Goal: Task Accomplishment & Management: Manage account settings

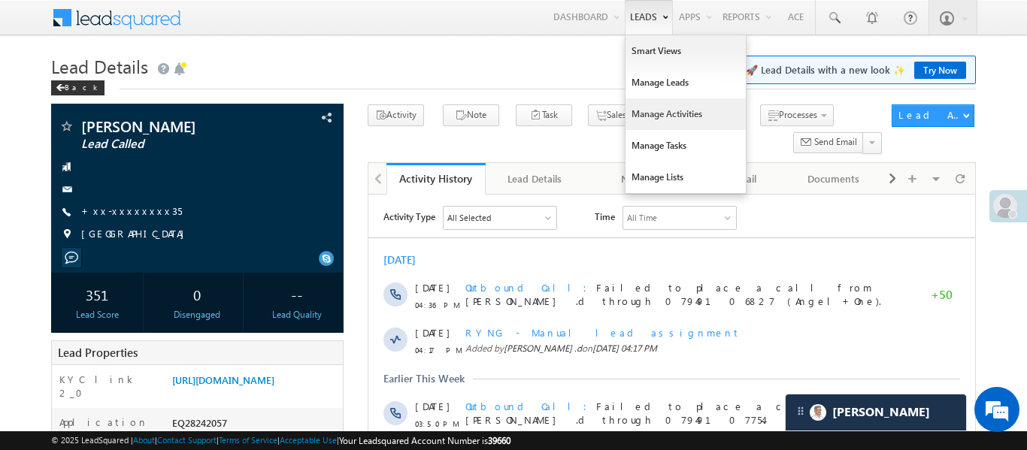
click at [668, 114] on link "Manage Activities" at bounding box center [686, 114] width 120 height 32
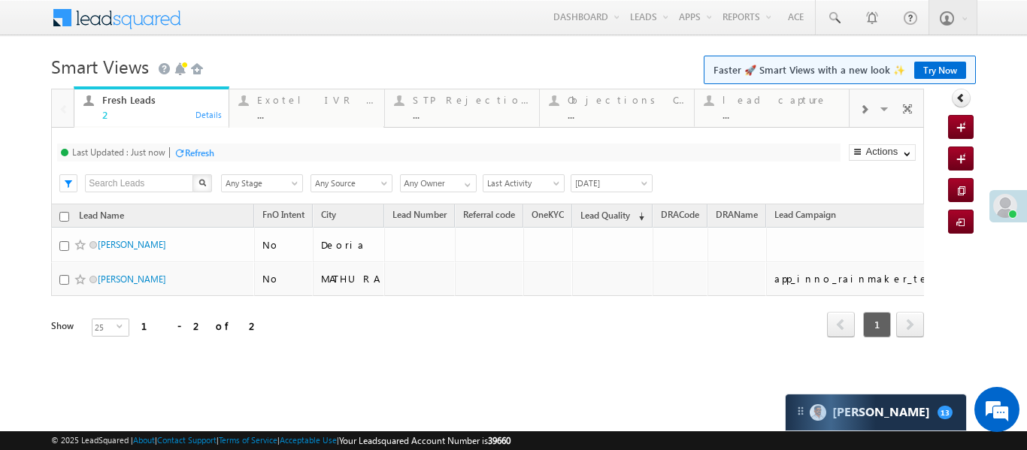
click at [862, 107] on span at bounding box center [863, 110] width 9 height 12
click at [776, 99] on div "Coded Today" at bounding box center [780, 100] width 117 height 12
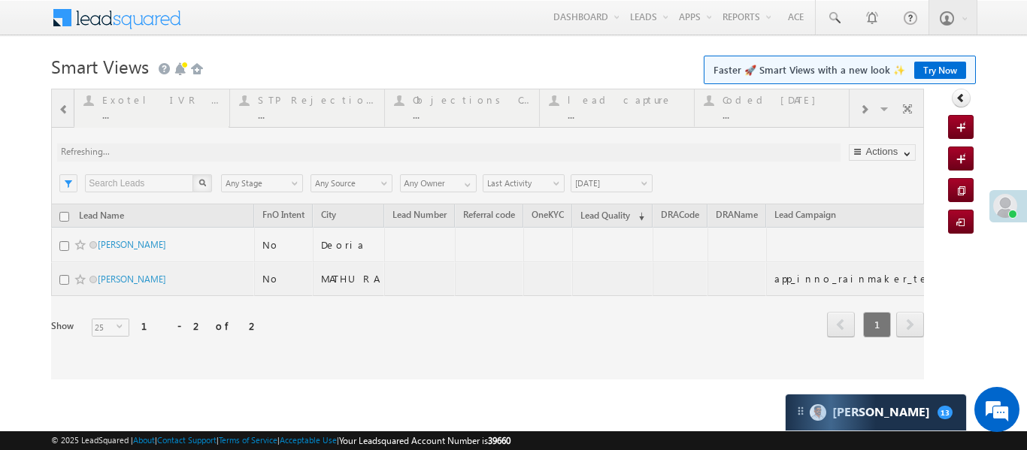
click at [776, 98] on div at bounding box center [487, 234] width 873 height 291
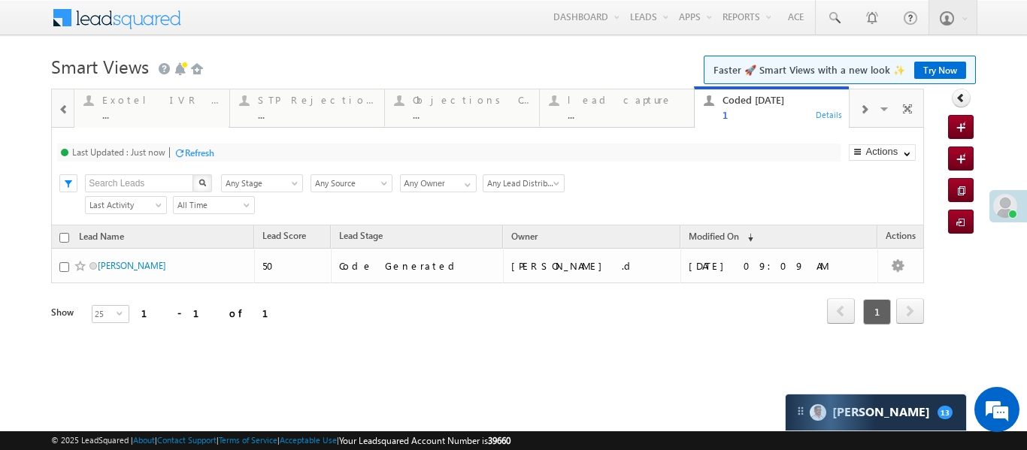
click at [861, 98] on div at bounding box center [864, 109] width 29 height 34
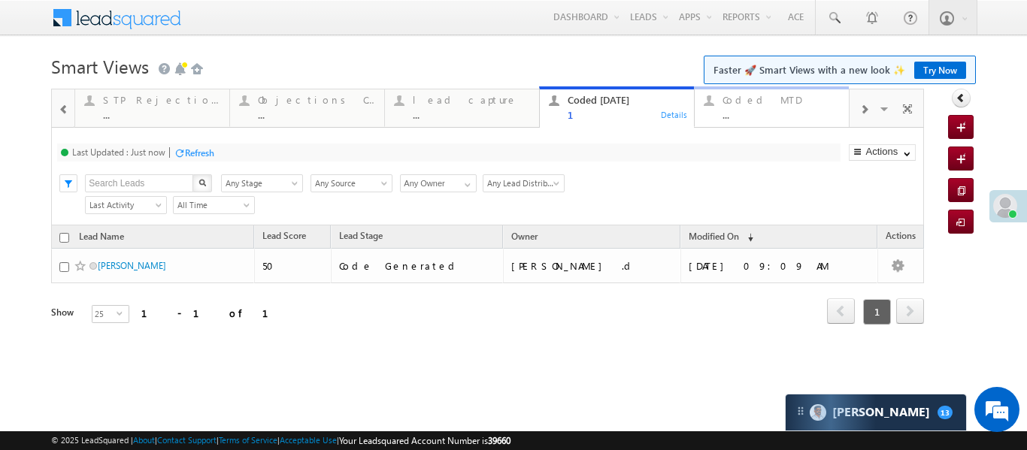
click at [803, 113] on div "..." at bounding box center [780, 114] width 117 height 11
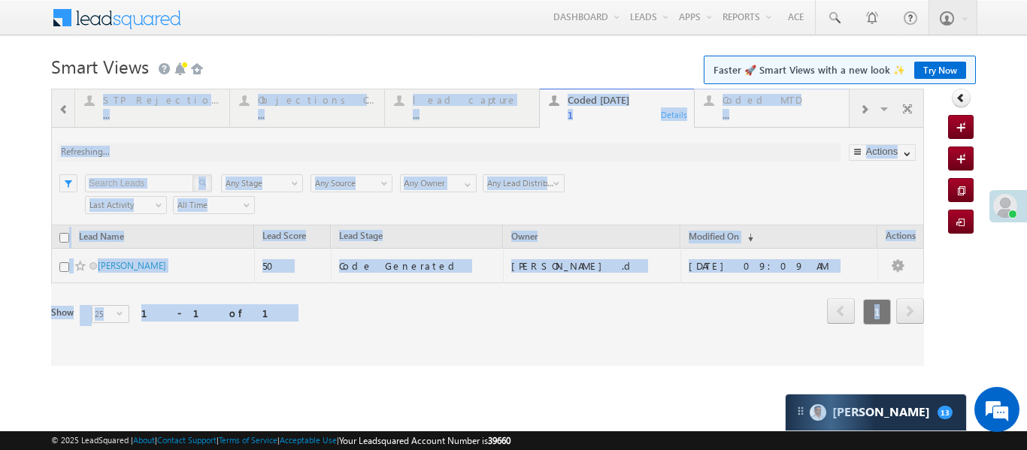
click at [803, 113] on div at bounding box center [487, 227] width 873 height 277
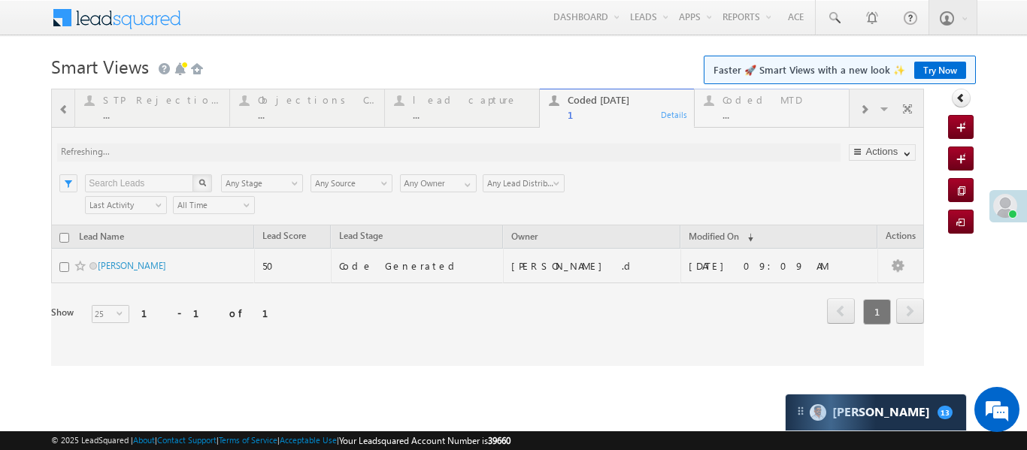
click at [803, 113] on div at bounding box center [487, 227] width 873 height 277
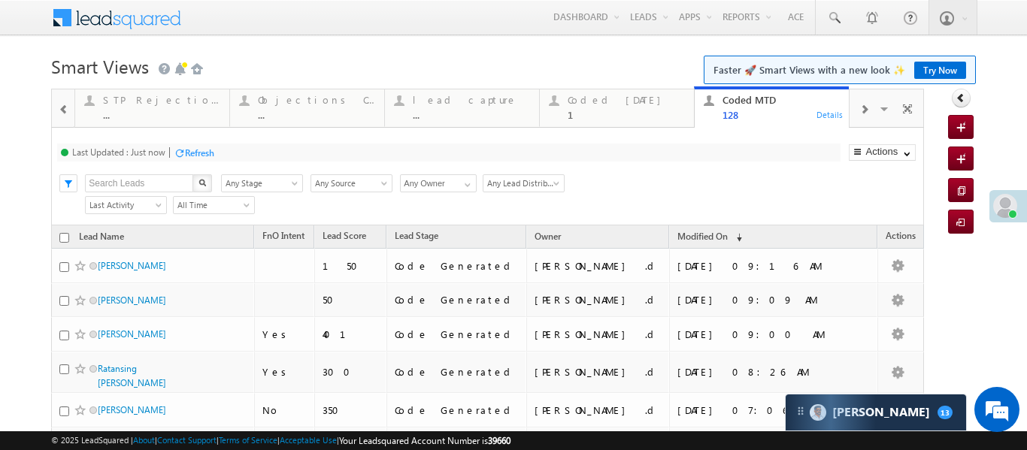
click at [58, 107] on div at bounding box center [64, 109] width 20 height 34
click at [58, 107] on div at bounding box center [63, 107] width 22 height 36
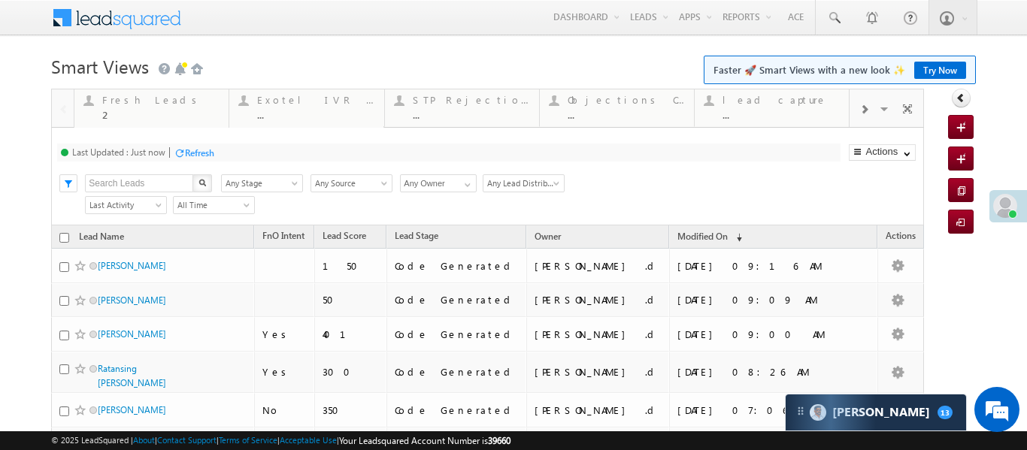
click at [58, 107] on div at bounding box center [63, 107] width 22 height 36
click at [137, 118] on div "2" at bounding box center [160, 114] width 117 height 11
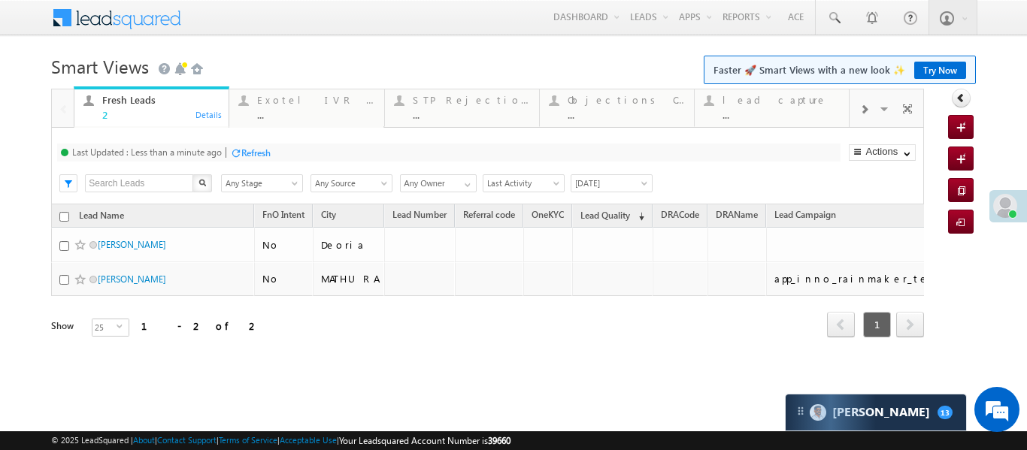
click at [853, 113] on div at bounding box center [864, 109] width 29 height 34
click at [779, 111] on div "1" at bounding box center [780, 114] width 117 height 11
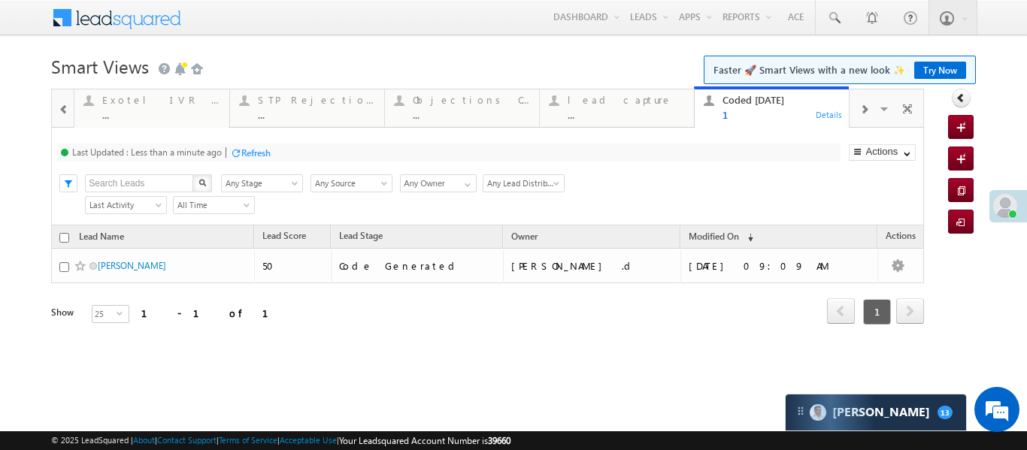
click at [779, 111] on div "1" at bounding box center [780, 114] width 117 height 11
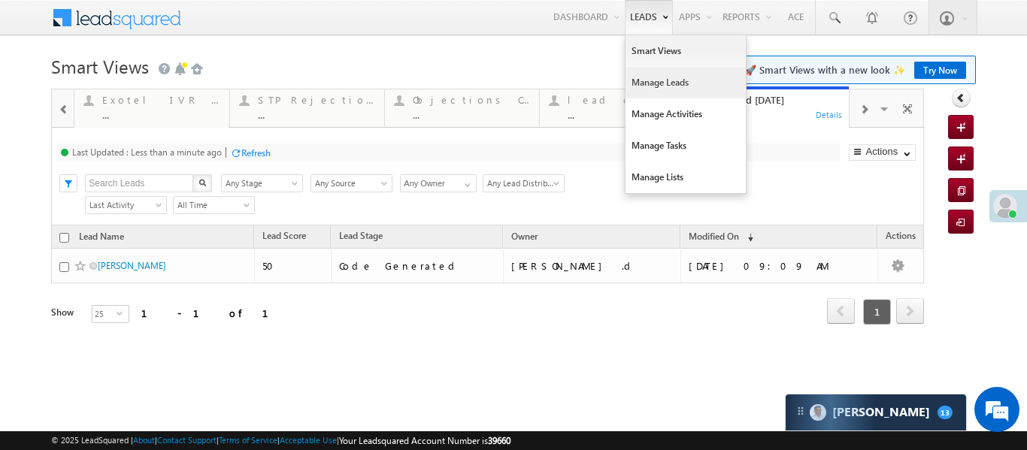
click at [657, 92] on link "Manage Leads" at bounding box center [686, 83] width 120 height 32
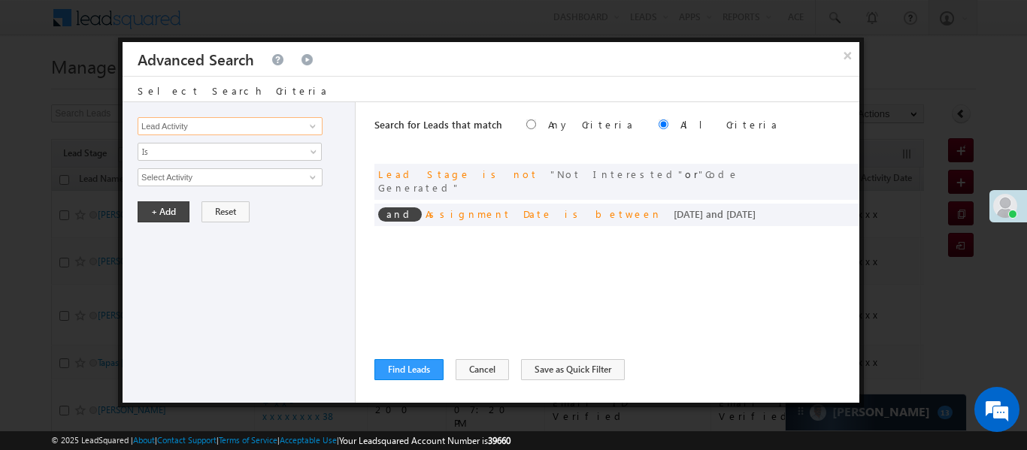
click at [301, 128] on input "Lead Activity" at bounding box center [230, 126] width 185 height 18
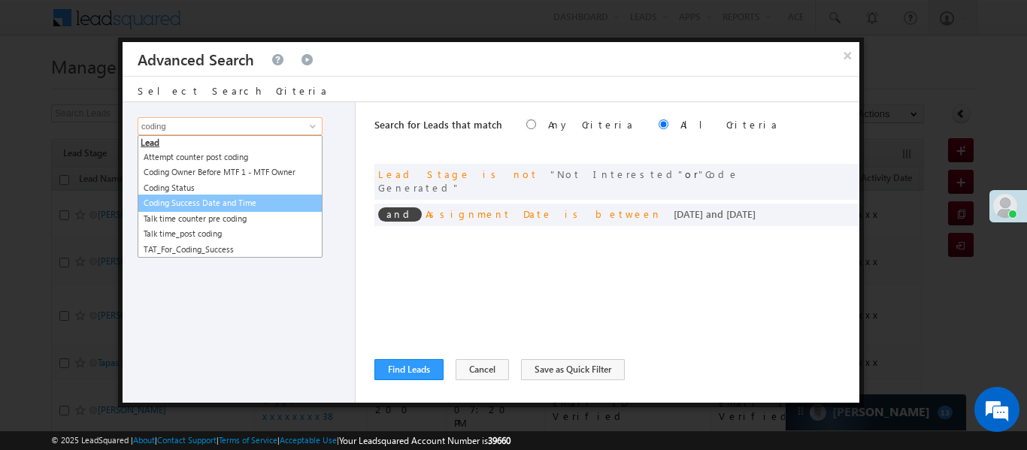
click at [212, 206] on link "Coding Success Date and Time" at bounding box center [230, 203] width 185 height 17
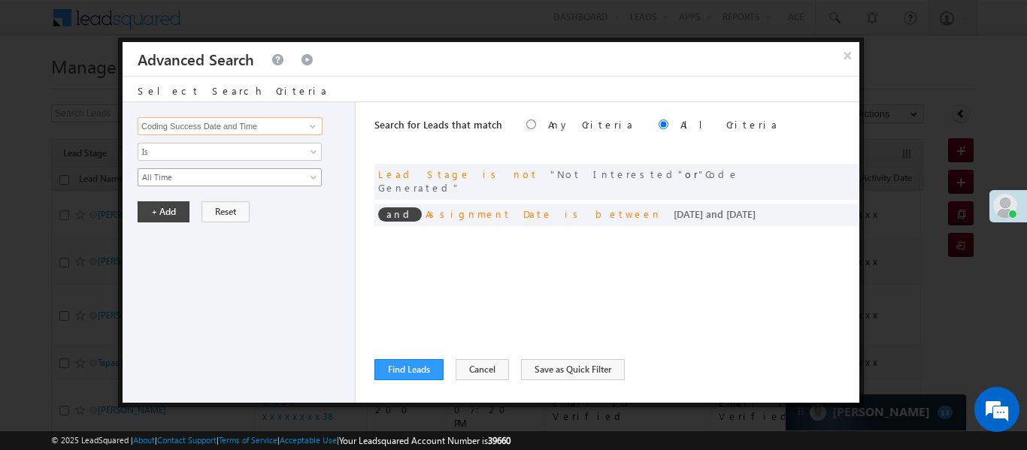
type input "Coding Success Date and Time"
click at [177, 182] on span "All Time" at bounding box center [219, 178] width 163 height 14
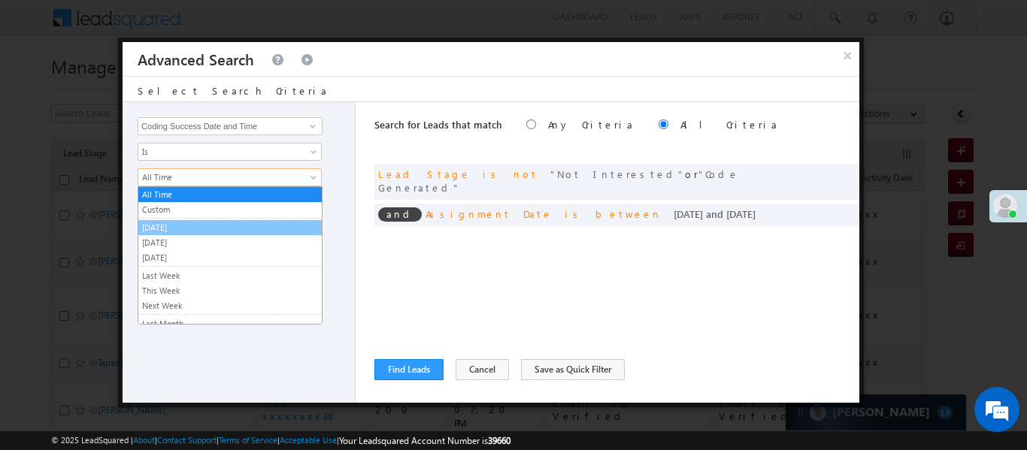
click at [171, 228] on link "[DATE]" at bounding box center [229, 228] width 183 height 14
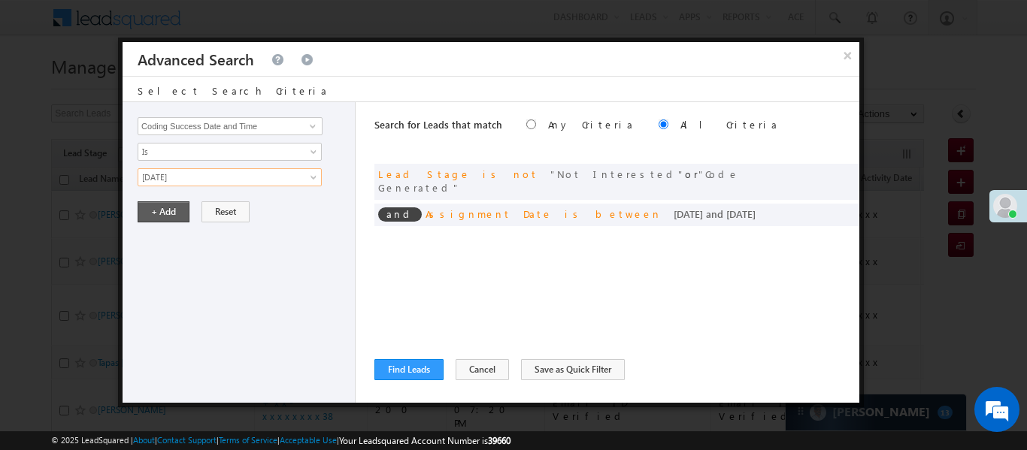
drag, startPoint x: 135, startPoint y: 217, endPoint x: 172, endPoint y: 219, distance: 36.9
click at [152, 219] on div "Lead Activity Task Sales Group Prospect Id WA Last Message Timestamp 4th Day Di…" at bounding box center [239, 252] width 233 height 301
click at [172, 219] on button "+ Add" at bounding box center [164, 211] width 52 height 21
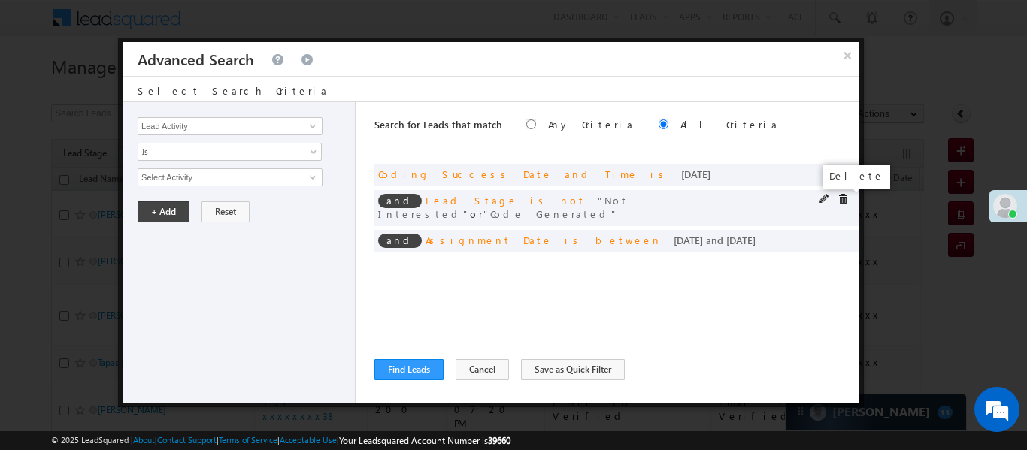
click at [844, 199] on span at bounding box center [843, 199] width 11 height 11
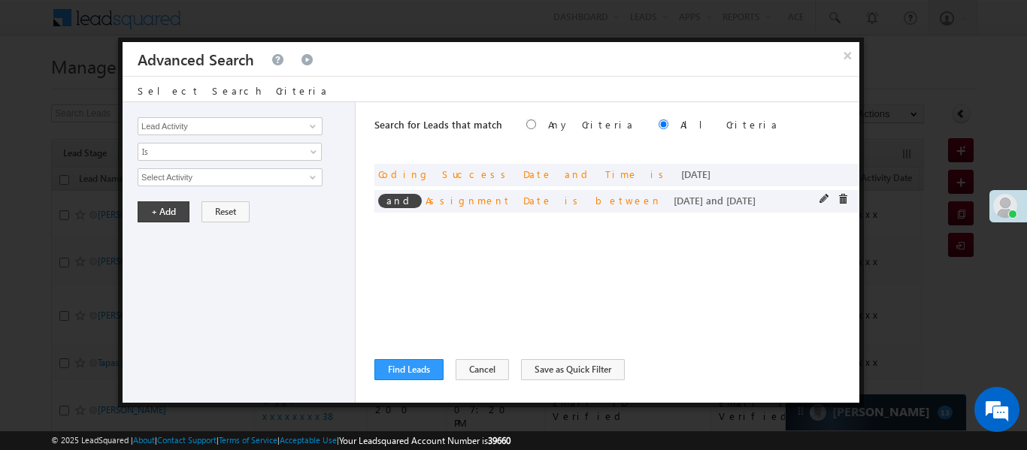
click at [842, 208] on div "and Assignment Date is between 01/09/25 and 04/09/25" at bounding box center [616, 201] width 485 height 23
drag, startPoint x: 410, startPoint y: 367, endPoint x: 923, endPoint y: 195, distance: 540.9
click at [0, 0] on span at bounding box center [0, 0] width 0 height 0
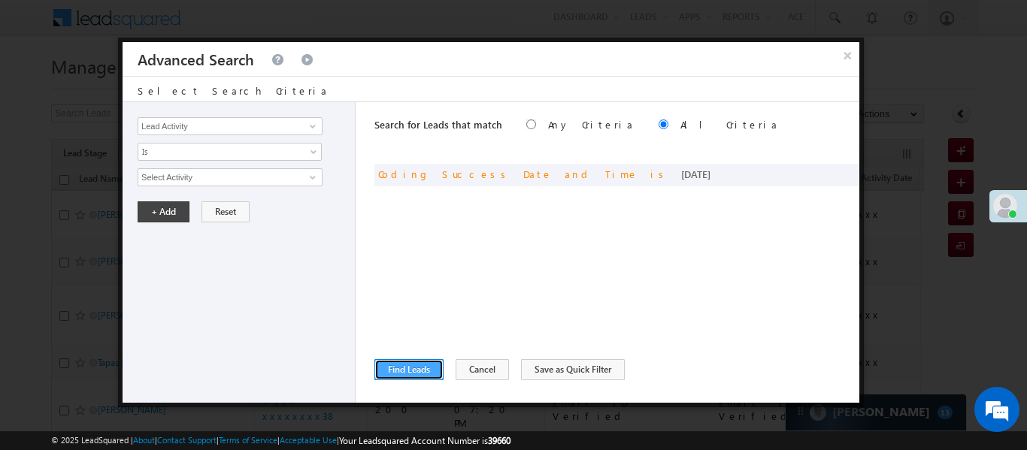
click at [421, 371] on button "Find Leads" at bounding box center [408, 369] width 69 height 21
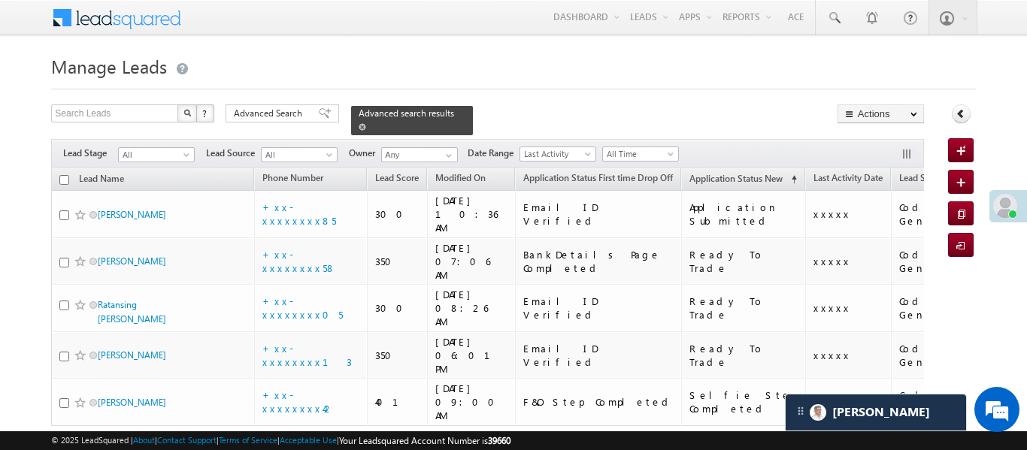
click at [366, 123] on span at bounding box center [363, 127] width 8 height 8
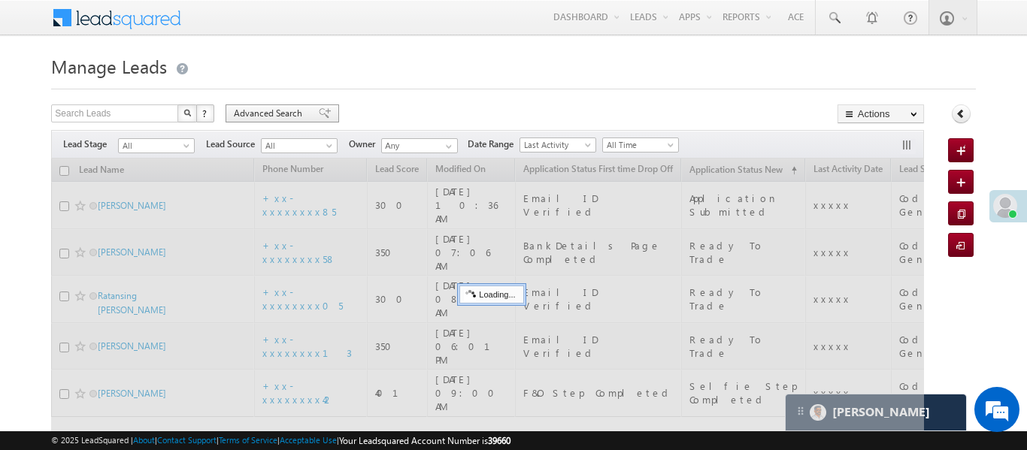
click at [290, 123] on div "Search Leads X ? 5 results found Advanced Search Advanced Search Advanced searc…" at bounding box center [487, 116] width 873 height 22
click at [292, 116] on span "Advanced Search" at bounding box center [270, 114] width 73 height 14
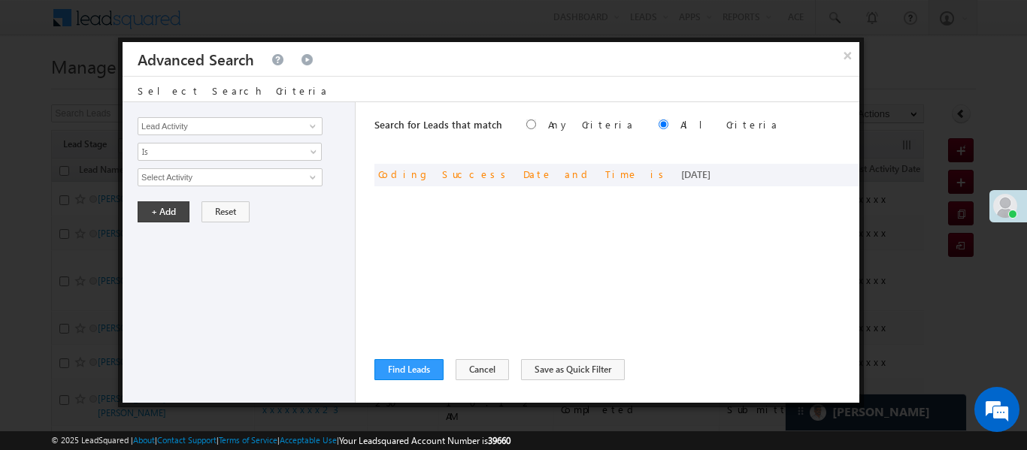
click at [846, 56] on button "×" at bounding box center [847, 55] width 24 height 26
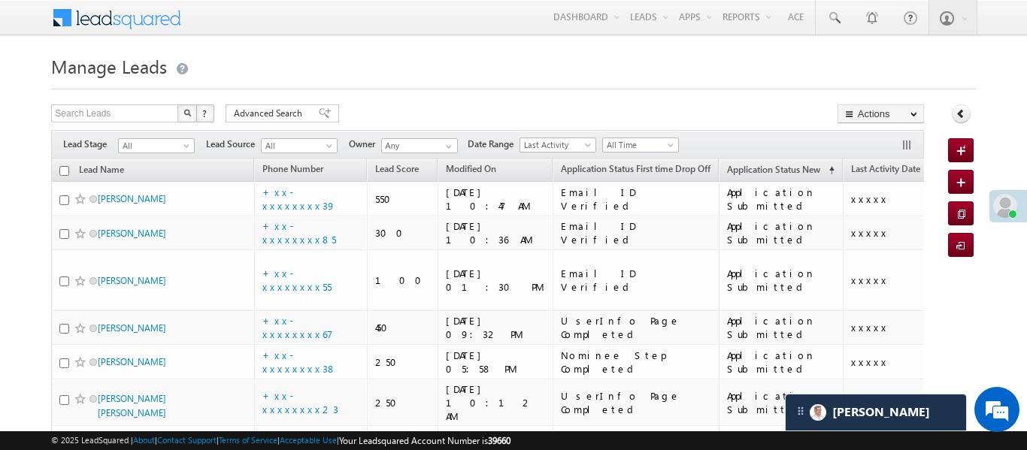
click at [292, 116] on span "Advanced Search" at bounding box center [270, 114] width 73 height 14
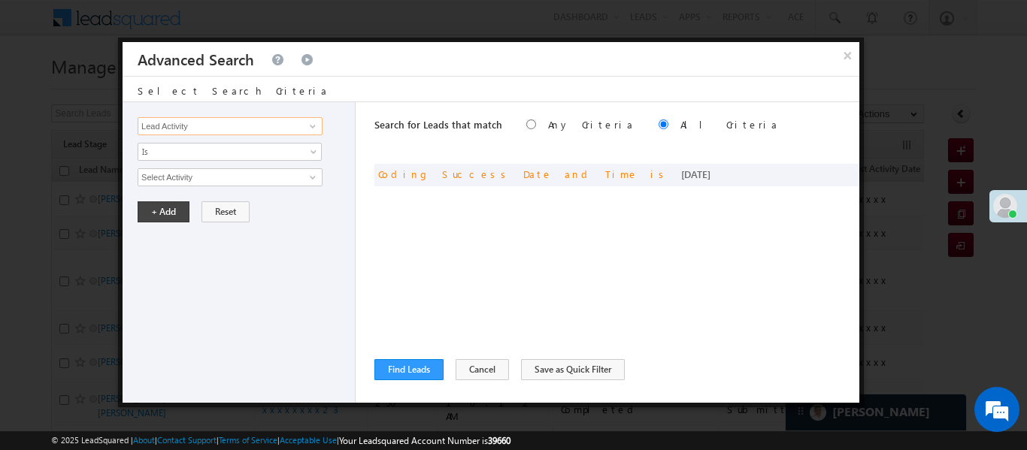
click at [244, 123] on input "Lead Activity" at bounding box center [230, 126] width 185 height 18
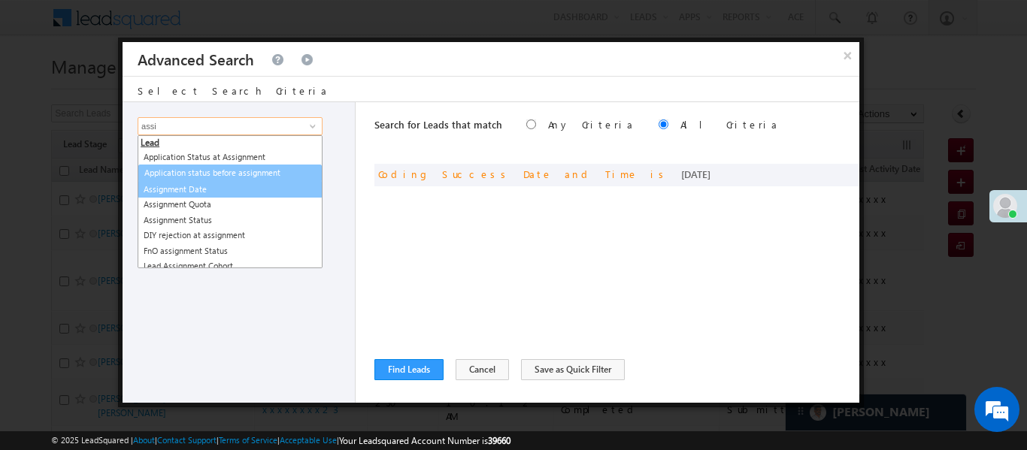
click at [186, 177] on ul "Lead Application Status at Assignment Application status before assignment Assi…" at bounding box center [230, 201] width 185 height 133
click at [191, 184] on link "Assignment Date" at bounding box center [230, 188] width 185 height 17
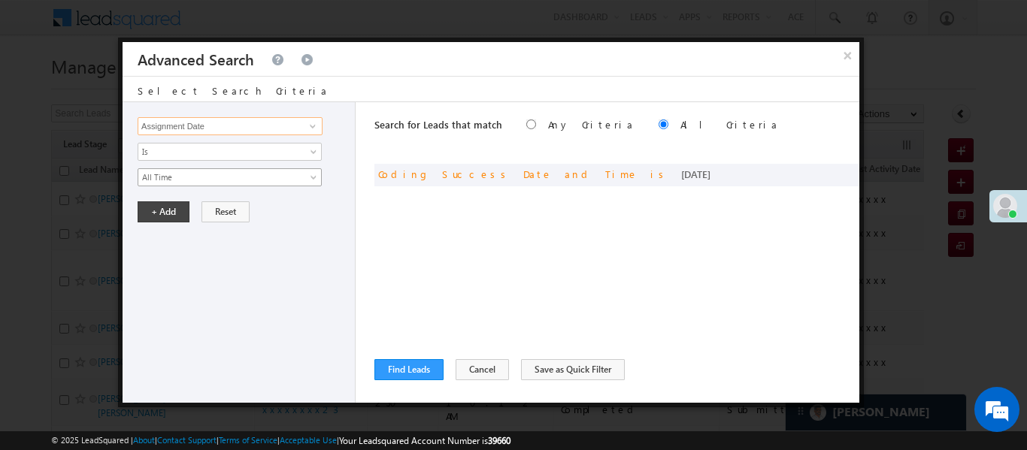
type input "Assignment Date"
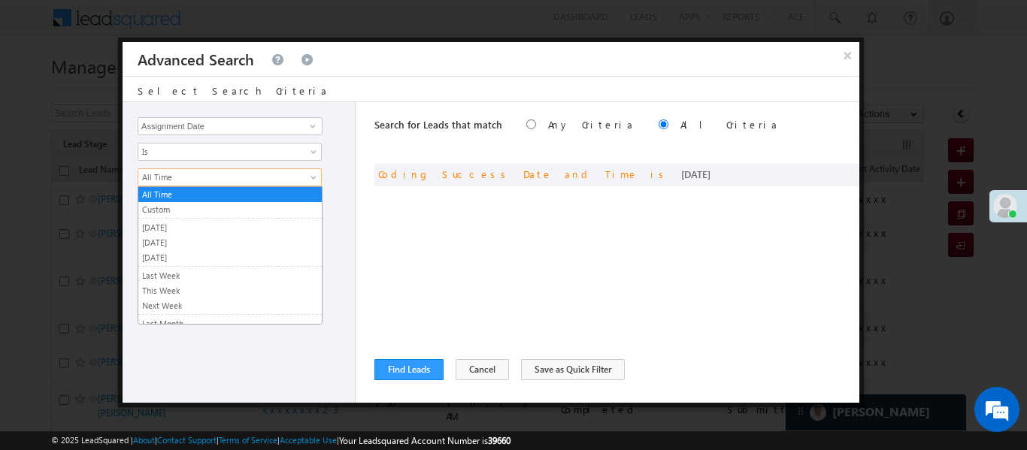
click at [189, 180] on span "All Time" at bounding box center [219, 178] width 163 height 14
click at [188, 229] on link "[DATE]" at bounding box center [229, 228] width 183 height 14
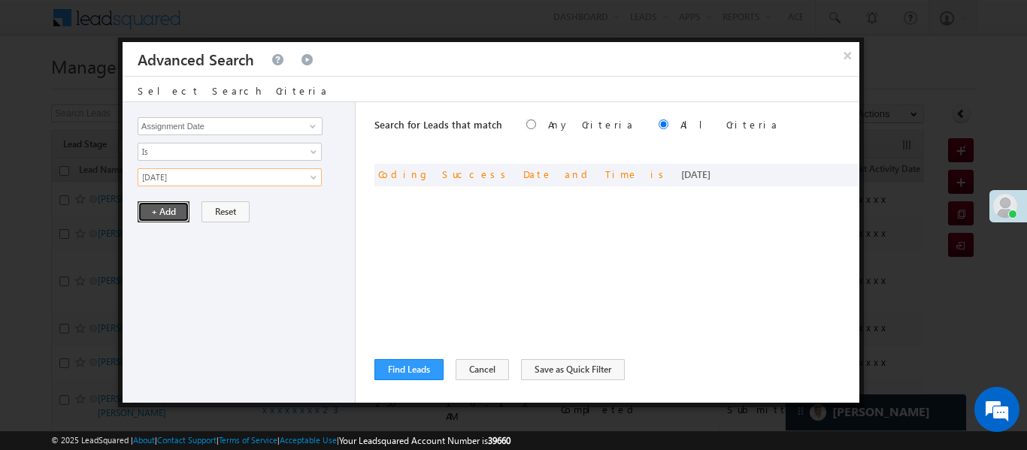
click at [159, 211] on button "+ Add" at bounding box center [164, 211] width 52 height 21
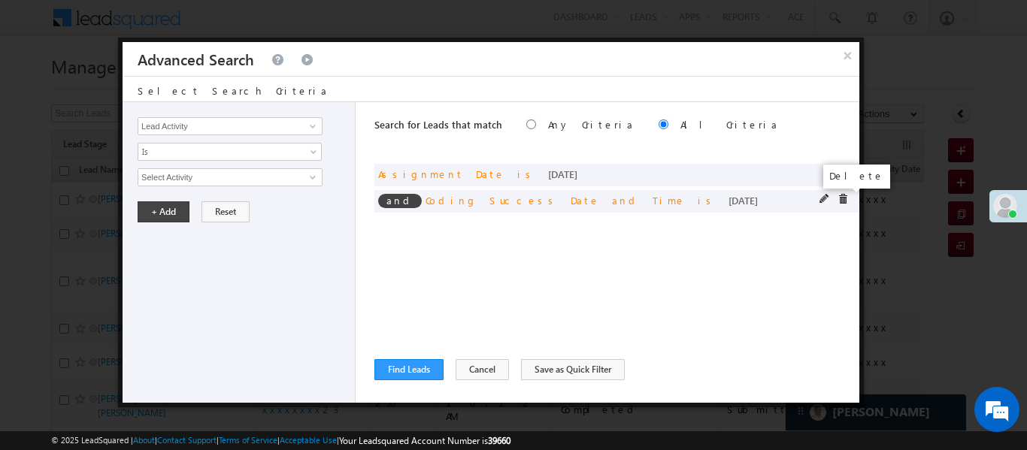
click at [841, 198] on span at bounding box center [843, 199] width 11 height 11
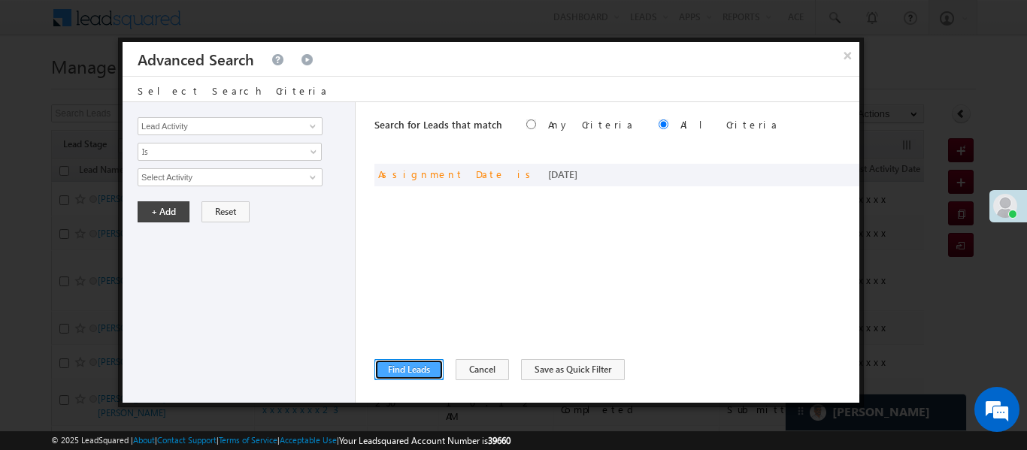
click at [398, 376] on button "Find Leads" at bounding box center [408, 369] width 69 height 21
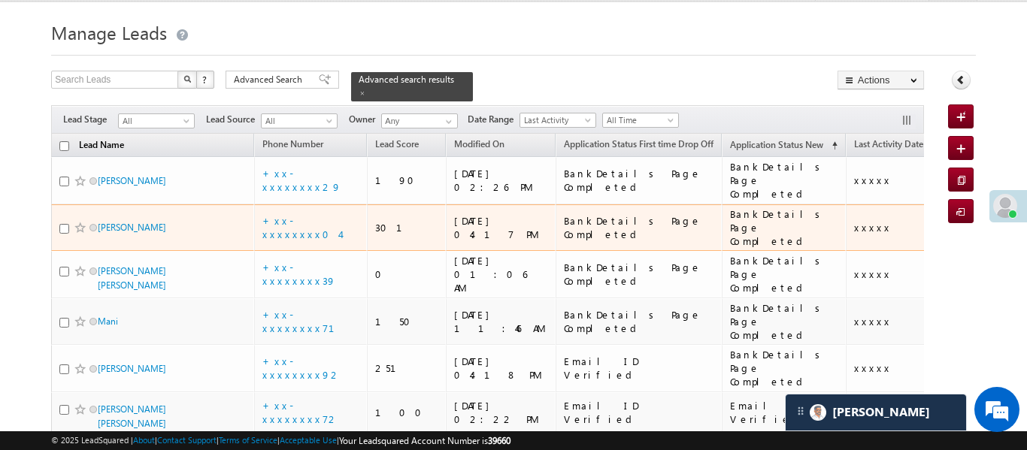
scroll to position [39, 0]
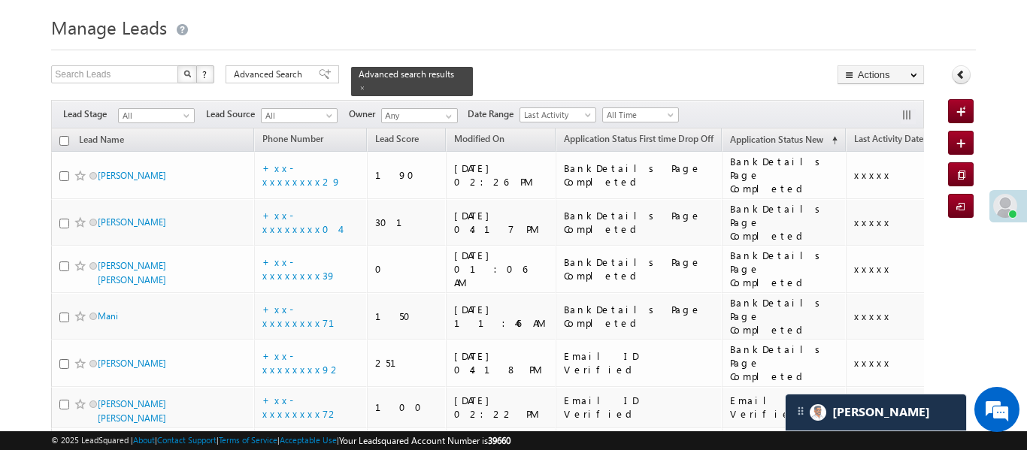
click at [62, 136] on input "checkbox" at bounding box center [64, 141] width 10 height 10
checkbox input "true"
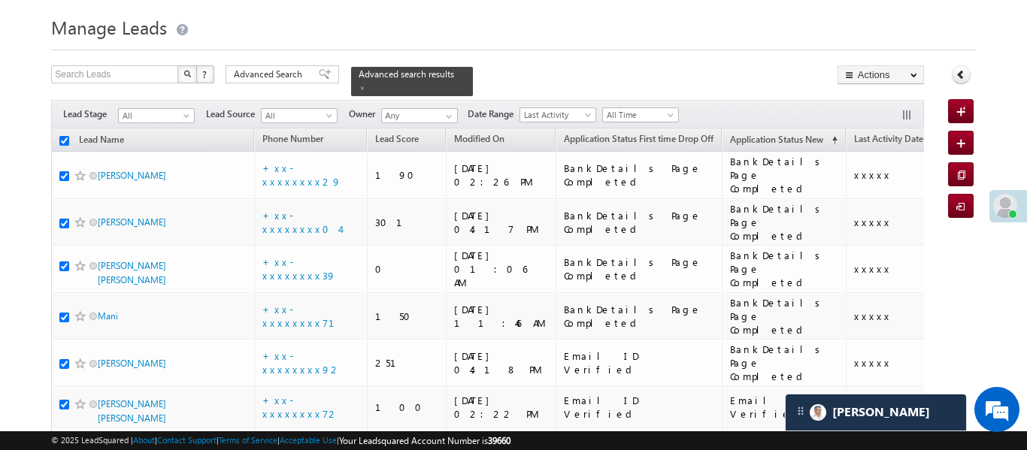
checkbox input "true"
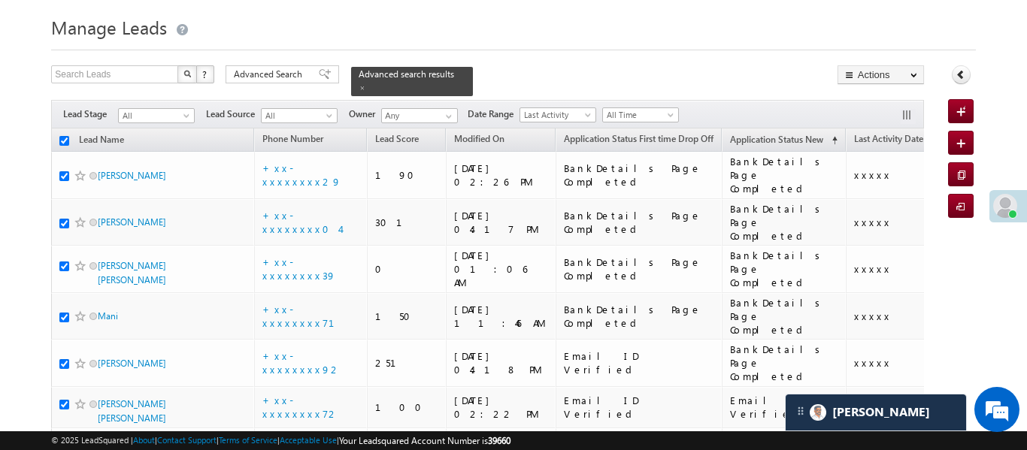
checkbox input "true"
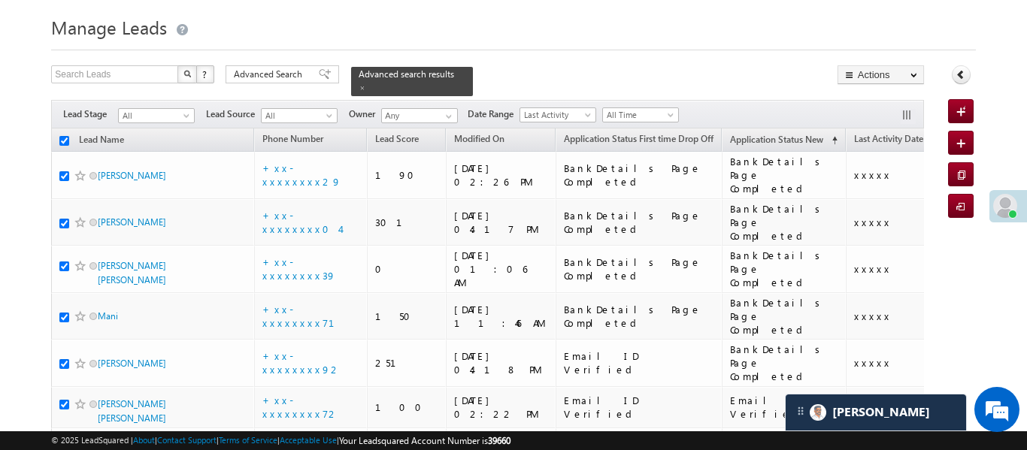
checkbox input "true"
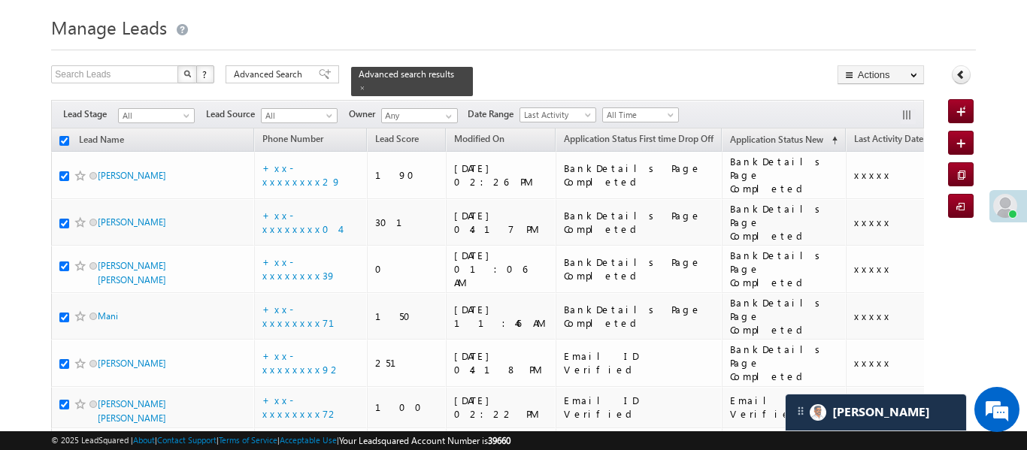
checkbox input "true"
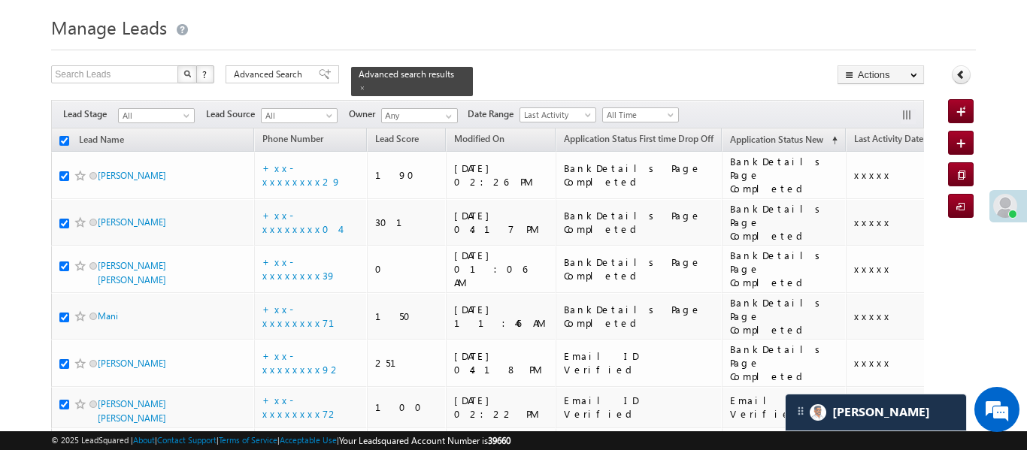
checkbox input "true"
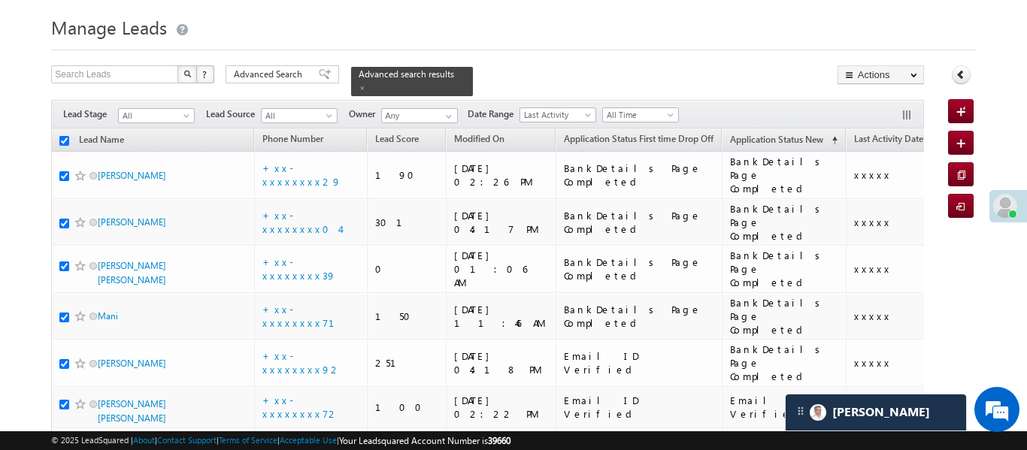
checkbox input "true"
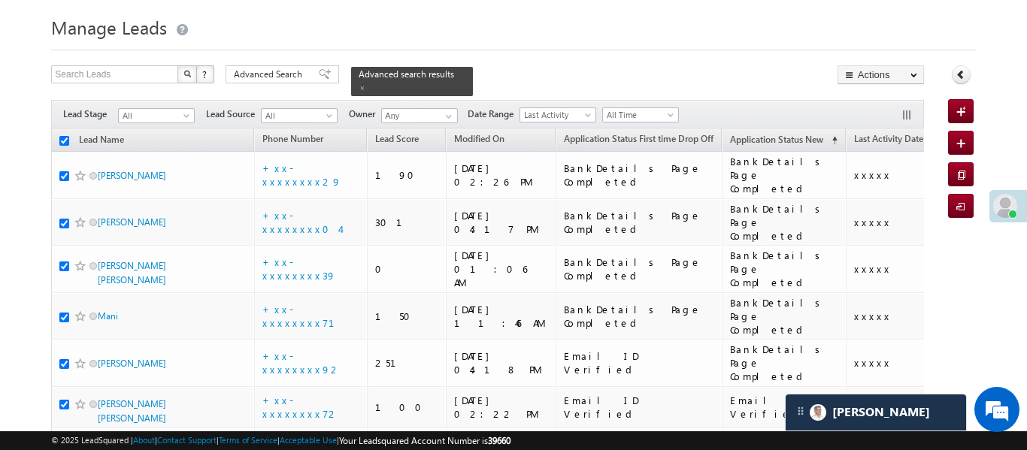
checkbox input "true"
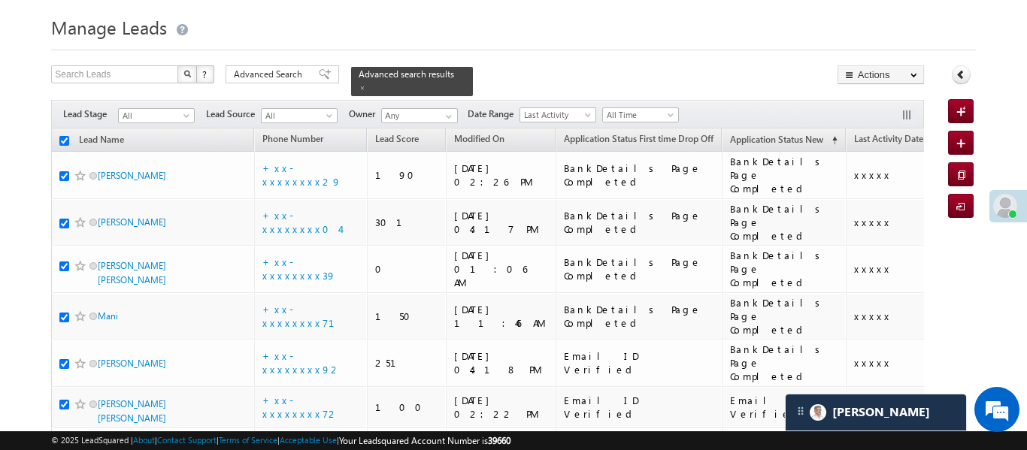
checkbox input "true"
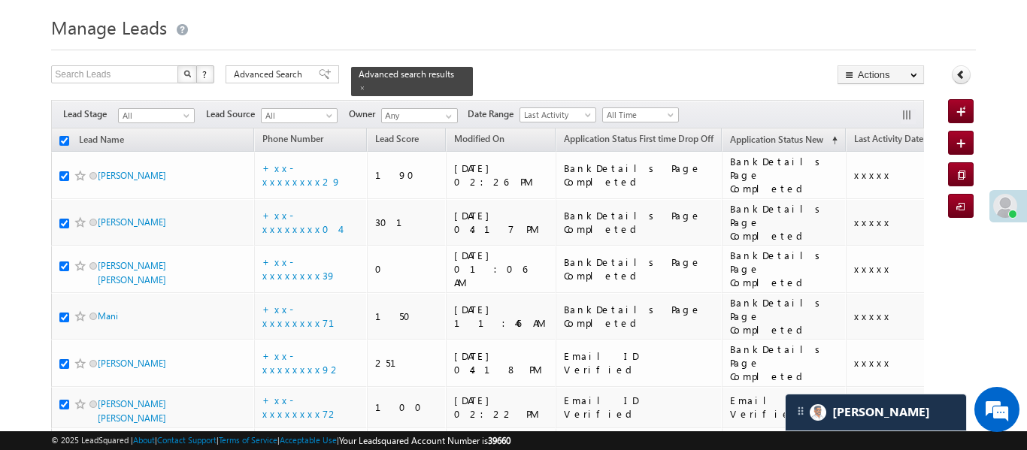
checkbox input "true"
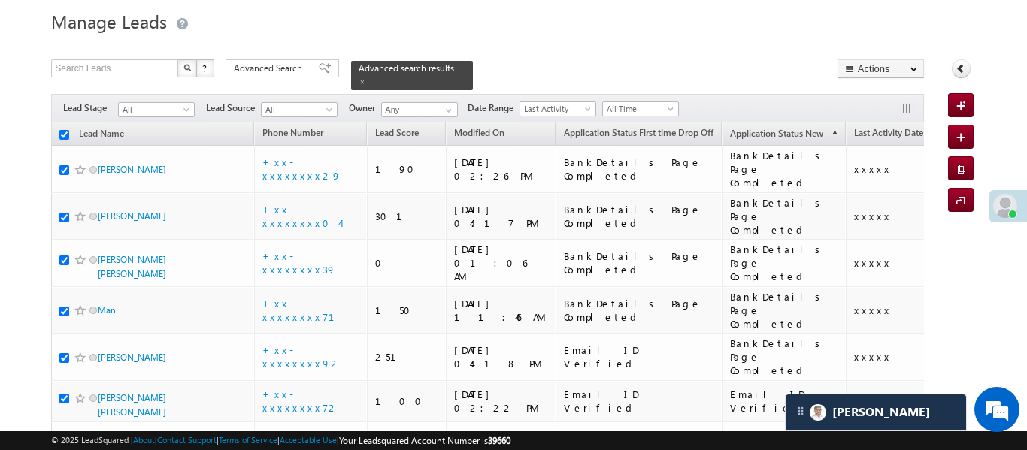
scroll to position [0, 0]
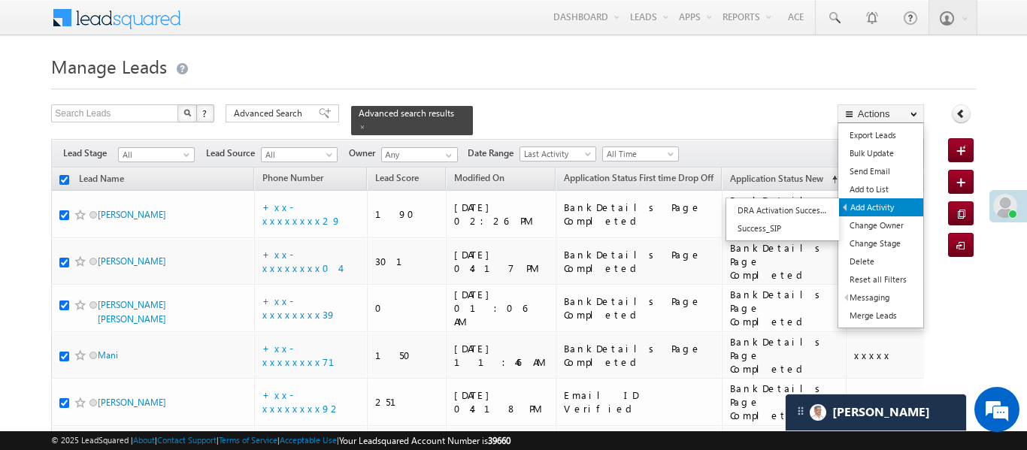
click at [862, 210] on link "Add Activity" at bounding box center [881, 207] width 84 height 18
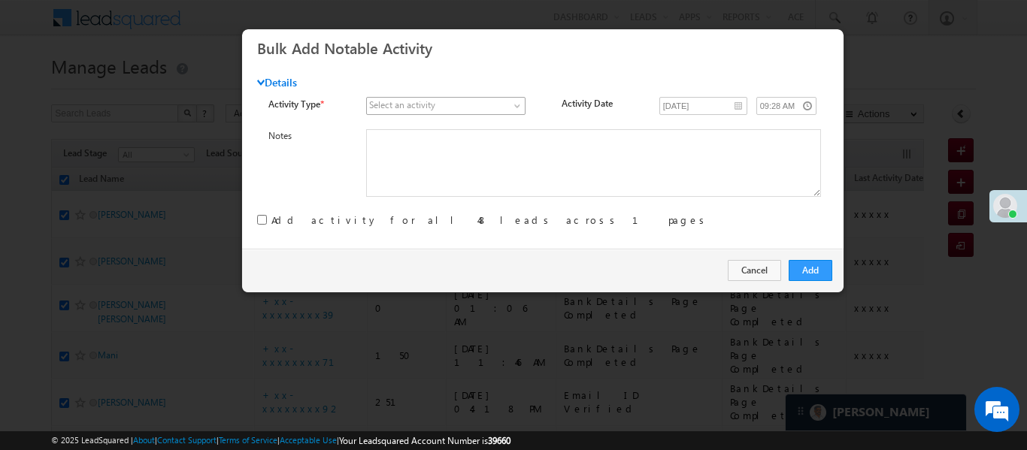
click at [474, 108] on span at bounding box center [438, 106] width 142 height 14
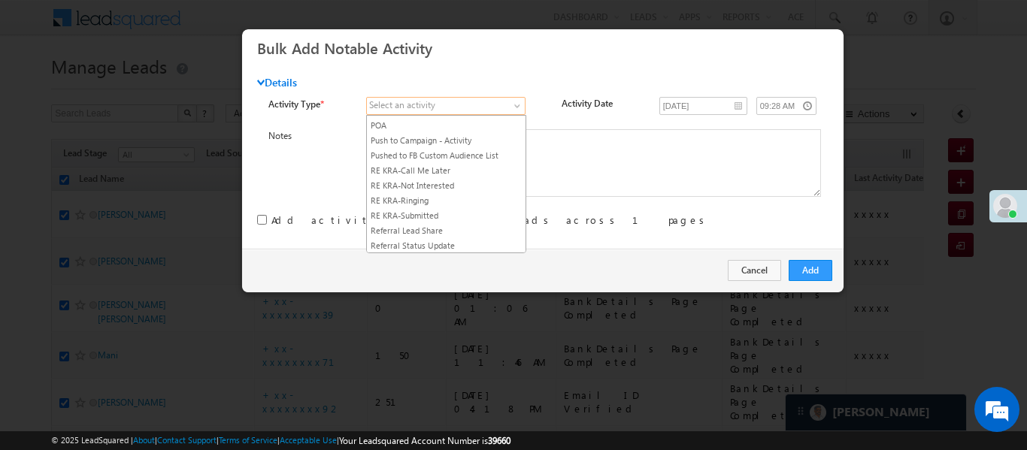
scroll to position [1921, 0]
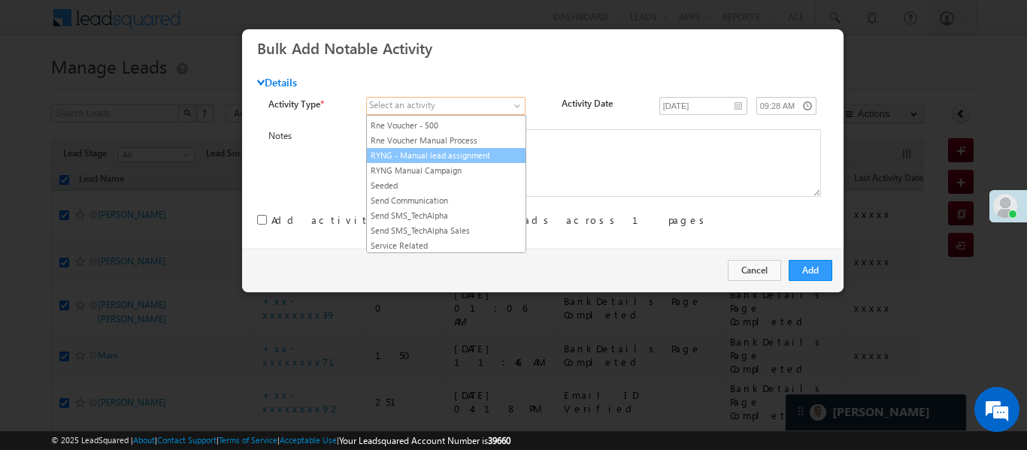
click at [463, 170] on ul "3 Hours Redistribution Account Inactive Date Add_Alternate_Number Agreed for Pa…" at bounding box center [446, 184] width 160 height 138
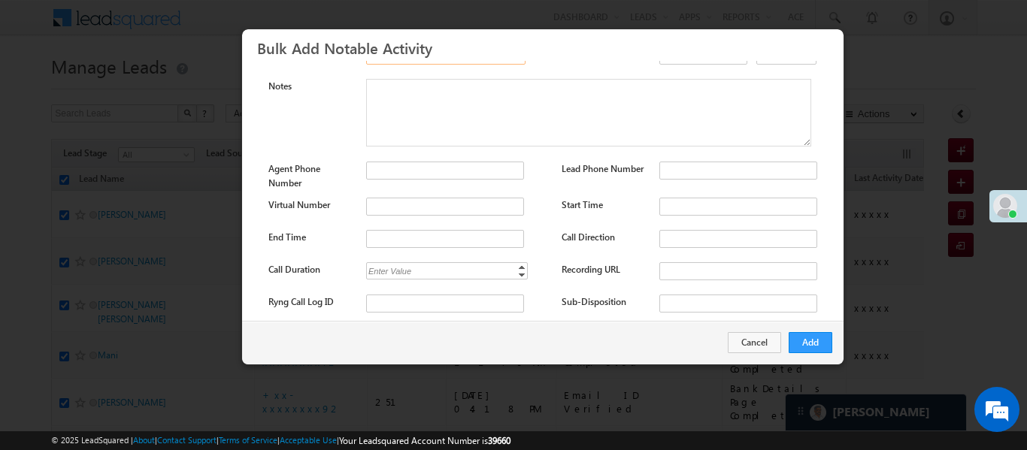
scroll to position [198, 0]
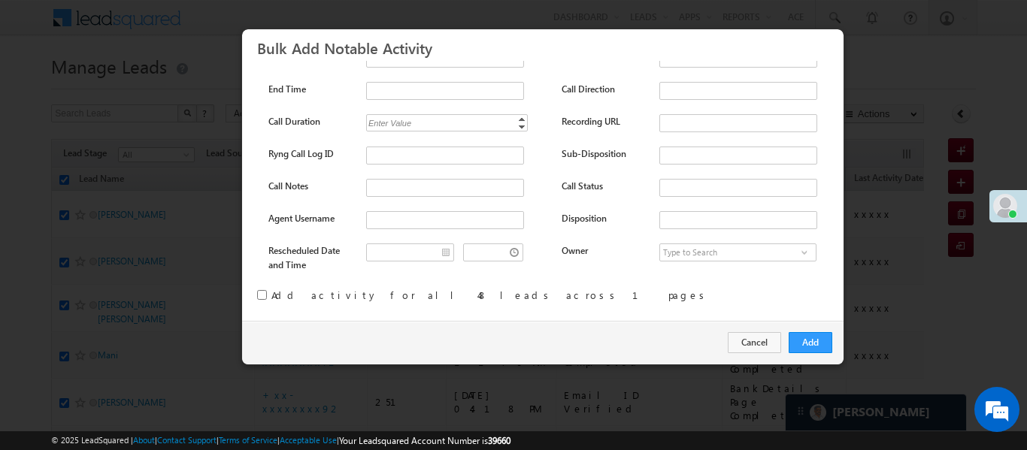
click at [262, 290] on input "checkbox" at bounding box center [262, 295] width 10 height 10
checkbox input "true"
click at [811, 338] on button "Add" at bounding box center [811, 342] width 44 height 21
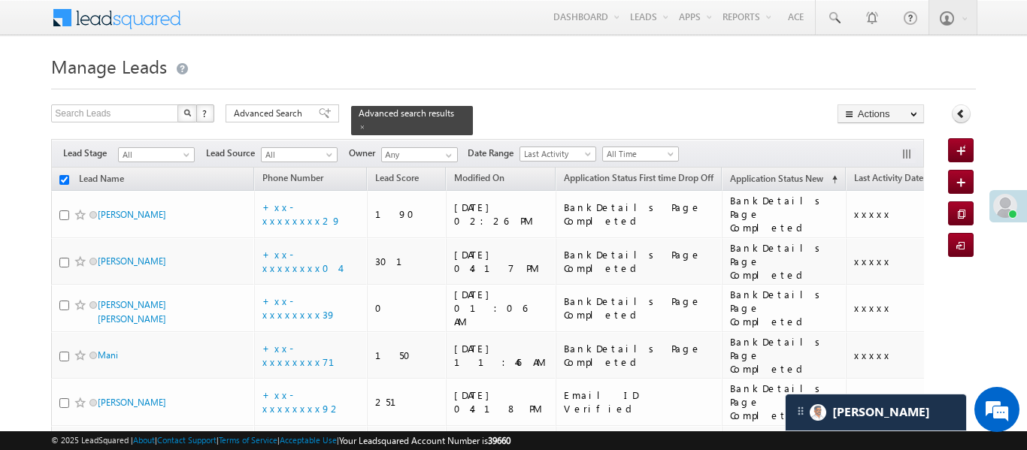
checkbox input "false"
click at [277, 116] on span "Advanced Search" at bounding box center [270, 114] width 73 height 14
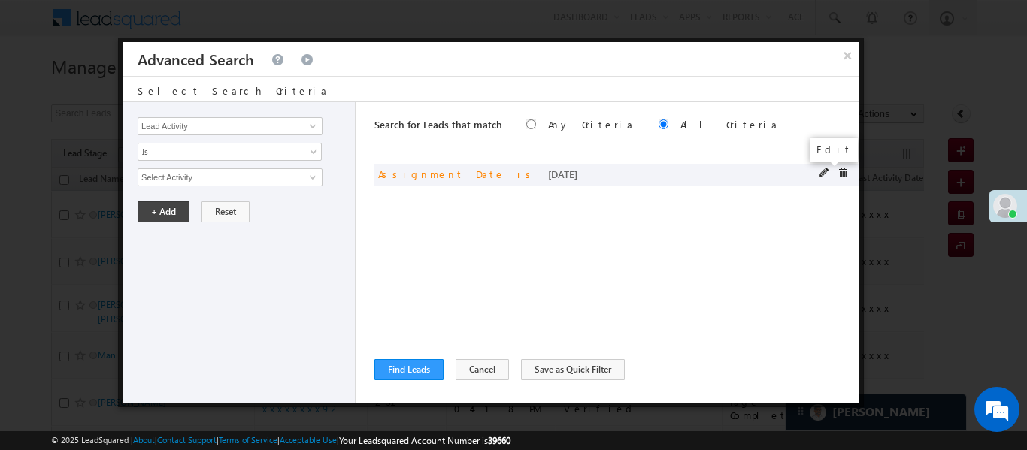
click at [823, 171] on span at bounding box center [824, 173] width 11 height 11
click at [207, 176] on span "[DATE]" at bounding box center [219, 178] width 163 height 14
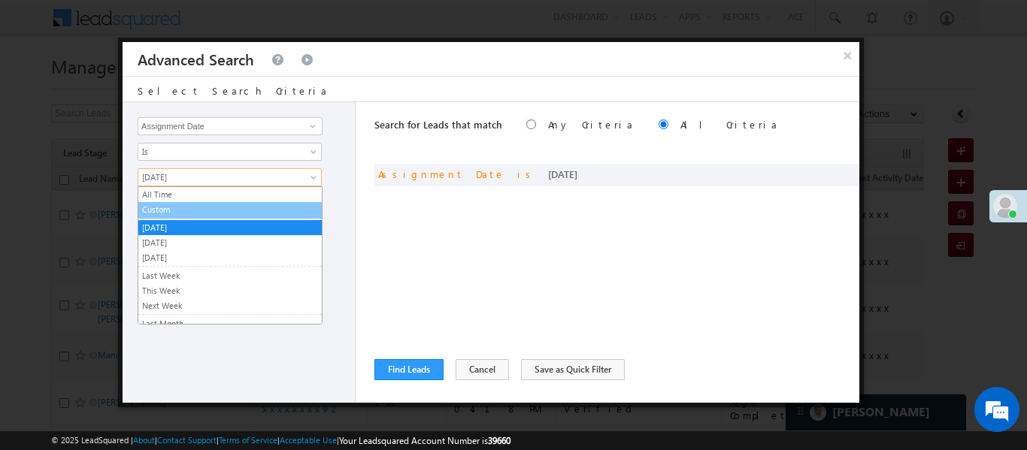
click at [184, 217] on li "Custom" at bounding box center [229, 210] width 183 height 17
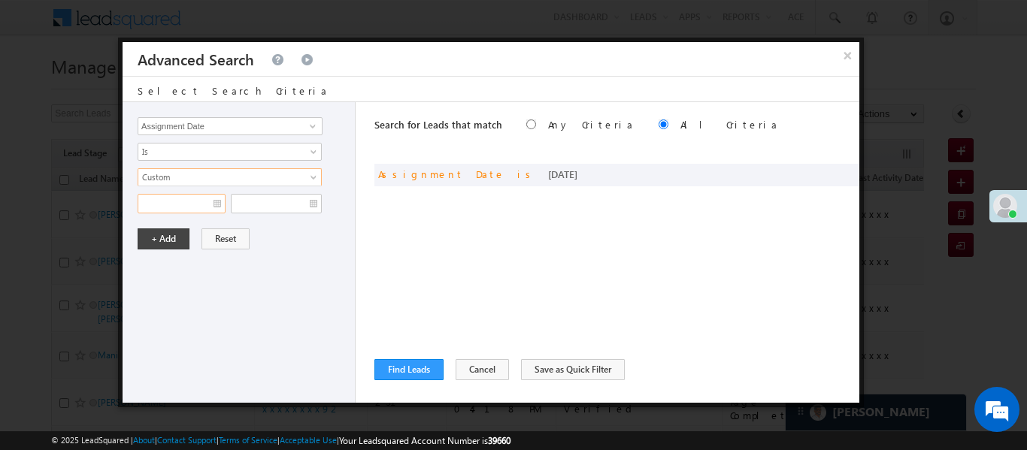
click at [186, 201] on input "text" at bounding box center [182, 204] width 88 height 20
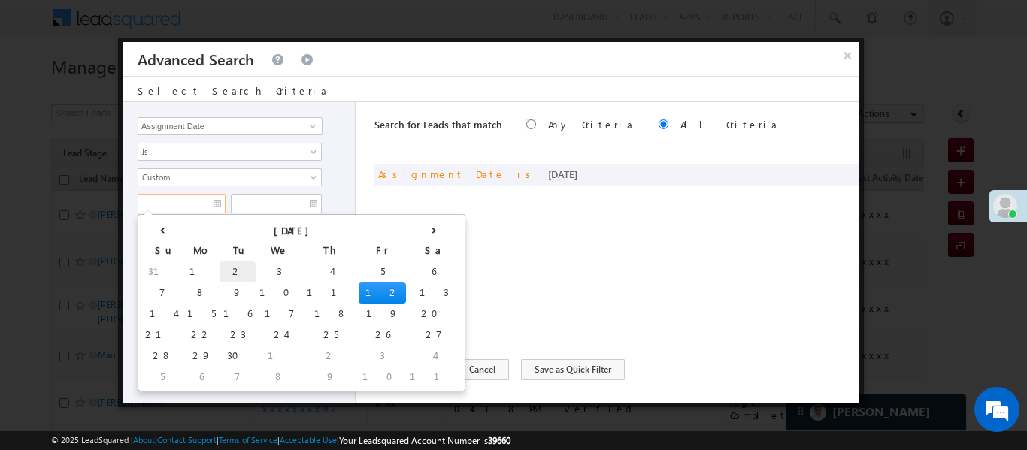
click at [220, 272] on td "2" at bounding box center [238, 272] width 36 height 21
type input "02/09/25"
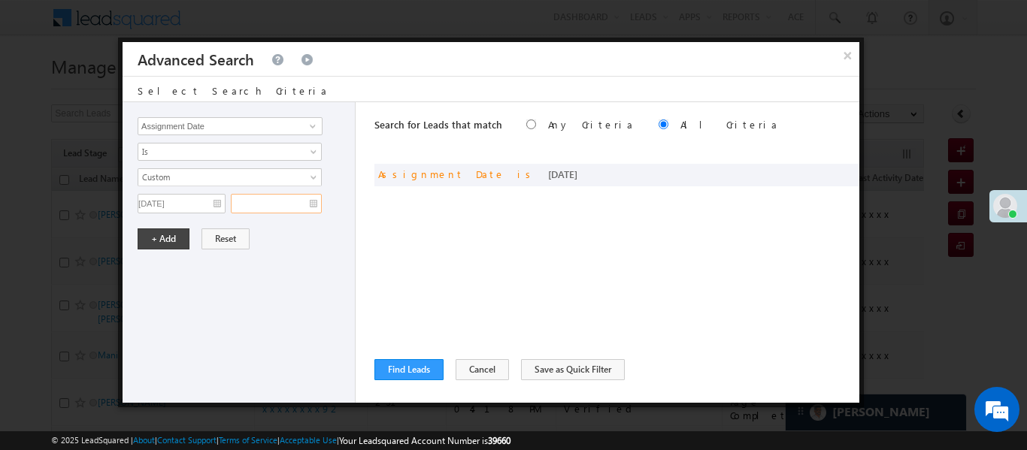
click at [277, 211] on input "text" at bounding box center [276, 204] width 91 height 20
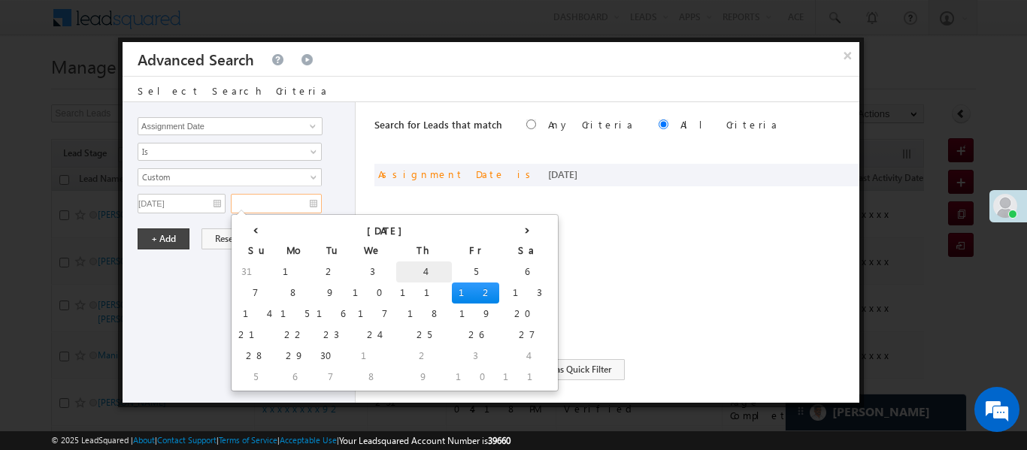
click at [396, 269] on td "4" at bounding box center [424, 272] width 56 height 21
type input "04/09/25"
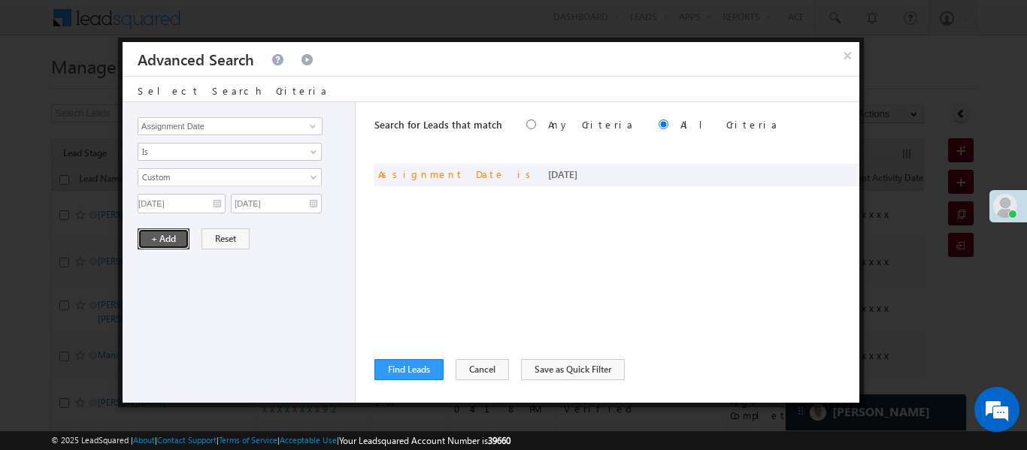
click at [155, 241] on button "+ Add" at bounding box center [164, 239] width 52 height 21
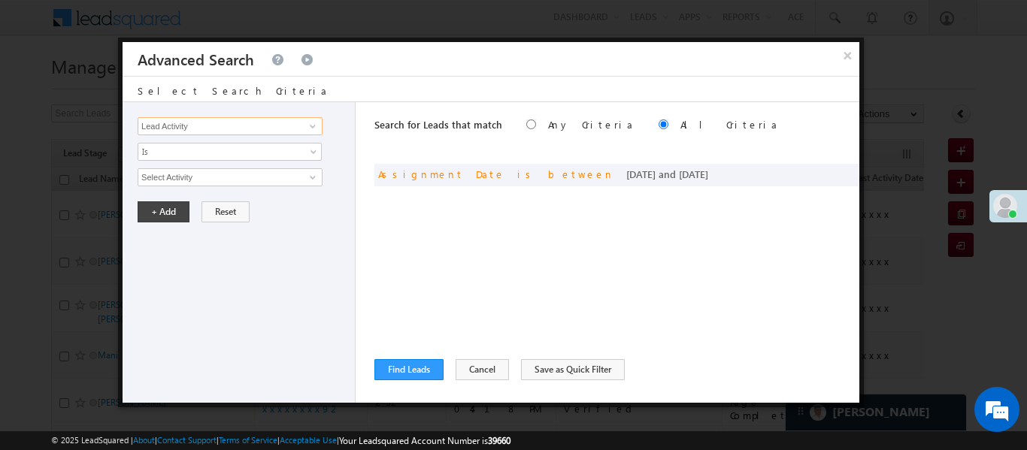
click at [288, 126] on input "Lead Activity" at bounding box center [230, 126] width 185 height 18
click at [197, 152] on link "Lead Stage" at bounding box center [230, 157] width 185 height 17
type input "Lead Stage"
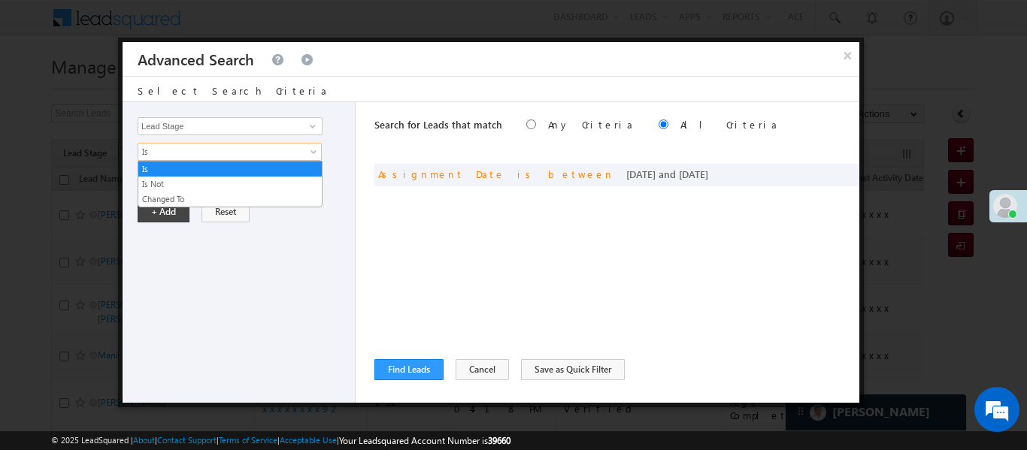
click at [196, 152] on span "Is" at bounding box center [219, 152] width 163 height 14
click at [184, 189] on link "Is Not" at bounding box center [229, 184] width 183 height 14
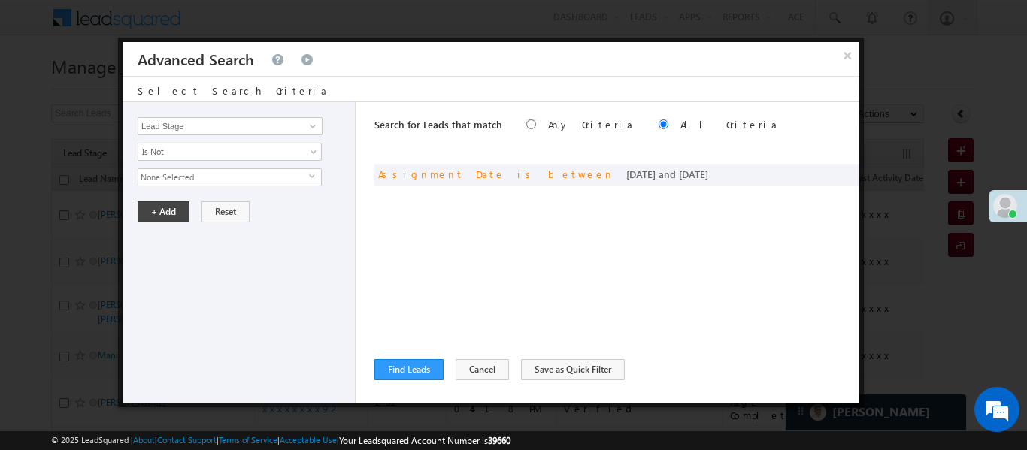
click at [173, 171] on span "None Selected" at bounding box center [223, 177] width 171 height 17
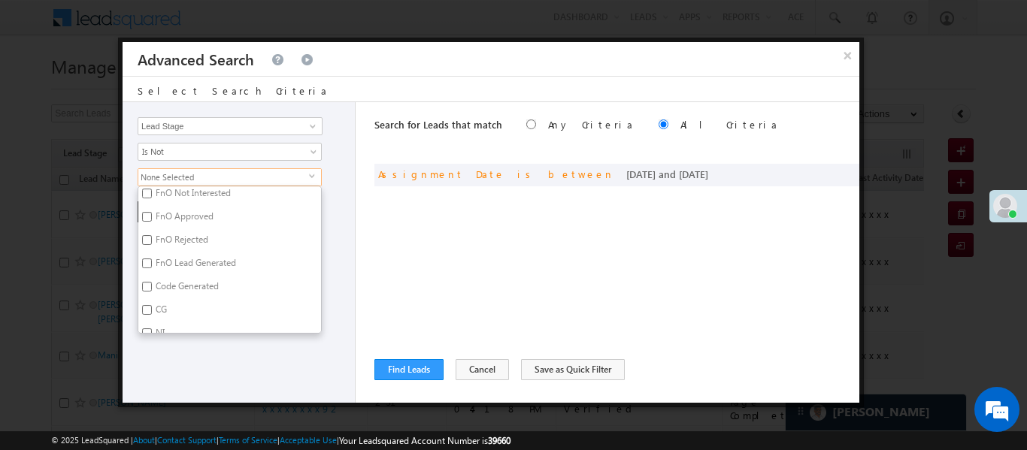
scroll to position [368, 0]
click at [150, 273] on input "Code Generated" at bounding box center [147, 273] width 10 height 10
checkbox input "true"
click at [148, 266] on label "Not Interested" at bounding box center [182, 262] width 89 height 23
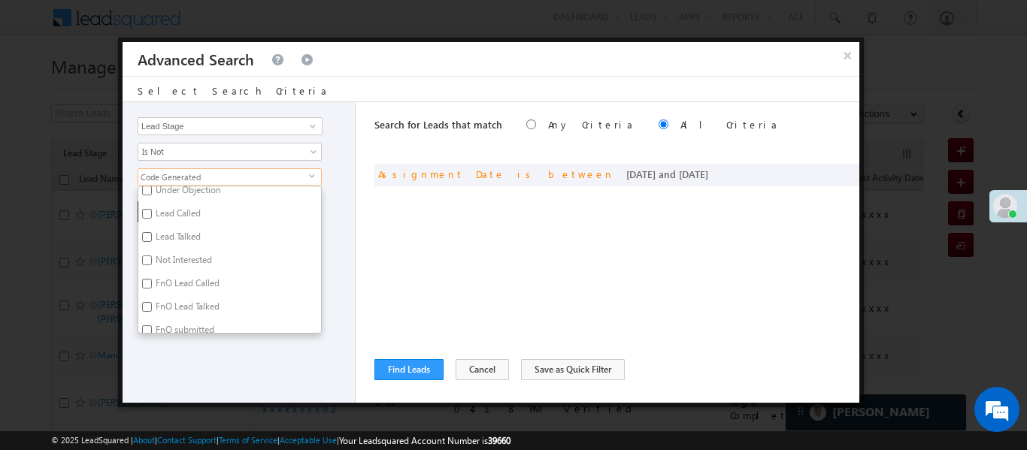
click at [148, 265] on input "Not Interested" at bounding box center [147, 261] width 10 height 10
checkbox input "true"
click at [174, 367] on div "Lead Activity Task Sales Group Prospect Id WA Last Message Timestamp 4th Day Di…" at bounding box center [239, 252] width 233 height 301
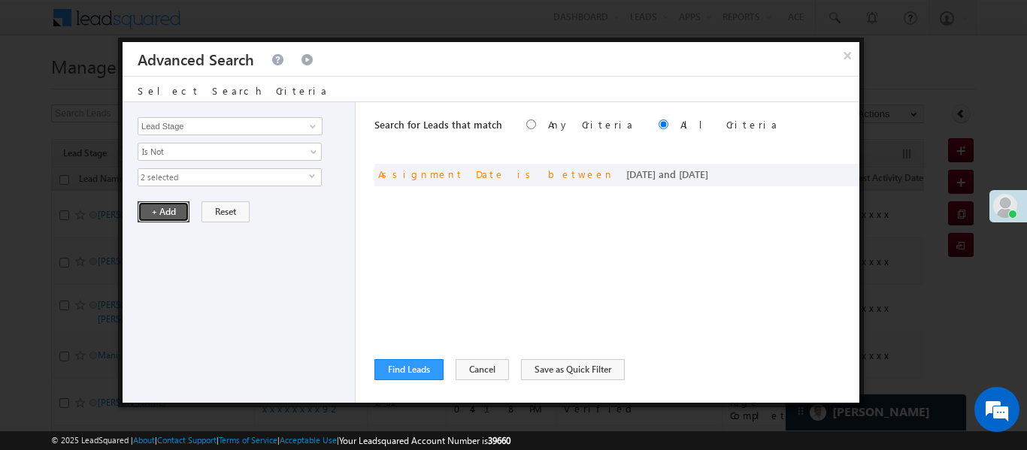
click at [163, 212] on button "+ Add" at bounding box center [164, 211] width 52 height 21
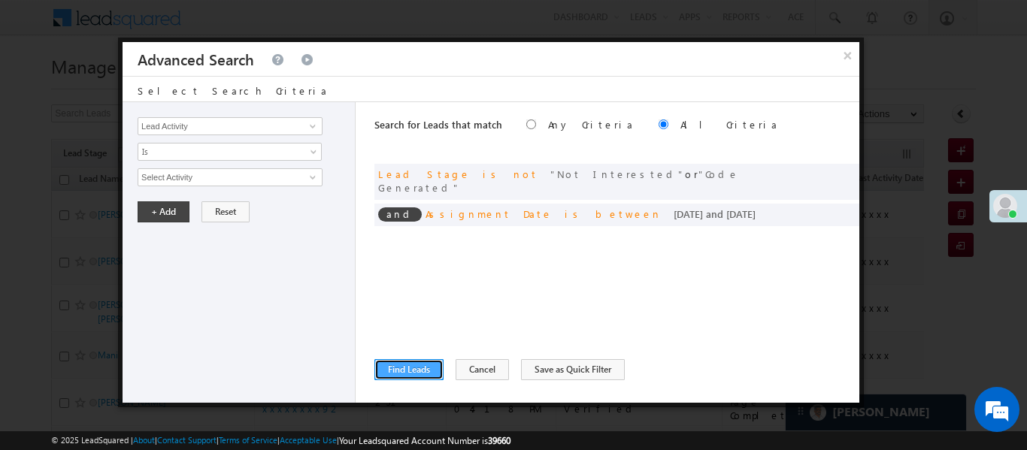
click at [401, 373] on button "Find Leads" at bounding box center [408, 369] width 69 height 21
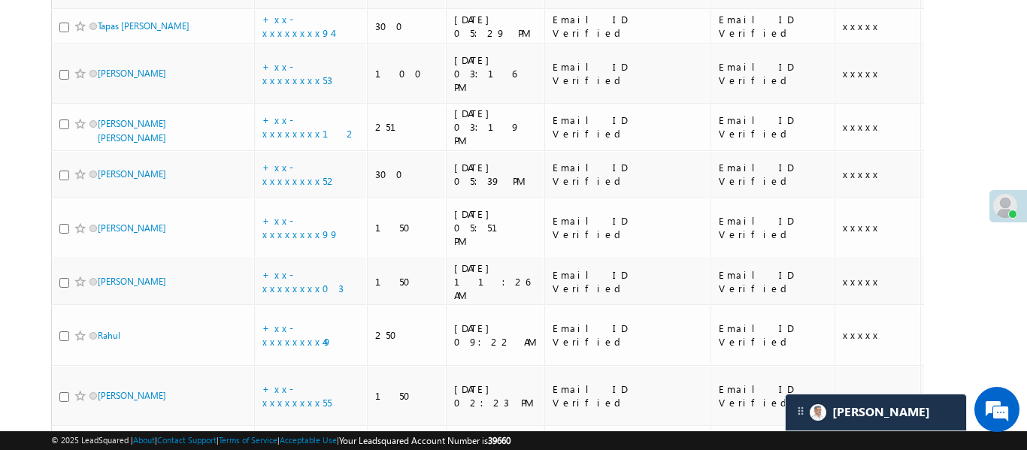
scroll to position [0, 0]
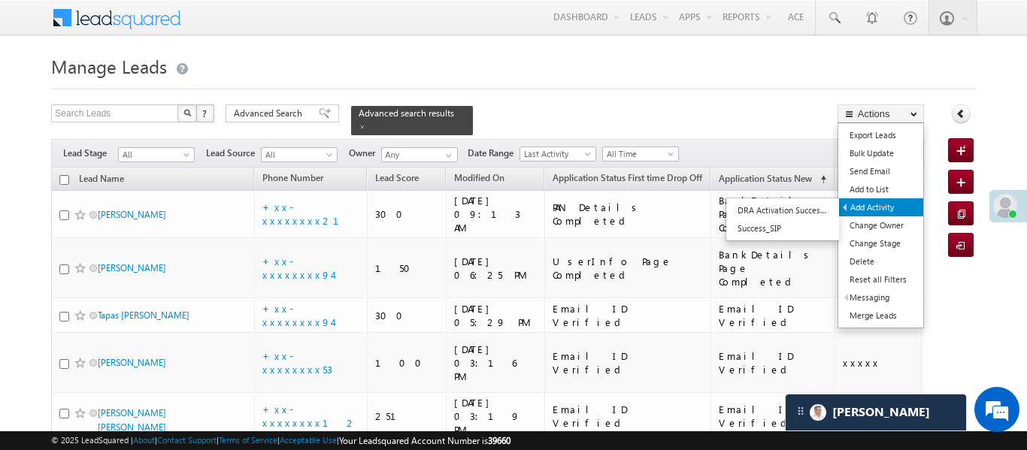
click at [865, 207] on link "Add Activity" at bounding box center [881, 207] width 84 height 18
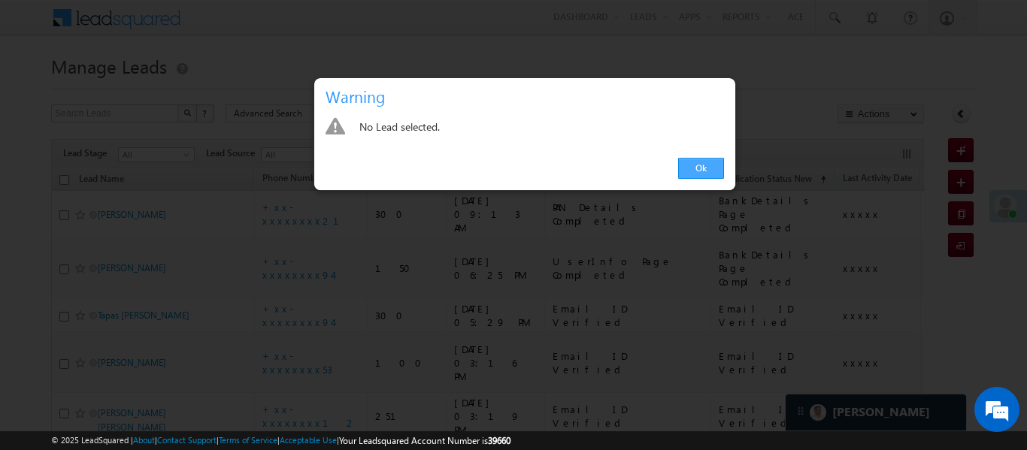
click at [710, 162] on link "Ok" at bounding box center [701, 168] width 46 height 21
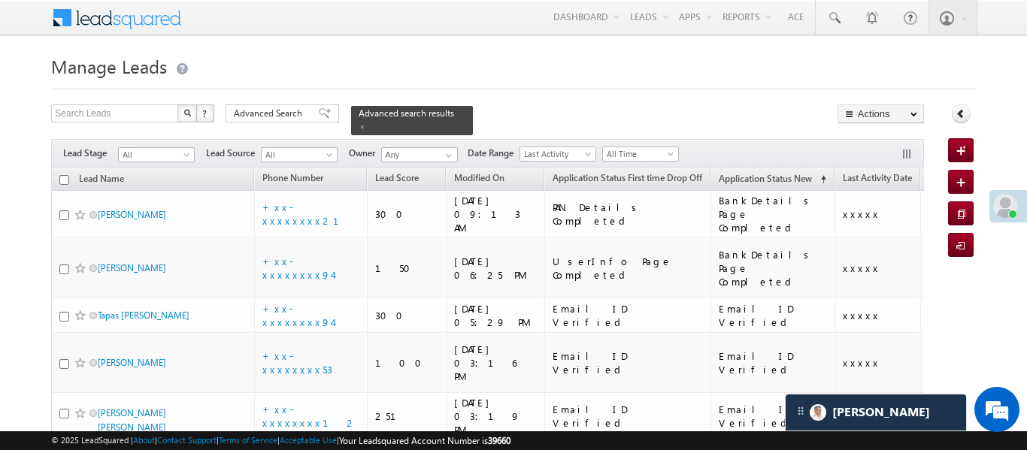
click at [62, 175] on input "checkbox" at bounding box center [64, 180] width 10 height 10
checkbox input "true"
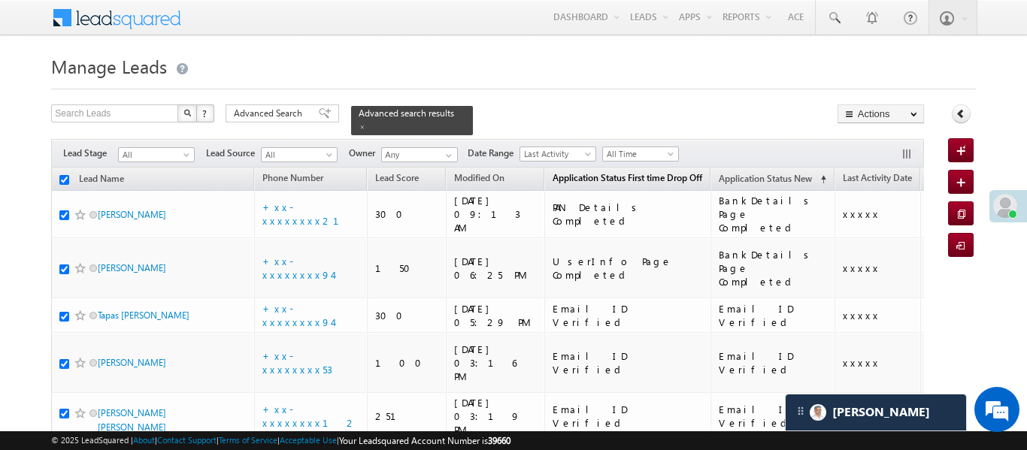
checkbox input "true"
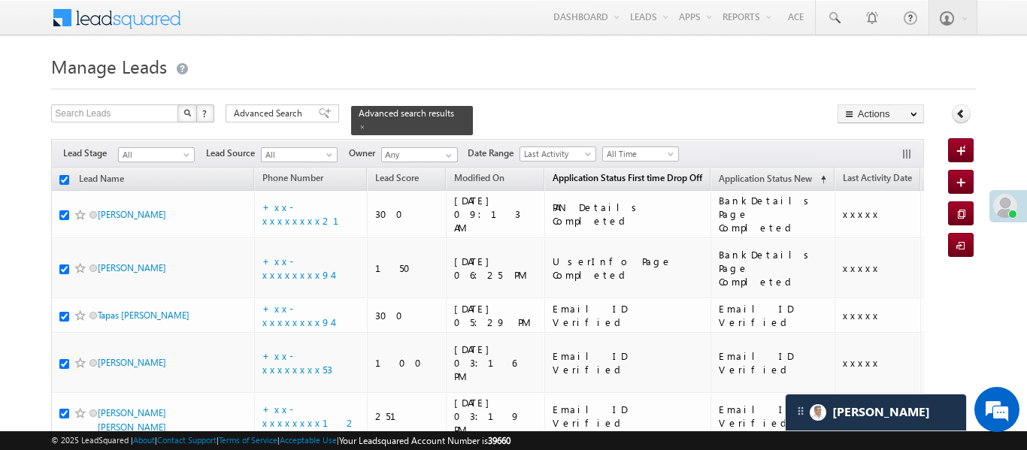
checkbox input "true"
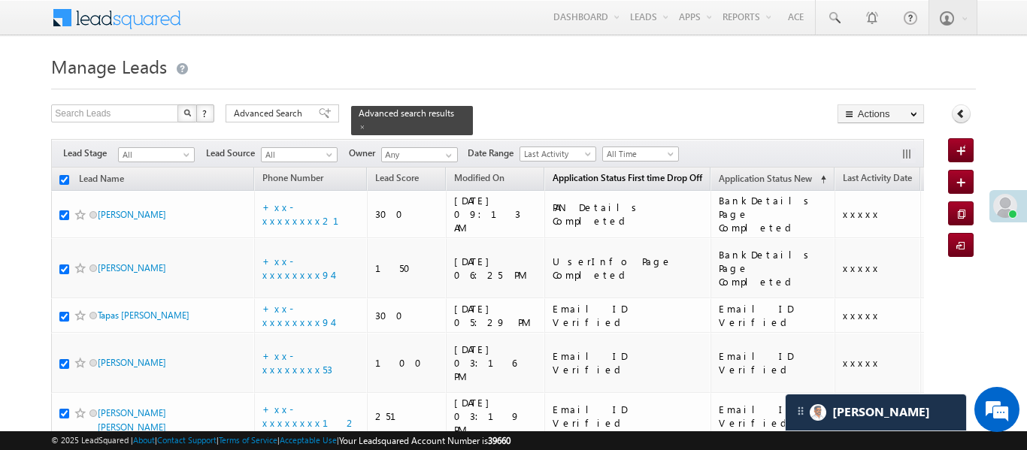
checkbox input "true"
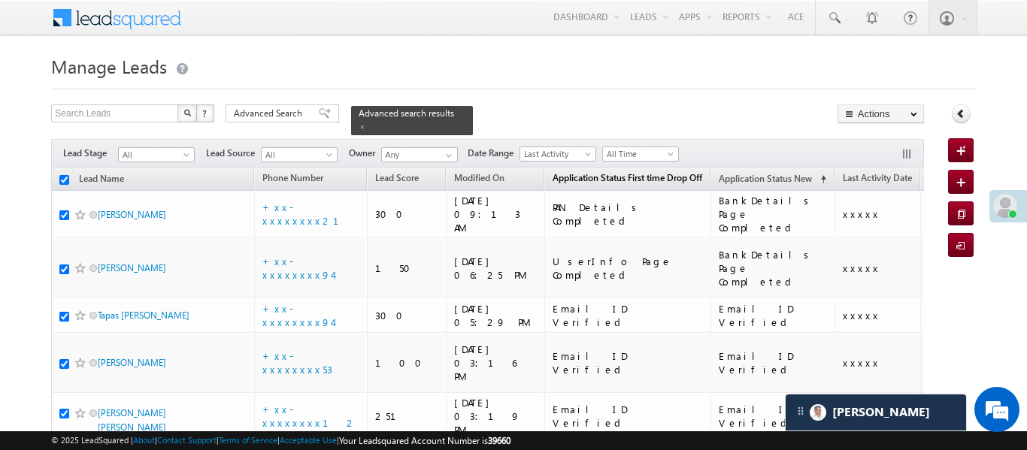
checkbox input "true"
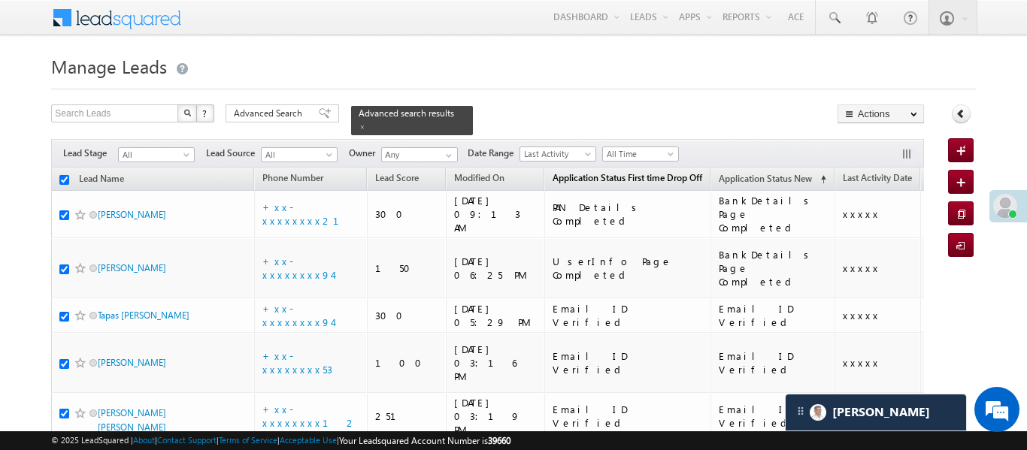
checkbox input "true"
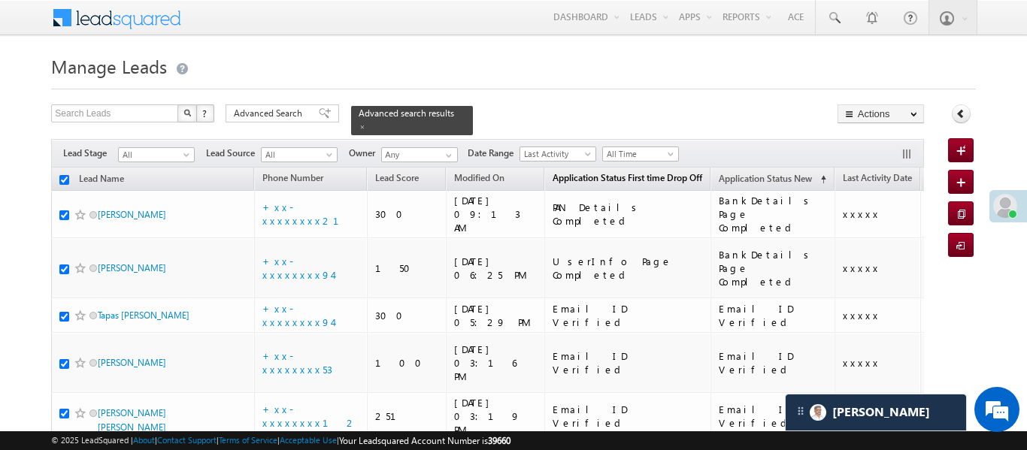
checkbox input "true"
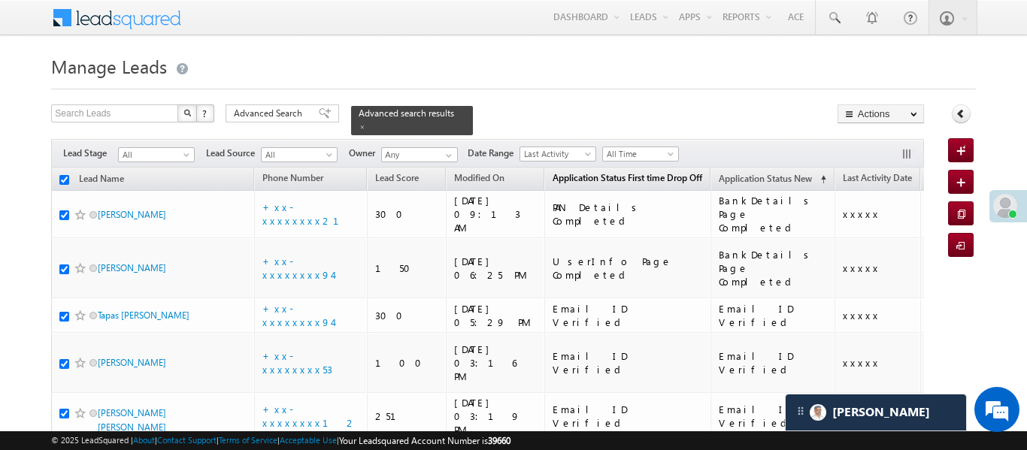
checkbox input "true"
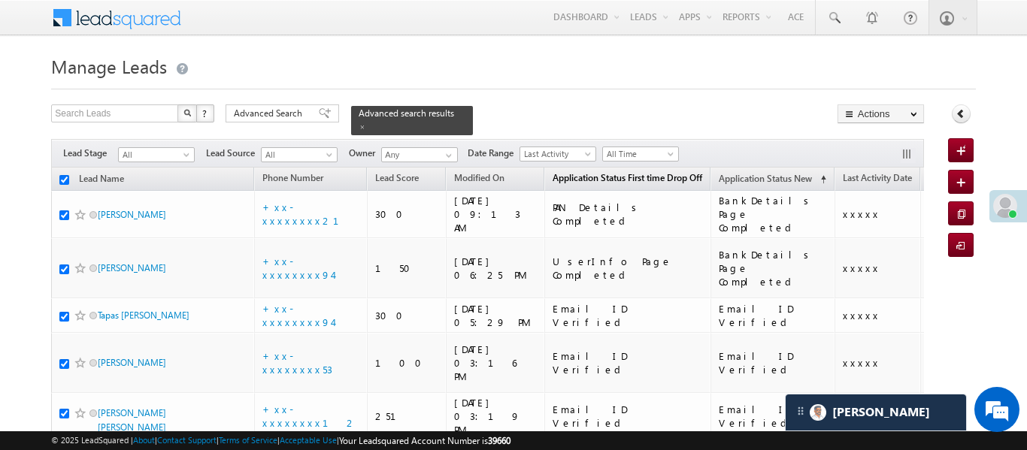
checkbox input "true"
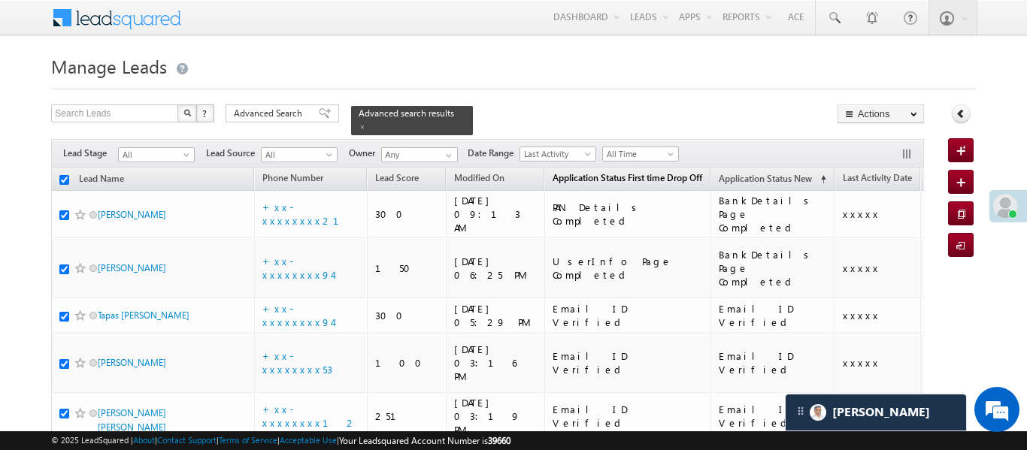
checkbox input "true"
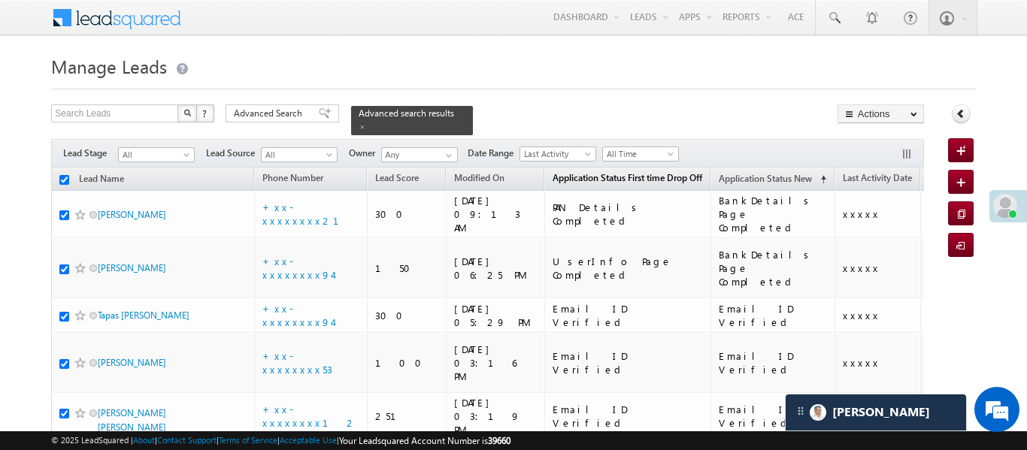
checkbox input "true"
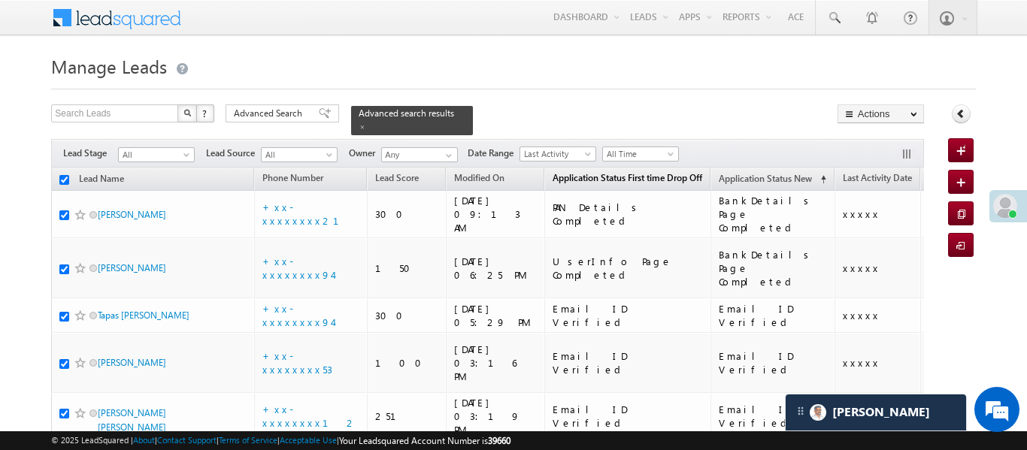
checkbox input "true"
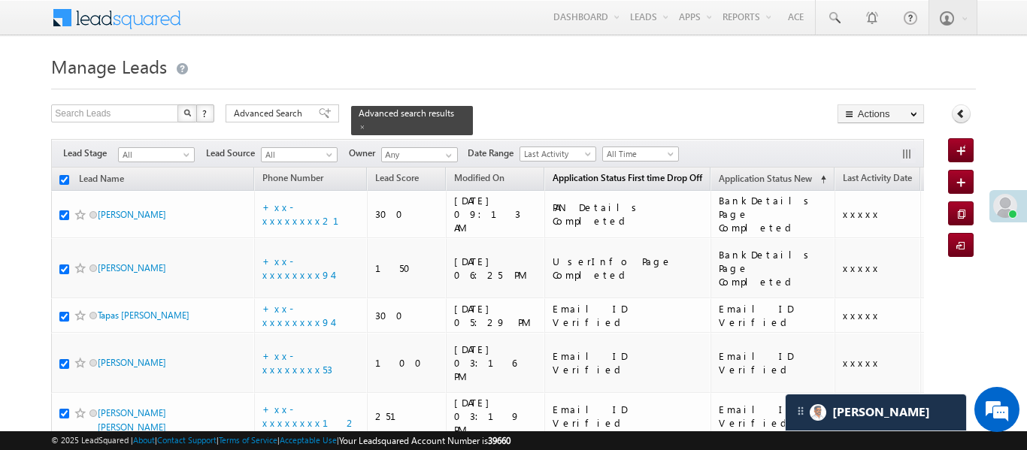
checkbox input "true"
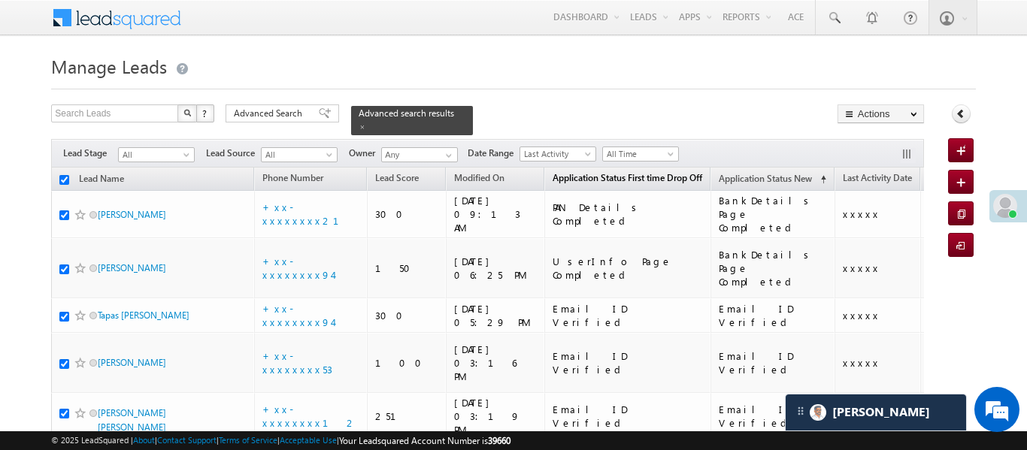
checkbox input "true"
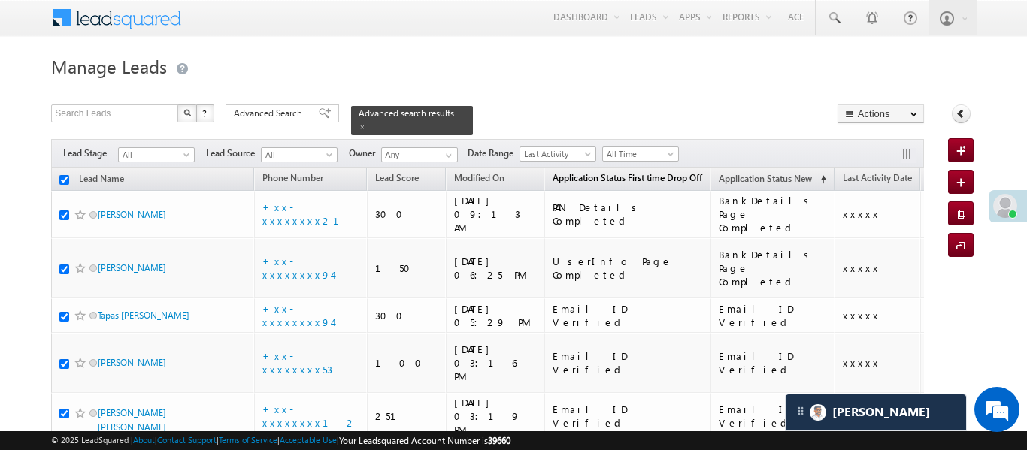
checkbox input "true"
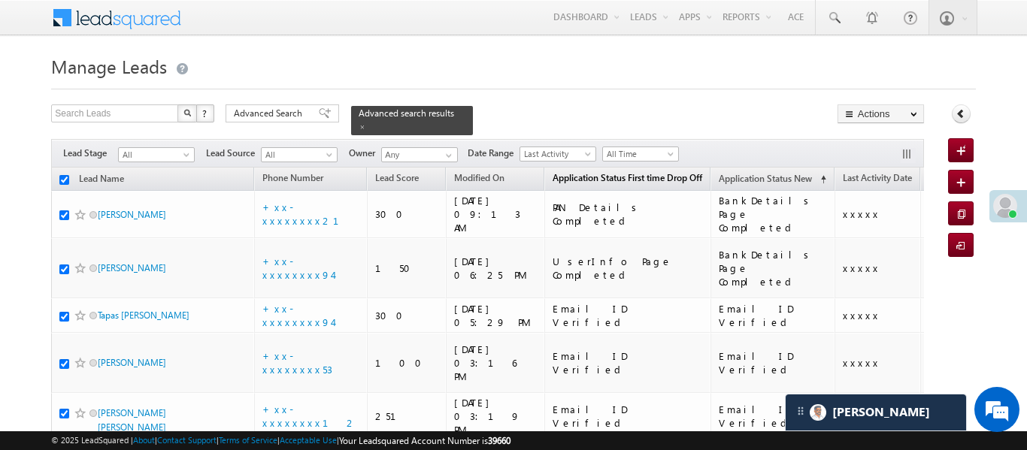
checkbox input "true"
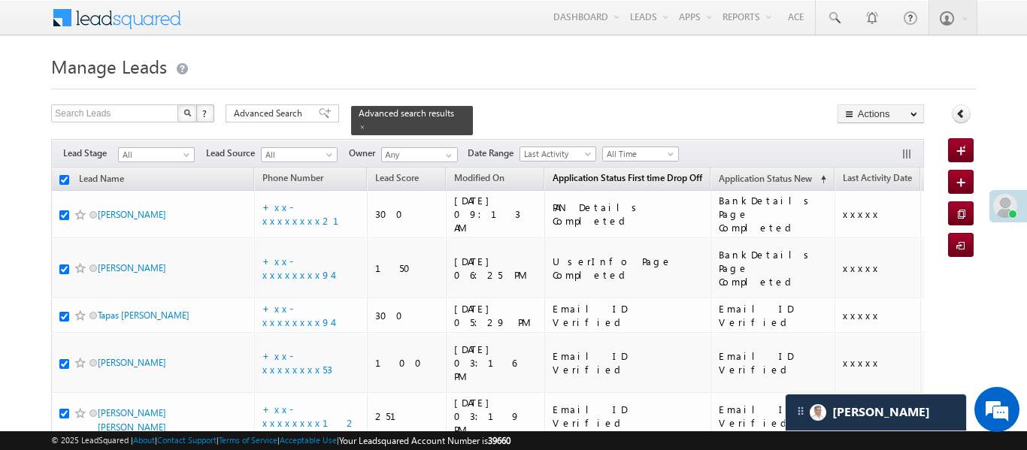
checkbox input "true"
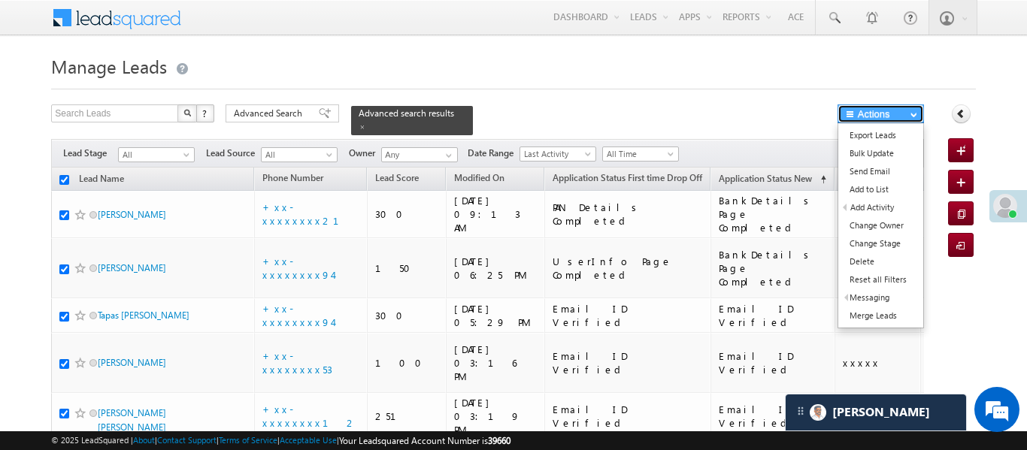
click at [890, 114] on button "Actions" at bounding box center [881, 114] width 86 height 19
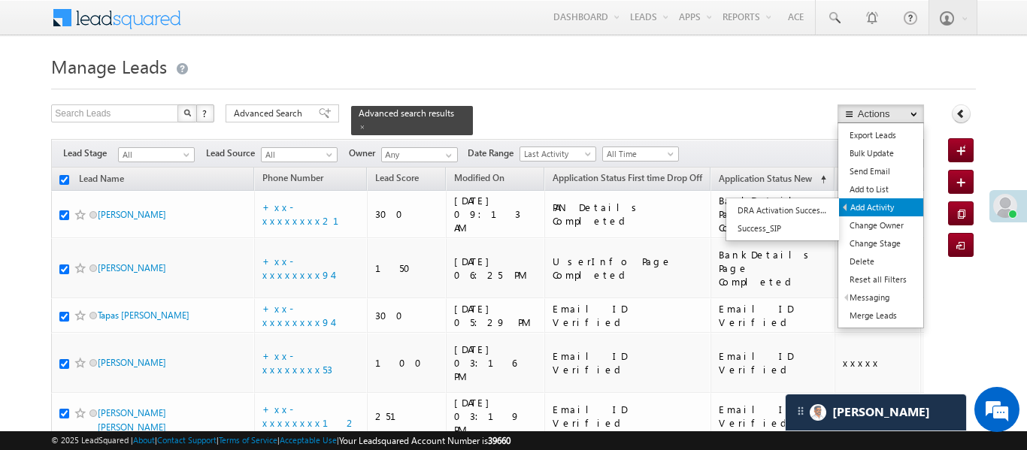
click at [878, 208] on link "Add Activity" at bounding box center [881, 207] width 84 height 18
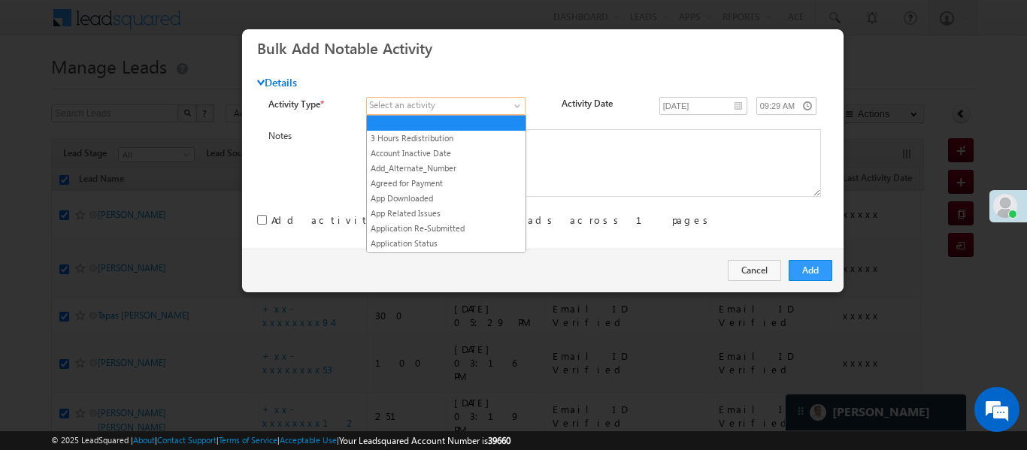
click at [449, 100] on span at bounding box center [438, 106] width 142 height 14
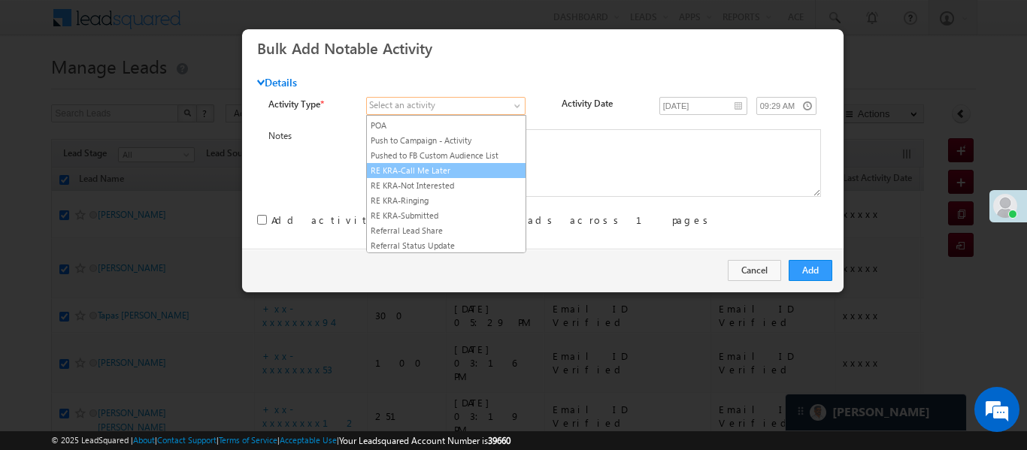
scroll to position [1921, 0]
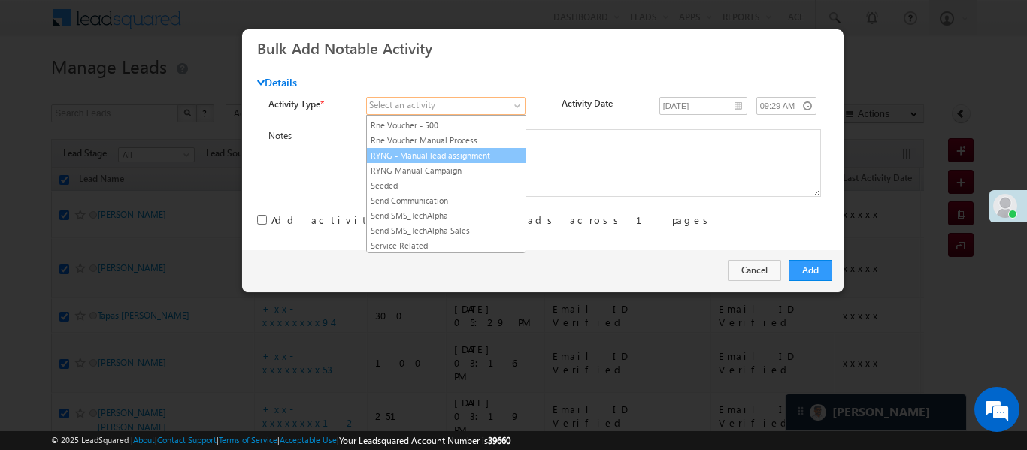
click at [432, 162] on link "RYNG - Manual lead assignment" at bounding box center [446, 156] width 159 height 14
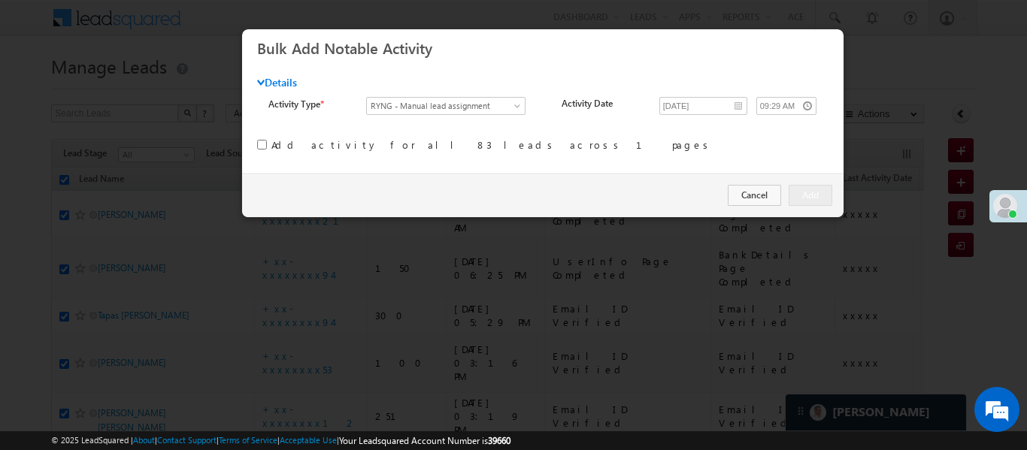
click at [257, 144] on input "checkbox" at bounding box center [262, 145] width 10 height 10
checkbox input "true"
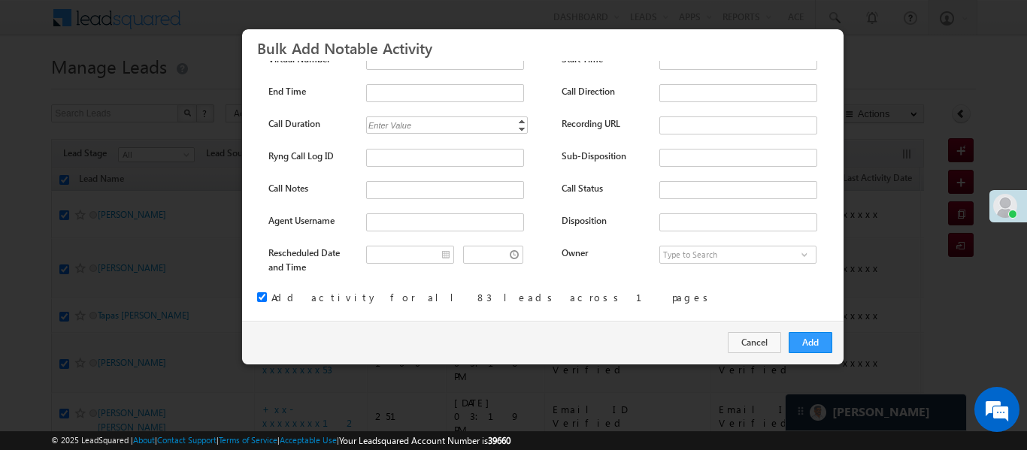
scroll to position [198, 0]
click at [804, 332] on button "Add" at bounding box center [811, 342] width 44 height 21
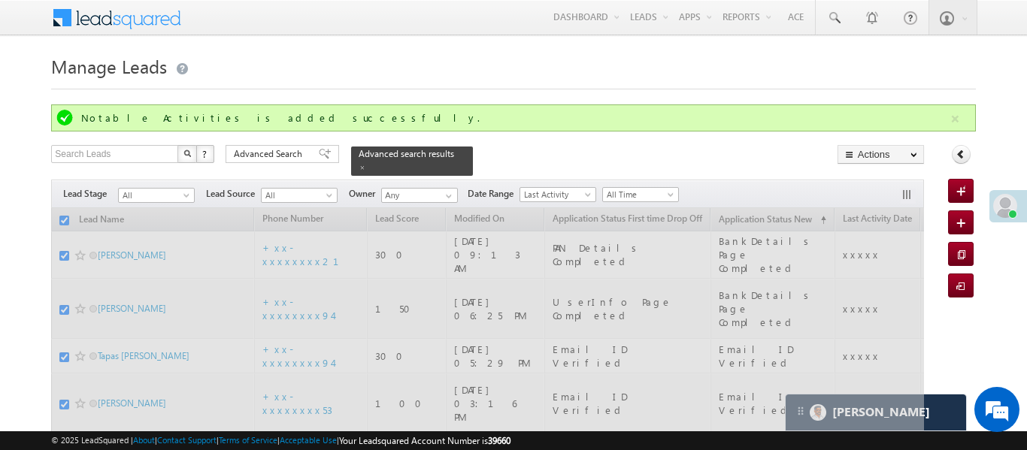
checkbox input "false"
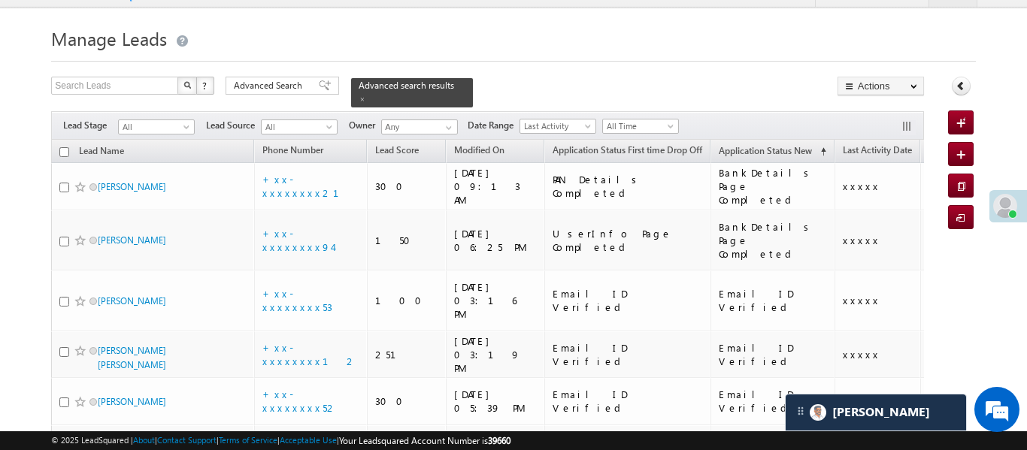
scroll to position [0, 0]
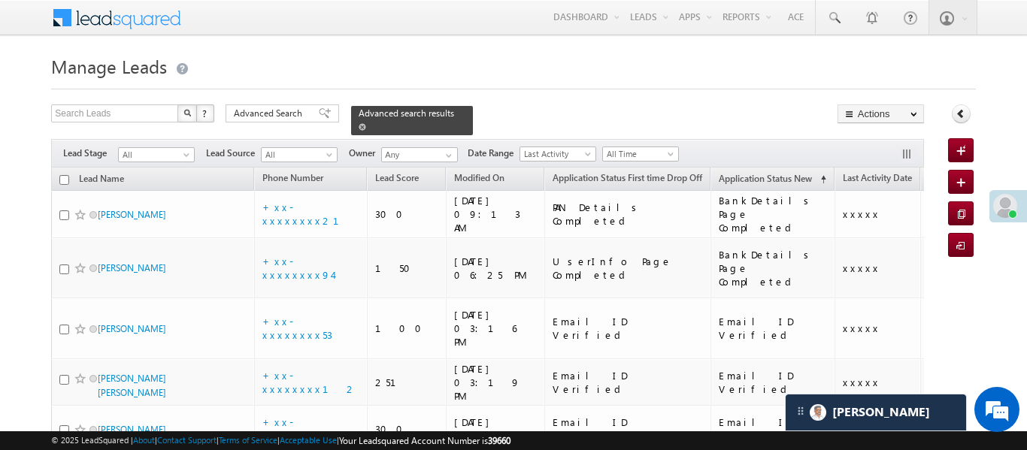
click at [366, 120] on link at bounding box center [363, 126] width 8 height 13
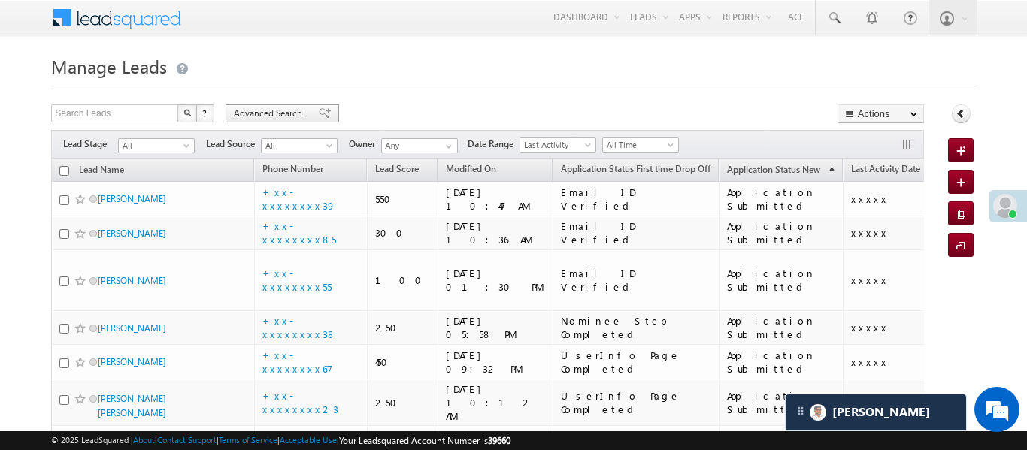
click at [289, 111] on span "Advanced Search" at bounding box center [270, 114] width 73 height 14
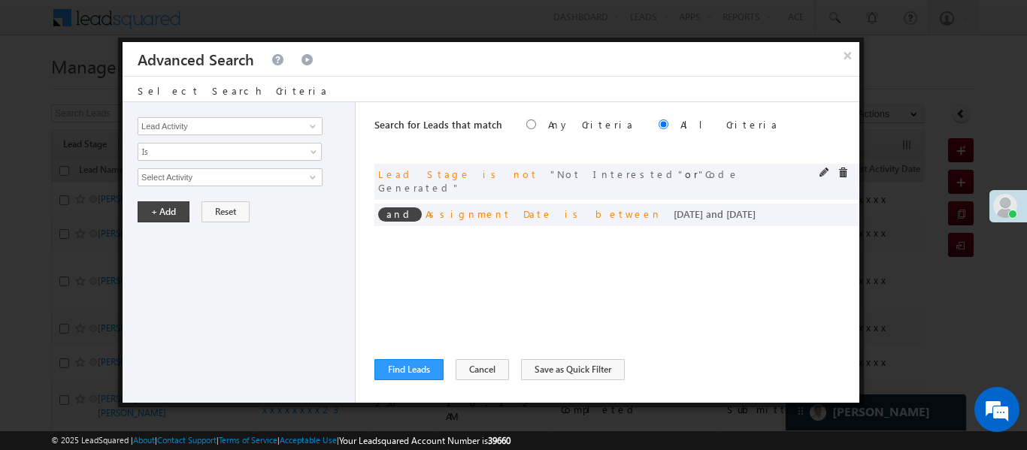
click at [845, 171] on span at bounding box center [843, 173] width 11 height 11
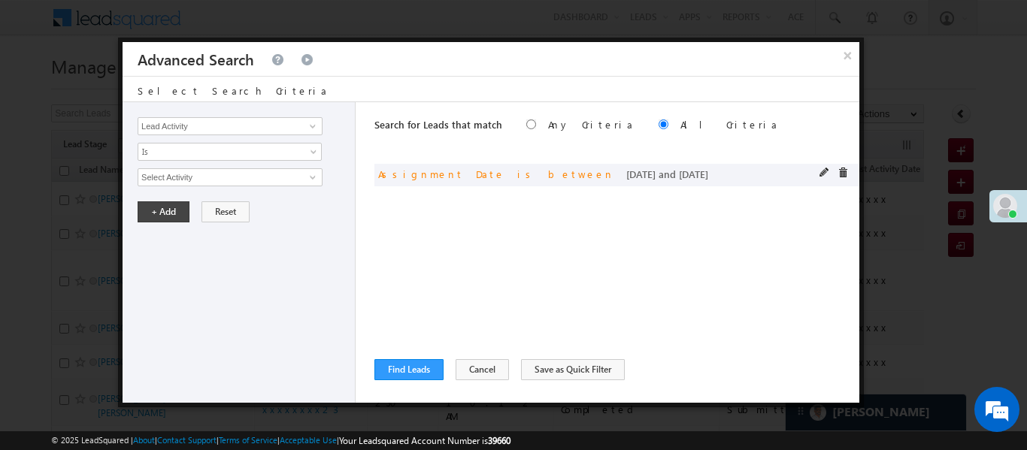
click at [844, 172] on span at bounding box center [843, 173] width 11 height 11
click at [214, 119] on input "Lead Activity" at bounding box center [230, 126] width 185 height 18
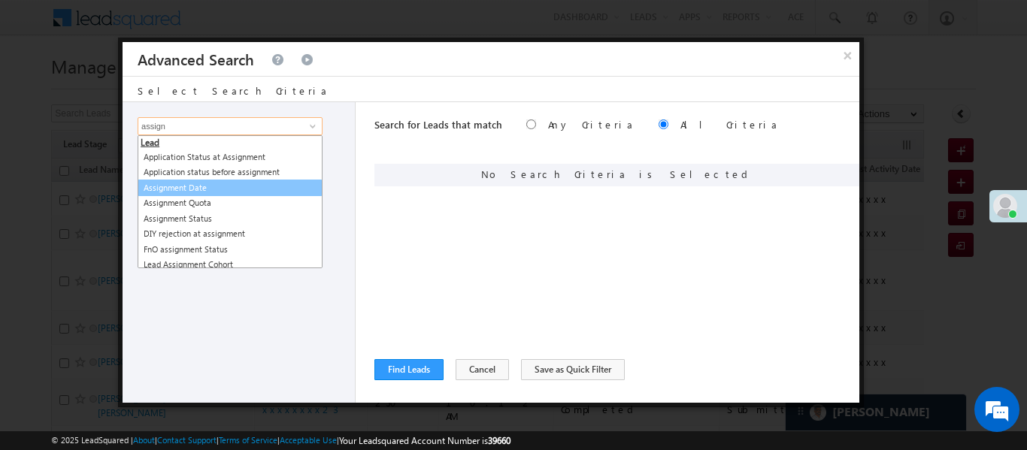
click at [200, 192] on link "Assignment Date" at bounding box center [230, 188] width 185 height 17
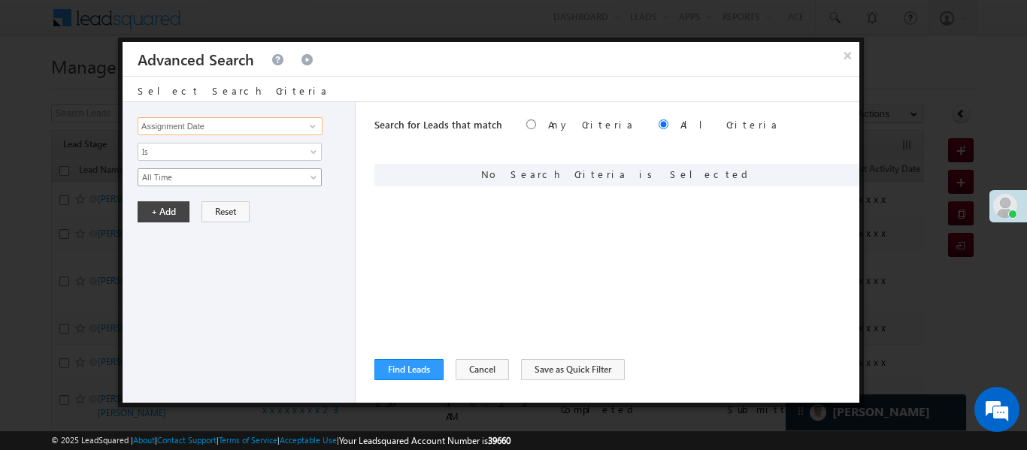
type input "Assignment Date"
click at [165, 168] on link "All Time" at bounding box center [230, 177] width 184 height 18
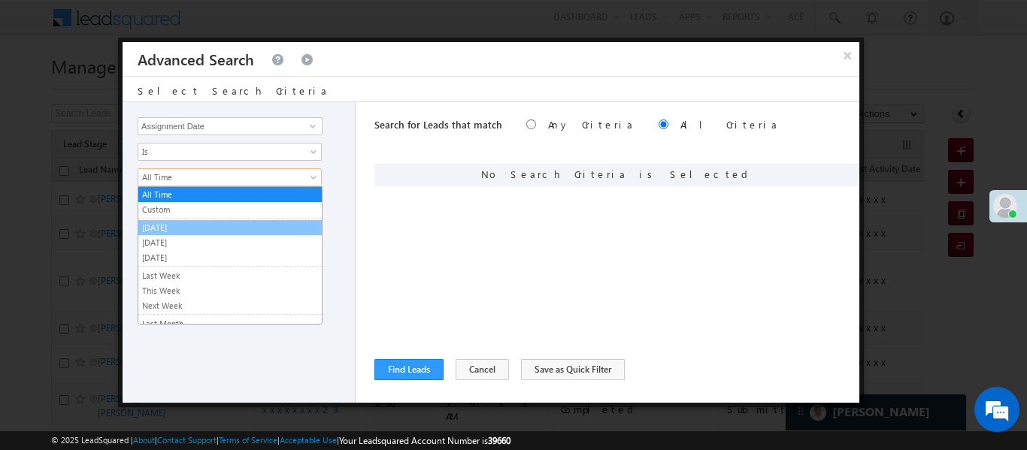
click at [180, 230] on link "[DATE]" at bounding box center [229, 228] width 183 height 14
click at [168, 217] on button "+ Add" at bounding box center [164, 211] width 52 height 21
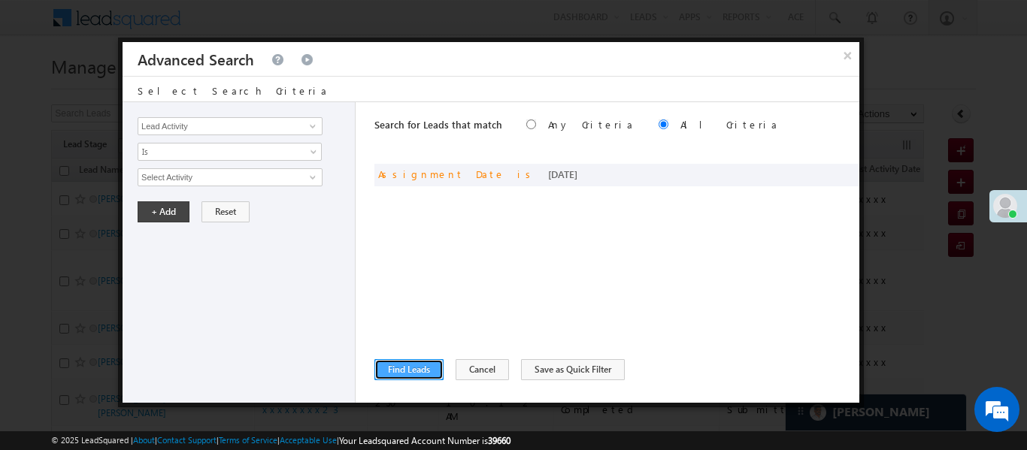
click at [426, 371] on button "Find Leads" at bounding box center [408, 369] width 69 height 21
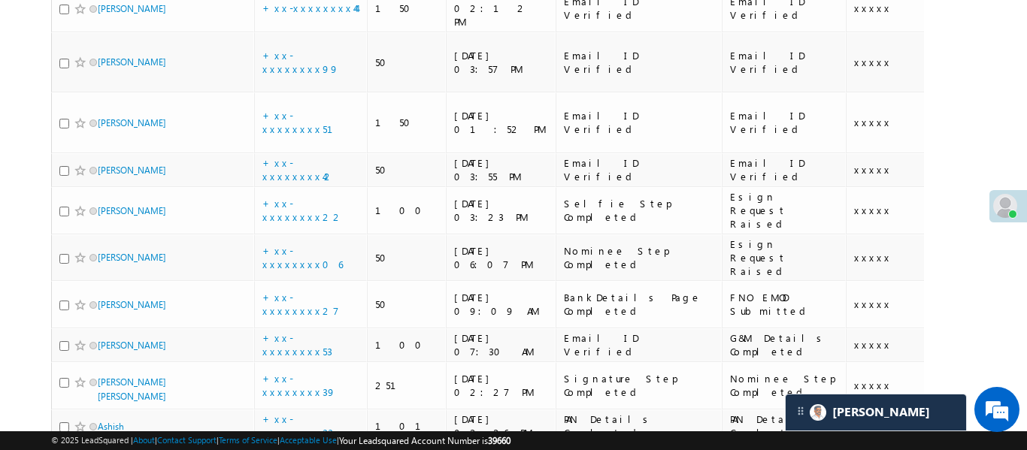
scroll to position [1058, 0]
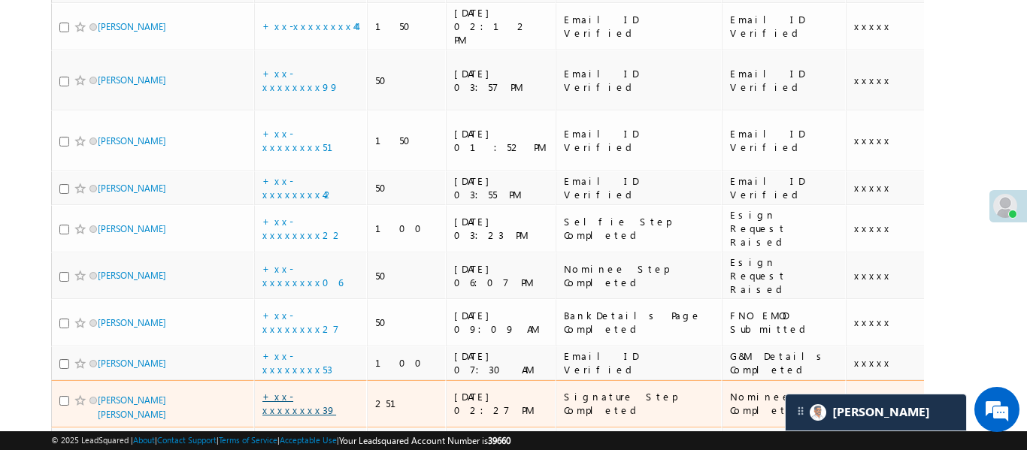
click at [301, 390] on link "+xx-xxxxxxxx39" at bounding box center [299, 403] width 74 height 26
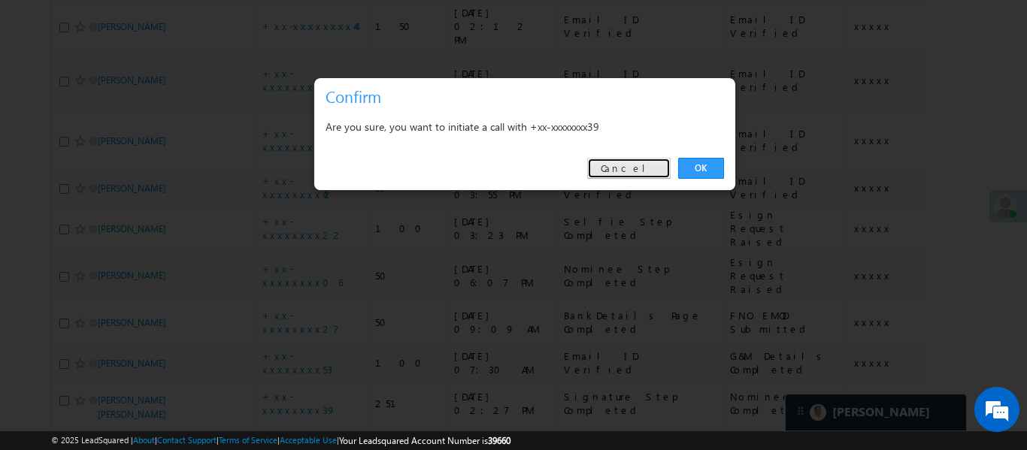
click at [633, 159] on link "Cancel" at bounding box center [628, 168] width 83 height 21
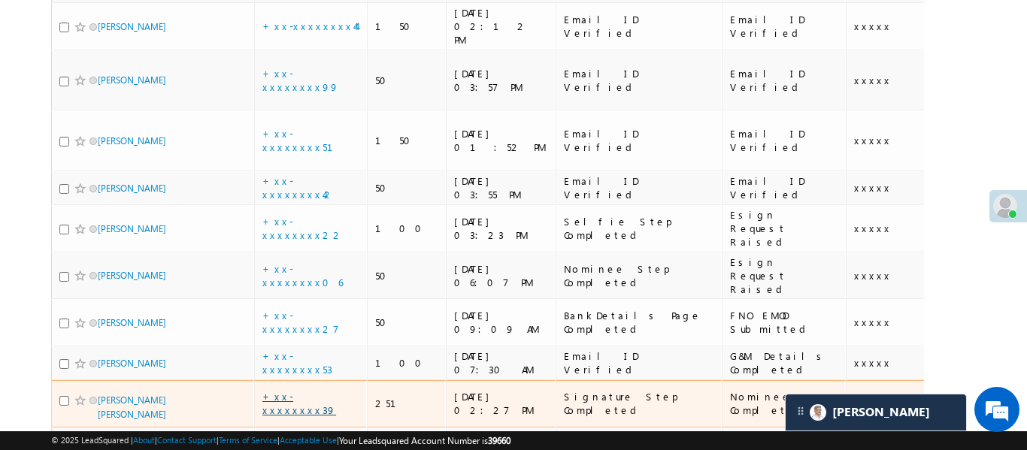
click at [316, 390] on link "+xx-xxxxxxxx39" at bounding box center [299, 403] width 74 height 26
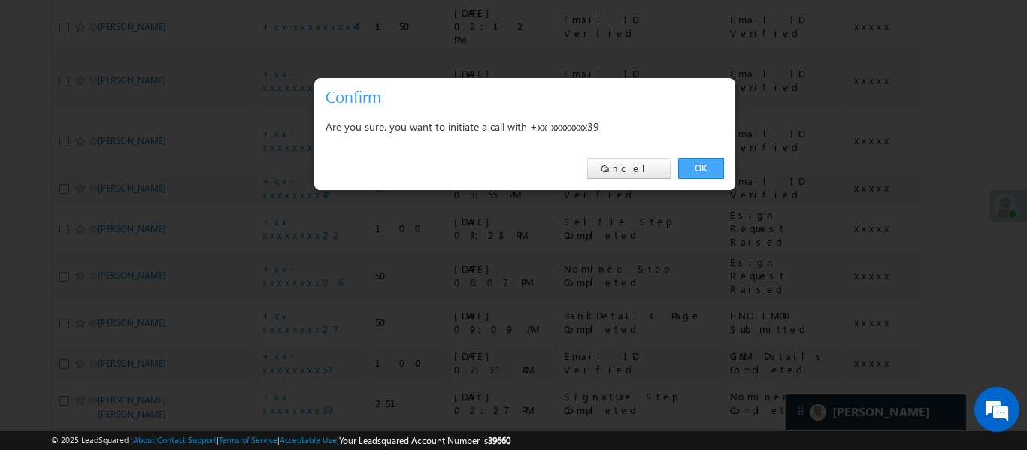
click at [696, 171] on link "OK" at bounding box center [701, 168] width 46 height 21
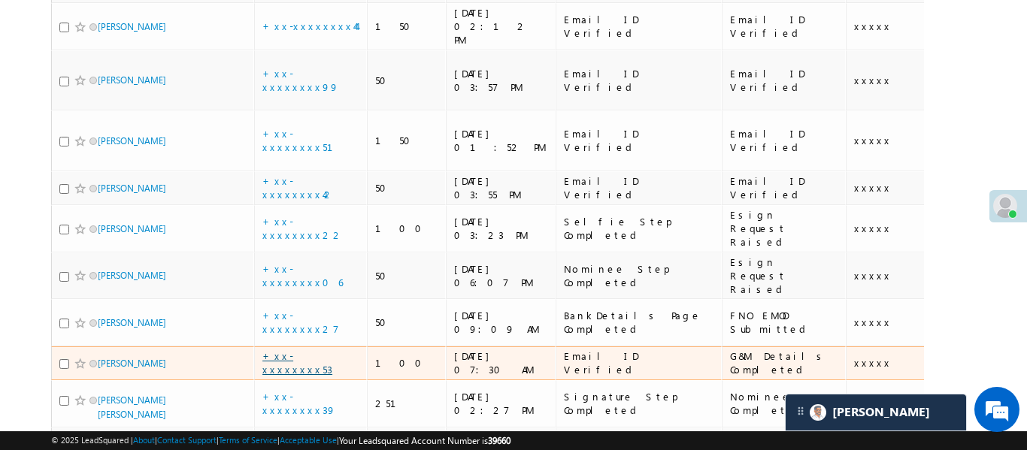
scroll to position [1098, 0]
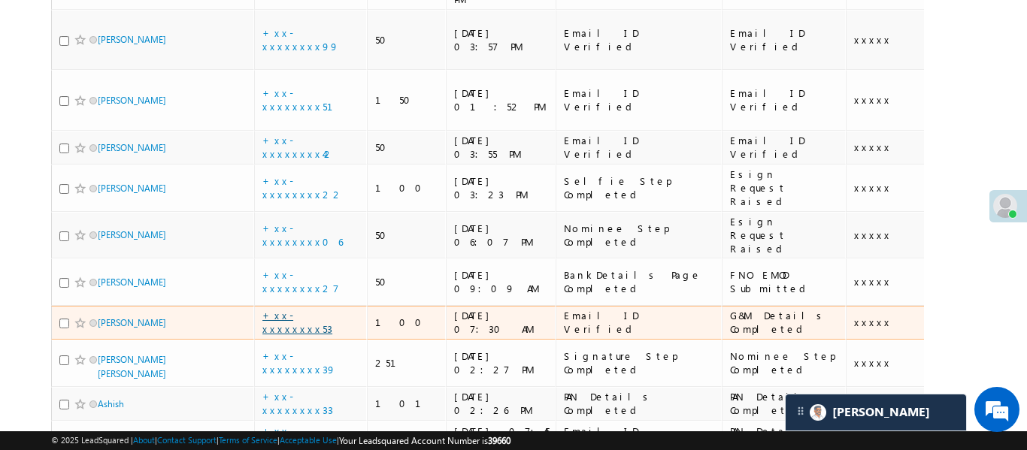
click at [319, 309] on link "+xx-xxxxxxxx53" at bounding box center [297, 322] width 70 height 26
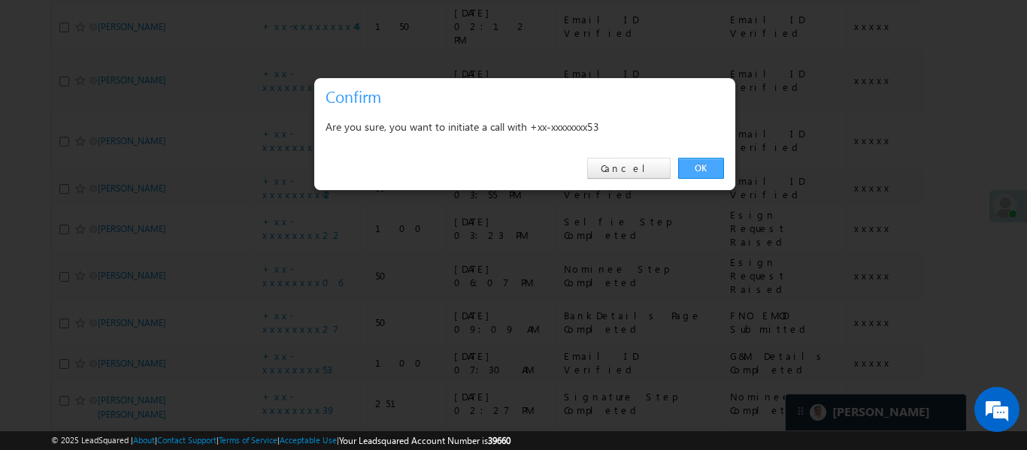
click at [710, 159] on link "OK" at bounding box center [701, 168] width 46 height 21
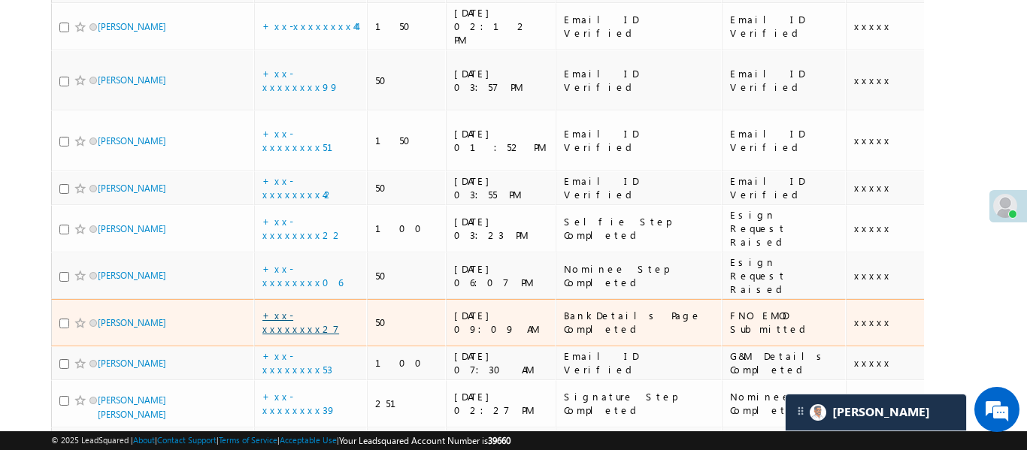
click at [320, 309] on link "+xx-xxxxxxxx27" at bounding box center [300, 322] width 77 height 26
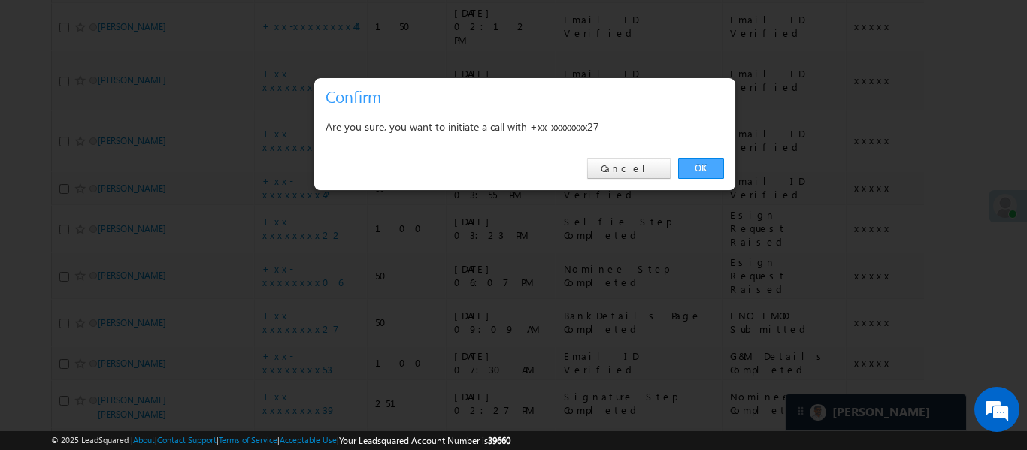
click at [704, 167] on link "OK" at bounding box center [701, 168] width 46 height 21
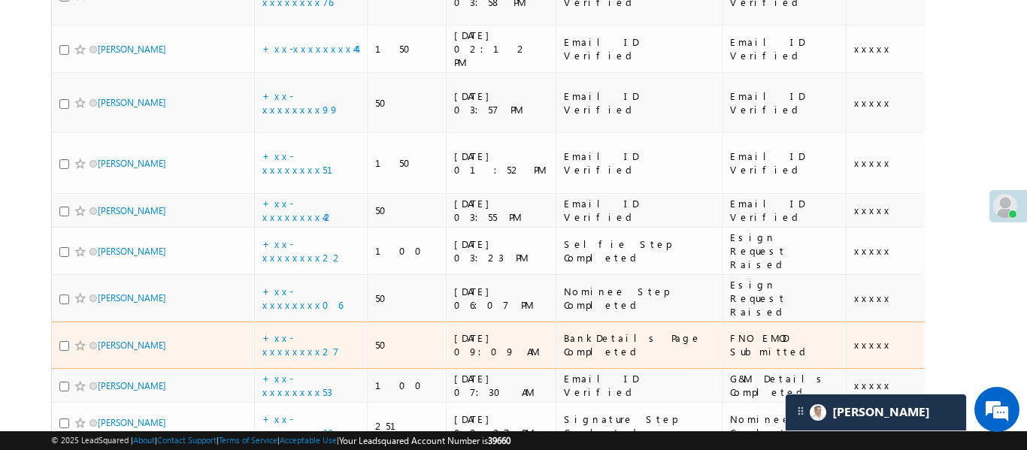
scroll to position [1075, 0]
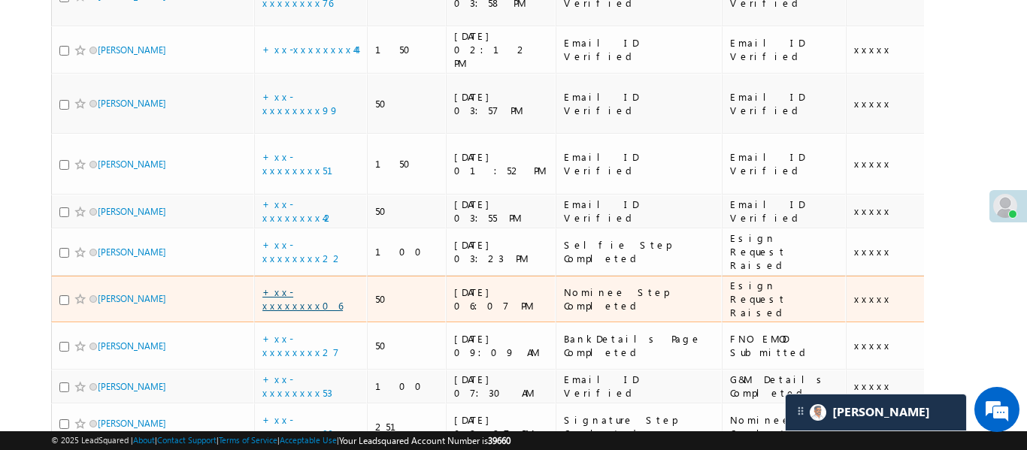
click at [306, 286] on link "+xx-xxxxxxxx06" at bounding box center [302, 299] width 80 height 26
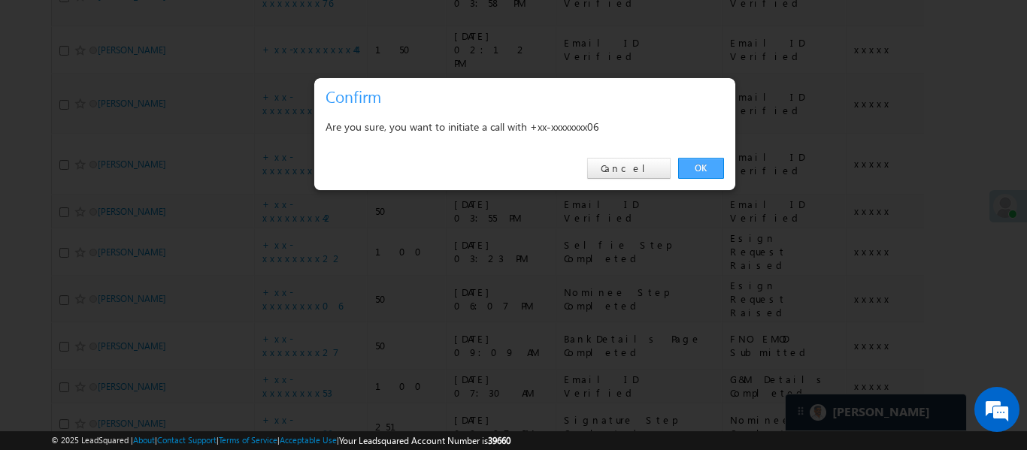
click at [704, 171] on link "OK" at bounding box center [701, 168] width 46 height 21
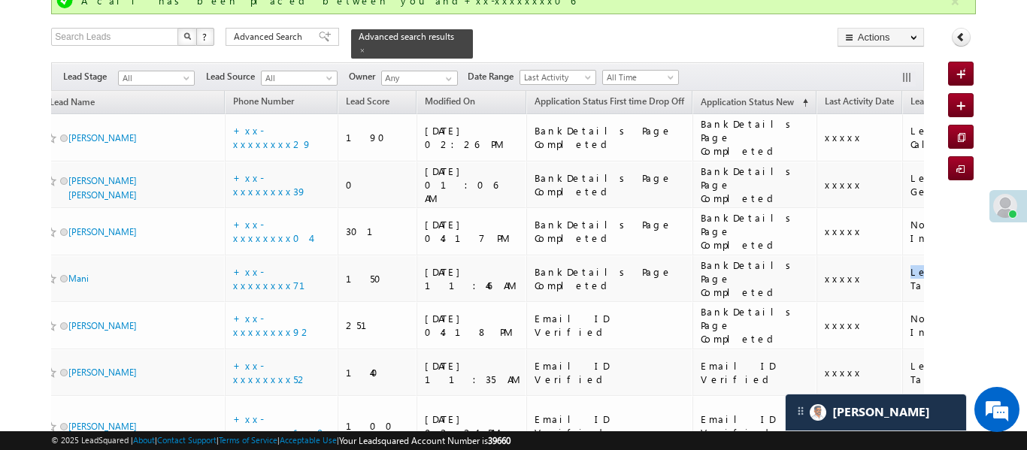
scroll to position [0, 295]
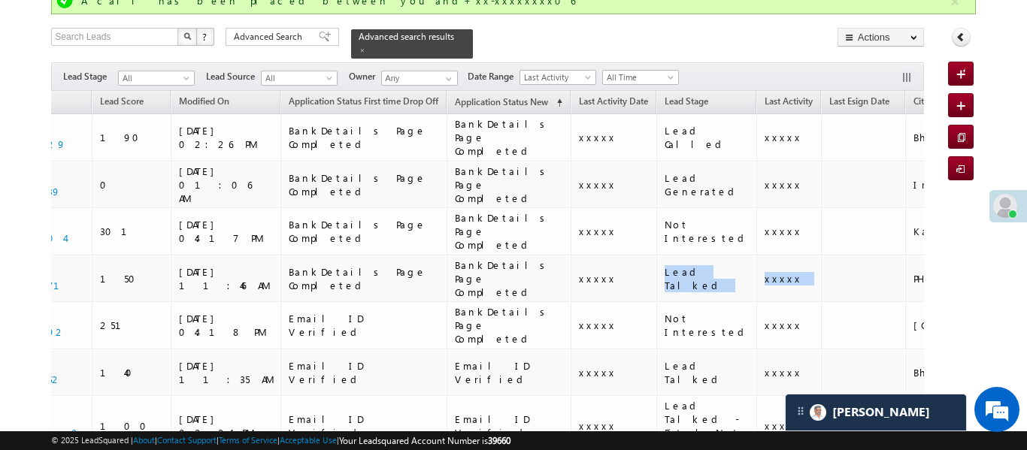
drag, startPoint x: 886, startPoint y: 219, endPoint x: 935, endPoint y: 212, distance: 48.6
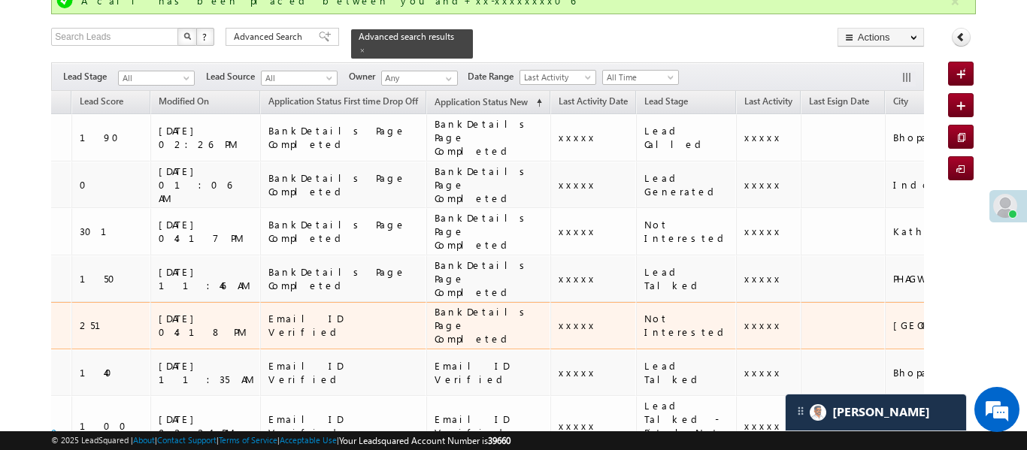
click at [801, 302] on td at bounding box center [843, 325] width 84 height 47
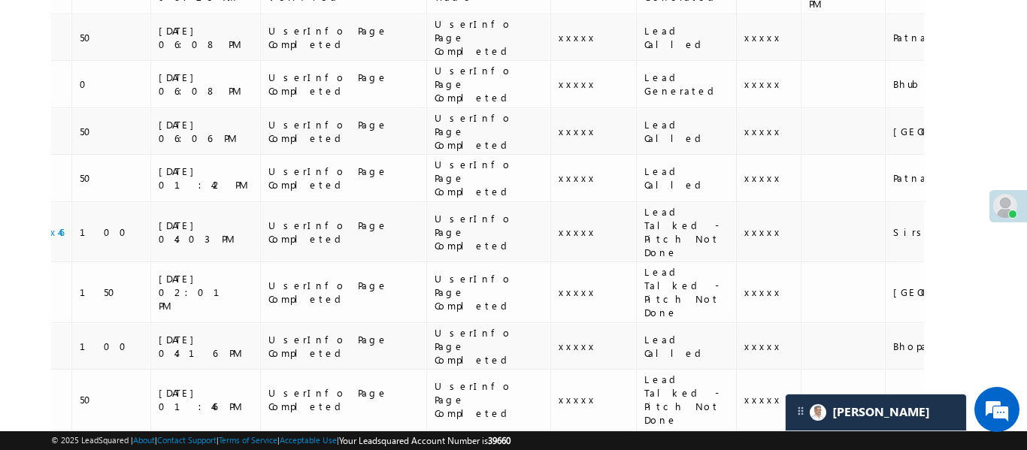
scroll to position [0, 0]
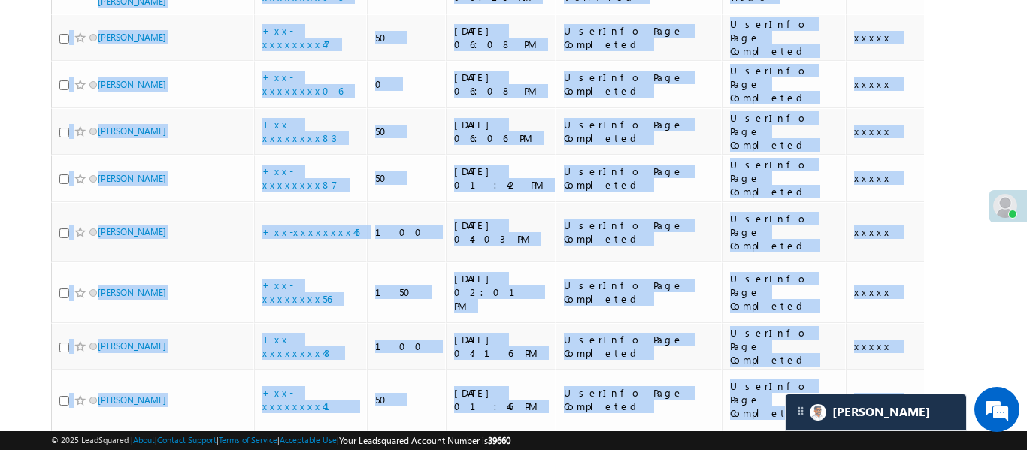
drag, startPoint x: 673, startPoint y: 211, endPoint x: 0, endPoint y: 112, distance: 680.0
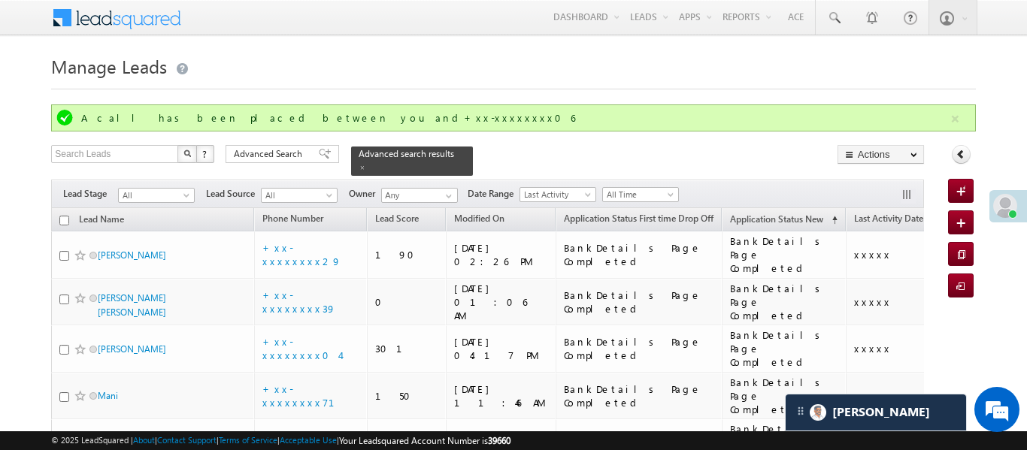
click at [598, 84] on div at bounding box center [513, 85] width 924 height 10
click at [957, 119] on button "button" at bounding box center [955, 119] width 19 height 19
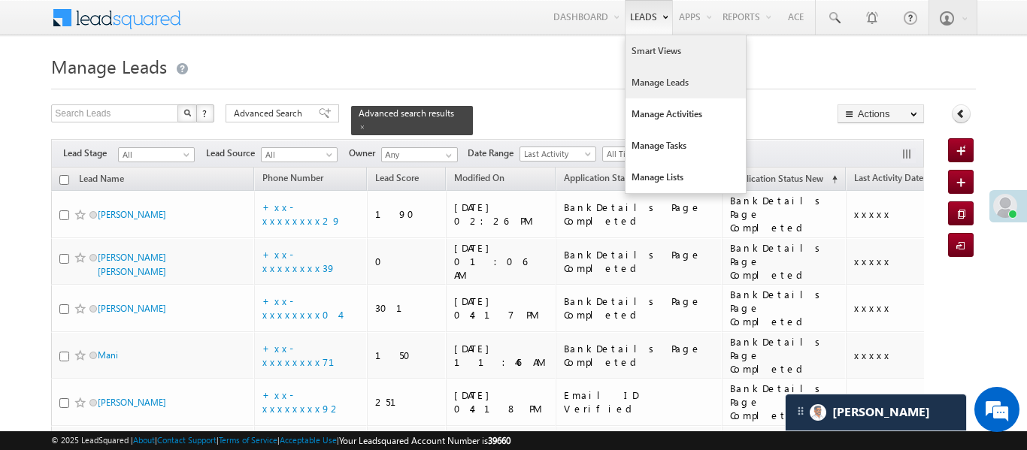
click at [654, 56] on link "Smart Views" at bounding box center [686, 51] width 120 height 32
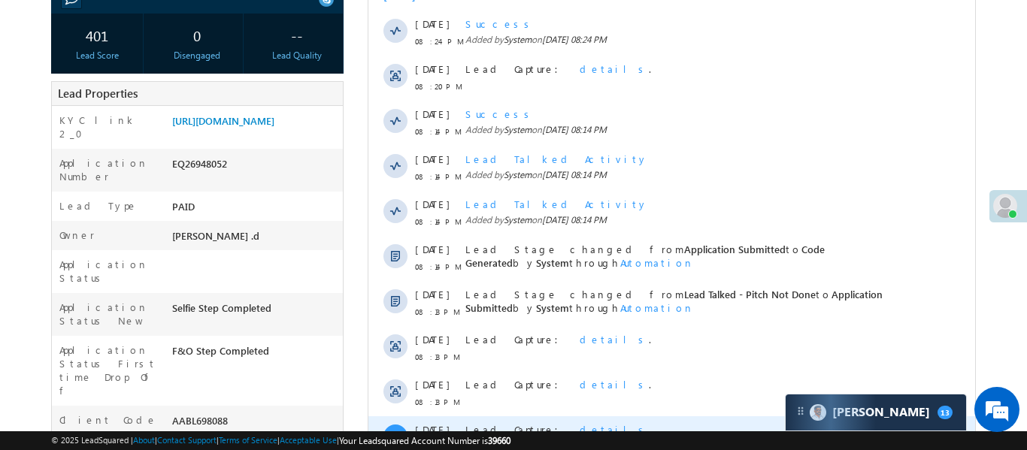
scroll to position [353, 0]
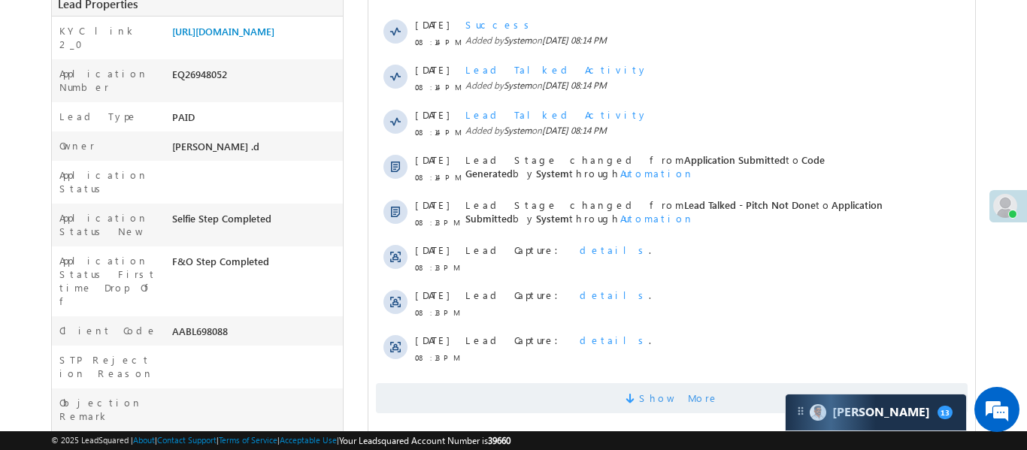
click at [656, 410] on span "Show More" at bounding box center [678, 398] width 80 height 30
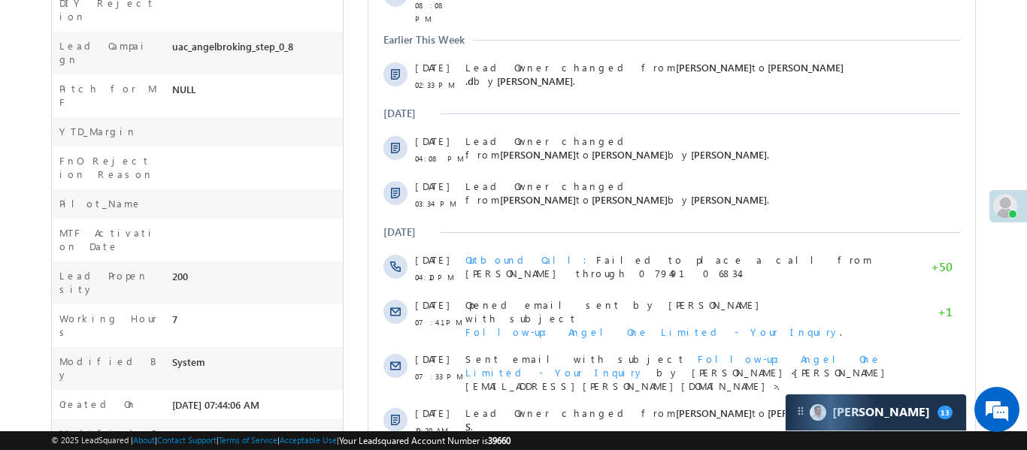
scroll to position [916, 0]
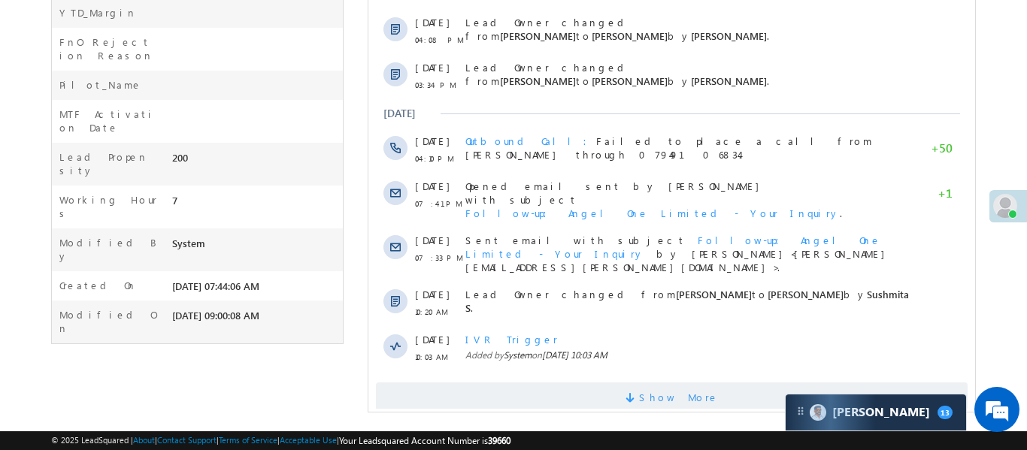
click at [635, 388] on span "Show More" at bounding box center [671, 398] width 592 height 30
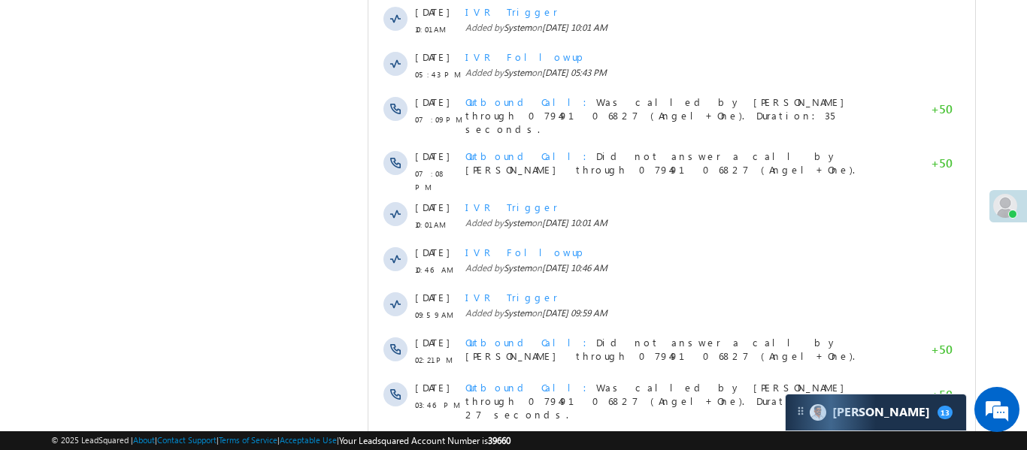
scroll to position [1368, 0]
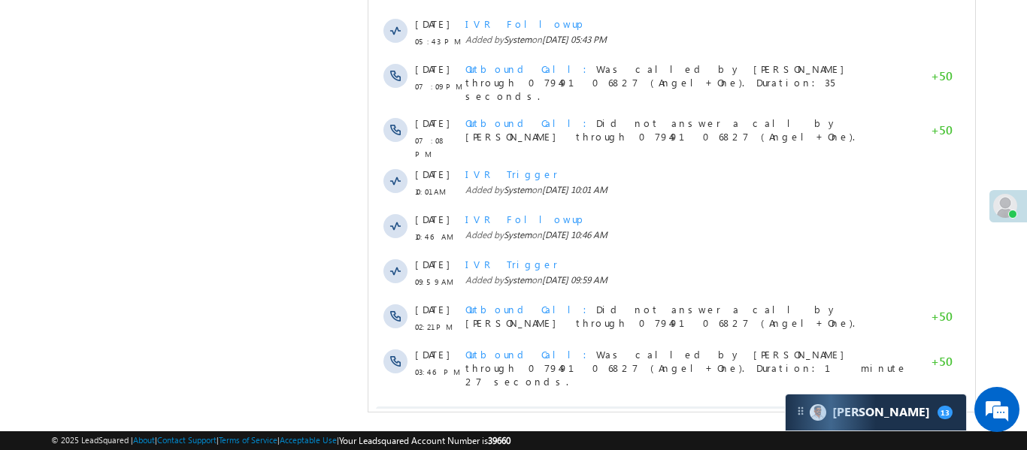
click at [623, 407] on span "Show More" at bounding box center [671, 422] width 592 height 30
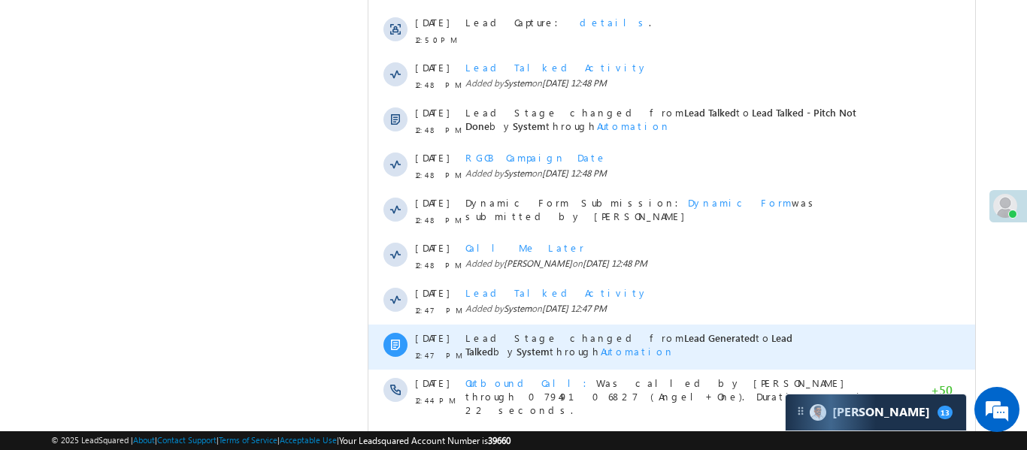
scroll to position [1819, 0]
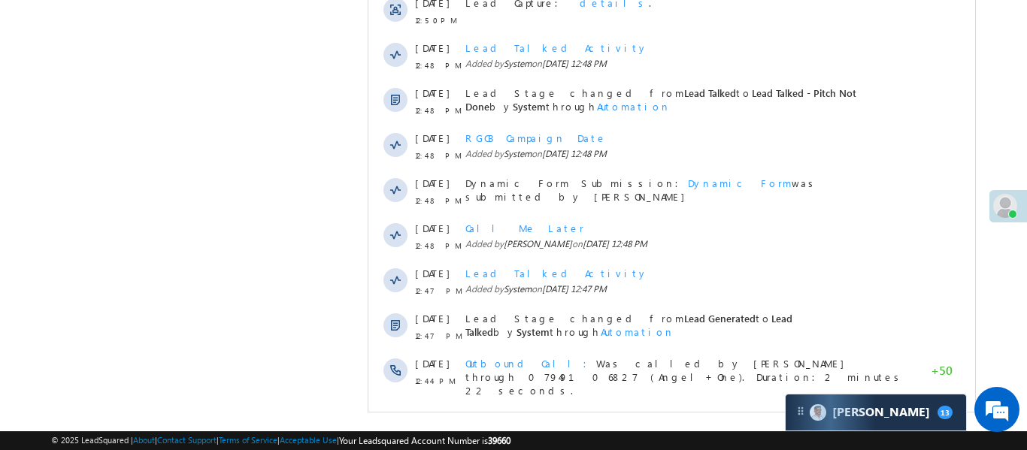
click at [630, 416] on span "Show More" at bounding box center [671, 431] width 592 height 30
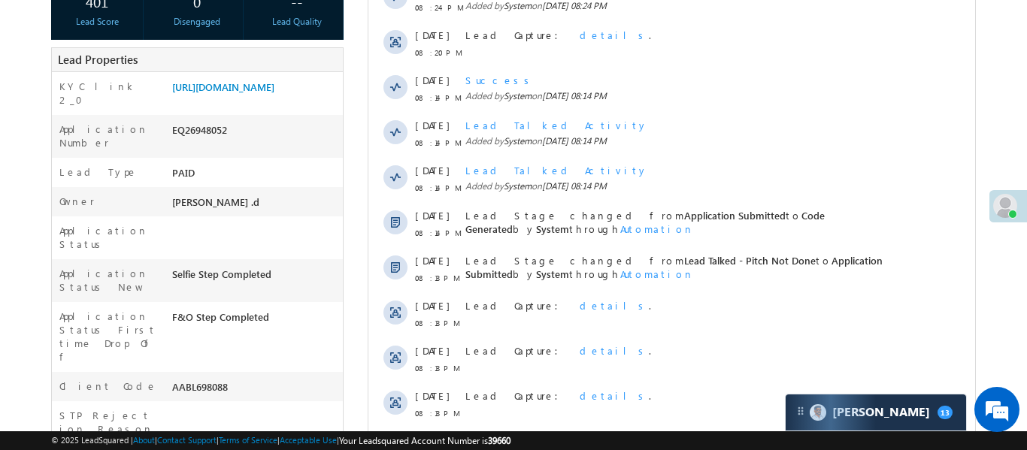
scroll to position [0, 0]
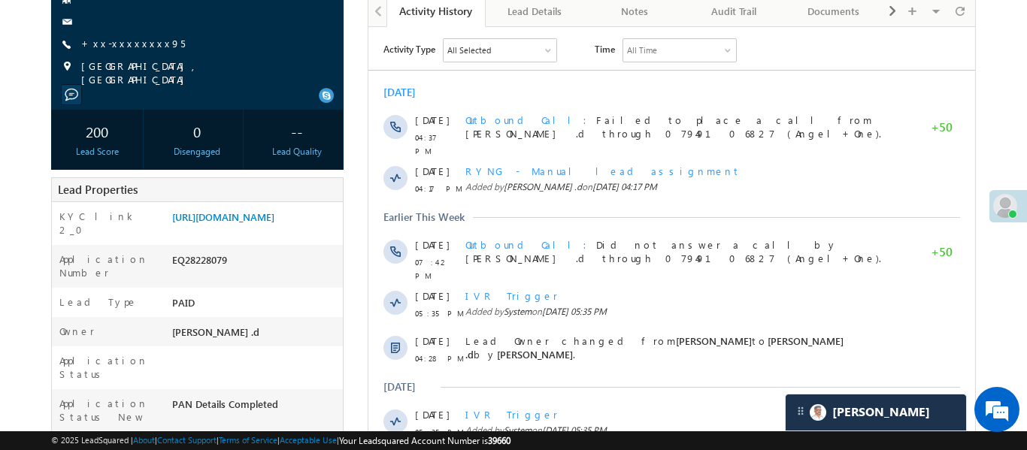
scroll to position [32, 0]
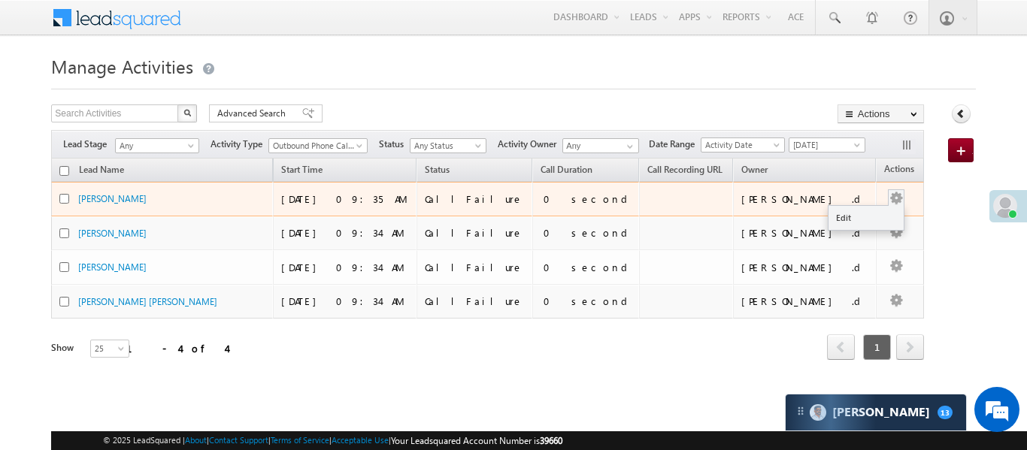
click at [889, 198] on button "button" at bounding box center [896, 198] width 15 height 15
click at [844, 219] on link "Edit" at bounding box center [866, 218] width 75 height 18
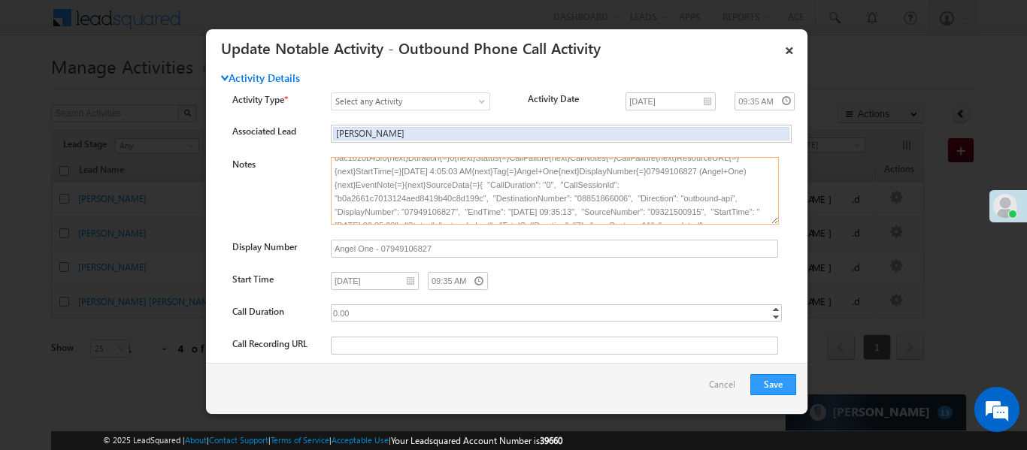
scroll to position [35, 0]
drag, startPoint x: 421, startPoint y: 201, endPoint x: 468, endPoint y: 207, distance: 47.7
click at [472, 211] on textarea "Caller{=}[PERSON_NAME] .d{next}UserId{=}{next}UserId{=}ad38da89-9e89-11e9-823e-…" at bounding box center [555, 191] width 448 height 68
click at [462, 192] on textarea "Caller{=}[PERSON_NAME] .d{next}UserId{=}{next}UserId{=}ad38da89-9e89-11e9-823e-…" at bounding box center [555, 191] width 448 height 68
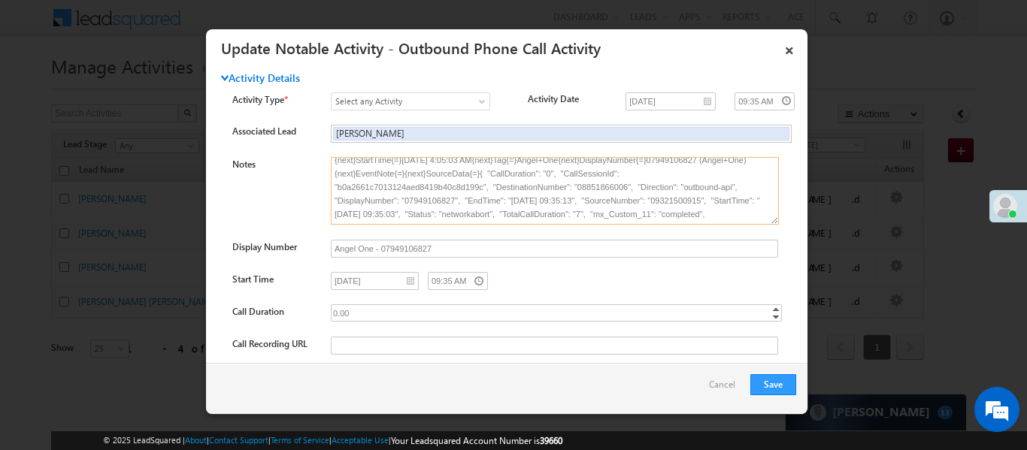
click at [452, 188] on textarea "Caller{=}[PERSON_NAME] .d{next}UserId{=}{next}UserId{=}ad38da89-9e89-11e9-823e-…" at bounding box center [555, 191] width 448 height 68
click at [452, 188] on textarea "Caller{=}Aakansha .d{next}UserId{=}{next}UserId{=}ad38da89-9e89-11e9-823e-0ac10…" at bounding box center [555, 191] width 448 height 68
click at [786, 44] on link "×" at bounding box center [790, 48] width 26 height 26
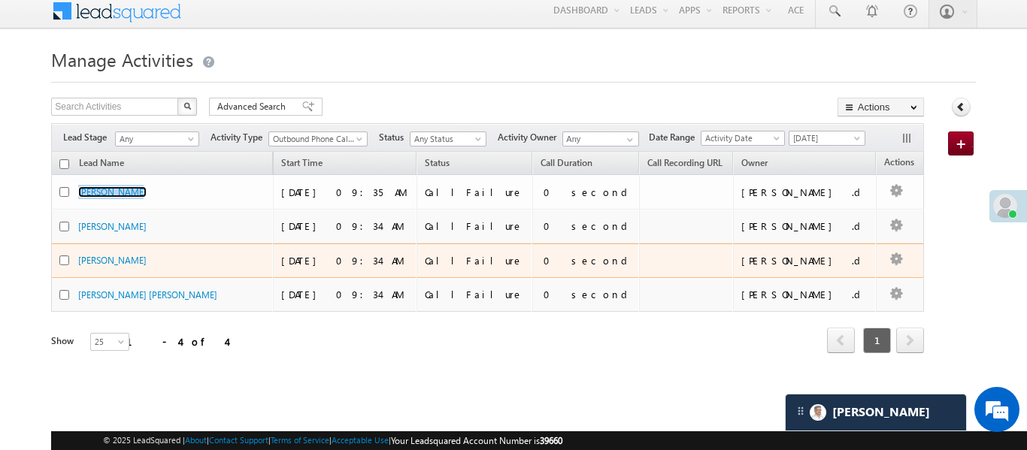
scroll to position [14, 0]
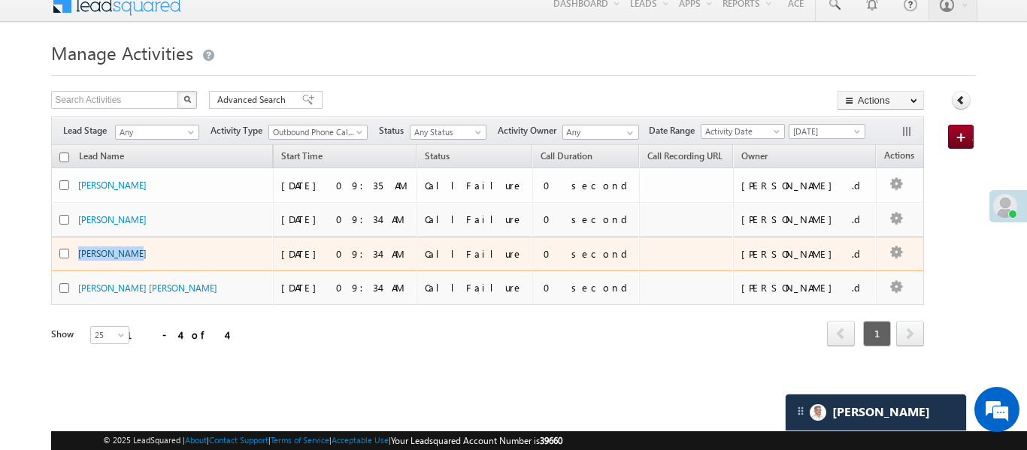
click at [819, 28] on body "Menu Aakansha .d Aakan sha.D @ange lbrok ing.c" at bounding box center [513, 199] width 1027 height 426
click at [889, 253] on button "button" at bounding box center [896, 253] width 15 height 15
click at [861, 269] on link "Edit" at bounding box center [866, 273] width 75 height 18
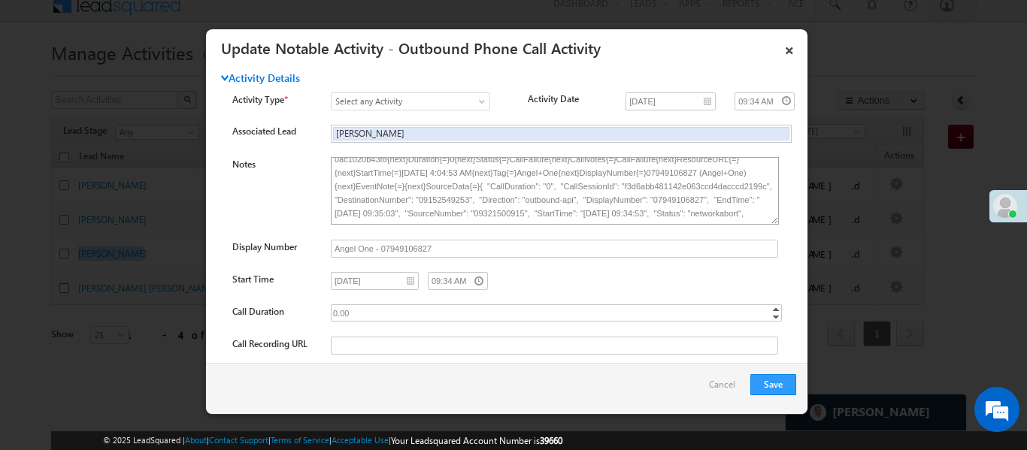
scroll to position [23, 0]
drag, startPoint x: 424, startPoint y: 196, endPoint x: 468, endPoint y: 203, distance: 44.9
click at [468, 203] on textarea "Caller{=}Aakansha .d{next}UserId{=}{next}UserId{=}ad38da89-9e89-11e9-823e-0ac10…" at bounding box center [555, 191] width 448 height 68
click at [790, 56] on link "×" at bounding box center [790, 48] width 26 height 26
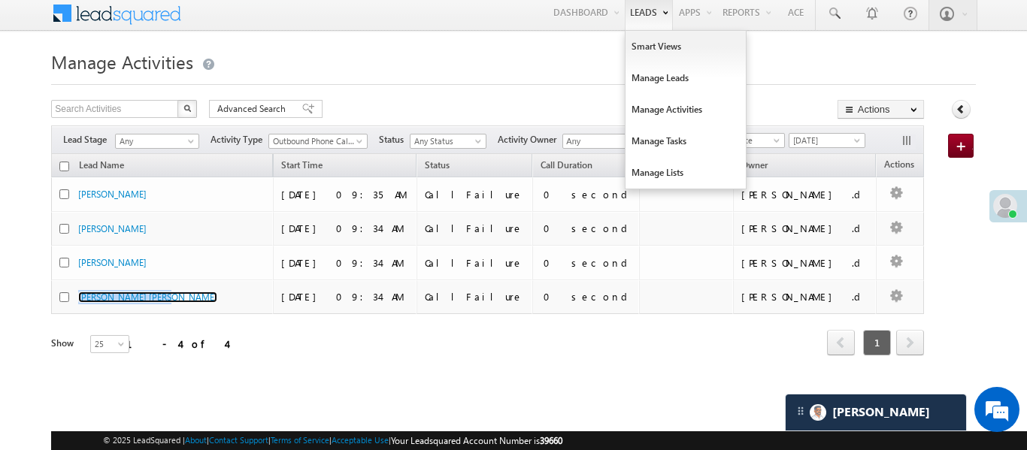
scroll to position [0, 0]
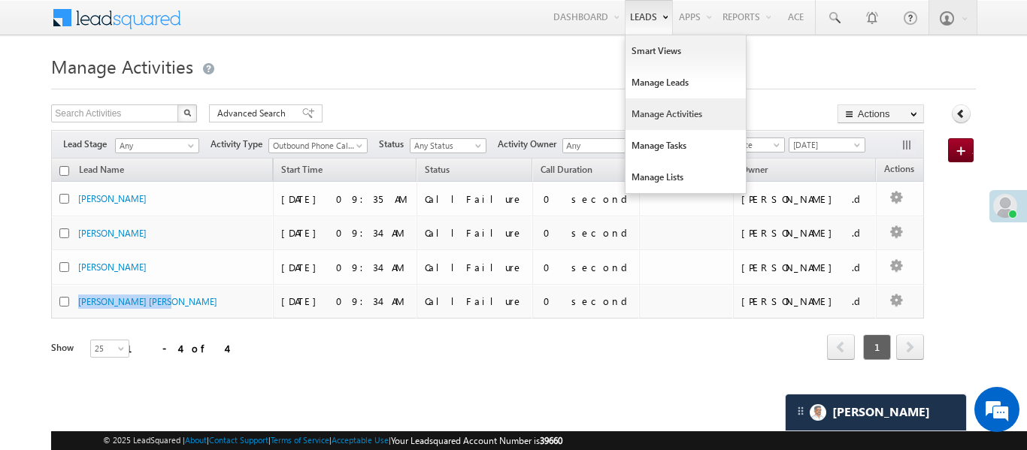
click at [671, 108] on link "Manage Activities" at bounding box center [686, 114] width 120 height 32
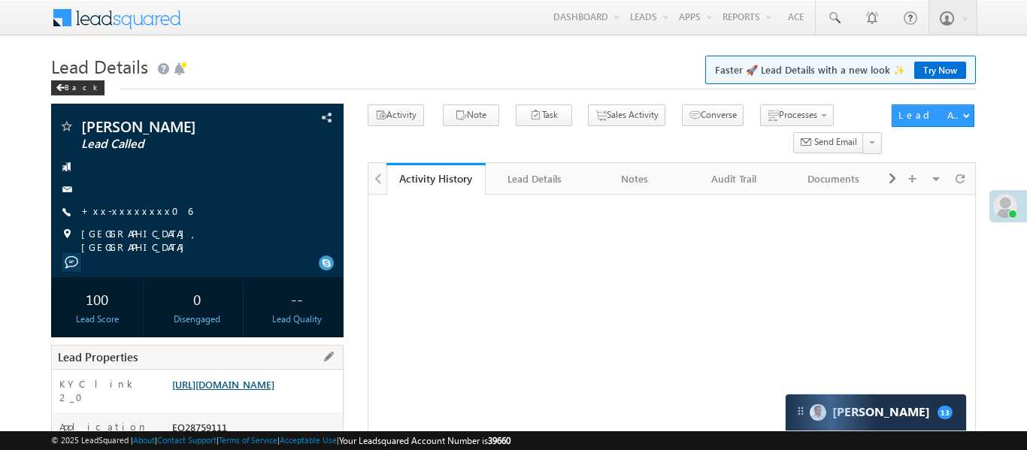
click at [274, 391] on link "[URL][DOMAIN_NAME]" at bounding box center [223, 384] width 102 height 13
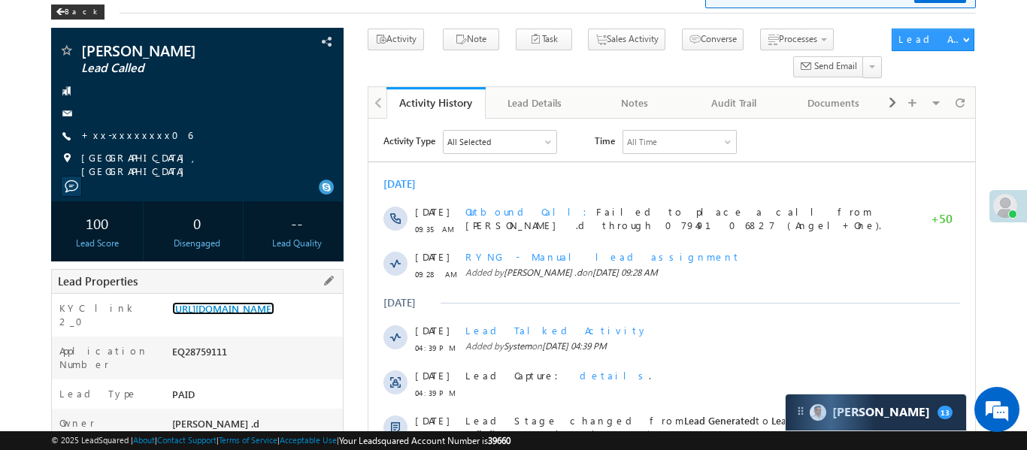
scroll to position [80, 0]
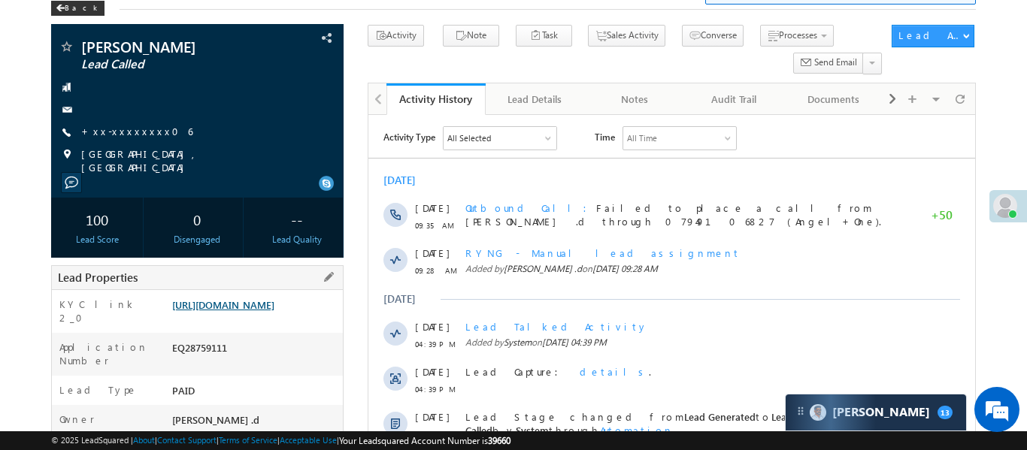
click at [274, 298] on link "[URL][DOMAIN_NAME]" at bounding box center [223, 304] width 102 height 13
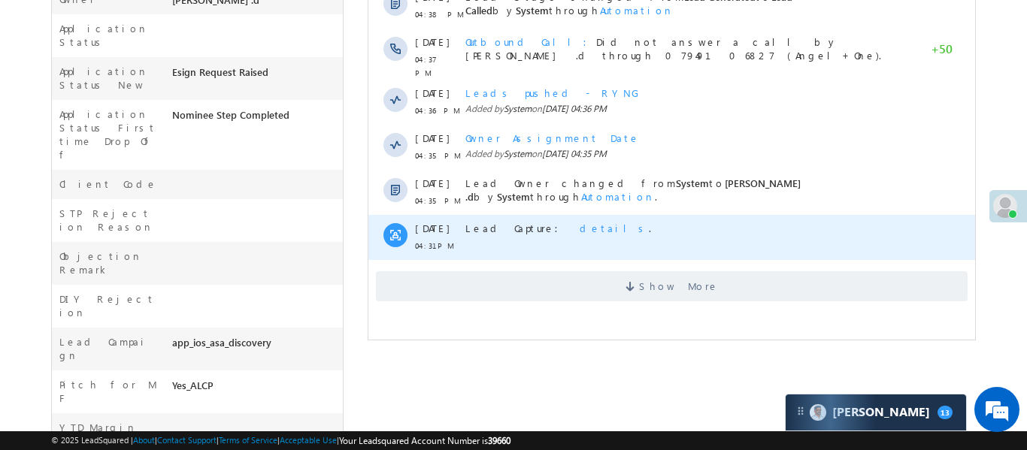
scroll to position [538, 0]
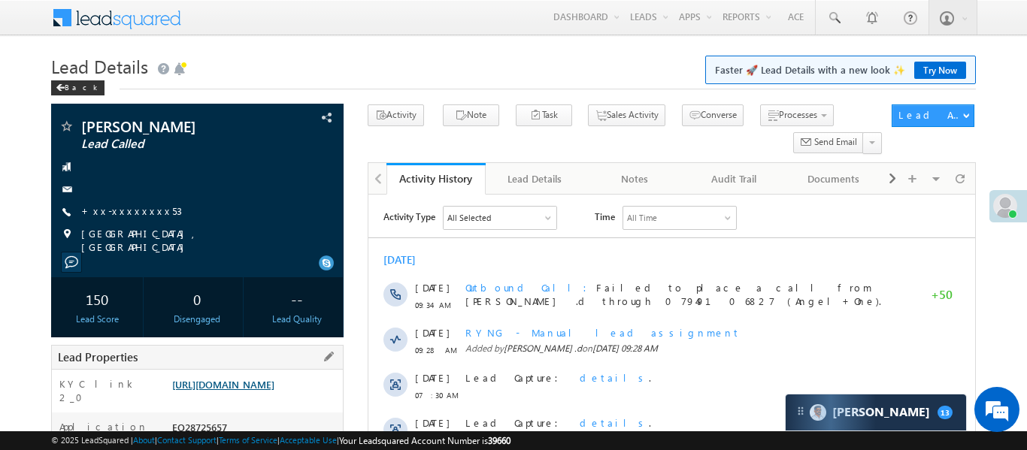
click at [224, 391] on link "https://angelbroking1-pk3em7sa.customui-test.leadsquared.com?leadId=9c4efaf4-41…" at bounding box center [223, 384] width 102 height 13
click at [137, 209] on link "+xx-xxxxxxxx53" at bounding box center [131, 210] width 101 height 13
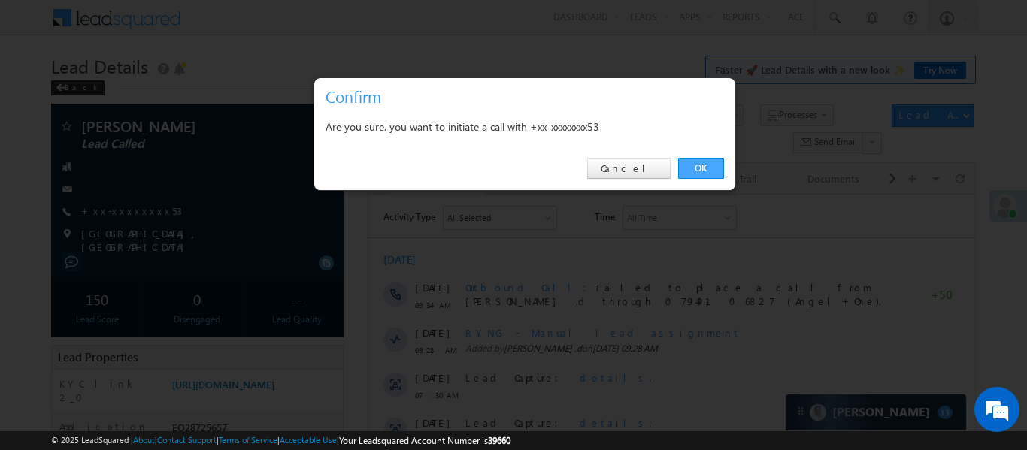
click at [695, 167] on link "OK" at bounding box center [701, 168] width 46 height 21
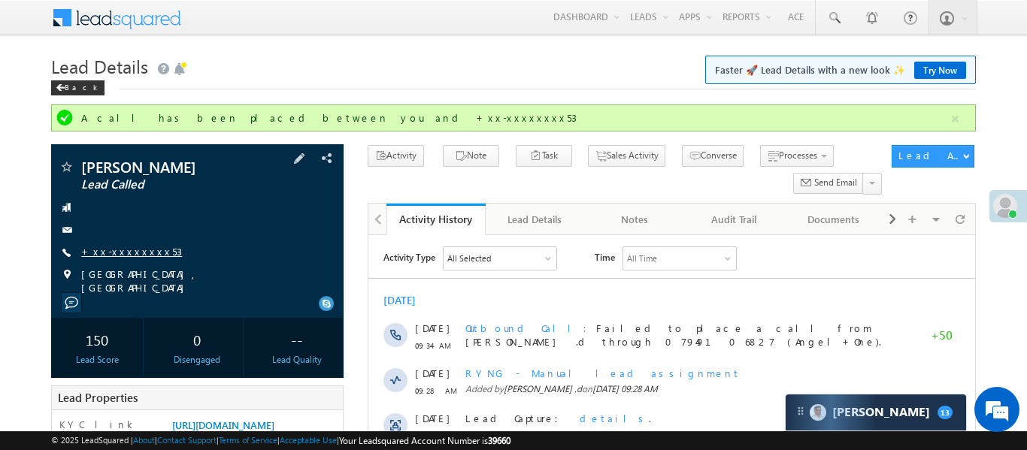
click at [117, 246] on link "+xx-xxxxxxxx53" at bounding box center [131, 251] width 101 height 13
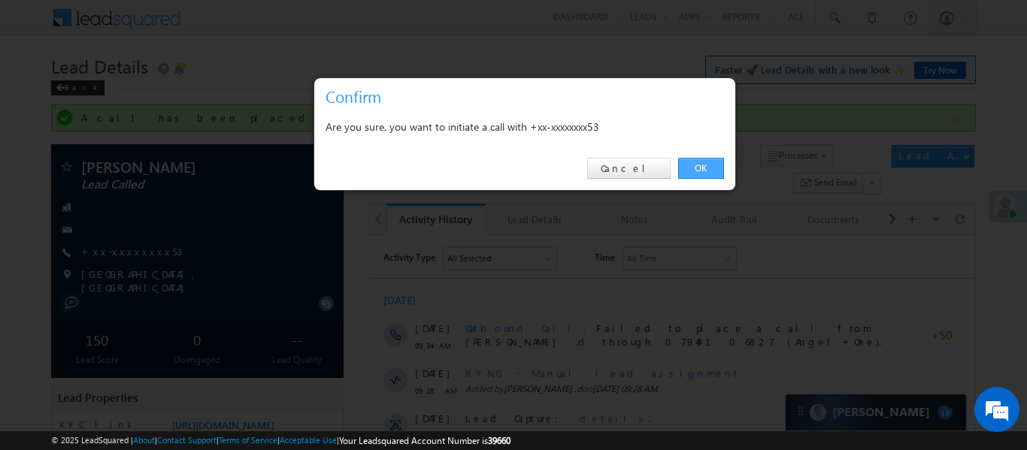
click at [705, 174] on link "OK" at bounding box center [701, 168] width 46 height 21
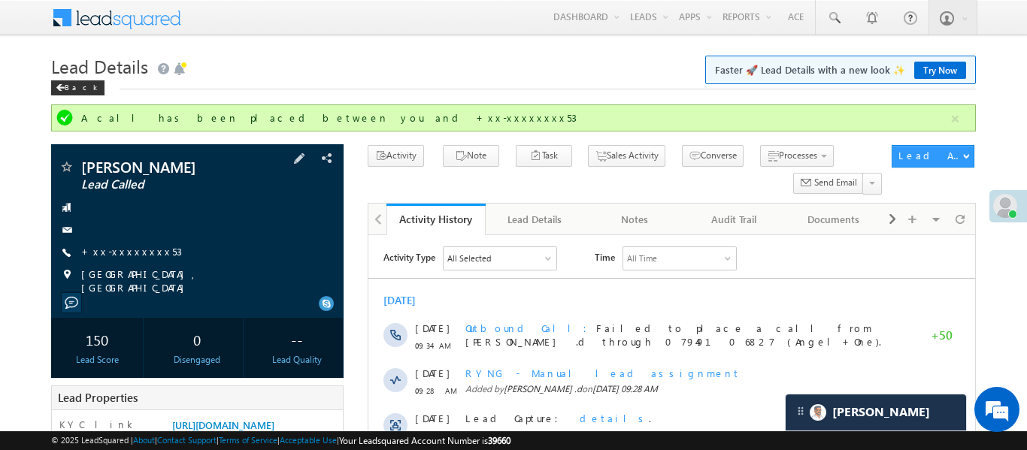
click at [133, 242] on div "Akshay Kumar Lead Called +xx-xxxxxxxx53" at bounding box center [197, 226] width 277 height 135
click at [132, 246] on link "+xx-xxxxxxxx53" at bounding box center [131, 251] width 101 height 13
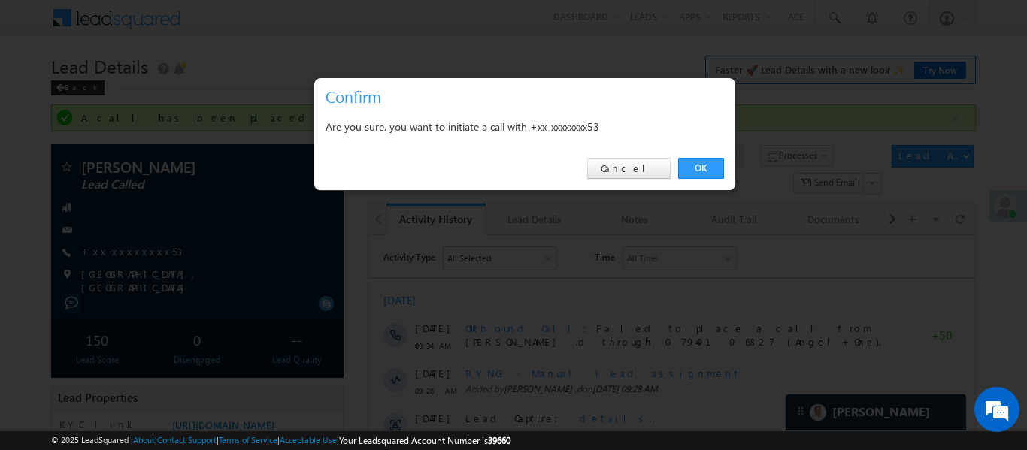
click at [704, 167] on link "OK" at bounding box center [701, 168] width 46 height 21
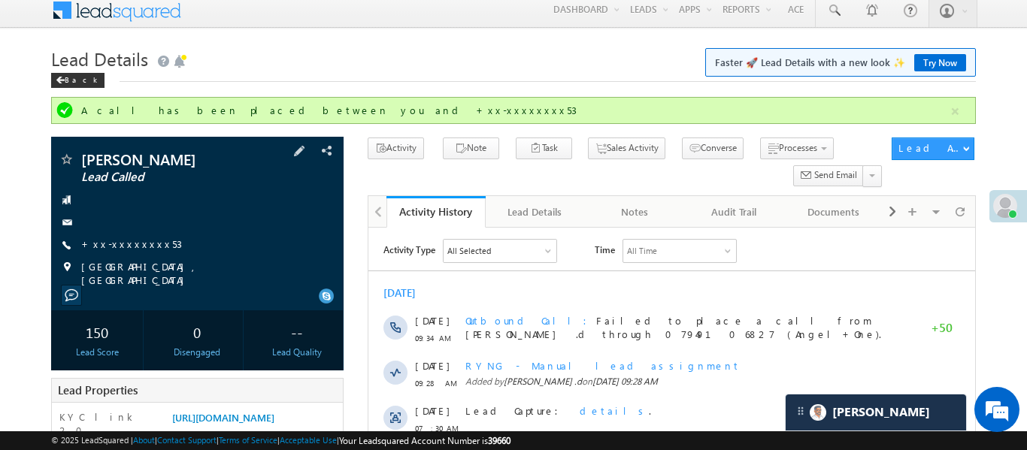
scroll to position [15, 0]
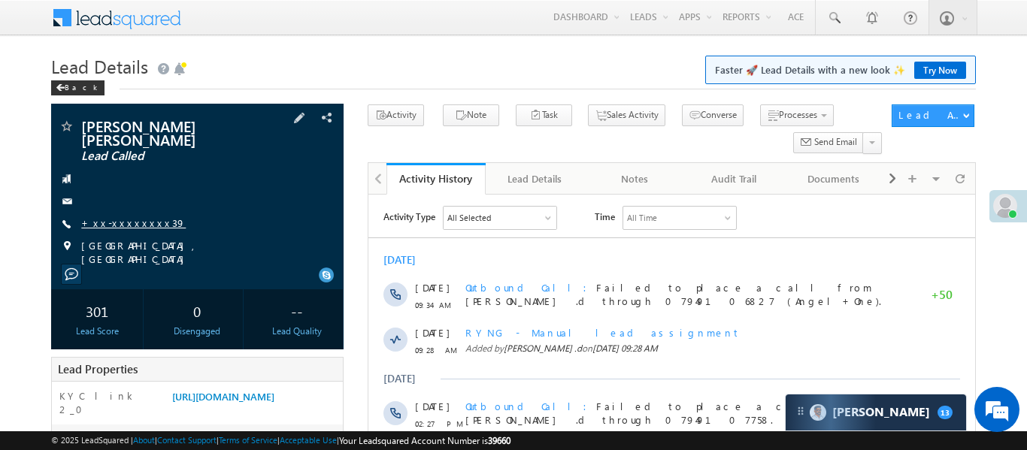
click at [130, 217] on link "+xx-xxxxxxxx39" at bounding box center [133, 223] width 105 height 13
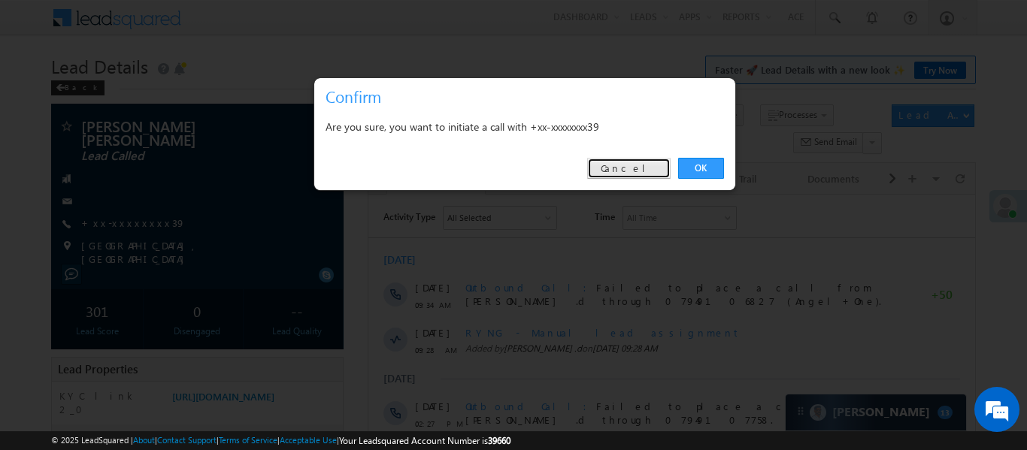
click at [662, 174] on link "Cancel" at bounding box center [628, 168] width 83 height 21
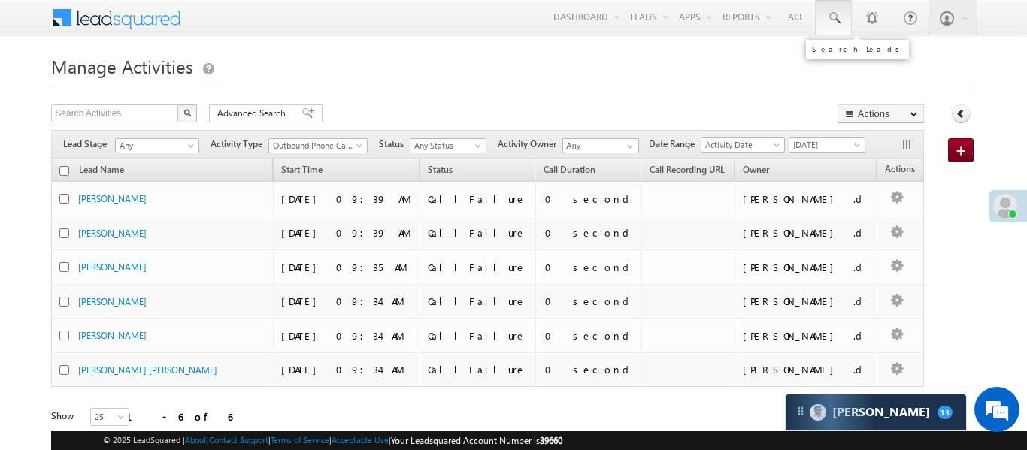
click at [819, 25] on link at bounding box center [834, 17] width 36 height 35
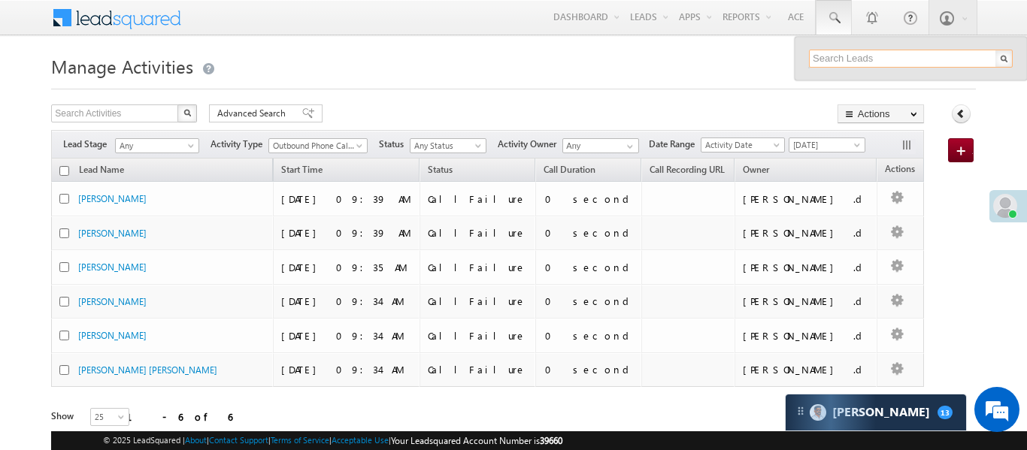
paste input "EQ28790732"
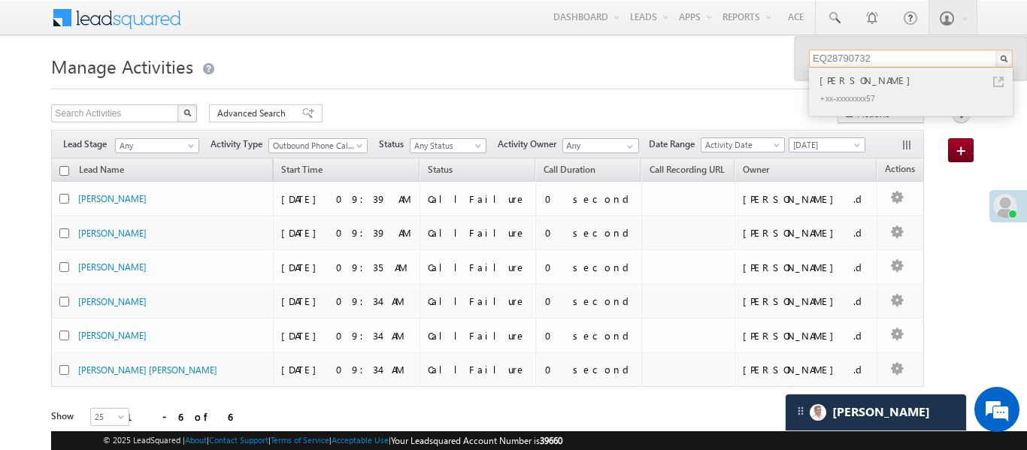
type input "EQ28790732"
click at [862, 78] on div "[PERSON_NAME]" at bounding box center [916, 80] width 201 height 17
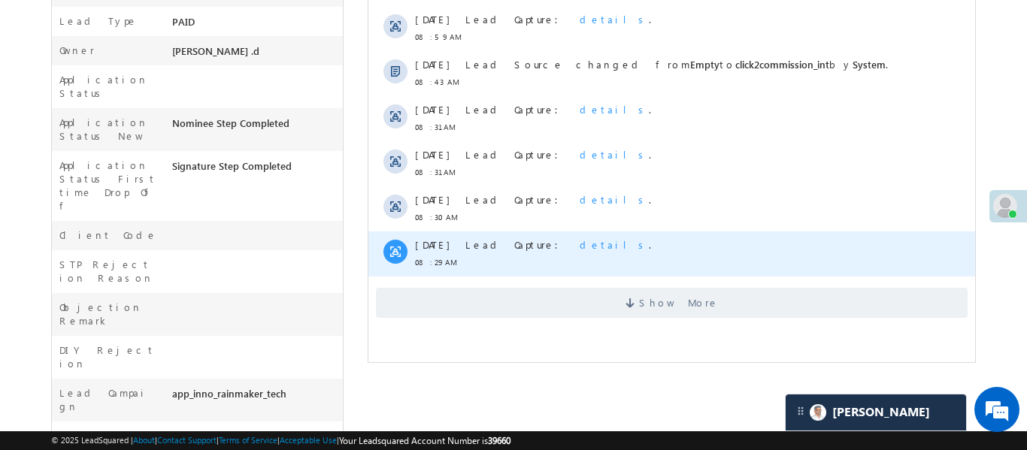
scroll to position [451, 0]
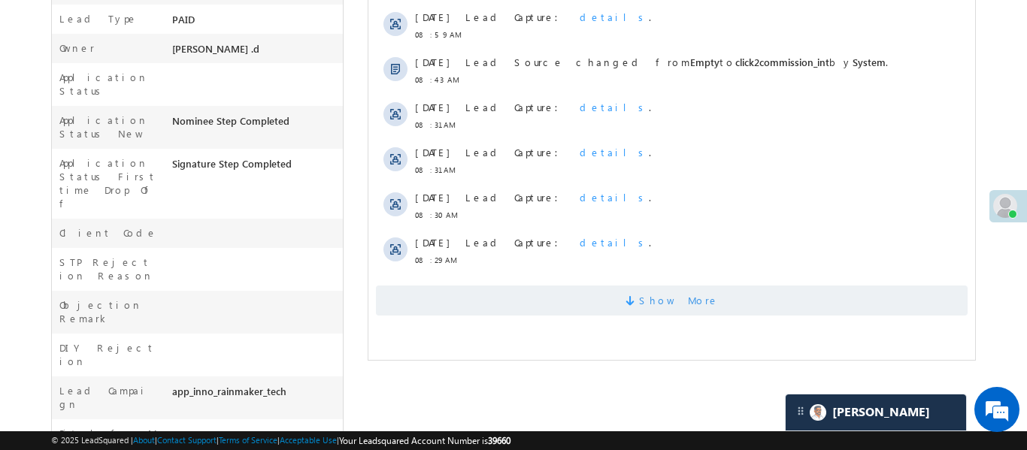
click at [582, 291] on span "Show More" at bounding box center [671, 301] width 592 height 30
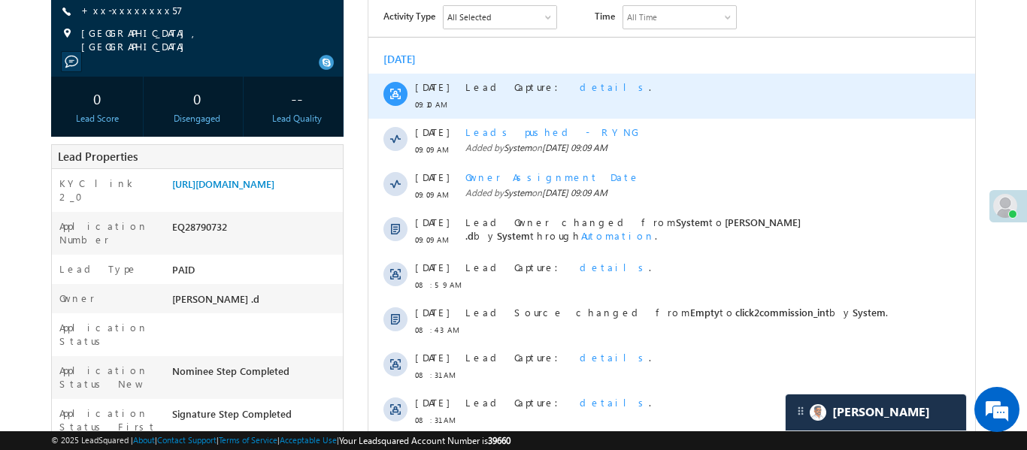
scroll to position [11, 0]
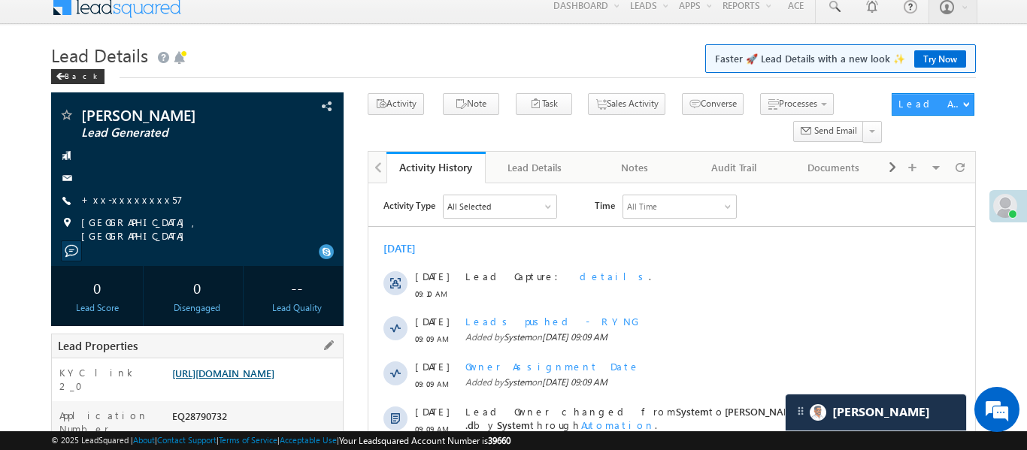
click at [274, 380] on link "https://angelbroking1-pk3em7sa.customui-test.leadsquared.com?leadId=197ce28b-9d…" at bounding box center [223, 373] width 102 height 13
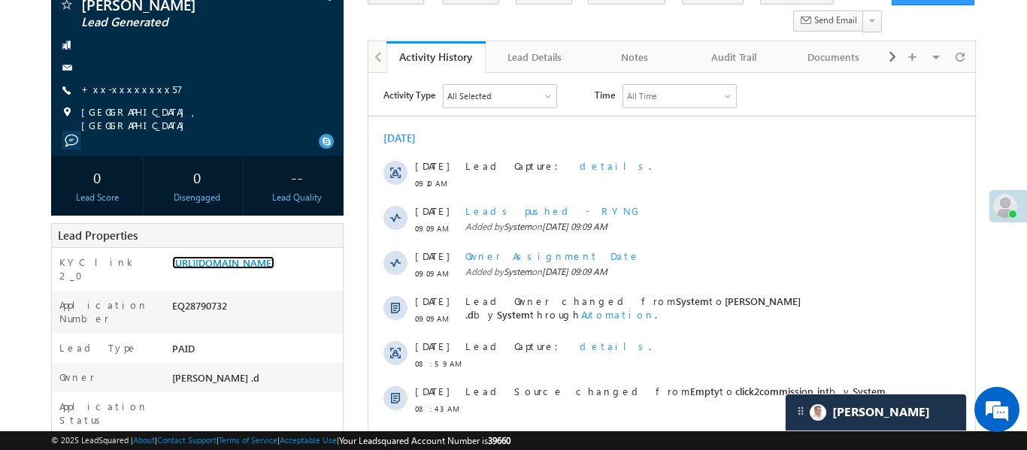
scroll to position [0, 0]
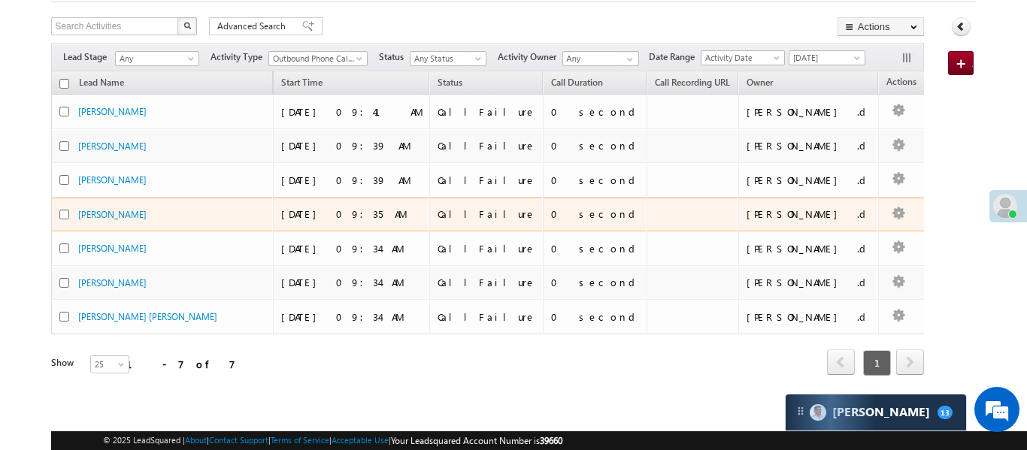
scroll to position [92, 0]
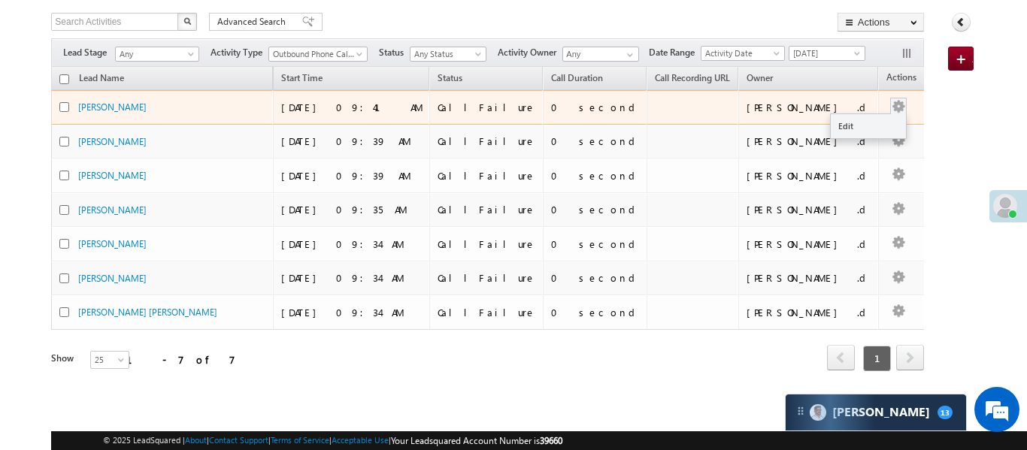
click at [891, 101] on button "button" at bounding box center [898, 106] width 15 height 15
click at [832, 129] on link "Edit" at bounding box center [868, 126] width 75 height 18
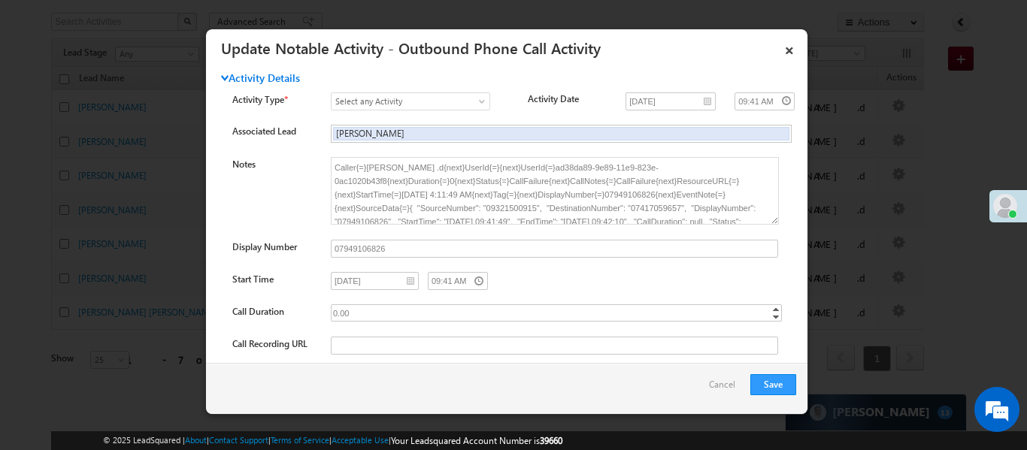
scroll to position [0, 0]
drag, startPoint x: 789, startPoint y: 46, endPoint x: 905, endPoint y: 98, distance: 127.6
click at [789, 46] on link "×" at bounding box center [790, 48] width 26 height 26
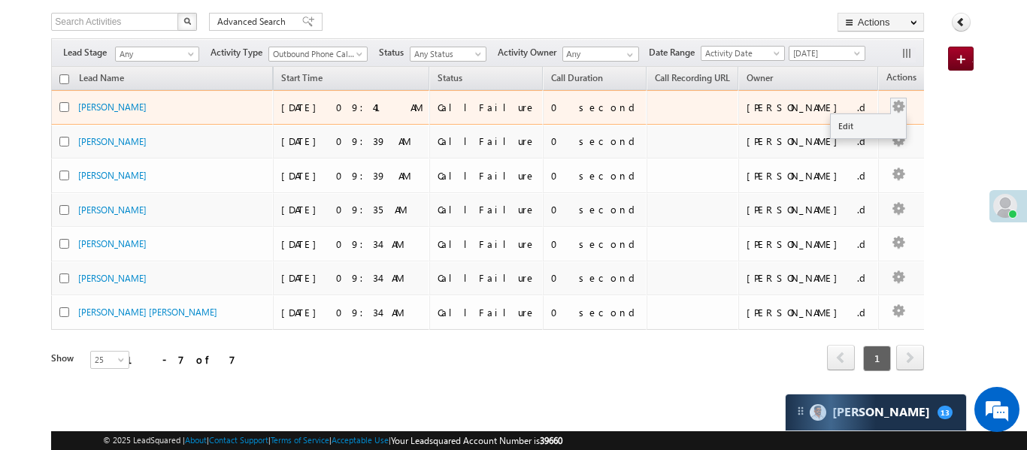
click at [891, 108] on button "button" at bounding box center [898, 106] width 15 height 15
click at [838, 136] on ul "Edit" at bounding box center [868, 127] width 77 height 26
click at [838, 135] on ul "Edit" at bounding box center [868, 127] width 77 height 26
click at [838, 132] on link "Edit" at bounding box center [868, 126] width 75 height 18
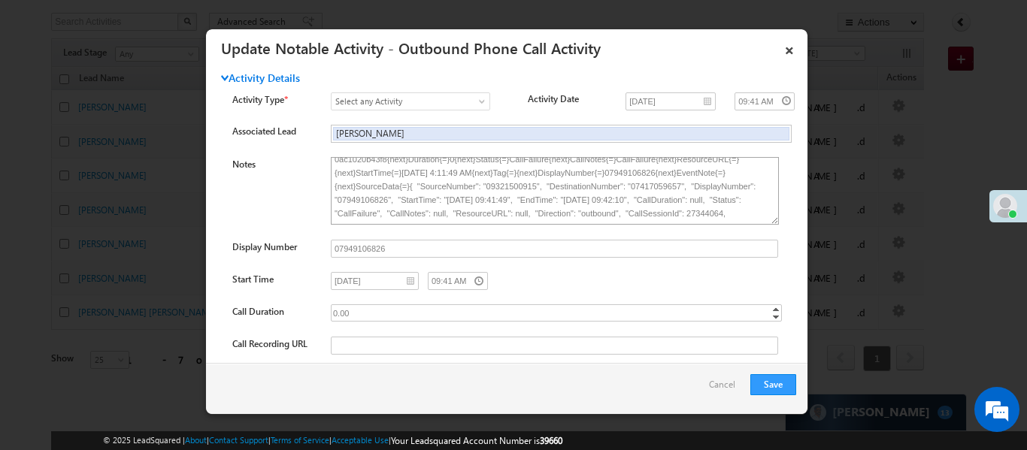
scroll to position [23, 0]
drag, startPoint x: 635, startPoint y: 184, endPoint x: 677, endPoint y: 189, distance: 43.2
click at [677, 189] on textarea "Caller{=}Aakansha .d{next}UserId{=}{next}UserId{=}ad38da89-9e89-11e9-823e-0ac10…" at bounding box center [555, 191] width 448 height 68
click at [791, 46] on link "×" at bounding box center [790, 48] width 26 height 26
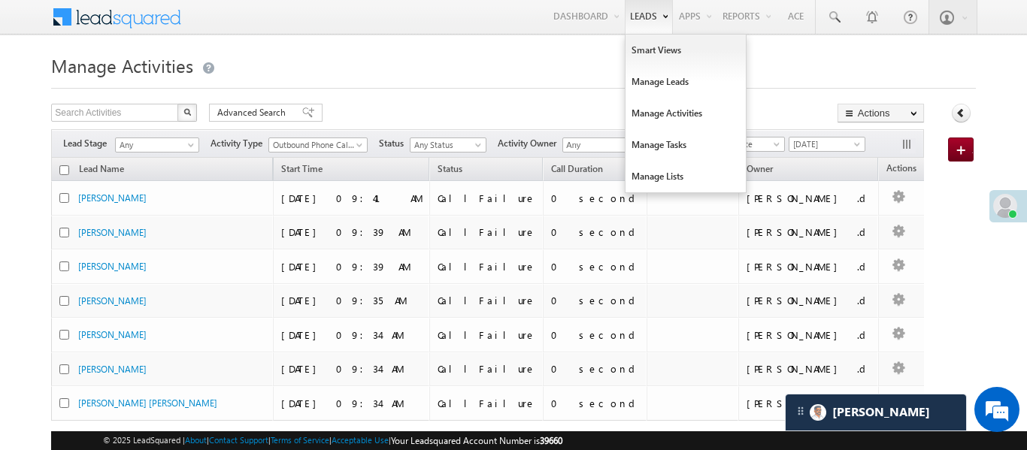
scroll to position [0, 0]
click at [638, 53] on link "Smart Views" at bounding box center [686, 51] width 120 height 32
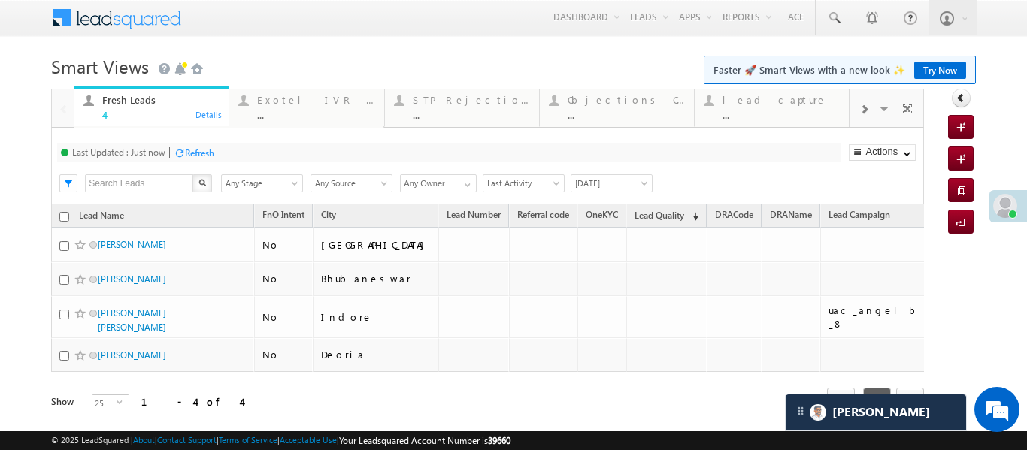
click at [853, 114] on div at bounding box center [864, 109] width 29 height 34
click at [807, 117] on div "..." at bounding box center [780, 114] width 117 height 11
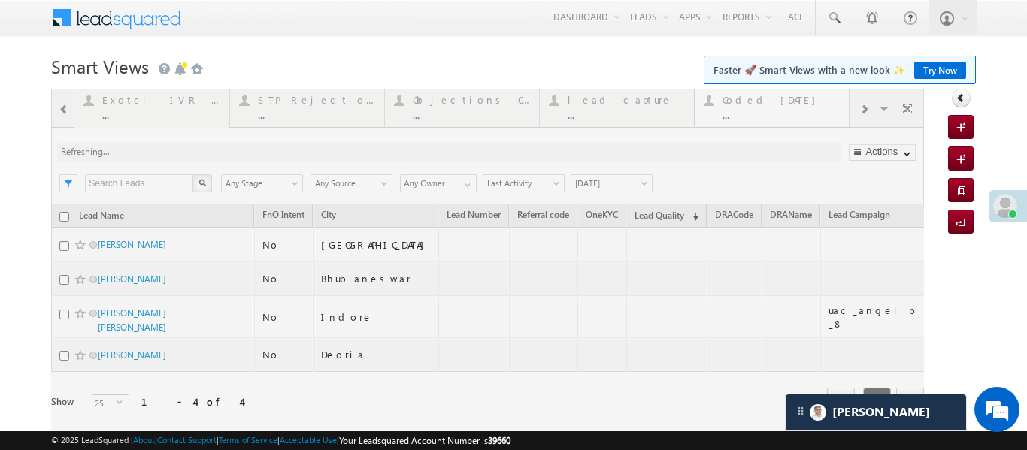
click at [807, 117] on div at bounding box center [487, 272] width 873 height 367
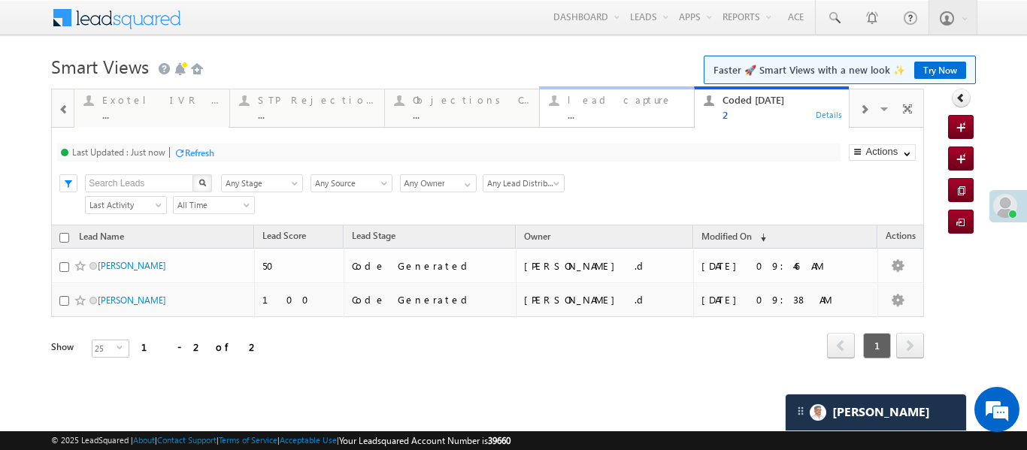
click at [580, 107] on div "lead capture ..." at bounding box center [626, 105] width 117 height 29
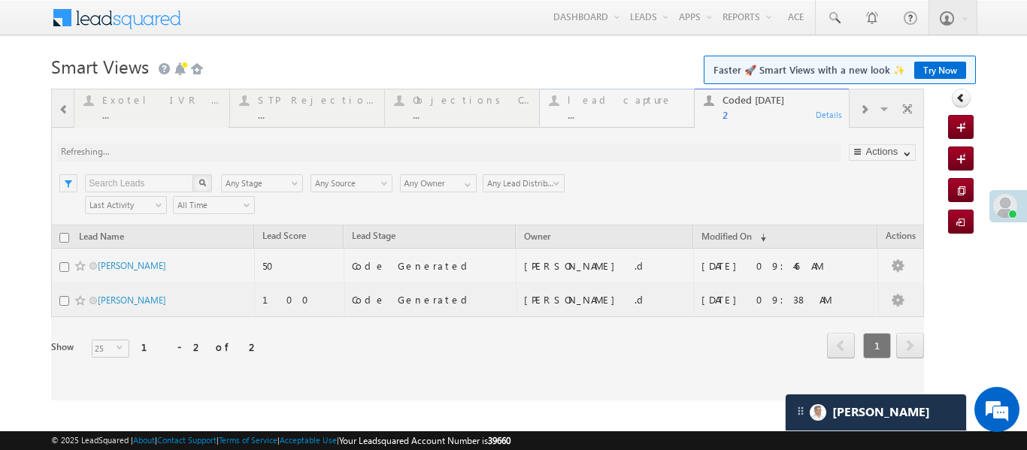
click at [580, 107] on div at bounding box center [487, 245] width 873 height 312
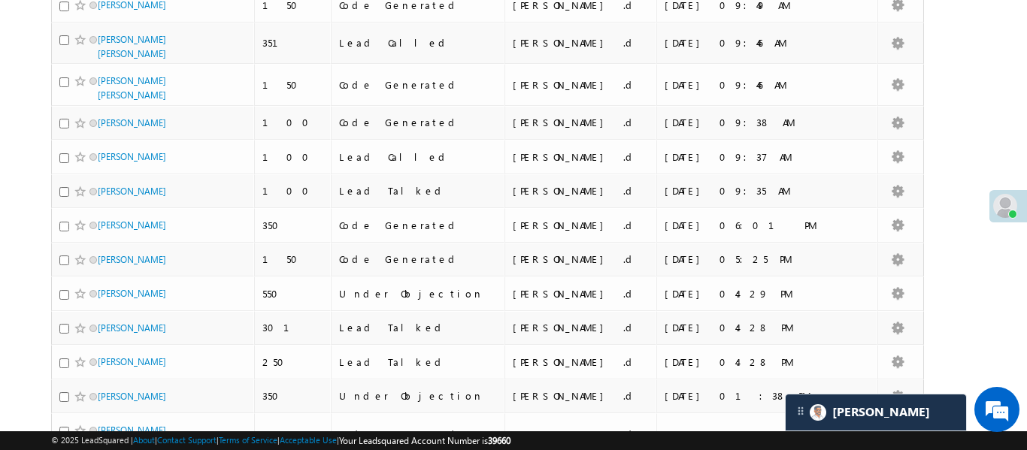
scroll to position [14, 0]
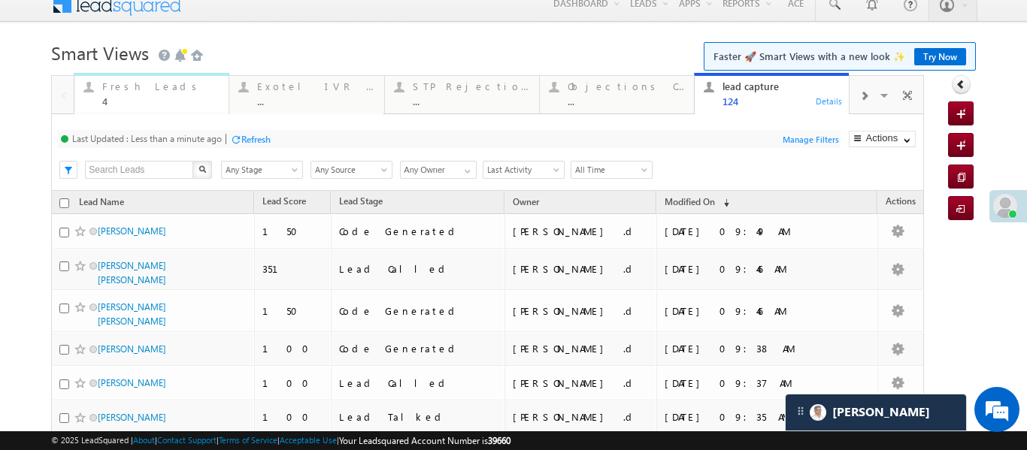
click at [192, 89] on div "Fresh Leads" at bounding box center [160, 86] width 117 height 12
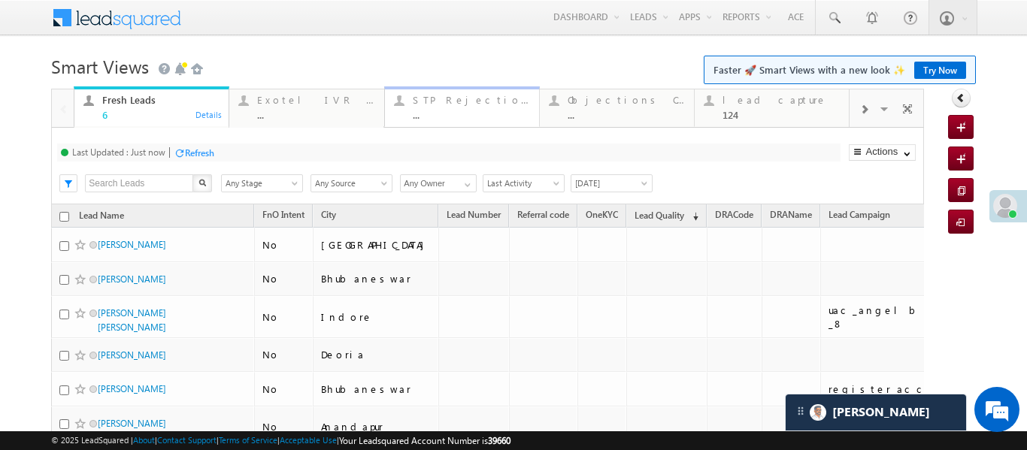
drag, startPoint x: 129, startPoint y: 272, endPoint x: 446, endPoint y: 89, distance: 366.1
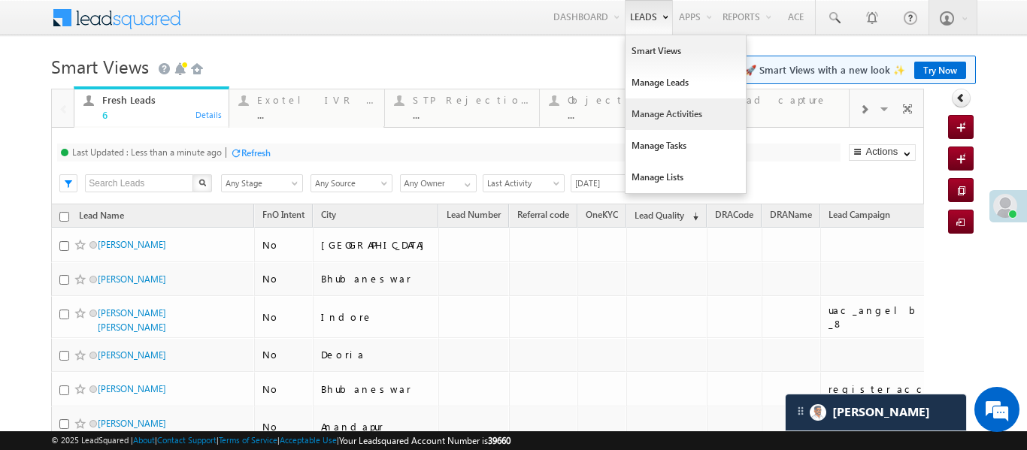
click at [669, 113] on link "Manage Activities" at bounding box center [686, 114] width 120 height 32
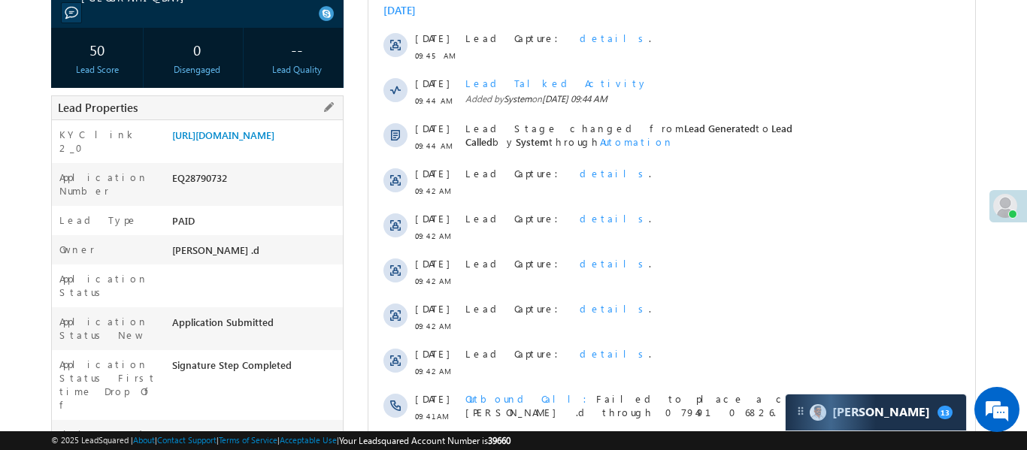
scroll to position [389, 0]
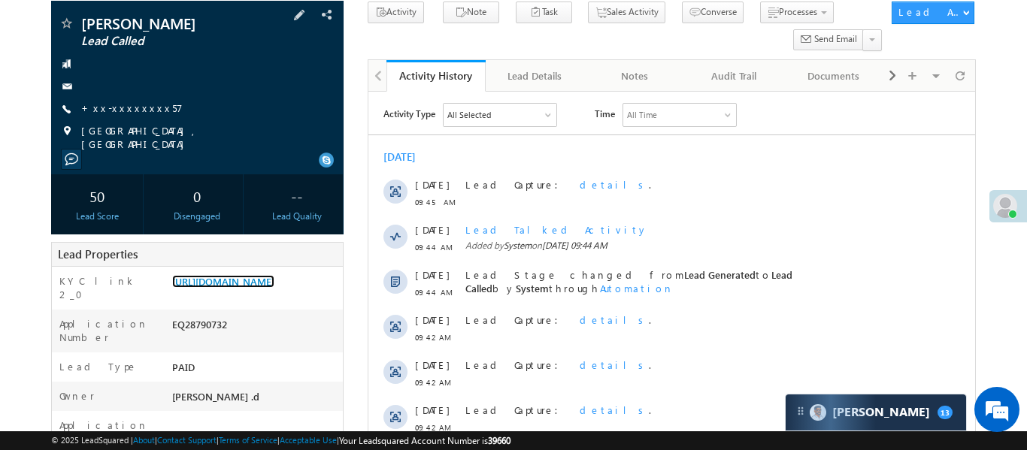
scroll to position [102, 0]
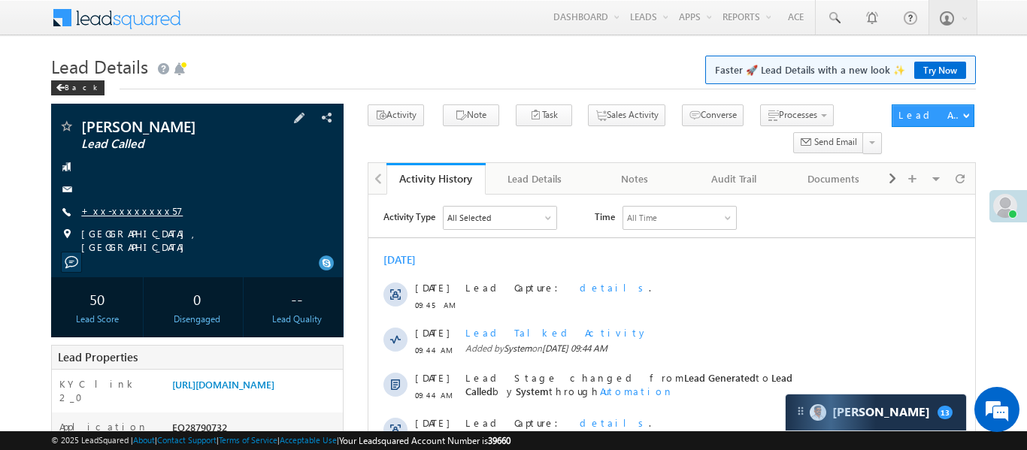
click at [122, 211] on link "+xx-xxxxxxxx57" at bounding box center [131, 210] width 101 height 13
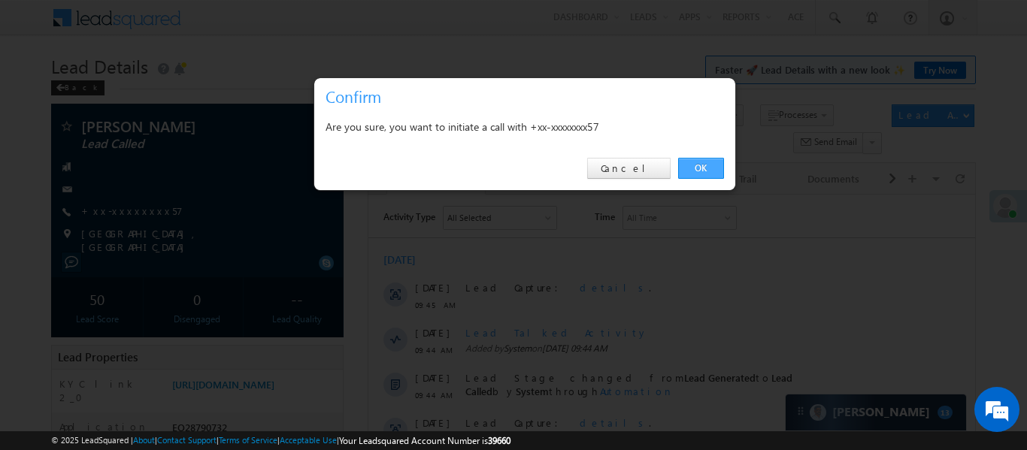
click at [699, 173] on link "OK" at bounding box center [701, 168] width 46 height 21
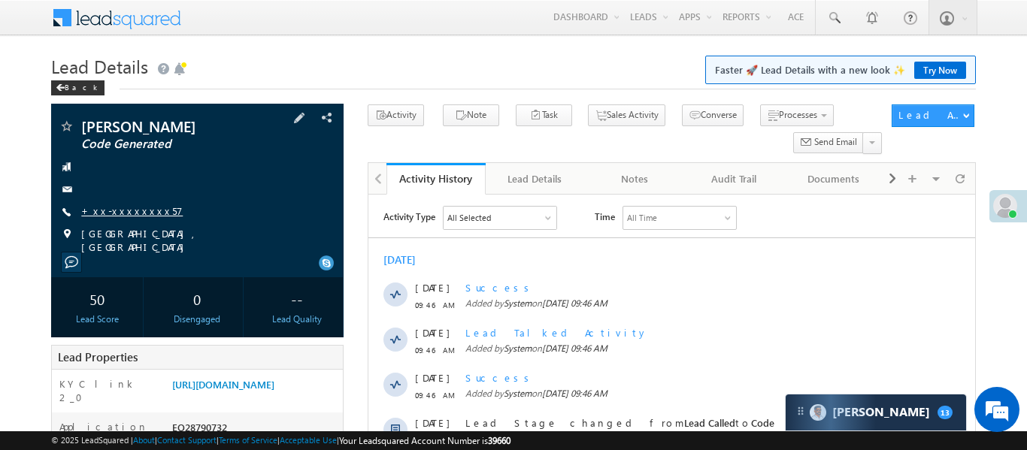
click at [124, 214] on link "+xx-xxxxxxxx57" at bounding box center [131, 210] width 101 height 13
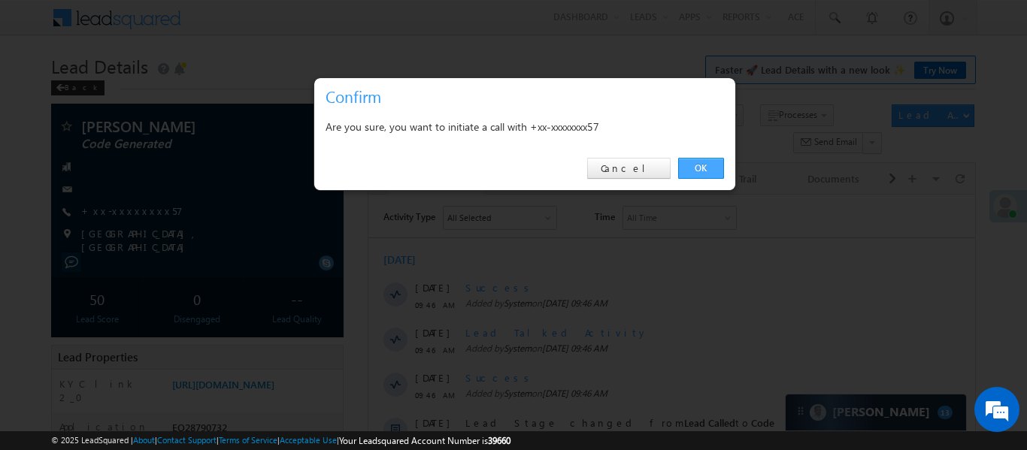
click at [686, 168] on link "OK" at bounding box center [701, 168] width 46 height 21
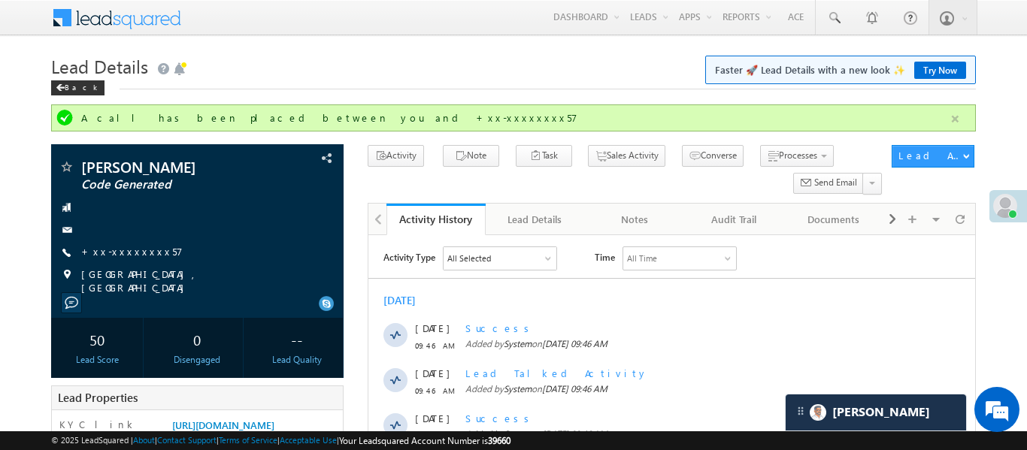
click at [960, 111] on button "button" at bounding box center [955, 119] width 19 height 19
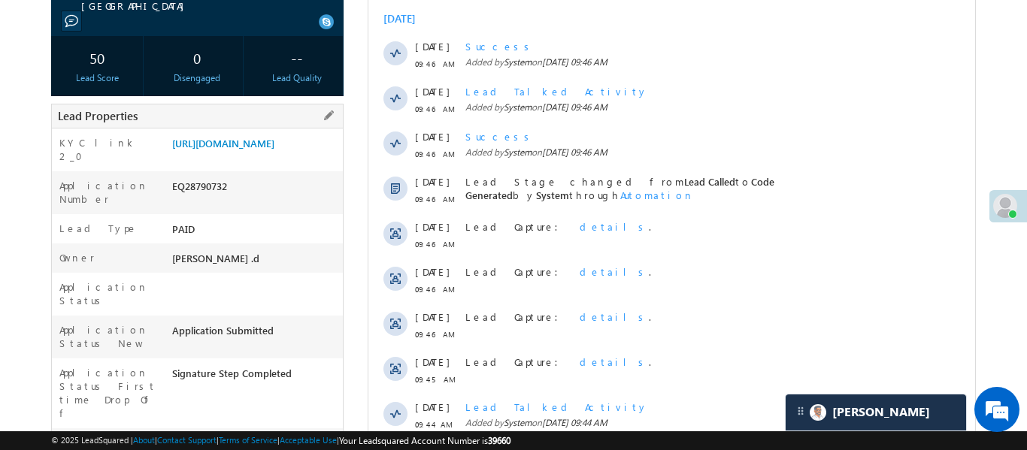
scroll to position [109, 0]
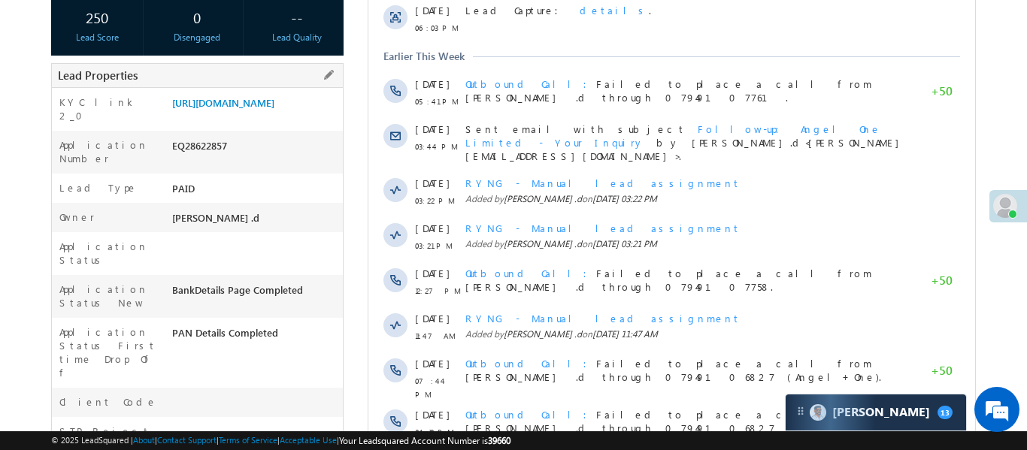
scroll to position [278, 0]
click at [221, 107] on link "[URL][DOMAIN_NAME]" at bounding box center [223, 101] width 102 height 13
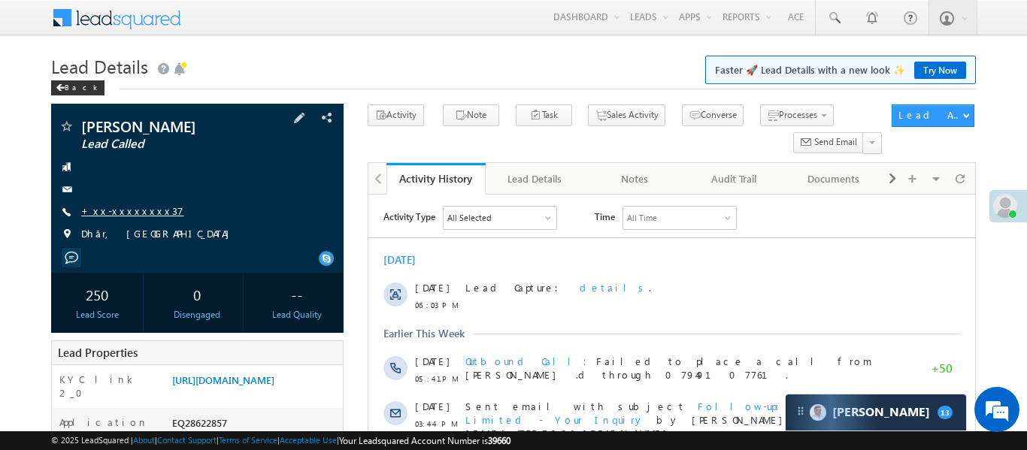
click at [134, 209] on link "+xx-xxxxxxxx37" at bounding box center [132, 210] width 102 height 13
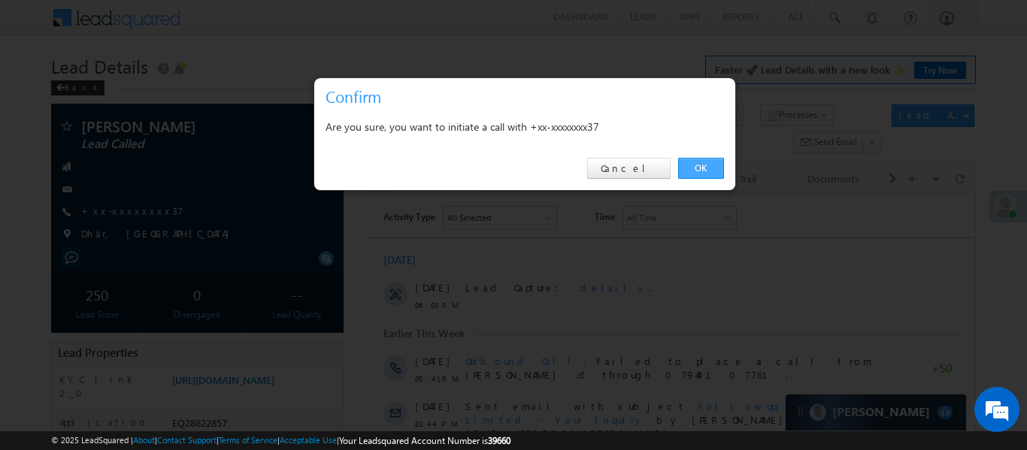
drag, startPoint x: 710, startPoint y: 183, endPoint x: 710, endPoint y: 160, distance: 22.6
click at [710, 180] on div "OK Cancel" at bounding box center [524, 168] width 421 height 43
click at [710, 160] on link "OK" at bounding box center [701, 168] width 46 height 21
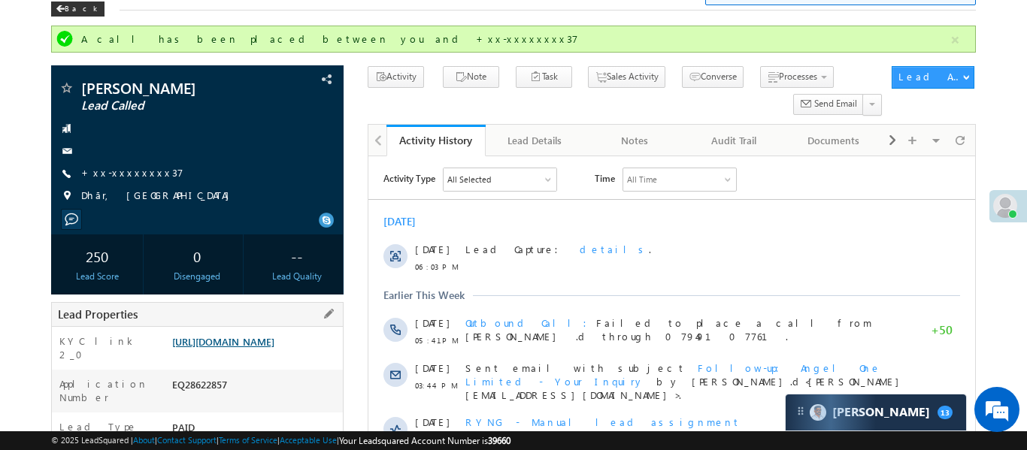
scroll to position [83, 0]
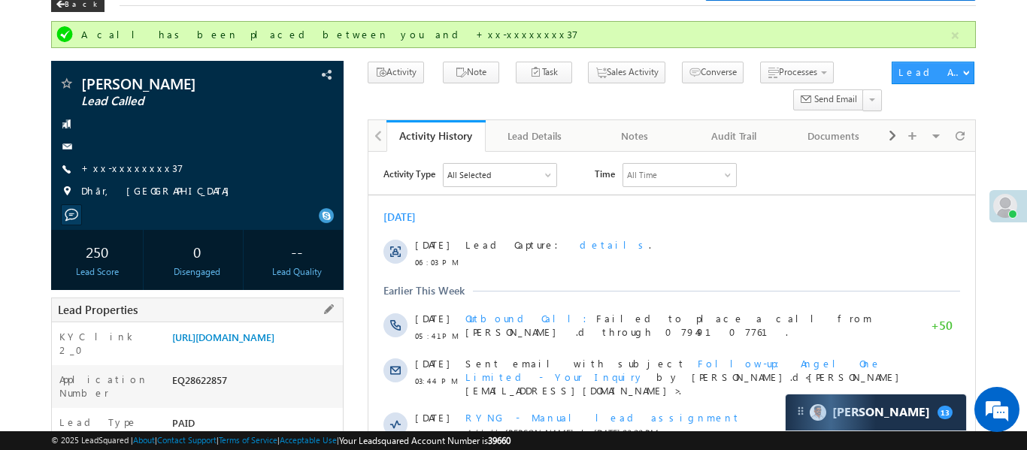
click at [283, 330] on div "[URL][DOMAIN_NAME]" at bounding box center [255, 340] width 174 height 21
click at [268, 344] on link "https://angelbroking1-pk3em7sa.customui-test.leadsquared.com?leadId=9ae7e00d-a2…" at bounding box center [223, 337] width 102 height 13
click at [116, 166] on link "+xx-xxxxxxxx37" at bounding box center [132, 168] width 102 height 13
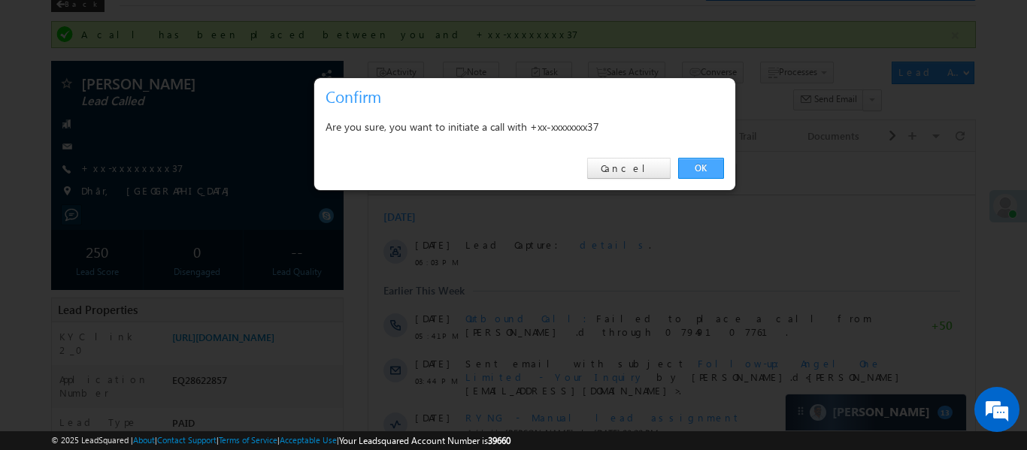
click at [694, 164] on link "OK" at bounding box center [701, 168] width 46 height 21
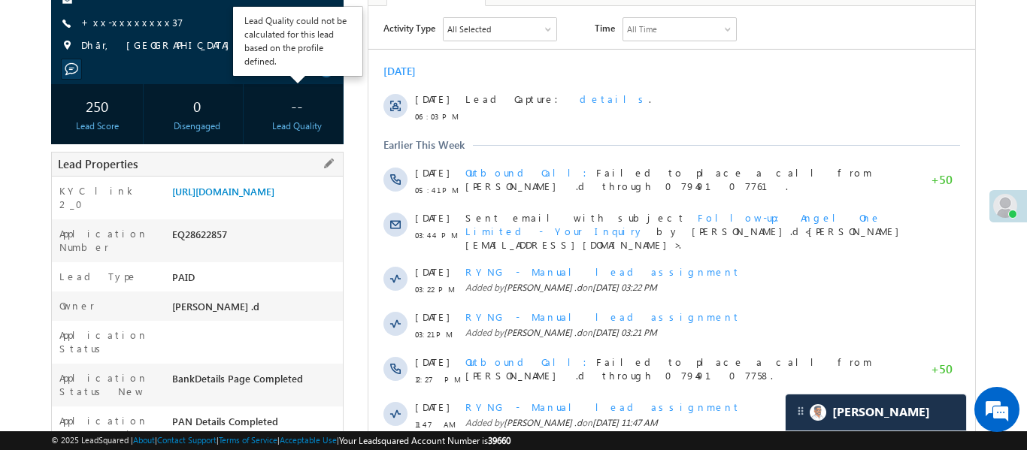
scroll to position [238, 0]
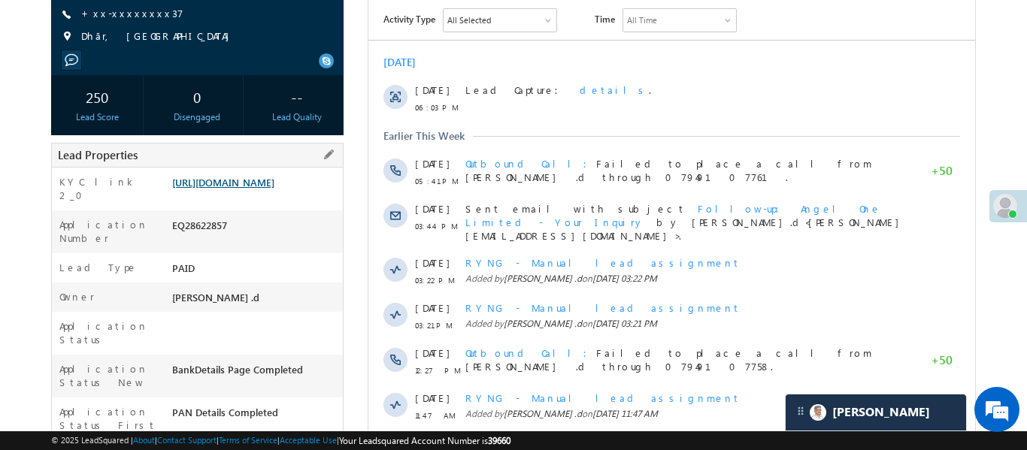
click at [259, 189] on link "https://angelbroking1-pk3em7sa.customui-test.leadsquared.com?leadId=9ae7e00d-a2…" at bounding box center [223, 182] width 102 height 13
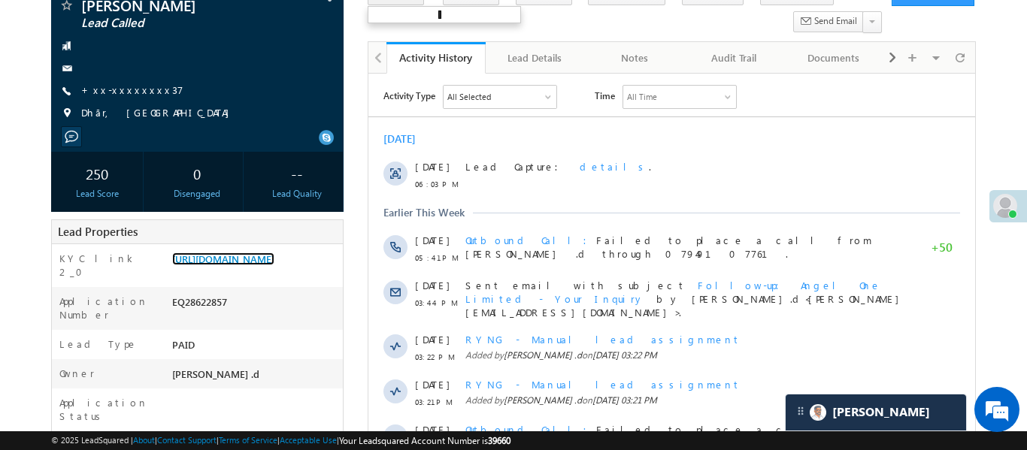
scroll to position [133, 0]
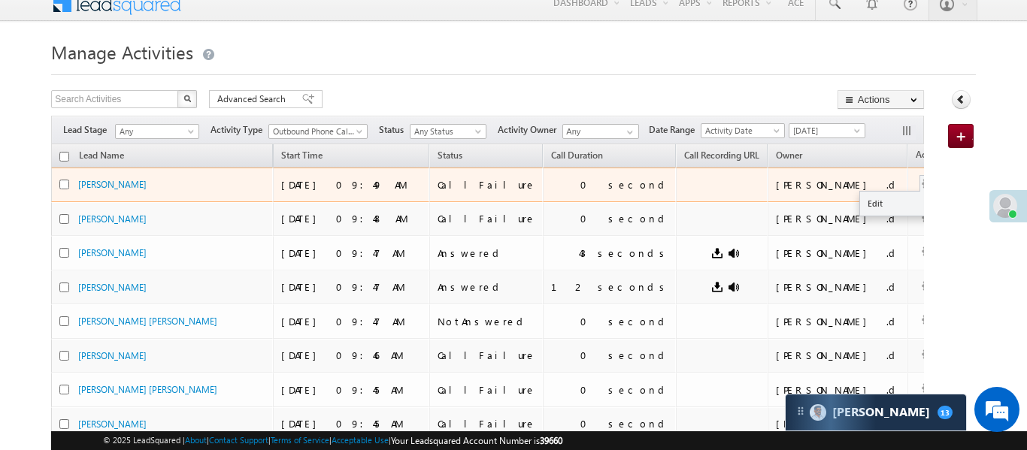
click at [920, 184] on button "button" at bounding box center [927, 184] width 15 height 15
click at [860, 200] on link "Edit" at bounding box center [897, 204] width 75 height 18
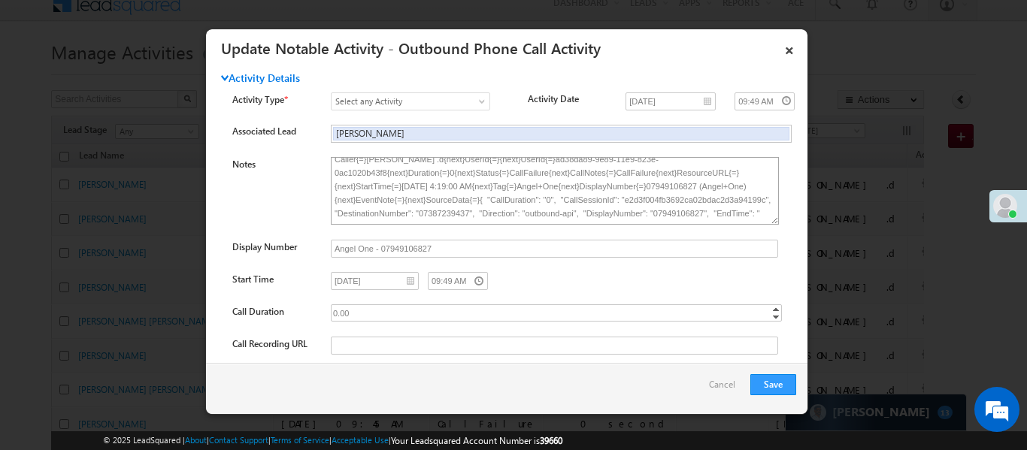
scroll to position [16, 0]
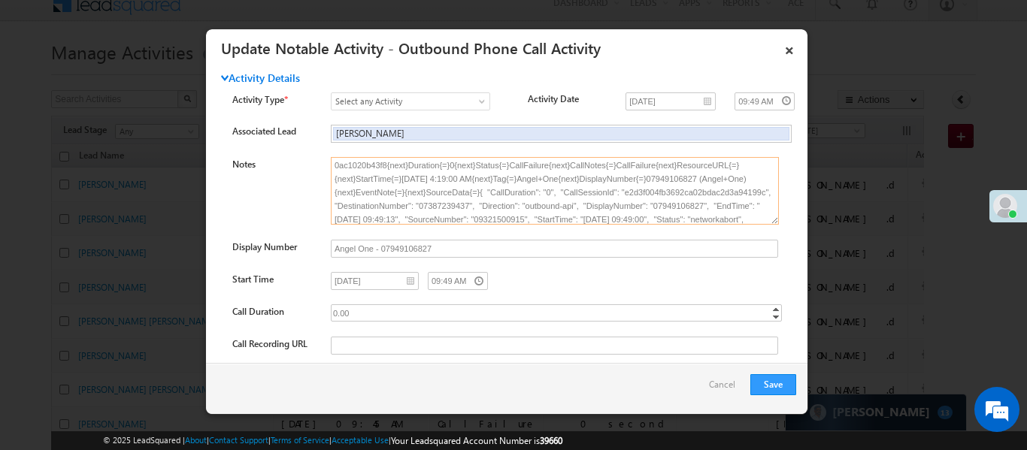
drag, startPoint x: 335, startPoint y: 200, endPoint x: 470, endPoint y: 208, distance: 135.6
click at [470, 208] on textarea "Caller{=}Aakansha .d{next}UserId{=}{next}UserId{=}ad38da89-9e89-11e9-823e-0ac10…" at bounding box center [555, 191] width 448 height 68
click at [541, 223] on textarea "Caller{=}Aakansha .d{next}UserId{=}{next}UserId{=}ad38da89-9e89-11e9-823e-0ac10…" at bounding box center [555, 191] width 448 height 68
drag, startPoint x: 470, startPoint y: 201, endPoint x: 367, endPoint y: 190, distance: 103.5
click at [365, 189] on textarea "Caller{=}Aakansha .d{next}UserId{=}{next}UserId{=}ad38da89-9e89-11e9-823e-0ac10…" at bounding box center [555, 191] width 448 height 68
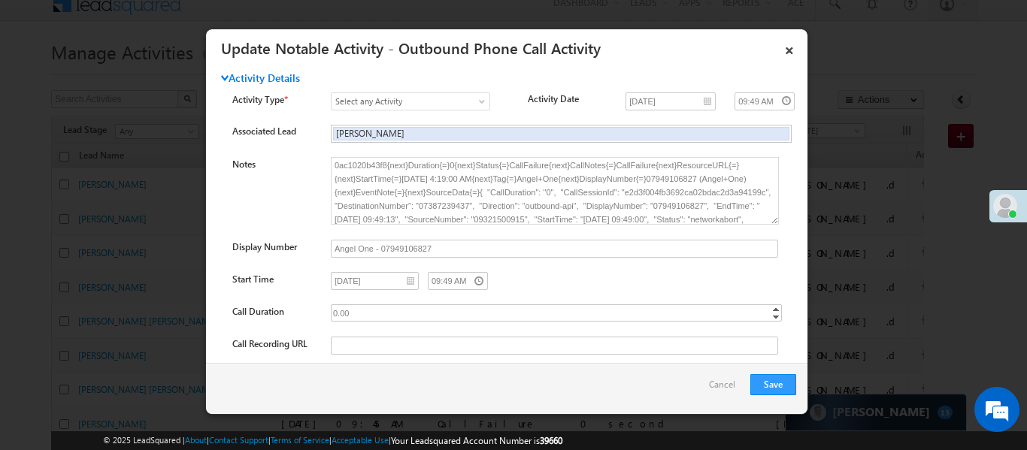
click at [607, 258] on div "Angel One - 07949106827" at bounding box center [551, 250] width 441 height 21
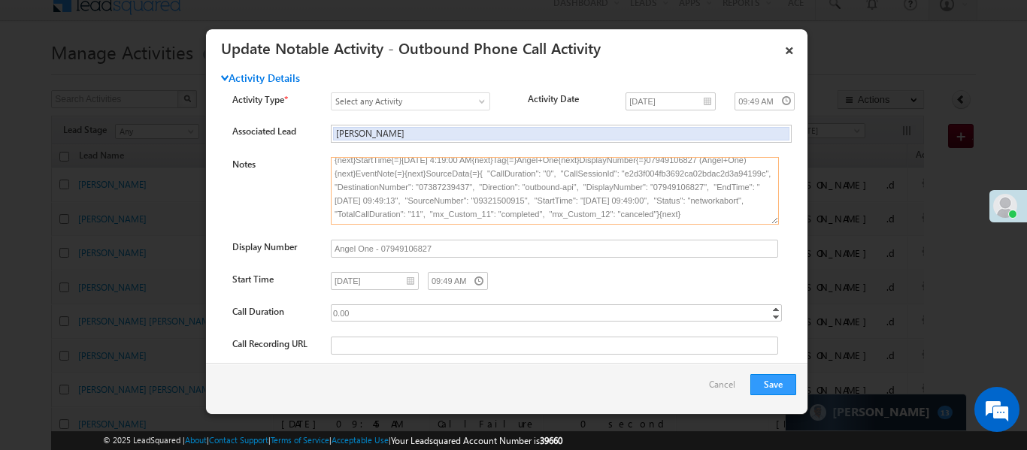
drag, startPoint x: 335, startPoint y: 207, endPoint x: 473, endPoint y: 187, distance: 139.0
click at [473, 187] on textarea "Caller{=}Aakansha .d{next}UserId{=}{next}UserId{=}ad38da89-9e89-11e9-823e-0ac10…" at bounding box center [555, 191] width 448 height 68
click at [792, 57] on link "×" at bounding box center [790, 48] width 26 height 26
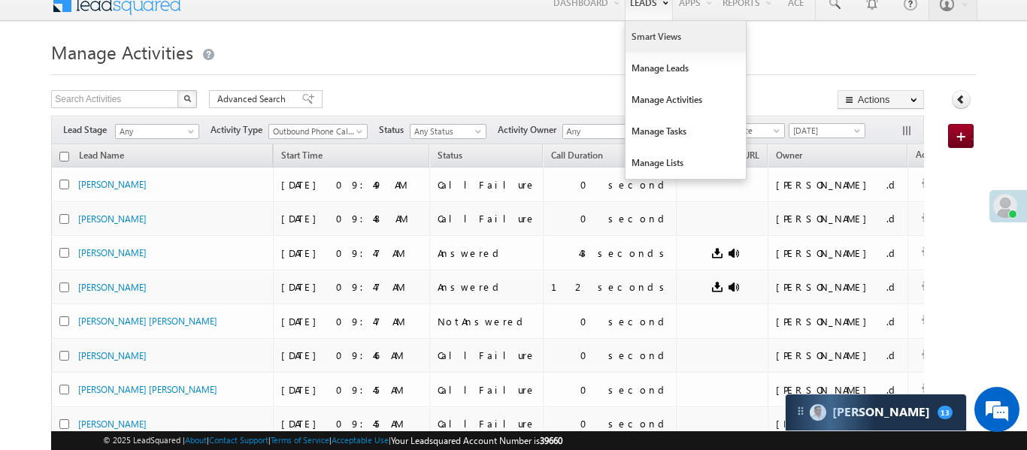
click at [650, 32] on link "Smart Views" at bounding box center [686, 37] width 120 height 32
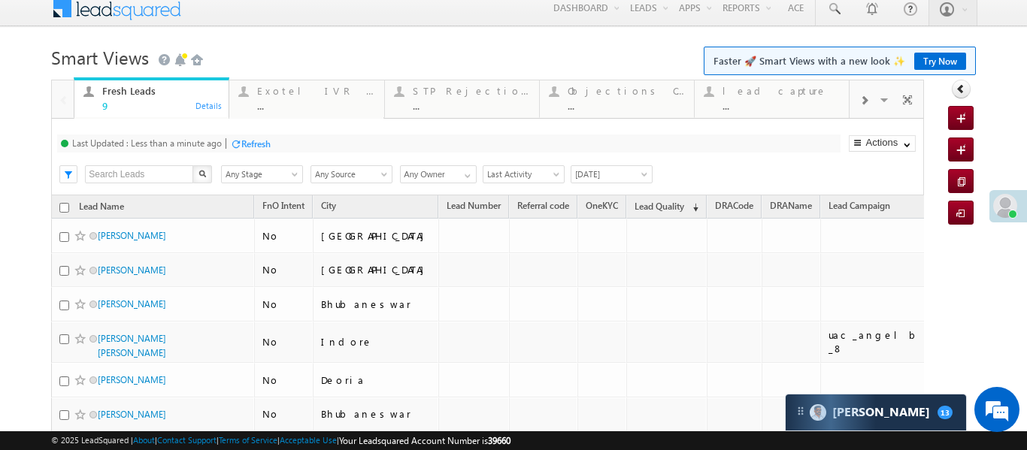
scroll to position [15, 0]
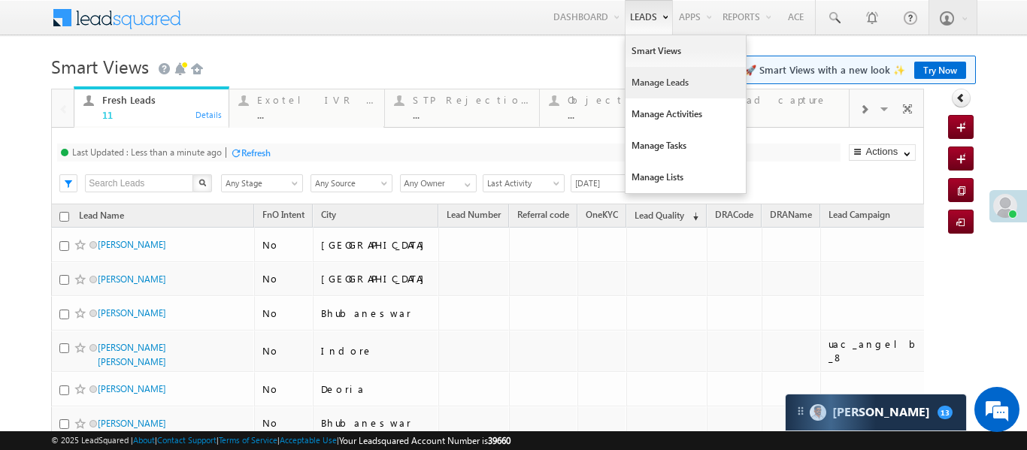
click at [654, 94] on link "Manage Leads" at bounding box center [686, 83] width 120 height 32
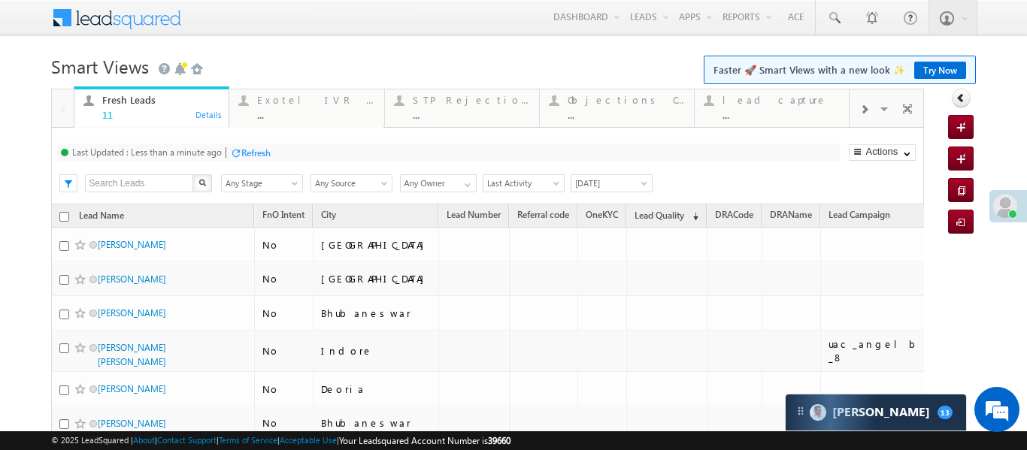
drag, startPoint x: 654, startPoint y: 94, endPoint x: 486, endPoint y: 6, distance: 190.0
click at [0, 0] on link "Manage Leads" at bounding box center [0, 0] width 0 height 0
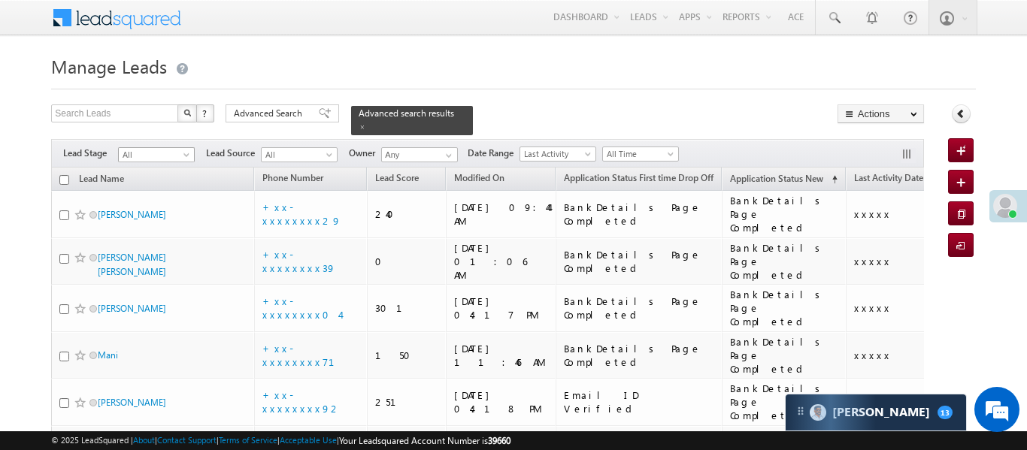
click at [147, 148] on span "All" at bounding box center [154, 155] width 71 height 14
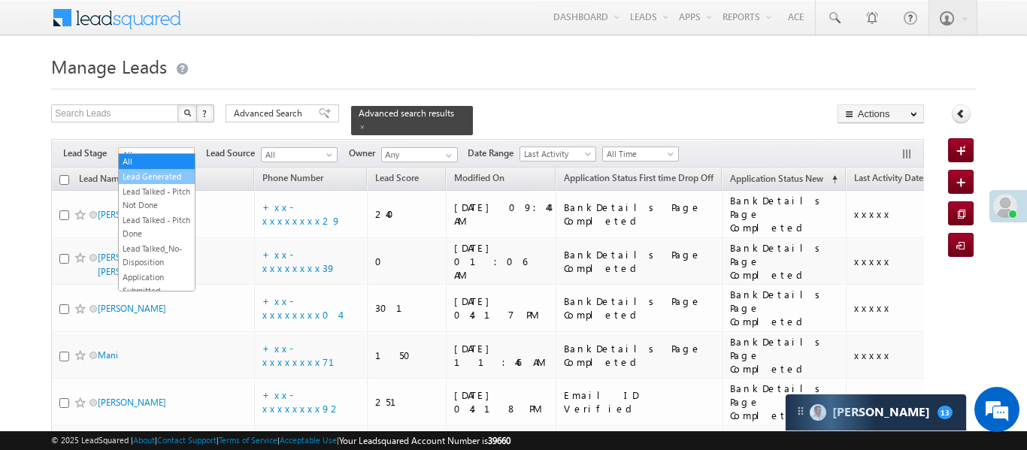
click at [156, 174] on link "Lead Generated" at bounding box center [157, 177] width 76 height 14
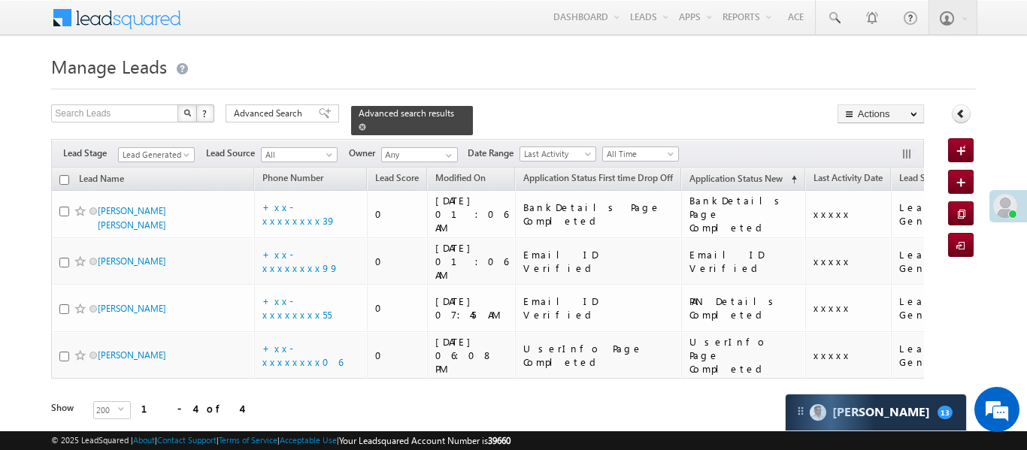
click at [366, 123] on span at bounding box center [363, 127] width 8 height 8
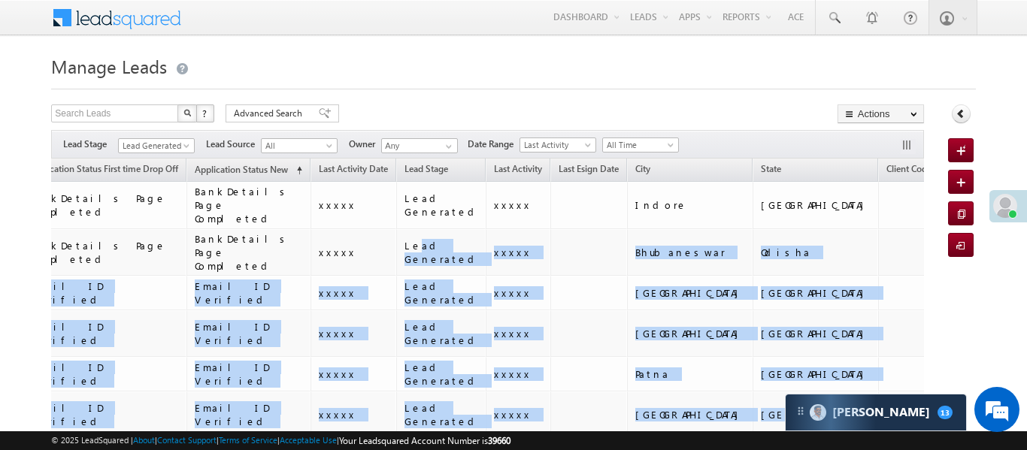
drag, startPoint x: 898, startPoint y: 228, endPoint x: 941, endPoint y: 226, distance: 43.7
click at [941, 226] on div "Search Leads X ? 12 results found Advanced Search Advanced Search Advanced sear…" at bounding box center [513, 448] width 924 height 686
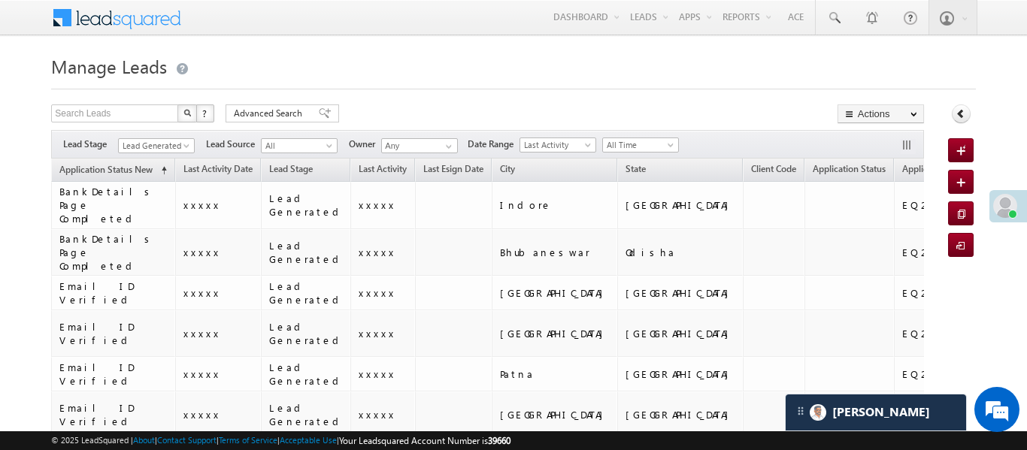
click at [687, 75] on h1 "Manage Leads" at bounding box center [513, 64] width 924 height 29
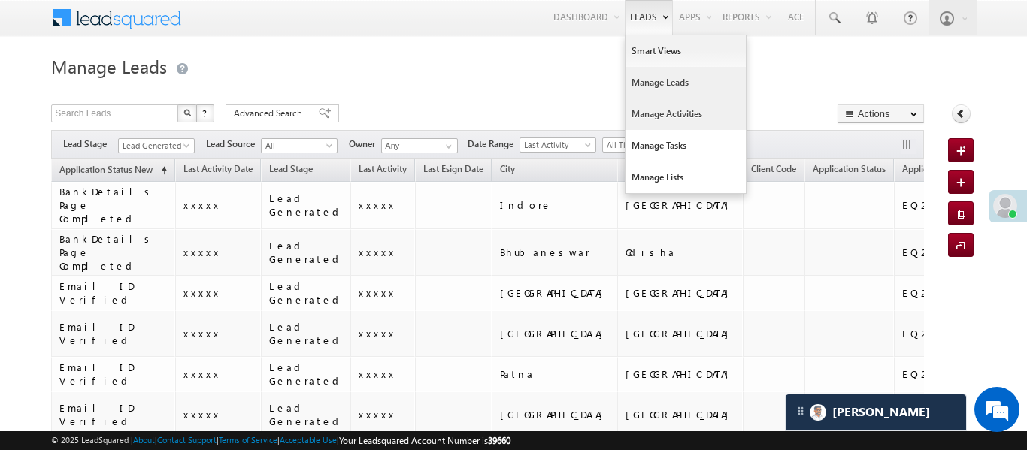
click at [671, 113] on link "Manage Activities" at bounding box center [686, 114] width 120 height 32
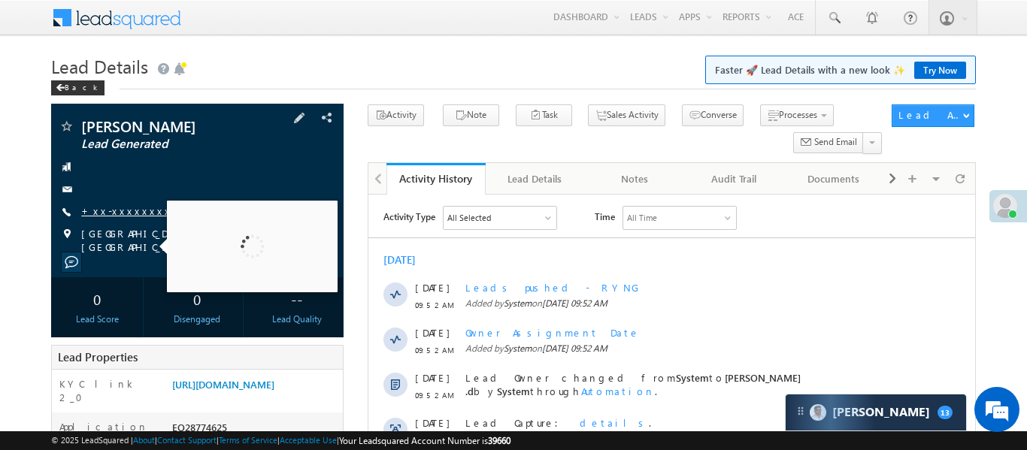
click at [119, 217] on link "+xx-xxxxxxxx96" at bounding box center [133, 210] width 104 height 13
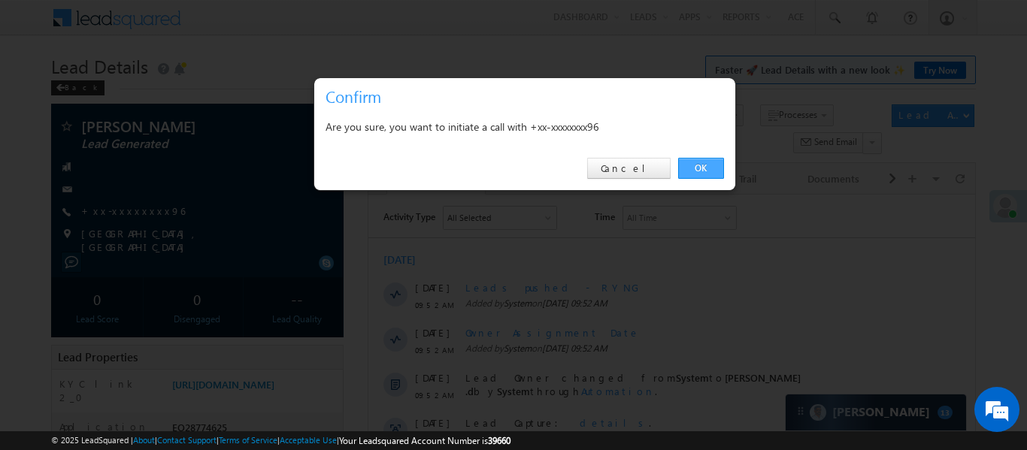
click at [705, 156] on div "OK Cancel" at bounding box center [524, 168] width 421 height 43
click at [710, 170] on link "OK" at bounding box center [701, 168] width 46 height 21
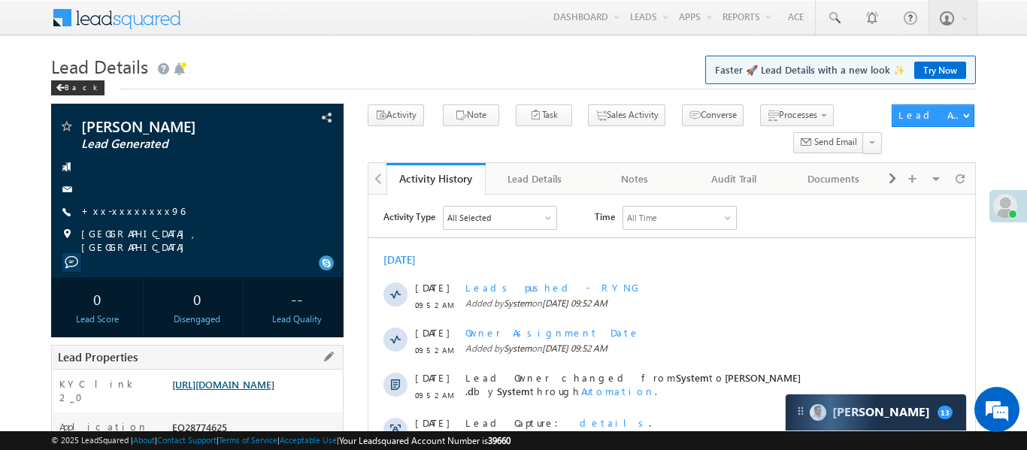
click at [274, 391] on link "https://angelbroking1-pk3em7sa.customui-test.leadsquared.com?leadId=e2639bbd-86…" at bounding box center [223, 384] width 102 height 13
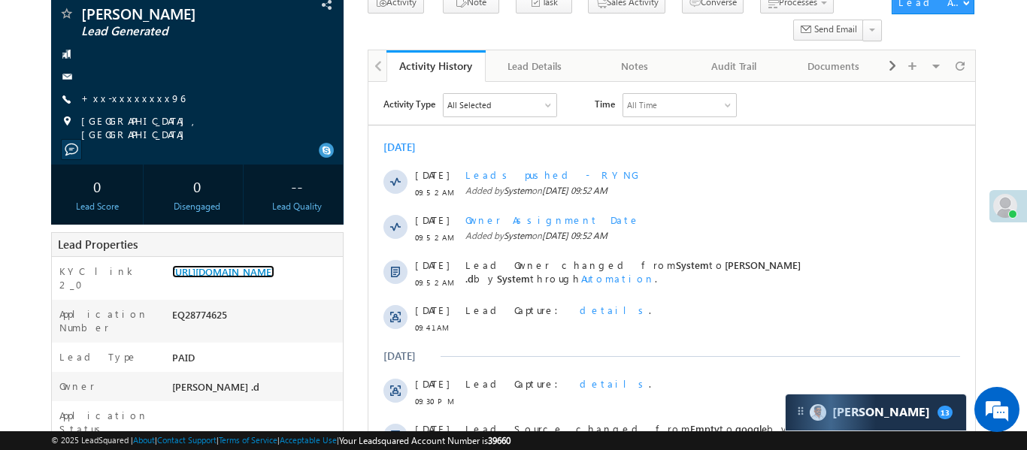
scroll to position [163, 0]
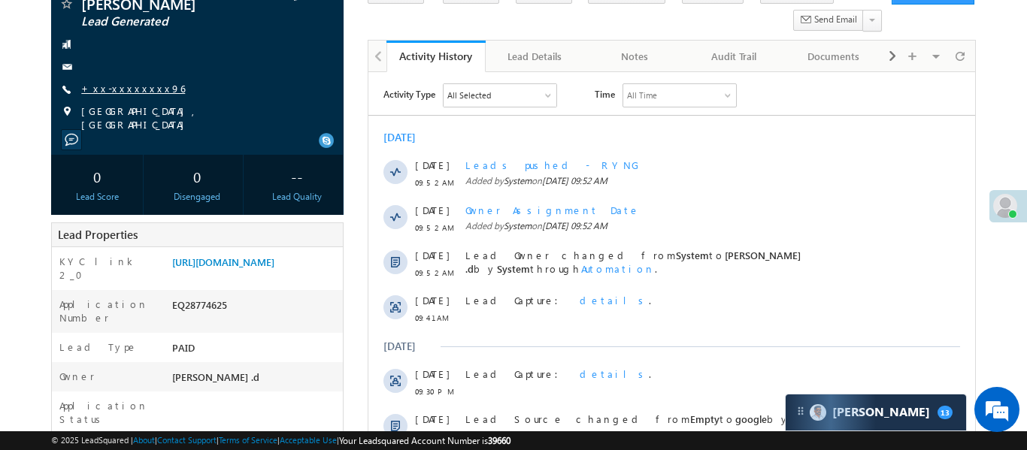
click at [134, 95] on link "+xx-xxxxxxxx96" at bounding box center [133, 88] width 104 height 13
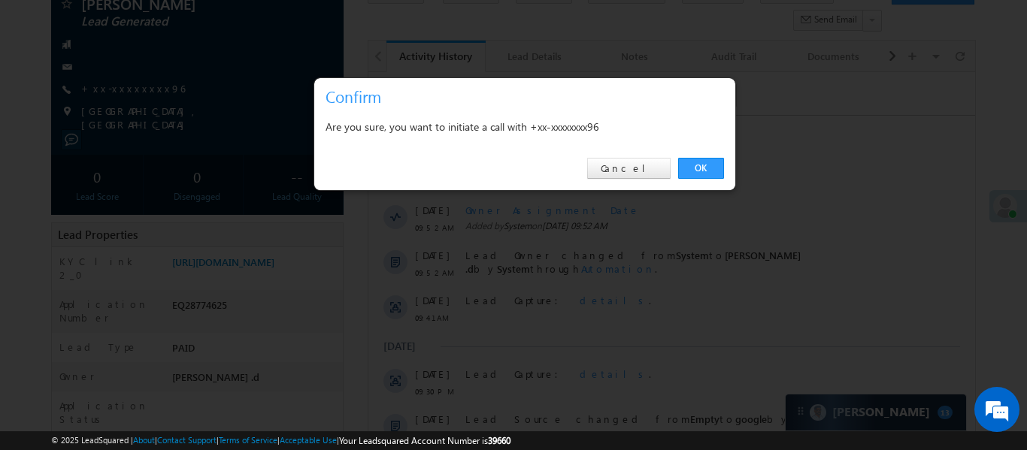
click at [735, 161] on div at bounding box center [513, 225] width 1027 height 450
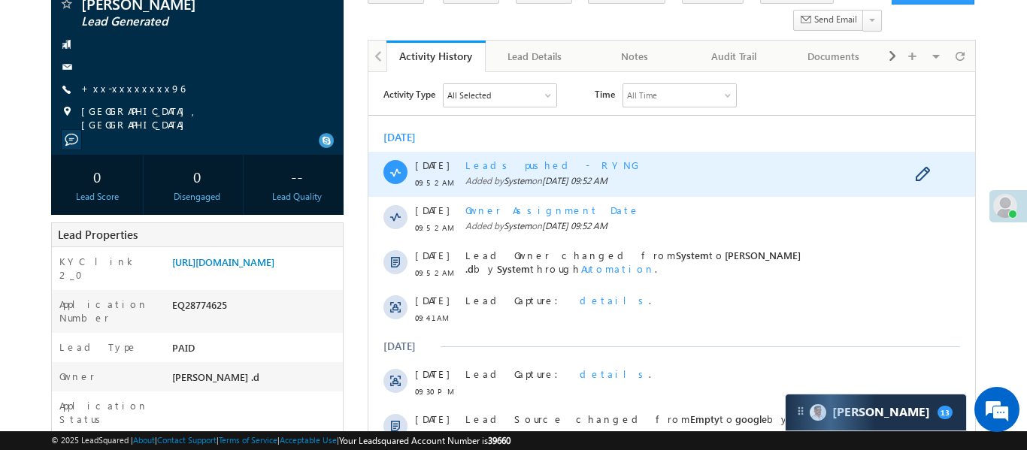
click at [706, 166] on div "Leads pushed - RYNG" at bounding box center [687, 166] width 444 height 14
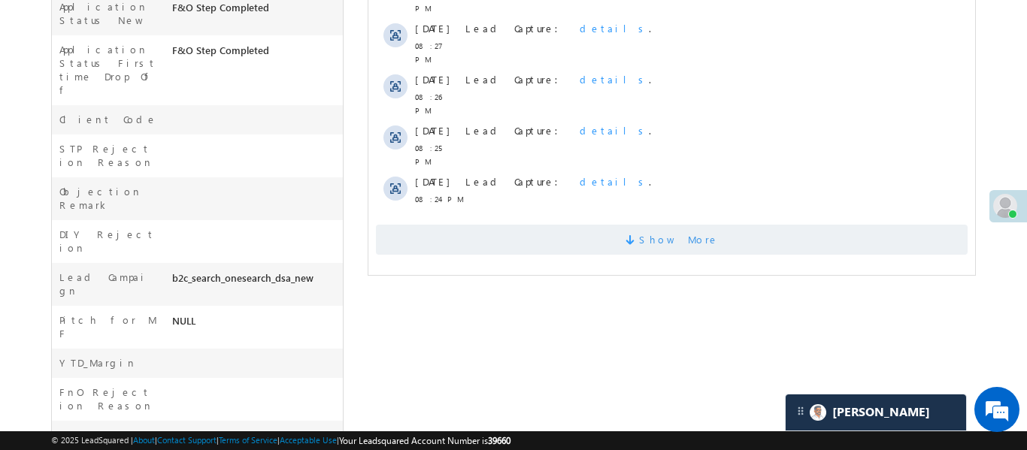
scroll to position [608, 0]
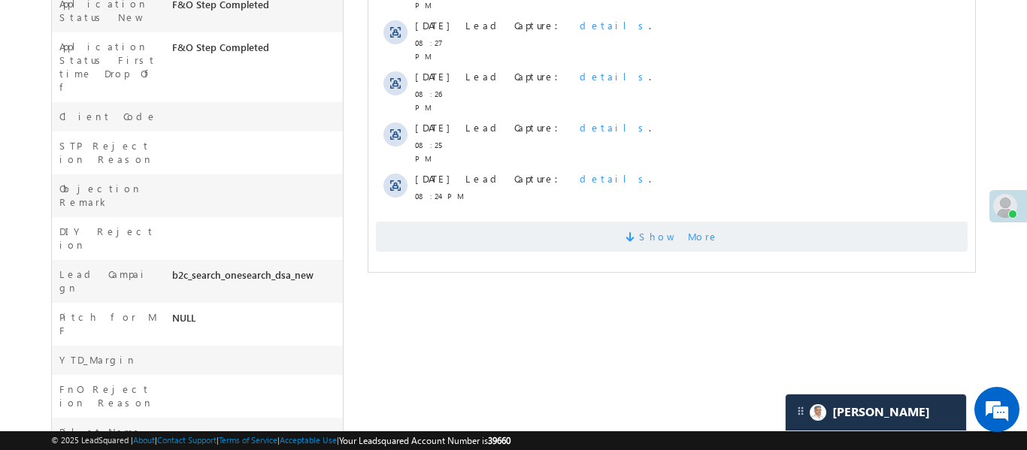
click at [589, 222] on span "Show More" at bounding box center [671, 237] width 592 height 30
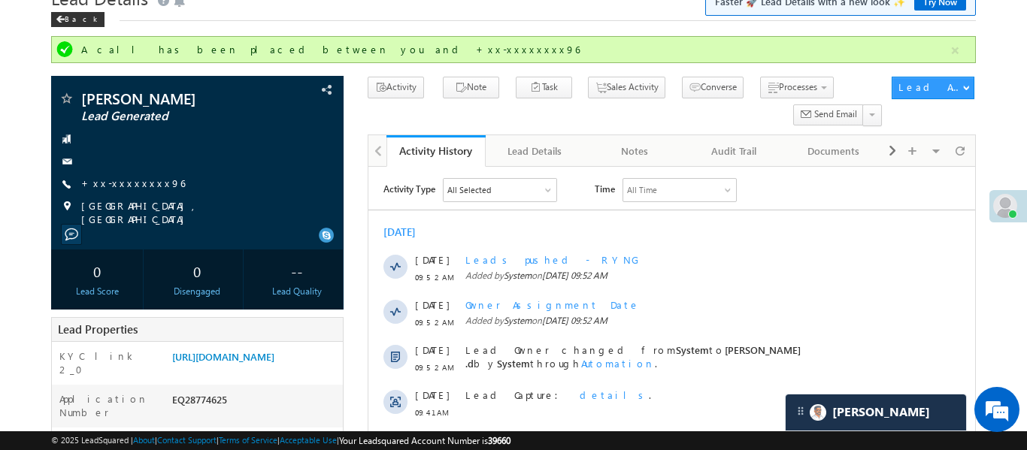
scroll to position [71, 0]
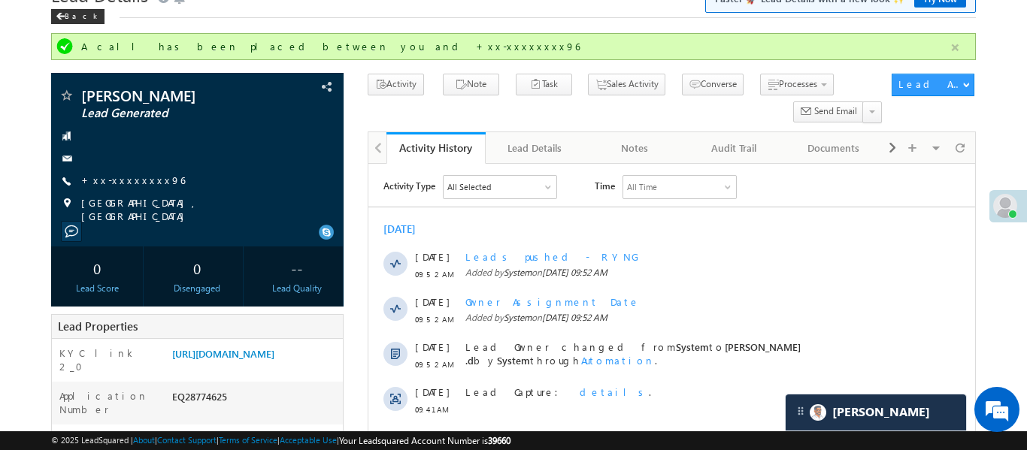
click at [953, 52] on button "button" at bounding box center [955, 47] width 19 height 19
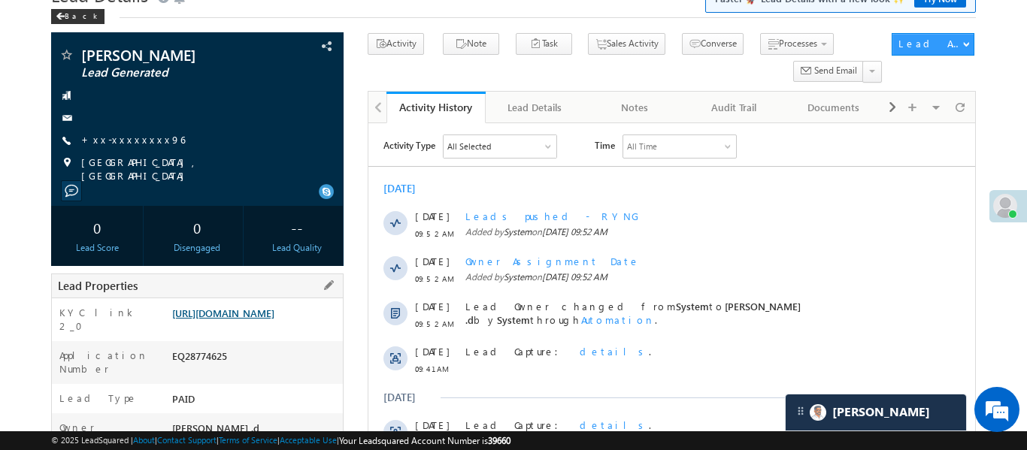
click at [274, 320] on link "https://angelbroking1-pk3em7sa.customui-test.leadsquared.com?leadId=e2639bbd-86…" at bounding box center [223, 313] width 102 height 13
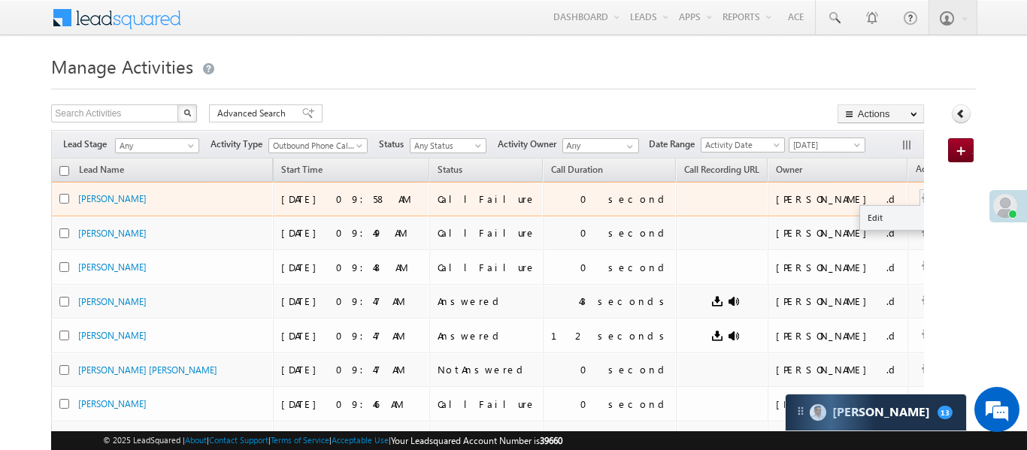
click at [920, 194] on button "button" at bounding box center [927, 198] width 15 height 15
click at [860, 213] on link "Edit" at bounding box center [897, 218] width 75 height 18
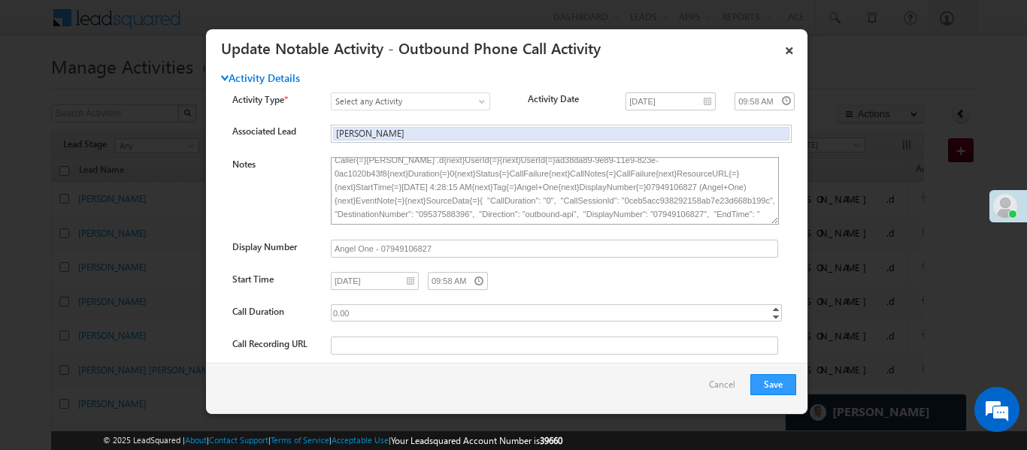
scroll to position [15, 0]
drag, startPoint x: 421, startPoint y: 206, endPoint x: 515, endPoint y: 262, distance: 109.2
click at [469, 208] on textarea "Caller{=}[PERSON_NAME] .d{next}UserId{=}{next}UserId{=}ad38da89-9e89-11e9-823e-…" at bounding box center [555, 191] width 448 height 68
click at [791, 48] on link "×" at bounding box center [790, 48] width 26 height 26
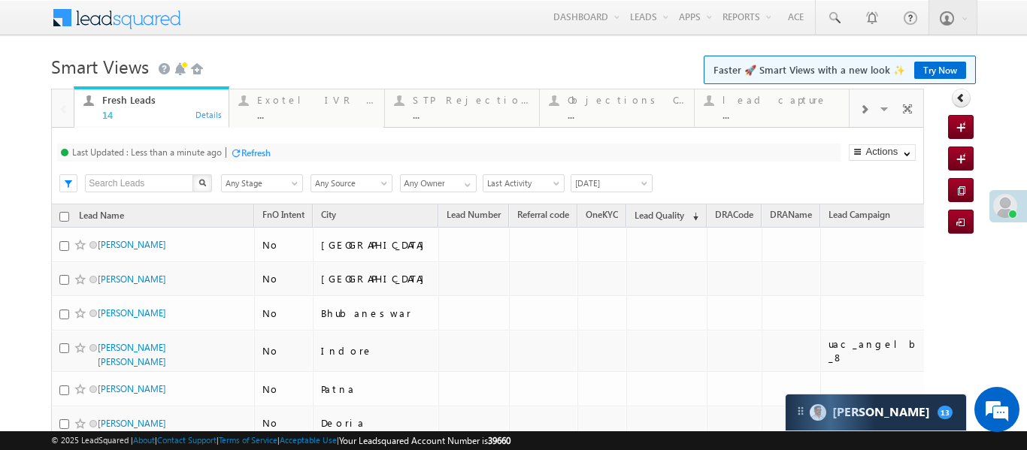
click at [871, 103] on div at bounding box center [864, 109] width 29 height 34
click at [798, 102] on div "Coded [DATE]" at bounding box center [780, 100] width 117 height 12
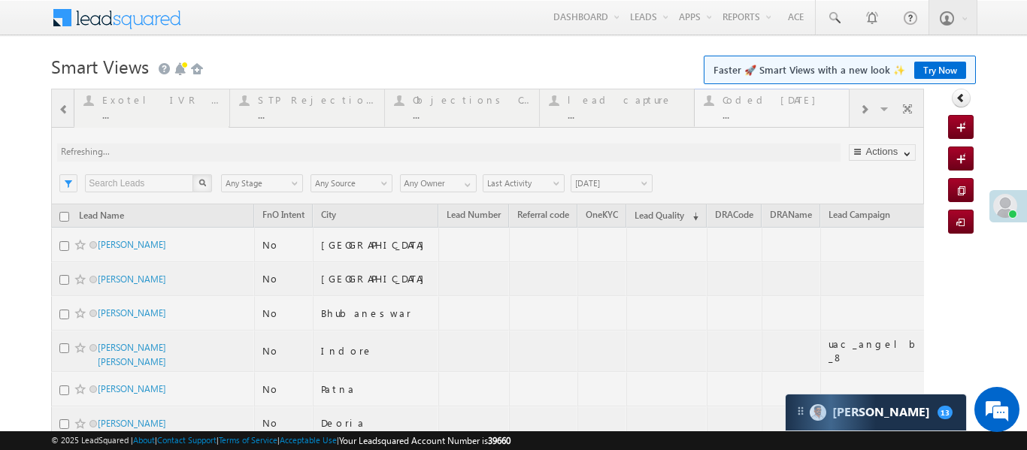
click at [798, 102] on div at bounding box center [487, 447] width 873 height 716
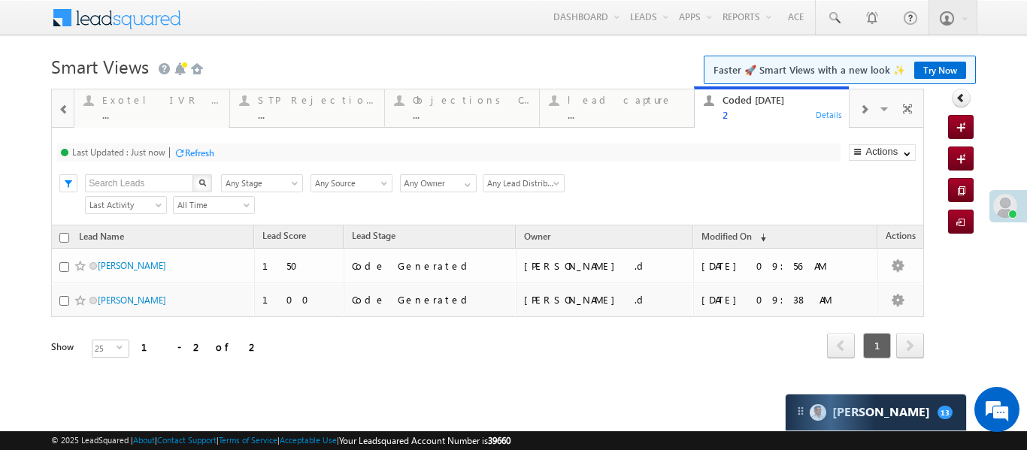
click at [57, 112] on div at bounding box center [64, 109] width 20 height 34
click at [57, 112] on div at bounding box center [63, 107] width 22 height 36
click at [129, 99] on div "Fresh Leads" at bounding box center [160, 100] width 117 height 12
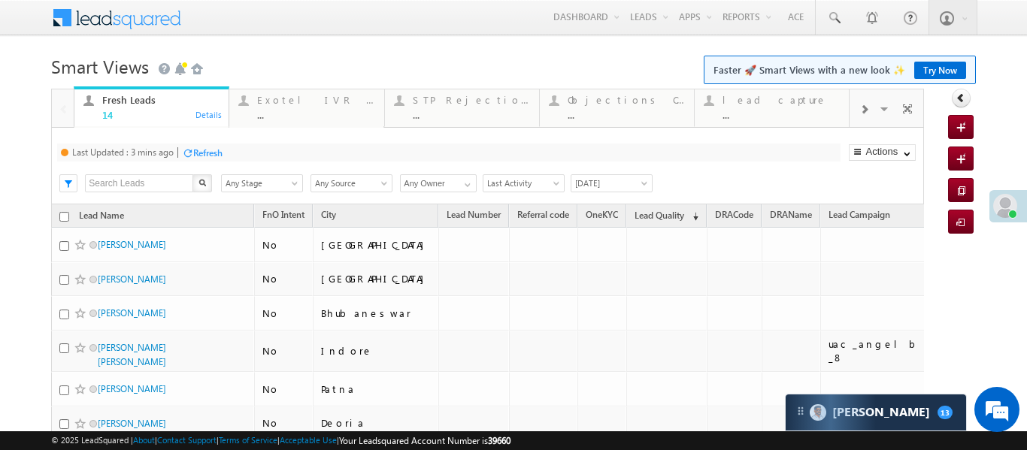
click at [129, 99] on div "Fresh Leads" at bounding box center [160, 100] width 117 height 12
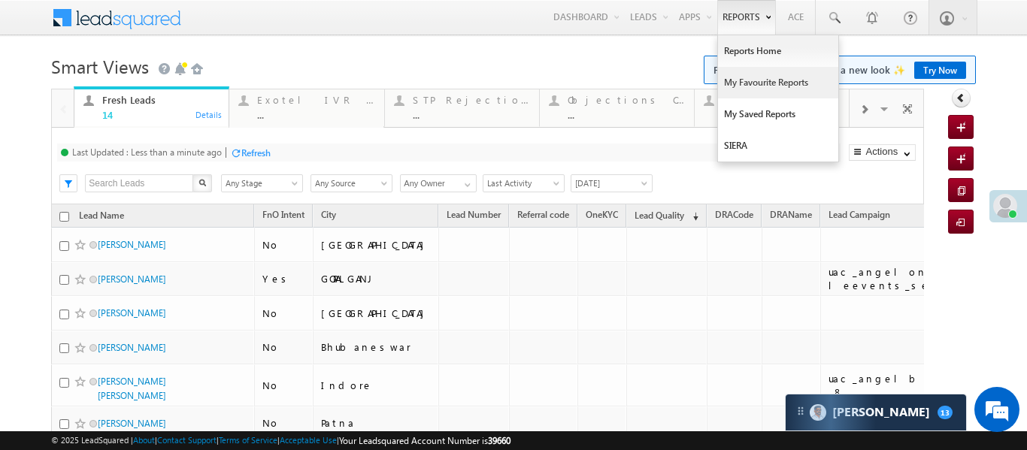
click at [759, 89] on link "My Favourite Reports" at bounding box center [778, 83] width 120 height 32
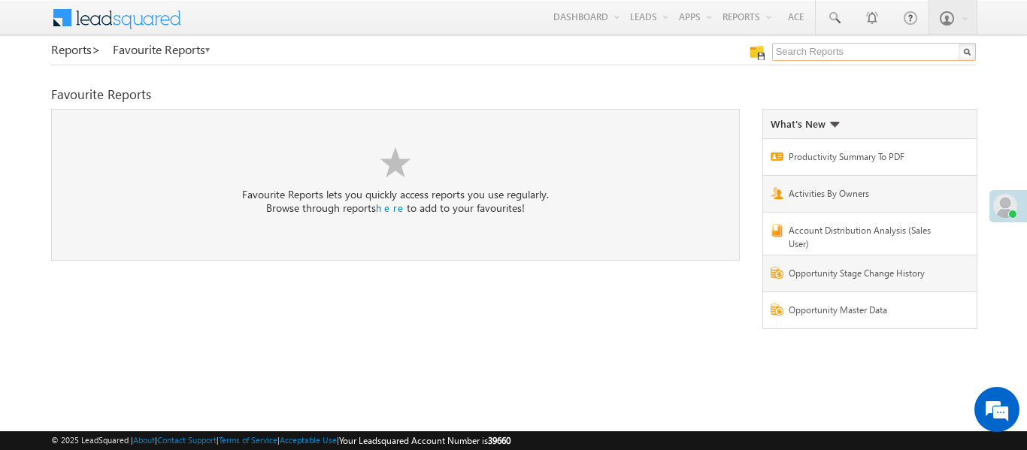
click at [862, 53] on input "text" at bounding box center [874, 52] width 204 height 18
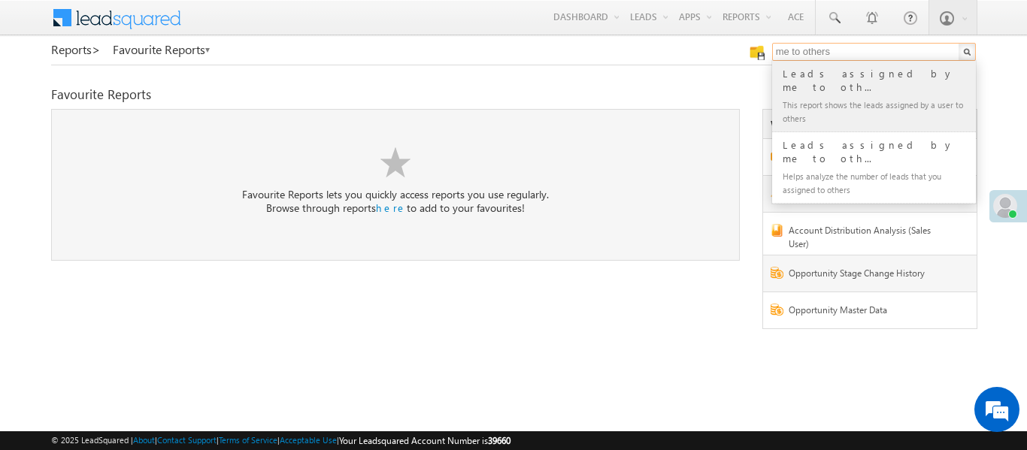
type input "me to others"
click at [799, 95] on div "This report shows the leads assigned by a user to others" at bounding box center [880, 111] width 201 height 32
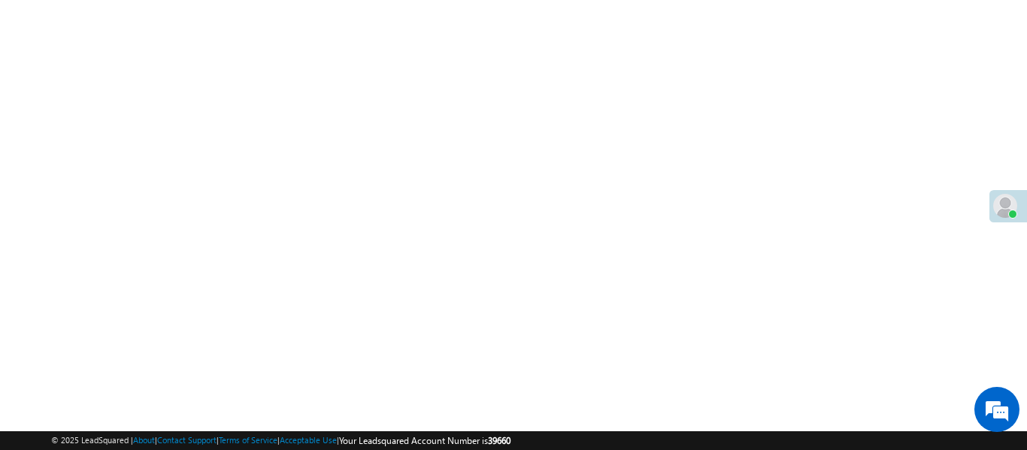
scroll to position [710, 0]
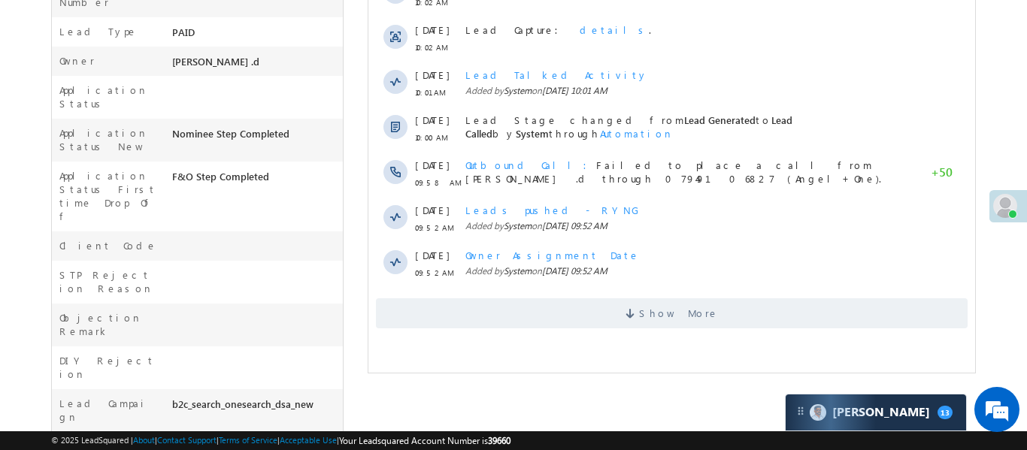
scroll to position [413, 0]
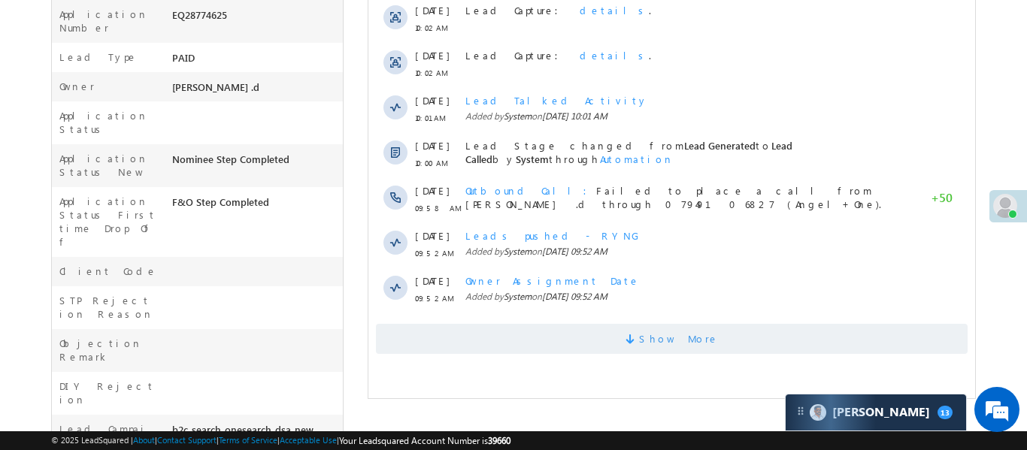
drag, startPoint x: 504, startPoint y: 332, endPoint x: 861, endPoint y: 204, distance: 378.6
click at [504, 332] on span "Show More" at bounding box center [671, 339] width 592 height 30
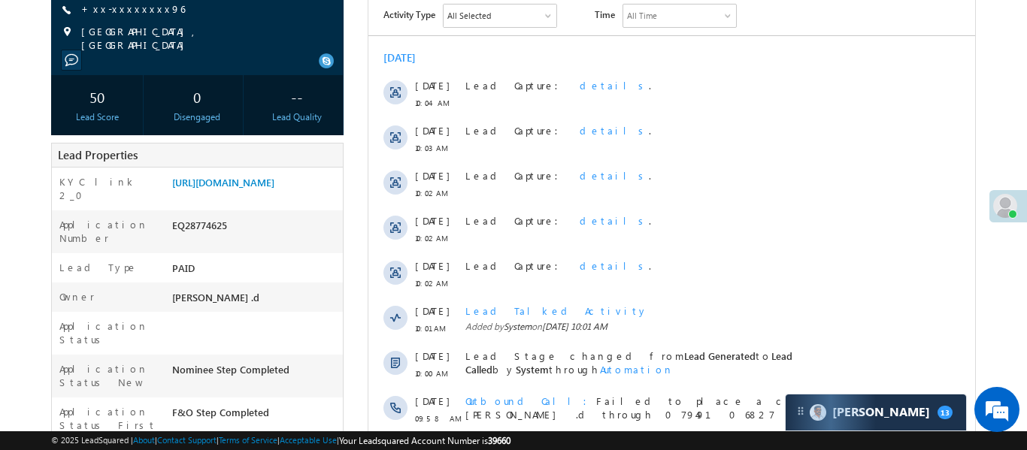
scroll to position [17, 0]
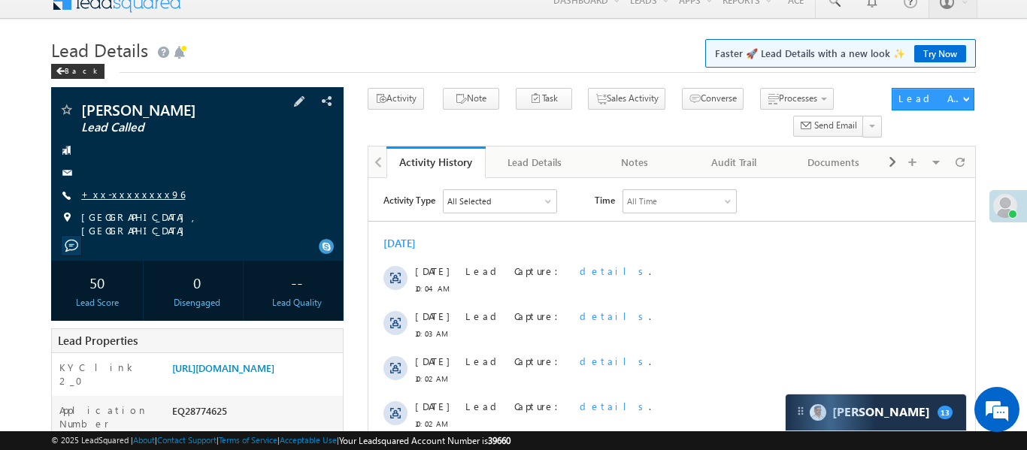
click at [123, 201] on link "+xx-xxxxxxxx96" at bounding box center [133, 194] width 104 height 13
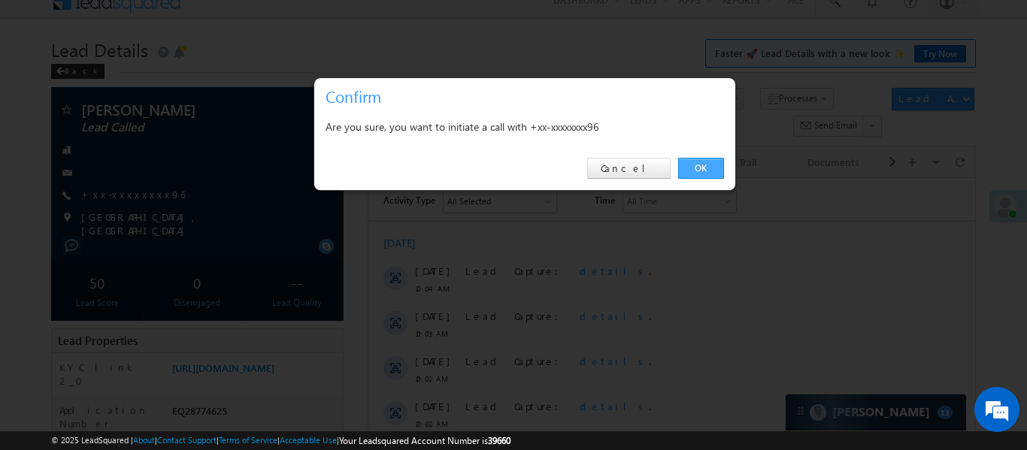
click at [704, 170] on link "OK" at bounding box center [701, 168] width 46 height 21
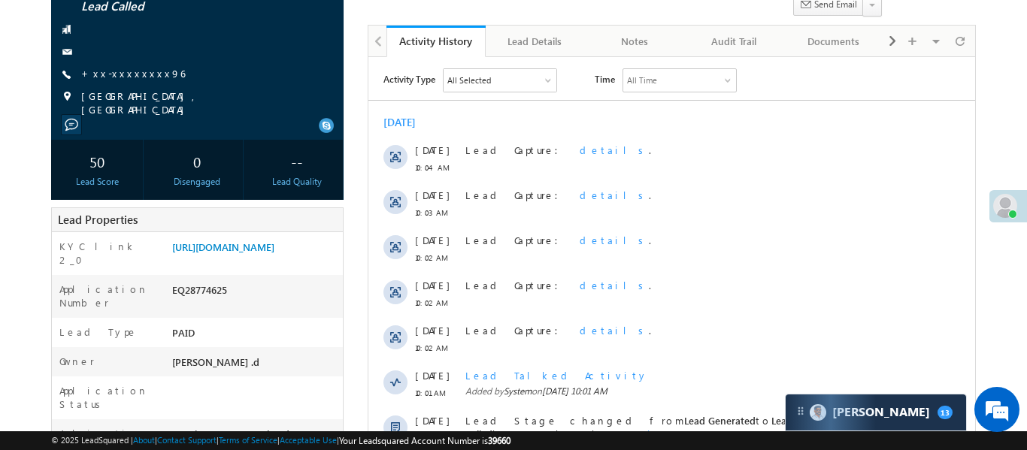
scroll to position [0, 0]
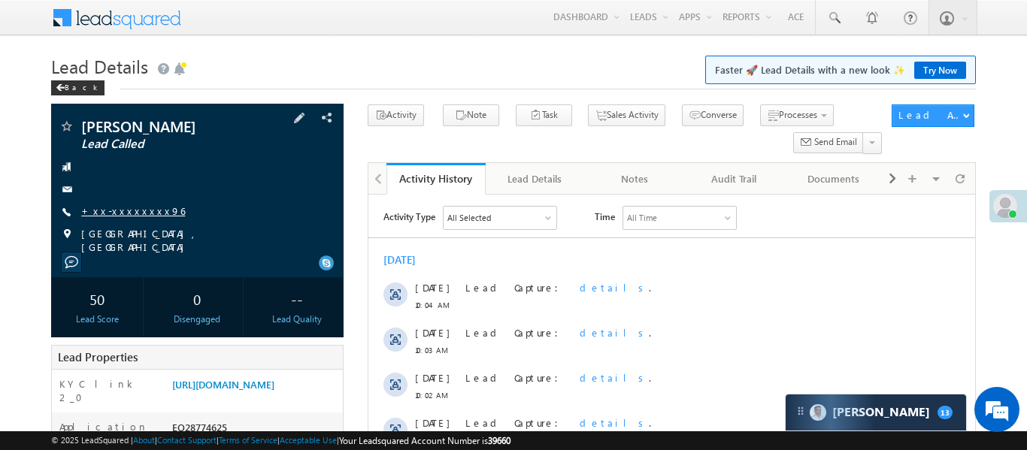
drag, startPoint x: 135, startPoint y: 213, endPoint x: 133, endPoint y: 226, distance: 13.7
click at [135, 217] on div "Jayeshbhai rumalbhai bhuriya Lead Called +xx-xxxxxxxx96" at bounding box center [197, 186] width 277 height 135
click at [133, 217] on link "+xx-xxxxxxxx96" at bounding box center [133, 210] width 104 height 13
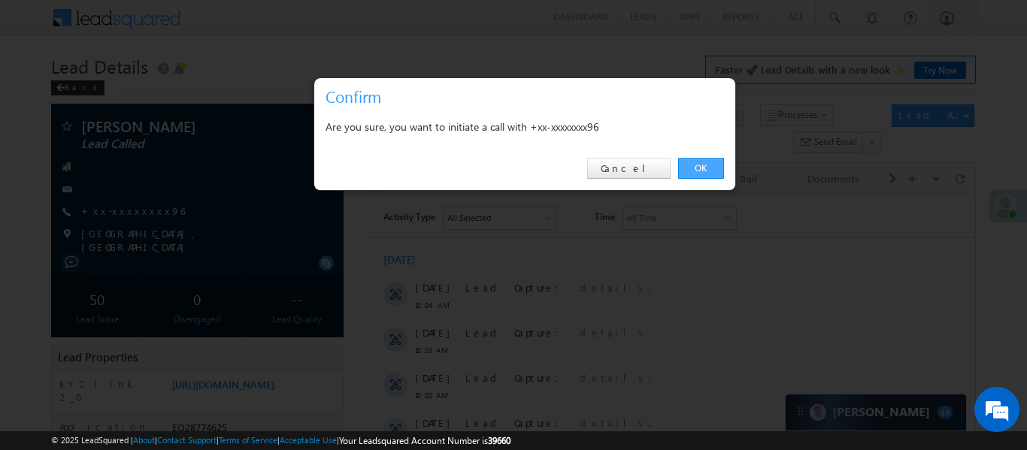
click at [701, 167] on link "OK" at bounding box center [701, 168] width 46 height 21
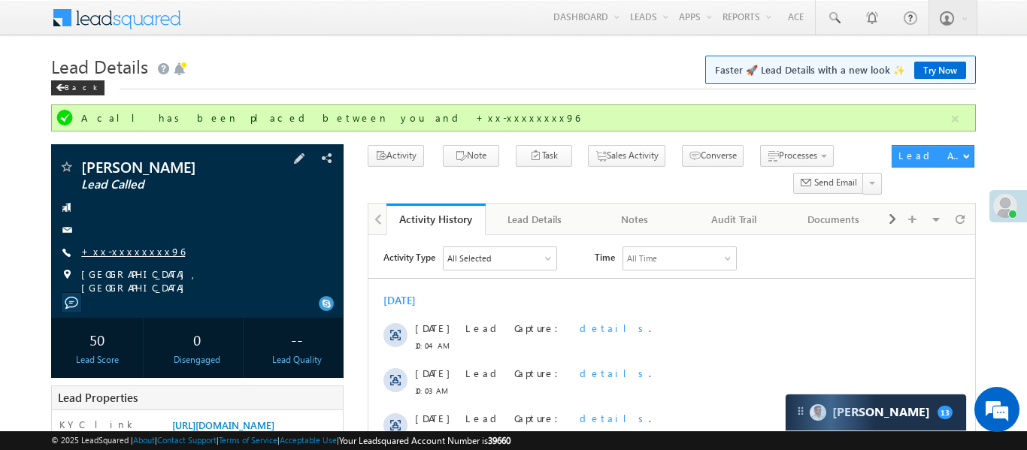
click at [117, 256] on link "+xx-xxxxxxxx96" at bounding box center [133, 251] width 104 height 13
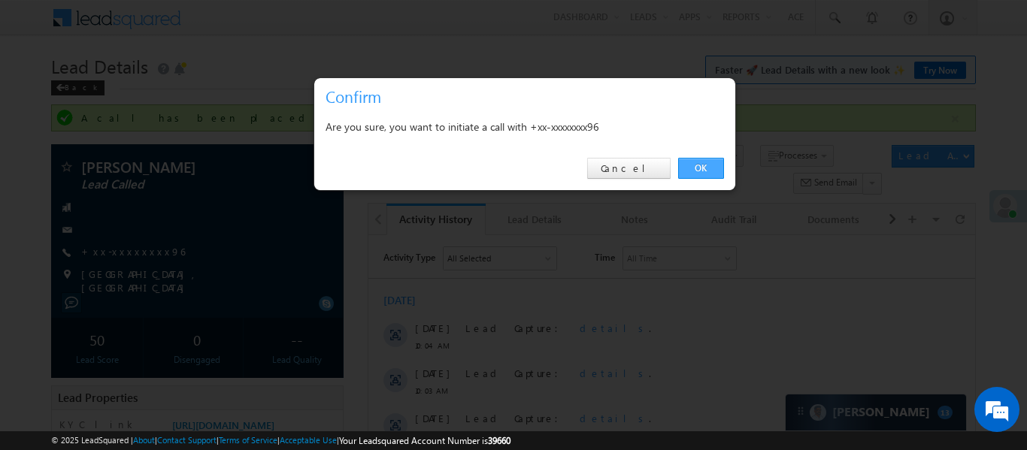
click at [701, 168] on link "OK" at bounding box center [701, 168] width 46 height 21
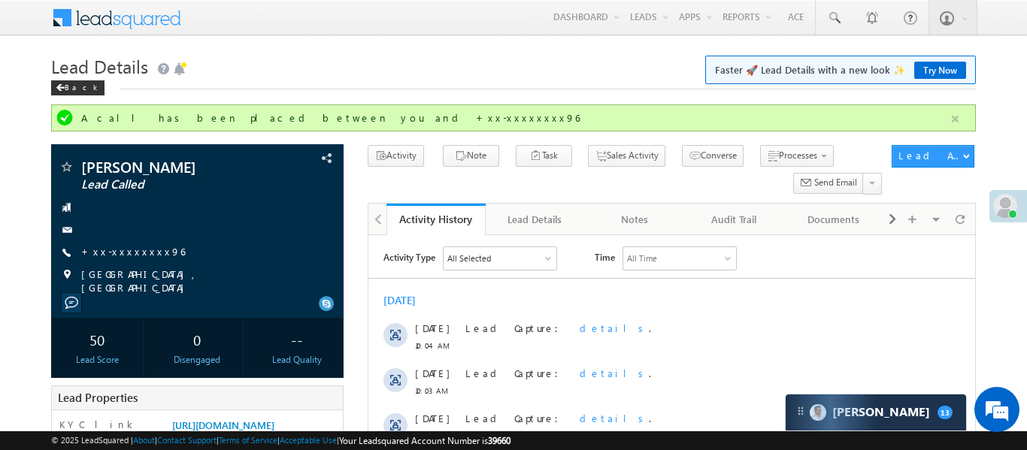
click at [949, 117] on button "button" at bounding box center [955, 119] width 19 height 19
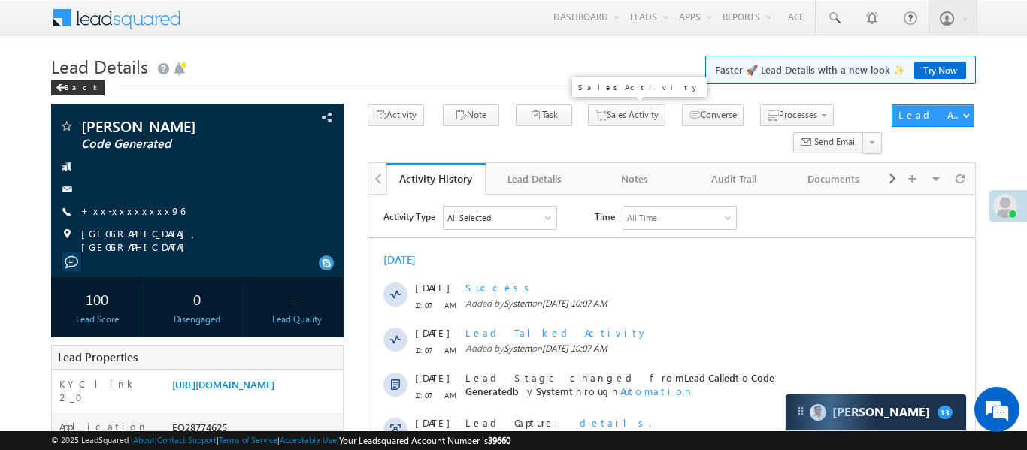
scroll to position [15, 0]
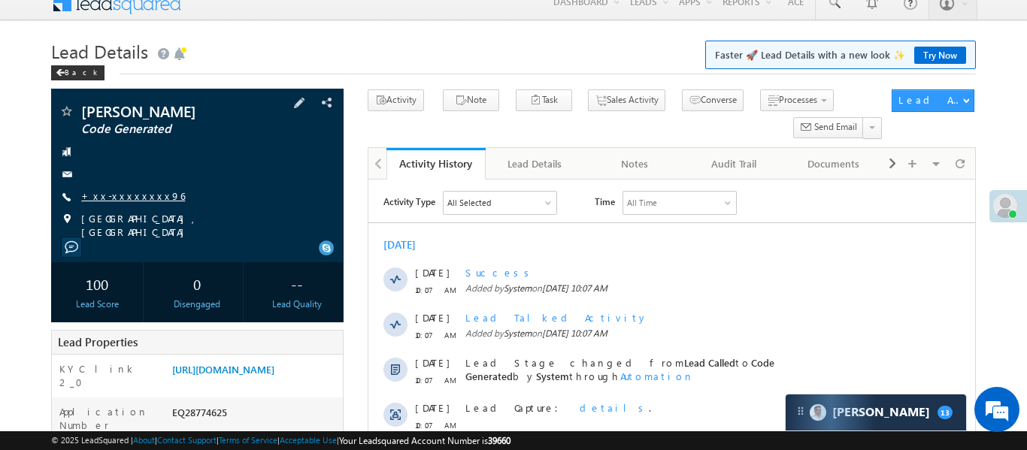
click at [124, 202] on link "+xx-xxxxxxxx96" at bounding box center [133, 195] width 104 height 13
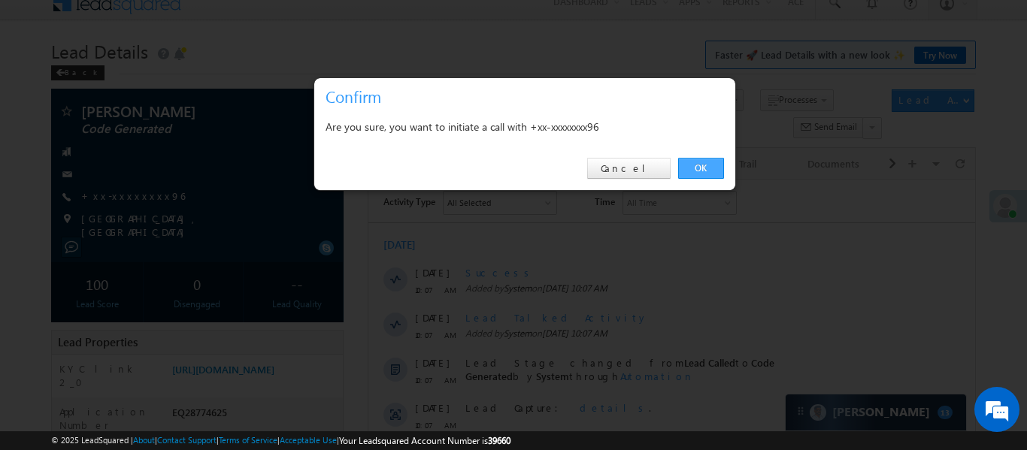
click at [698, 166] on link "OK" at bounding box center [701, 168] width 46 height 21
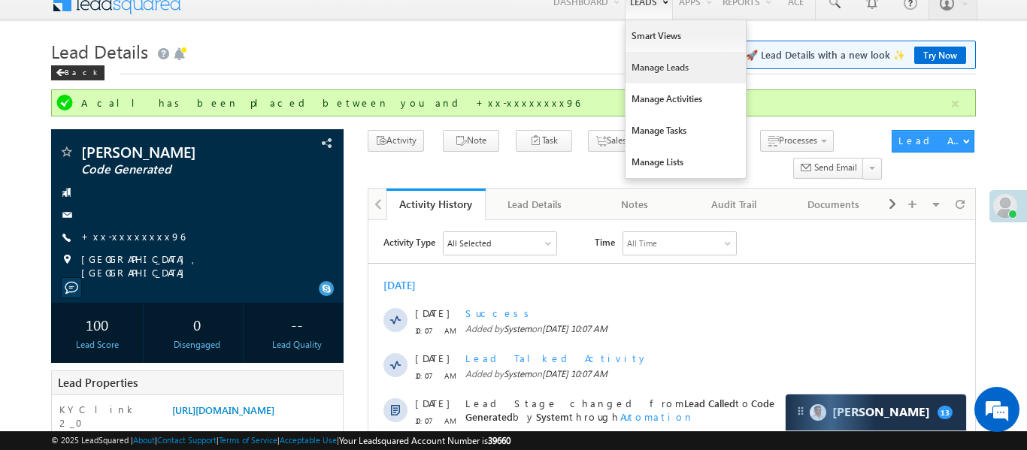
click at [669, 74] on link "Manage Leads" at bounding box center [686, 68] width 120 height 32
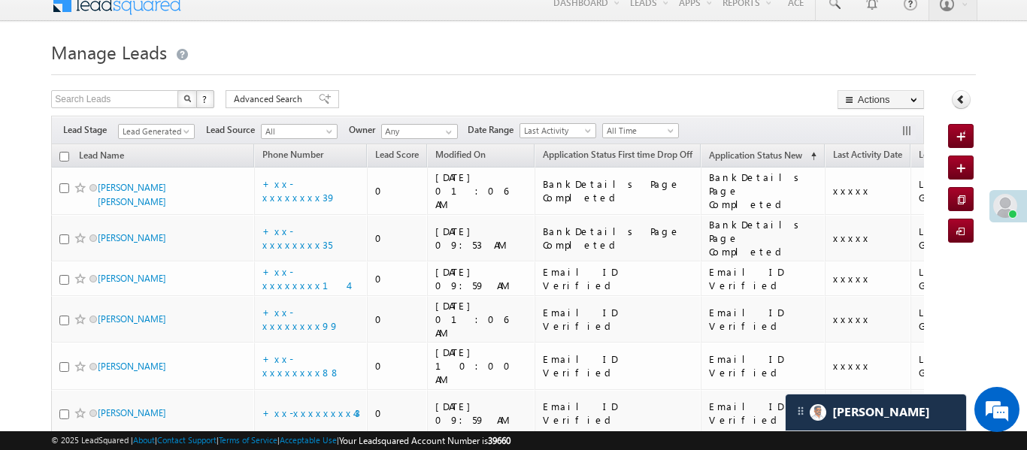
scroll to position [91, 0]
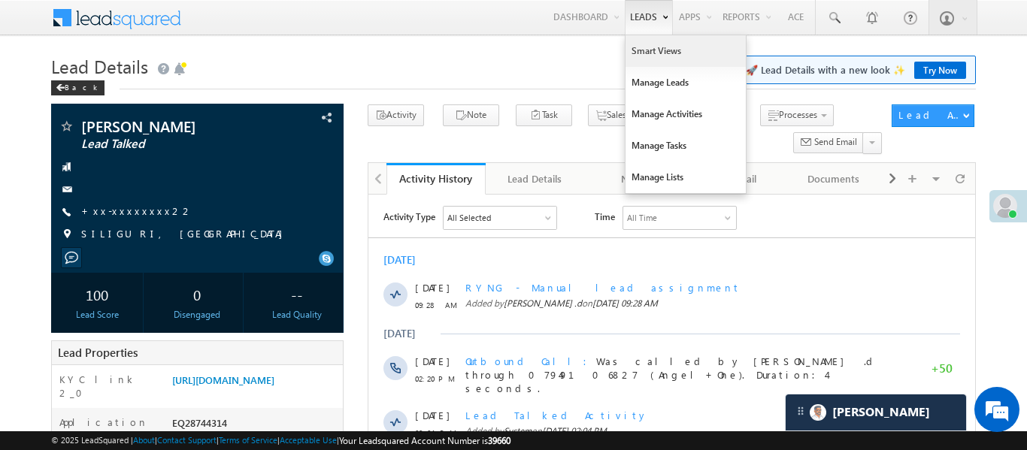
click at [652, 62] on link "Smart Views" at bounding box center [686, 51] width 120 height 32
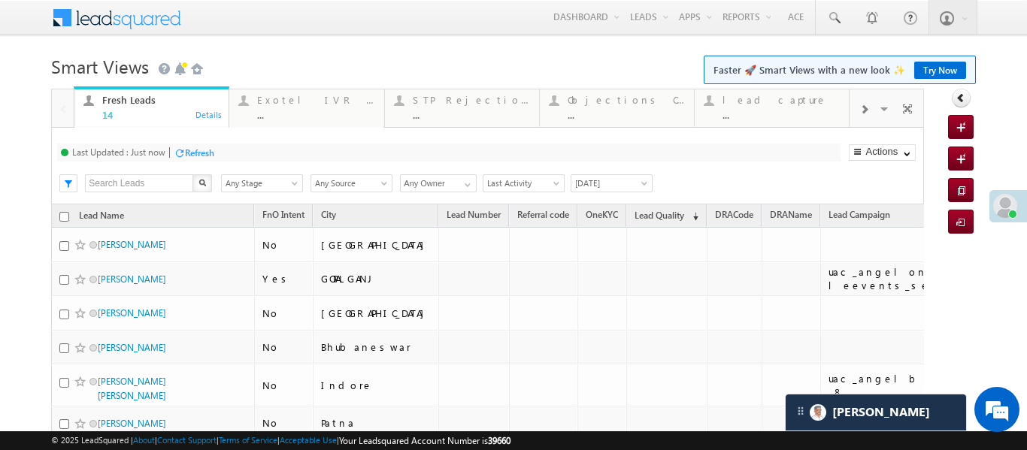
click at [854, 108] on div at bounding box center [864, 109] width 29 height 34
click at [771, 110] on div "..." at bounding box center [780, 114] width 117 height 11
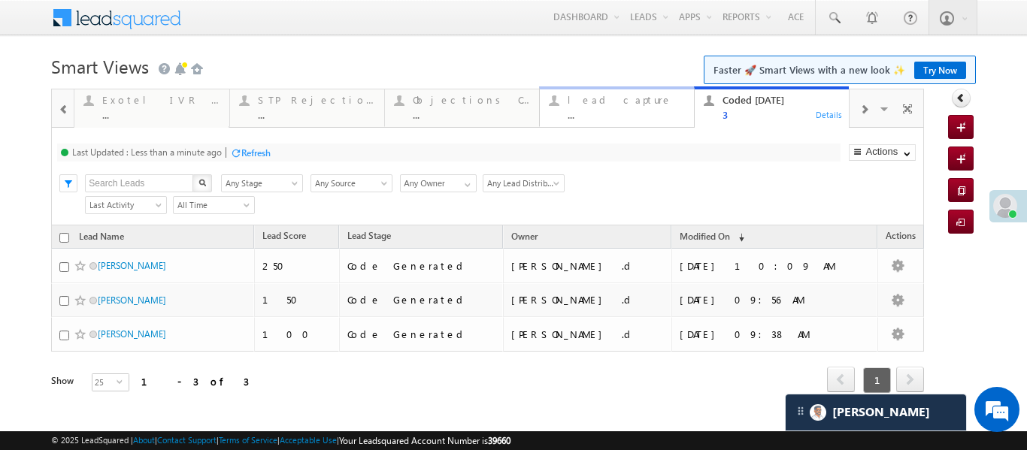
click at [628, 114] on div "..." at bounding box center [626, 114] width 117 height 11
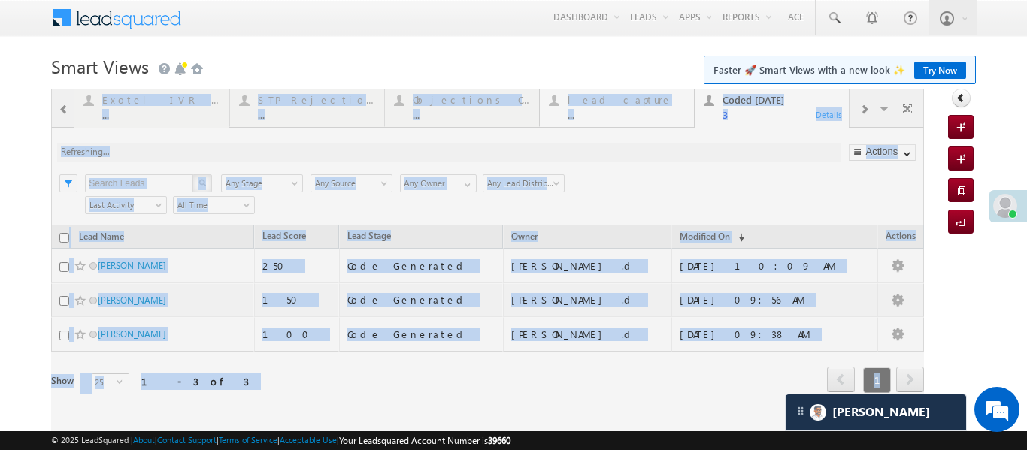
click at [628, 114] on div at bounding box center [487, 262] width 873 height 346
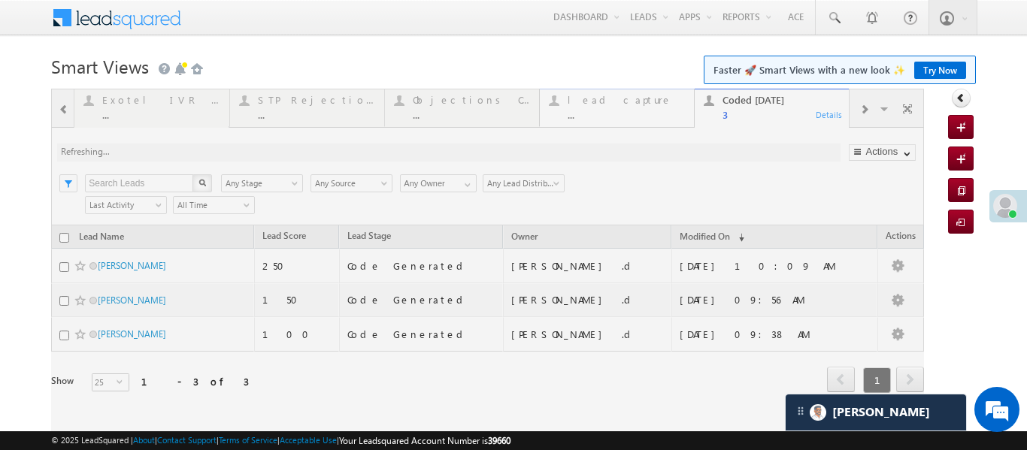
click at [628, 114] on div at bounding box center [487, 262] width 873 height 346
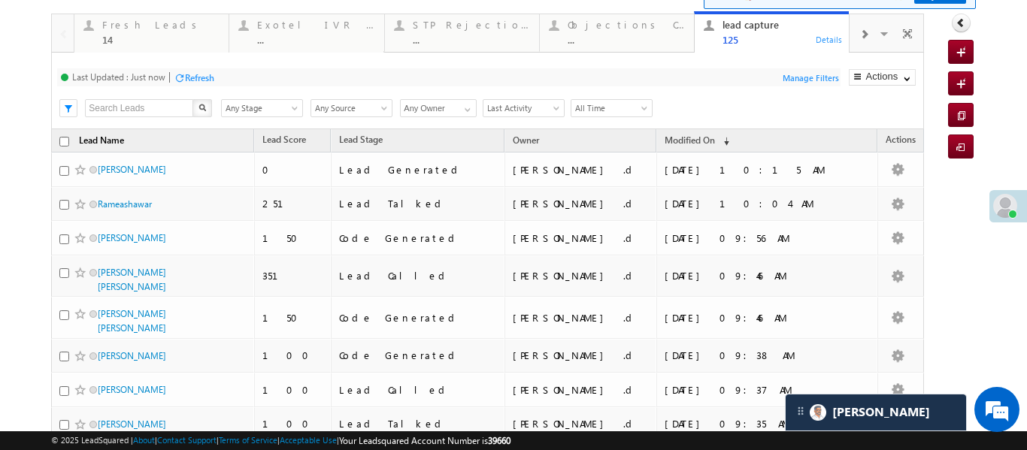
scroll to position [79, 0]
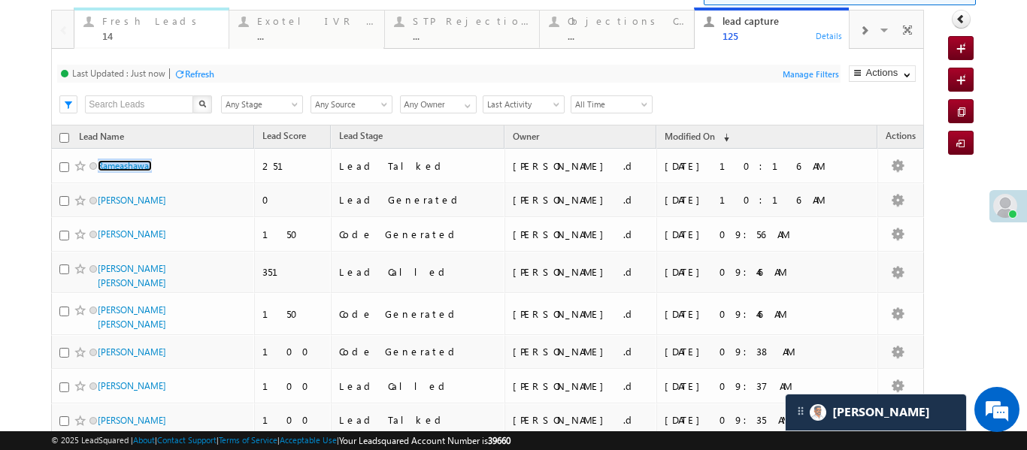
click at [144, 44] on link "Fresh Leads 14 Details" at bounding box center [152, 28] width 156 height 41
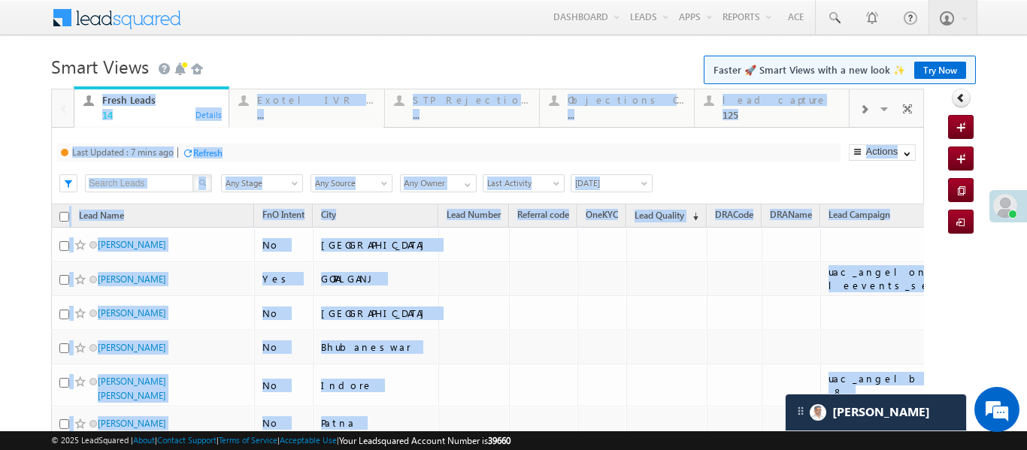
click at [144, 44] on body "Menu Aakansha .d Aakan sha.D @ange lbrok ing.c om" at bounding box center [513, 402] width 1027 height 805
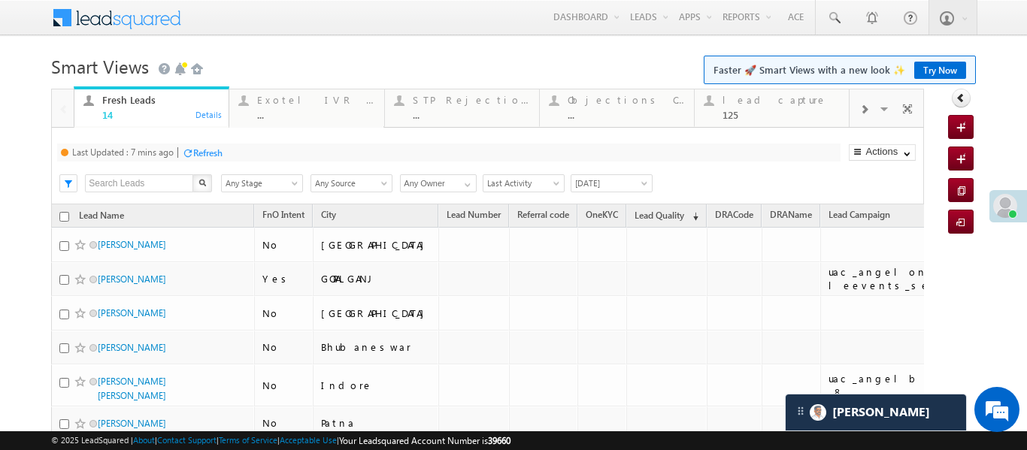
click at [877, 111] on div at bounding box center [864, 109] width 29 height 34
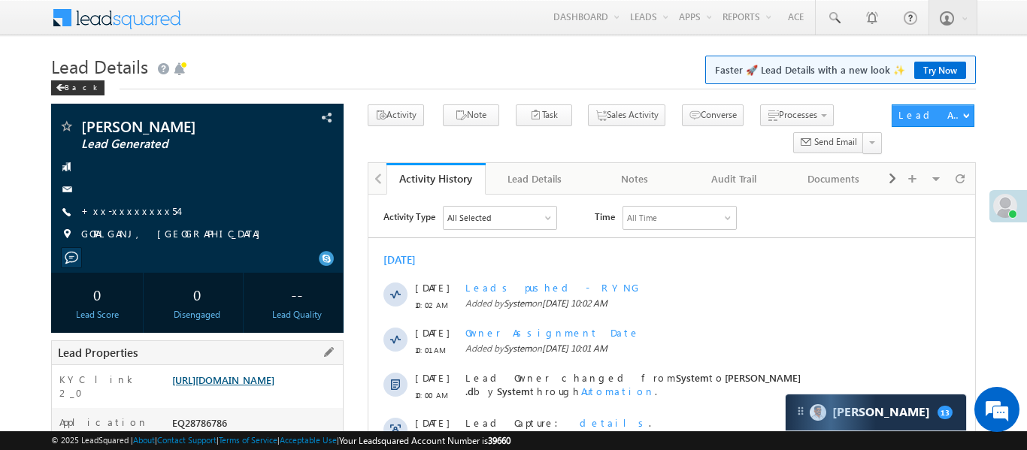
click at [247, 386] on link "[URL][DOMAIN_NAME]" at bounding box center [223, 380] width 102 height 13
click at [274, 386] on link "[URL][DOMAIN_NAME]" at bounding box center [223, 380] width 102 height 13
click at [130, 198] on div "[PERSON_NAME] Lead Generated +xx-xxxxxxxx54 [GEOGRAPHIC_DATA], [GEOGRAPHIC_DATA]" at bounding box center [197, 184] width 277 height 131
click at [133, 214] on link "+xx-xxxxxxxx54" at bounding box center [129, 210] width 97 height 13
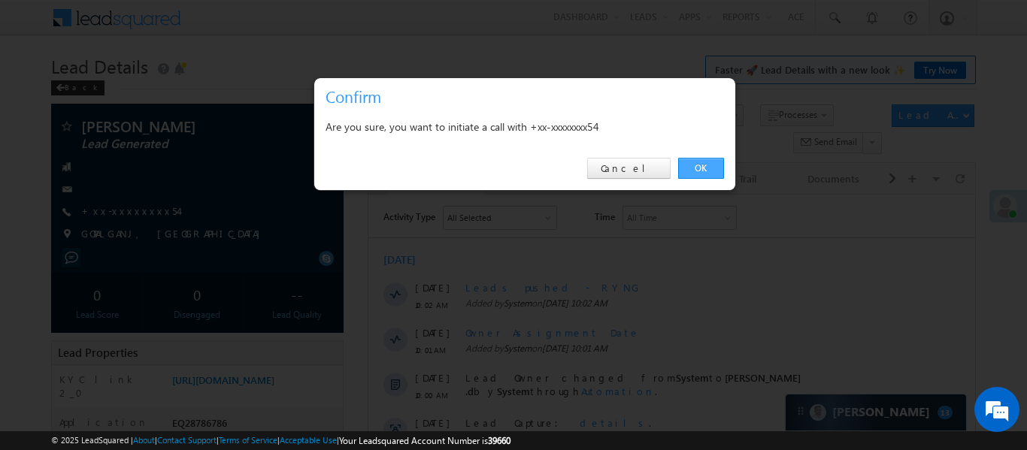
click at [713, 165] on link "OK" at bounding box center [701, 168] width 46 height 21
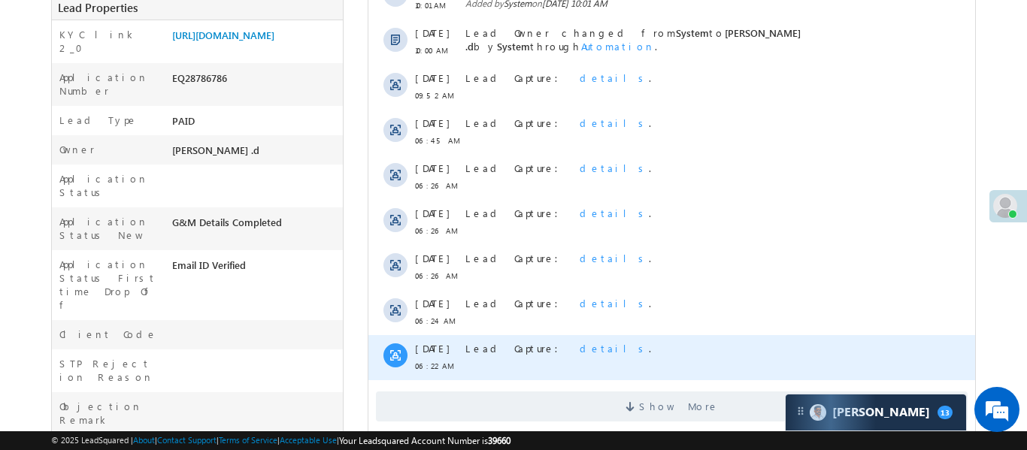
scroll to position [399, 0]
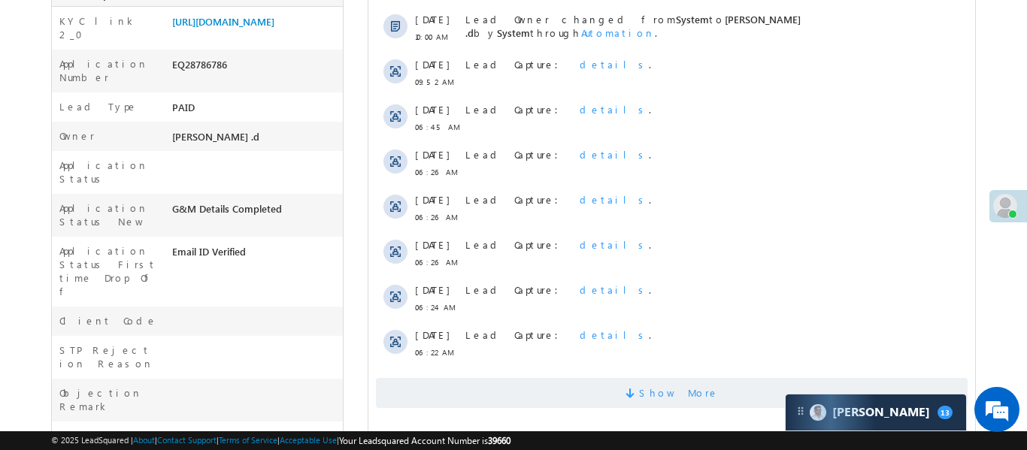
click at [532, 383] on span "Show More" at bounding box center [671, 393] width 592 height 30
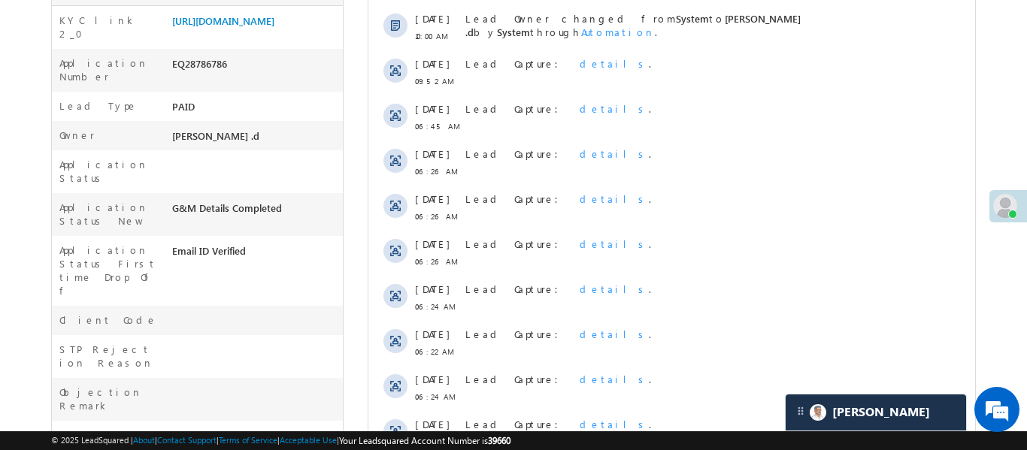
scroll to position [420, 0]
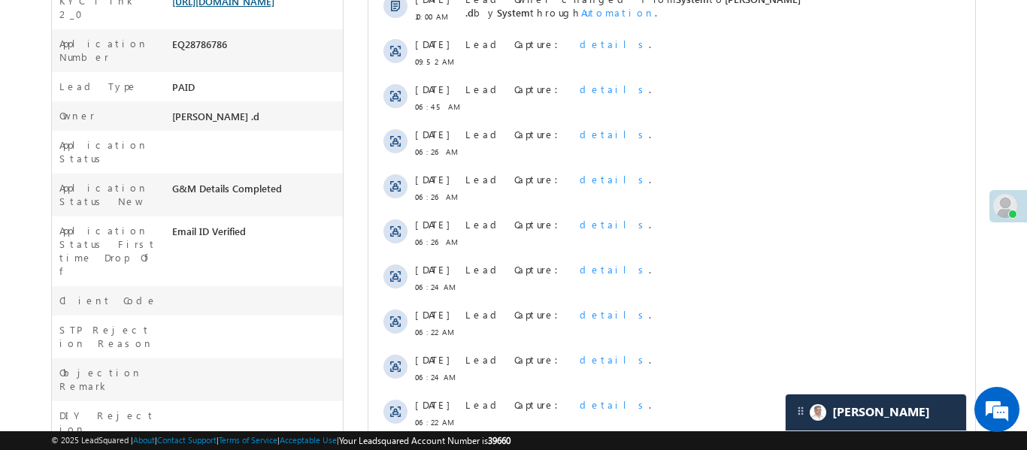
click at [230, 8] on link "[URL][DOMAIN_NAME]" at bounding box center [223, 1] width 102 height 13
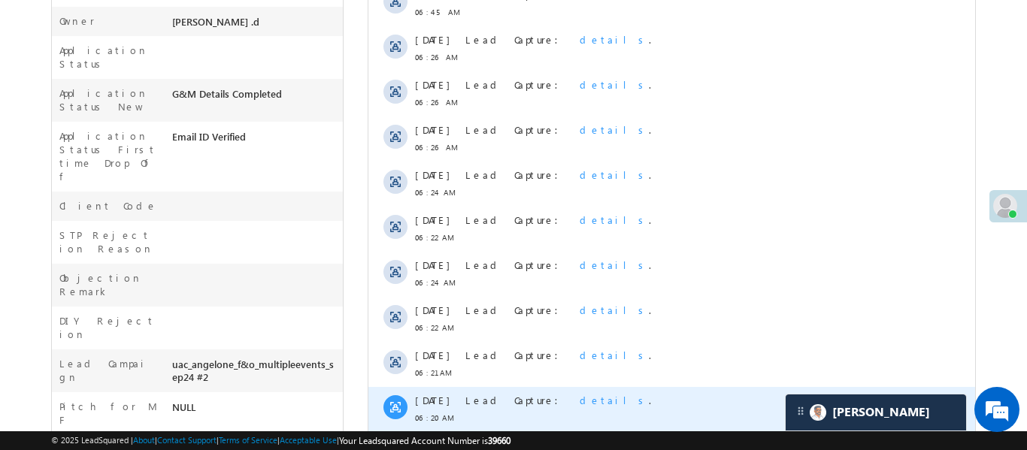
scroll to position [384, 0]
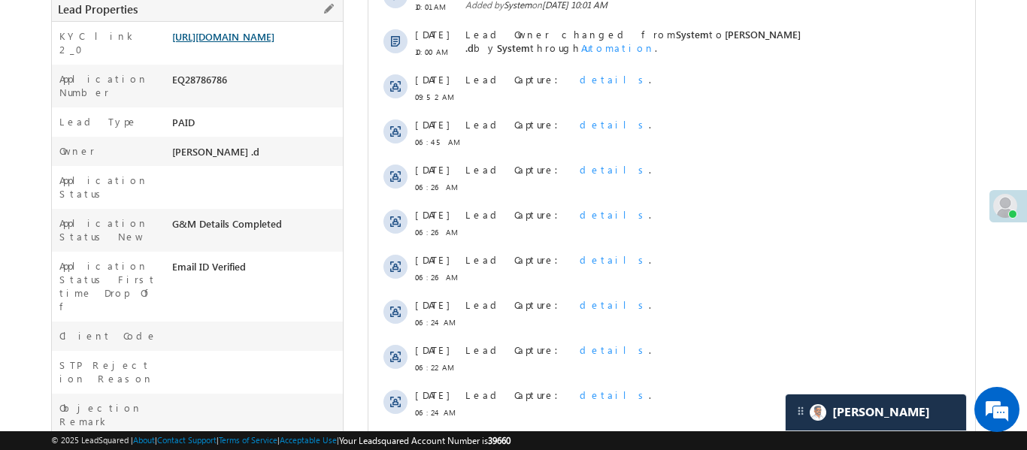
click at [273, 41] on link "[URL][DOMAIN_NAME]" at bounding box center [223, 36] width 102 height 13
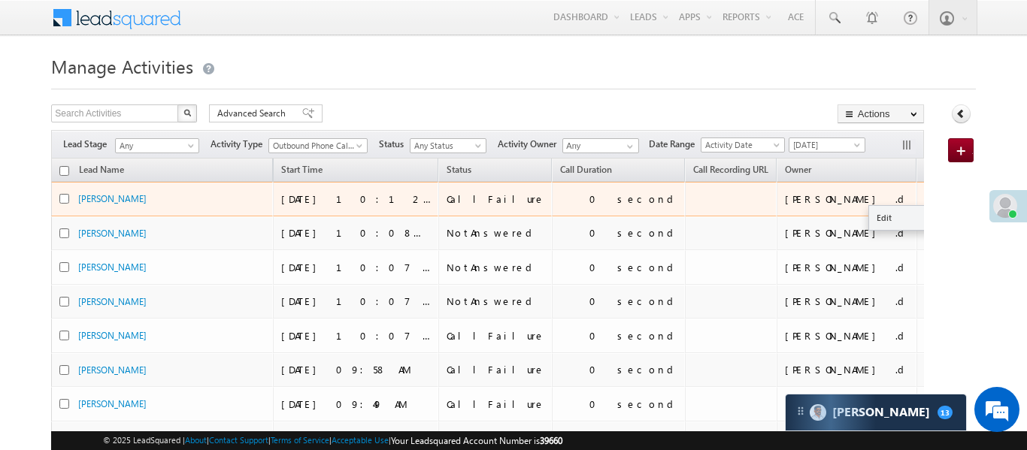
click at [929, 200] on button "button" at bounding box center [936, 198] width 15 height 15
click at [829, 211] on td "[PERSON_NAME] .d" at bounding box center [847, 199] width 140 height 35
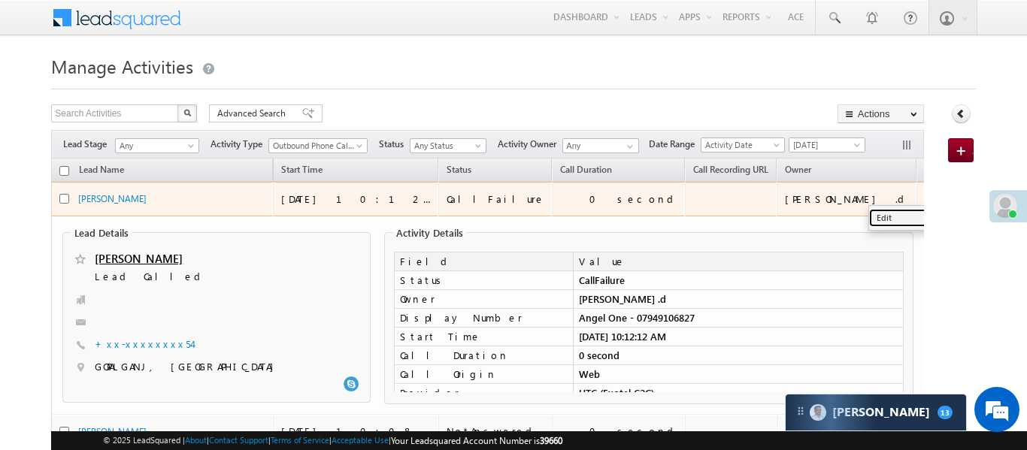
click at [869, 212] on link "Edit" at bounding box center [906, 218] width 75 height 18
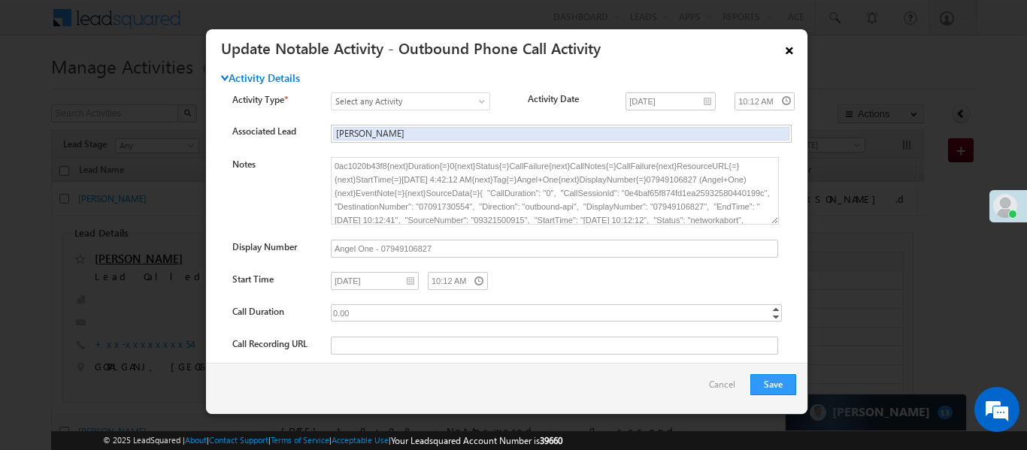
click at [786, 44] on link "×" at bounding box center [790, 48] width 26 height 26
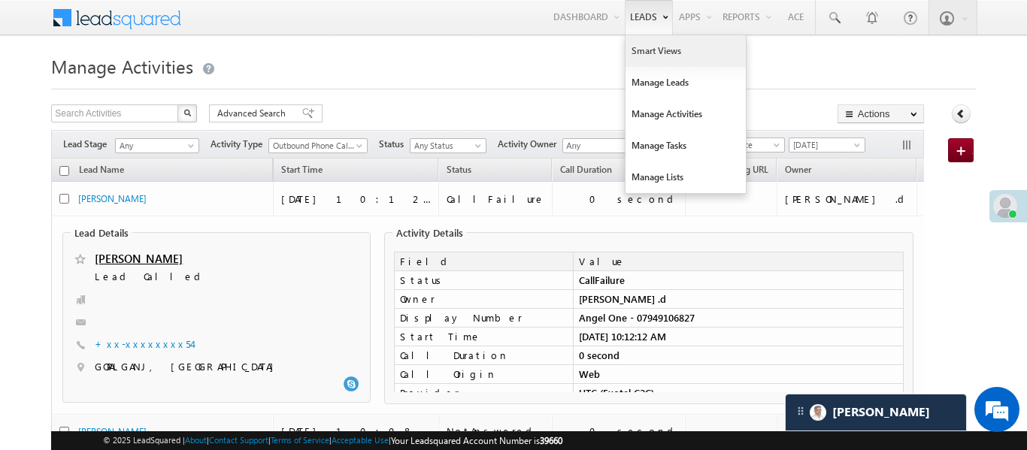
click at [635, 54] on link "Smart Views" at bounding box center [686, 51] width 120 height 32
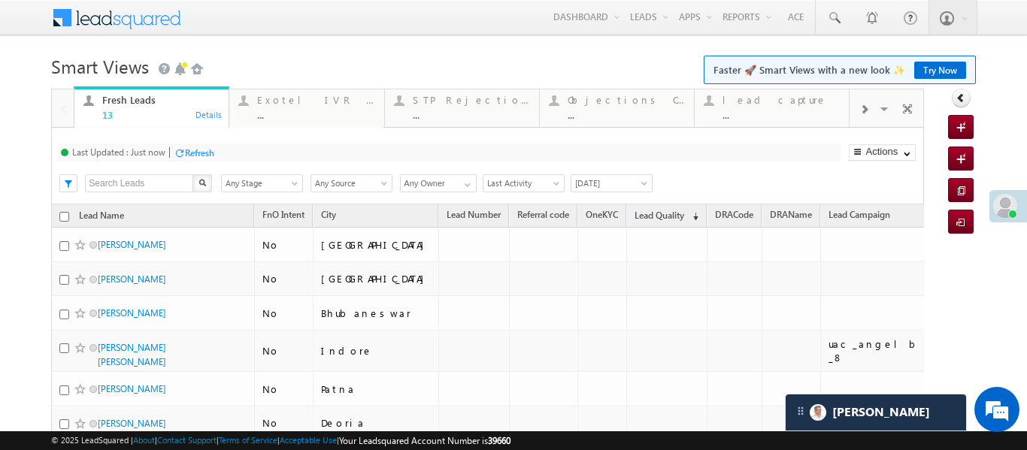
click at [859, 110] on span at bounding box center [863, 110] width 9 height 12
click at [777, 110] on div "..." at bounding box center [780, 114] width 117 height 11
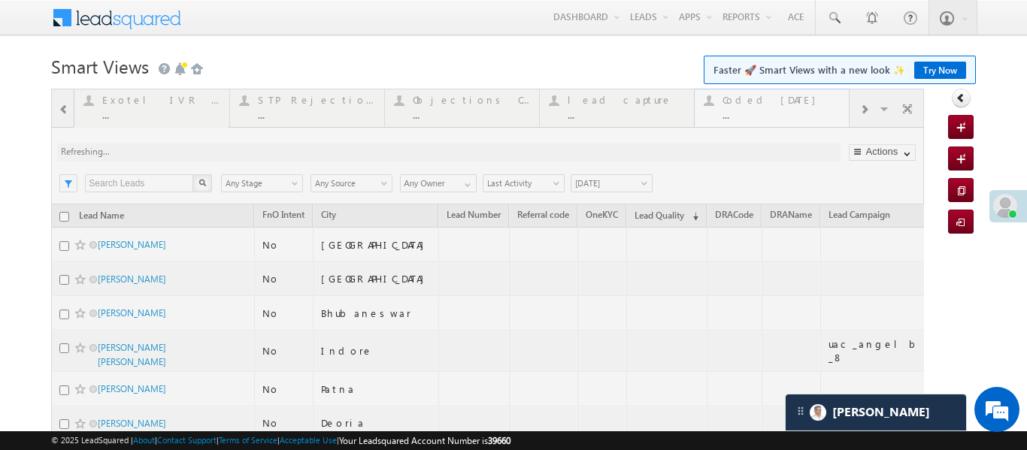
click at [777, 110] on div at bounding box center [487, 430] width 873 height 682
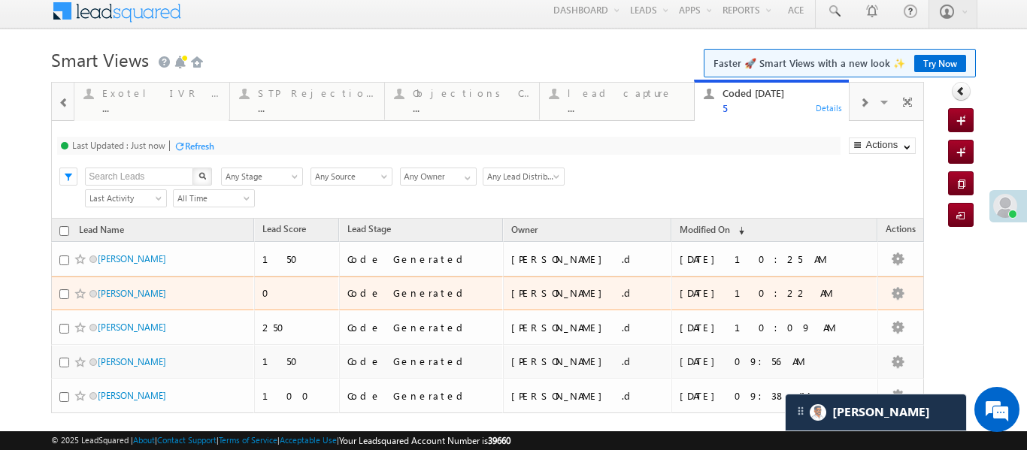
scroll to position [15, 0]
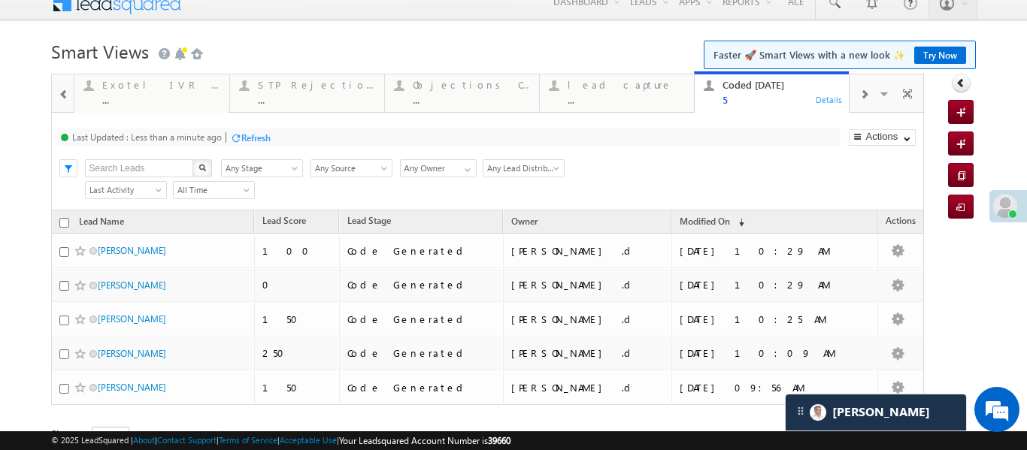
click at [56, 86] on div at bounding box center [64, 94] width 20 height 34
click at [56, 86] on div at bounding box center [63, 92] width 22 height 36
click at [94, 87] on div at bounding box center [88, 85] width 19 height 19
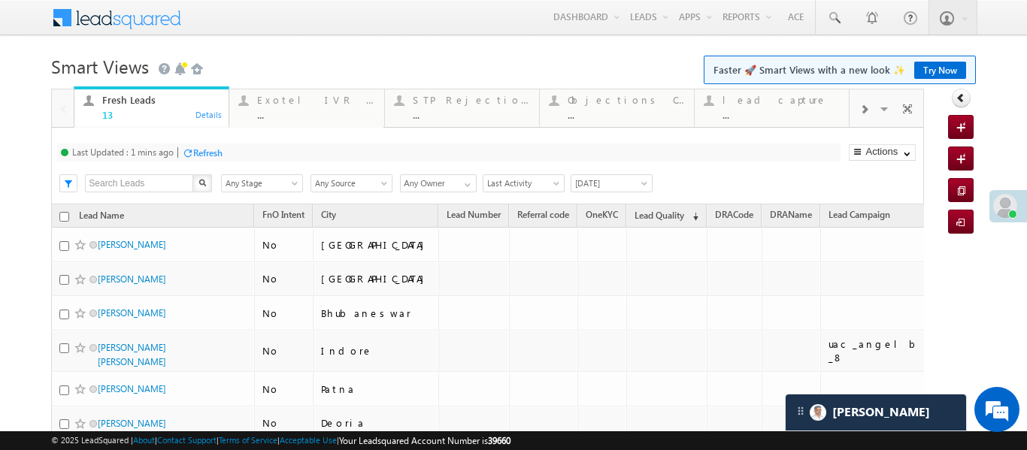
click at [94, 87] on link "Fresh Leads 13 Details" at bounding box center [152, 107] width 156 height 42
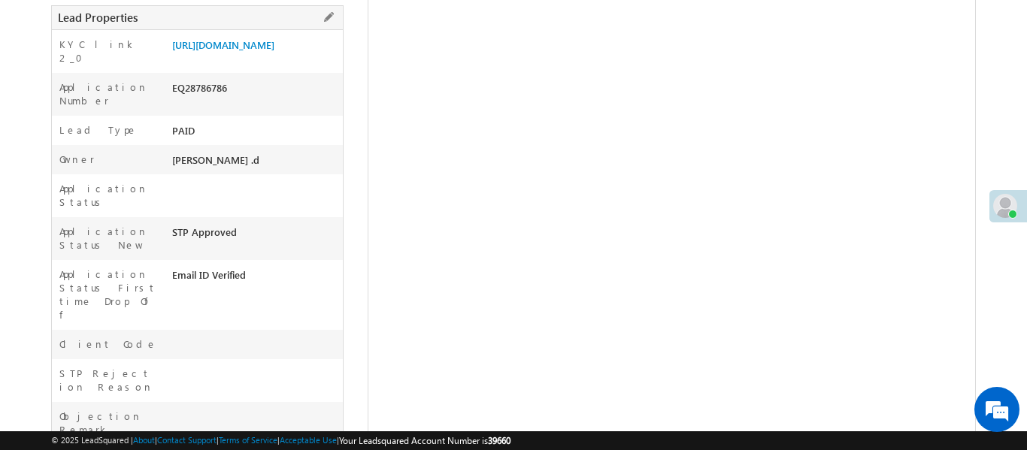
scroll to position [170, 0]
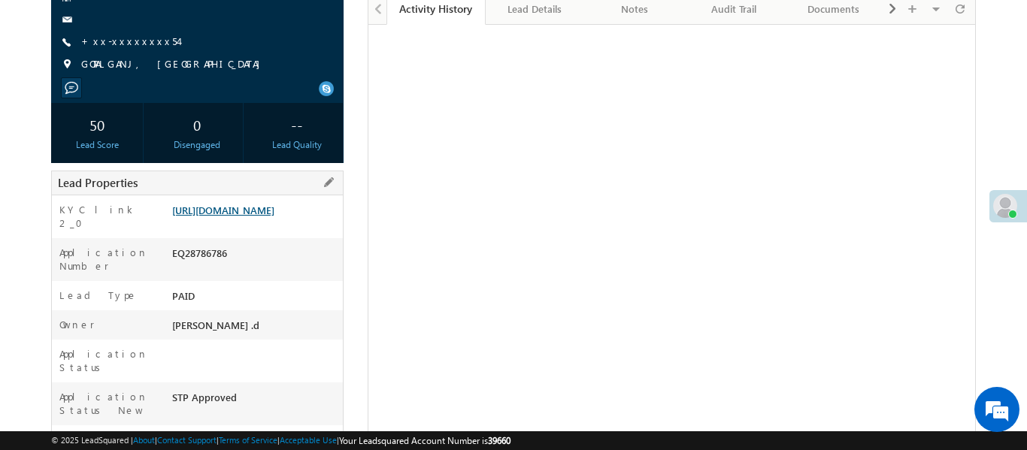
click at [257, 217] on link "https://angelbroking1-pk3em7sa.customui-test.leadsquared.com?leadId=d0b5a21a-0e…" at bounding box center [223, 210] width 102 height 13
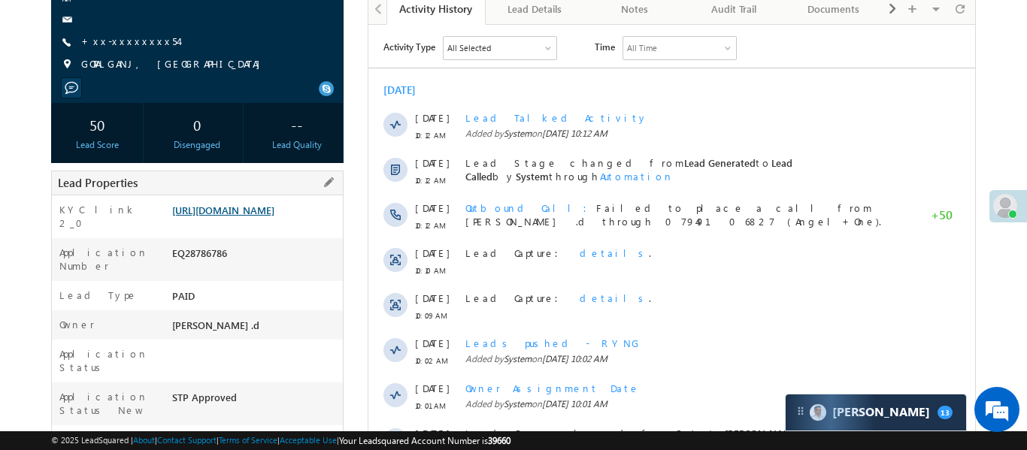
scroll to position [0, 0]
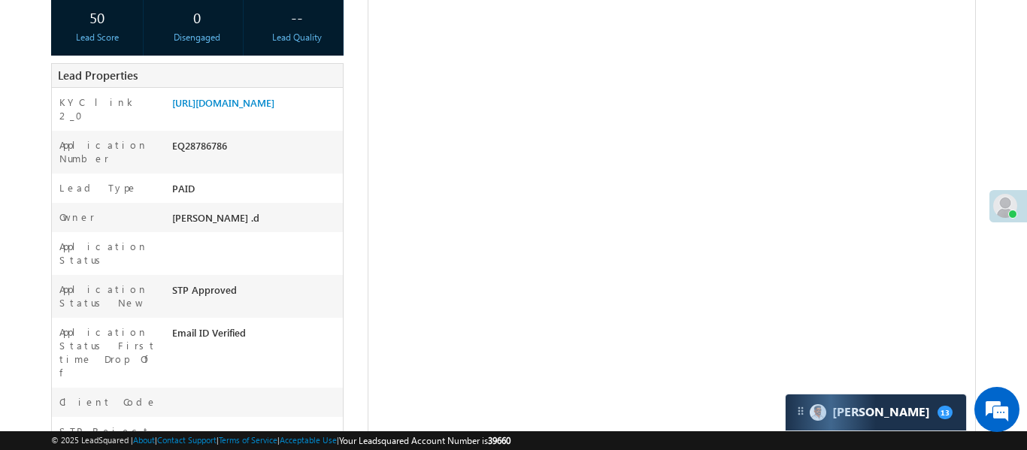
scroll to position [276, 0]
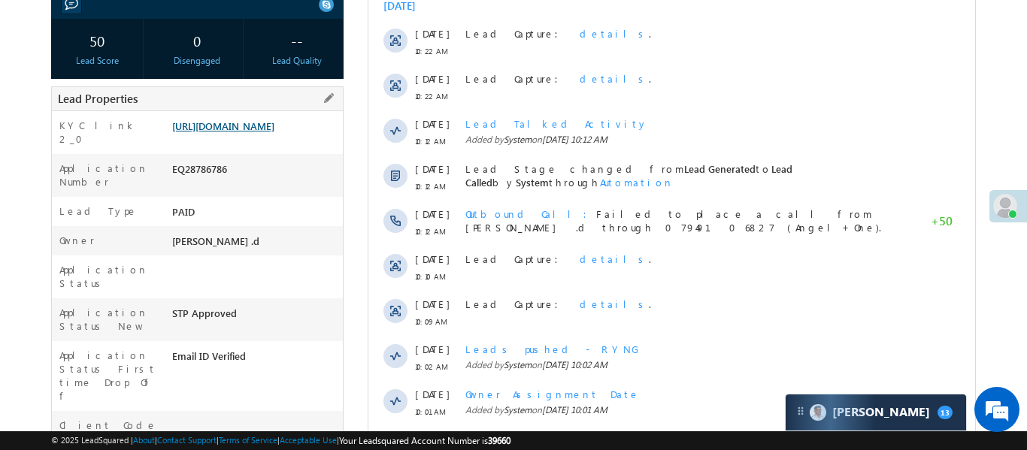
scroll to position [204, 0]
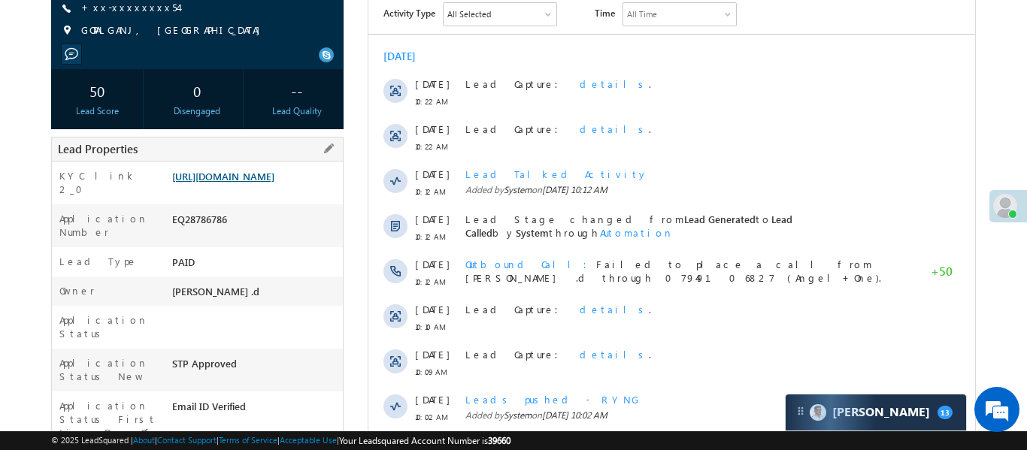
click at [274, 183] on link "[URL][DOMAIN_NAME]" at bounding box center [223, 176] width 102 height 13
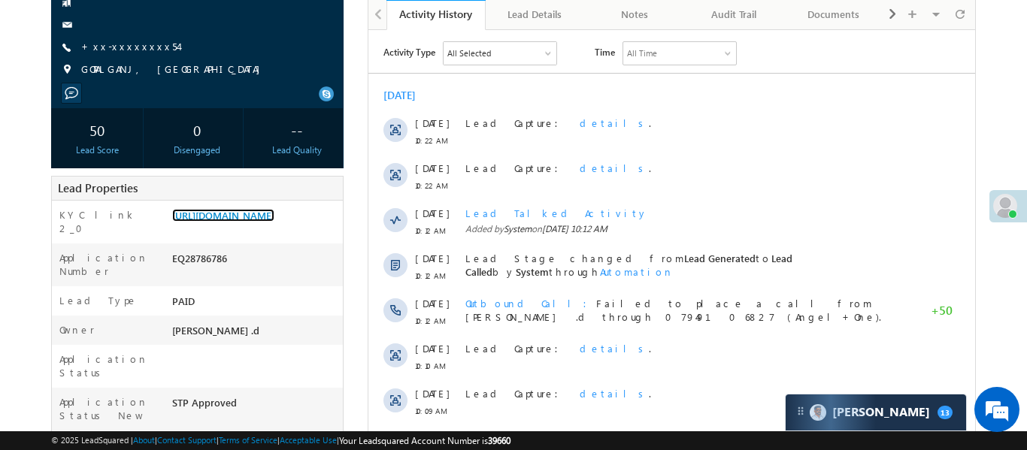
scroll to position [147, 0]
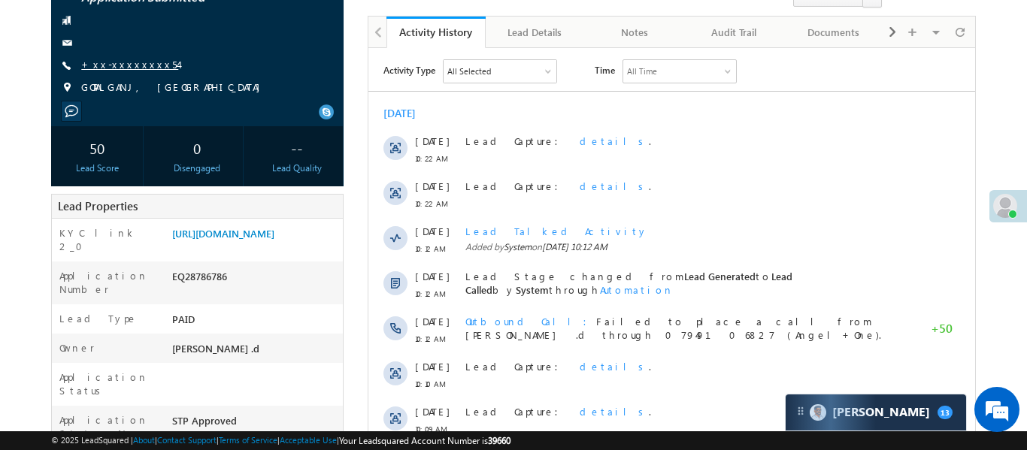
click at [112, 65] on link "+xx-xxxxxxxx54" at bounding box center [129, 64] width 97 height 13
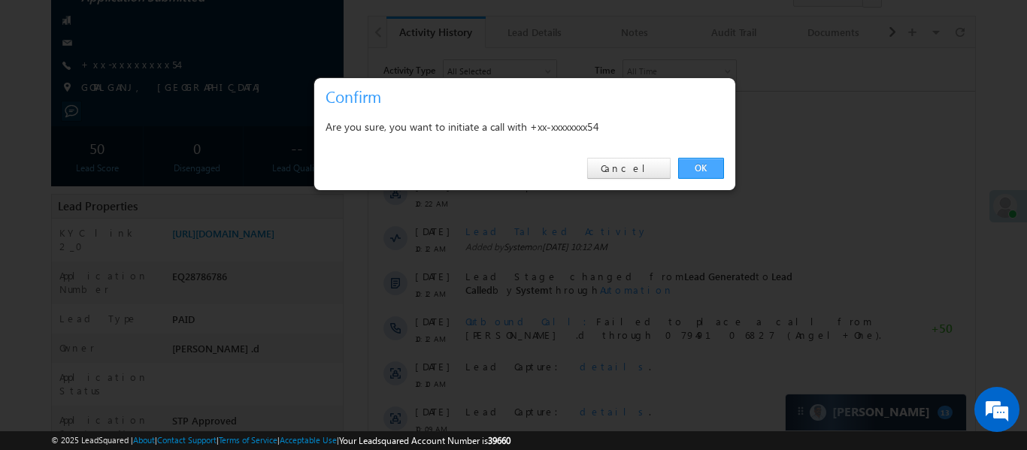
click at [697, 174] on link "OK" at bounding box center [701, 168] width 46 height 21
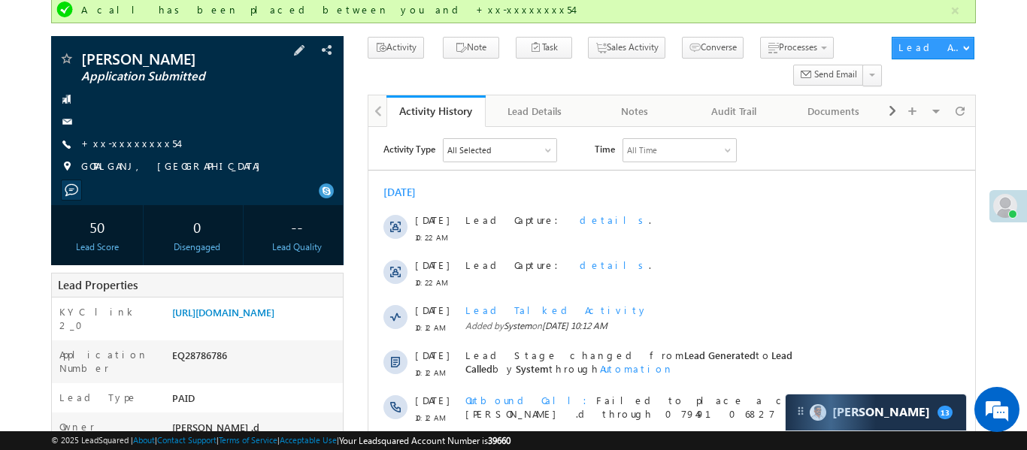
scroll to position [107, 0]
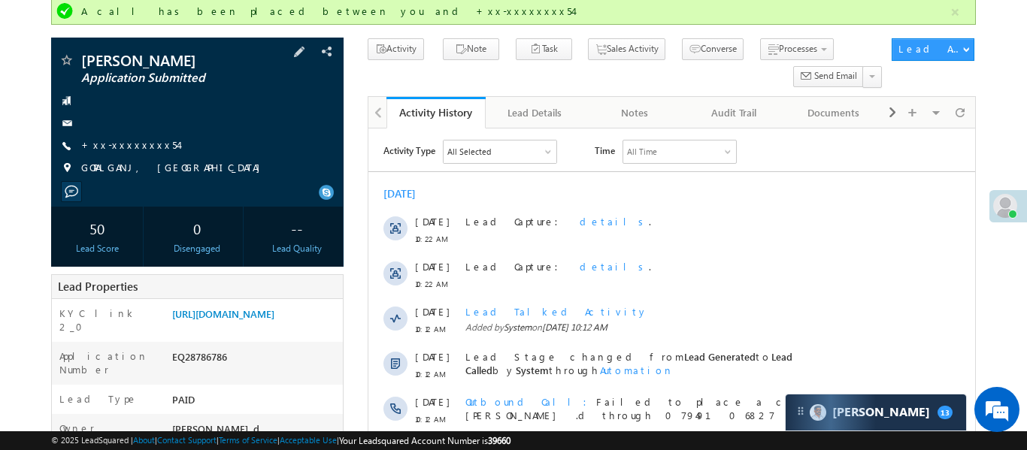
click at [112, 151] on span "+xx-xxxxxxxx54" at bounding box center [129, 145] width 97 height 15
click at [120, 142] on link "+xx-xxxxxxxx54" at bounding box center [129, 144] width 97 height 13
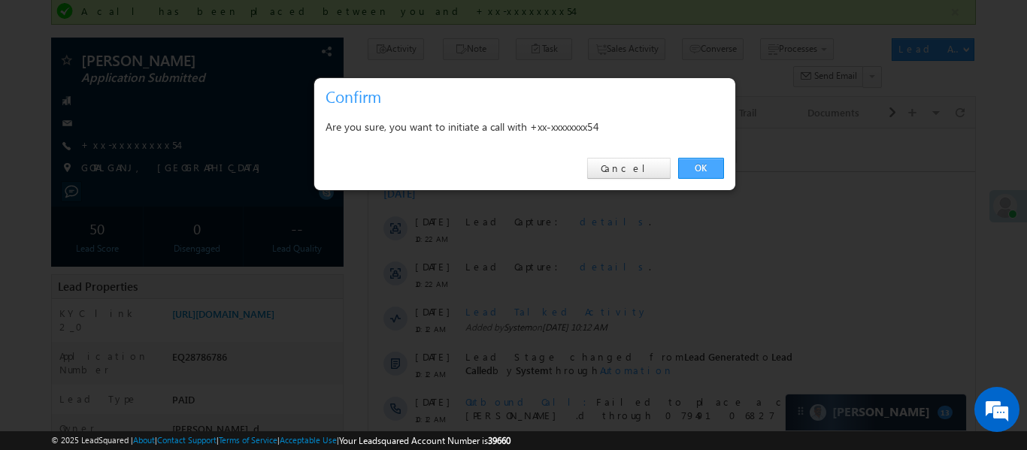
click at [692, 168] on link "OK" at bounding box center [701, 168] width 46 height 21
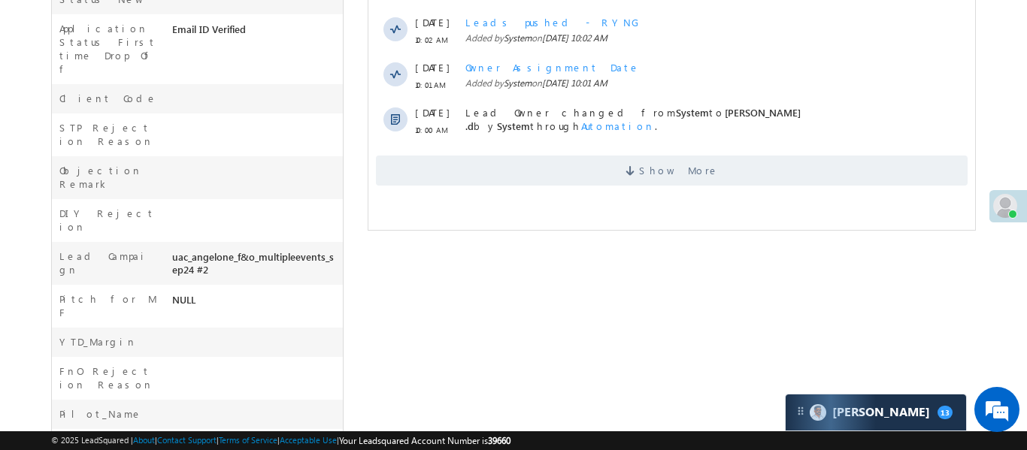
scroll to position [169, 0]
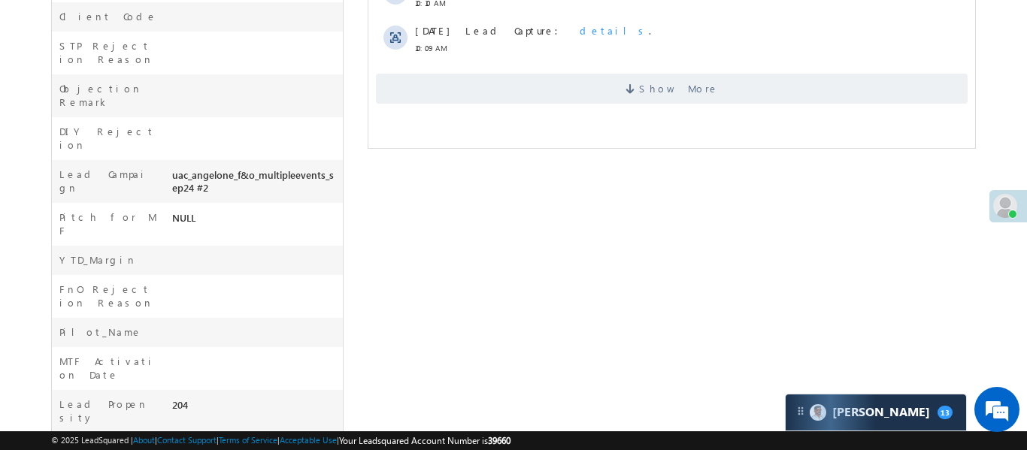
scroll to position [662, 0]
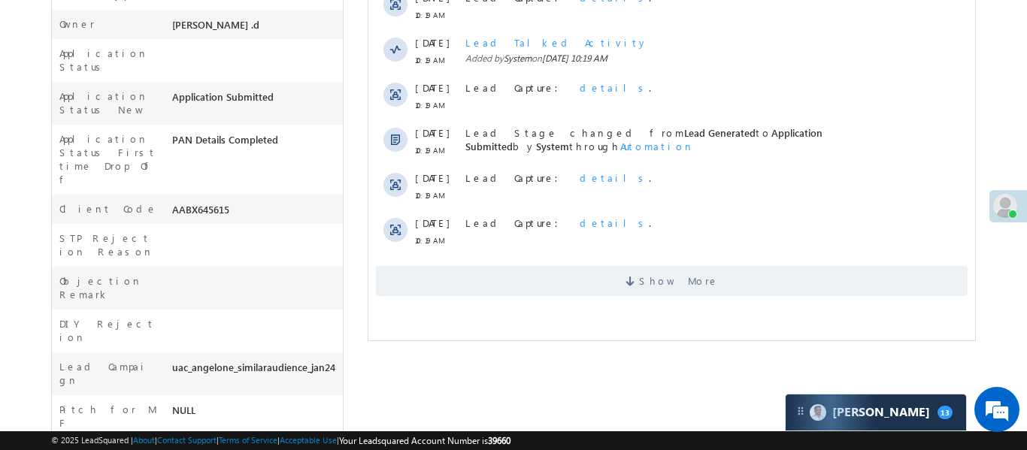
scroll to position [407, 0]
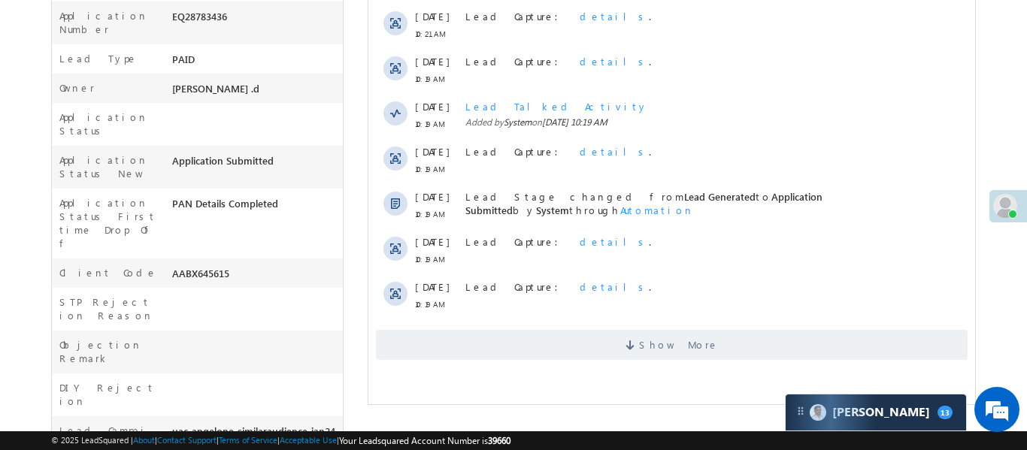
click at [650, 364] on div "Activity Type All Selected Select All Sales Activities 1 Sales Activity Email A…" at bounding box center [671, 80] width 607 height 576
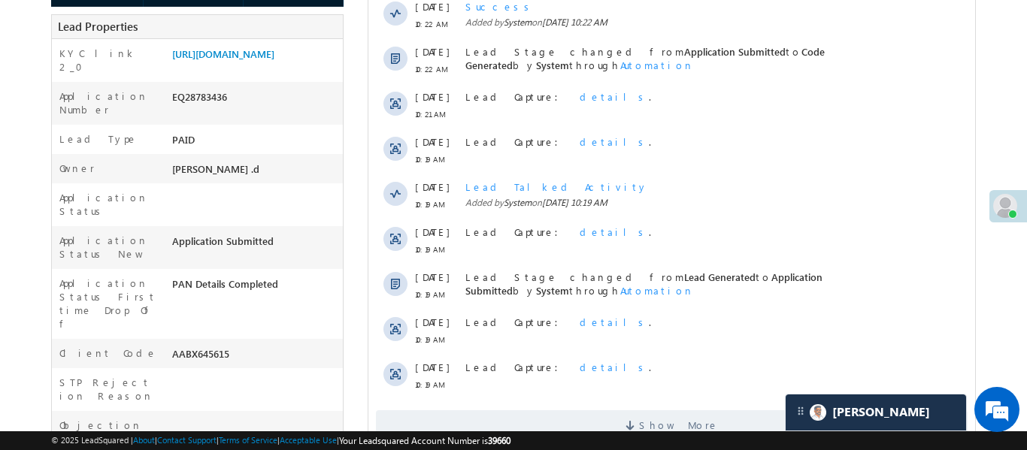
scroll to position [136, 0]
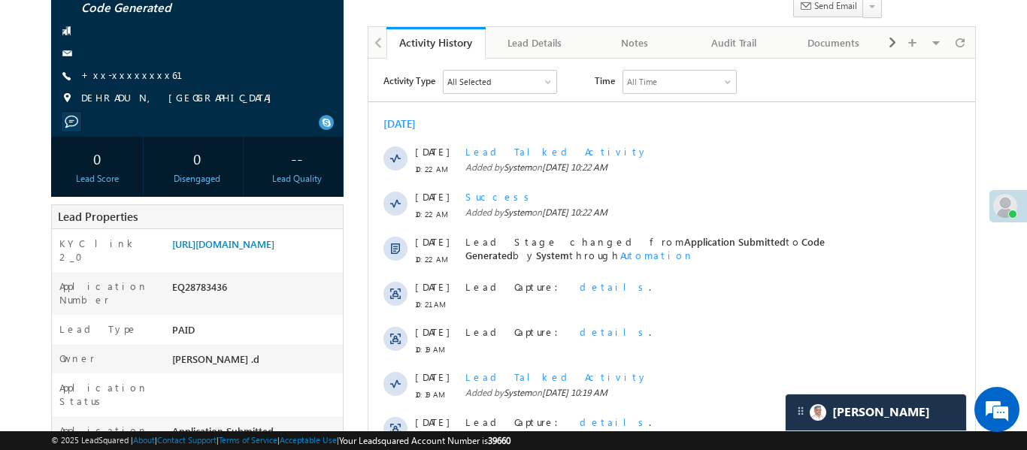
click at [129, 64] on div "Naisha Parveen Code Generated +xx-xxxxxxxx61" at bounding box center [197, 48] width 277 height 131
click at [130, 77] on link "+xx-xxxxxxxx61" at bounding box center [141, 74] width 120 height 13
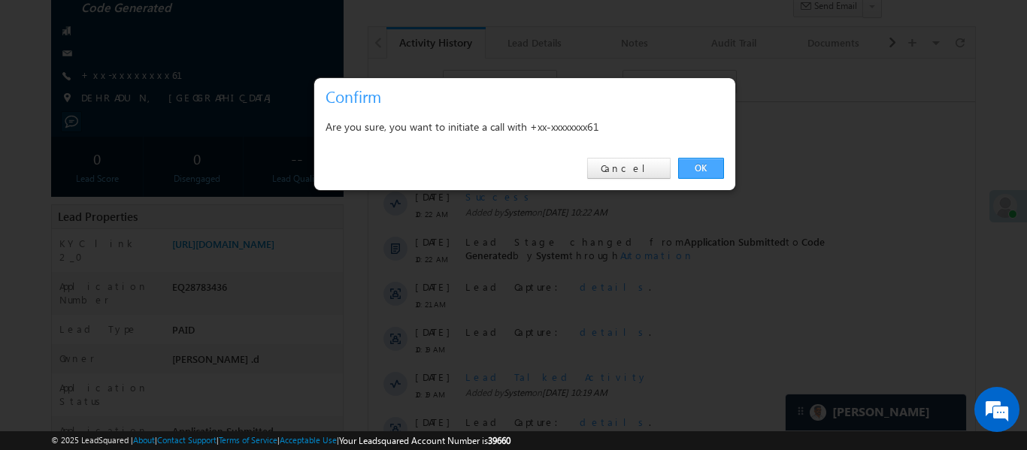
click at [707, 169] on link "OK" at bounding box center [701, 168] width 46 height 21
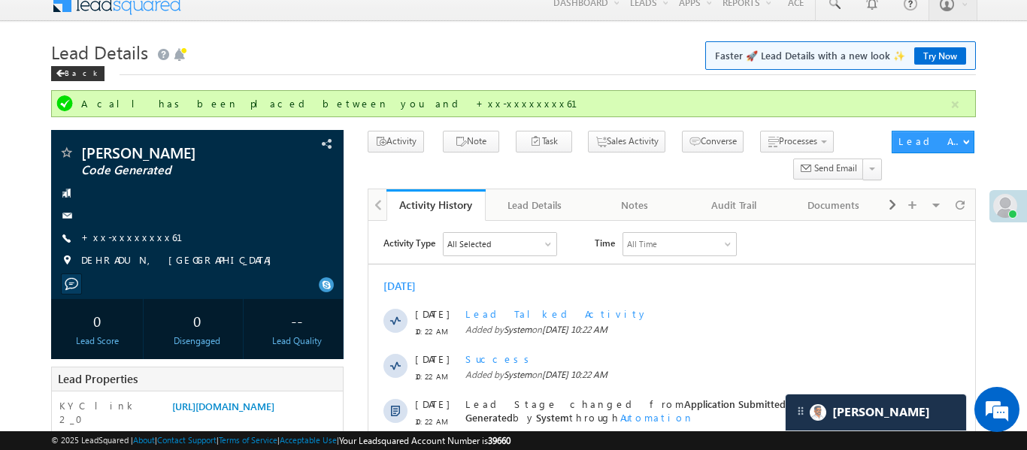
scroll to position [0, 0]
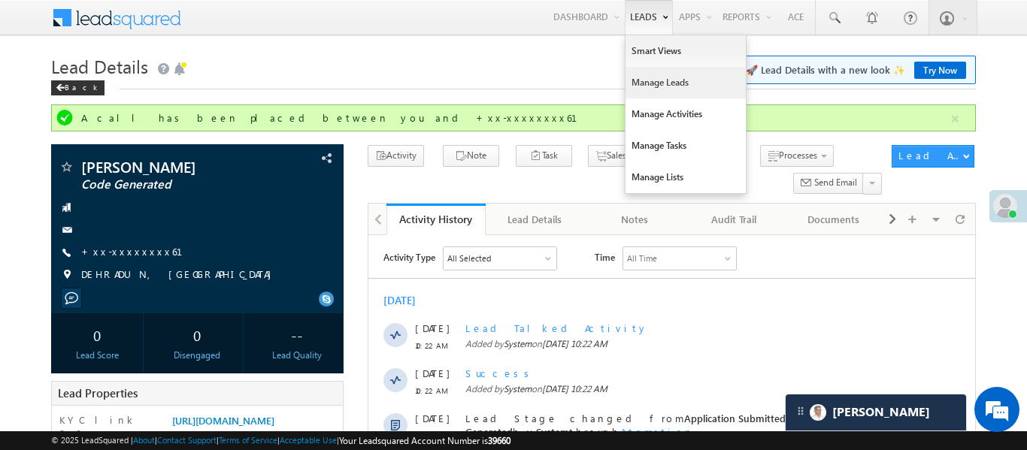
click at [656, 84] on link "Manage Leads" at bounding box center [686, 83] width 120 height 32
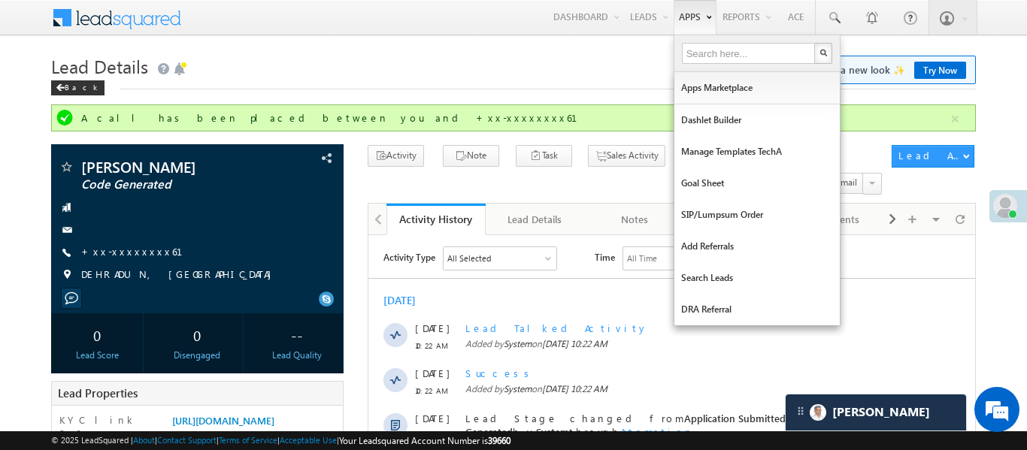
drag, startPoint x: 656, startPoint y: 84, endPoint x: 674, endPoint y: 19, distance: 67.9
click at [0, 0] on link "Manage Leads" at bounding box center [0, 0] width 0 height 0
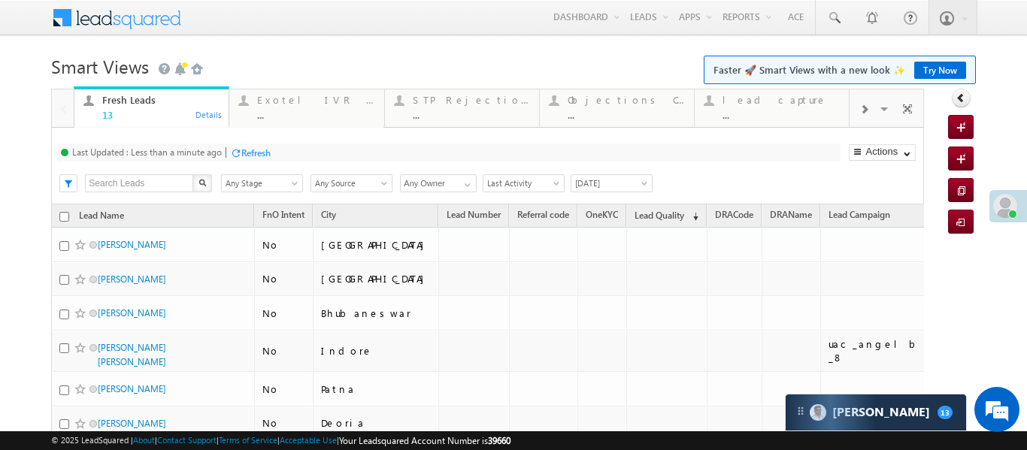
click at [647, 56] on h1 "Smart Views Getting Started Faster 🚀 Smart Views with a new look ✨ Try Now" at bounding box center [513, 64] width 924 height 29
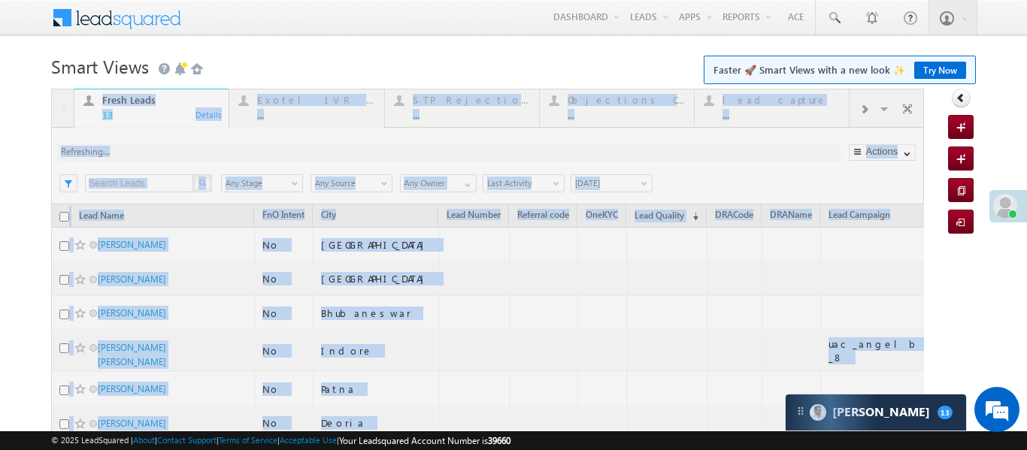
click at [868, 114] on div at bounding box center [487, 430] width 873 height 682
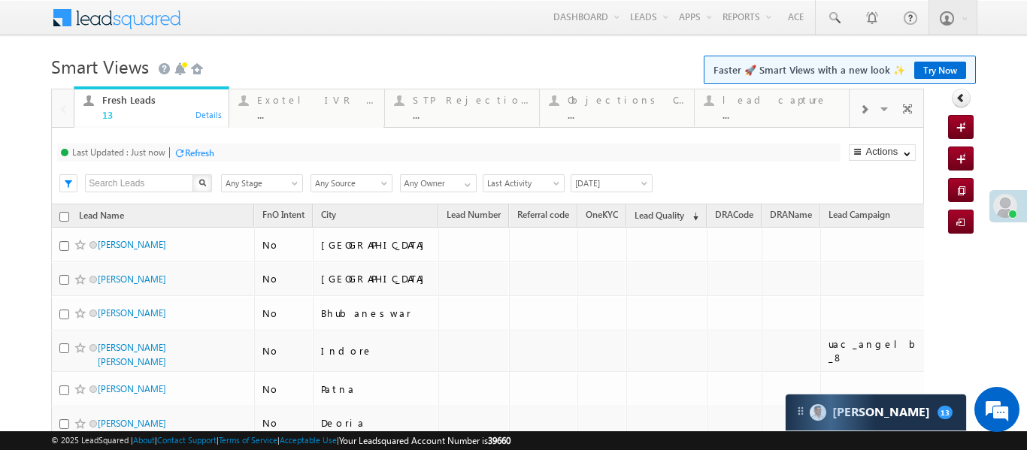
click at [868, 104] on span at bounding box center [863, 110] width 9 height 12
click at [777, 104] on div "Coded Today" at bounding box center [780, 100] width 117 height 12
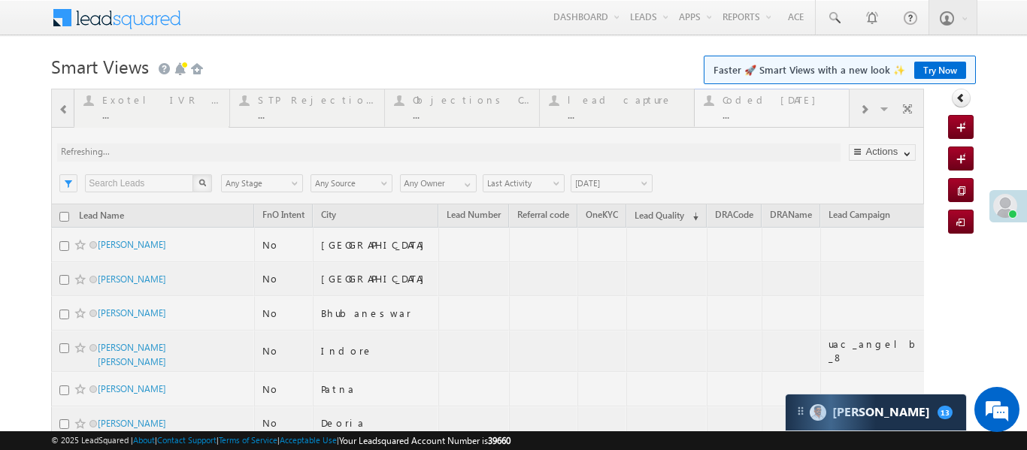
click at [777, 104] on div at bounding box center [487, 430] width 873 height 682
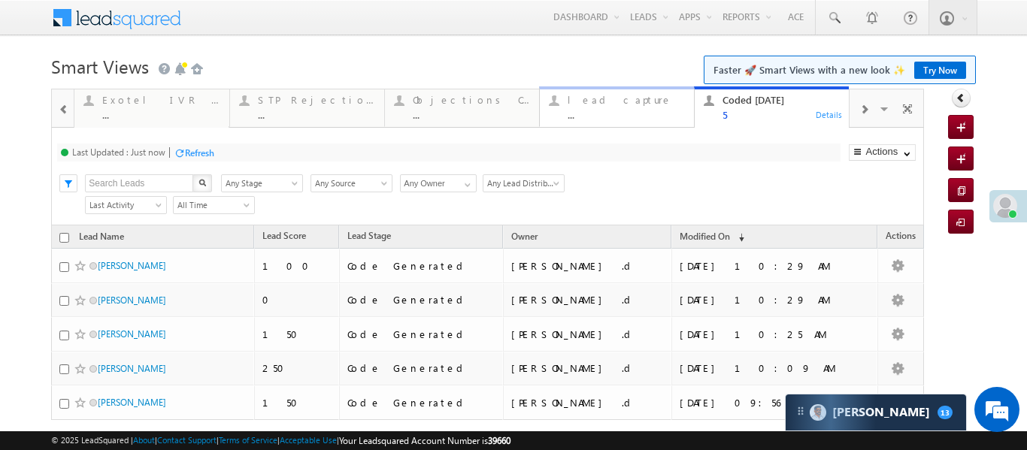
click at [623, 96] on div "lead capture" at bounding box center [626, 100] width 117 height 12
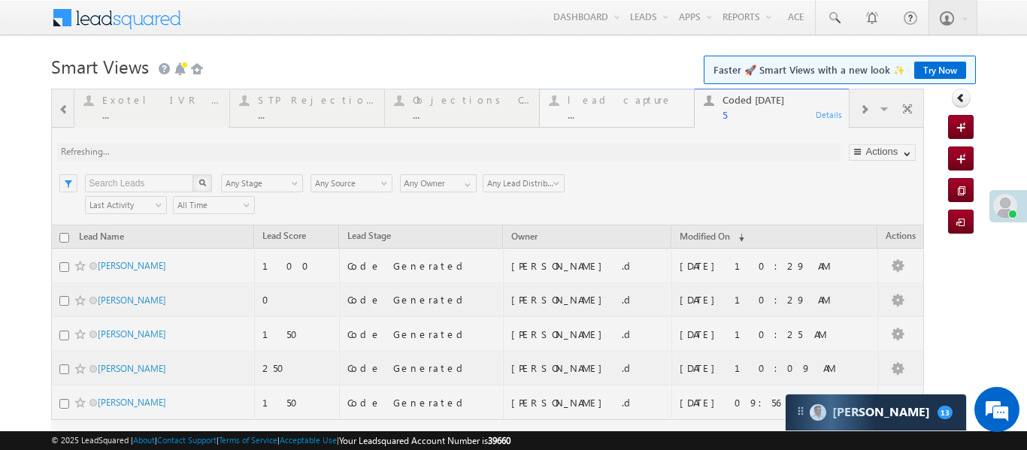
click at [623, 96] on div at bounding box center [487, 296] width 873 height 414
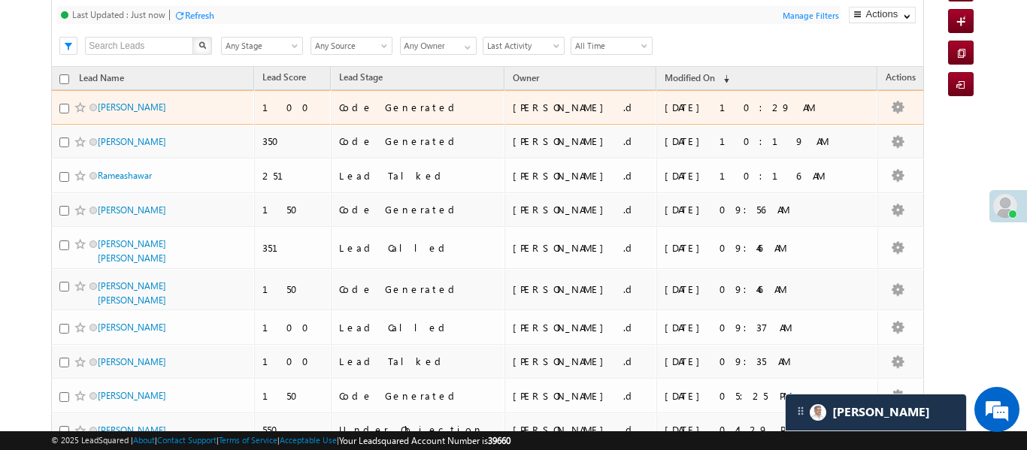
scroll to position [14, 0]
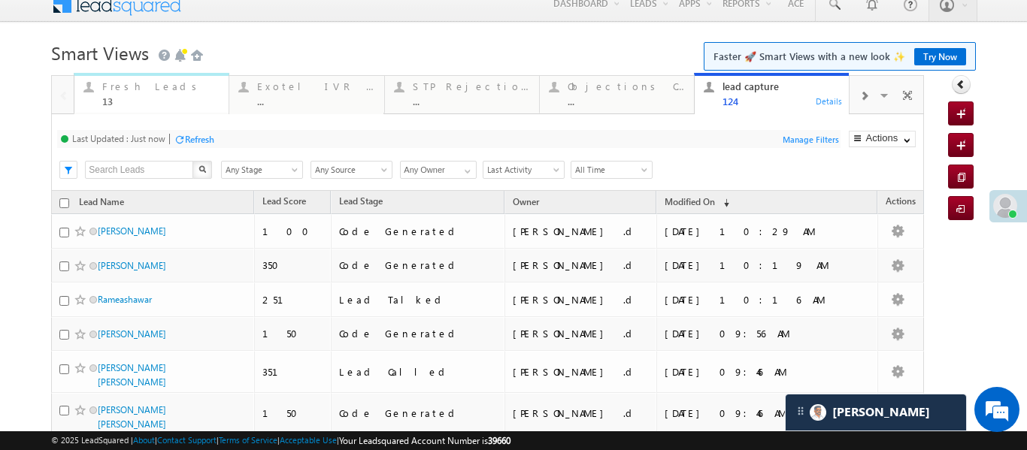
click at [127, 105] on div "13" at bounding box center [160, 100] width 117 height 11
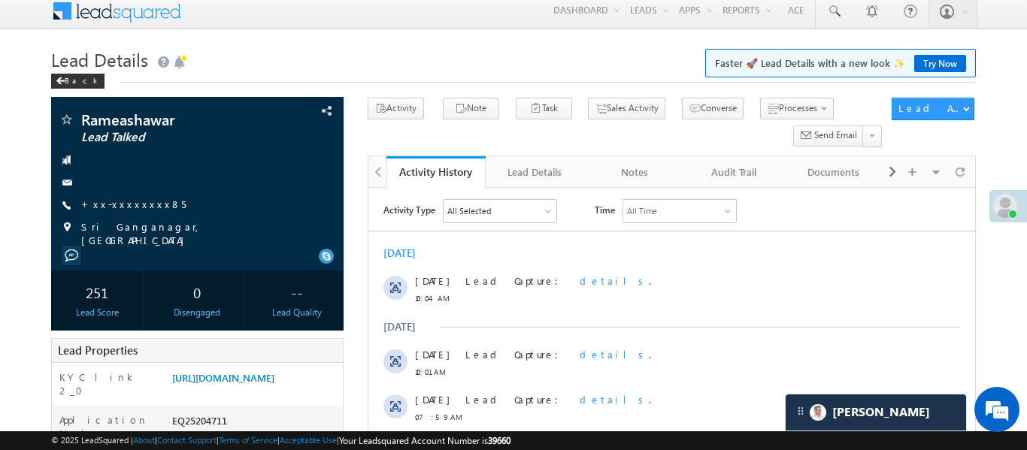
scroll to position [8, 0]
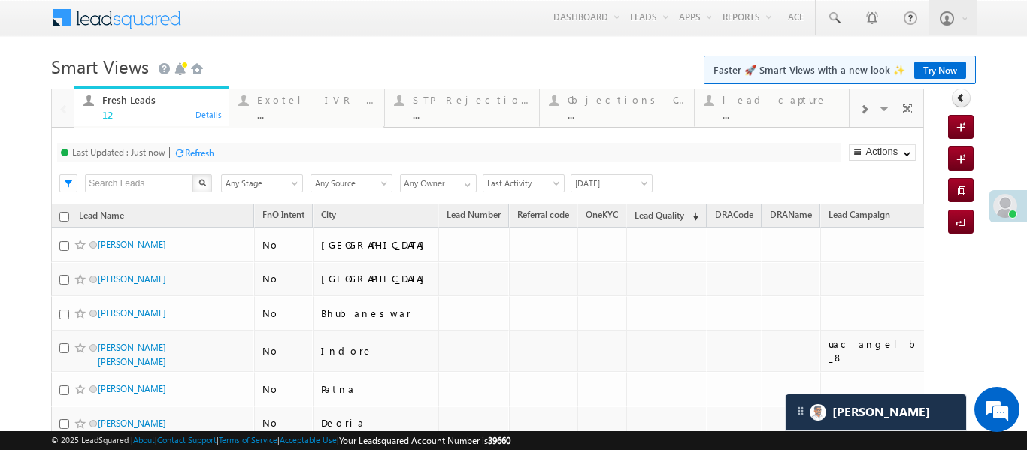
click at [873, 101] on div at bounding box center [864, 109] width 29 height 34
click at [944, 296] on div "Fresh Leads 12 Details Exotel IVR 2.0 ... Details STP Rejection Reason ... Deta…" at bounding box center [513, 413] width 924 height 648
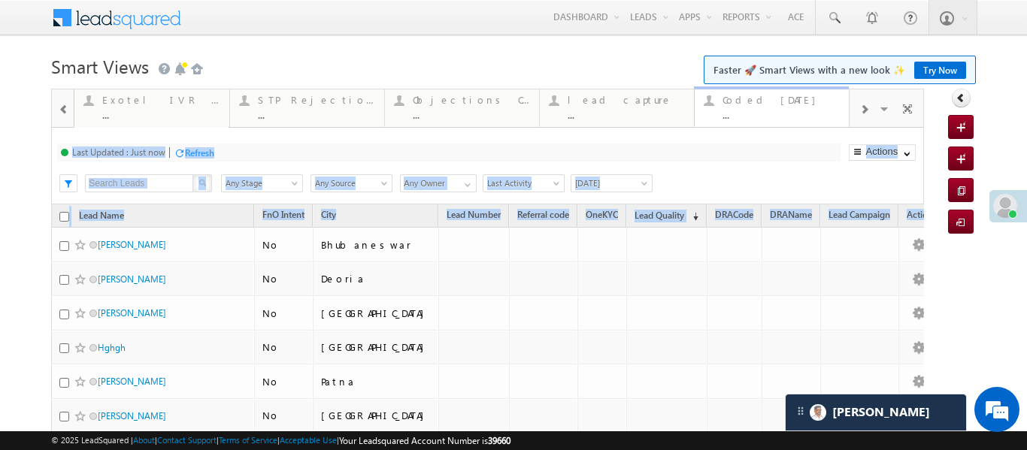
click at [763, 106] on div "Coded Today ..." at bounding box center [780, 105] width 117 height 29
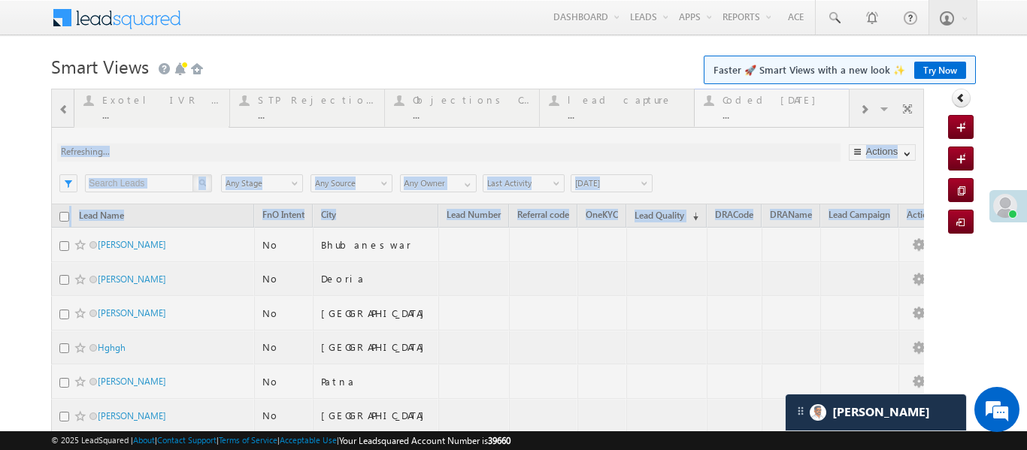
click at [763, 106] on div at bounding box center [487, 341] width 873 height 504
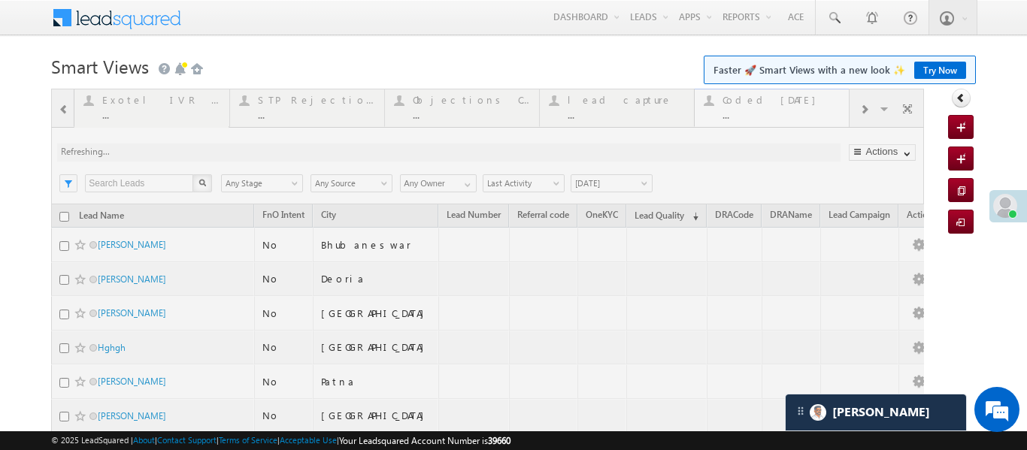
click at [763, 106] on div at bounding box center [487, 341] width 873 height 504
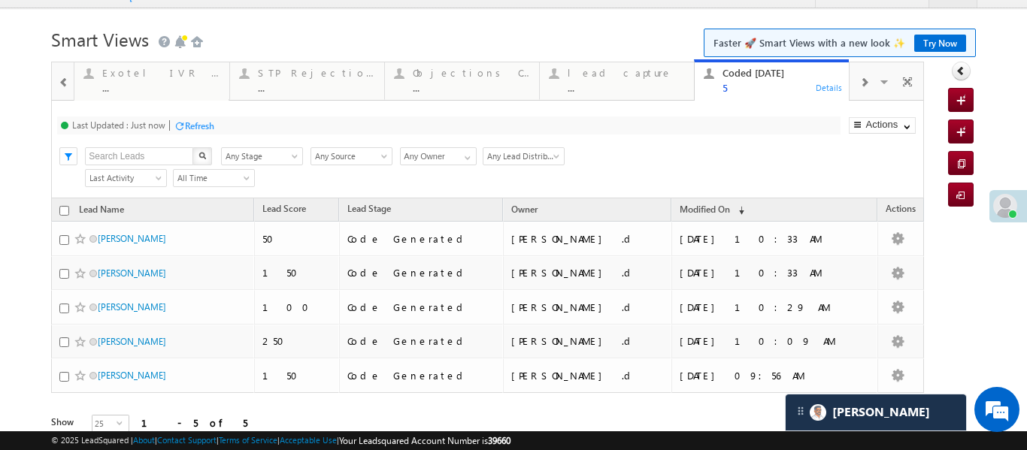
scroll to position [96, 0]
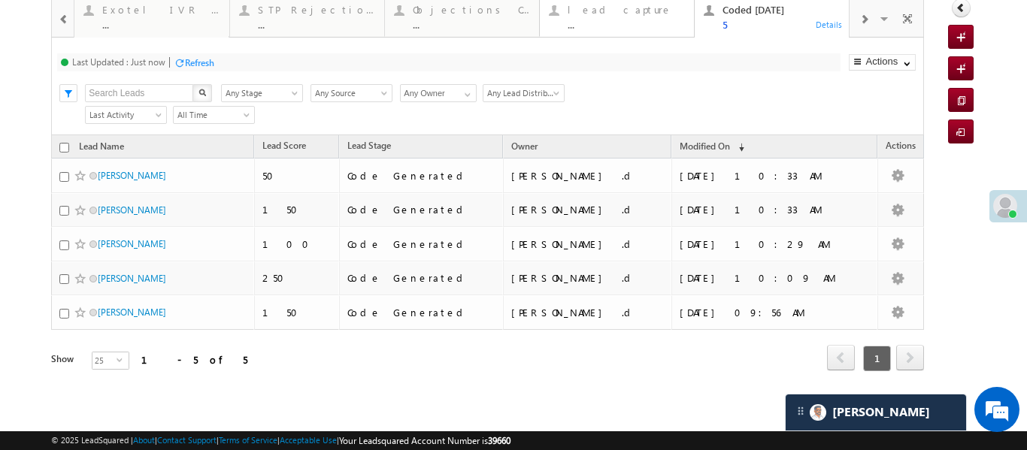
click at [624, 23] on div "..." at bounding box center [626, 24] width 117 height 11
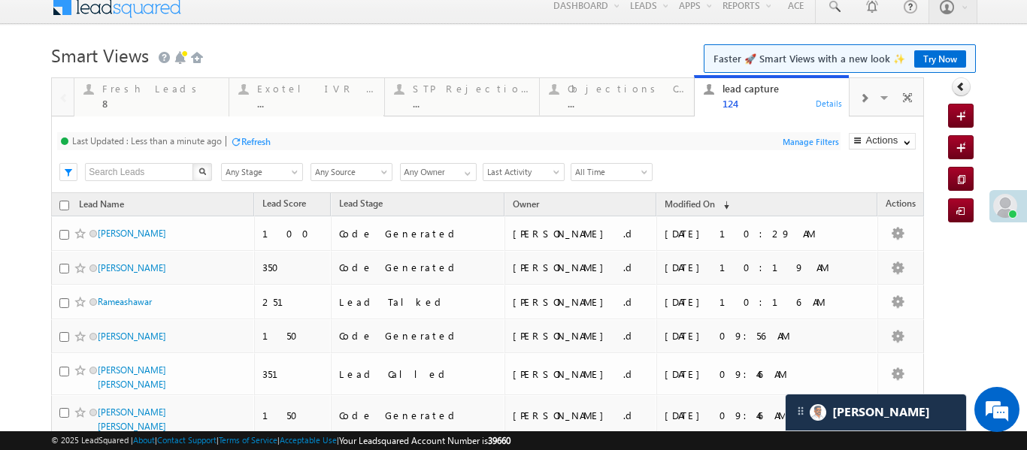
scroll to position [0, 0]
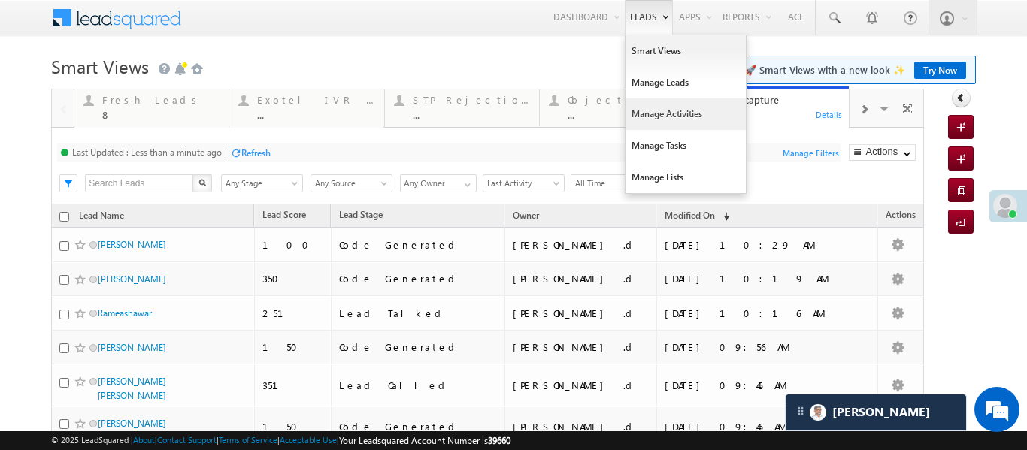
click at [667, 104] on link "Manage Activities" at bounding box center [686, 114] width 120 height 32
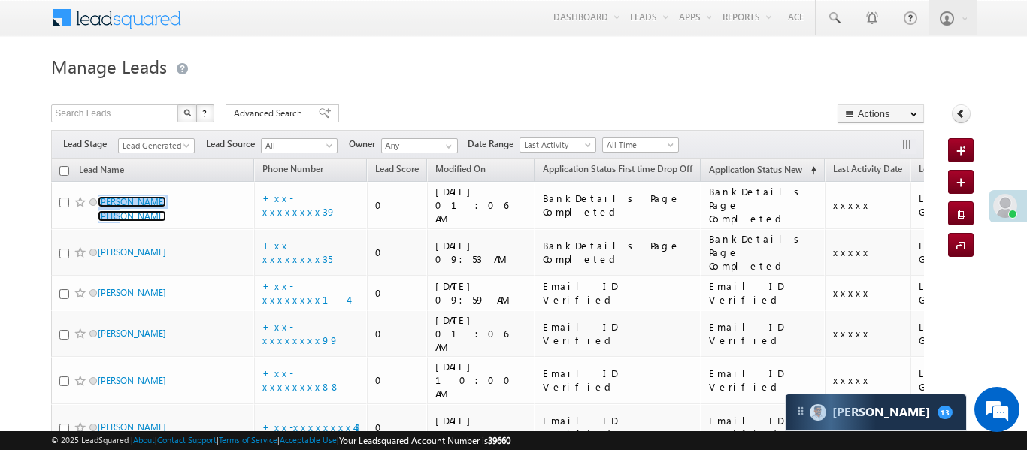
drag, startPoint x: 125, startPoint y: 201, endPoint x: 199, endPoint y: 160, distance: 84.8
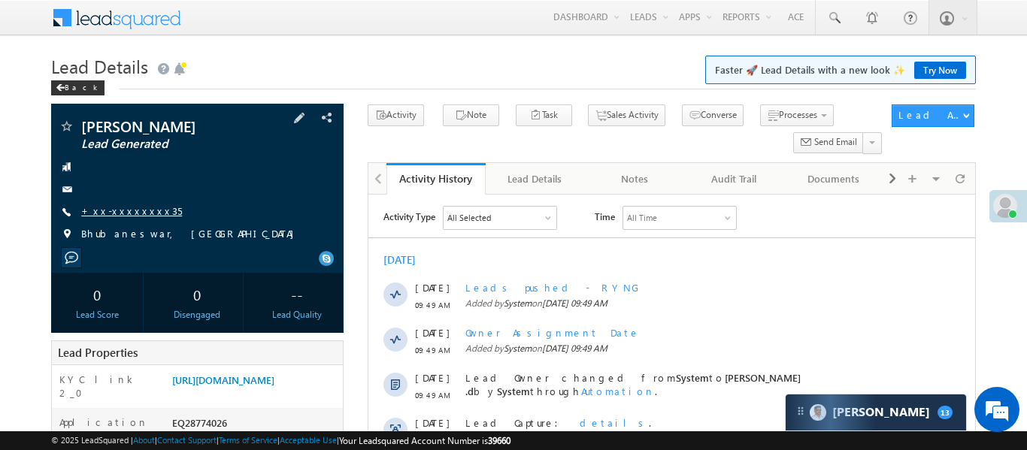
click at [118, 216] on link "+xx-xxxxxxxx35" at bounding box center [131, 210] width 101 height 13
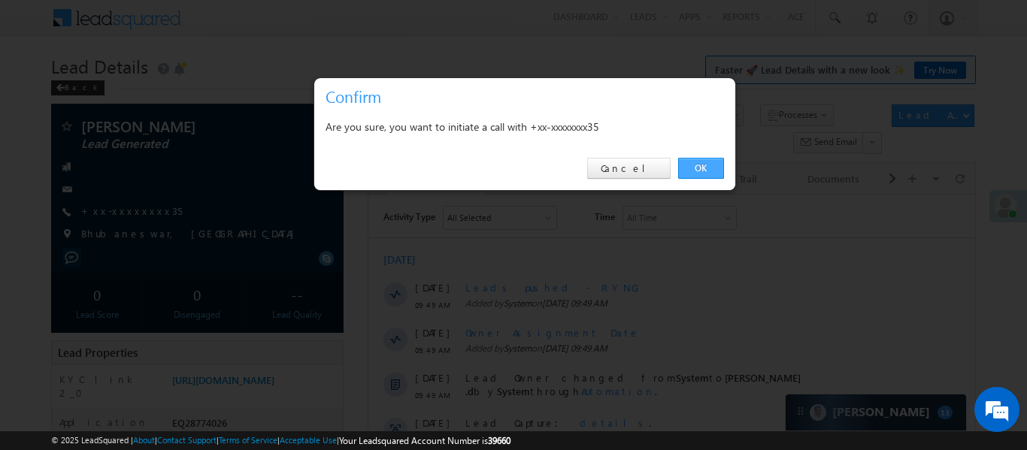
drag, startPoint x: 698, startPoint y: 168, endPoint x: 20, endPoint y: 16, distance: 694.2
click at [698, 168] on link "OK" at bounding box center [701, 168] width 46 height 21
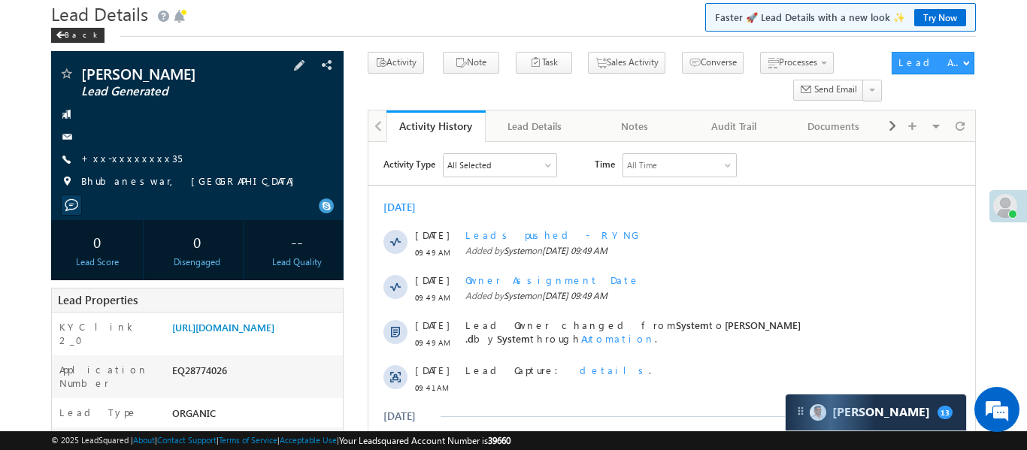
scroll to position [174, 0]
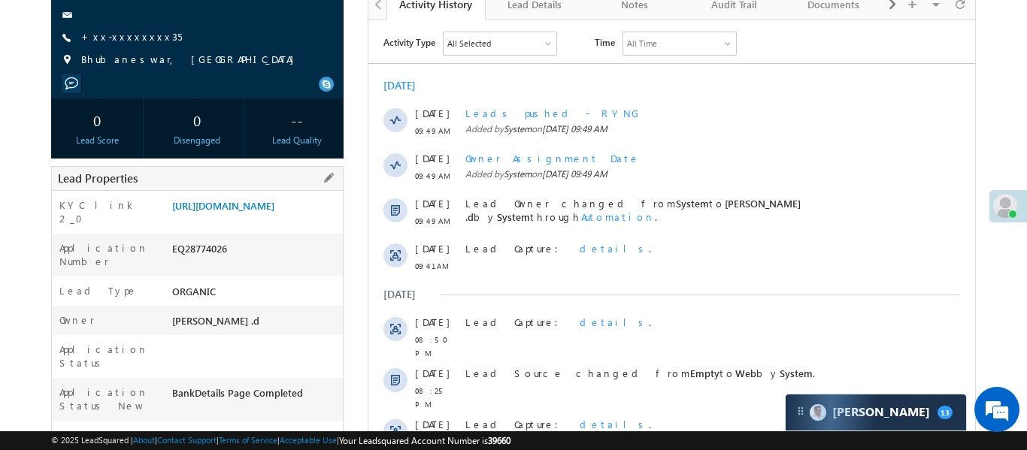
click at [242, 220] on div "[URL][DOMAIN_NAME]" at bounding box center [255, 208] width 174 height 21
click at [247, 212] on link "[URL][DOMAIN_NAME]" at bounding box center [223, 205] width 102 height 13
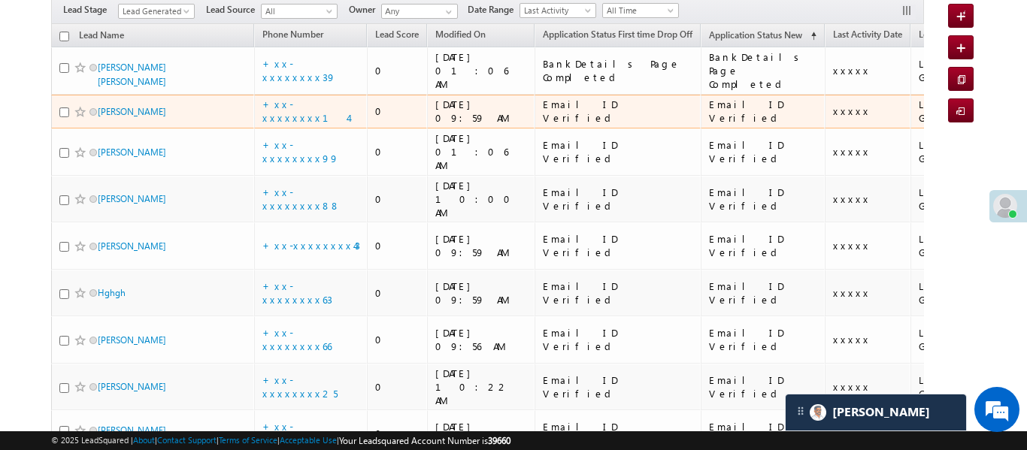
scroll to position [263, 0]
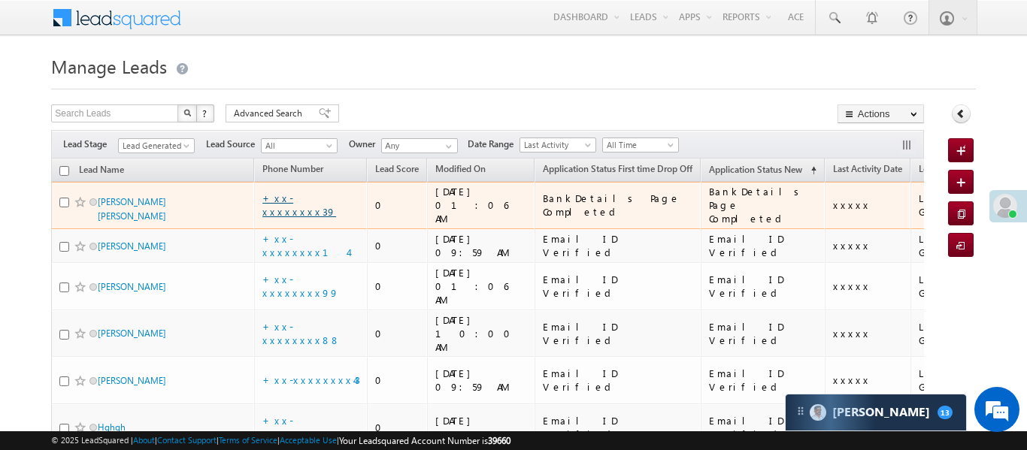
click at [298, 201] on link "+xx-xxxxxxxx39" at bounding box center [299, 205] width 74 height 26
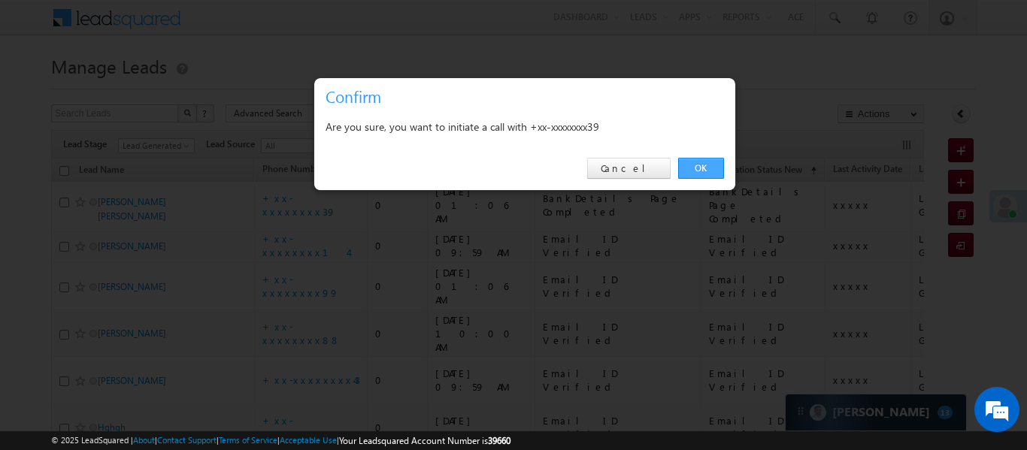
click at [719, 172] on link "OK" at bounding box center [701, 168] width 46 height 21
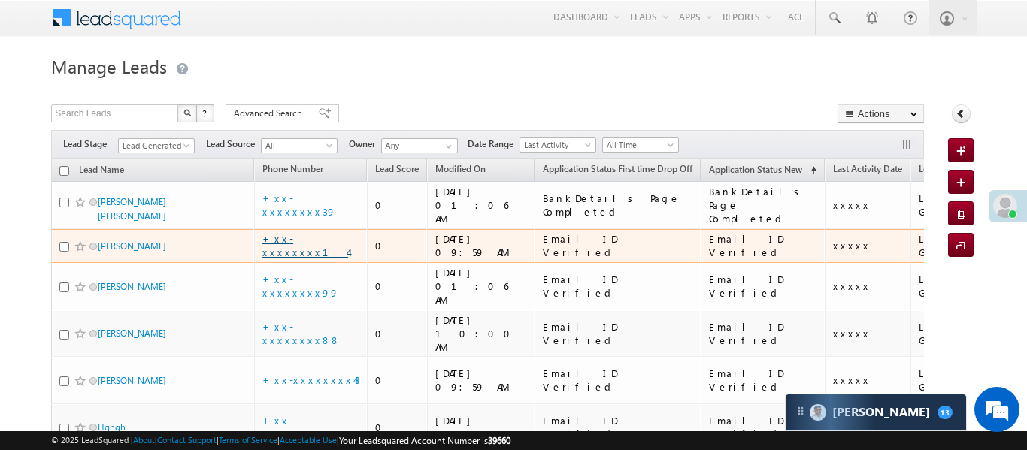
click at [305, 232] on link "+xx-xxxxxxxx14" at bounding box center [305, 245] width 86 height 26
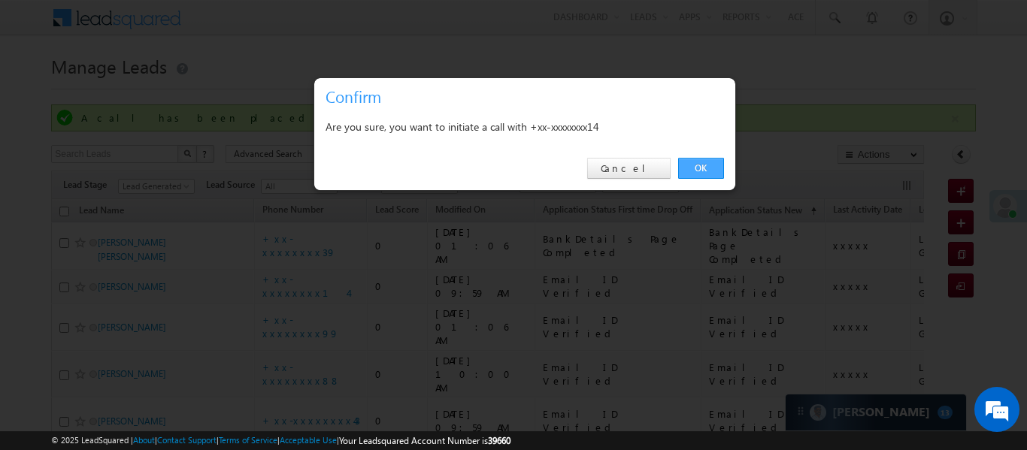
click at [710, 164] on link "OK" at bounding box center [701, 168] width 46 height 21
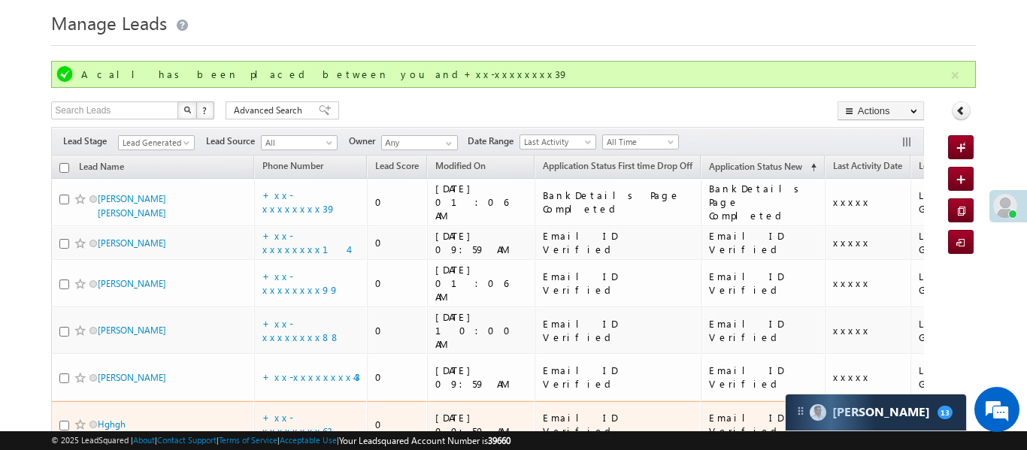
scroll to position [223, 0]
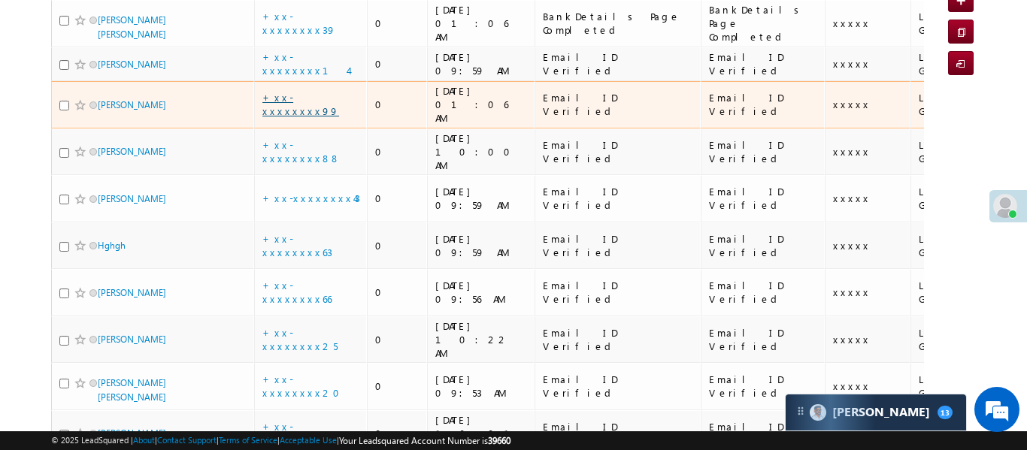
click at [296, 91] on link "+xx-xxxxxxxx99" at bounding box center [300, 104] width 77 height 26
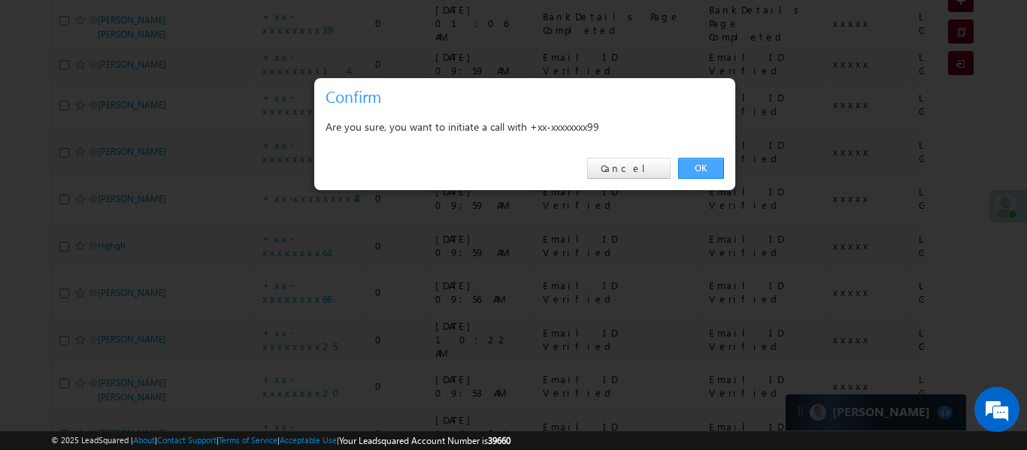
click at [704, 165] on link "OK" at bounding box center [701, 168] width 46 height 21
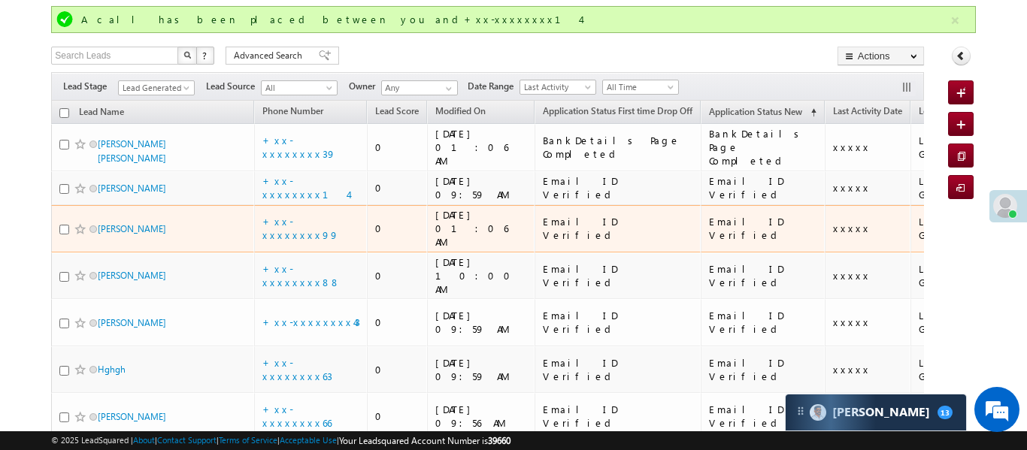
scroll to position [72, 0]
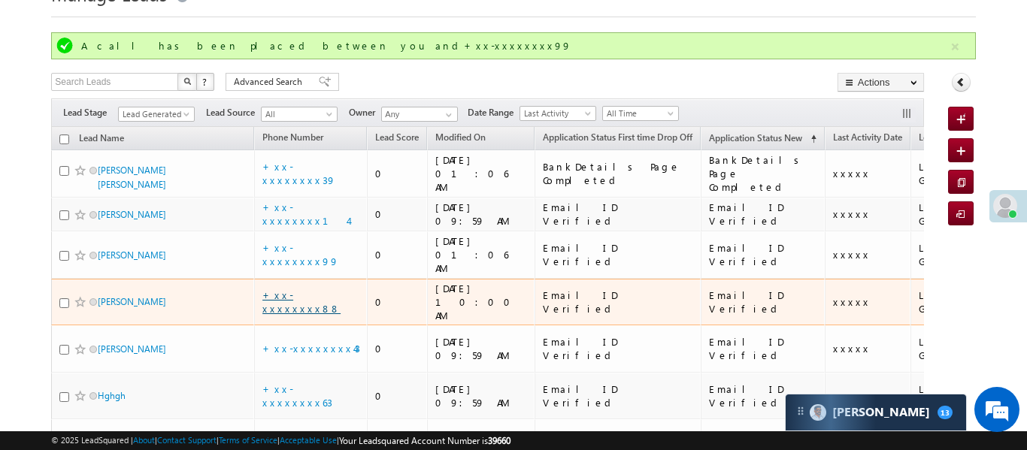
click at [309, 289] on link "+xx-xxxxxxxx88" at bounding box center [301, 302] width 78 height 26
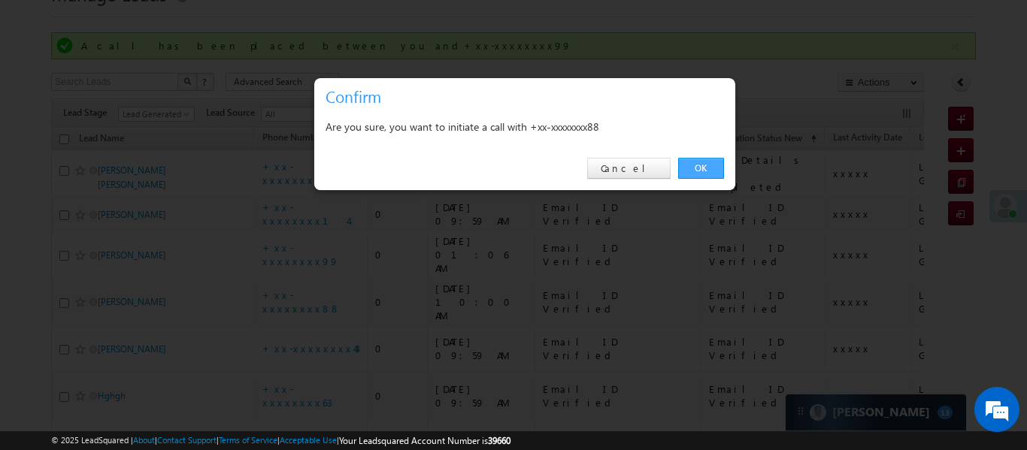
click at [685, 169] on link "OK" at bounding box center [701, 168] width 46 height 21
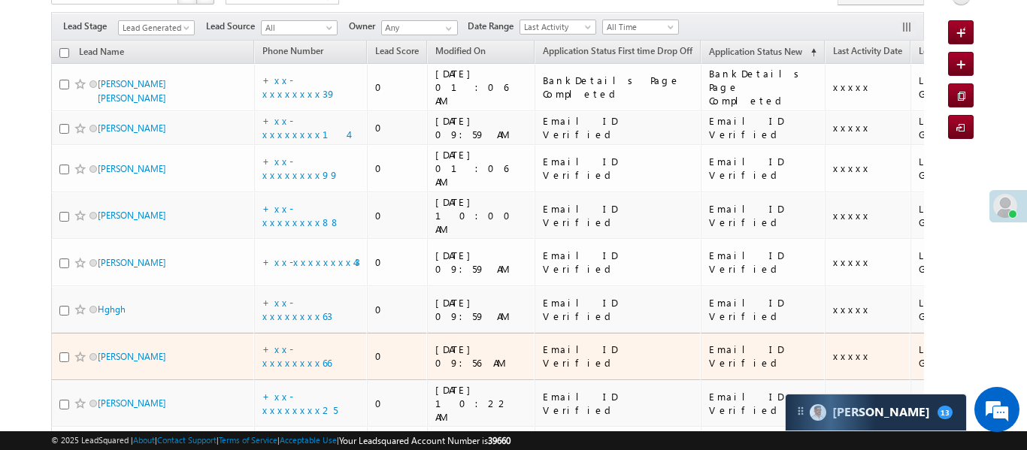
scroll to position [172, 0]
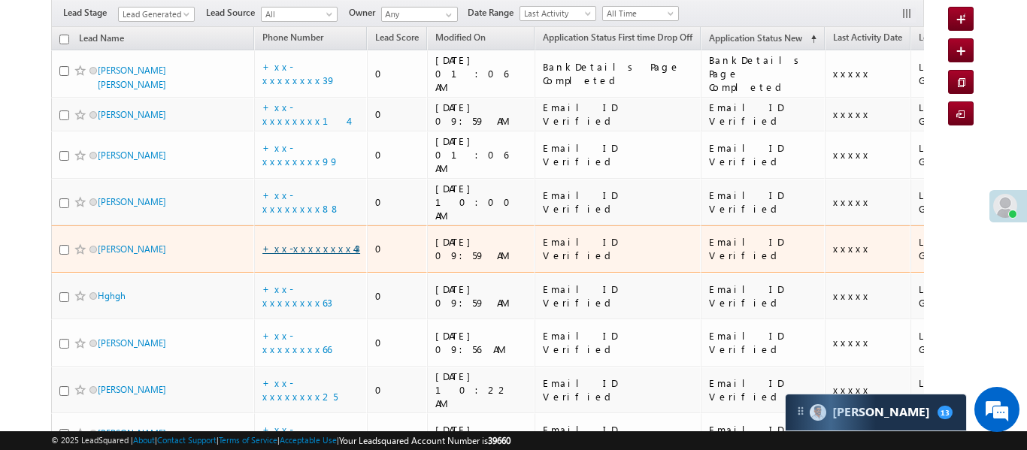
click at [304, 242] on link "+xx-xxxxxxxx43" at bounding box center [311, 248] width 98 height 13
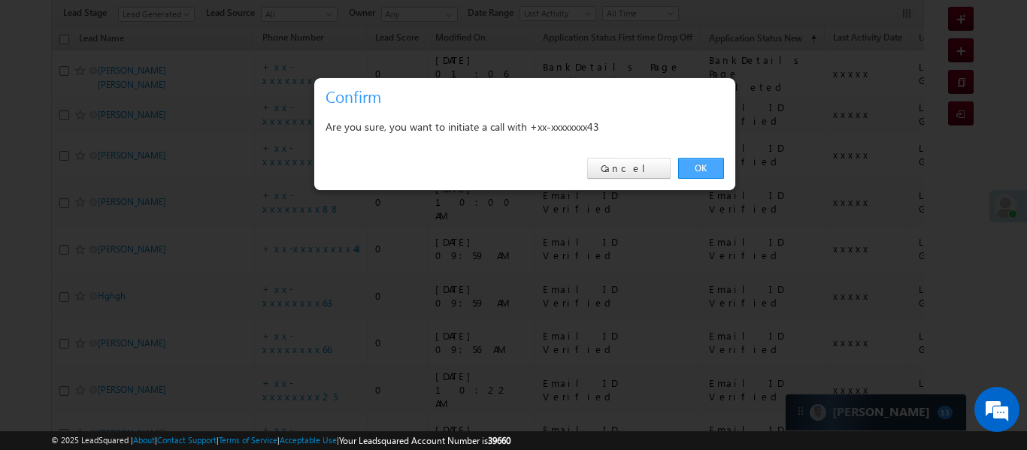
click at [695, 166] on link "OK" at bounding box center [701, 168] width 46 height 21
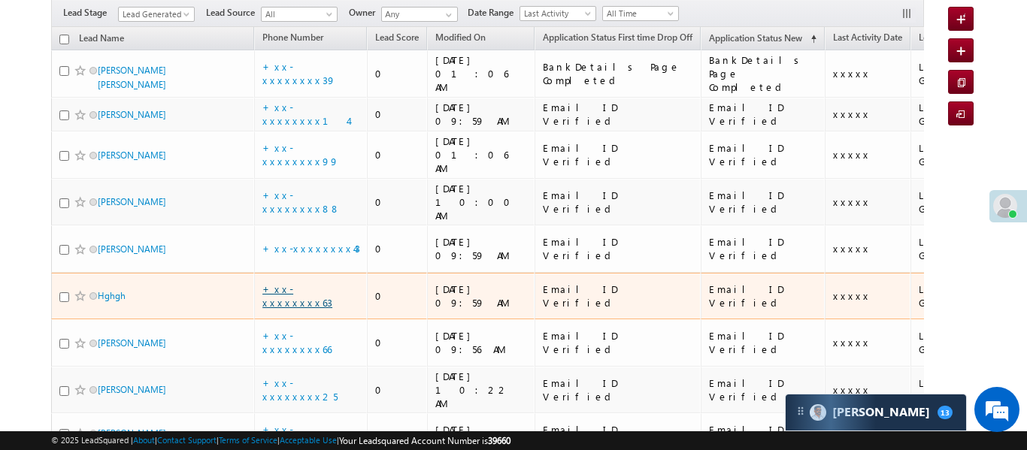
click at [303, 283] on link "+xx-xxxxxxxx63" at bounding box center [297, 296] width 70 height 26
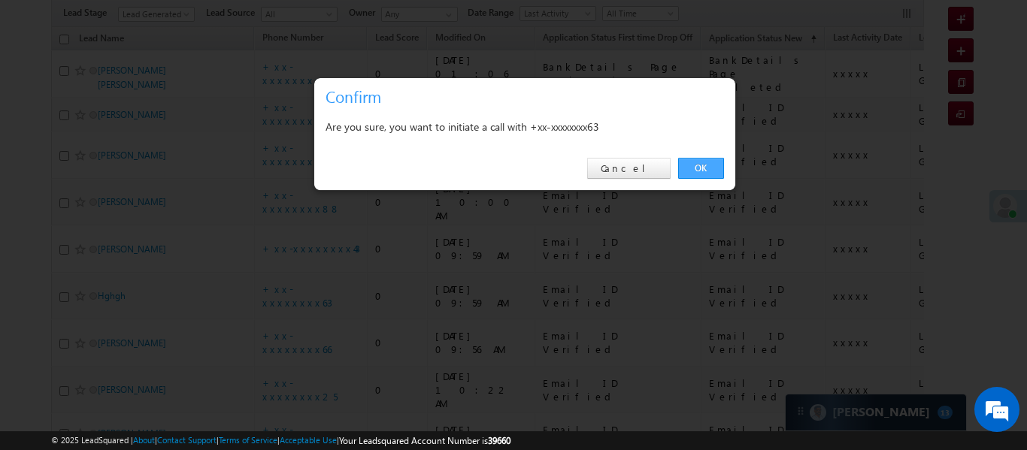
click at [707, 167] on link "OK" at bounding box center [701, 168] width 46 height 21
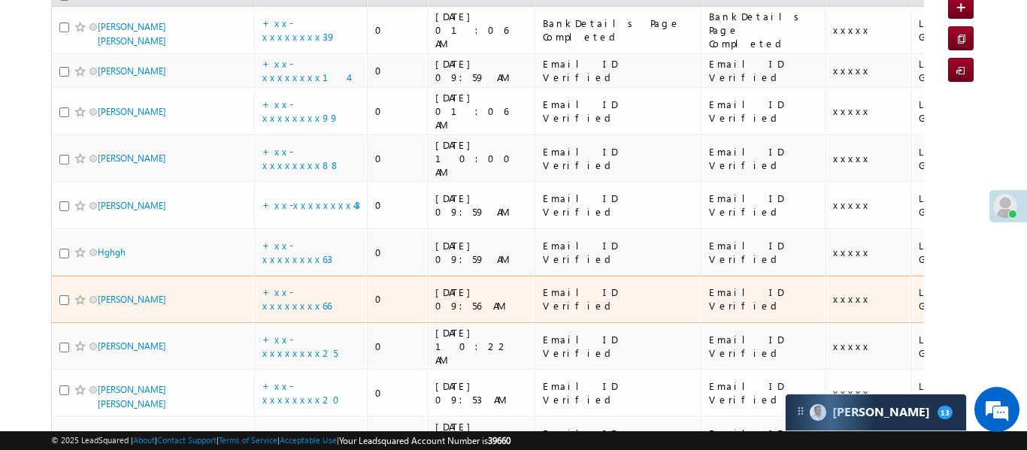
scroll to position [223, 0]
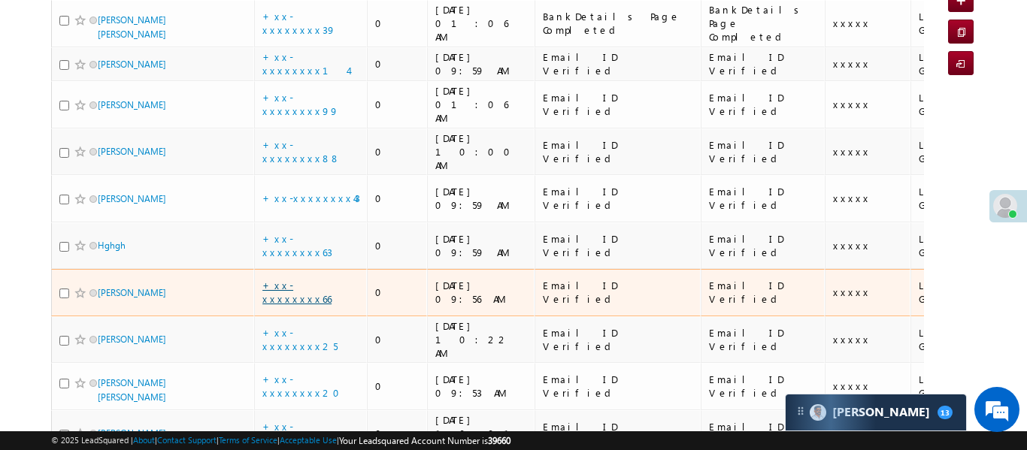
click at [302, 279] on link "+xx-xxxxxxxx66" at bounding box center [296, 292] width 69 height 26
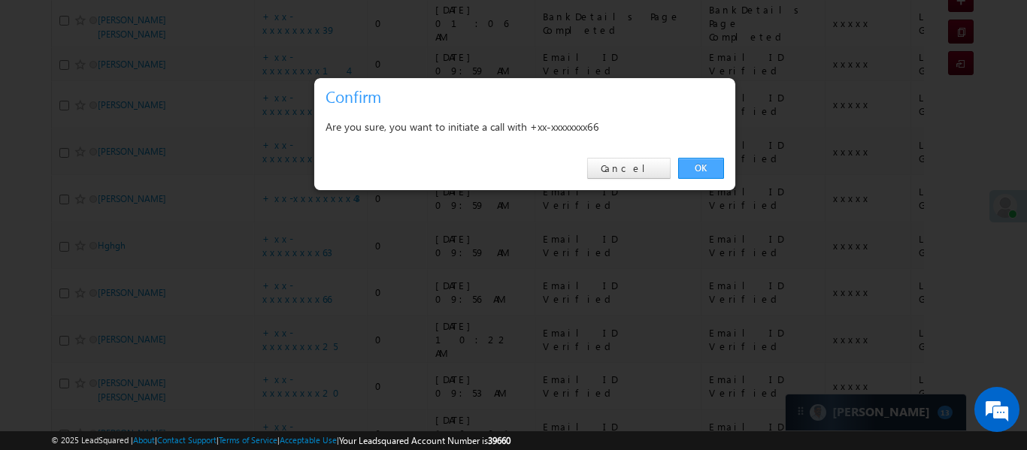
click at [695, 172] on link "OK" at bounding box center [701, 168] width 46 height 21
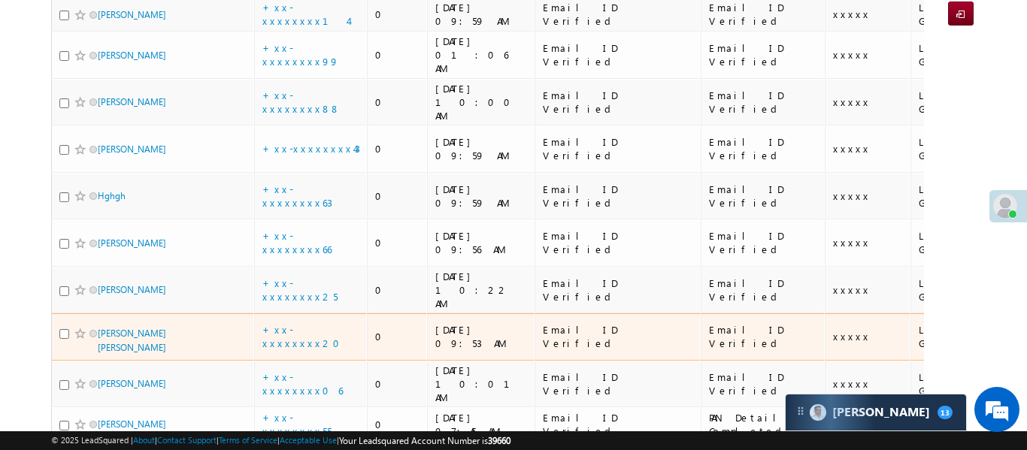
scroll to position [280, 0]
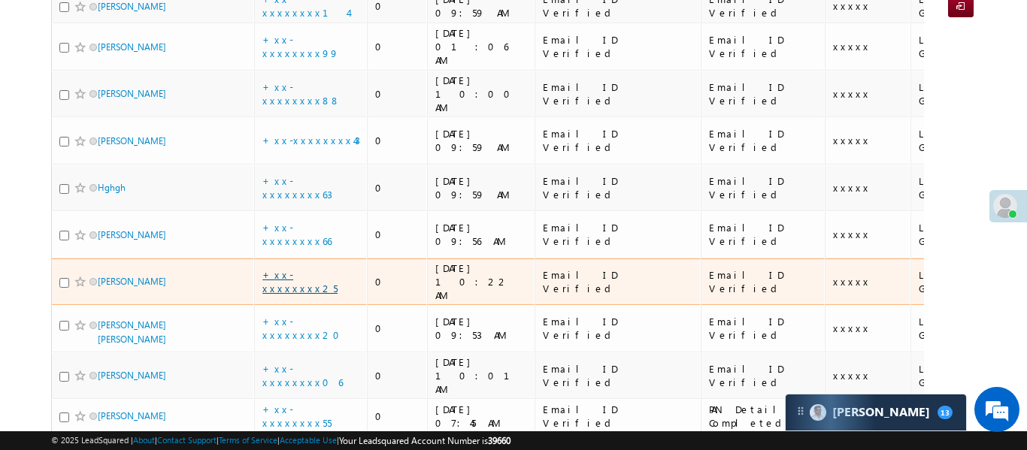
click at [304, 268] on link "+xx-xxxxxxxx25" at bounding box center [299, 281] width 75 height 26
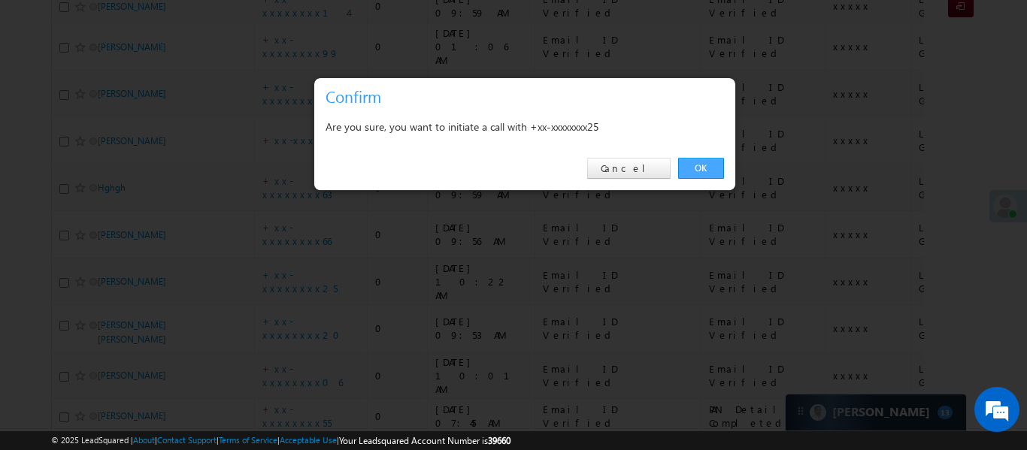
click at [695, 171] on link "OK" at bounding box center [701, 168] width 46 height 21
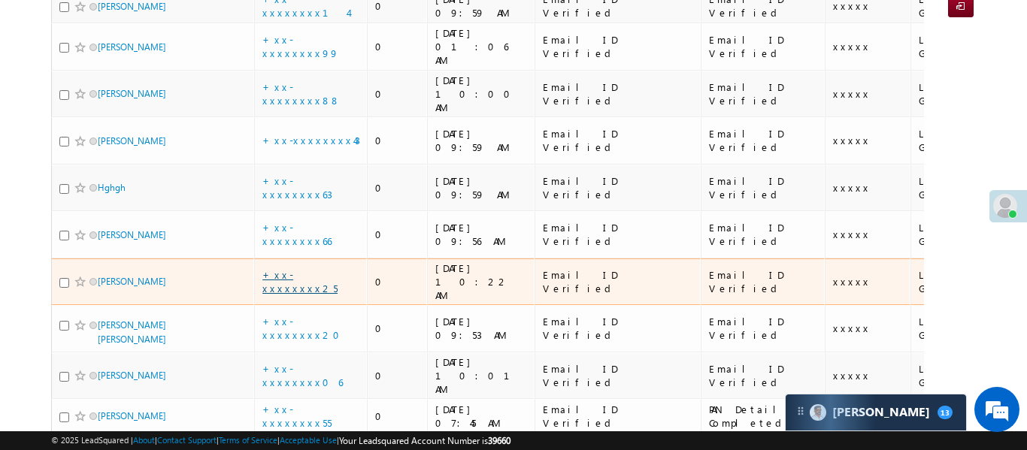
click at [303, 268] on link "+xx-xxxxxxxx25" at bounding box center [299, 281] width 75 height 26
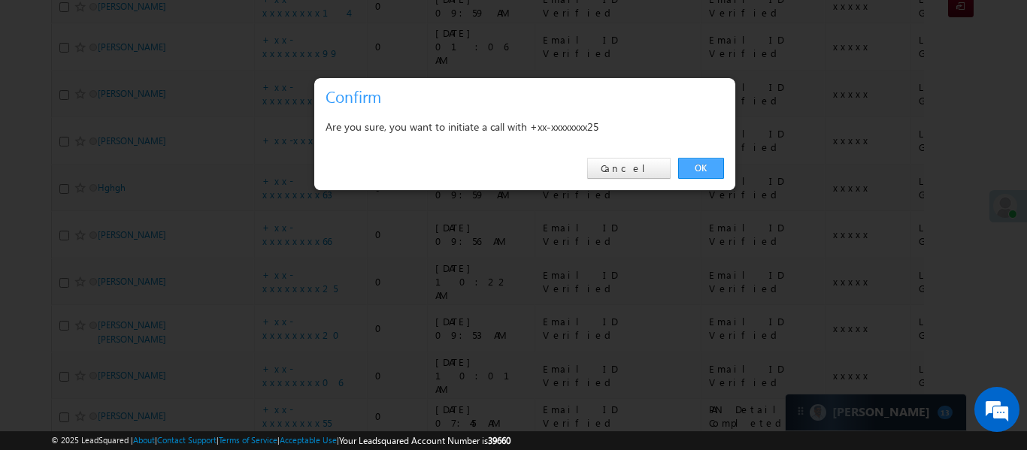
click at [716, 174] on link "OK" at bounding box center [701, 168] width 46 height 21
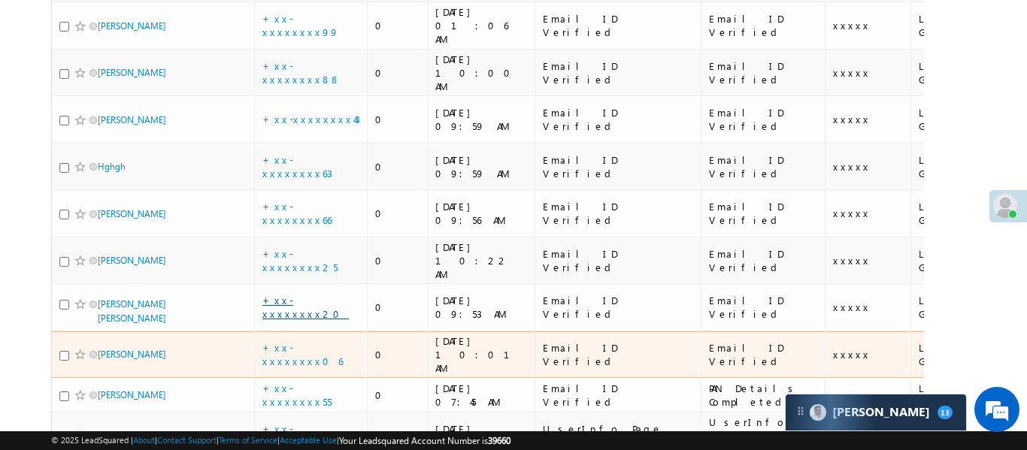
scroll to position [304, 0]
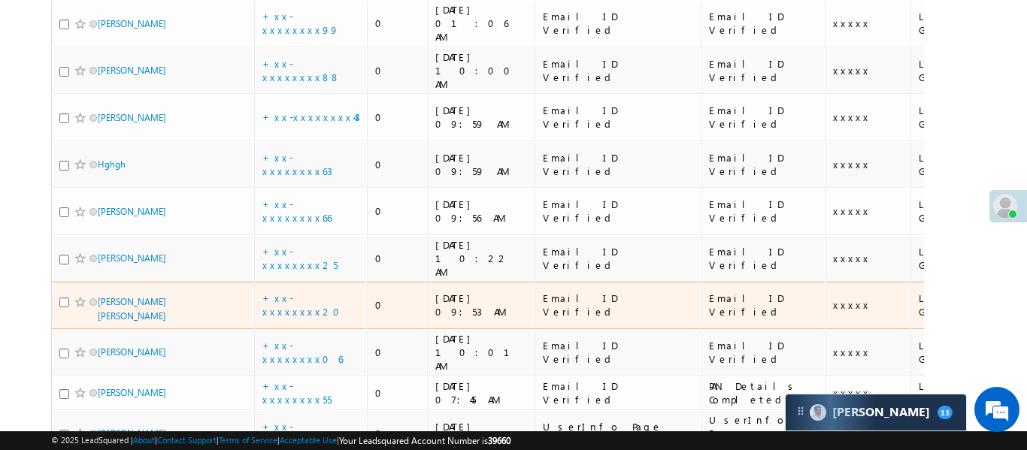
click at [314, 282] on td "+xx-xxxxxxxx20" at bounding box center [310, 305] width 113 height 47
click at [311, 292] on link "+xx-xxxxxxxx20" at bounding box center [305, 305] width 86 height 26
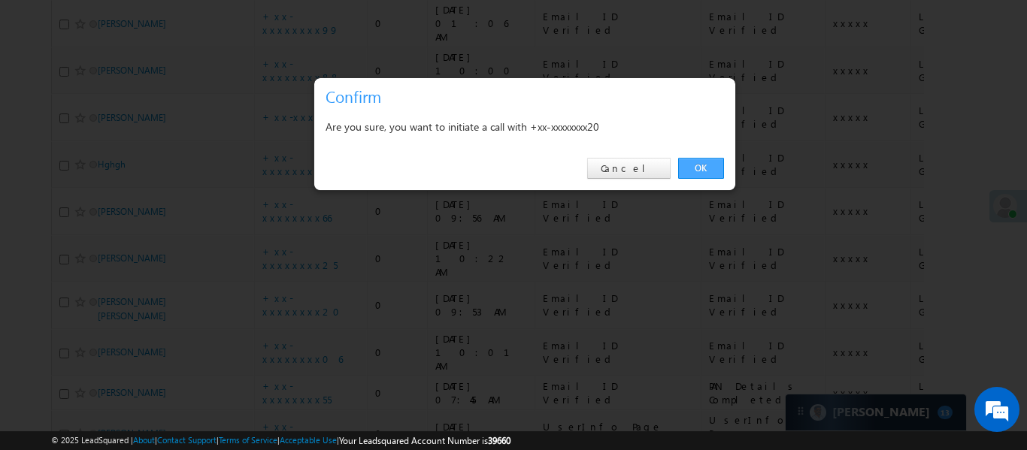
click at [713, 159] on link "OK" at bounding box center [701, 168] width 46 height 21
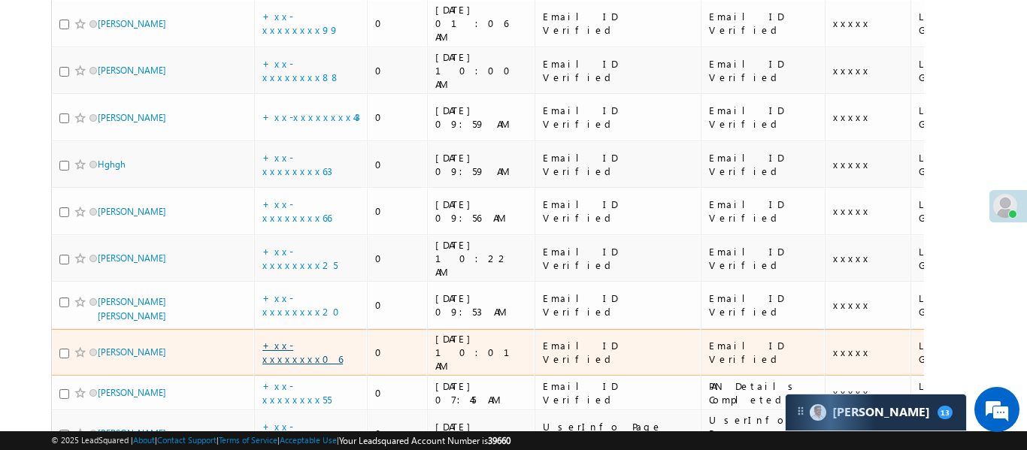
click at [297, 339] on link "+xx-xxxxxxxx06" at bounding box center [302, 352] width 80 height 26
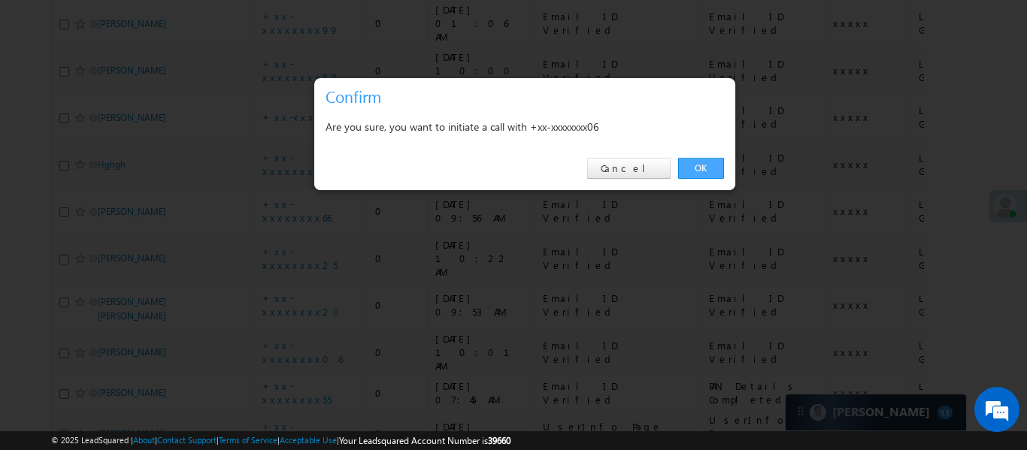
click at [705, 171] on link "OK" at bounding box center [701, 168] width 46 height 21
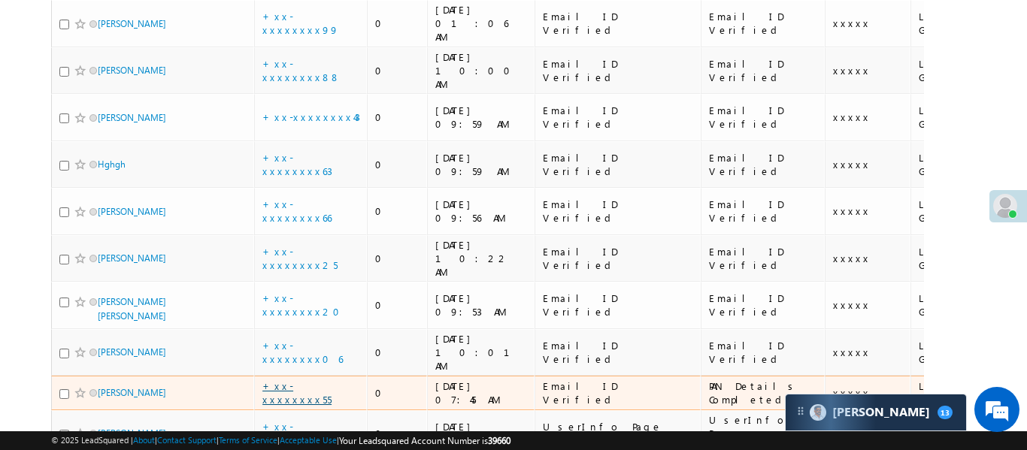
click at [310, 380] on link "+xx-xxxxxxxx55" at bounding box center [296, 393] width 69 height 26
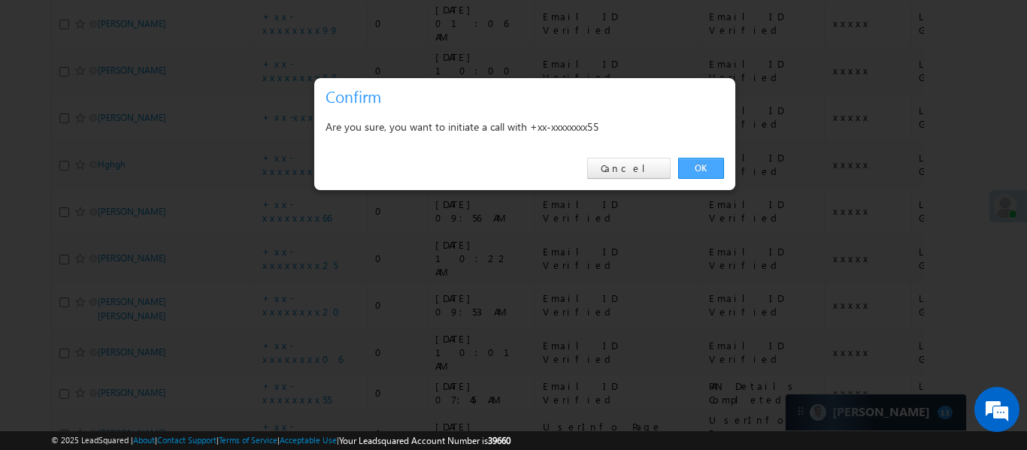
click at [702, 173] on link "OK" at bounding box center [701, 168] width 46 height 21
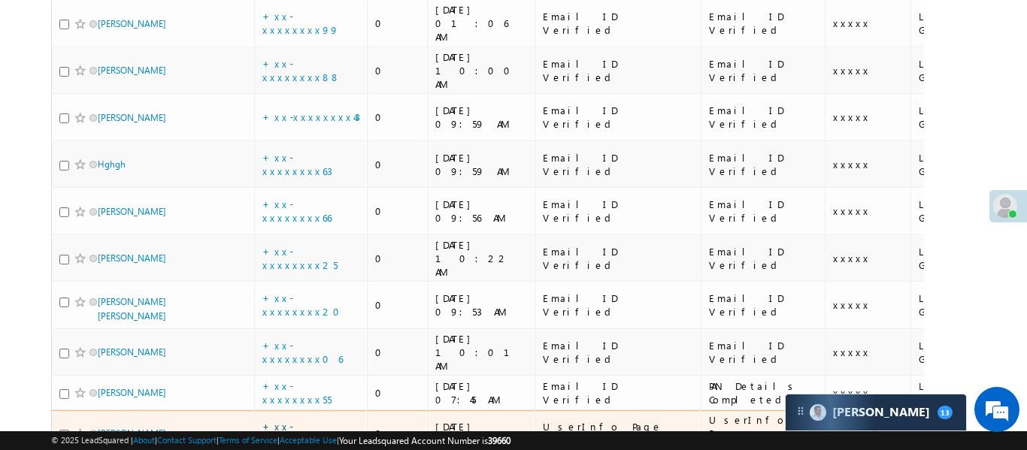
click at [313, 420] on link "+xx-xxxxxxxx06" at bounding box center [302, 433] width 80 height 26
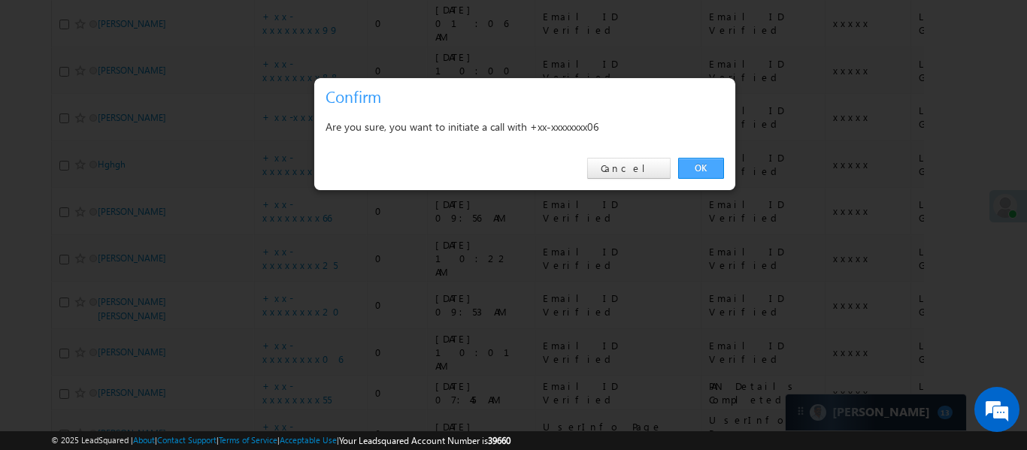
click at [705, 172] on link "OK" at bounding box center [701, 168] width 46 height 21
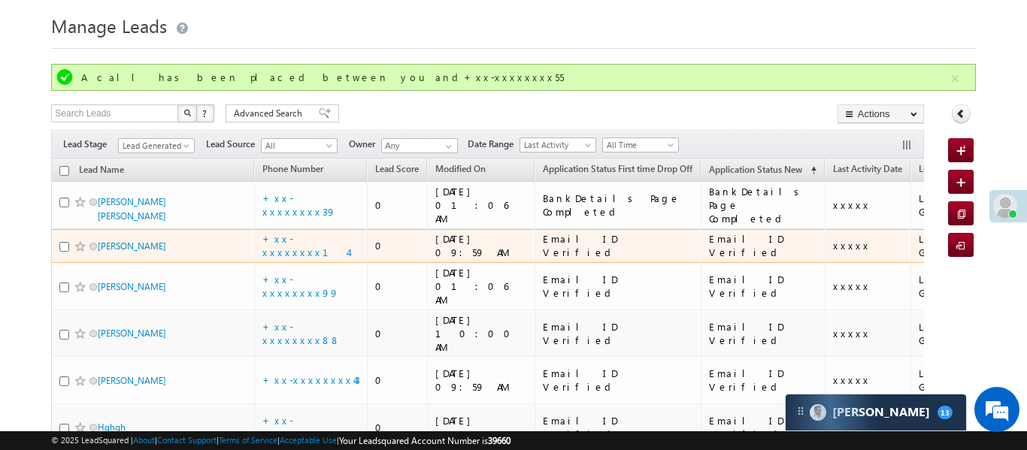
scroll to position [0, 0]
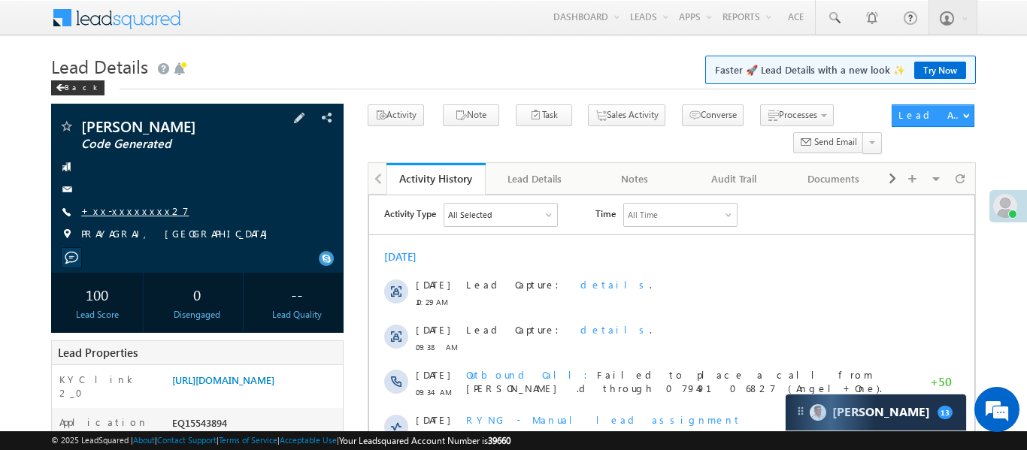
click at [141, 211] on link "+xx-xxxxxxxx27" at bounding box center [135, 210] width 108 height 13
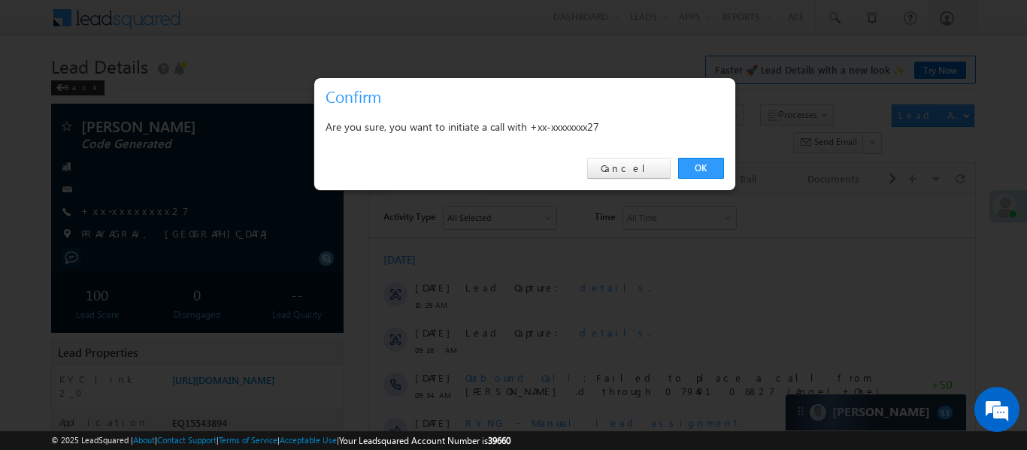
click at [698, 153] on div "OK Cancel" at bounding box center [524, 168] width 421 height 43
click at [703, 164] on link "OK" at bounding box center [701, 168] width 46 height 21
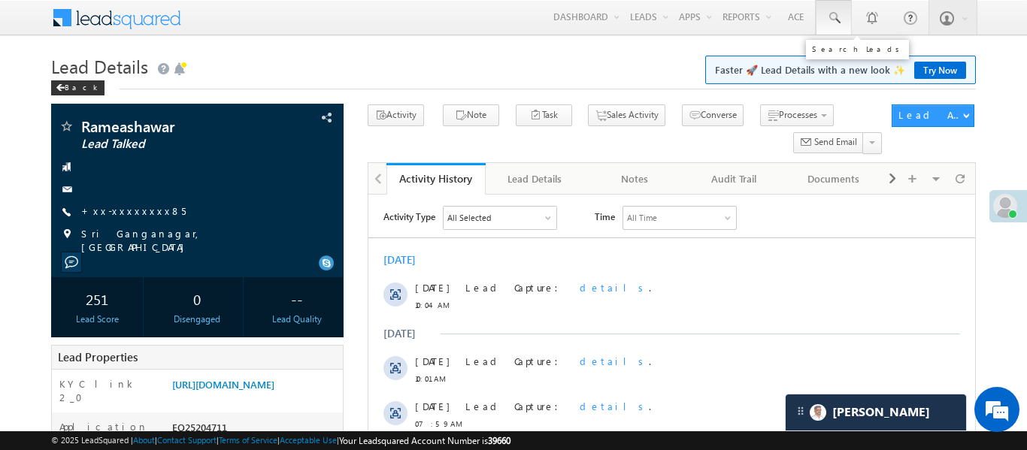
click at [847, 23] on link at bounding box center [834, 17] width 36 height 35
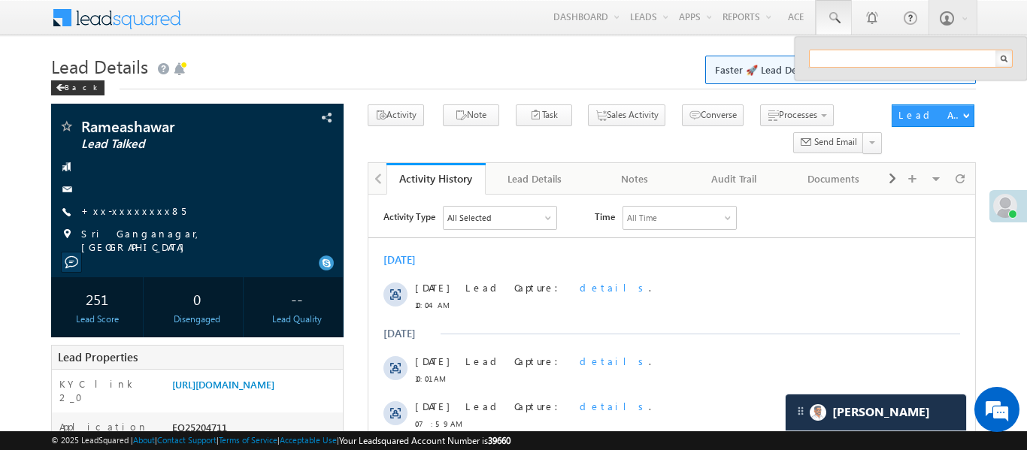
paste input "EQ28784081"
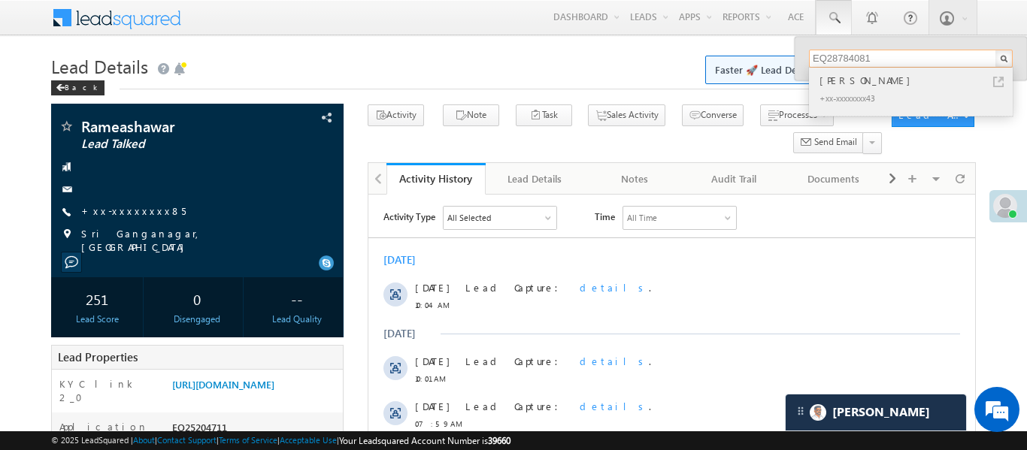
type input "EQ28784081"
click at [842, 74] on div "[PERSON_NAME]" at bounding box center [916, 80] width 201 height 17
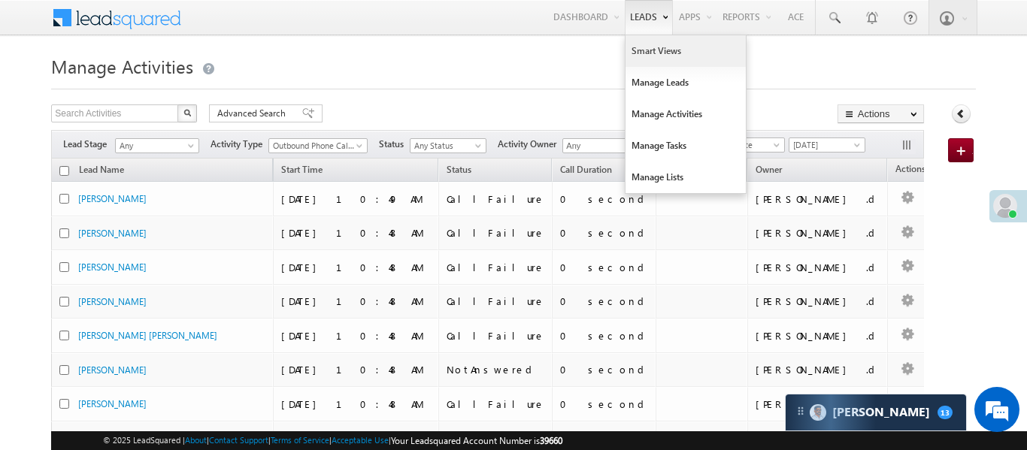
click at [646, 53] on link "Smart Views" at bounding box center [686, 51] width 120 height 32
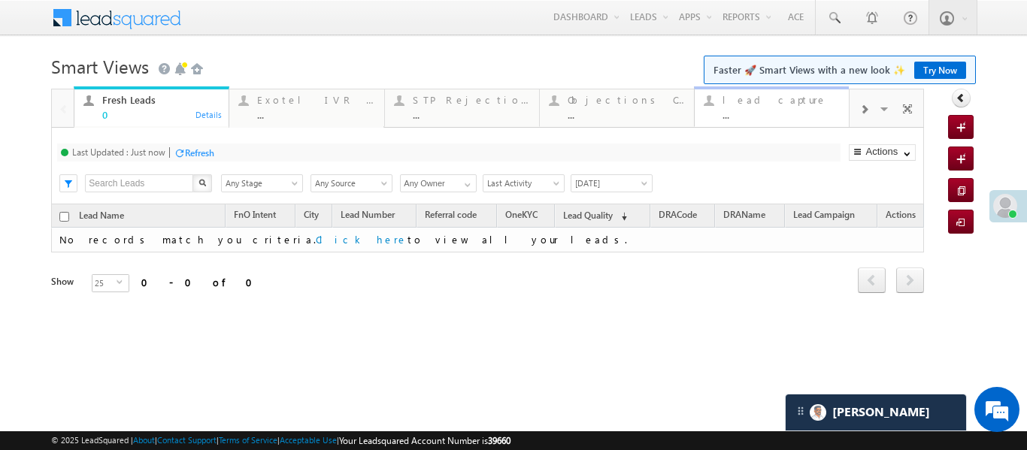
click at [821, 105] on div "lead capture" at bounding box center [780, 100] width 117 height 12
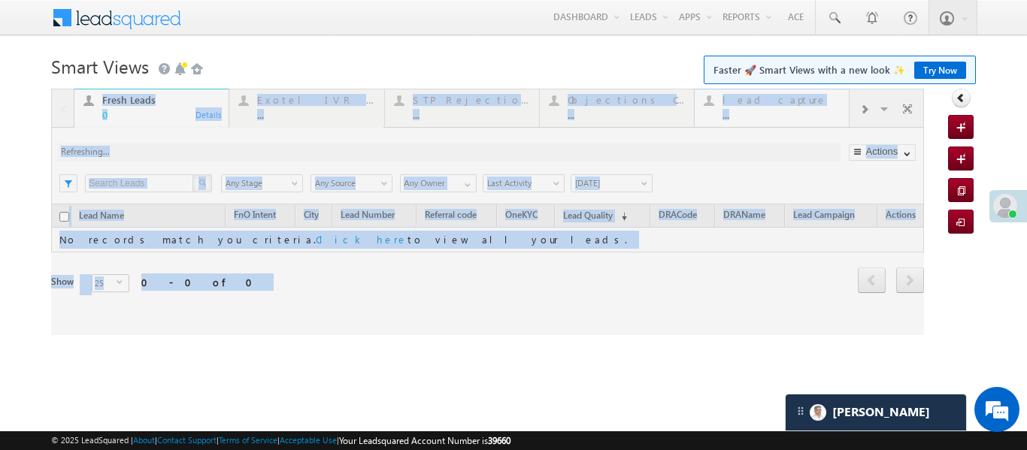
click at [821, 105] on div at bounding box center [487, 212] width 873 height 247
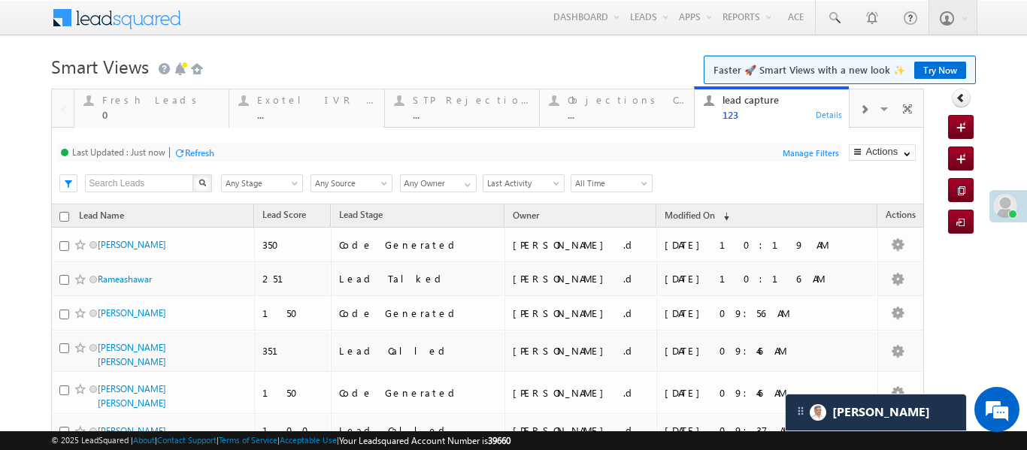
click at [145, 80] on div at bounding box center [513, 84] width 924 height 9
click at [141, 106] on div "Fresh Leads 0" at bounding box center [160, 105] width 117 height 29
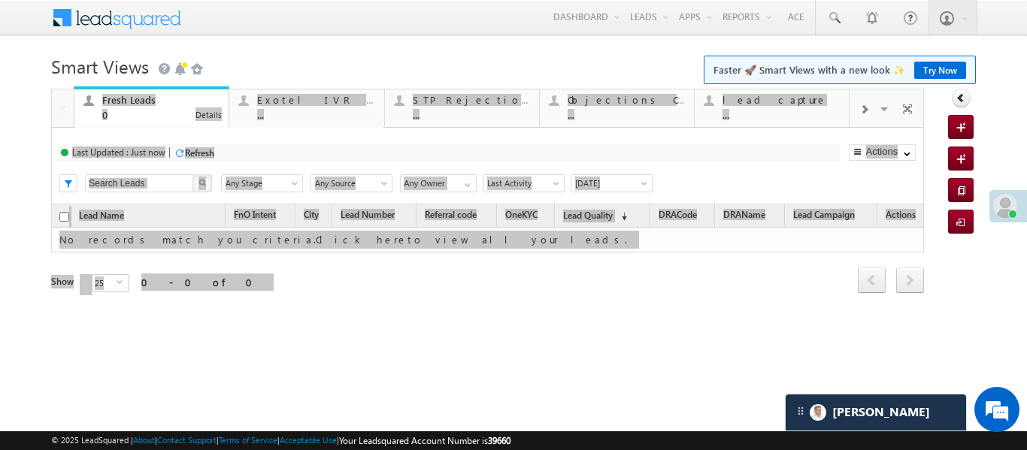
click at [141, 106] on div "Fresh Leads 0" at bounding box center [160, 105] width 117 height 29
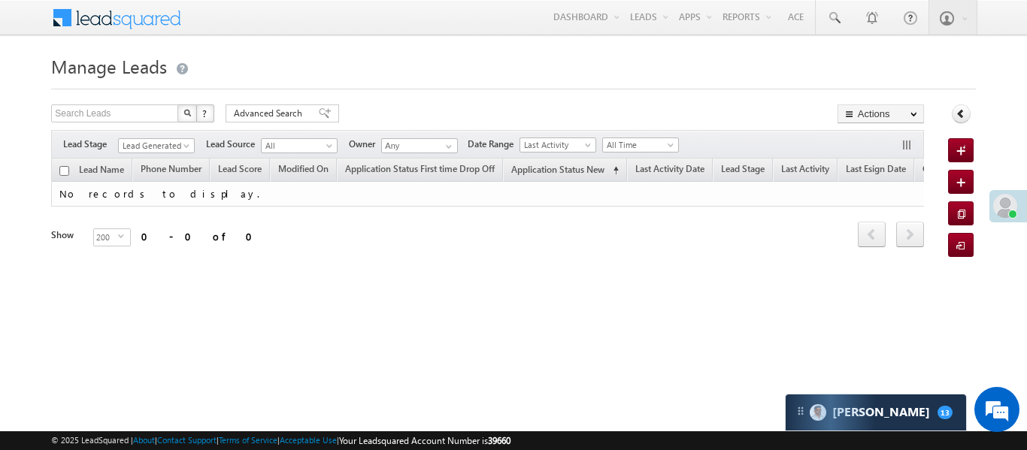
click at [647, 138] on span "All Time" at bounding box center [638, 145] width 71 height 14
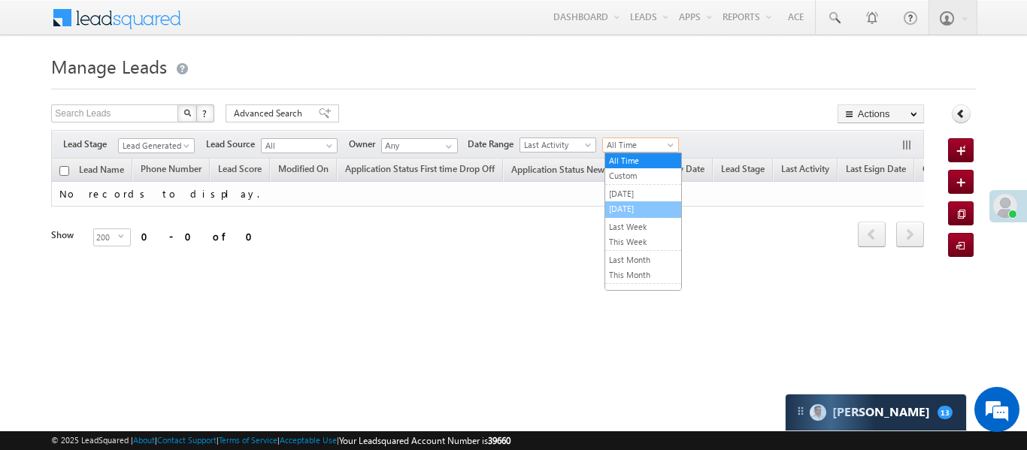
click at [629, 209] on link "[DATE]" at bounding box center [643, 209] width 76 height 14
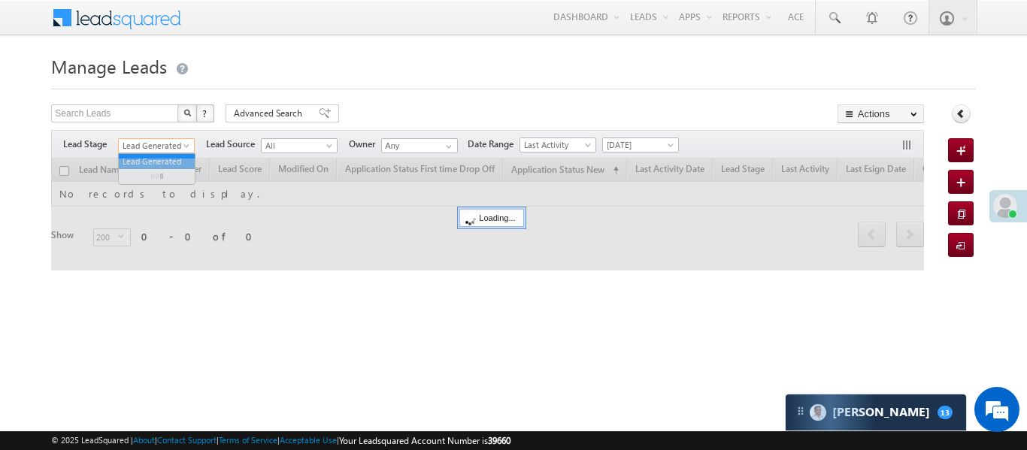
click at [157, 146] on span "Lead Generated" at bounding box center [154, 146] width 71 height 14
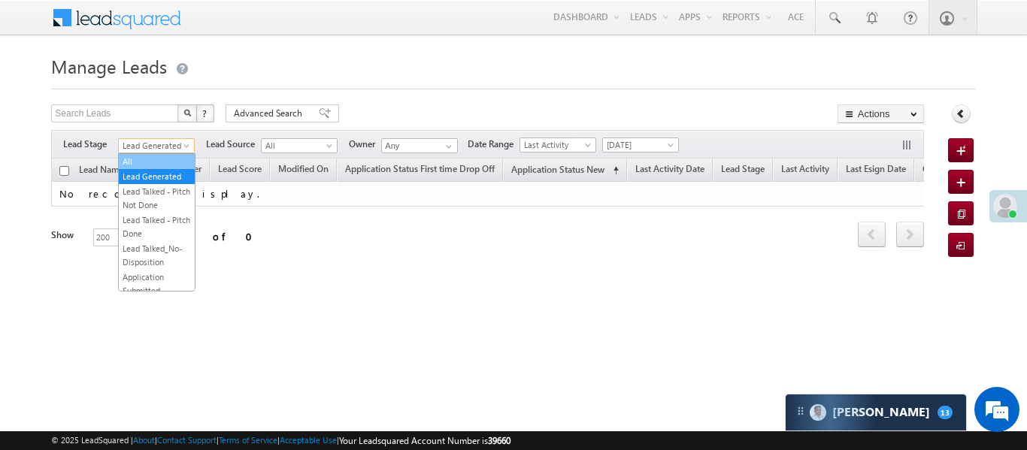
click at [162, 159] on link "All" at bounding box center [157, 162] width 76 height 14
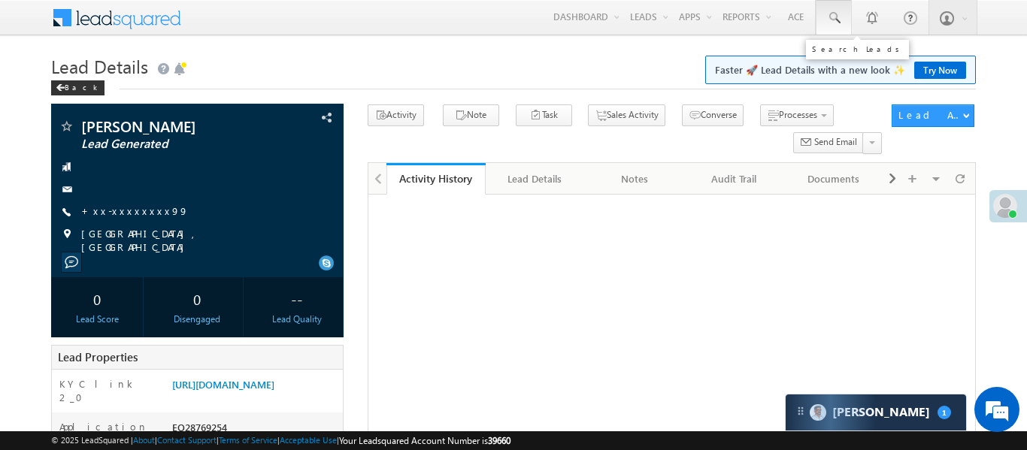
click at [832, 23] on span at bounding box center [833, 18] width 15 height 15
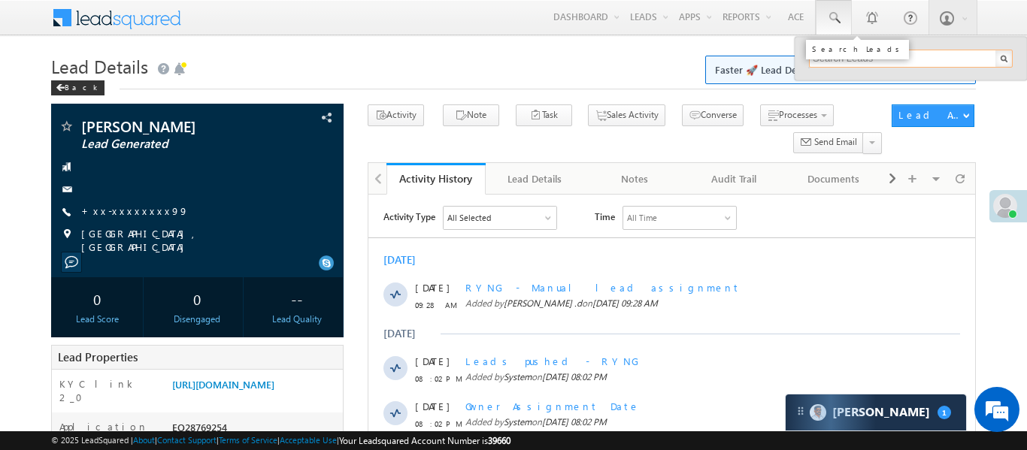
paste input "EQ28777440"
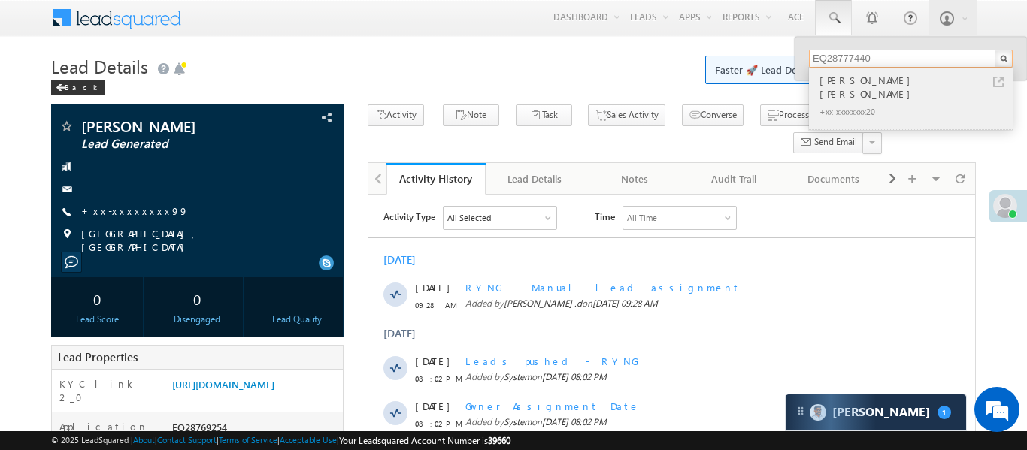
type input "EQ28777440"
click at [844, 77] on div "[PERSON_NAME] [PERSON_NAME]" at bounding box center [916, 87] width 201 height 30
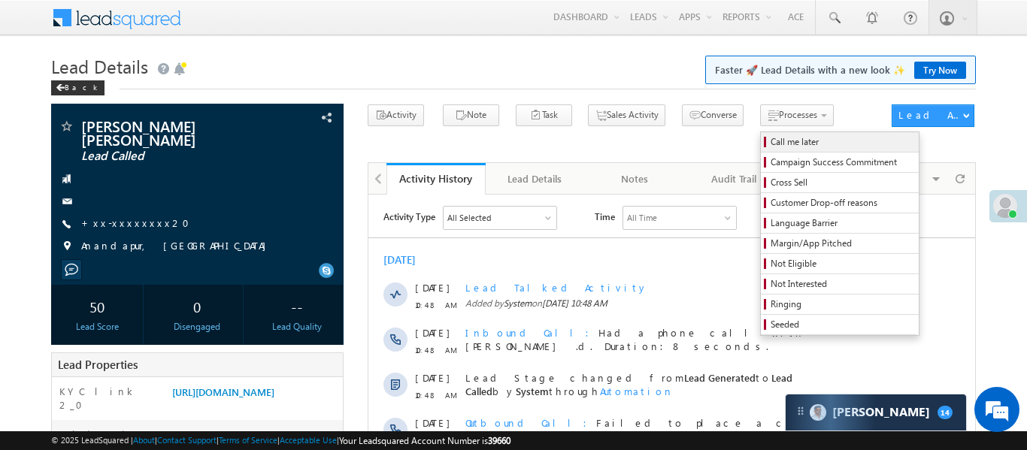
click at [771, 148] on span "Call me later" at bounding box center [842, 142] width 143 height 14
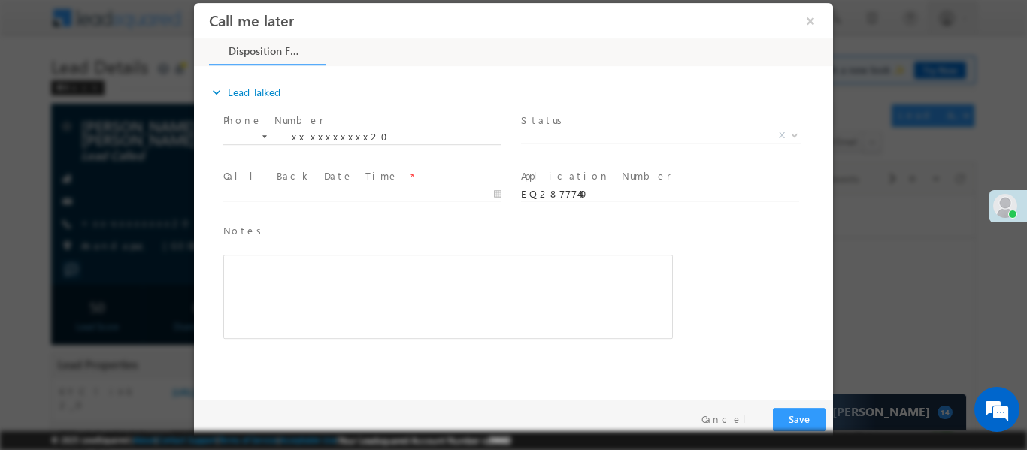
click at [602, 147] on span at bounding box center [659, 153] width 277 height 17
click at [601, 141] on span "X" at bounding box center [661, 135] width 280 height 15
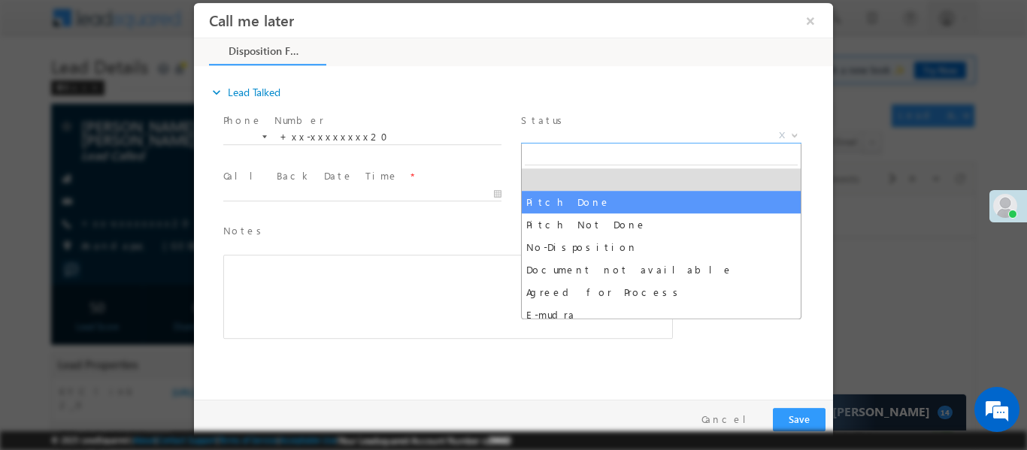
select select "Pitch Done"
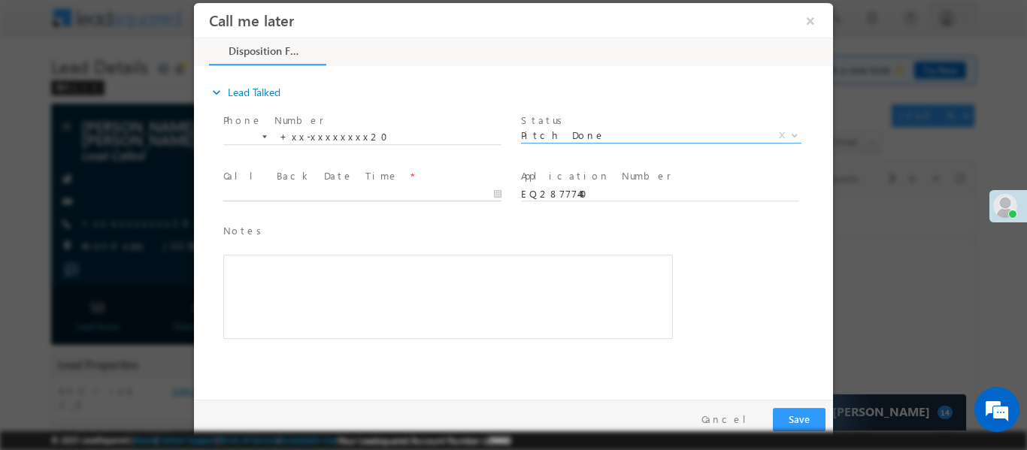
type input "12/09/25 10:54 AM"
click at [406, 194] on input "12/09/25 10:54 AM" at bounding box center [362, 193] width 278 height 15
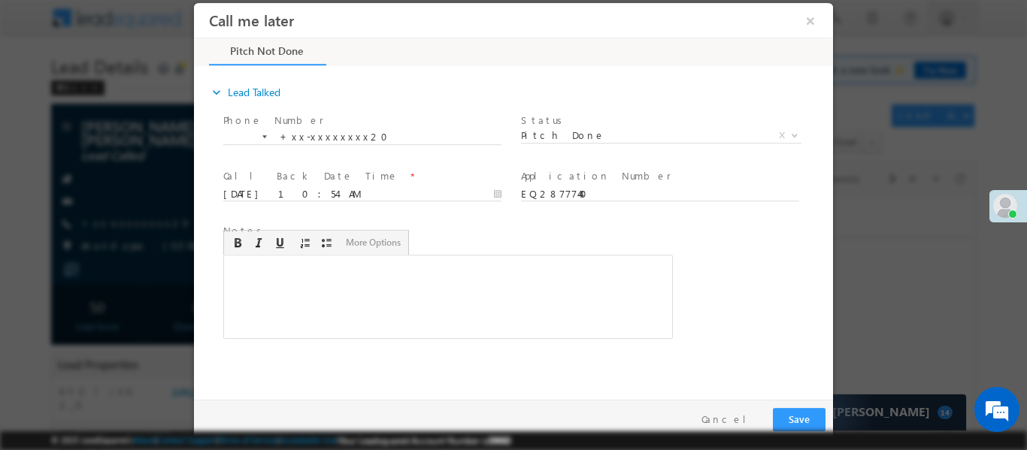
click div "Rich Text Editor, 40788eee-0fb2-11ec-a811-0adc8a9d82c2__tab1__section1__Notes__…"
click button "Save"
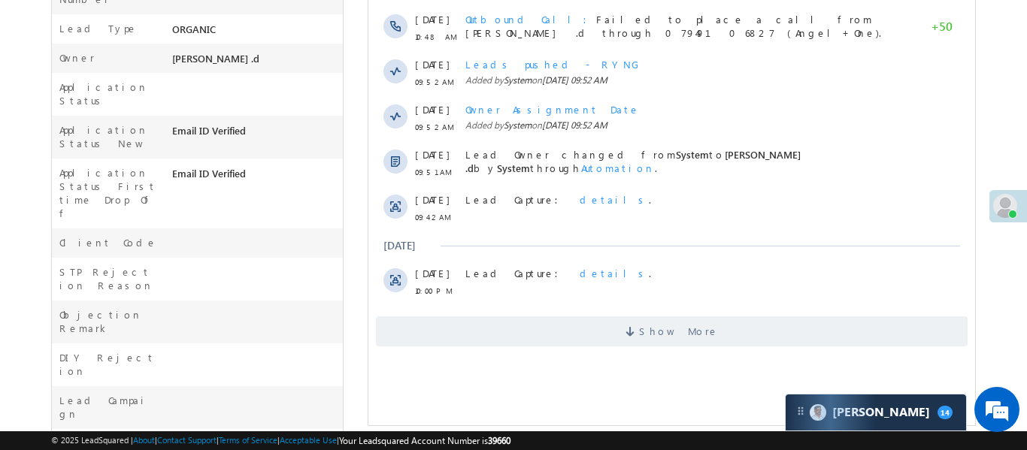
scroll to position [463, 0]
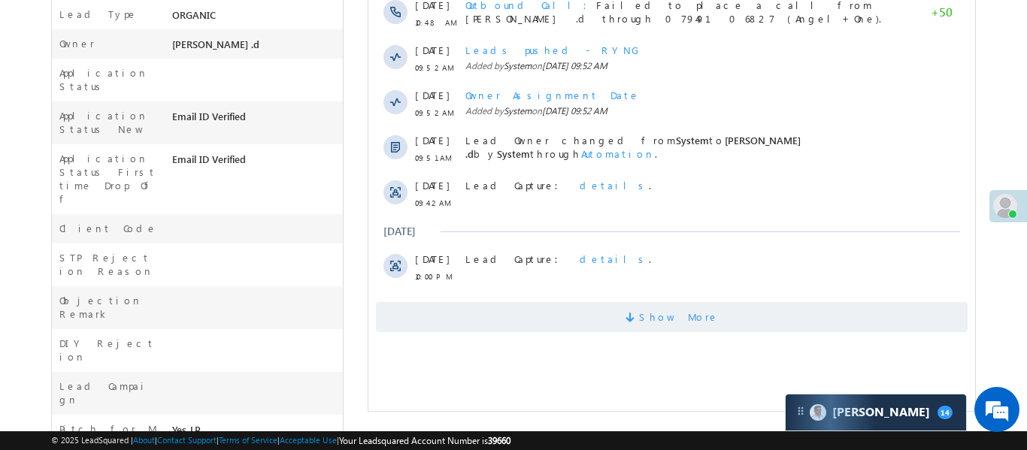
click span "Show More"
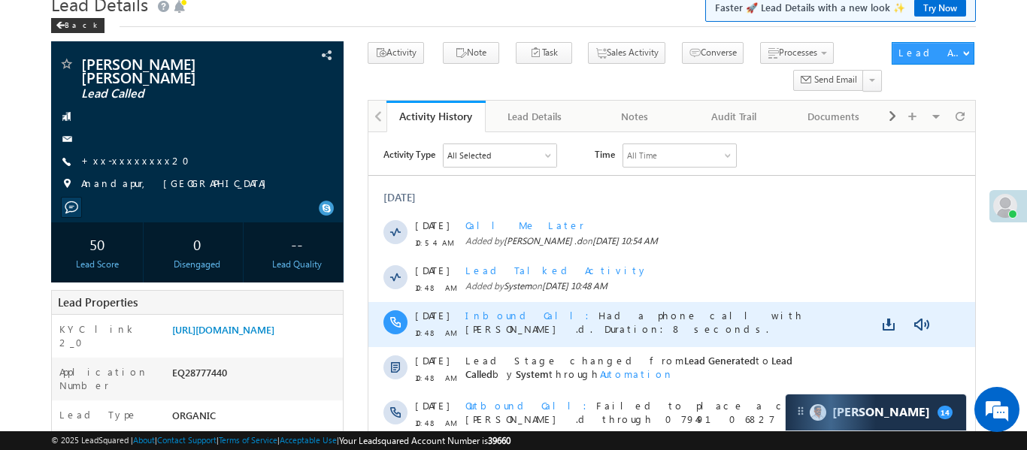
scroll to position [0, 0]
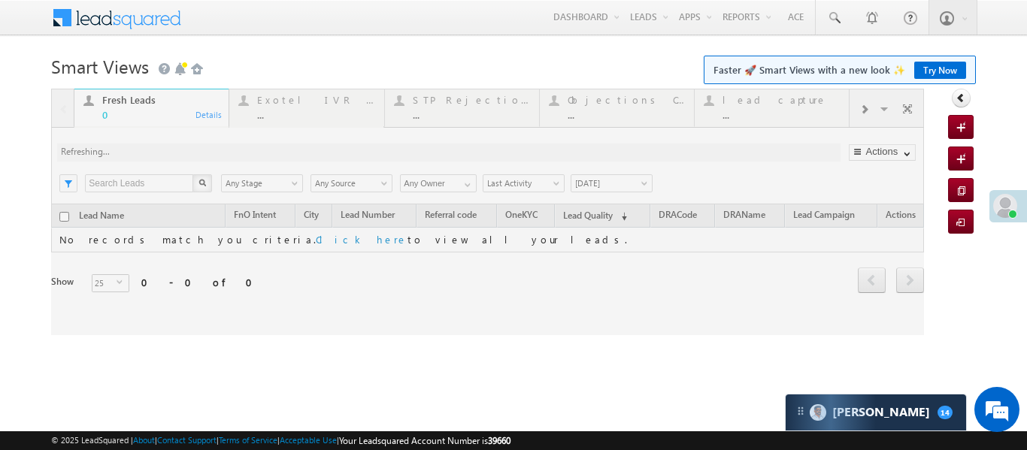
click at [871, 116] on div at bounding box center [487, 212] width 873 height 247
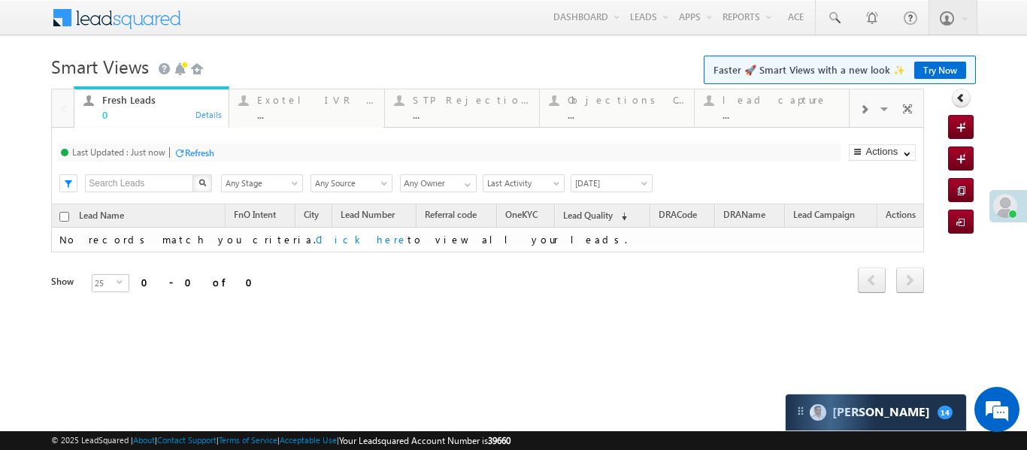
click at [870, 115] on div at bounding box center [864, 109] width 29 height 34
click at [871, 105] on div "Coded [DATE]" at bounding box center [929, 100] width 117 height 12
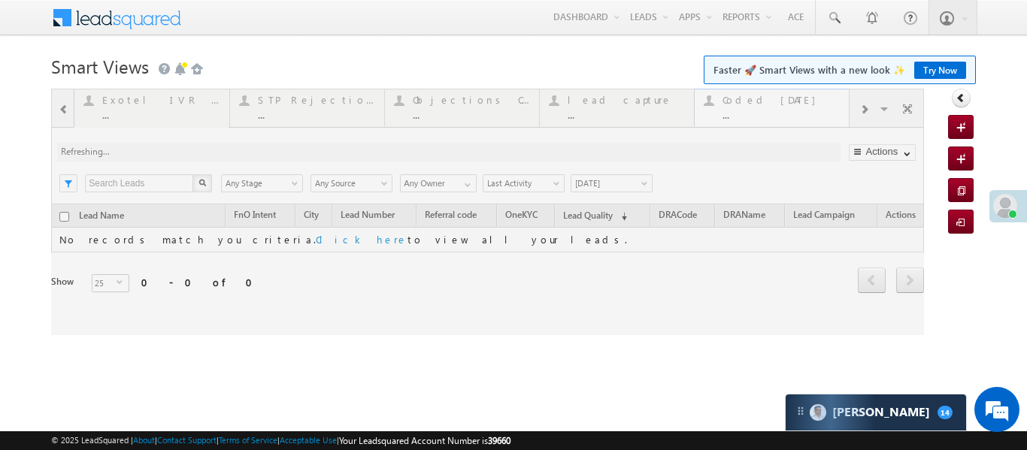
click at [819, 105] on div at bounding box center [487, 212] width 873 height 247
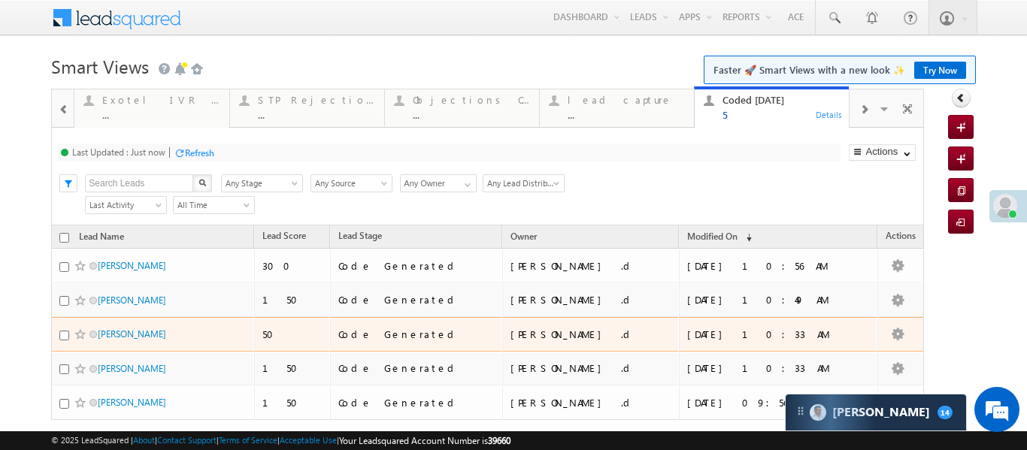
scroll to position [15, 0]
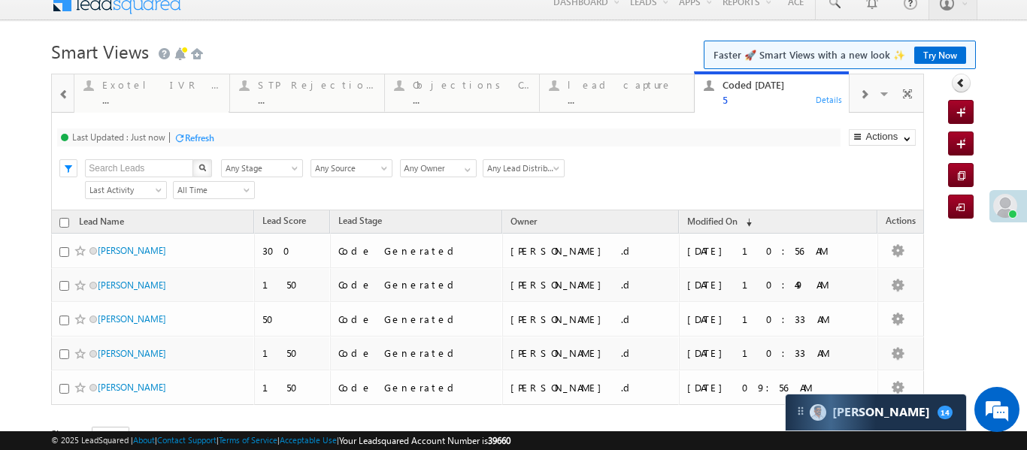
click at [67, 97] on span at bounding box center [64, 95] width 11 height 12
click at [67, 97] on div at bounding box center [63, 92] width 22 height 36
click at [125, 98] on div "0" at bounding box center [160, 99] width 117 height 11
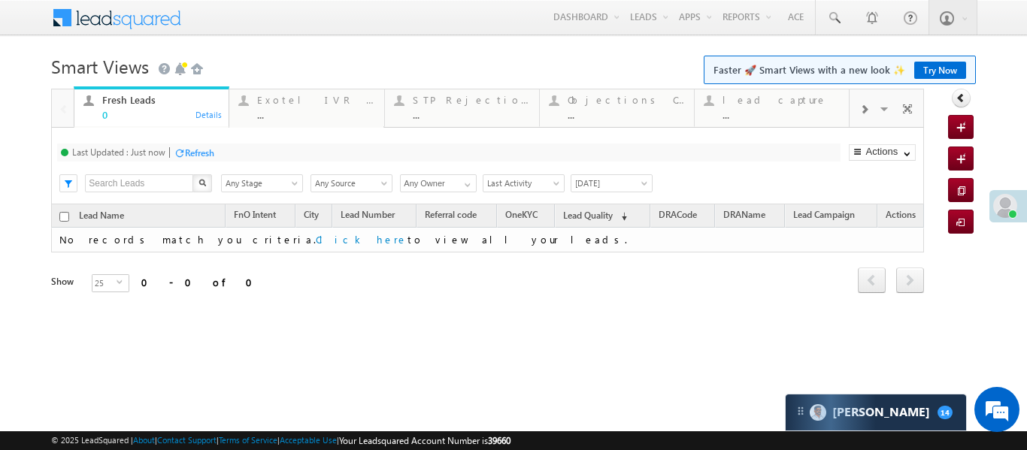
click at [125, 98] on div "Fresh Leads" at bounding box center [160, 100] width 117 height 12
click at [810, 110] on div "..." at bounding box center [780, 114] width 117 height 11
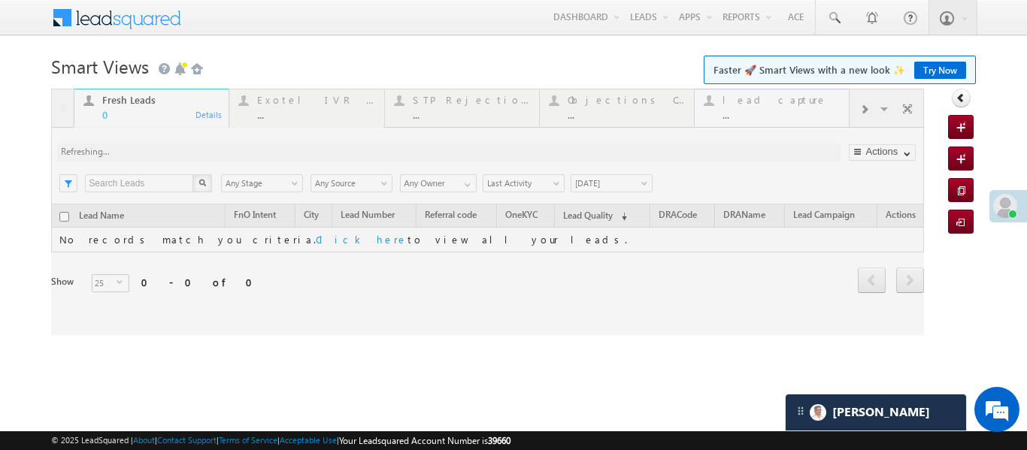
click at [810, 110] on div at bounding box center [487, 212] width 873 height 247
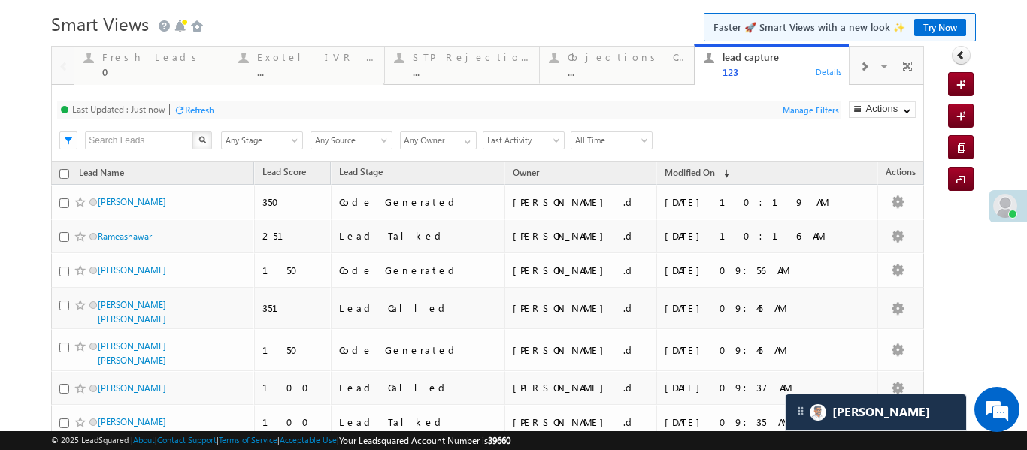
scroll to position [49, 0]
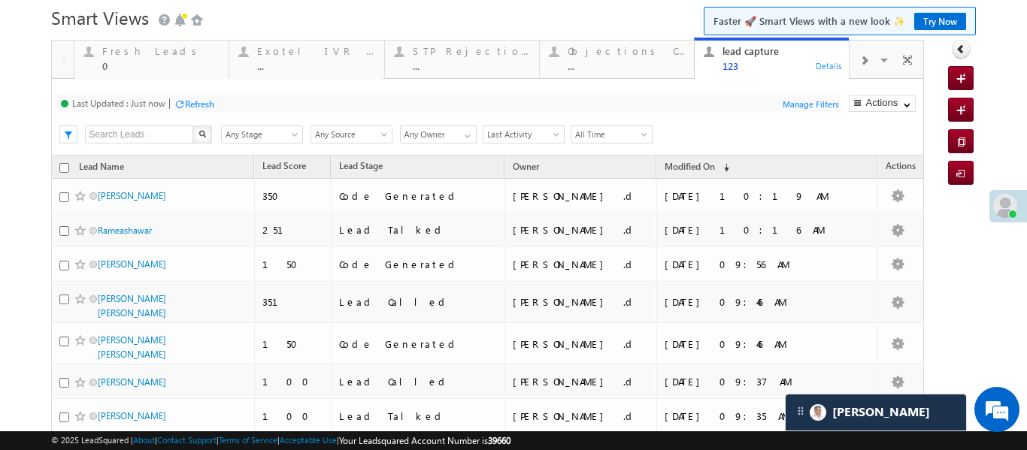
click at [855, 60] on div at bounding box center [864, 60] width 29 height 34
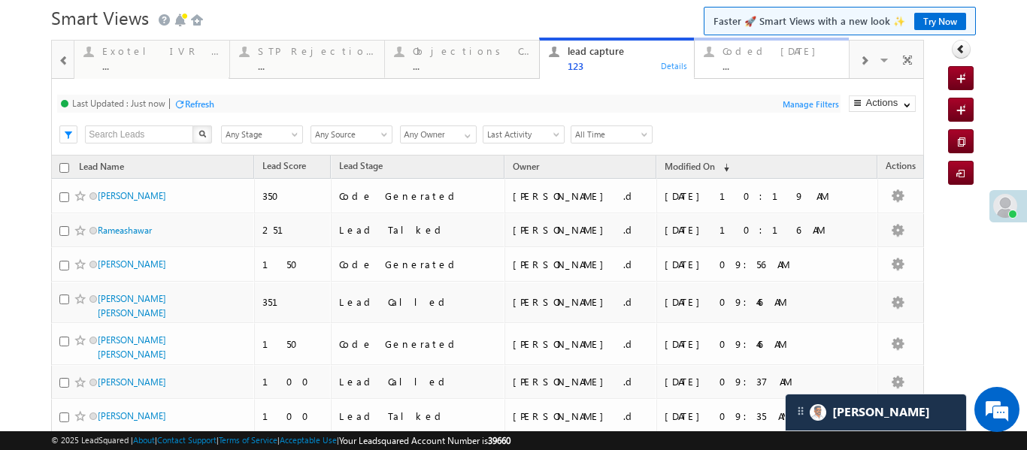
click at [771, 66] on div "..." at bounding box center [780, 65] width 117 height 11
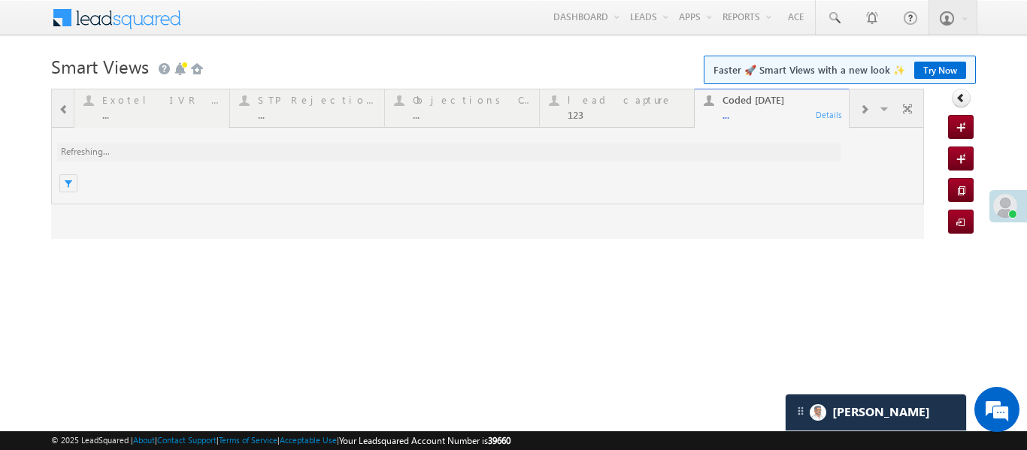
scroll to position [0, 0]
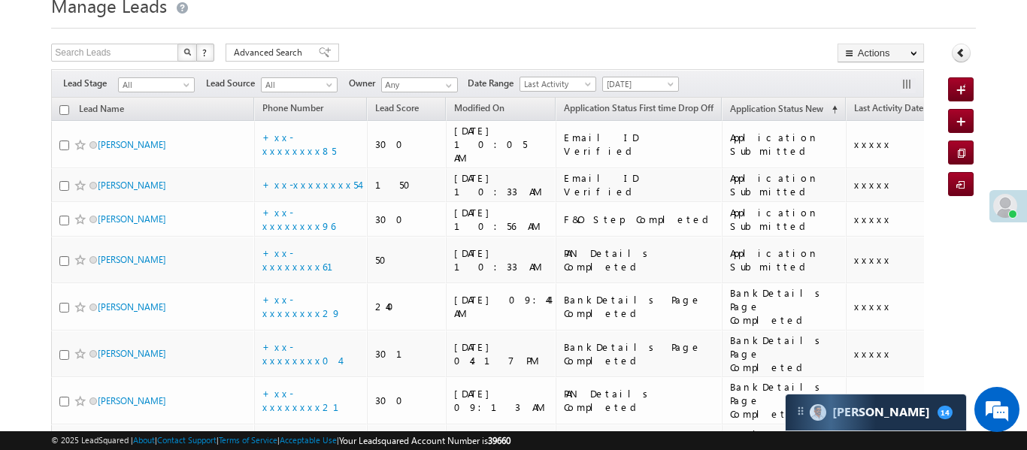
scroll to position [80, 0]
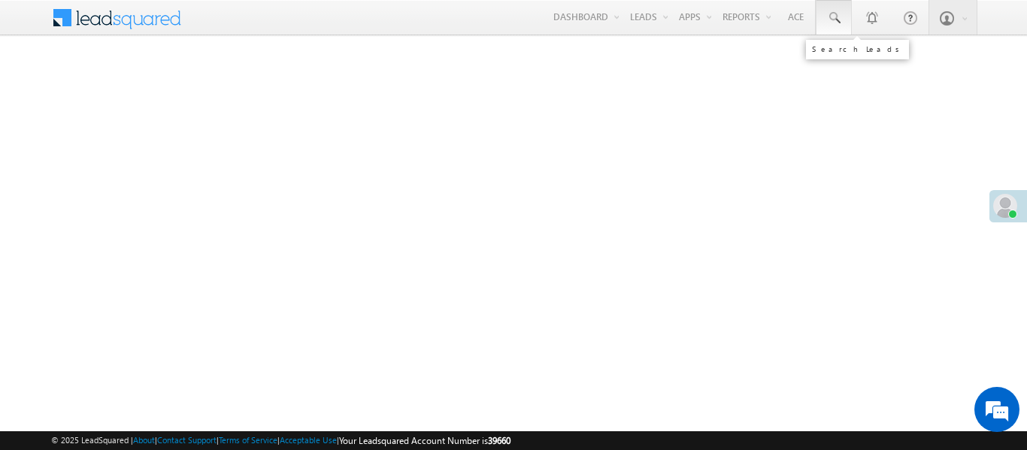
click at [842, 17] on link at bounding box center [834, 17] width 36 height 35
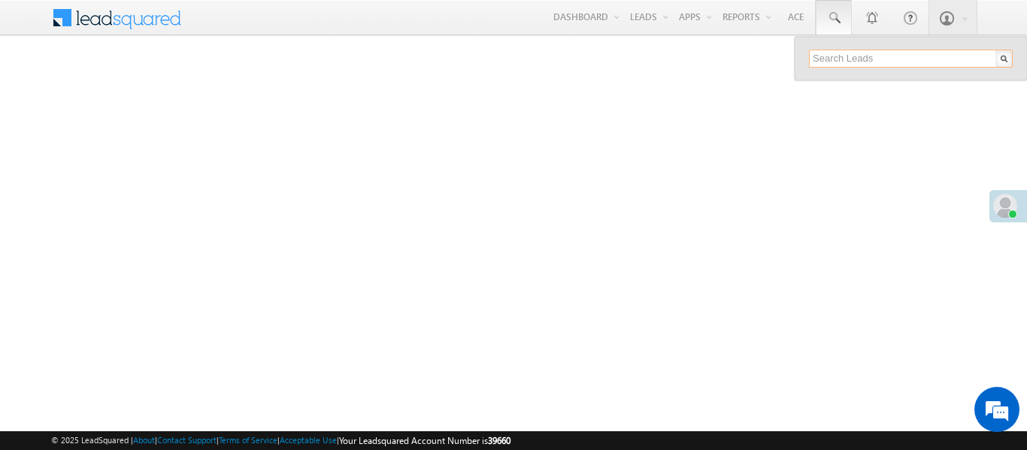
paste input "EQ28514373"
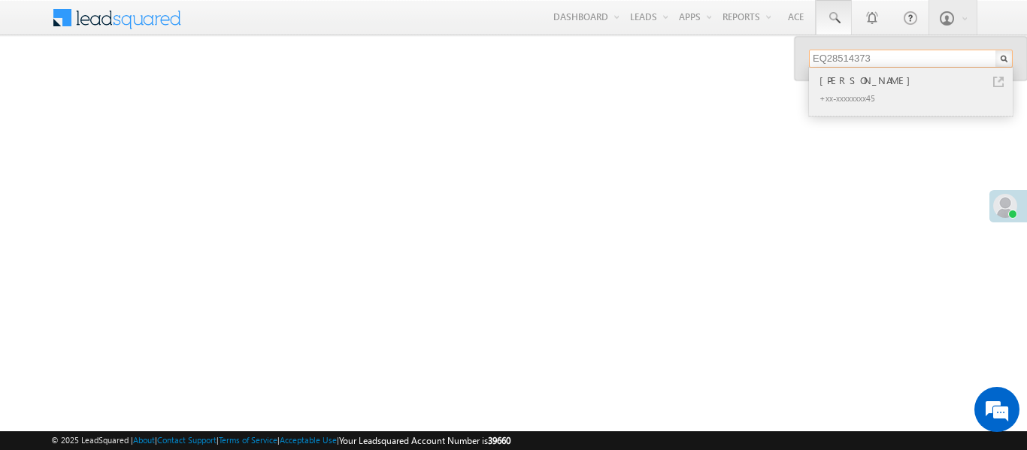
type input "EQ28514373"
click at [854, 79] on div "[PERSON_NAME]" at bounding box center [916, 80] width 201 height 17
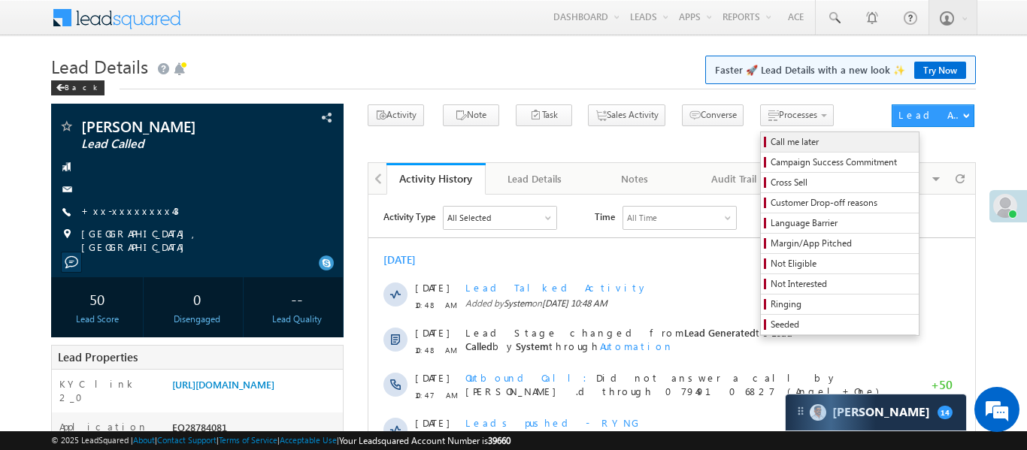
click at [771, 141] on span "Call me later" at bounding box center [842, 142] width 143 height 14
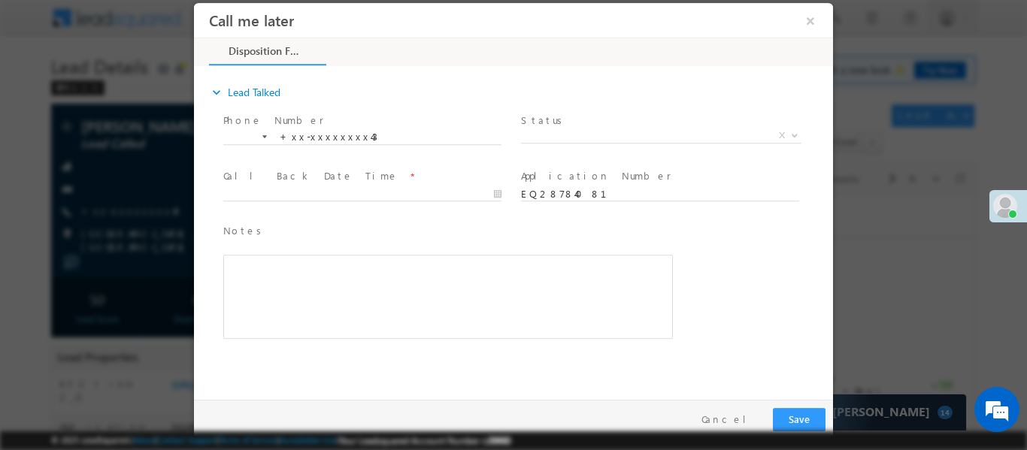
click at [575, 142] on span "Pitch Done Pitch Not Done No-Disposition Document not available Agreed for Proc…" at bounding box center [667, 138] width 292 height 18
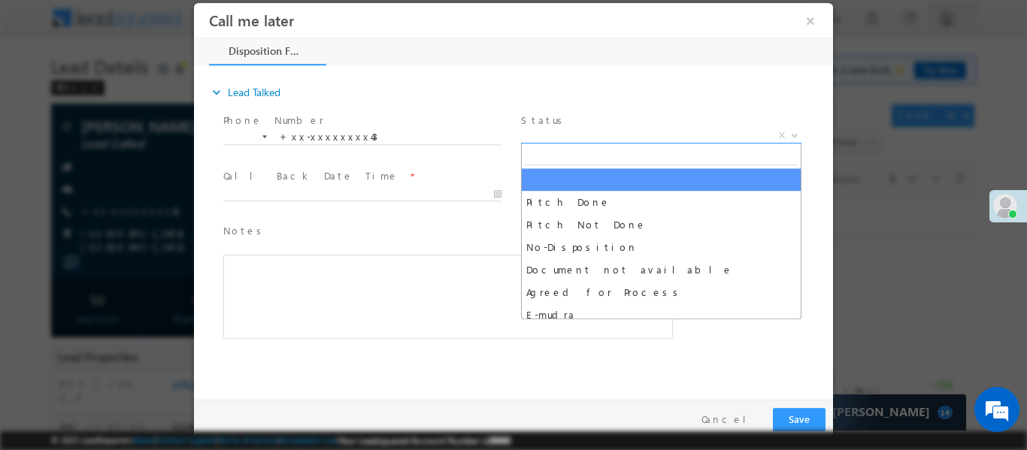
click at [566, 135] on span "X" at bounding box center [661, 135] width 280 height 15
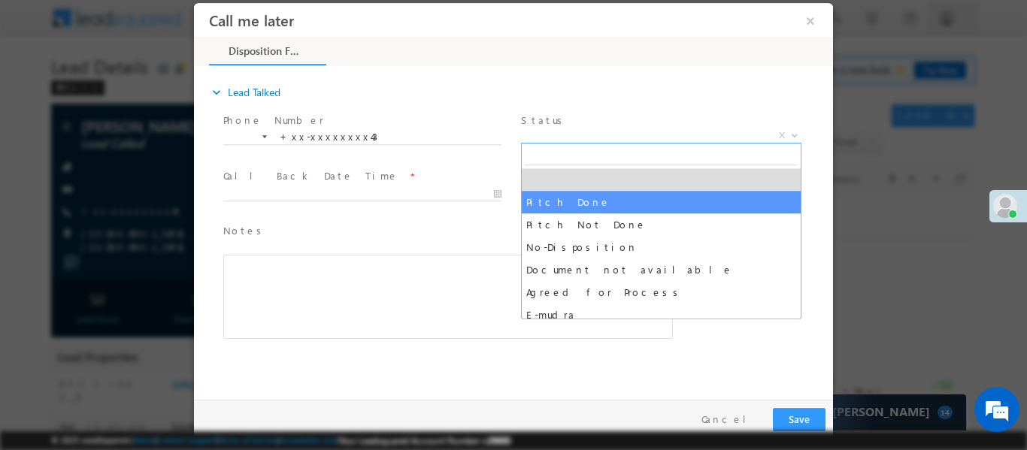
select select "Pitch Done"
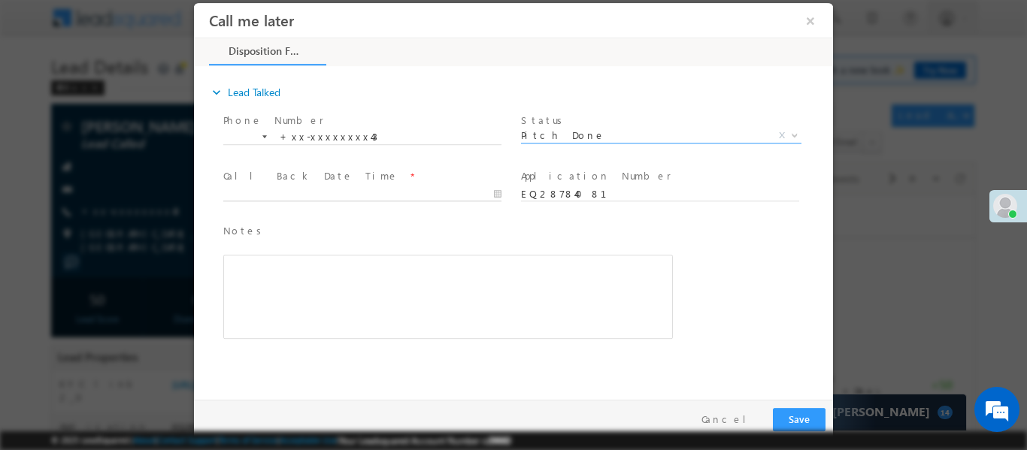
type input "[DATE] 11:04 AM"
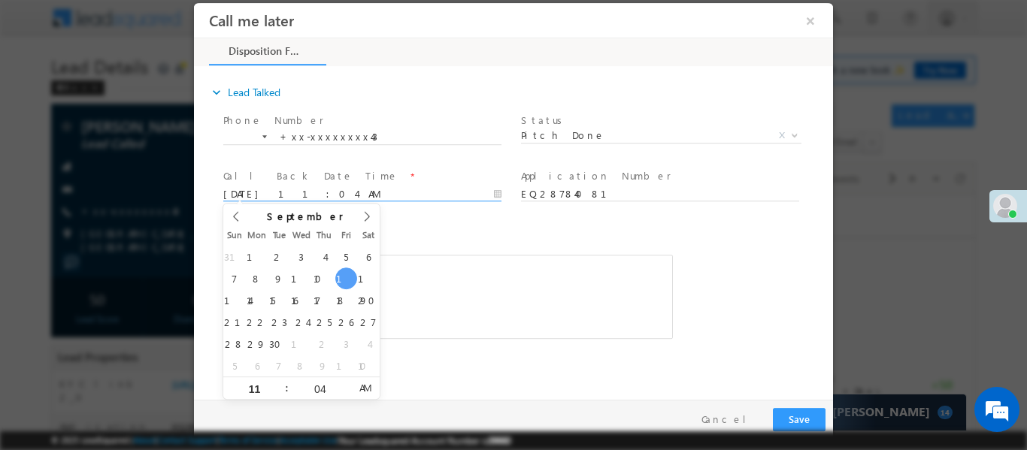
click at [329, 194] on input "12/09/25 11:04 AM" at bounding box center [362, 193] width 278 height 15
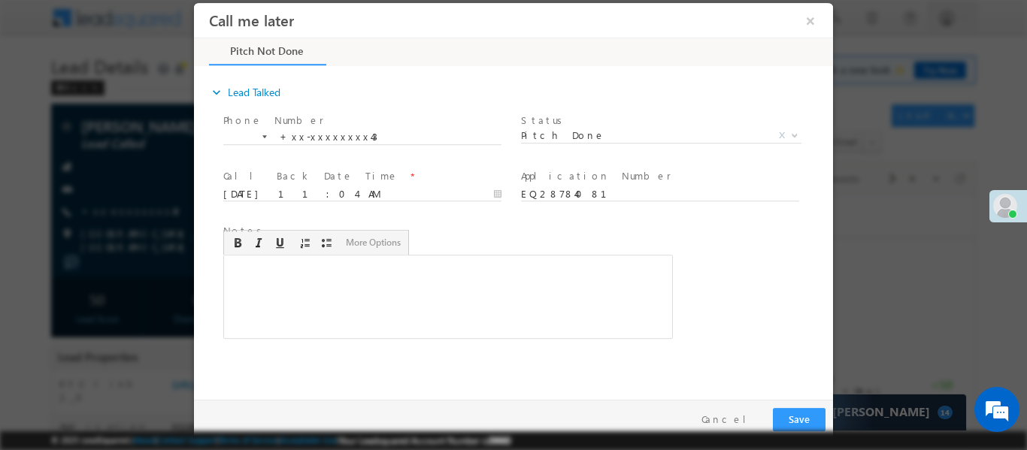
click at [586, 320] on div "Rich Text Editor, 40788eee-0fb2-11ec-a811-0adc8a9d82c2__tab1__section1__Notes__…" at bounding box center [448, 296] width 450 height 84
click at [776, 413] on button "Save" at bounding box center [799, 418] width 53 height 23
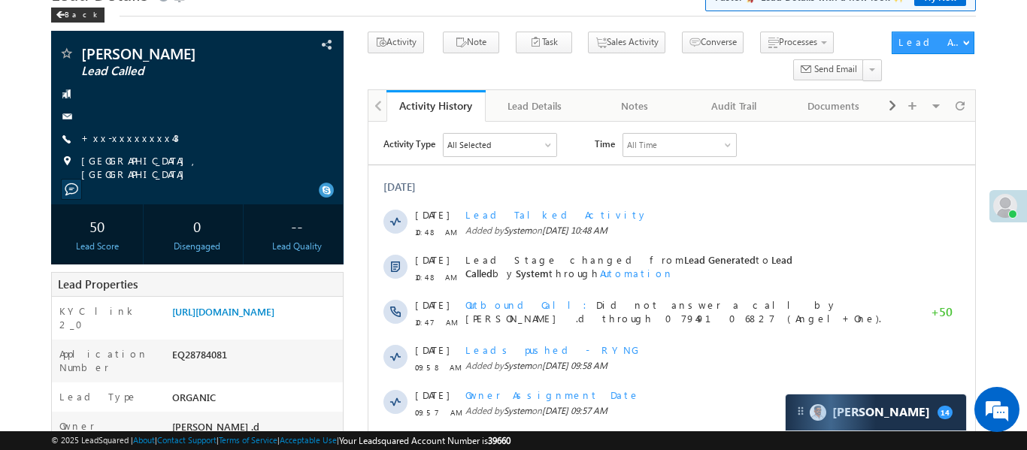
scroll to position [114, 0]
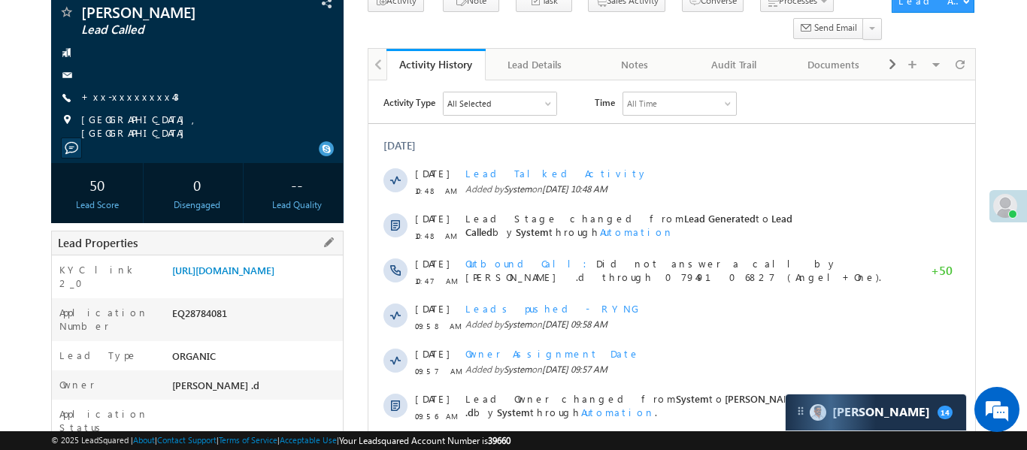
click at [217, 327] on div "EQ28784081" at bounding box center [255, 316] width 174 height 21
copy div "EQ28784081"
click at [184, 327] on div "EQ28784081" at bounding box center [255, 316] width 174 height 21
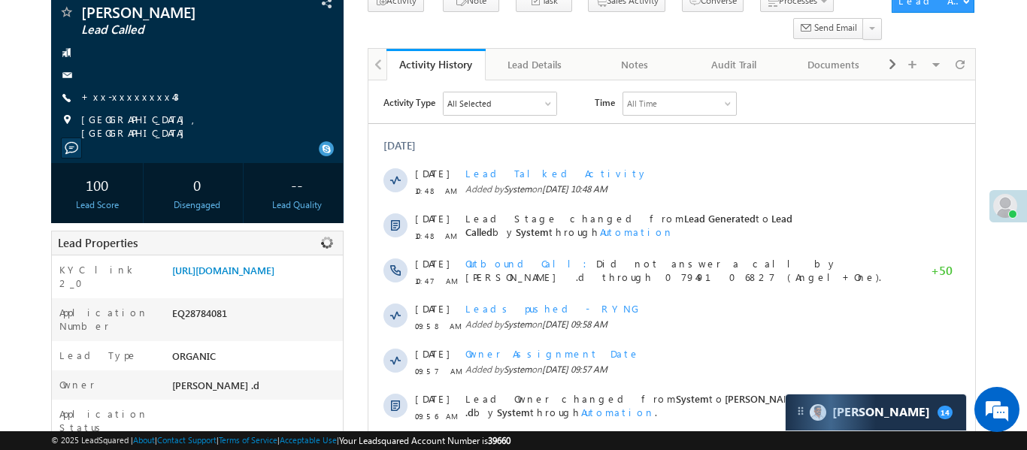
copy div "EQ28784081"
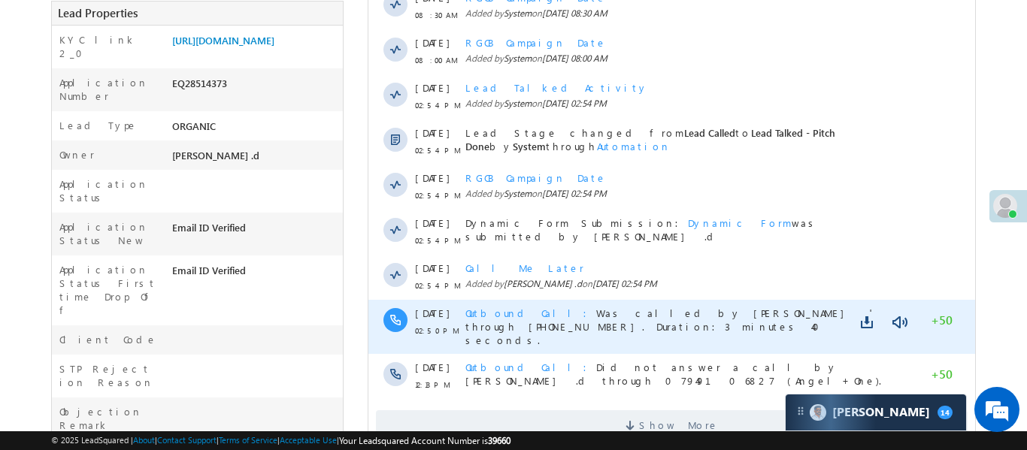
scroll to position [369, 0]
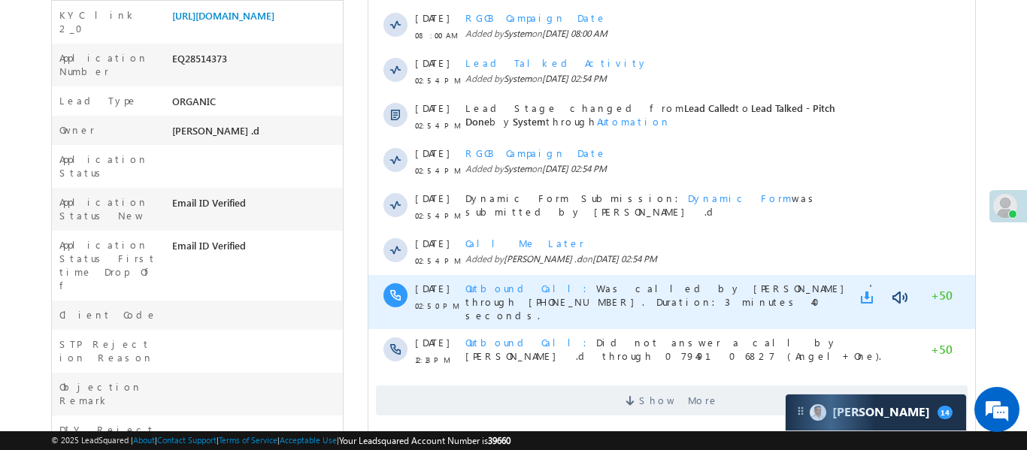
click at [865, 292] on link at bounding box center [869, 297] width 18 height 15
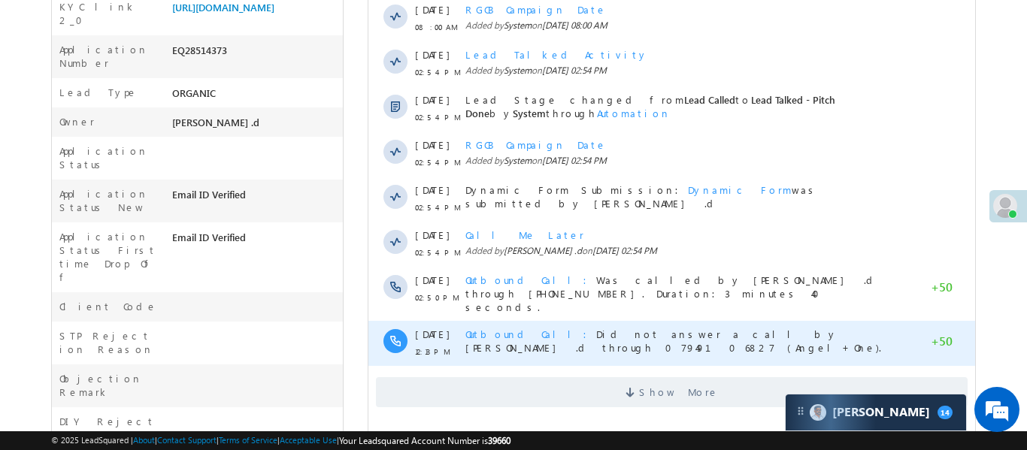
scroll to position [392, 0]
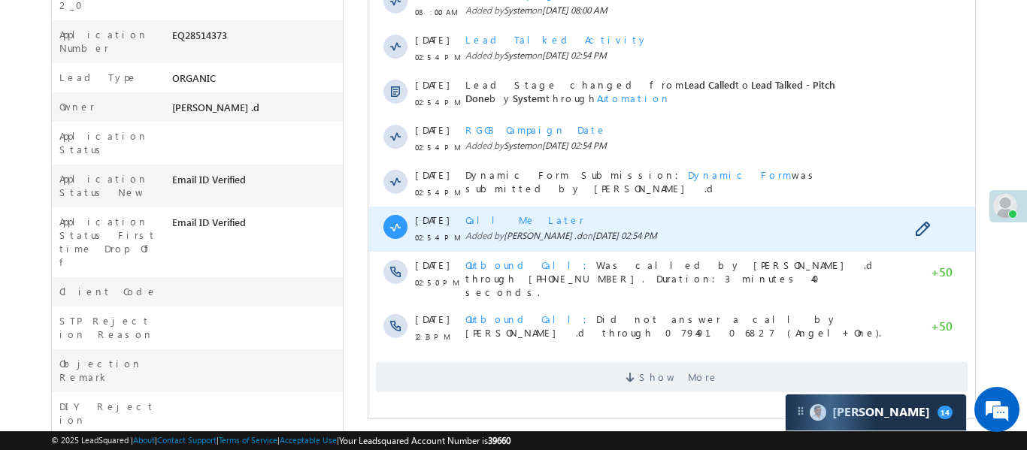
click at [481, 214] on span "Call Me Later" at bounding box center [524, 220] width 119 height 13
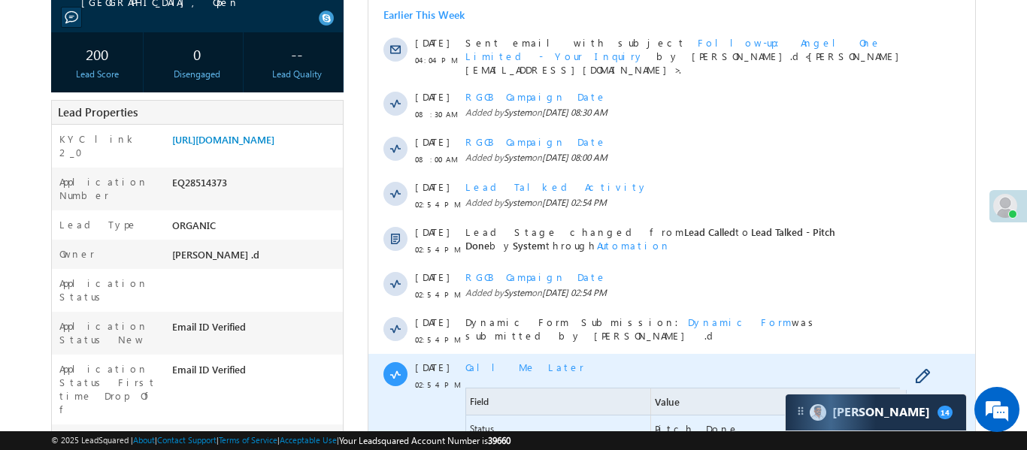
scroll to position [247, 0]
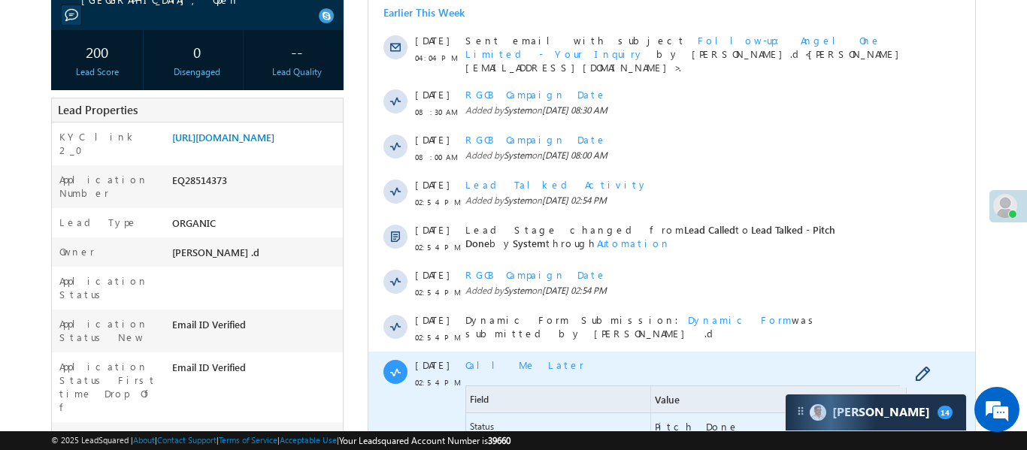
click at [502, 359] on span "Call Me Later" at bounding box center [524, 365] width 119 height 13
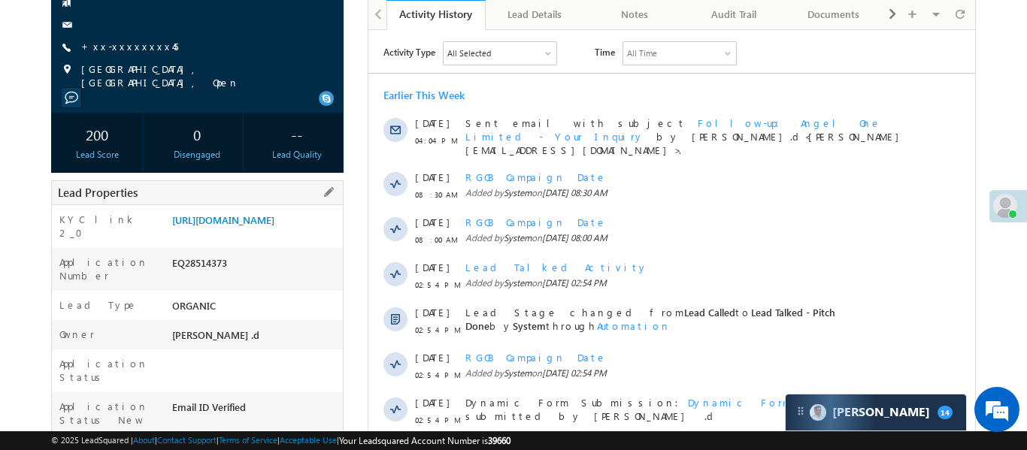
scroll to position [0, 0]
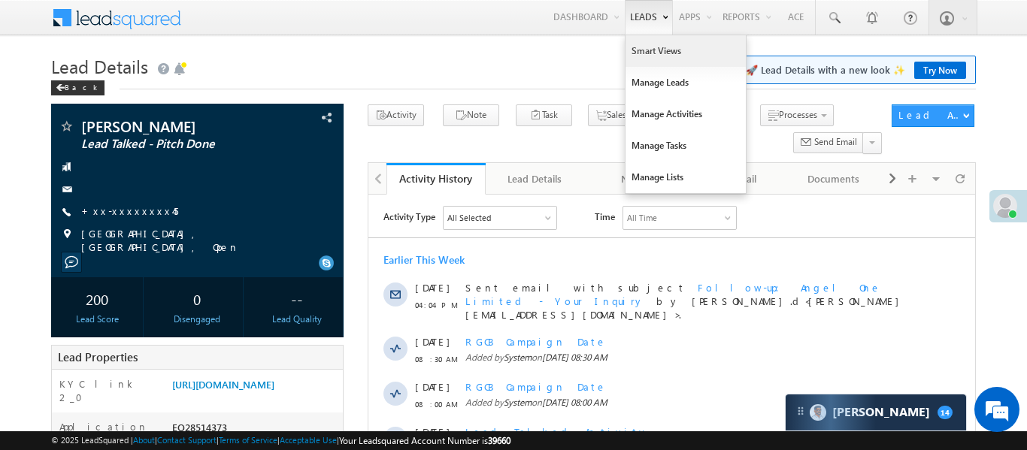
click at [653, 41] on link "Smart Views" at bounding box center [686, 51] width 120 height 32
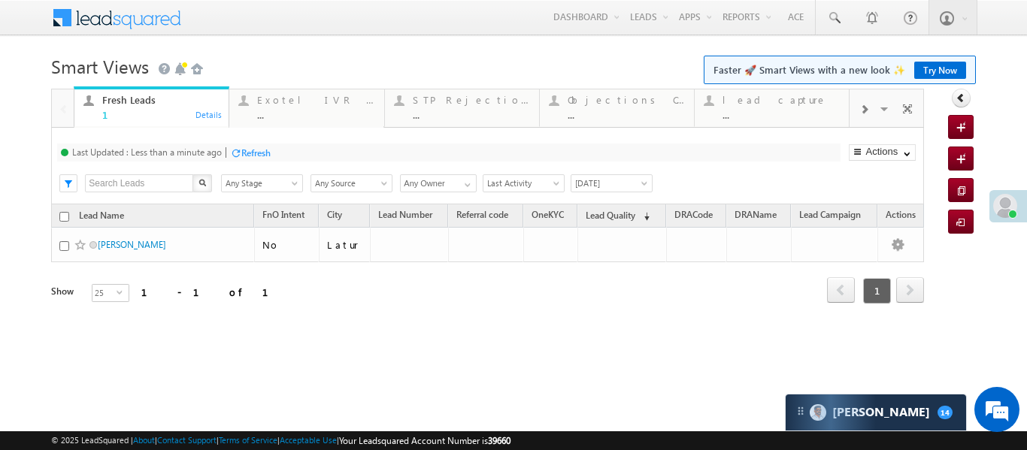
click at [871, 110] on div at bounding box center [864, 109] width 29 height 34
click at [810, 111] on div "..." at bounding box center [780, 114] width 117 height 11
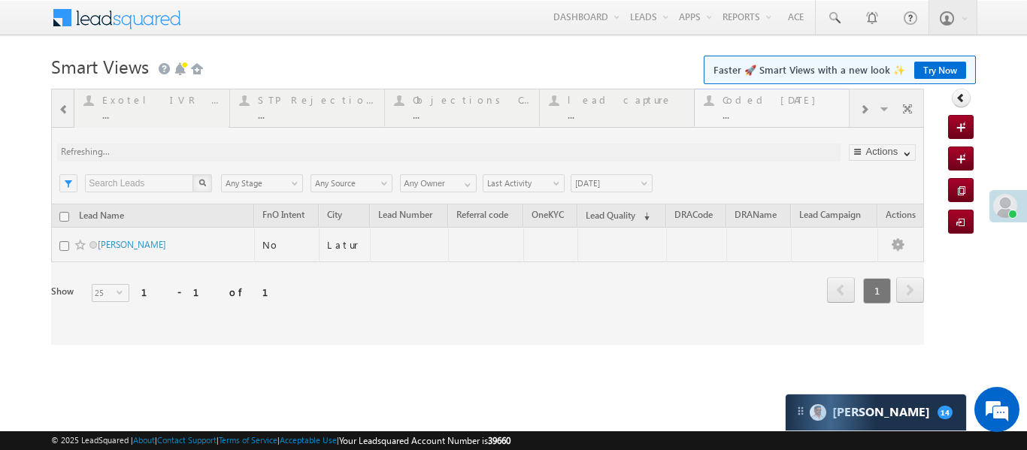
click at [810, 111] on div at bounding box center [487, 217] width 873 height 256
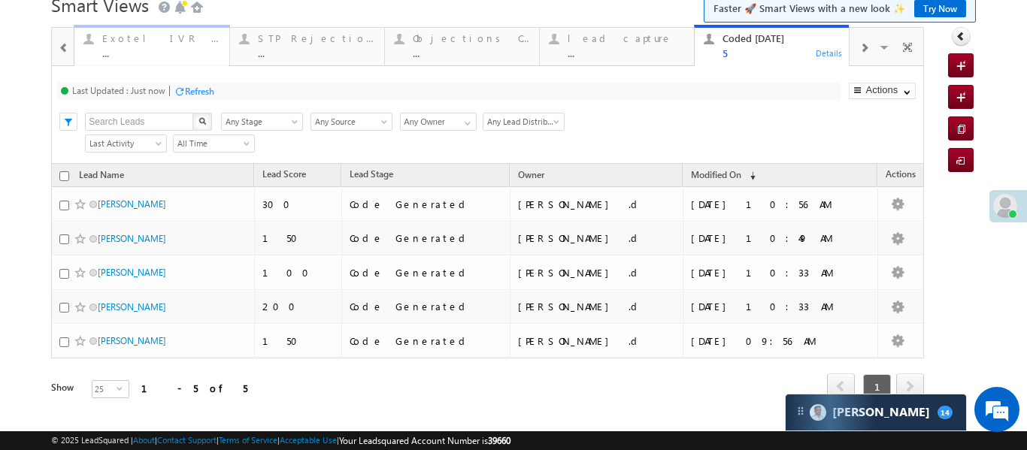
scroll to position [71, 0]
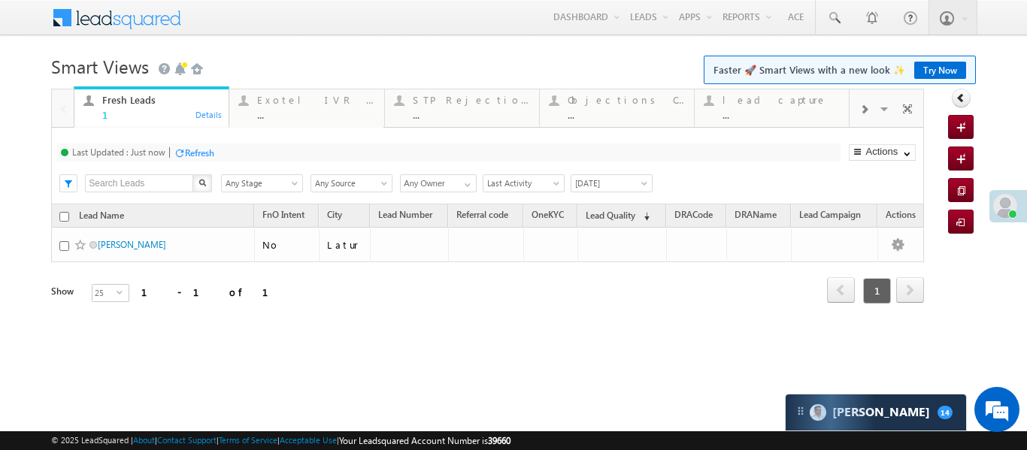
click at [856, 106] on div at bounding box center [864, 109] width 29 height 34
click at [772, 120] on link "Coded [DATE] ... Details" at bounding box center [772, 106] width 156 height 41
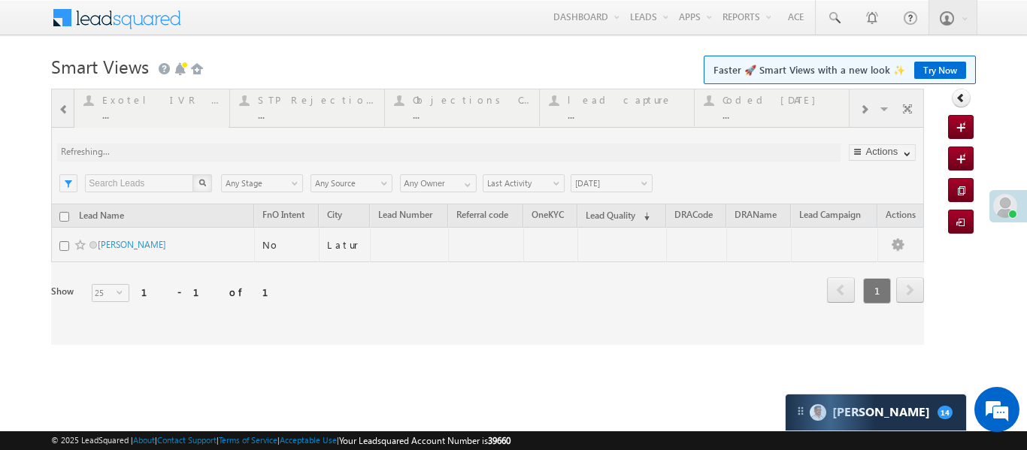
click at [769, 118] on div at bounding box center [487, 217] width 873 height 256
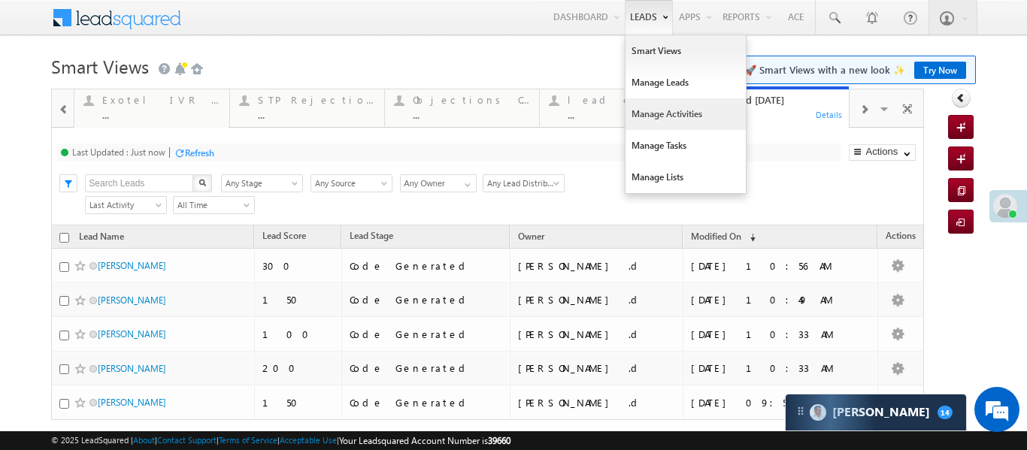
click at [674, 105] on link "Manage Activities" at bounding box center [686, 114] width 120 height 32
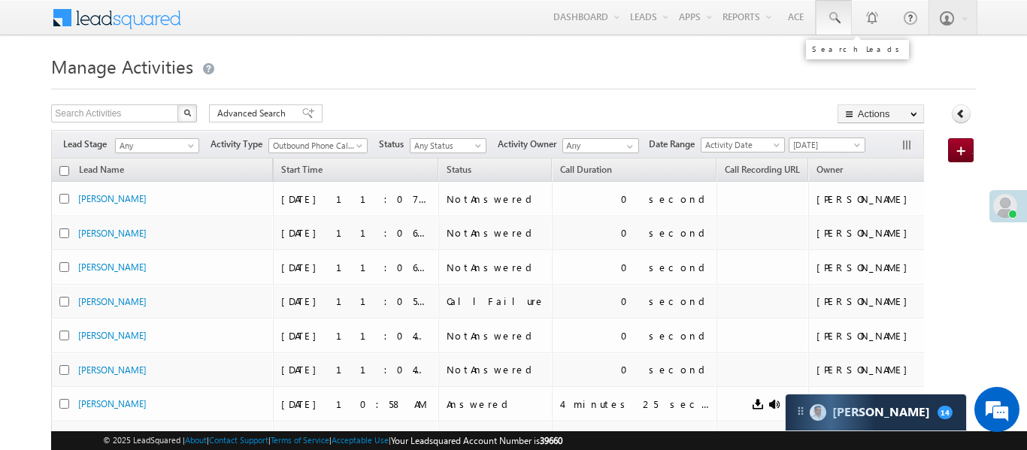
click at [841, 16] on link at bounding box center [834, 17] width 36 height 35
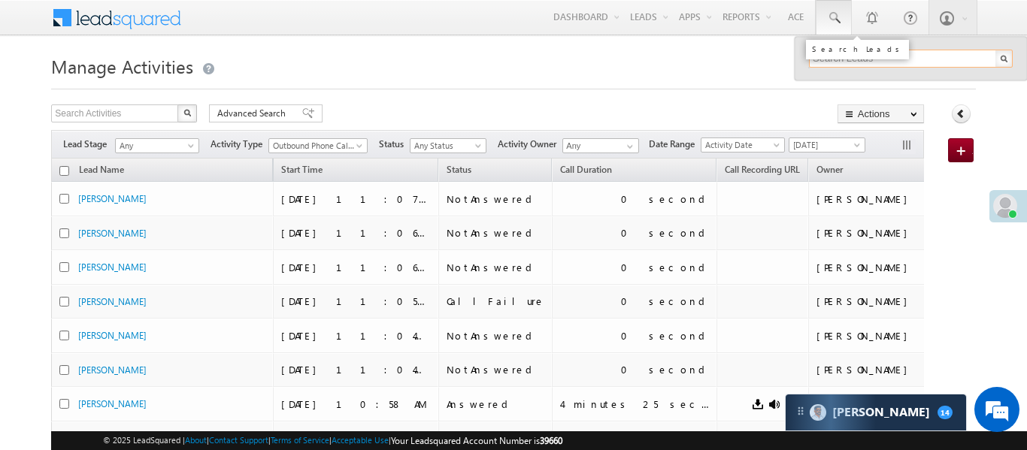
paste input "EQ28681537"
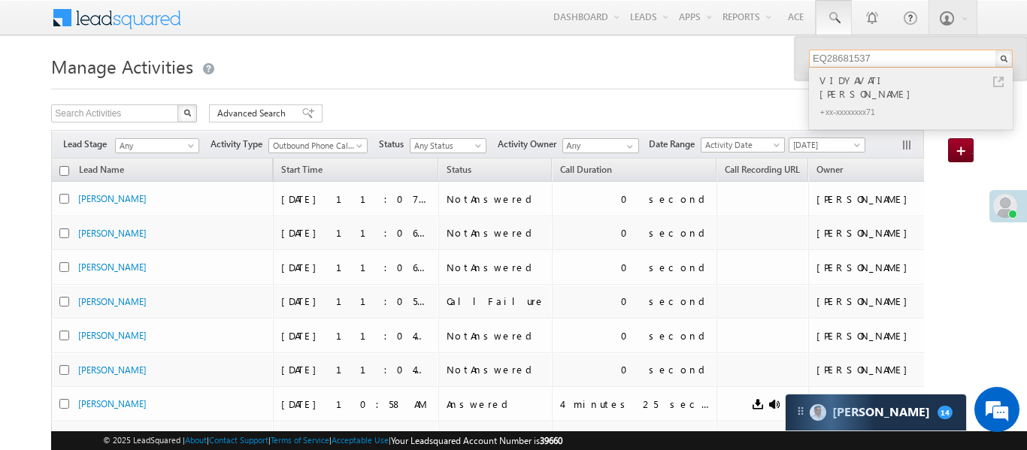
type input "EQ28681537"
click at [861, 75] on div "VIDYAVATI PALAKDHARI NISHAD" at bounding box center [916, 87] width 201 height 30
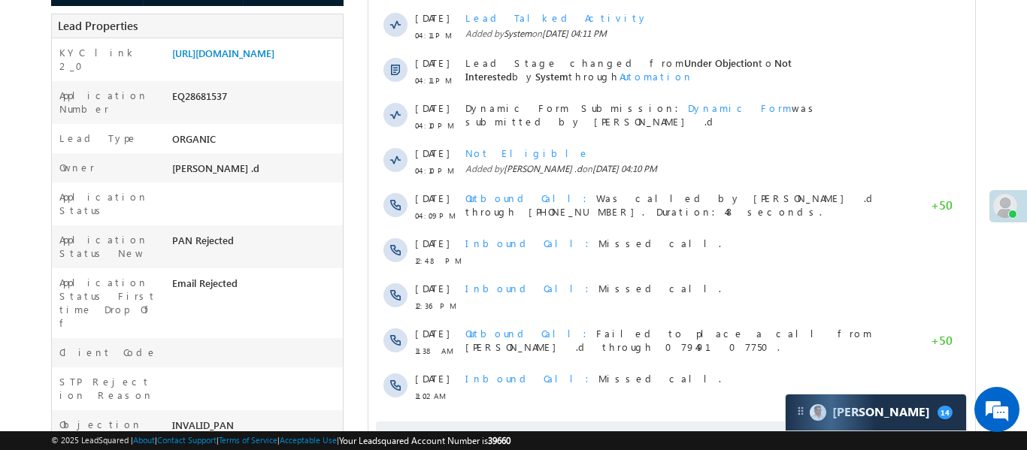
scroll to position [364, 0]
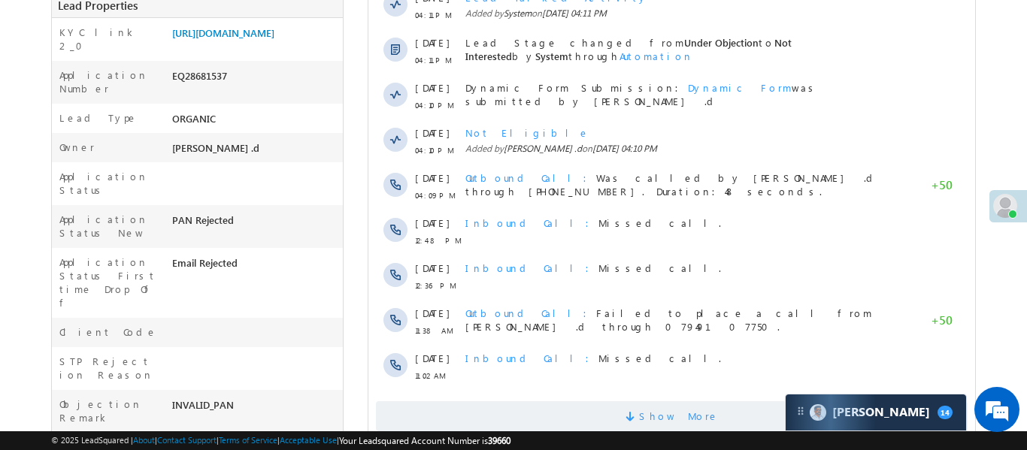
click at [708, 412] on span "Show More" at bounding box center [671, 416] width 592 height 30
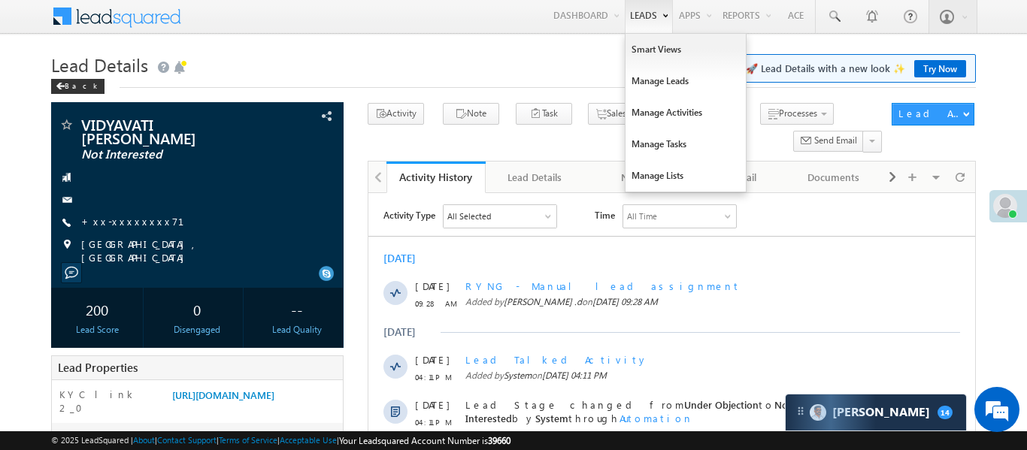
scroll to position [0, 0]
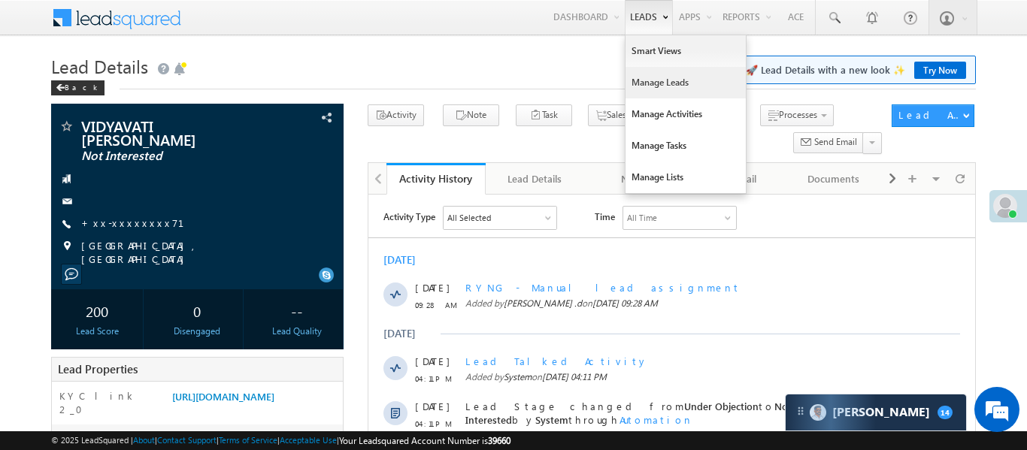
click at [654, 89] on link "Manage Leads" at bounding box center [686, 83] width 120 height 32
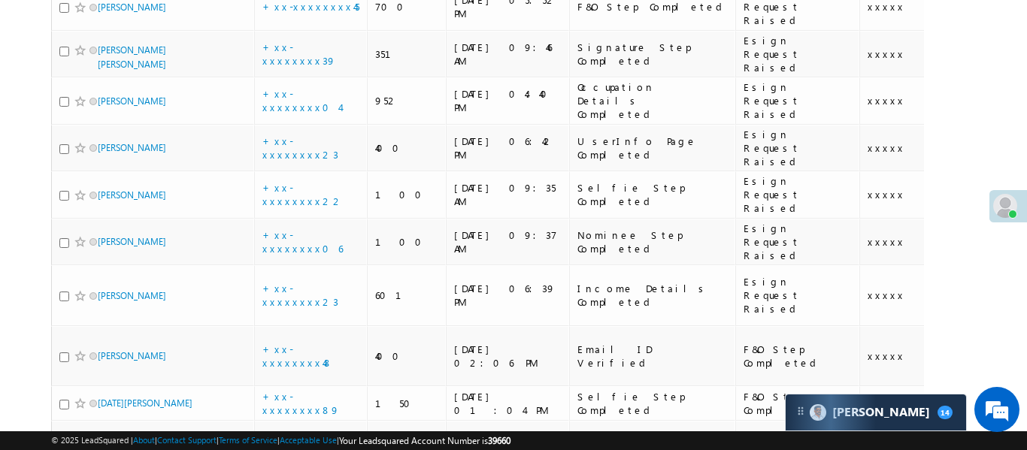
scroll to position [4066, 0]
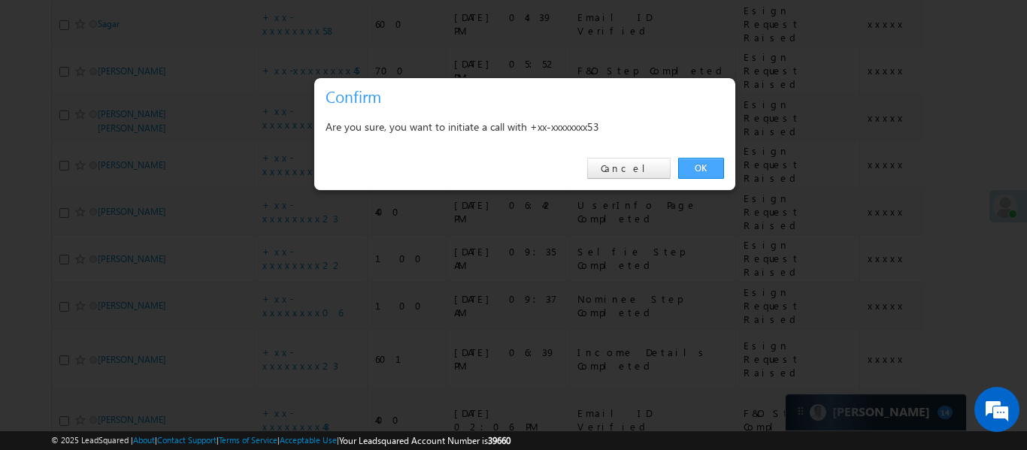
click at [697, 169] on link "OK" at bounding box center [701, 168] width 46 height 21
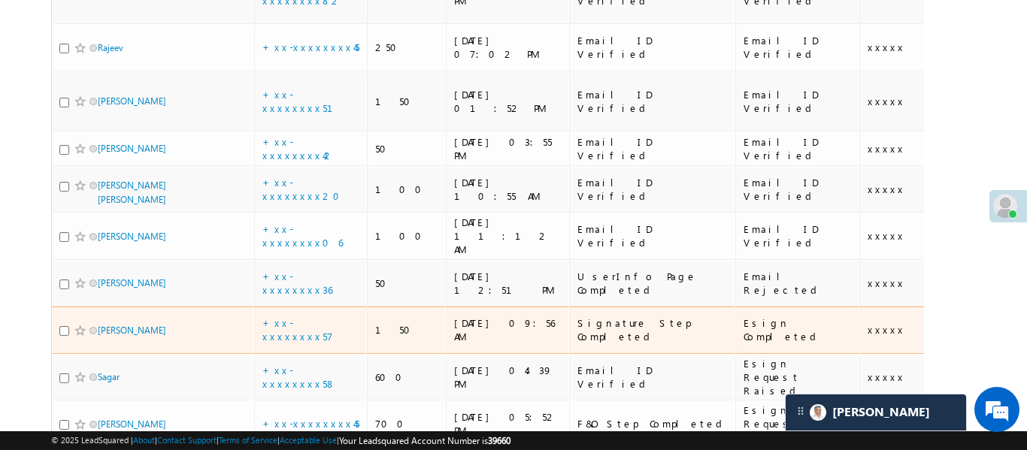
scroll to position [3604, 0]
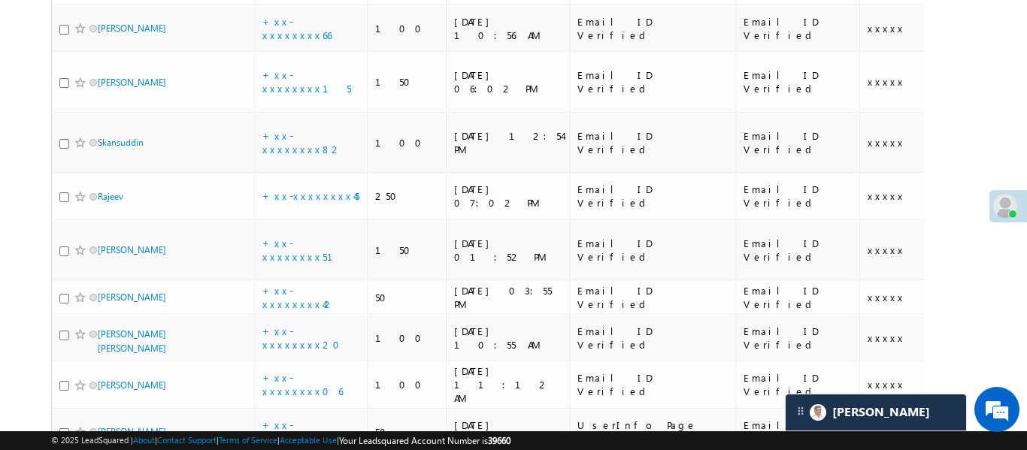
click at [968, 122] on div "Search Leads X ? 153 results found Advanced Search Advanced Search Advanced sea…" at bounding box center [513, 213] width 924 height 7345
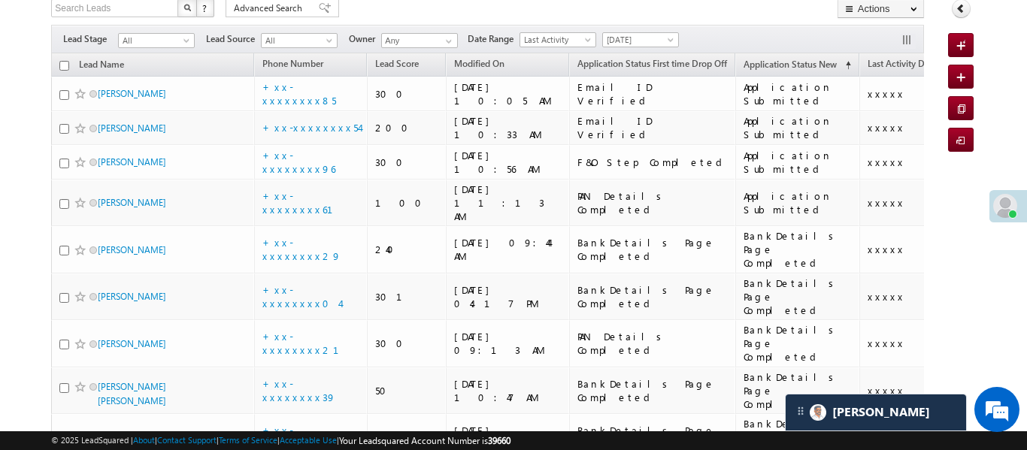
scroll to position [0, 0]
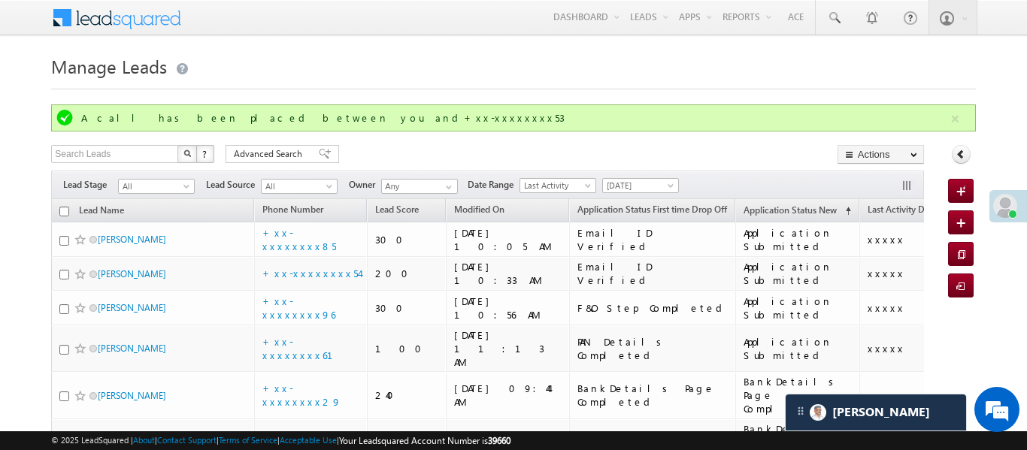
click at [955, 119] on button "button" at bounding box center [955, 119] width 19 height 19
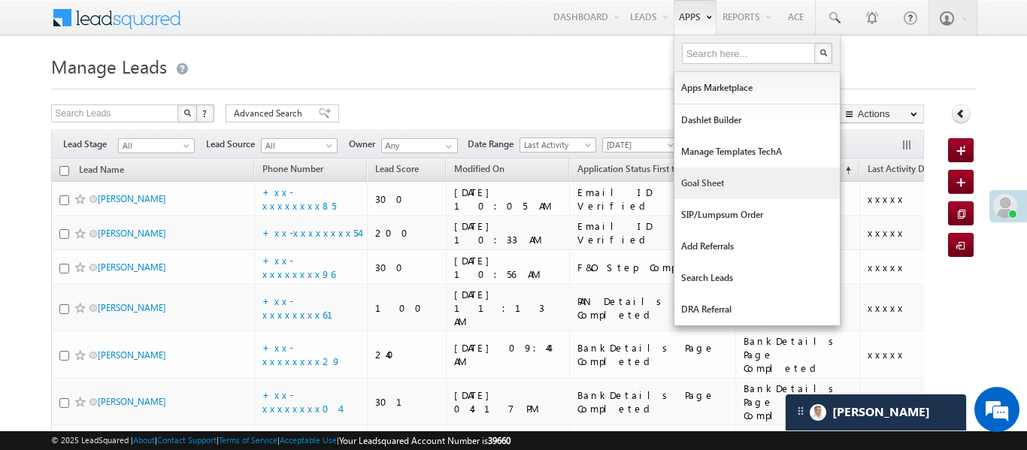
click at [691, 192] on link "Goal Sheet" at bounding box center [756, 184] width 165 height 32
click at [695, 192] on link "Goal Sheet" at bounding box center [756, 184] width 165 height 32
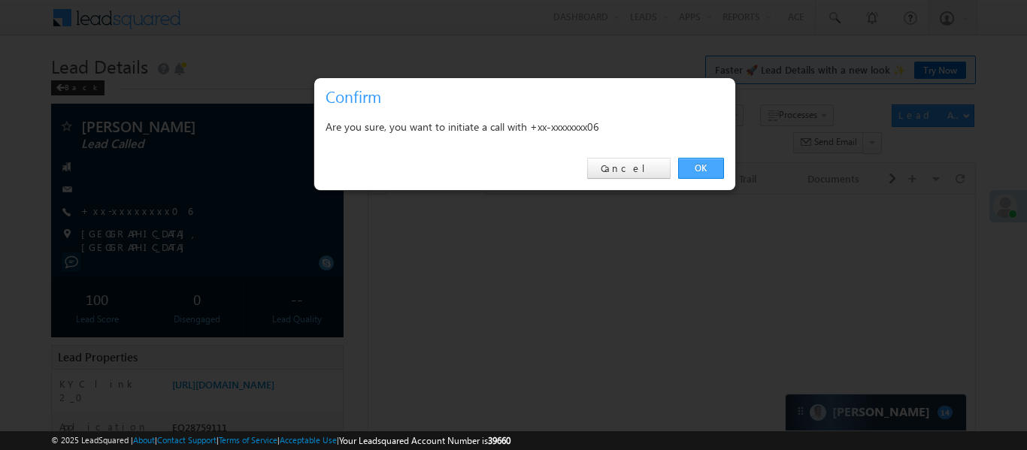
click at [708, 167] on link "OK" at bounding box center [701, 168] width 46 height 21
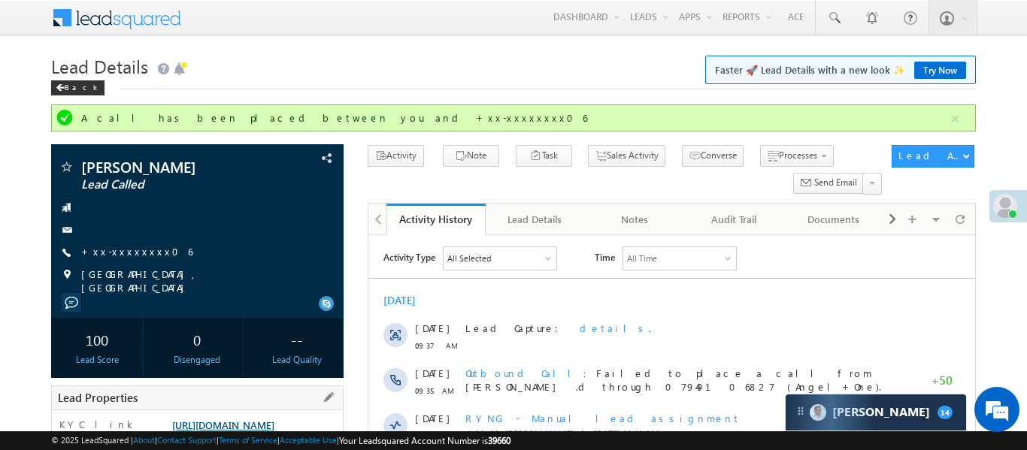
click at [274, 420] on link "[URL][DOMAIN_NAME]" at bounding box center [223, 425] width 102 height 13
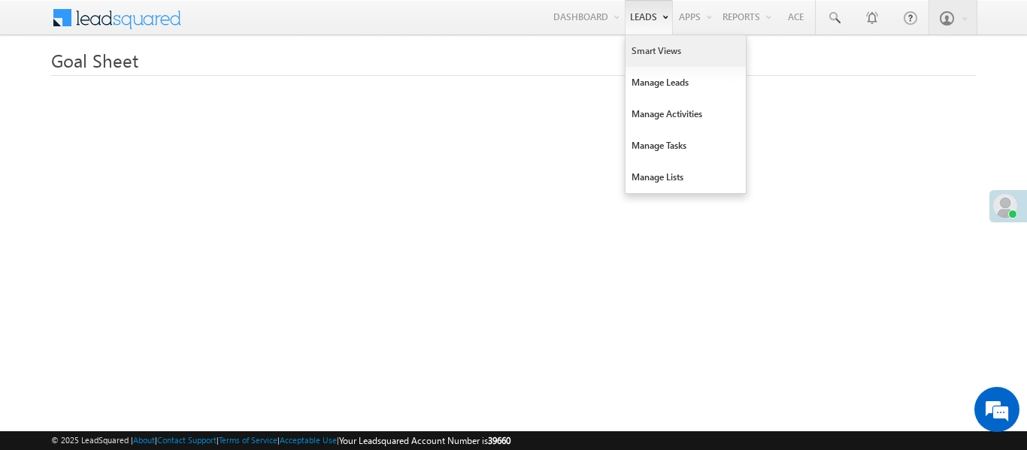
click at [649, 51] on link "Smart Views" at bounding box center [686, 51] width 120 height 32
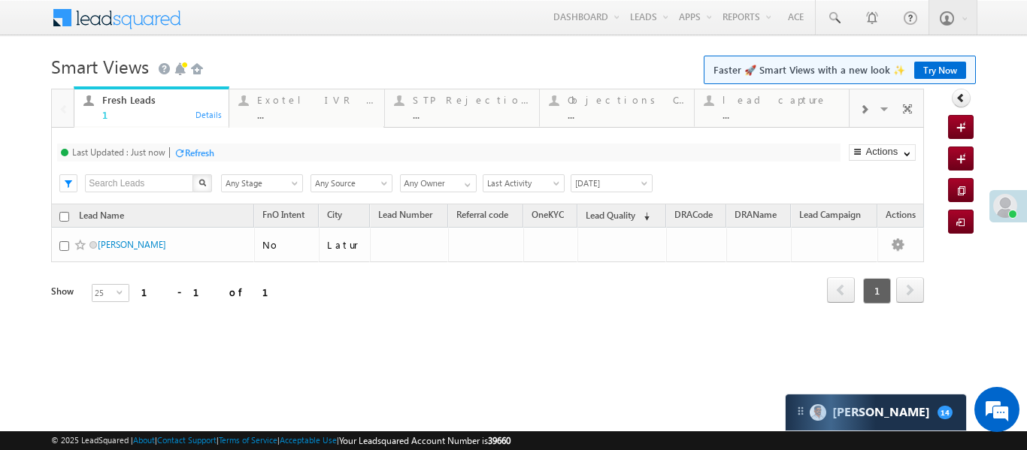
click at [863, 109] on span at bounding box center [863, 110] width 9 height 12
click at [763, 105] on div "Coded [DATE]" at bounding box center [780, 100] width 117 height 12
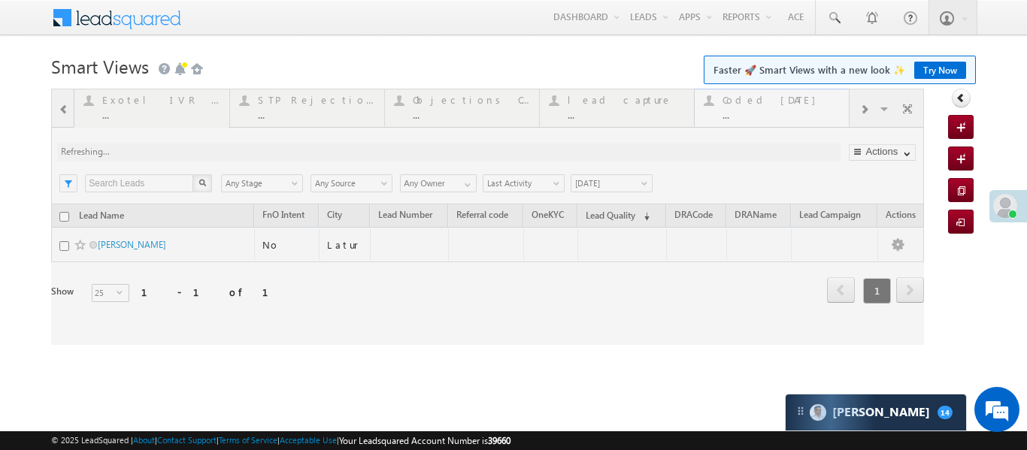
click at [763, 105] on div at bounding box center [487, 217] width 873 height 256
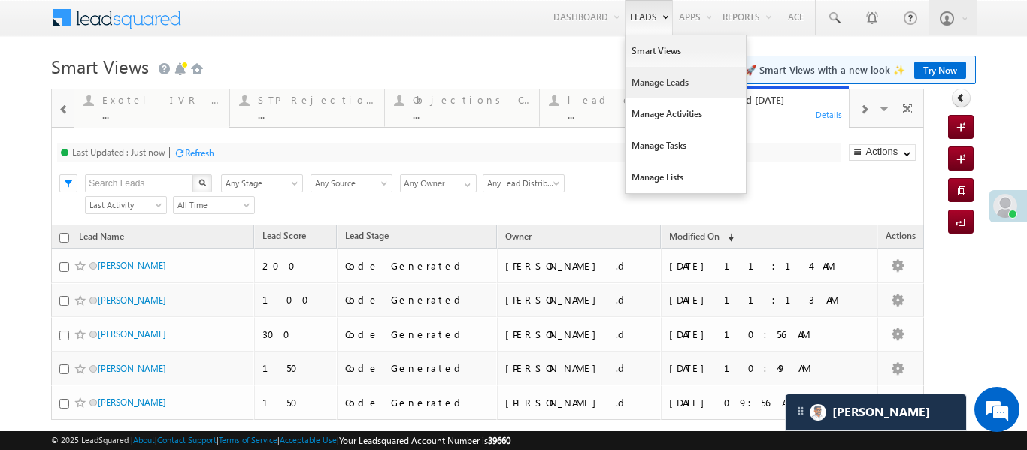
click at [651, 79] on link "Manage Leads" at bounding box center [686, 83] width 120 height 32
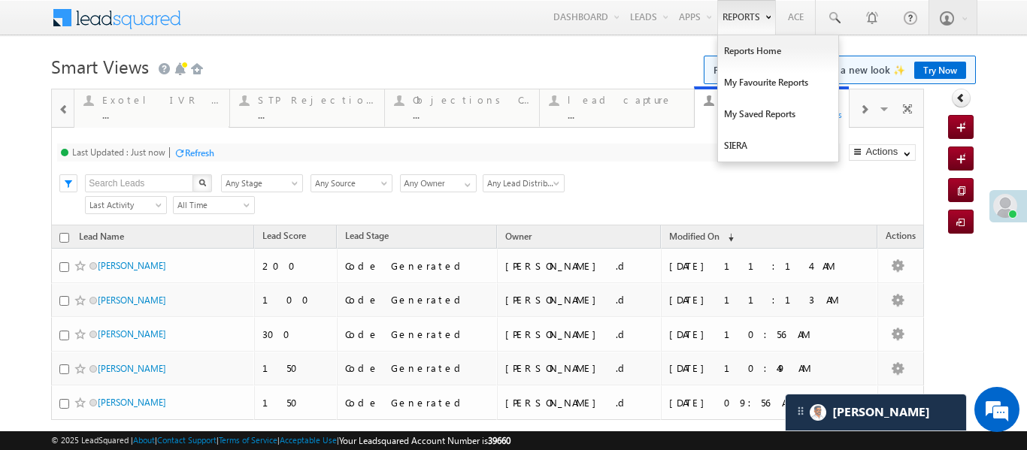
drag, startPoint x: 651, startPoint y: 79, endPoint x: 722, endPoint y: 21, distance: 91.9
click at [0, 0] on link "Manage Leads" at bounding box center [0, 0] width 0 height 0
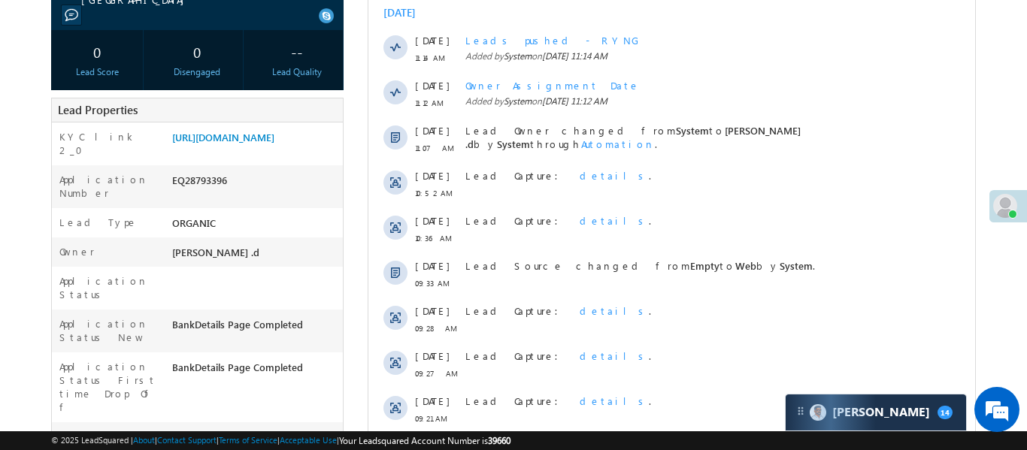
scroll to position [141, 0]
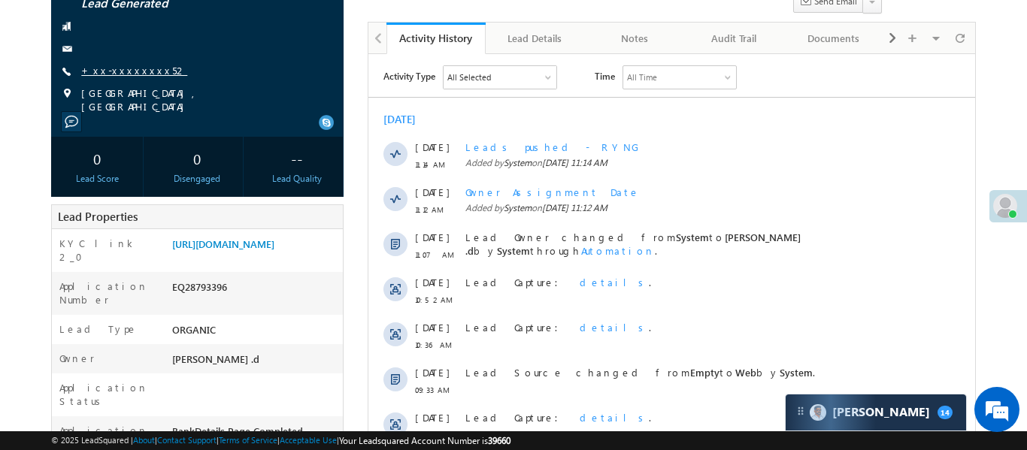
click at [126, 77] on link "+xx-xxxxxxxx52" at bounding box center [134, 70] width 106 height 13
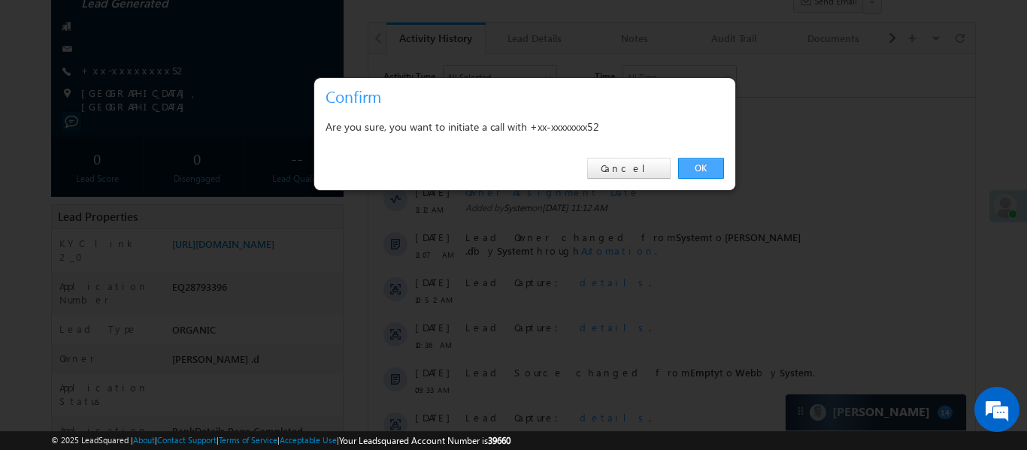
click at [701, 168] on link "OK" at bounding box center [701, 168] width 46 height 21
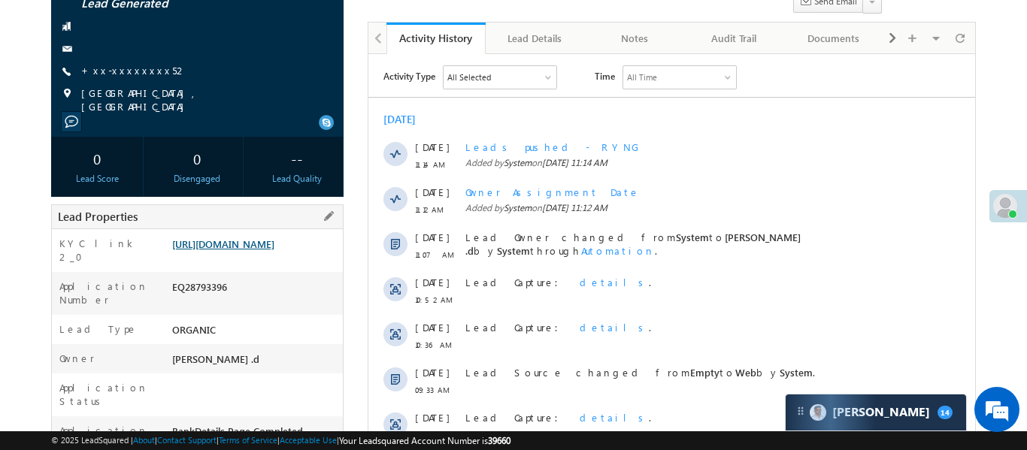
click at [274, 250] on link "[URL][DOMAIN_NAME]" at bounding box center [223, 244] width 102 height 13
click at [132, 74] on div "Madhav ramchandra suryawanshi Lead Generated +xx-xxxxxxxx52" at bounding box center [197, 45] width 277 height 135
click at [135, 77] on link "+xx-xxxxxxxx52" at bounding box center [134, 70] width 106 height 13
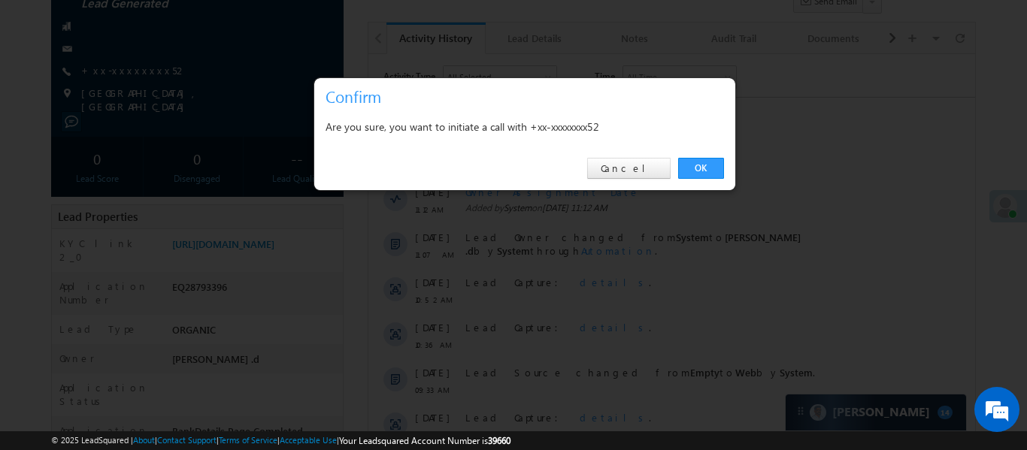
click at [706, 157] on div "OK Cancel" at bounding box center [524, 168] width 421 height 43
click at [667, 167] on link "Cancel" at bounding box center [628, 168] width 83 height 21
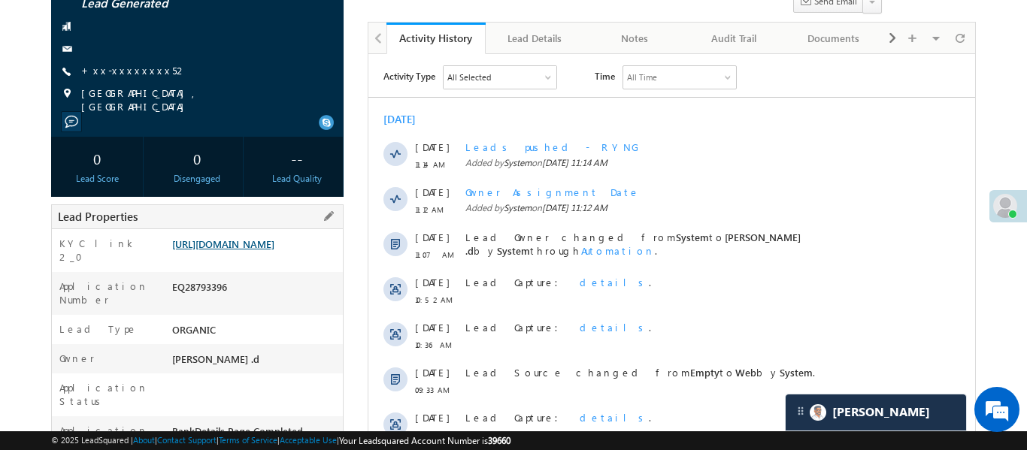
click at [266, 250] on link "https://angelbroking1-pk3em7sa.customui-test.leadsquared.com?leadId=50f8eb15-bd…" at bounding box center [223, 244] width 102 height 13
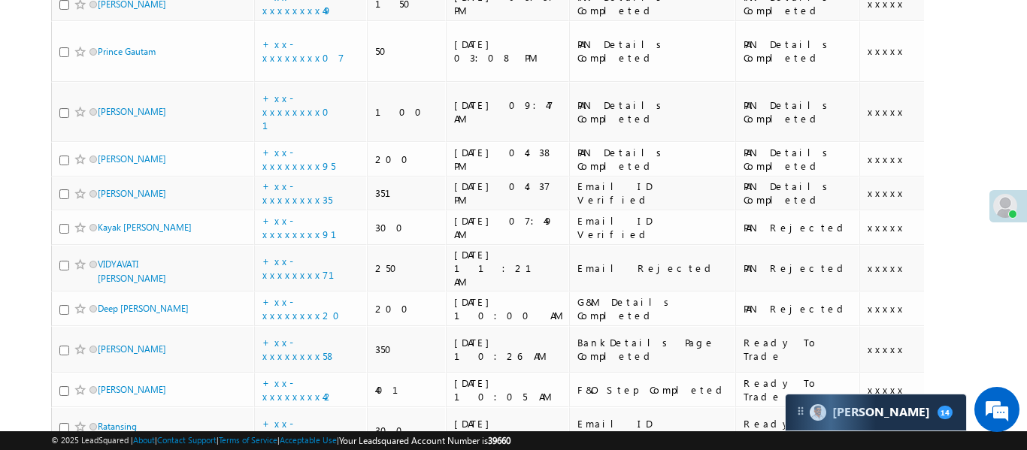
scroll to position [4923, 0]
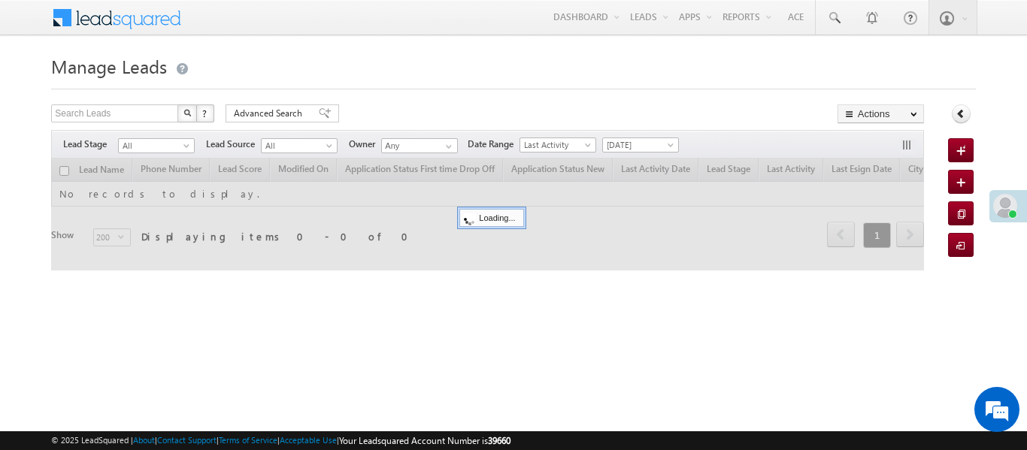
scroll to position [14, 0]
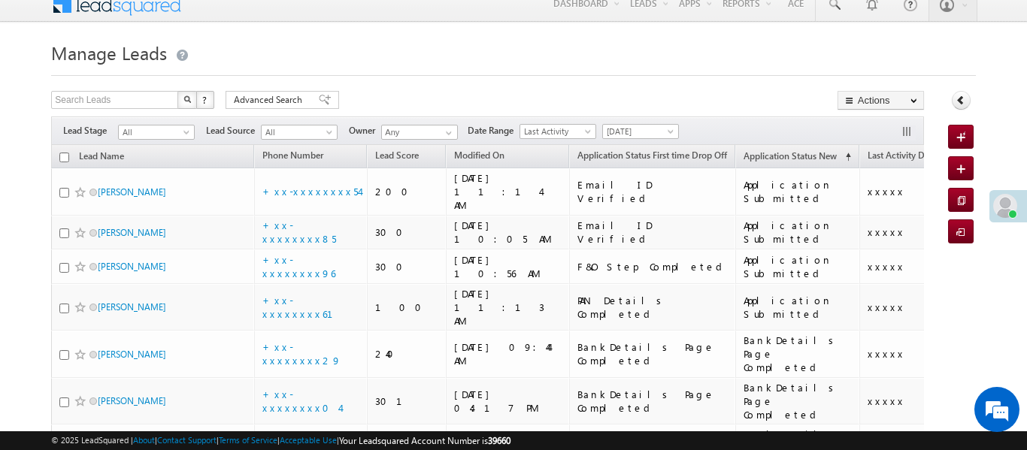
click at [390, 44] on h1 "Manage Leads" at bounding box center [513, 51] width 924 height 29
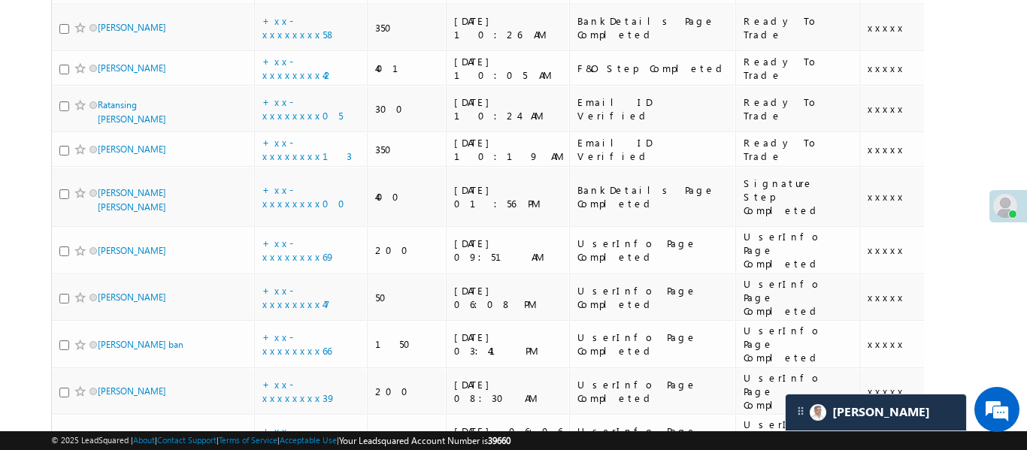
scroll to position [5485, 0]
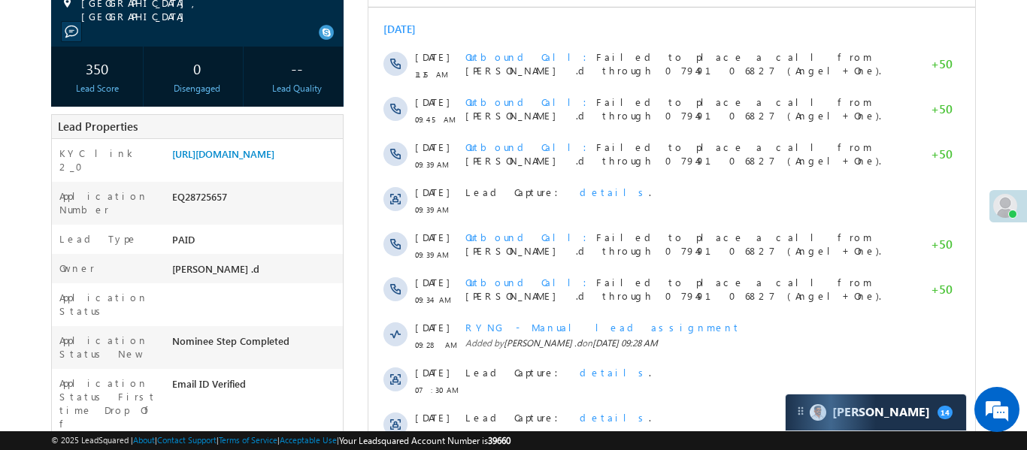
scroll to position [233, 0]
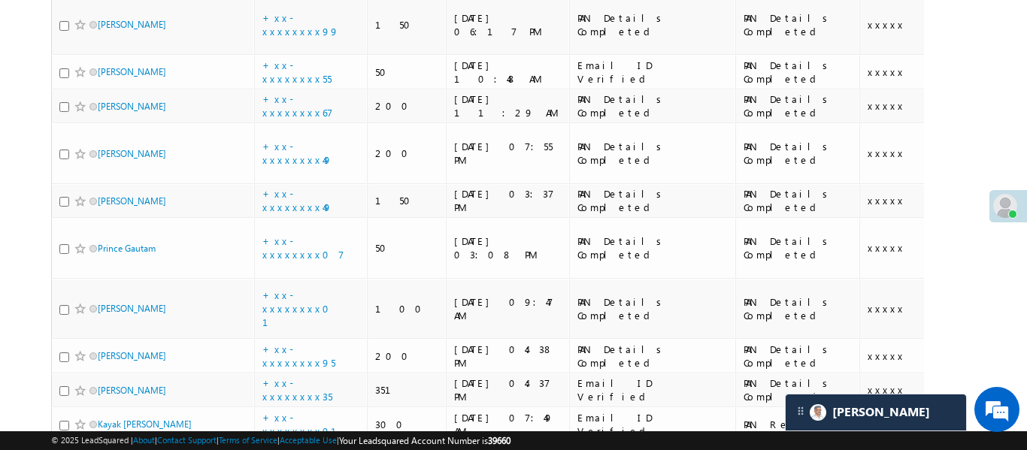
scroll to position [5275, 0]
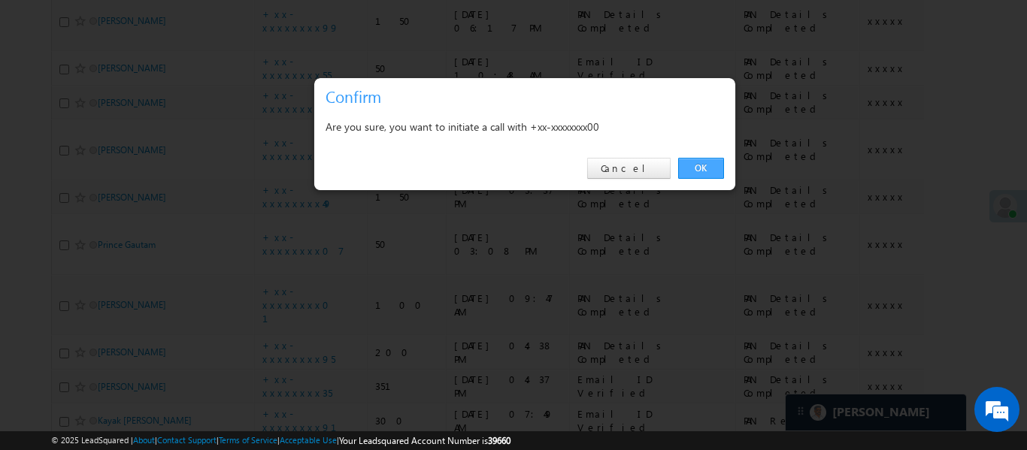
click at [706, 167] on link "OK" at bounding box center [701, 168] width 46 height 21
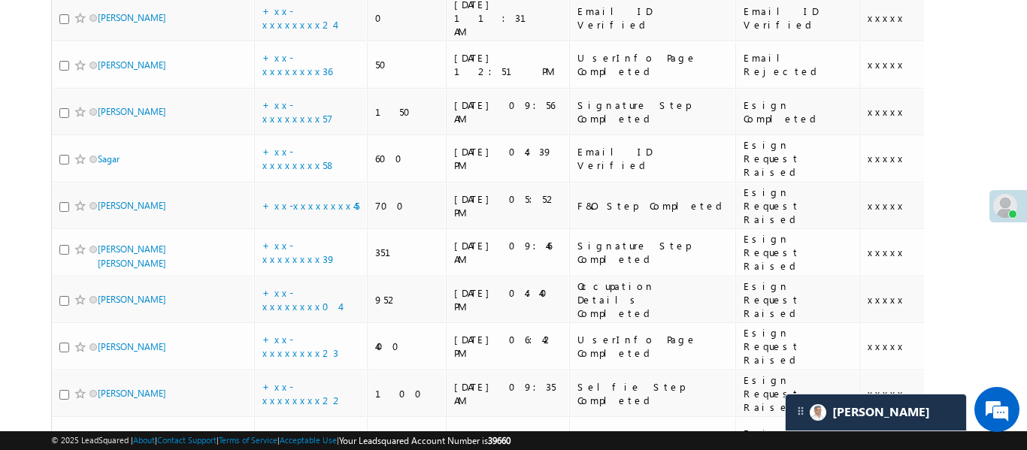
scroll to position [4115, 0]
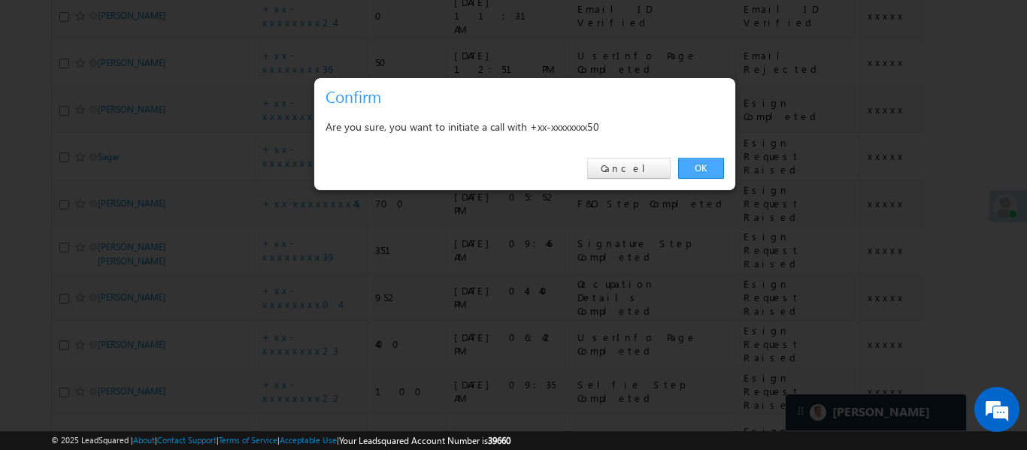
click at [710, 166] on link "OK" at bounding box center [701, 168] width 46 height 21
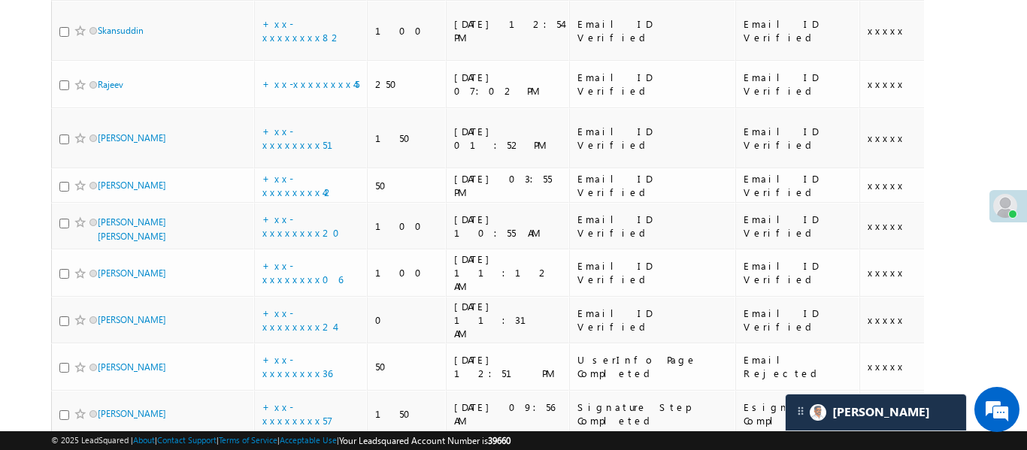
scroll to position [3802, 0]
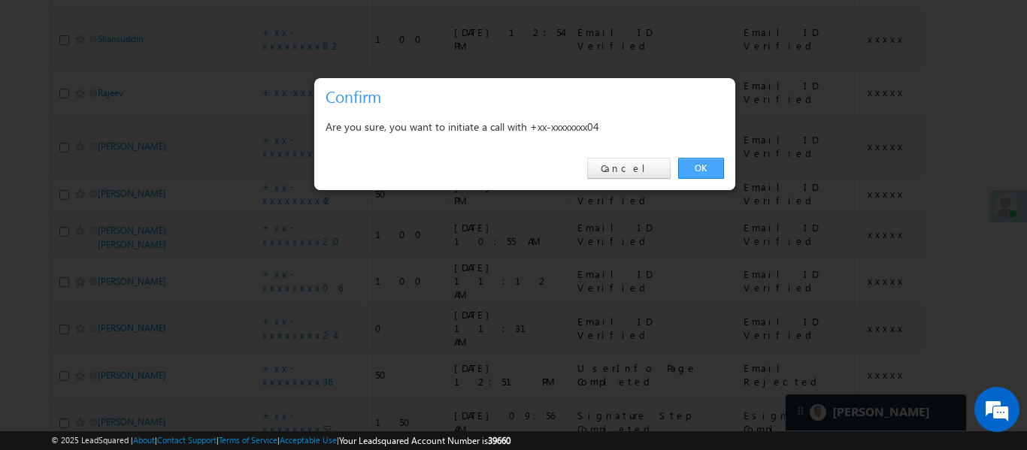
click at [700, 171] on link "OK" at bounding box center [701, 168] width 46 height 21
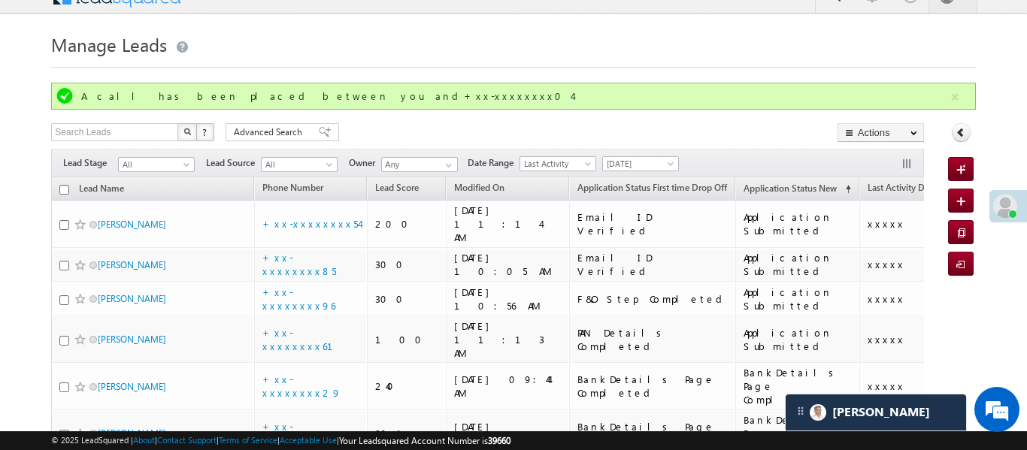
scroll to position [0, 0]
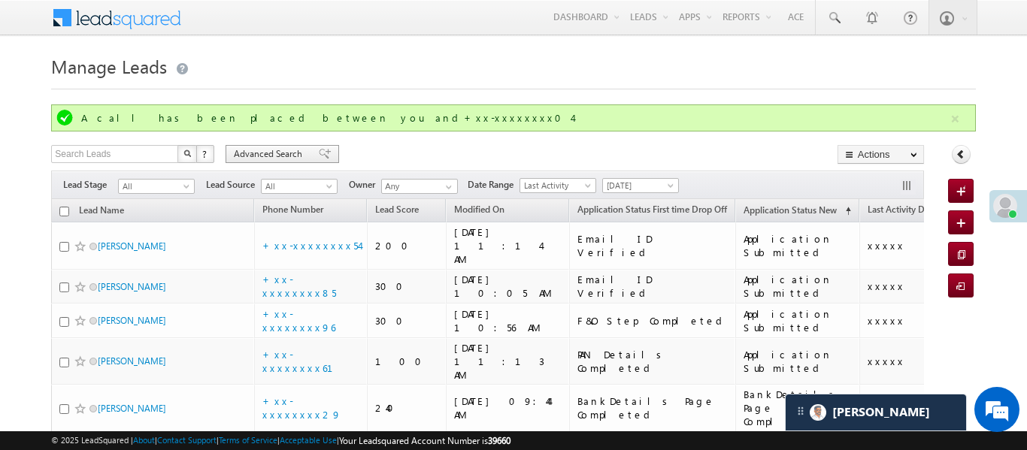
click at [304, 159] on span "Advanced Search" at bounding box center [270, 154] width 73 height 14
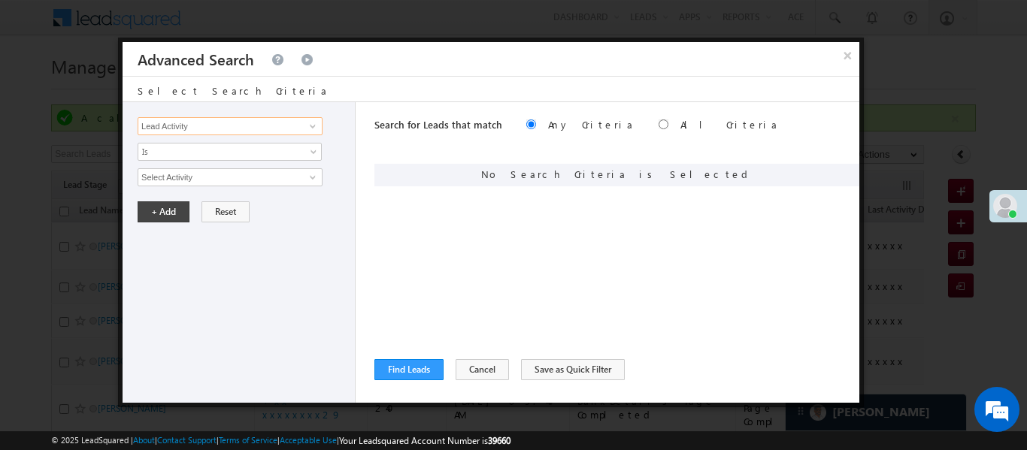
click at [265, 123] on input "Lead Activity" at bounding box center [230, 126] width 185 height 18
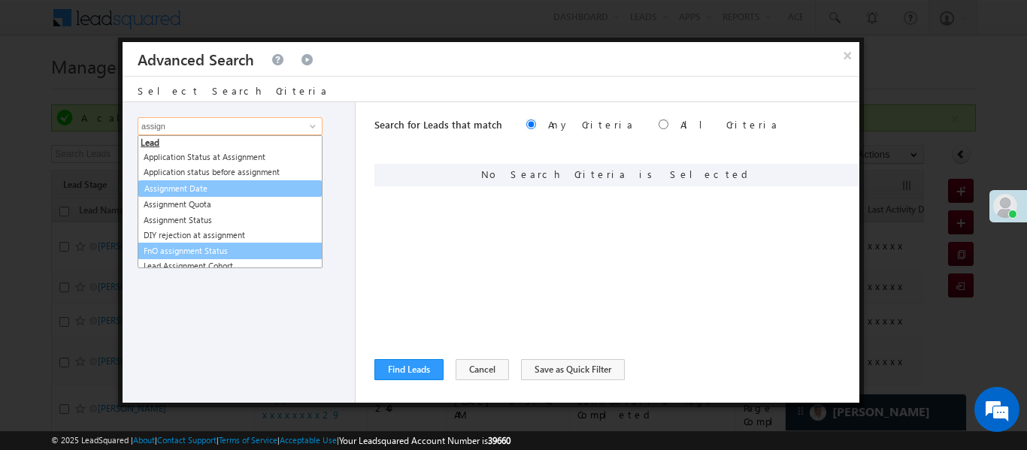
scroll to position [8, 0]
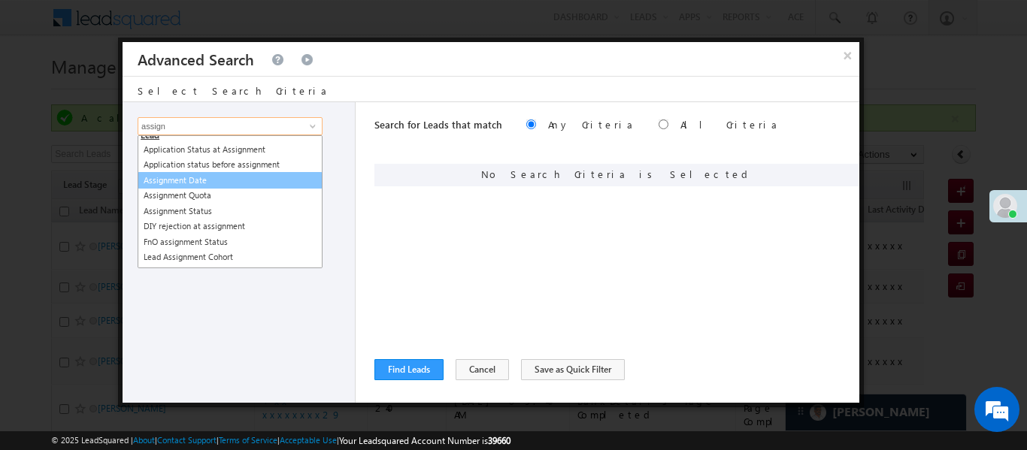
click at [221, 176] on link "Assignment Date" at bounding box center [230, 180] width 185 height 17
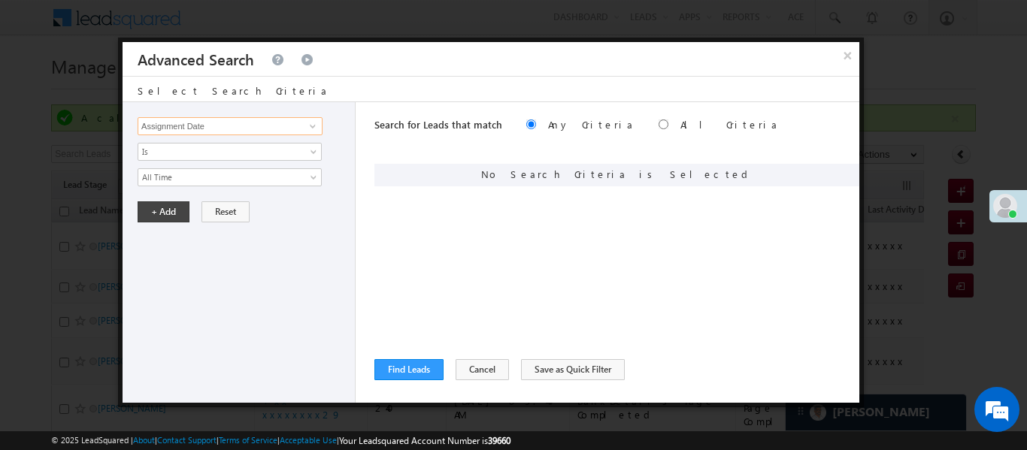
type input "Assignment Date"
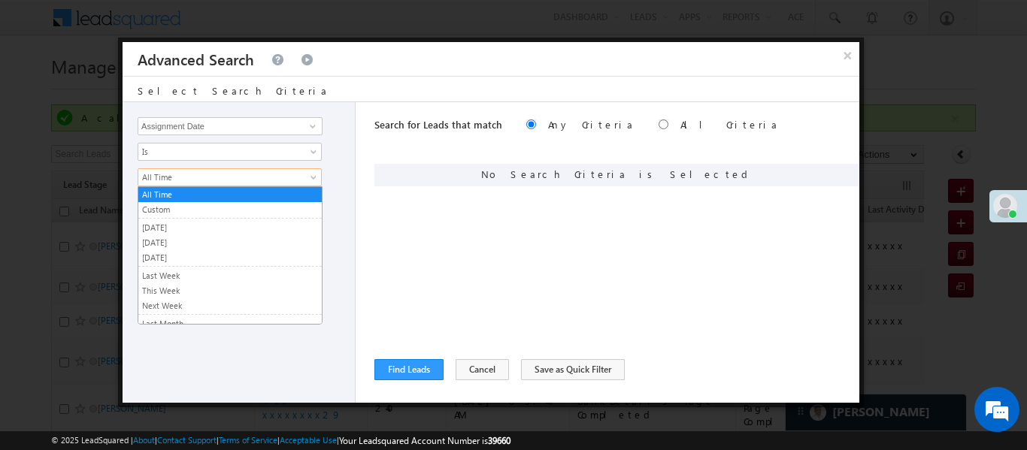
click at [236, 173] on span "All Time" at bounding box center [219, 178] width 163 height 14
click at [196, 209] on link "Custom" at bounding box center [229, 210] width 183 height 14
click at [0, 0] on input "text" at bounding box center [0, 0] width 0 height 0
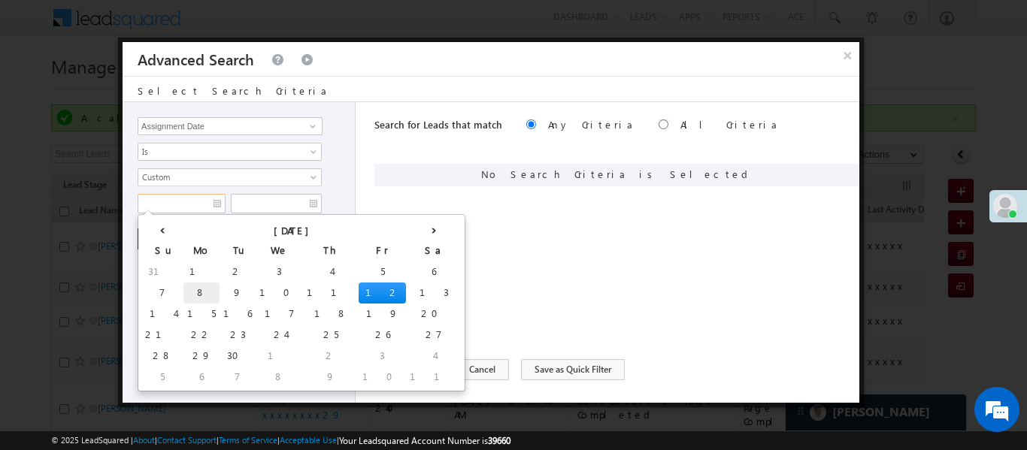
click at [183, 287] on td "8" at bounding box center [201, 293] width 36 height 21
type input "08/09/25"
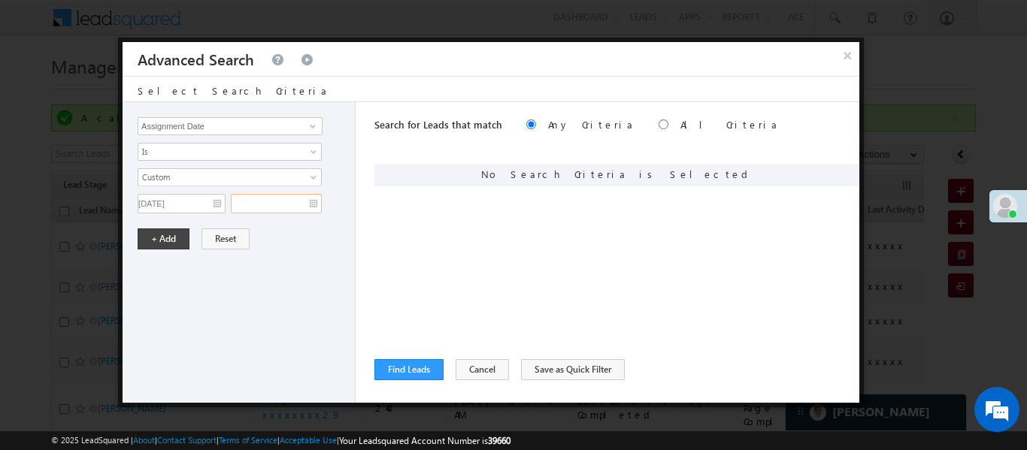
click at [295, 204] on input "text" at bounding box center [276, 204] width 91 height 20
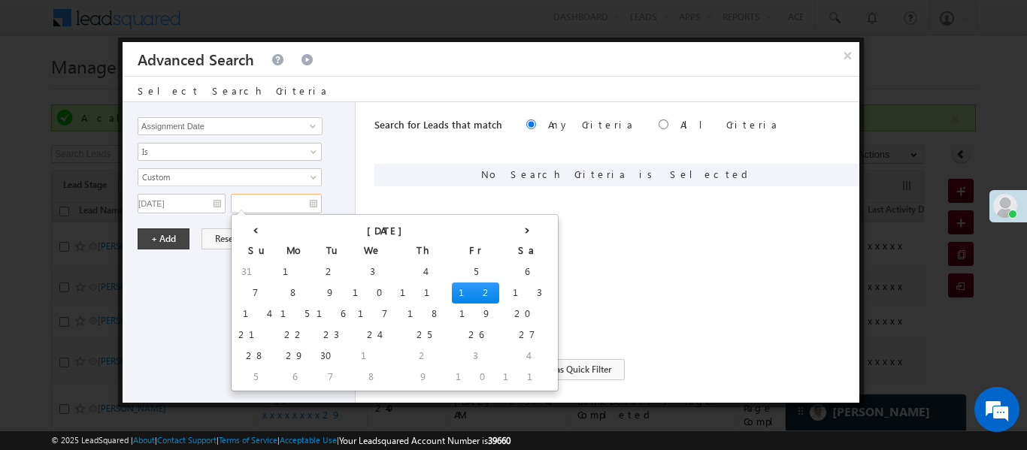
click at [452, 296] on td "12" at bounding box center [475, 293] width 47 height 21
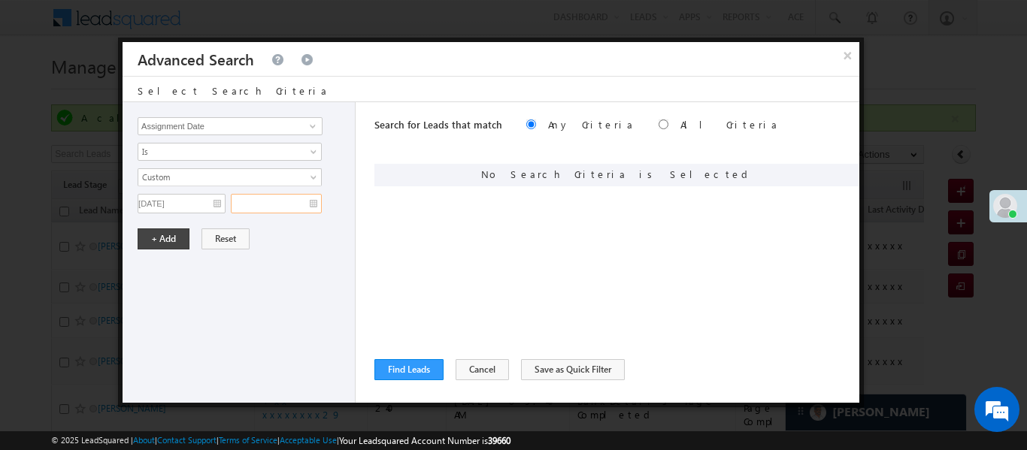
type input "12/09/25"
click at [173, 222] on div "Lead Activity Task Sales Group Prospect Id WA Last Message Timestamp 4th Day Di…" at bounding box center [239, 252] width 233 height 301
click at [166, 249] on button "+ Add" at bounding box center [164, 239] width 52 height 21
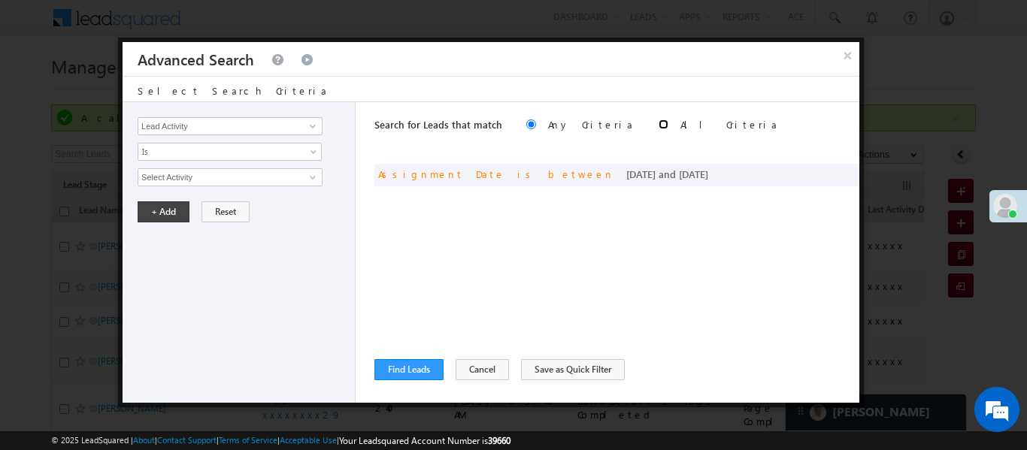
click at [659, 126] on input "radio" at bounding box center [664, 125] width 10 height 10
radio input "true"
click at [390, 368] on button "Find Leads" at bounding box center [408, 369] width 69 height 21
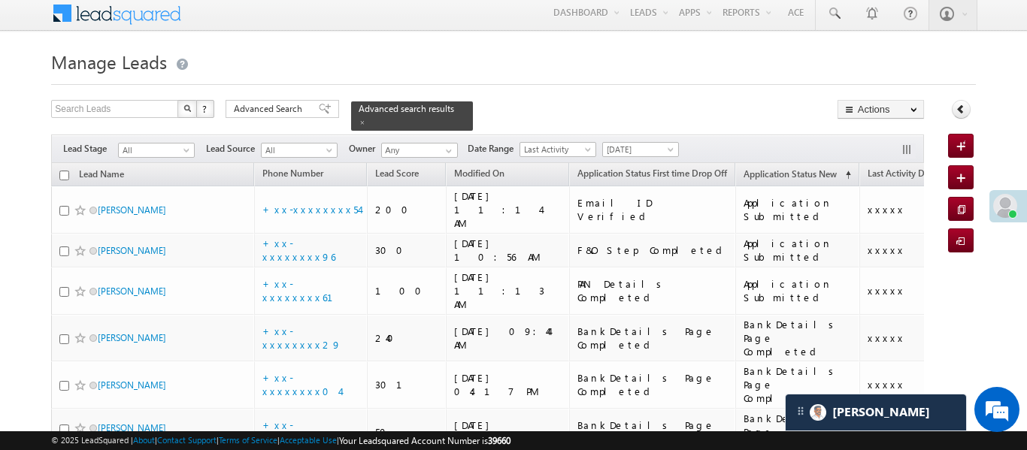
scroll to position [3, 0]
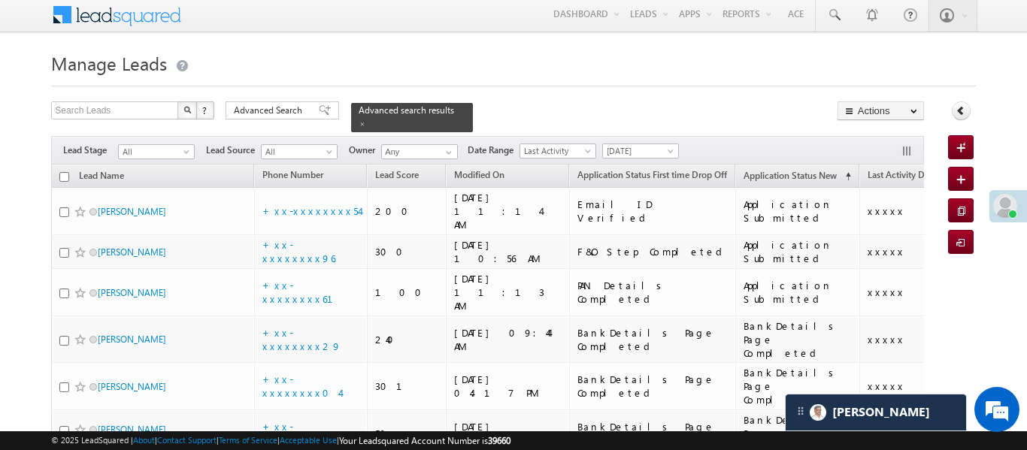
click at [289, 110] on span "Advanced Search" at bounding box center [270, 111] width 73 height 14
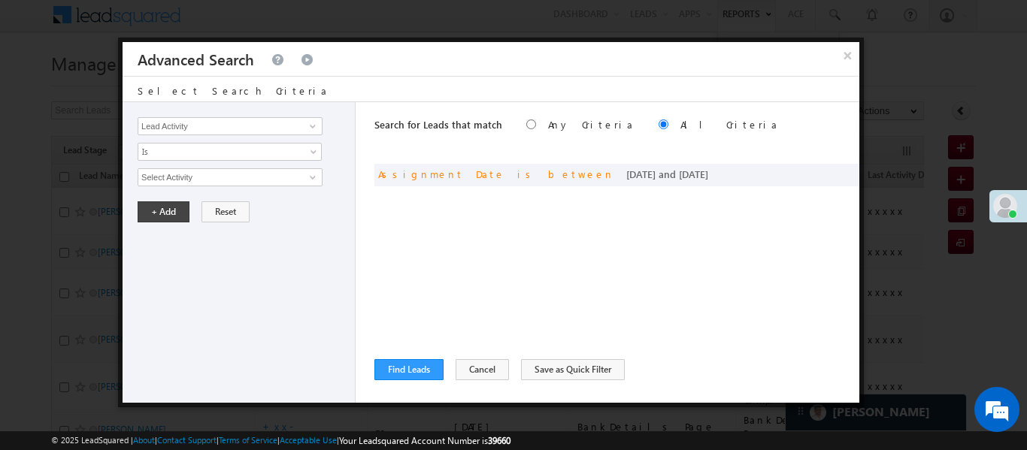
click at [846, 60] on button "×" at bounding box center [847, 55] width 24 height 26
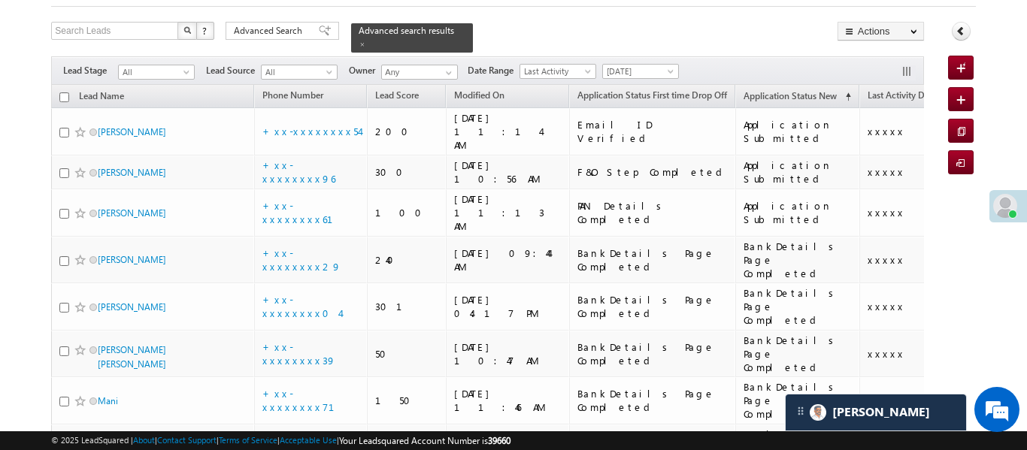
scroll to position [0, 0]
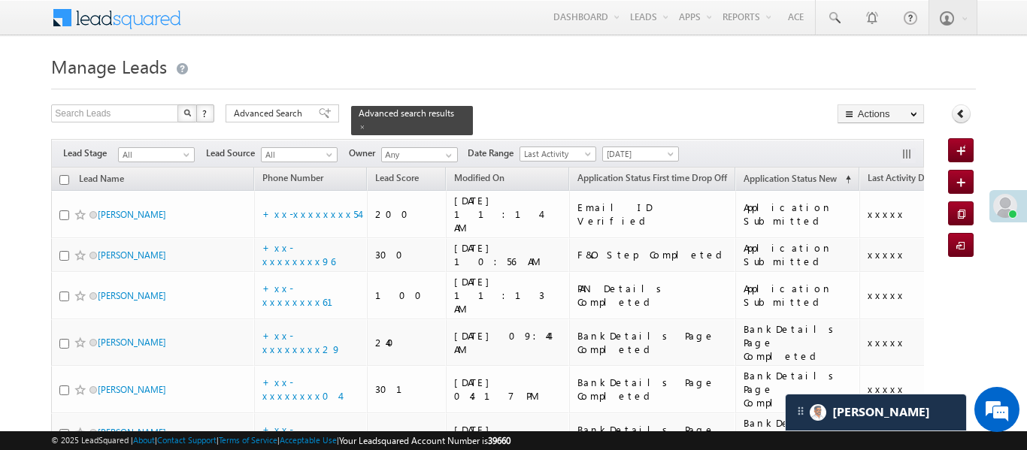
click at [661, 139] on div "Filters Lead Stage All All Lead Source All All Owner Any Any Date Range Go 12/0…" at bounding box center [487, 153] width 872 height 29
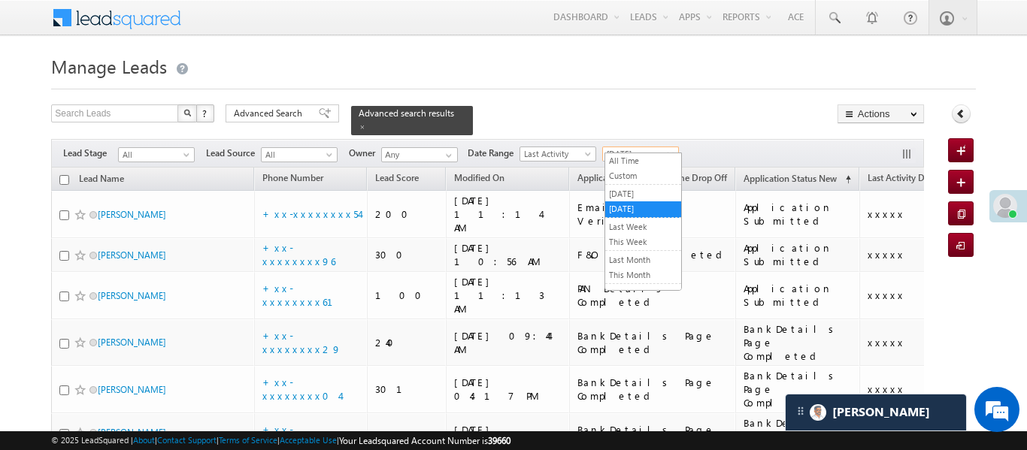
click at [658, 147] on span "Today" at bounding box center [638, 154] width 71 height 14
click at [650, 164] on link "All Time" at bounding box center [643, 161] width 76 height 14
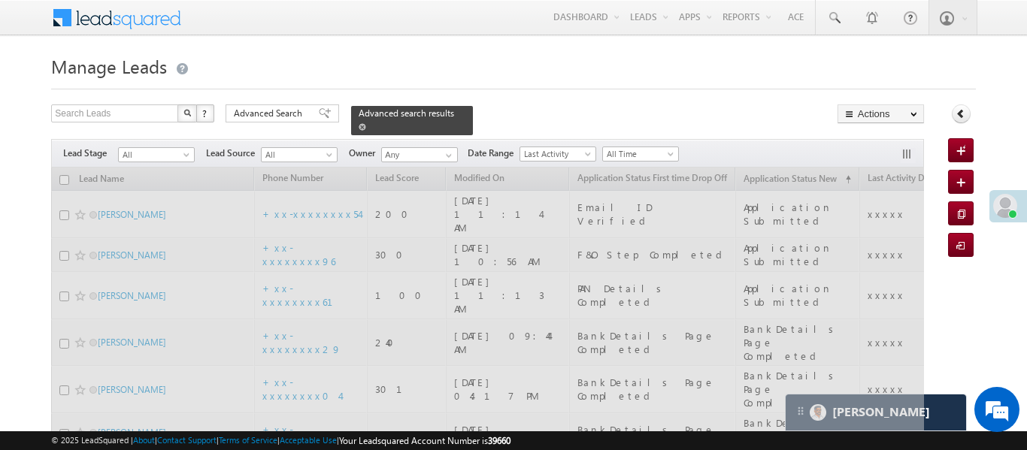
click at [366, 123] on span at bounding box center [363, 127] width 8 height 8
click at [164, 152] on span "All" at bounding box center [154, 155] width 71 height 14
click at [164, 148] on span "All" at bounding box center [154, 155] width 71 height 14
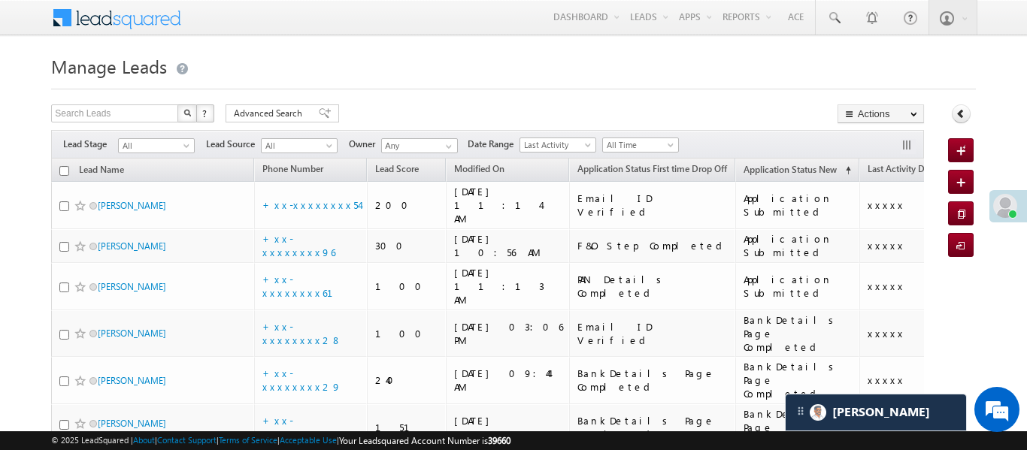
click at [164, 146] on span "All" at bounding box center [154, 146] width 71 height 14
click at [162, 143] on span "All" at bounding box center [154, 146] width 71 height 14
click at [165, 147] on span "All" at bounding box center [154, 146] width 71 height 14
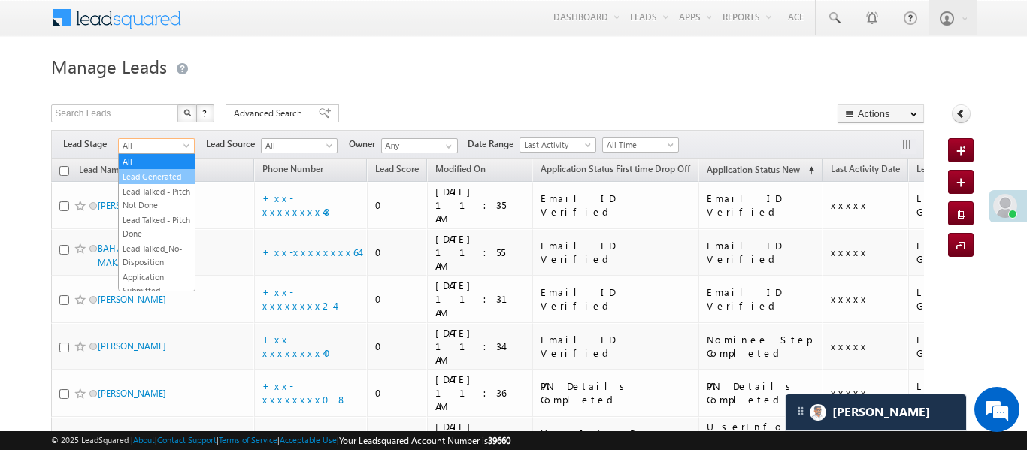
click at [167, 170] on link "Lead Generated" at bounding box center [157, 177] width 76 height 14
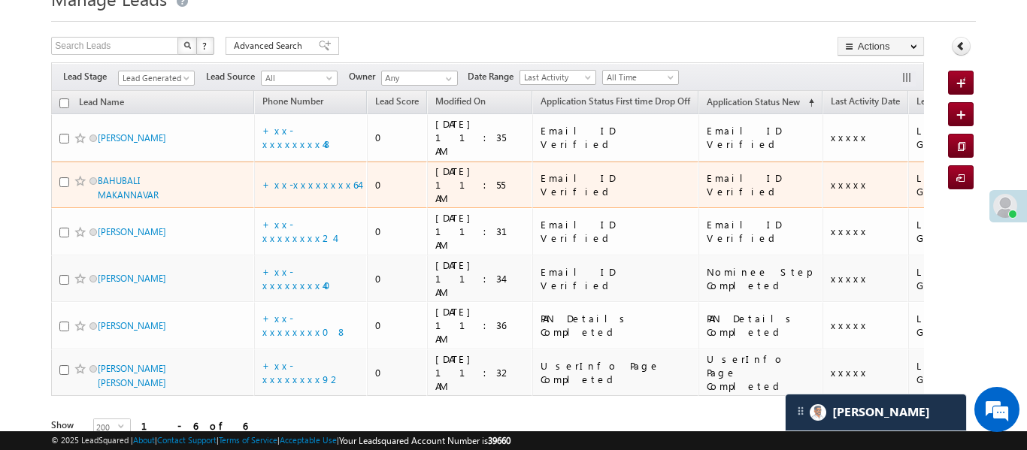
scroll to position [70, 0]
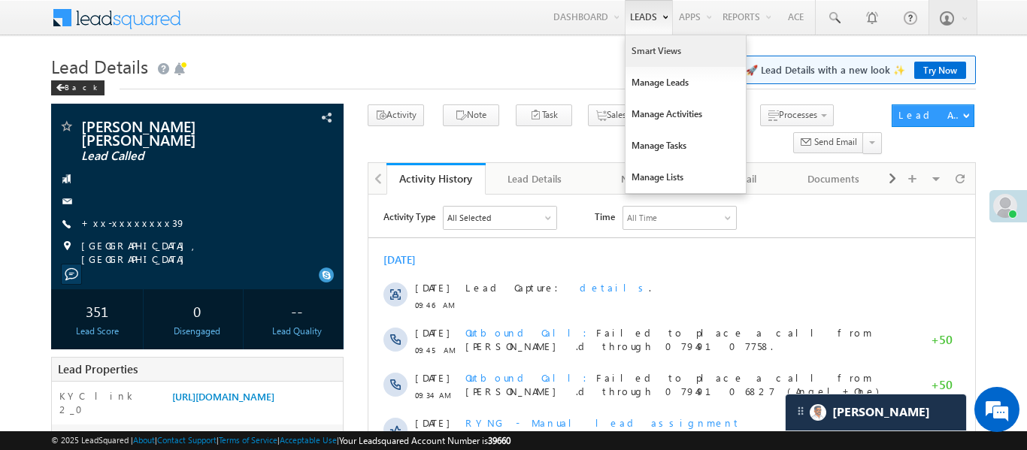
click at [656, 53] on link "Smart Views" at bounding box center [686, 51] width 120 height 32
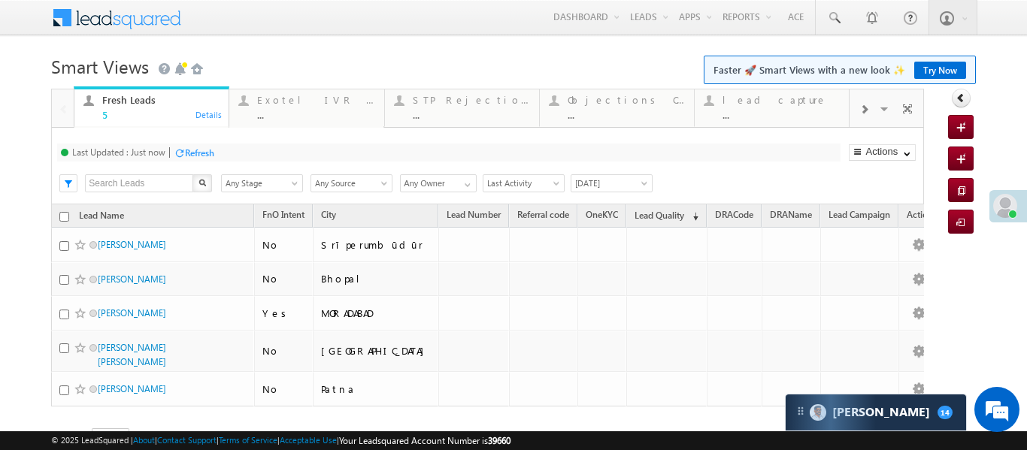
click at [851, 97] on div at bounding box center [864, 109] width 29 height 34
click at [770, 111] on div "..." at bounding box center [780, 114] width 117 height 11
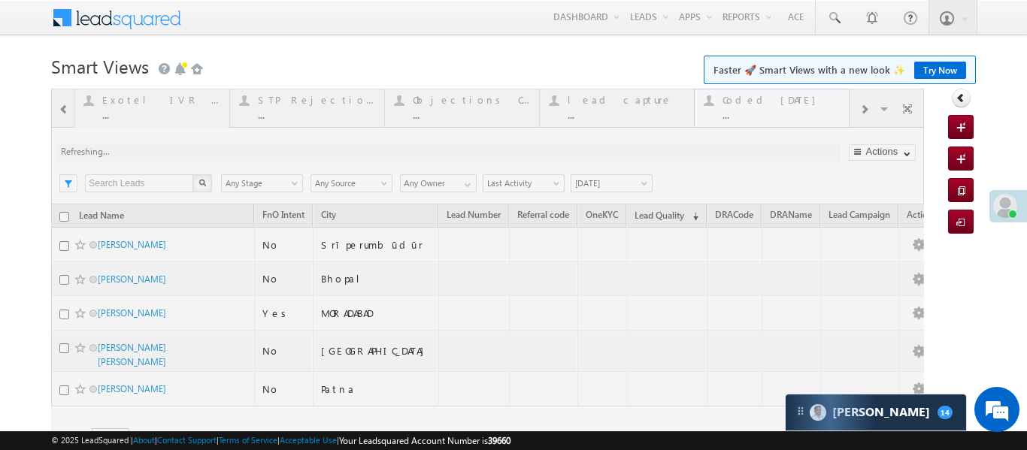
click at [770, 111] on div at bounding box center [487, 289] width 873 height 401
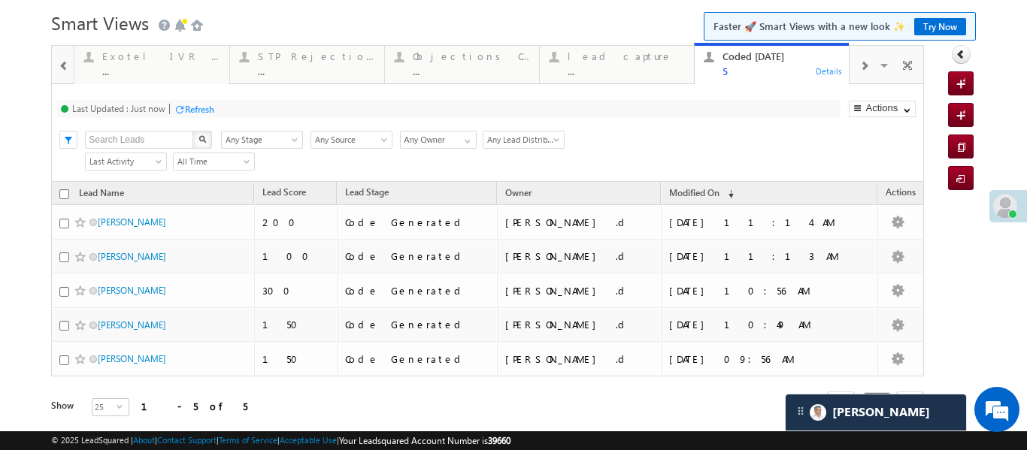
scroll to position [96, 0]
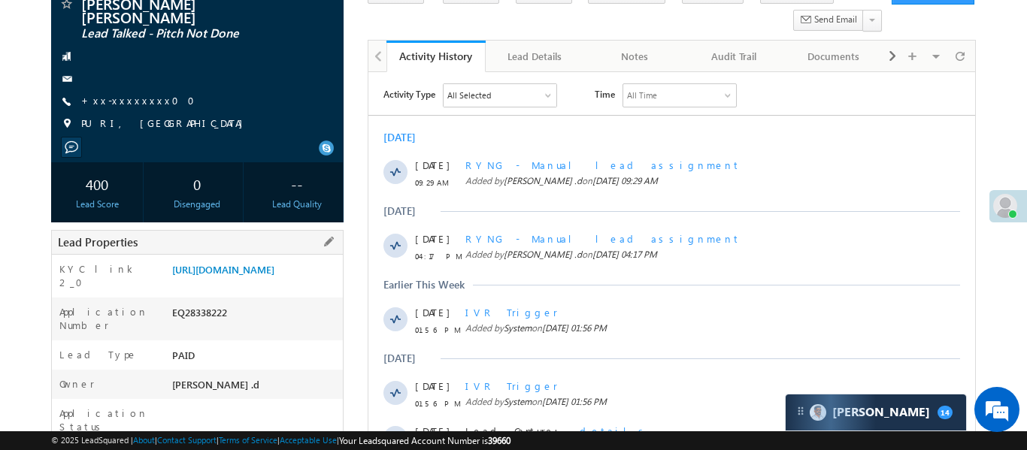
scroll to position [174, 0]
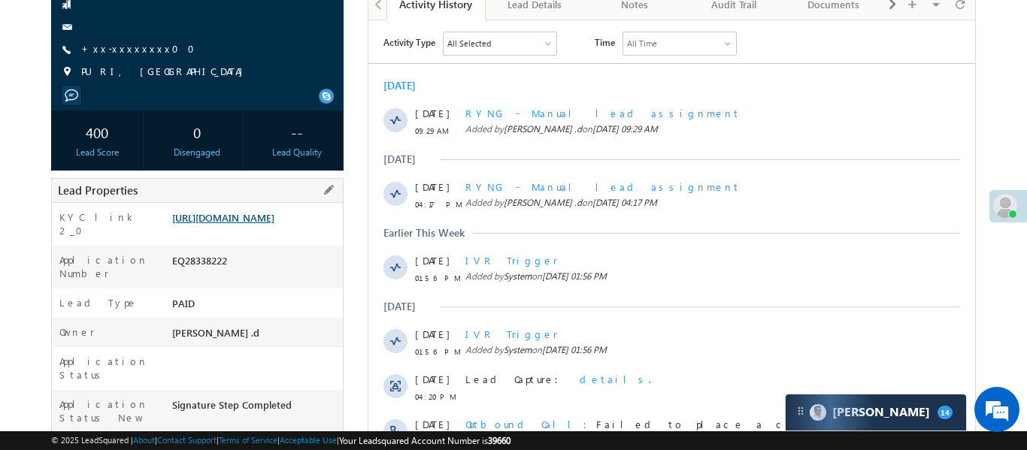
click at [274, 214] on link "[URL][DOMAIN_NAME]" at bounding box center [223, 217] width 102 height 13
drag, startPoint x: 169, startPoint y: 208, endPoint x: 248, endPoint y: 243, distance: 86.5
click at [248, 232] on div "https://angelbroking1-pk3em7sa.customui-test.leadsquared.com?leadId=2cea5fdb-81…" at bounding box center [255, 221] width 174 height 21
copy link "https://angelbroking1-pk3em7sa.customui-test.leadsquared.com?leadId=2cea5fdb-81…"
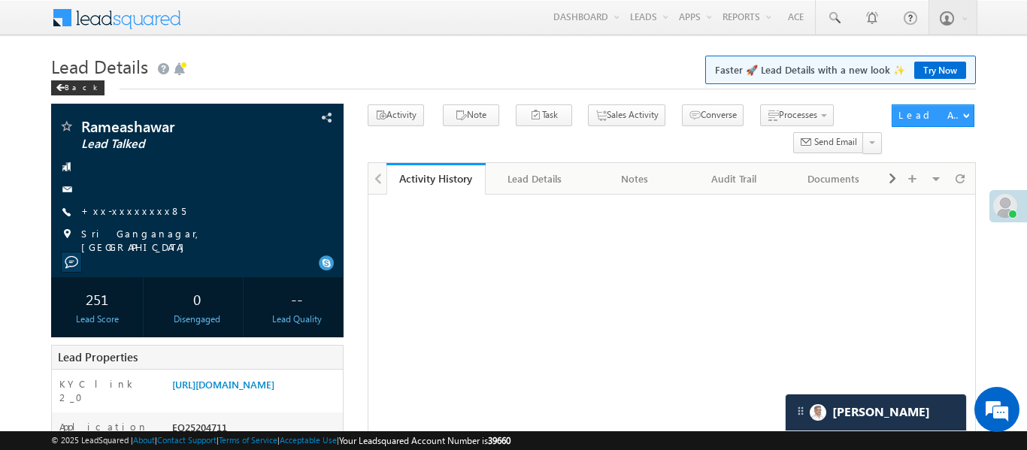
click at [0, 0] on link "Reports Home" at bounding box center [0, 0] width 0 height 0
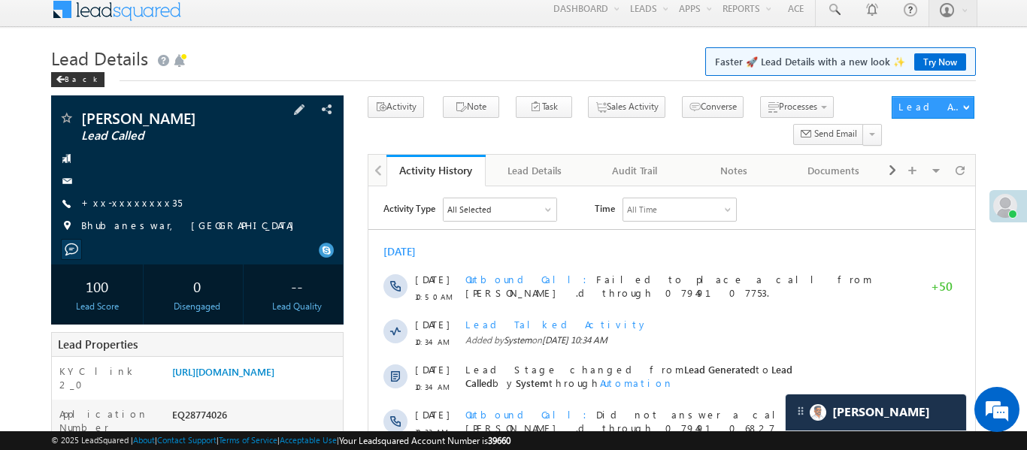
scroll to position [138, 0]
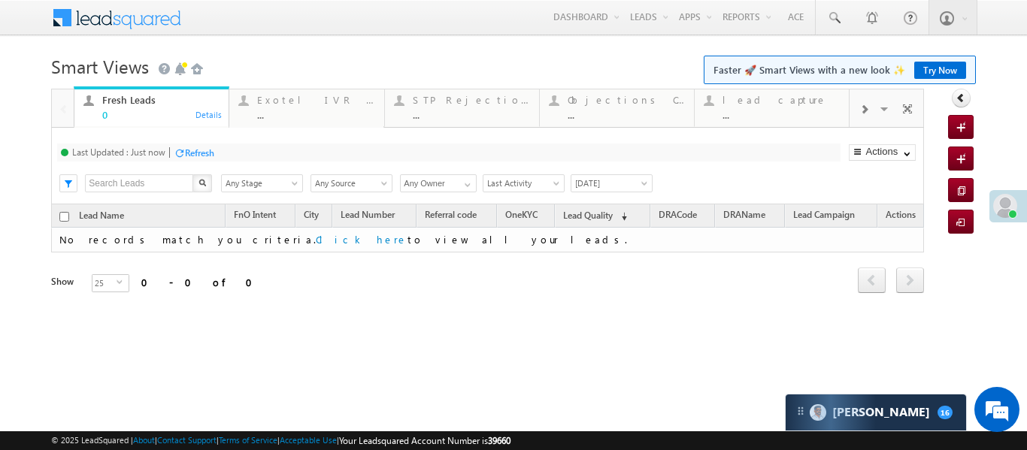
click at [868, 109] on div at bounding box center [864, 109] width 29 height 34
click at [750, 105] on div "Coded [DATE]" at bounding box center [780, 100] width 117 height 12
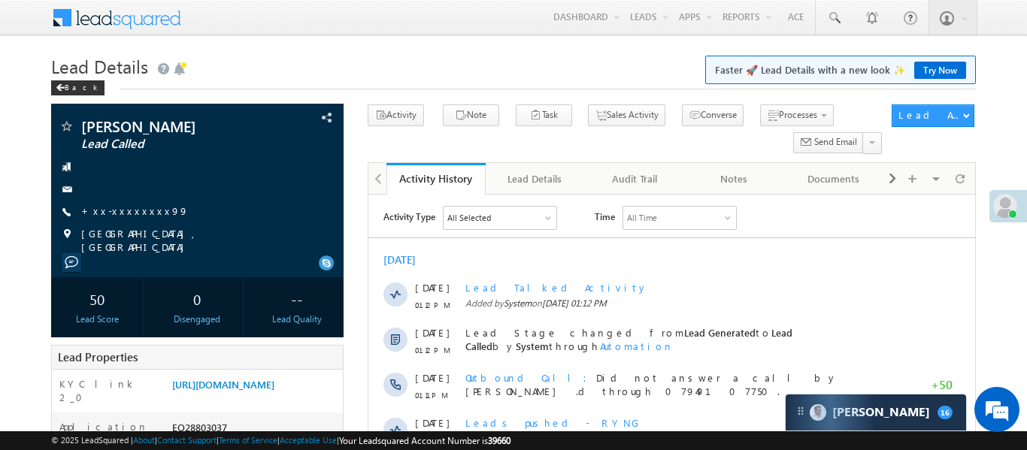
scroll to position [13, 0]
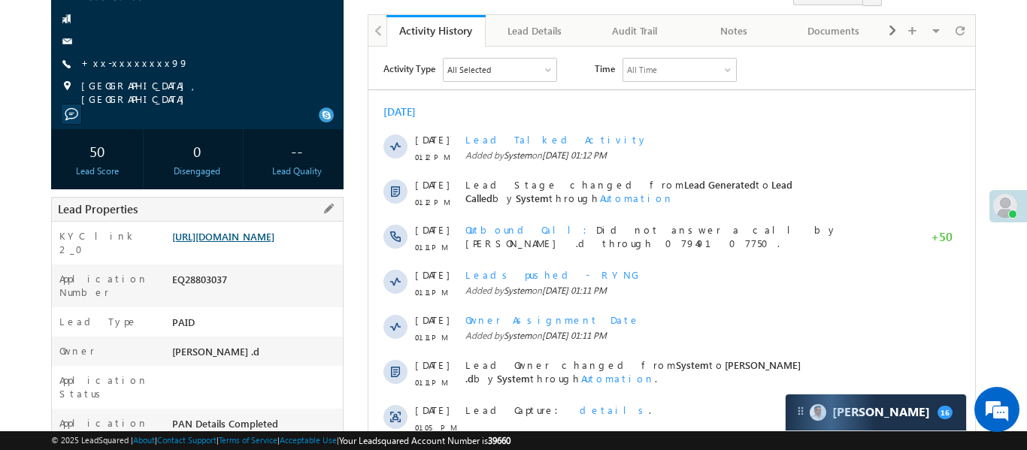
click at [261, 230] on link "[URL][DOMAIN_NAME]" at bounding box center [223, 236] width 102 height 13
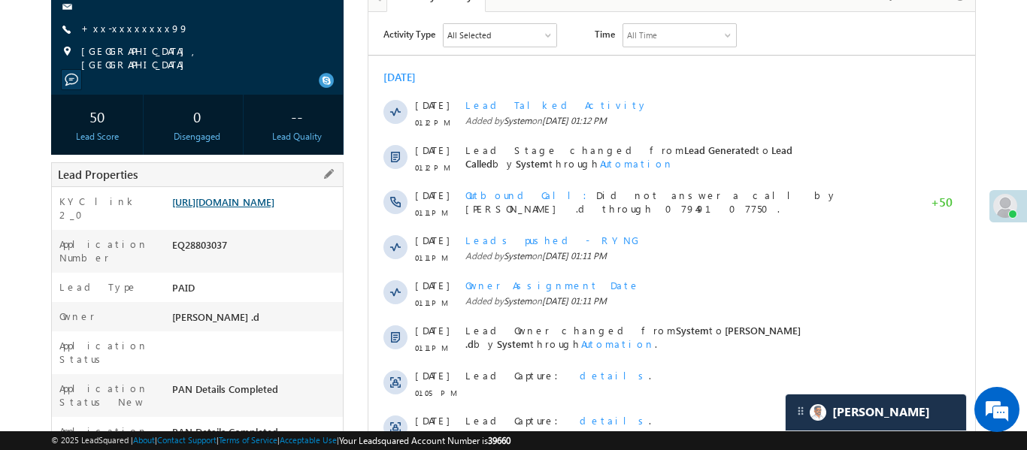
scroll to position [0, 0]
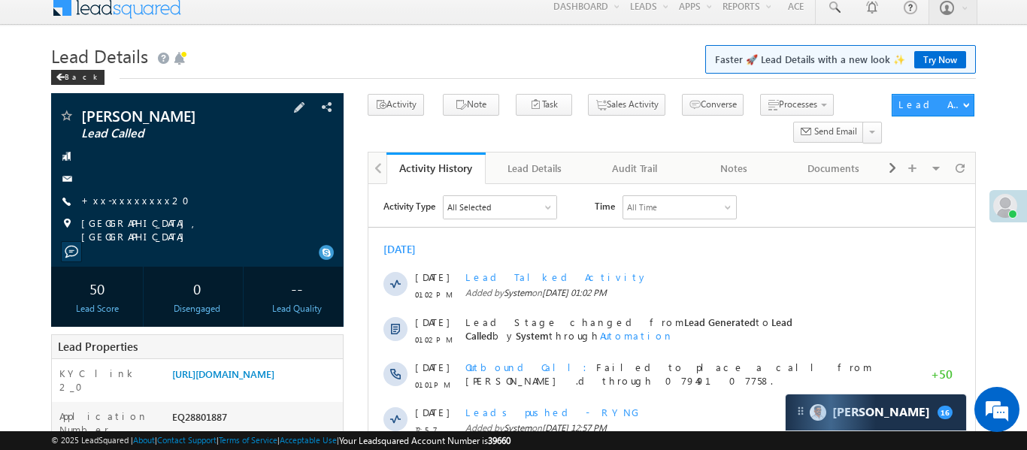
scroll to position [23, 0]
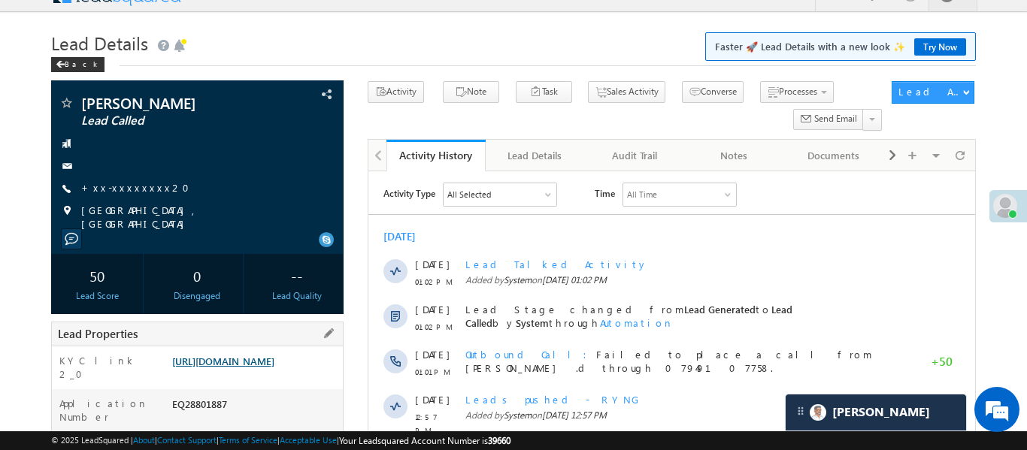
click at [240, 359] on link "https://angelbroking1-pk3em7sa.customui-test.leadsquared.com?leadId=100cf141-f3…" at bounding box center [223, 361] width 102 height 13
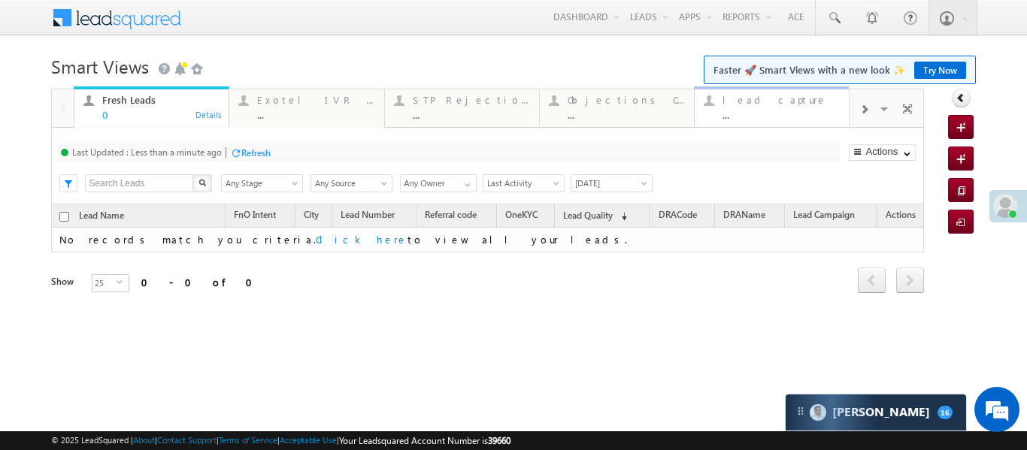
click at [799, 117] on div "..." at bounding box center [780, 114] width 117 height 11
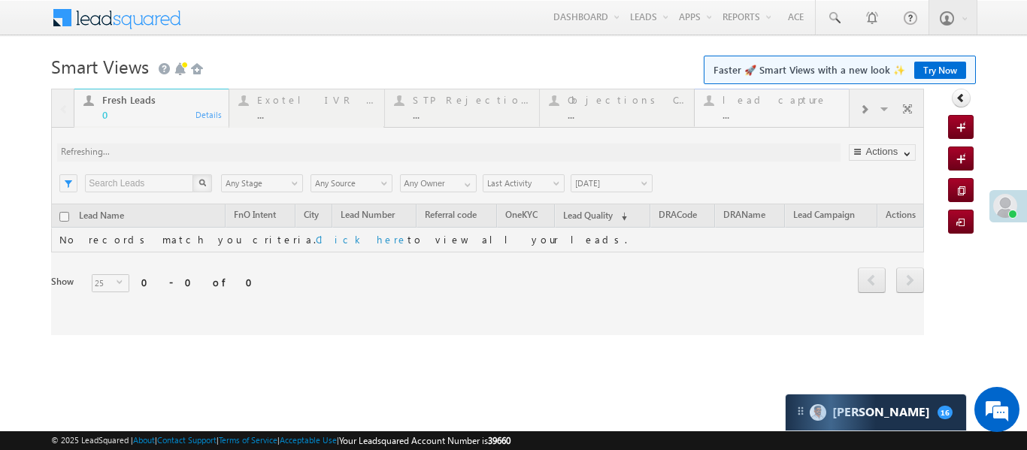
click at [799, 117] on div at bounding box center [487, 212] width 873 height 247
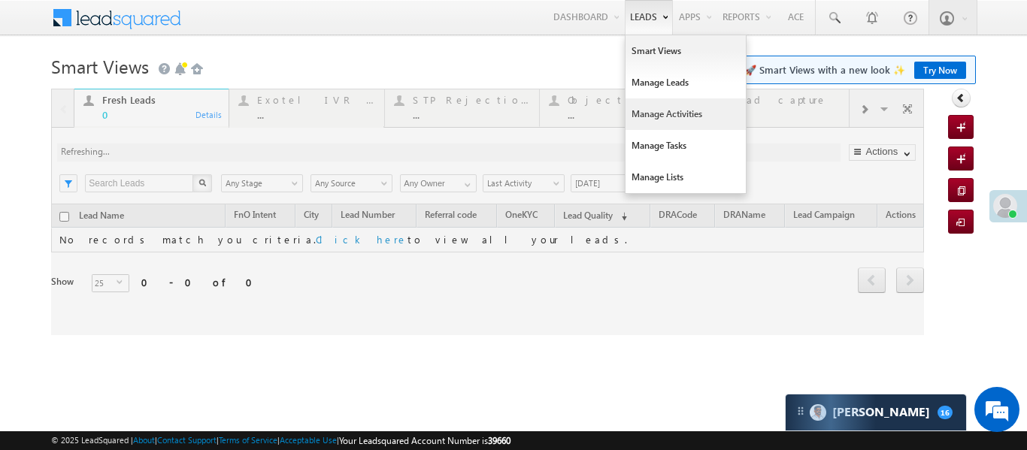
click at [672, 112] on link "Manage Activities" at bounding box center [686, 114] width 120 height 32
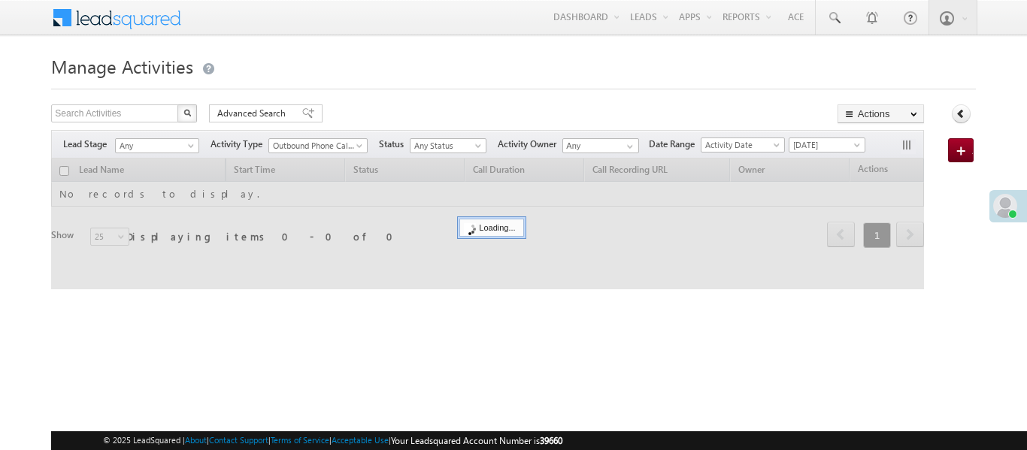
click at [0, 0] on link "Reports Home" at bounding box center [0, 0] width 0 height 0
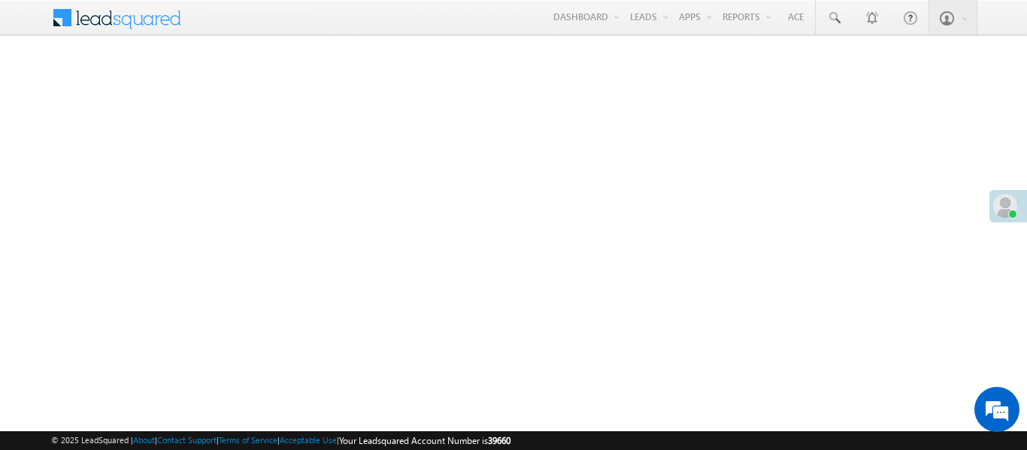
click at [0, 0] on link "Smart Views" at bounding box center [0, 0] width 0 height 0
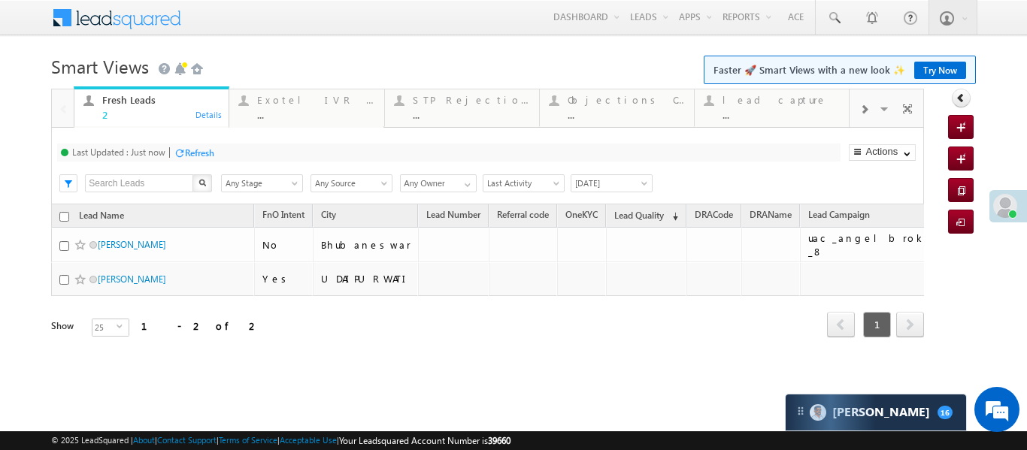
click at [859, 117] on div at bounding box center [864, 109] width 29 height 34
click at [769, 114] on div "..." at bounding box center [780, 114] width 117 height 11
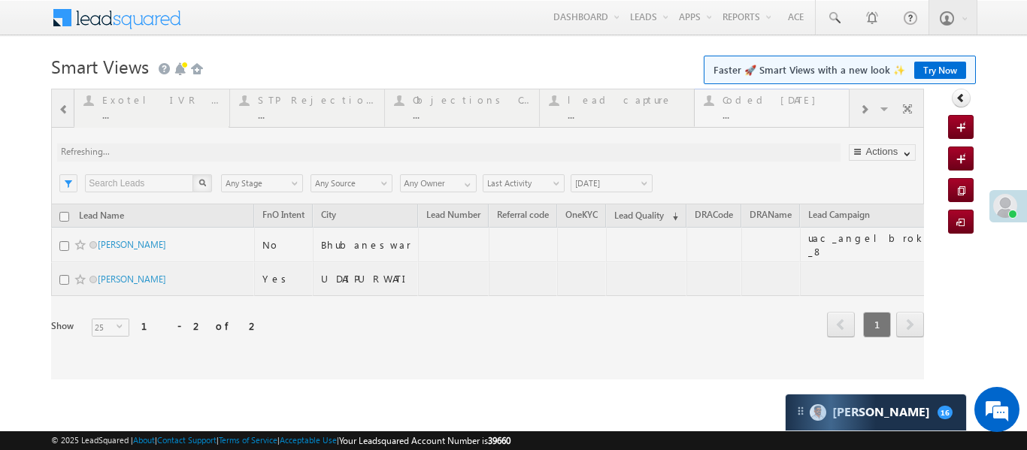
click at [769, 114] on div at bounding box center [487, 234] width 873 height 291
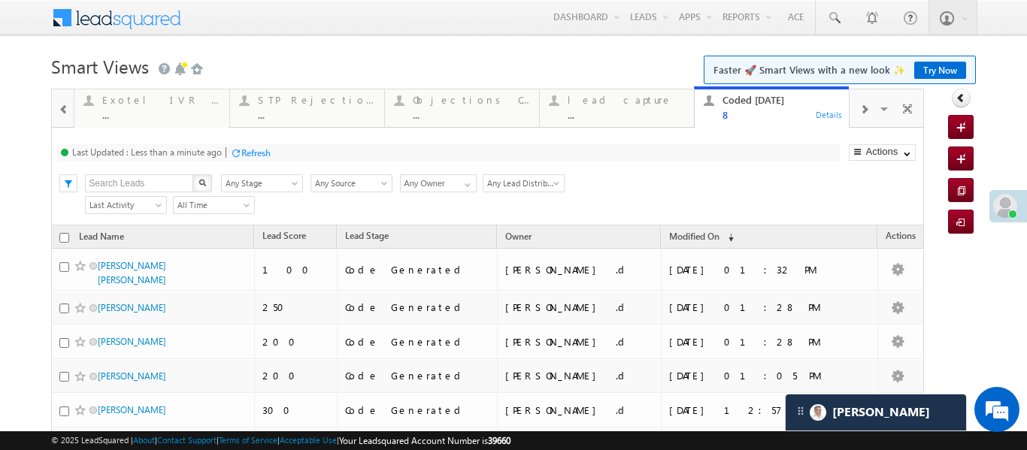
click at [62, 111] on span at bounding box center [64, 110] width 11 height 12
click at [63, 110] on div at bounding box center [63, 107] width 22 height 36
click at [64, 110] on div at bounding box center [63, 107] width 22 height 36
click at [108, 104] on div "Fresh Leads" at bounding box center [160, 100] width 117 height 12
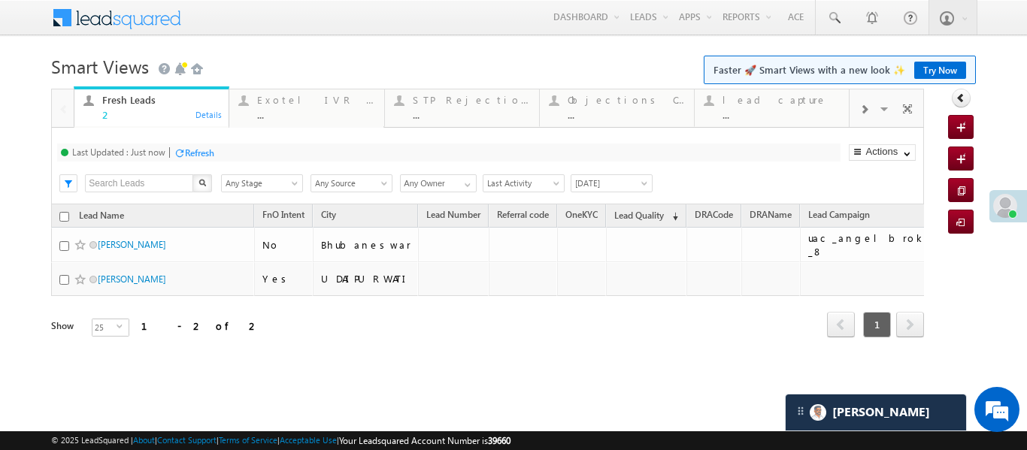
click at [859, 104] on span at bounding box center [863, 110] width 9 height 12
click at [772, 119] on div "8" at bounding box center [780, 114] width 117 height 11
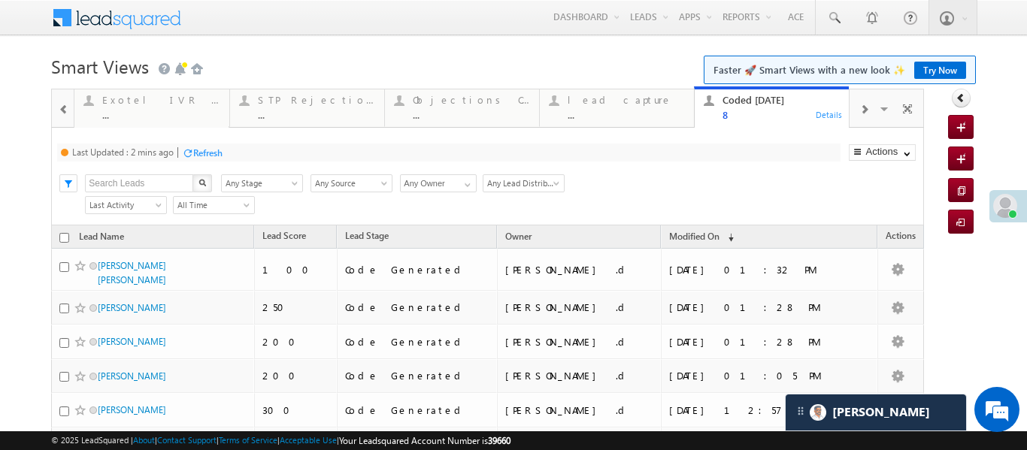
click at [772, 119] on div "8" at bounding box center [780, 114] width 117 height 11
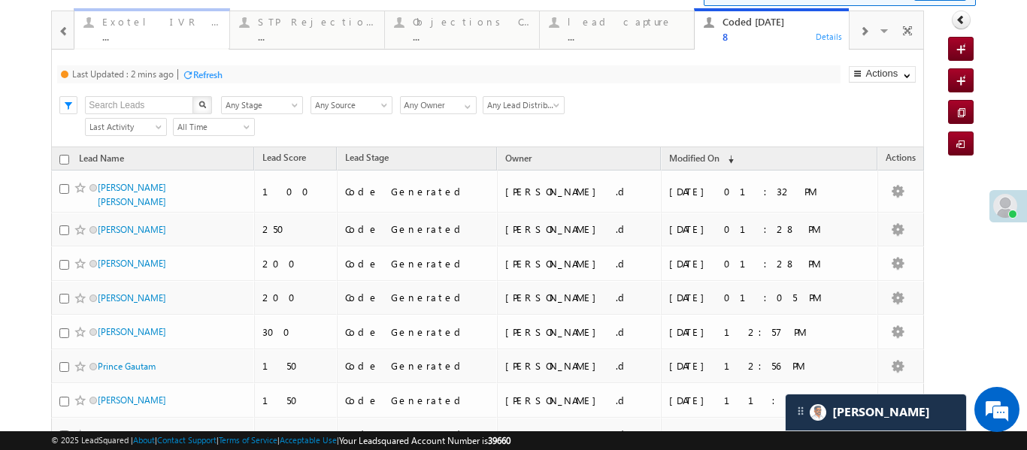
scroll to position [80, 0]
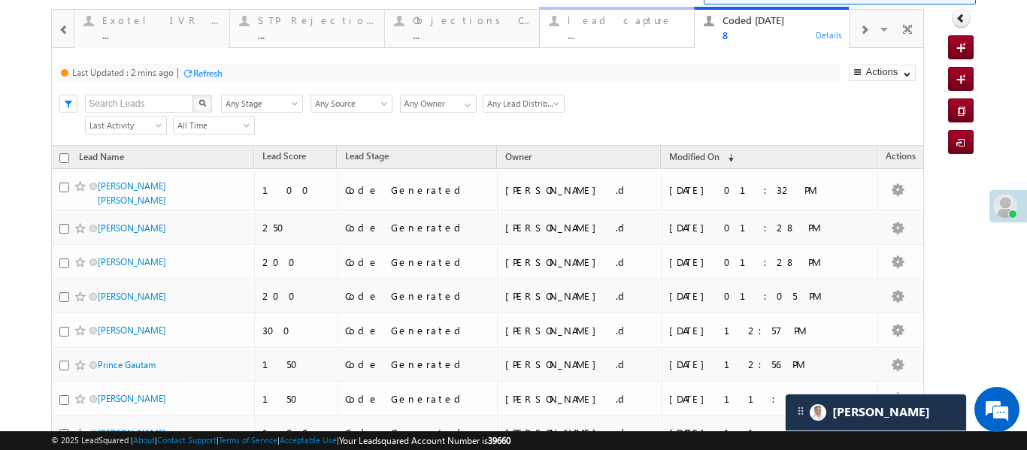
click at [666, 32] on div "..." at bounding box center [626, 34] width 117 height 11
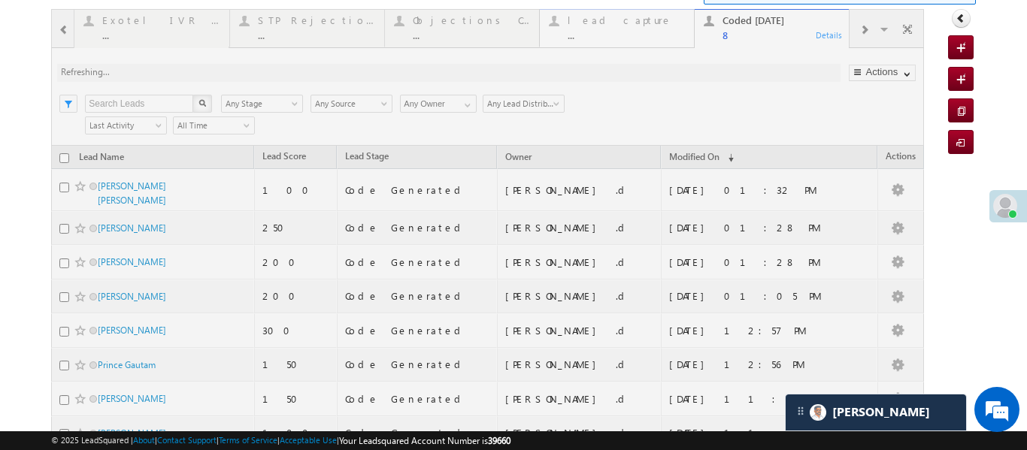
click at [666, 32] on div at bounding box center [487, 271] width 873 height 525
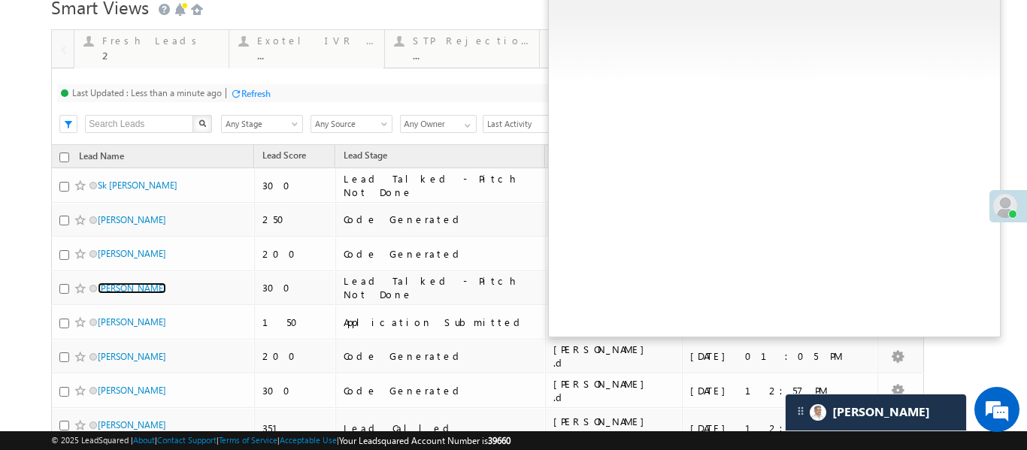
scroll to position [0, 0]
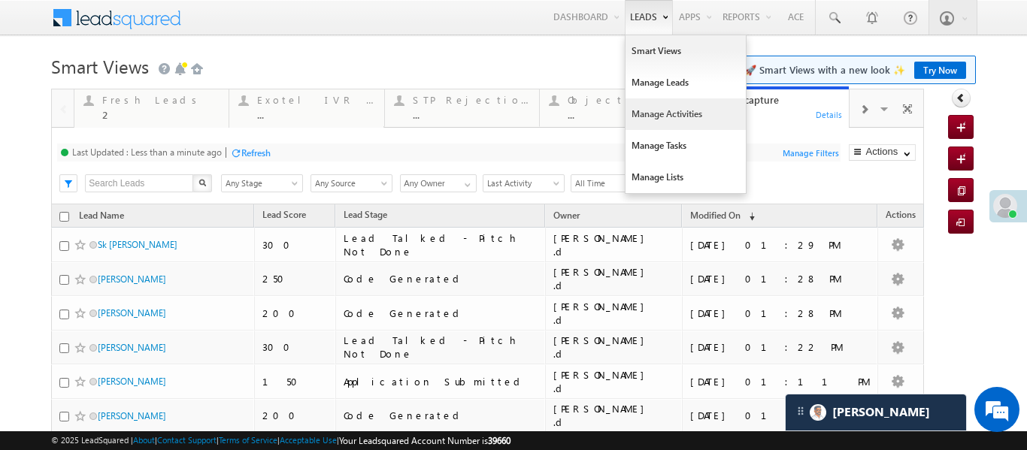
click at [659, 117] on link "Manage Activities" at bounding box center [686, 114] width 120 height 32
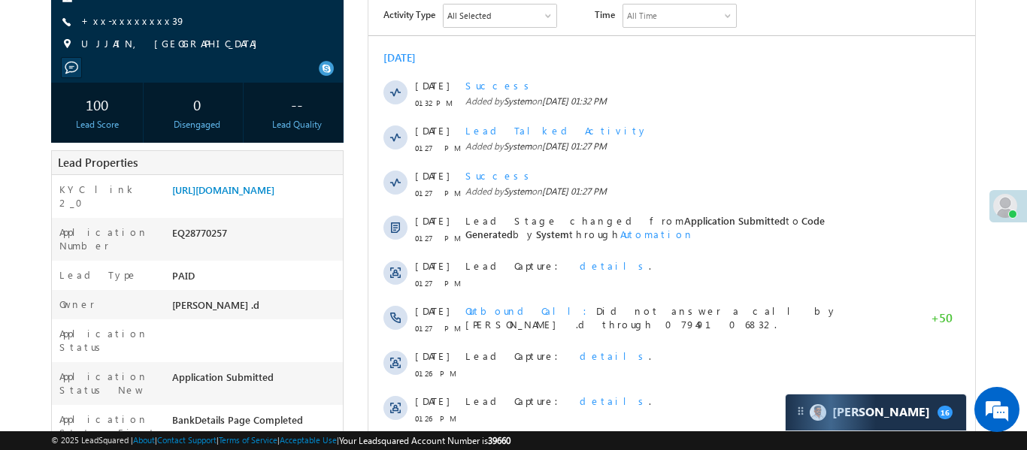
scroll to position [419, 0]
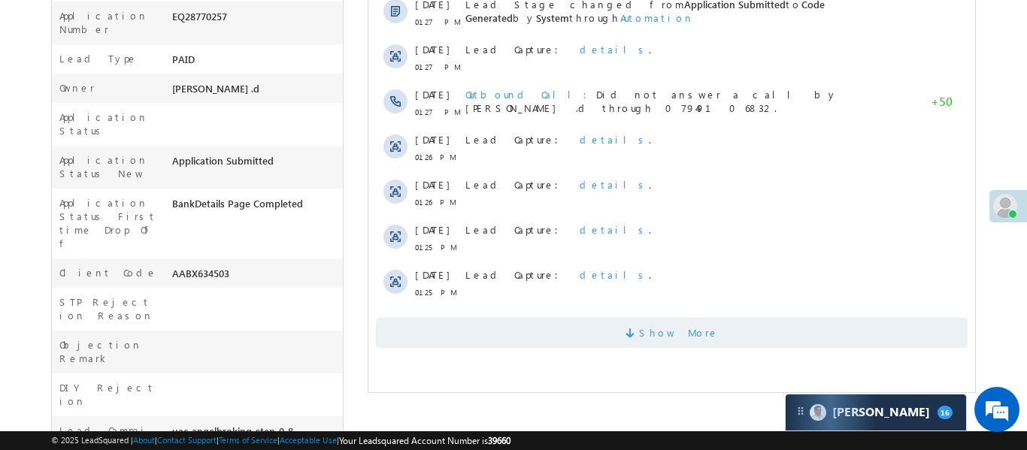
click at [526, 337] on span "Show More" at bounding box center [671, 333] width 592 height 30
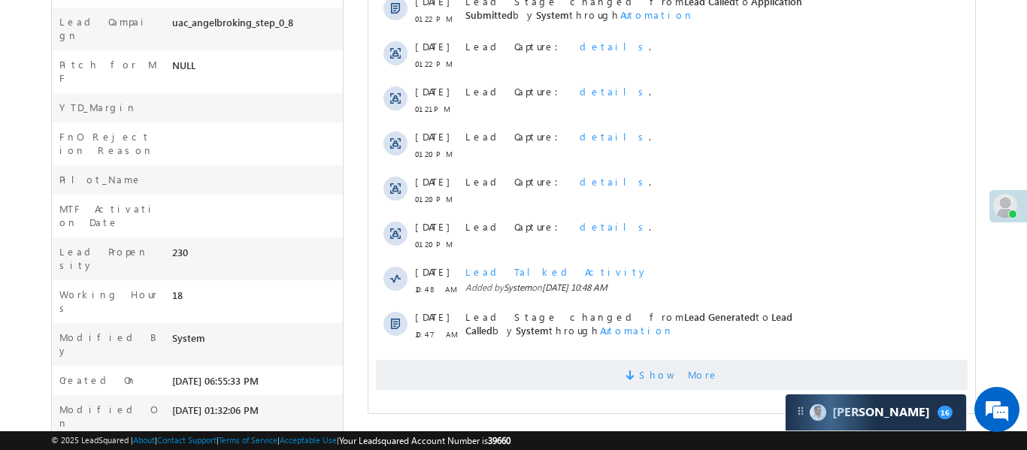
scroll to position [831, 0]
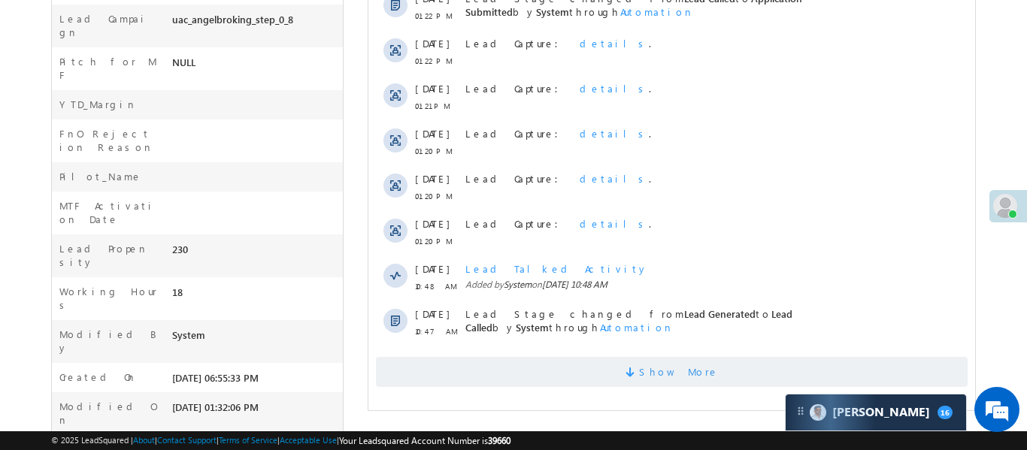
click at [688, 368] on span "Show More" at bounding box center [678, 372] width 80 height 30
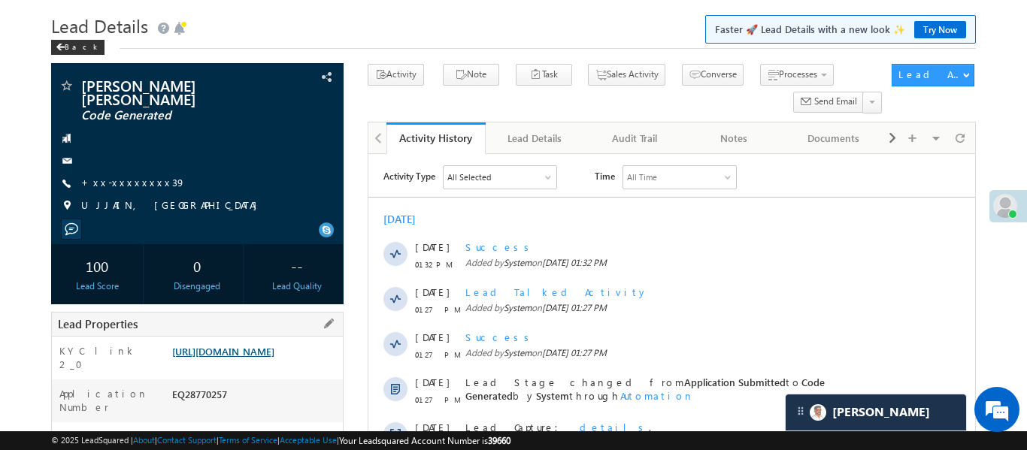
scroll to position [0, 0]
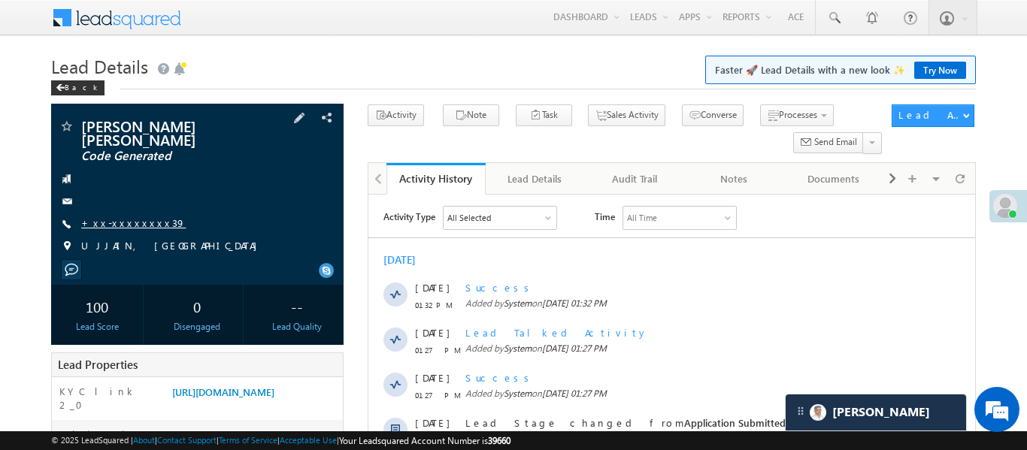
click at [123, 217] on link "+xx-xxxxxxxx39" at bounding box center [133, 223] width 105 height 13
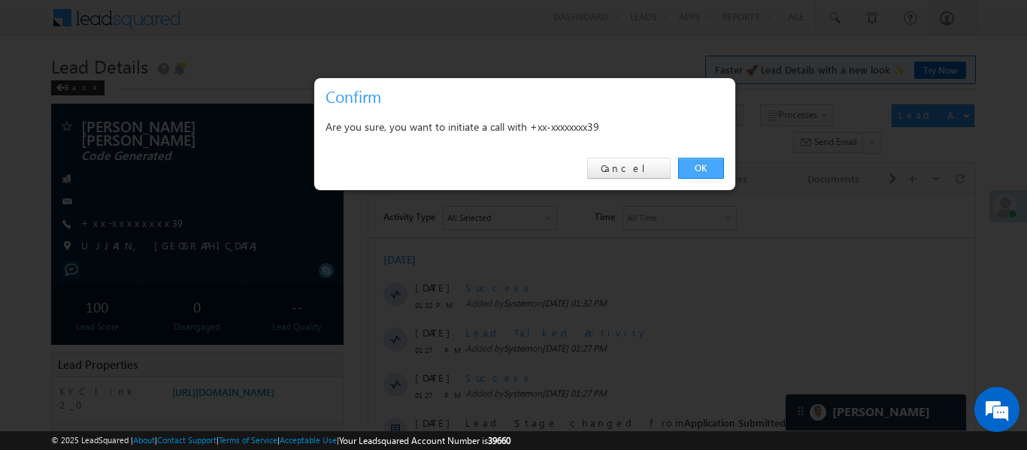
click at [700, 166] on link "OK" at bounding box center [701, 168] width 46 height 21
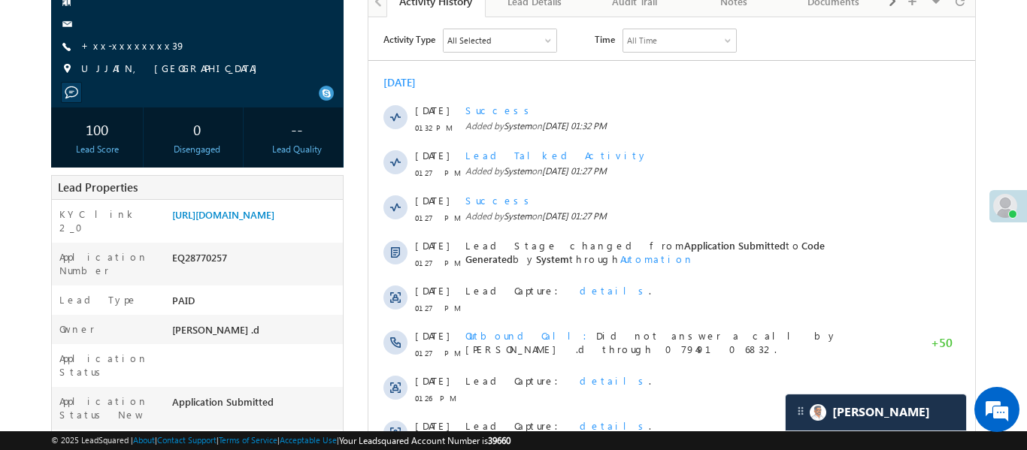
scroll to position [163, 0]
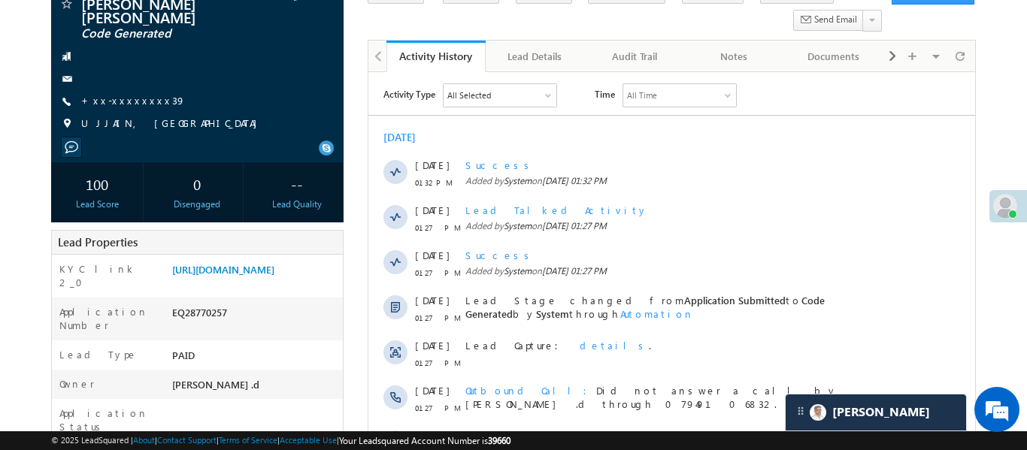
click at [143, 98] on div "Deepak Singh Panwar Code Generated +xx-xxxxxxxx39" at bounding box center [197, 67] width 277 height 143
click at [136, 94] on link "+xx-xxxxxxxx39" at bounding box center [133, 100] width 105 height 13
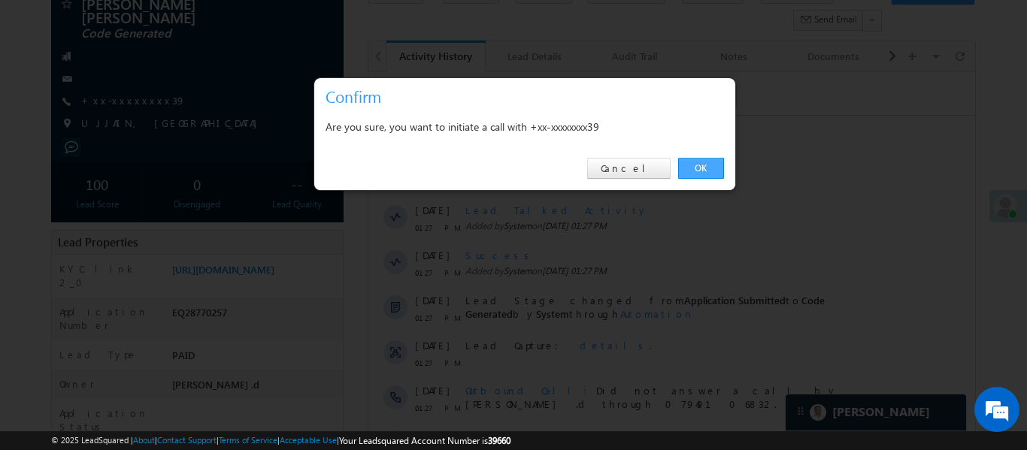
drag, startPoint x: 699, startPoint y: 168, endPoint x: 248, endPoint y: 176, distance: 451.2
click at [699, 168] on link "OK" at bounding box center [701, 168] width 46 height 21
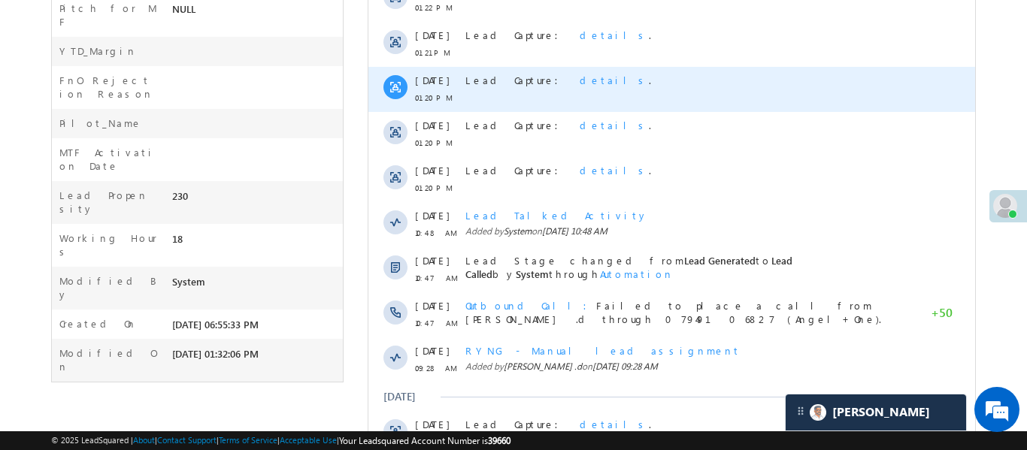
scroll to position [936, 0]
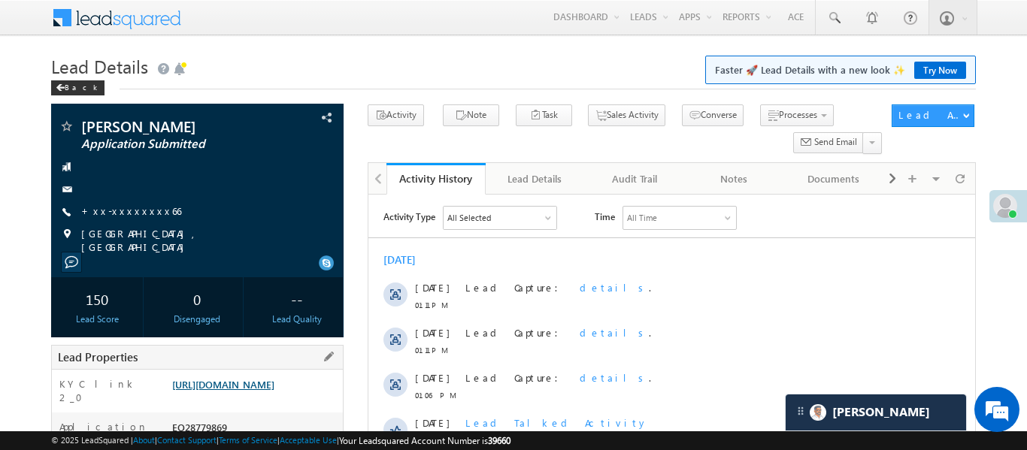
click at [274, 391] on link "[URL][DOMAIN_NAME]" at bounding box center [223, 384] width 102 height 13
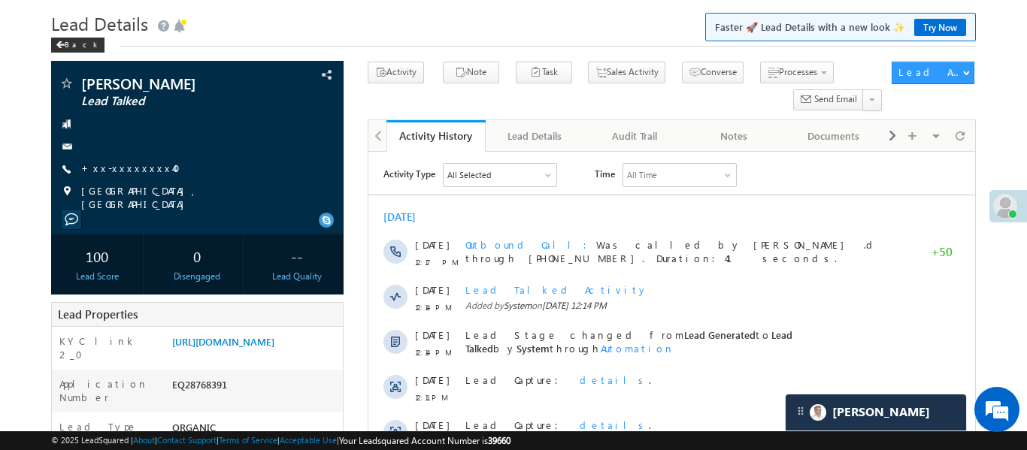
scroll to position [42, 0]
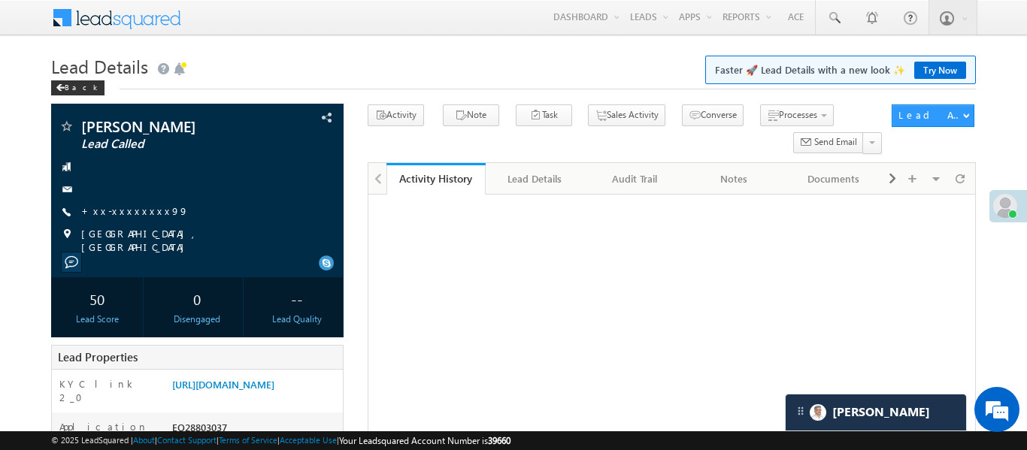
scroll to position [183, 0]
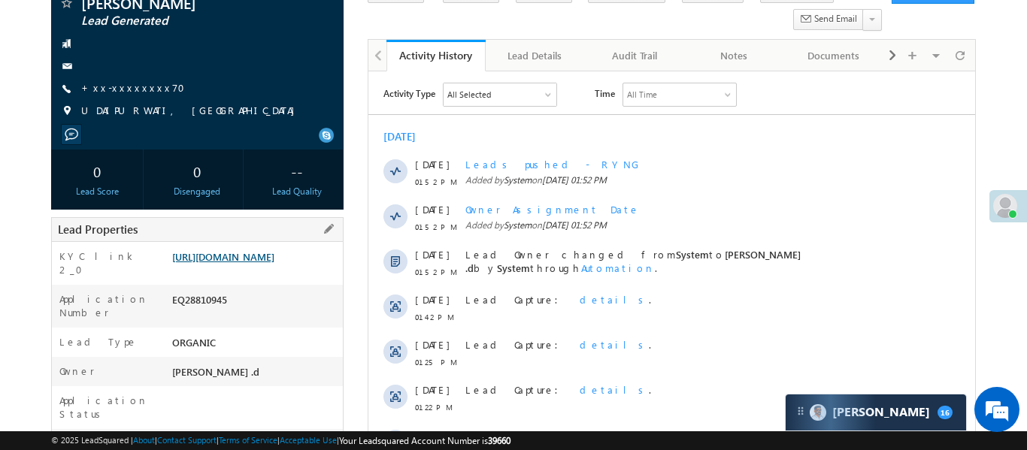
click at [274, 257] on link "https://angelbroking1-pk3em7sa.customui-test.leadsquared.com?leadId=b0512f51-71…" at bounding box center [223, 256] width 102 height 13
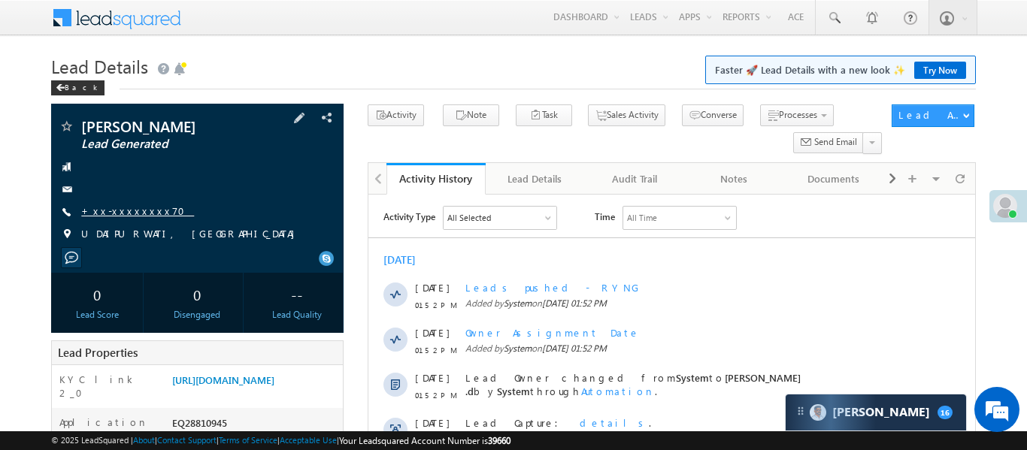
click at [128, 211] on link "+xx-xxxxxxxx70" at bounding box center [137, 210] width 113 height 13
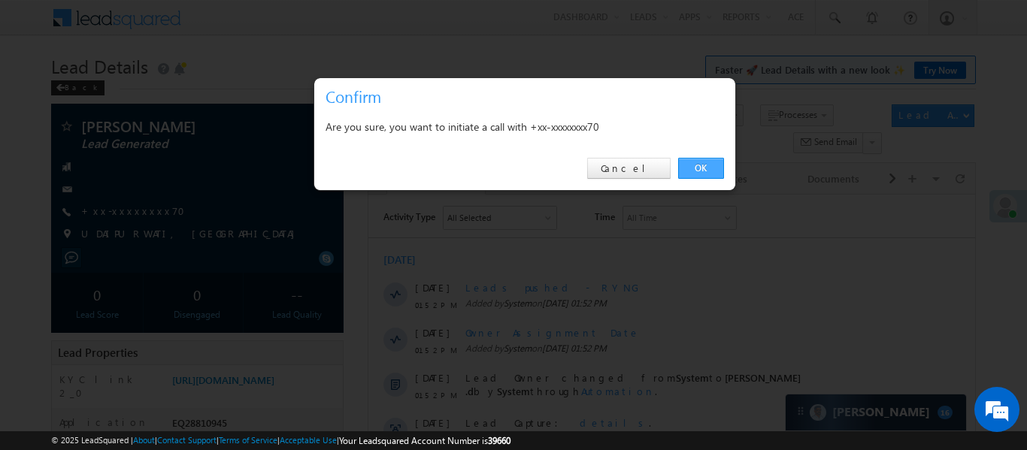
click at [703, 158] on link "OK" at bounding box center [701, 168] width 46 height 21
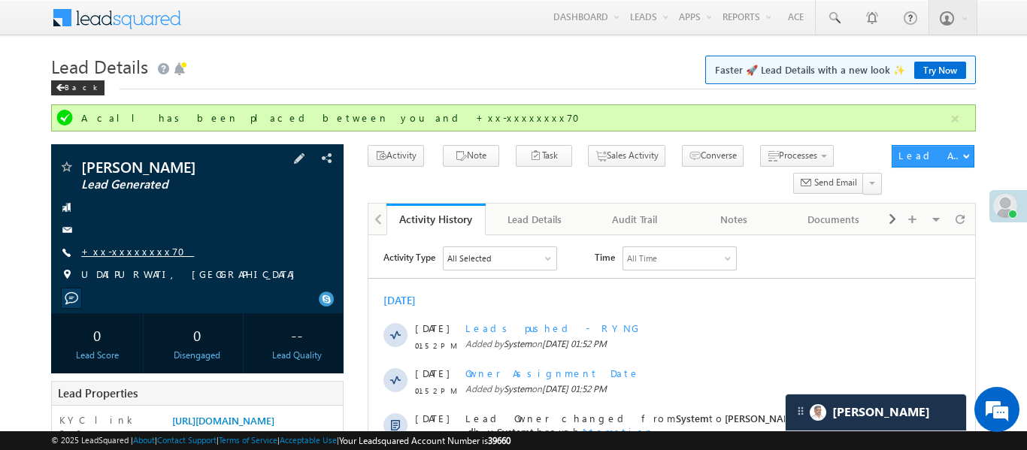
click at [138, 256] on link "+xx-xxxxxxxx70" at bounding box center [137, 251] width 113 height 13
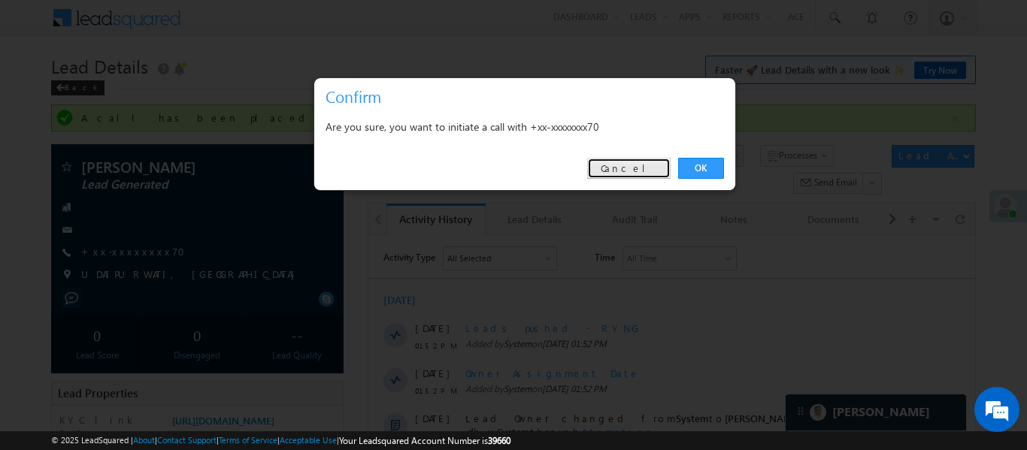
click at [656, 174] on link "Cancel" at bounding box center [628, 168] width 83 height 21
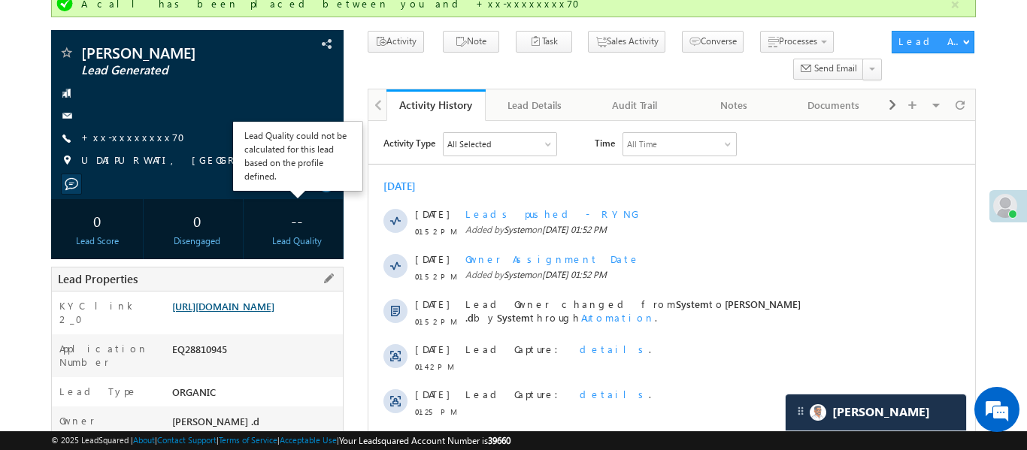
scroll to position [117, 0]
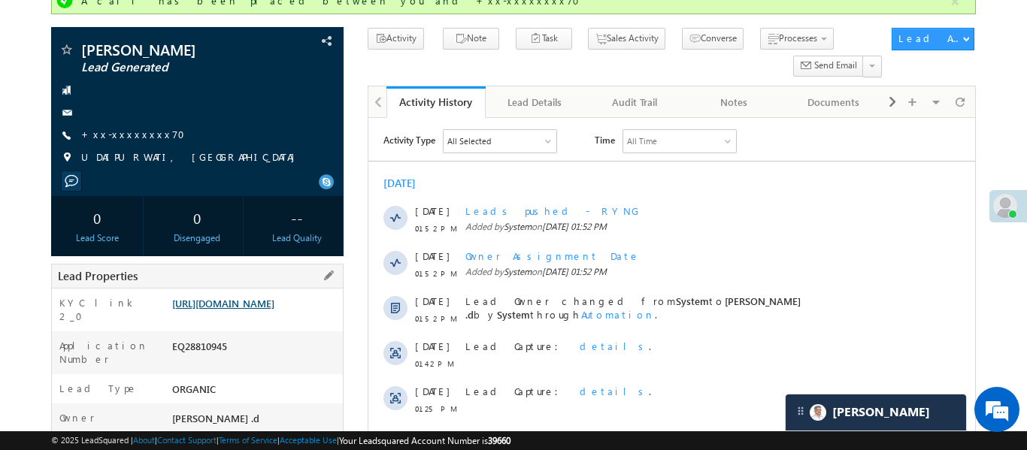
click at [274, 310] on link "https://angelbroking1-pk3em7sa.customui-test.leadsquared.com?leadId=b0512f51-71…" at bounding box center [223, 303] width 102 height 13
click at [135, 128] on link "+xx-xxxxxxxx70" at bounding box center [137, 134] width 113 height 13
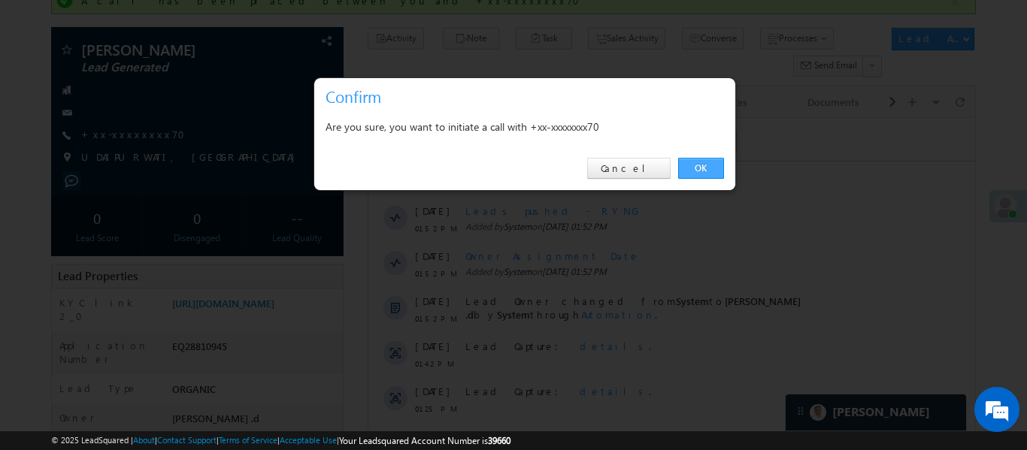
drag, startPoint x: 704, startPoint y: 161, endPoint x: 264, endPoint y: 5, distance: 466.8
click at [704, 161] on link "OK" at bounding box center [701, 168] width 46 height 21
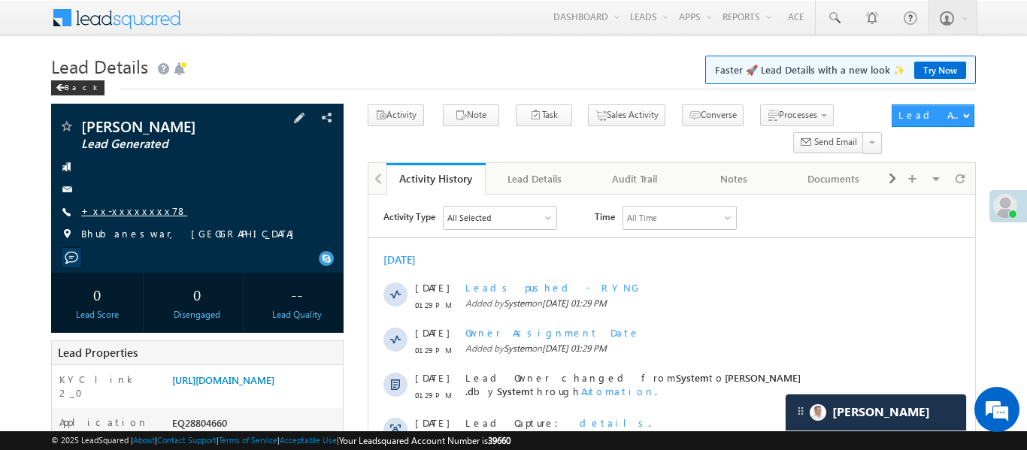
click at [114, 212] on link "+xx-xxxxxxxx78" at bounding box center [134, 210] width 106 height 13
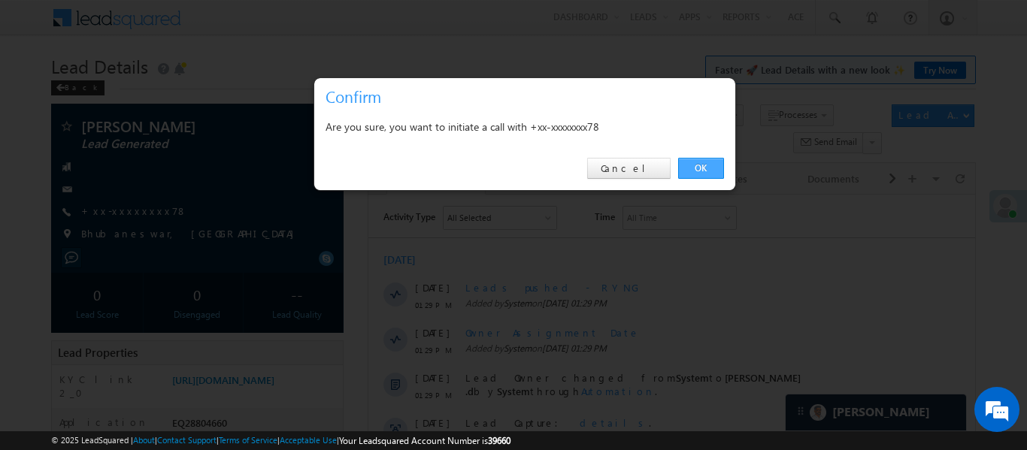
click at [704, 164] on link "OK" at bounding box center [701, 168] width 46 height 21
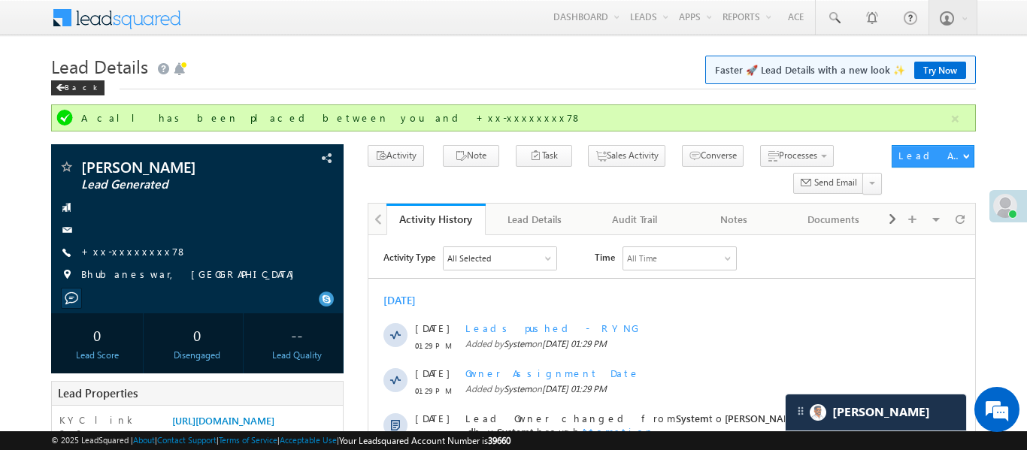
click at [247, 434] on span "© 2025 LeadSquared | About | Contact Support | Terms of Service | Acceptable Us…" at bounding box center [280, 441] width 459 height 14
click at [255, 425] on link "https://angelbroking1-pk3em7sa.customui-test.leadsquared.com?leadId=801b3388-f7…" at bounding box center [223, 420] width 102 height 13
click at [947, 125] on button "button" at bounding box center [955, 119] width 19 height 19
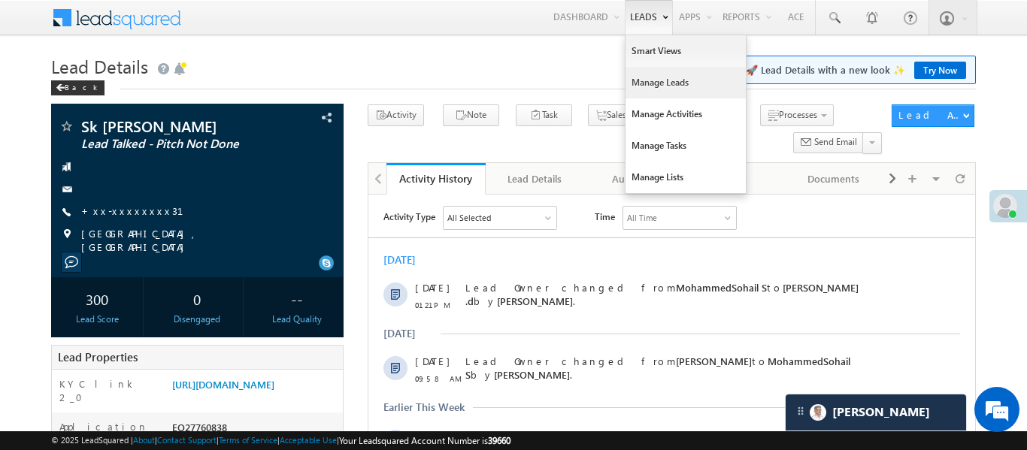
click at [674, 90] on link "Manage Leads" at bounding box center [686, 83] width 120 height 32
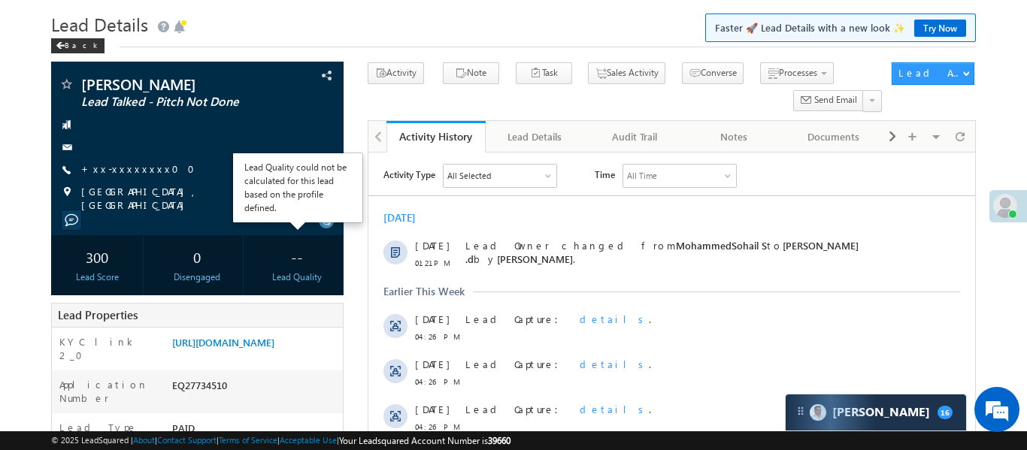
scroll to position [40, 0]
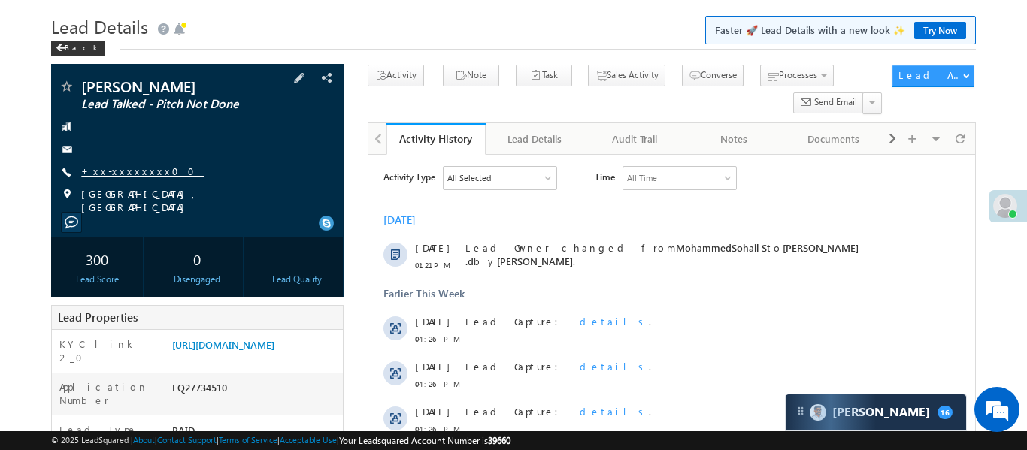
click at [117, 171] on link "+xx-xxxxxxxx00" at bounding box center [142, 171] width 123 height 13
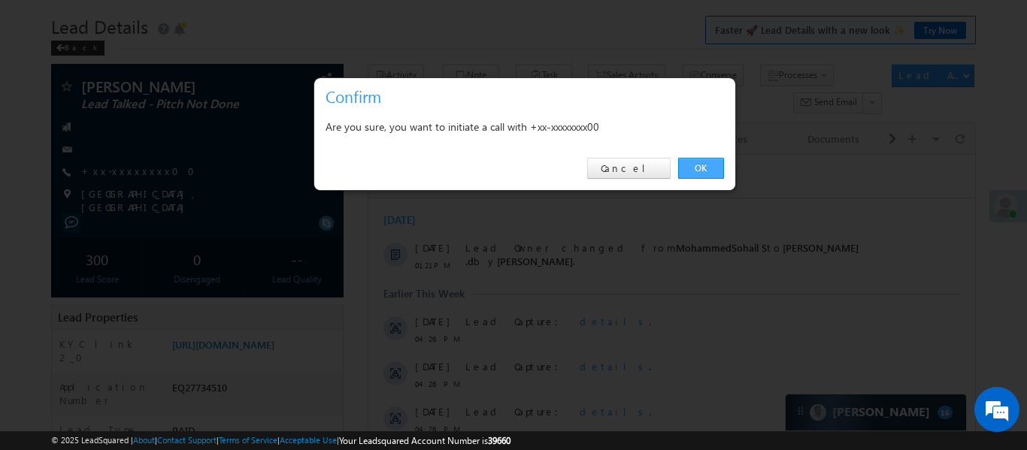
drag, startPoint x: 704, startPoint y: 162, endPoint x: 24, endPoint y: 63, distance: 686.7
click at [704, 162] on link "OK" at bounding box center [701, 168] width 46 height 21
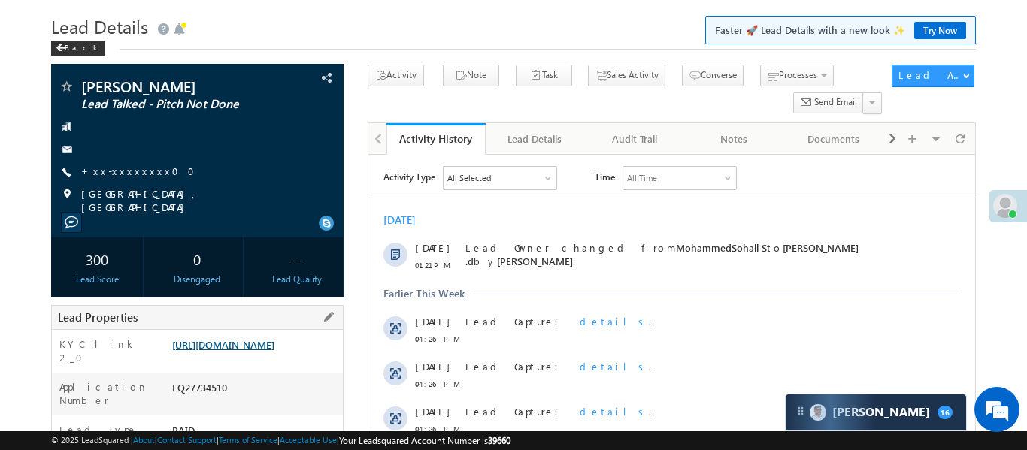
click at [274, 351] on link "[URL][DOMAIN_NAME]" at bounding box center [223, 344] width 102 height 13
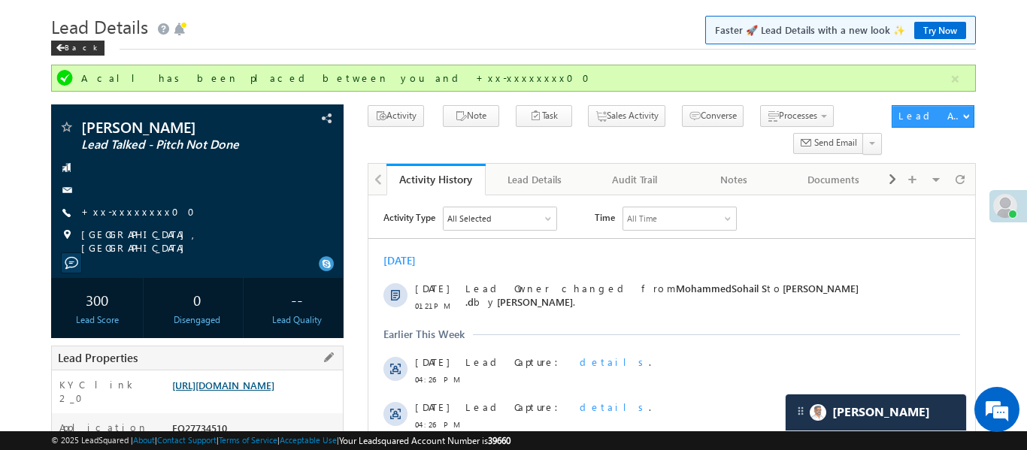
scroll to position [0, 0]
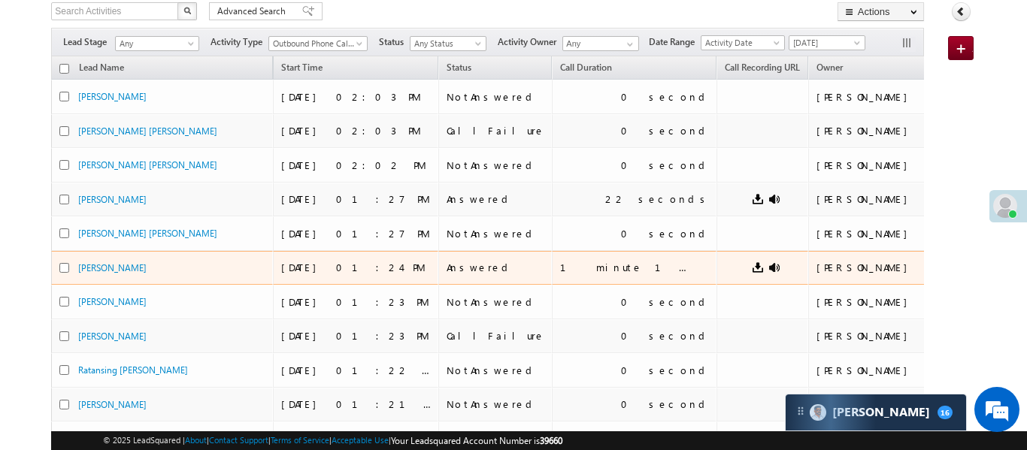
scroll to position [123, 0]
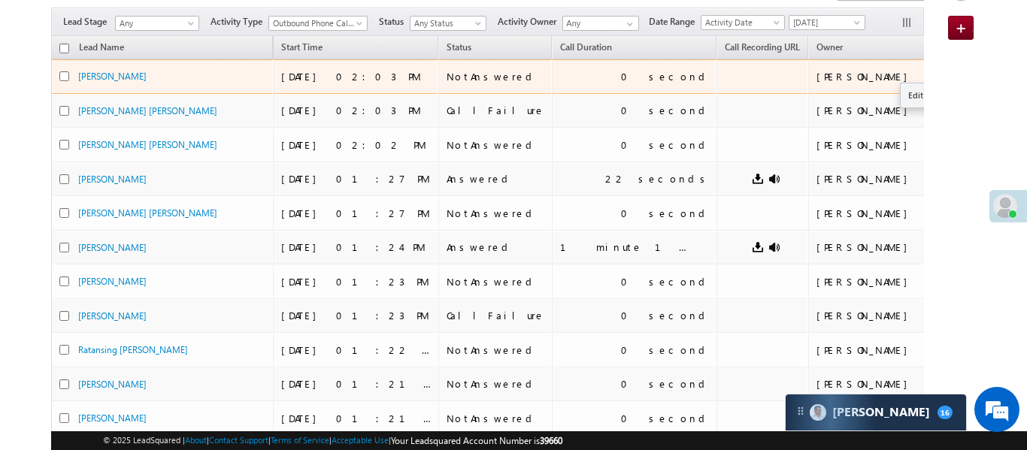
click at [961, 74] on button "button" at bounding box center [968, 75] width 15 height 15
click at [901, 98] on link "Edit" at bounding box center [938, 95] width 75 height 18
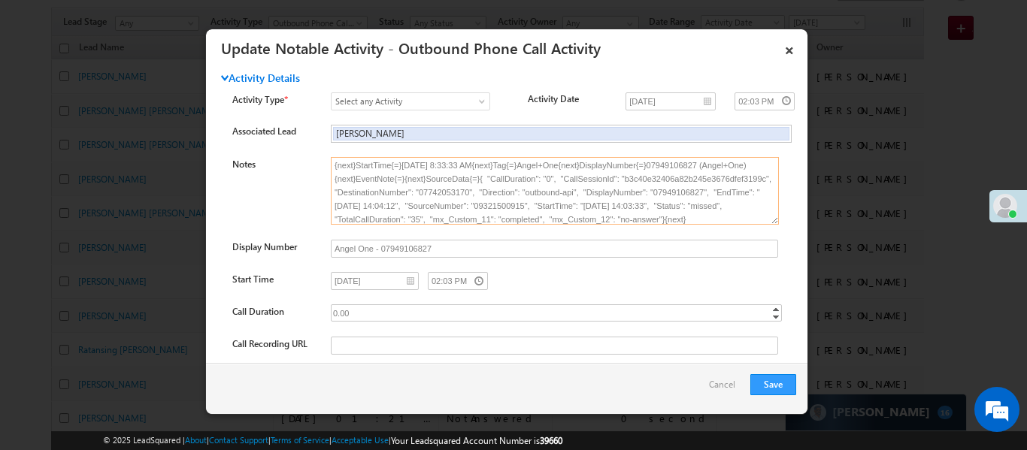
scroll to position [35, 0]
drag, startPoint x: 422, startPoint y: 205, endPoint x: 470, endPoint y: 211, distance: 48.4
click at [470, 211] on textarea "Caller{=}[PERSON_NAME] .d{next}UserId{=}{next}UserId{=}ad38da89-9e89-11e9-823e-…" at bounding box center [555, 191] width 448 height 68
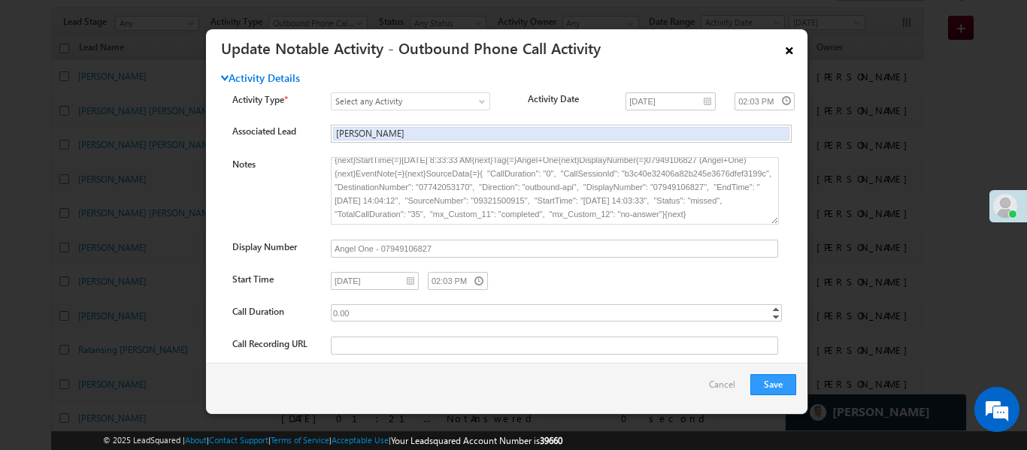
click at [789, 49] on link "×" at bounding box center [790, 48] width 26 height 26
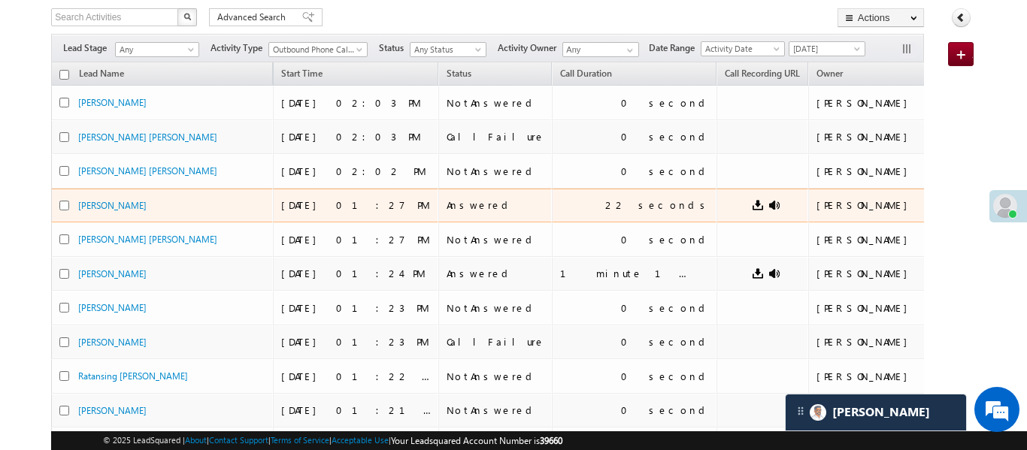
scroll to position [0, 0]
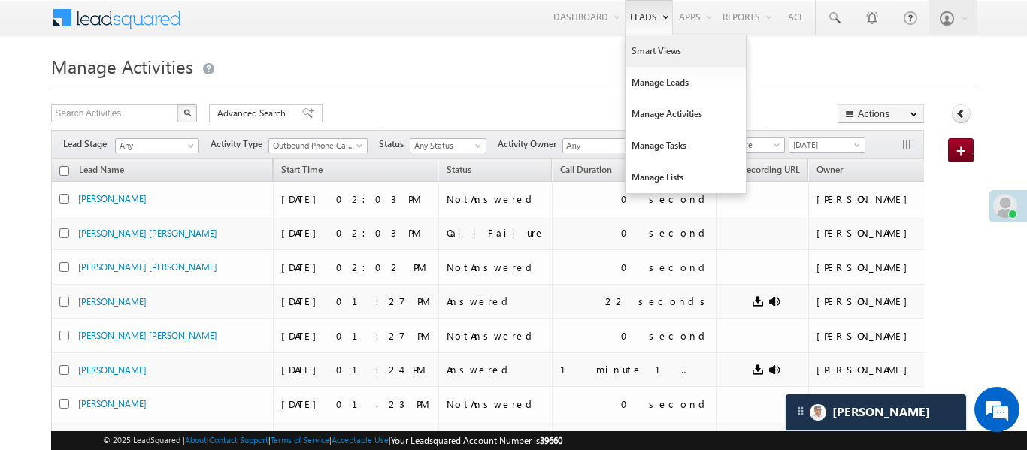
click at [660, 59] on link "Smart Views" at bounding box center [686, 51] width 120 height 32
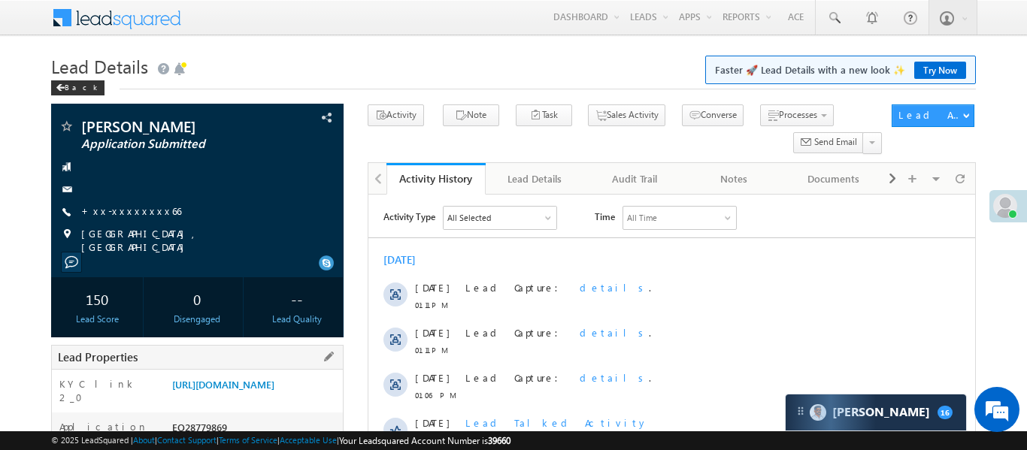
scroll to position [320, 0]
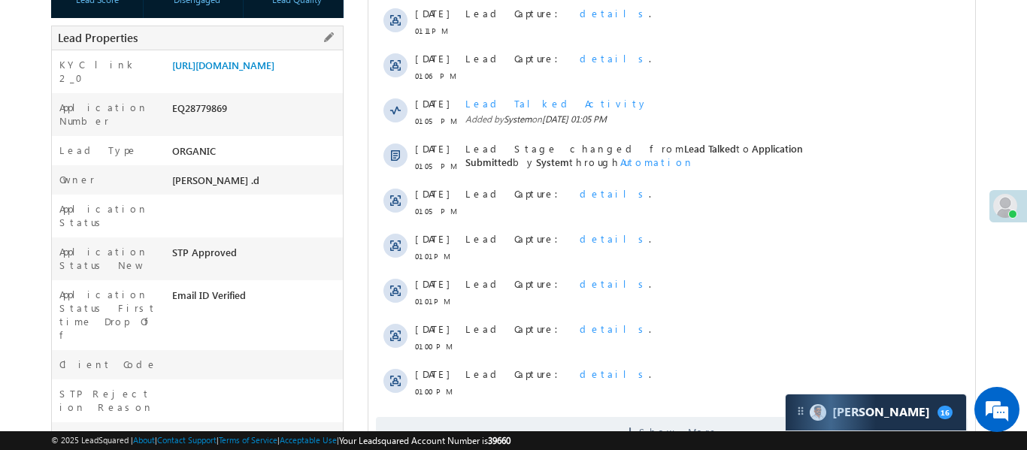
click at [207, 122] on div "EQ28779869" at bounding box center [255, 111] width 174 height 21
copy div "EQ28779869"
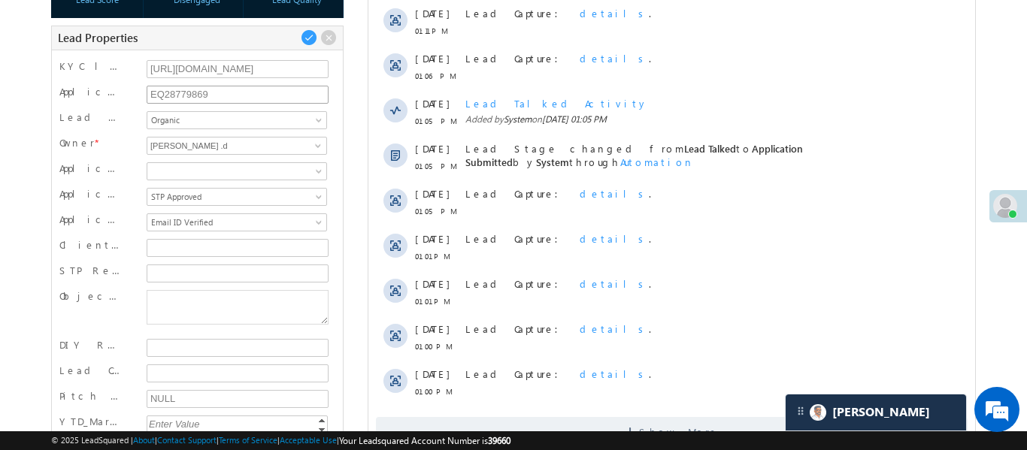
scroll to position [8, 0]
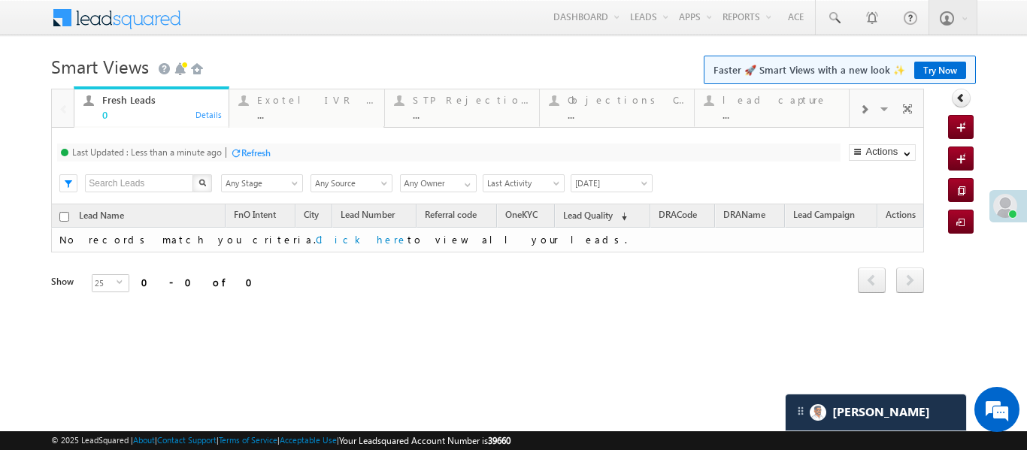
click at [862, 105] on span at bounding box center [863, 110] width 9 height 12
click at [741, 117] on div "..." at bounding box center [780, 114] width 117 height 11
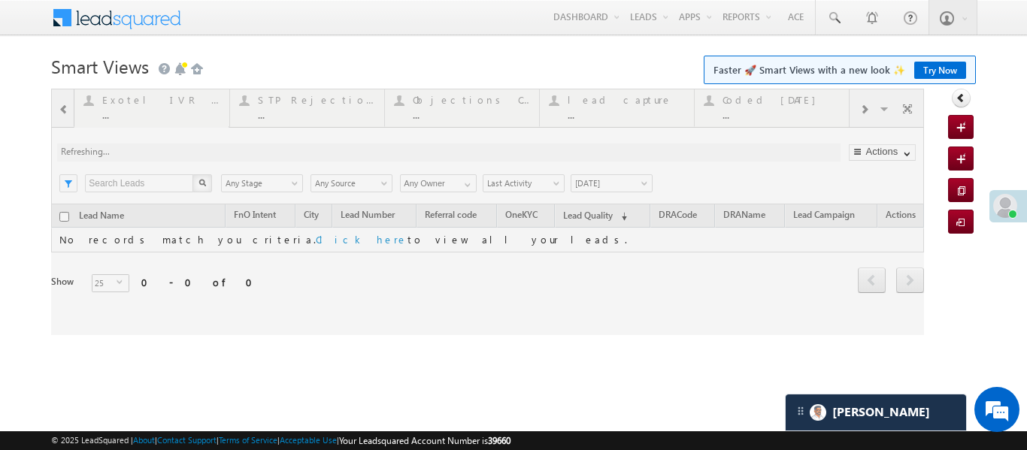
click at [740, 117] on div at bounding box center [487, 212] width 873 height 247
click at [741, 116] on div at bounding box center [487, 212] width 873 height 247
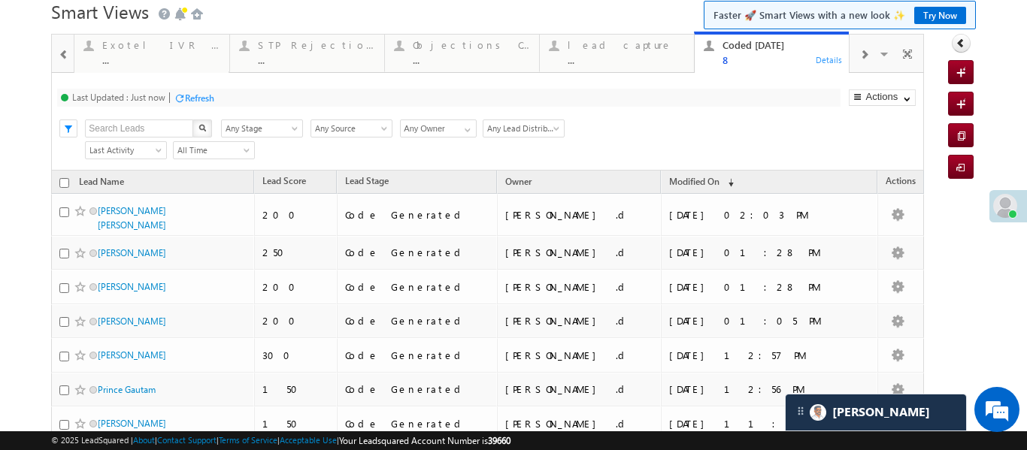
scroll to position [174, 0]
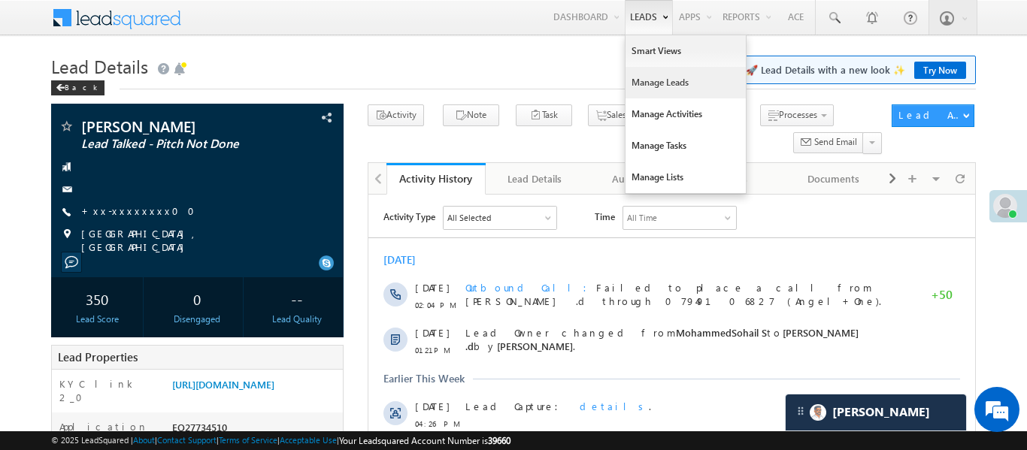
click at [669, 85] on link "Manage Leads" at bounding box center [686, 83] width 120 height 32
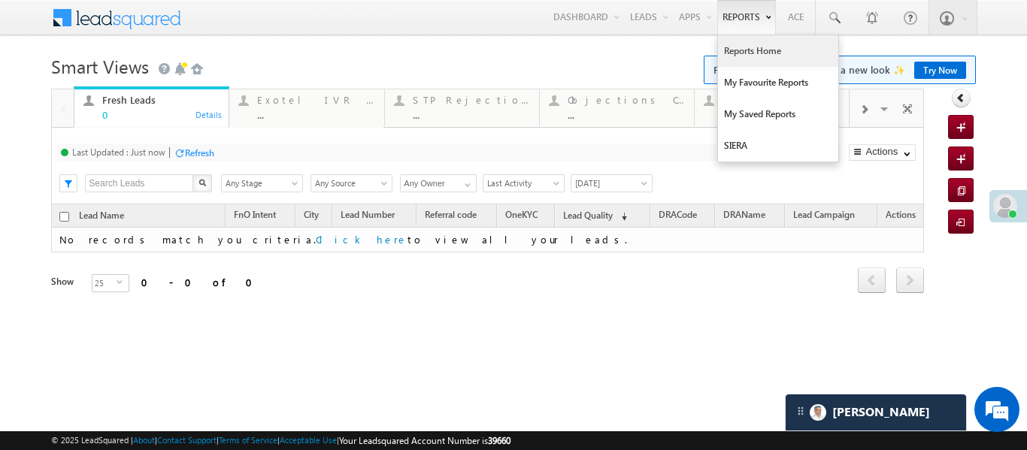
click at [767, 54] on link "Reports Home" at bounding box center [778, 51] width 120 height 32
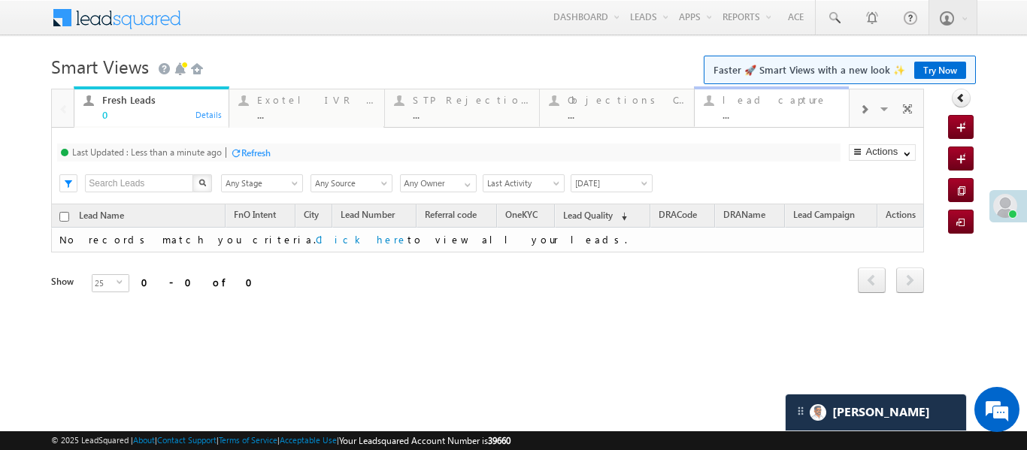
click at [766, 105] on div "lead capture" at bounding box center [780, 100] width 117 height 12
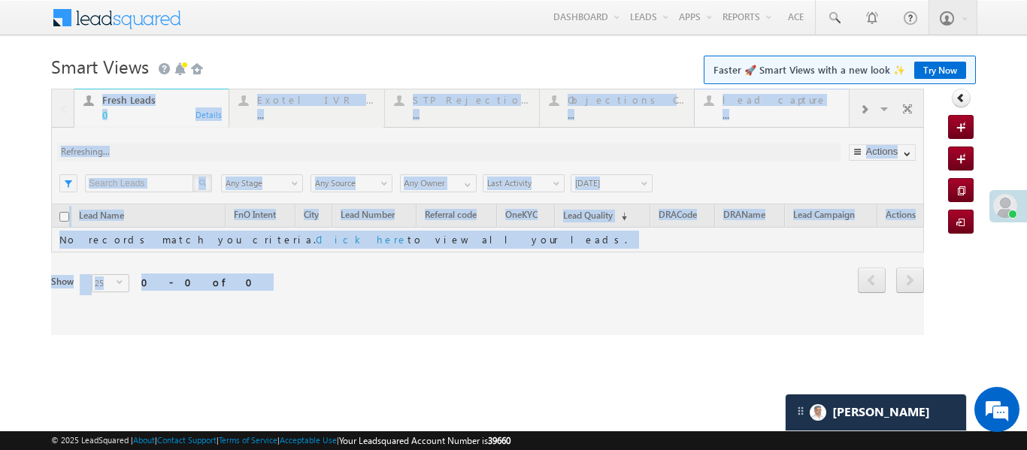
click at [765, 105] on div at bounding box center [487, 212] width 873 height 247
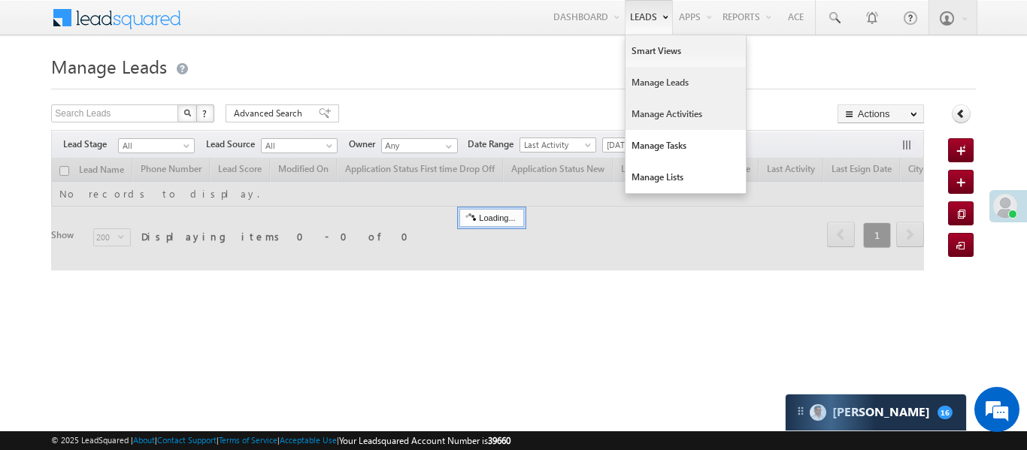
click at [676, 110] on link "Manage Activities" at bounding box center [686, 114] width 120 height 32
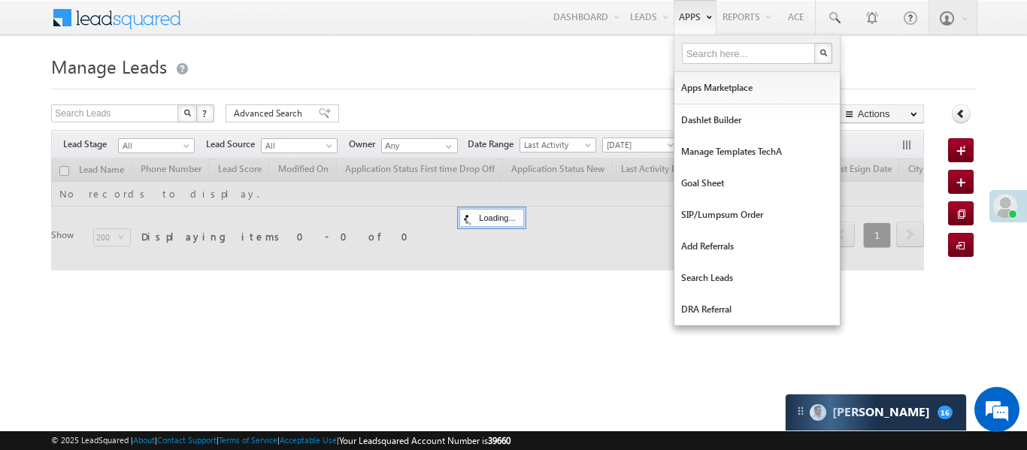
drag, startPoint x: 676, startPoint y: 110, endPoint x: 682, endPoint y: 5, distance: 105.4
click at [0, 0] on link "Manage Activities" at bounding box center [0, 0] width 0 height 0
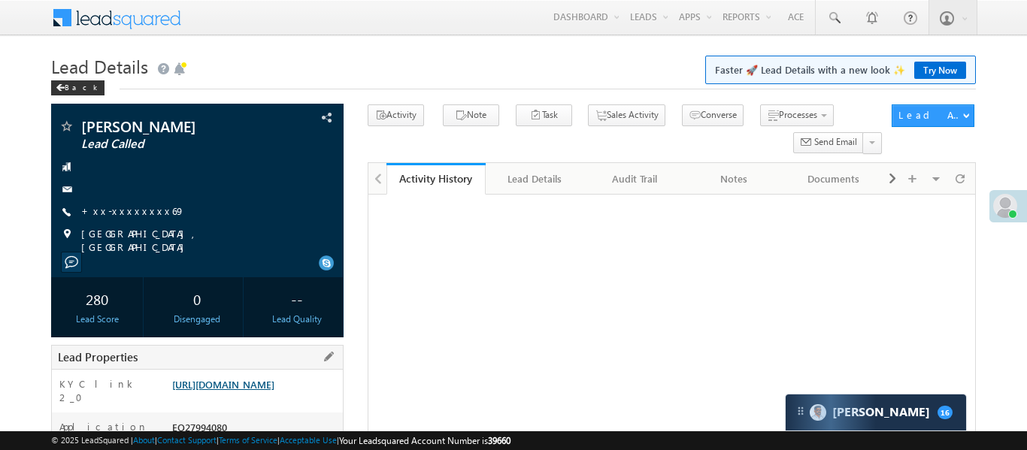
scroll to position [105, 0]
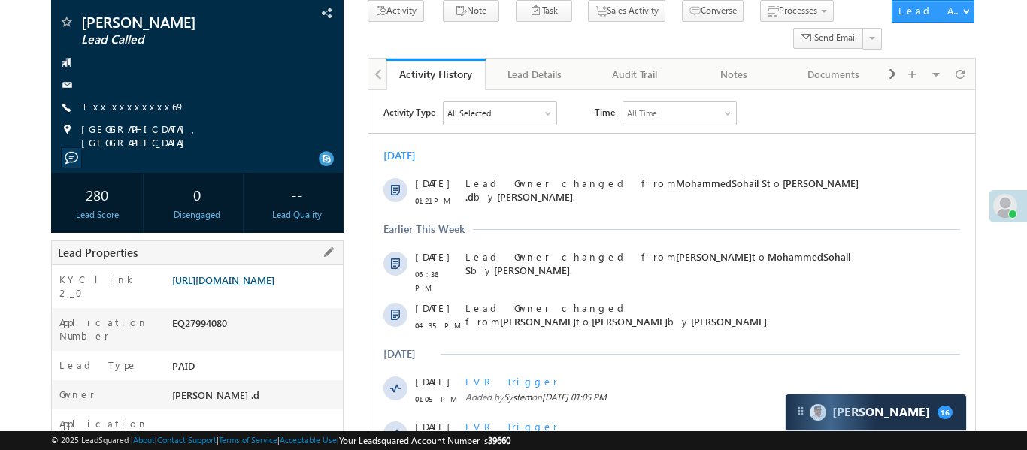
click at [263, 286] on link "[URL][DOMAIN_NAME]" at bounding box center [223, 280] width 102 height 13
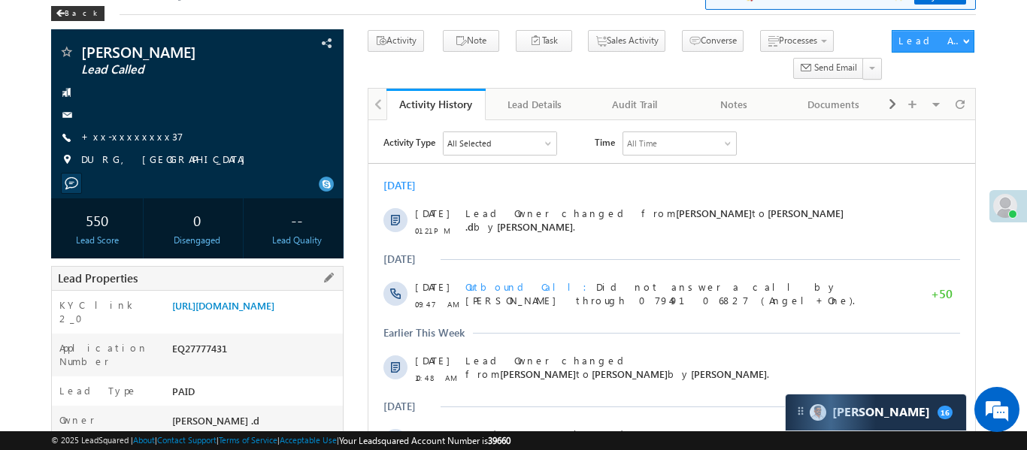
scroll to position [228, 0]
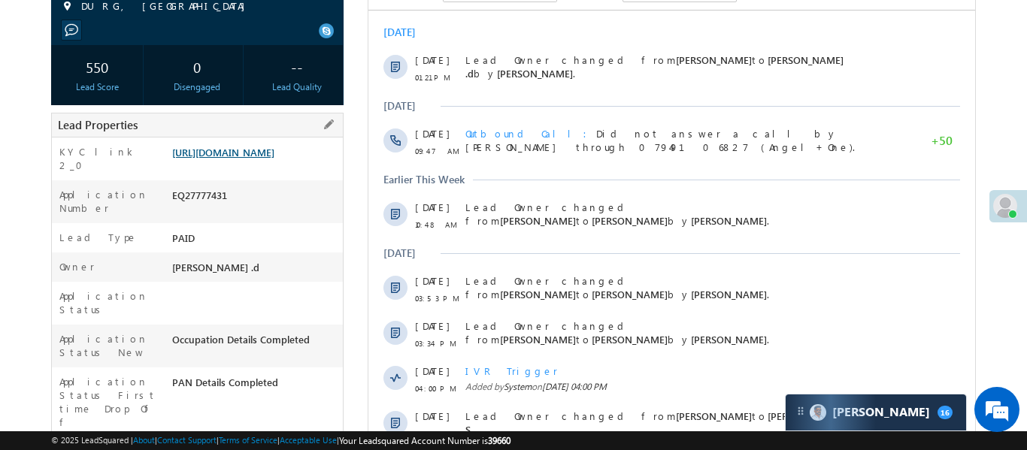
click at [241, 159] on link "[URL][DOMAIN_NAME]" at bounding box center [223, 152] width 102 height 13
click at [248, 159] on link "[URL][DOMAIN_NAME]" at bounding box center [223, 152] width 102 height 13
click at [274, 159] on link "[URL][DOMAIN_NAME]" at bounding box center [223, 152] width 102 height 13
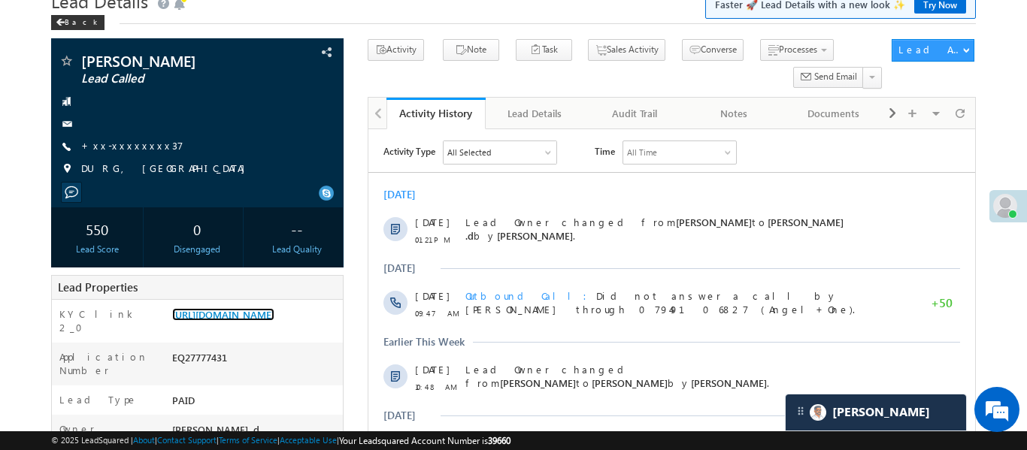
scroll to position [33, 0]
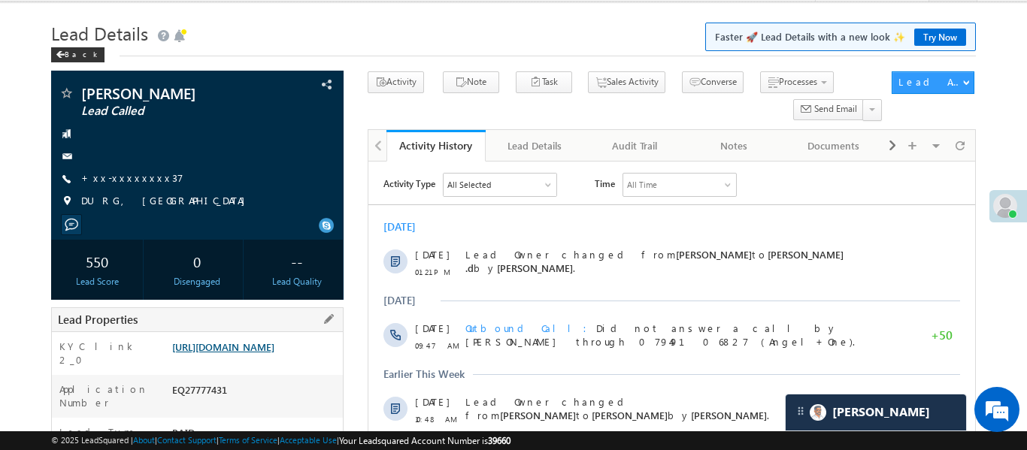
click at [274, 353] on link "[URL][DOMAIN_NAME]" at bounding box center [223, 347] width 102 height 13
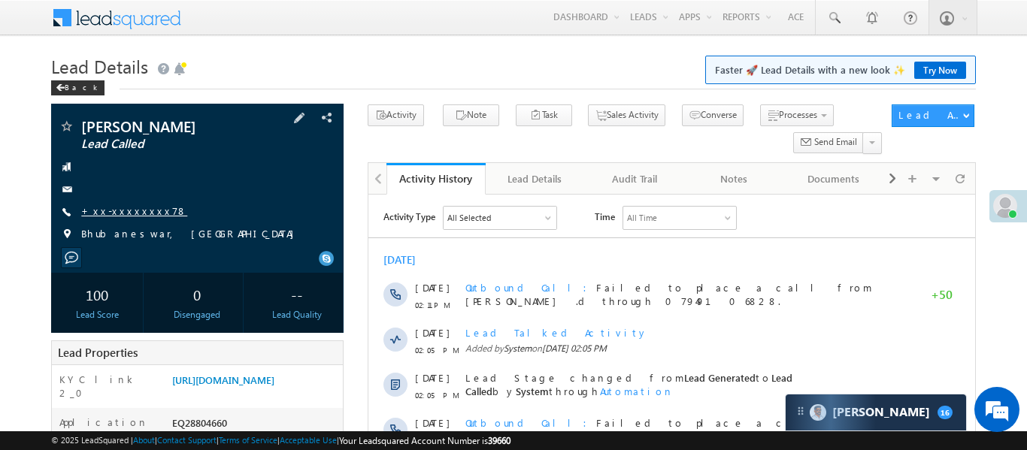
click at [121, 208] on link "+xx-xxxxxxxx78" at bounding box center [134, 210] width 106 height 13
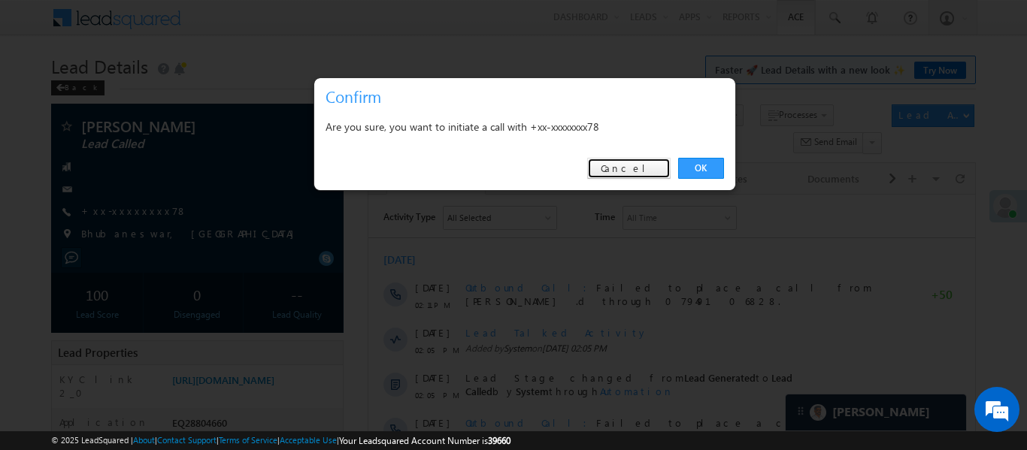
drag, startPoint x: 636, startPoint y: 171, endPoint x: 777, endPoint y: 17, distance: 208.1
click at [637, 169] on link "Cancel" at bounding box center [628, 168] width 83 height 21
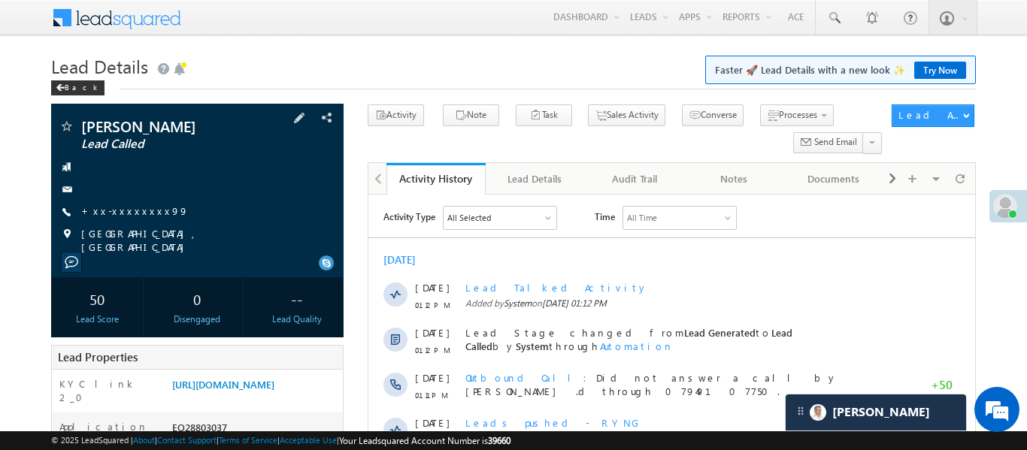
click at [118, 202] on div "[PERSON_NAME] Lead Called +xx-xxxxxxxx99" at bounding box center [197, 186] width 277 height 135
click at [123, 206] on link "+xx-xxxxxxxx99" at bounding box center [135, 210] width 108 height 13
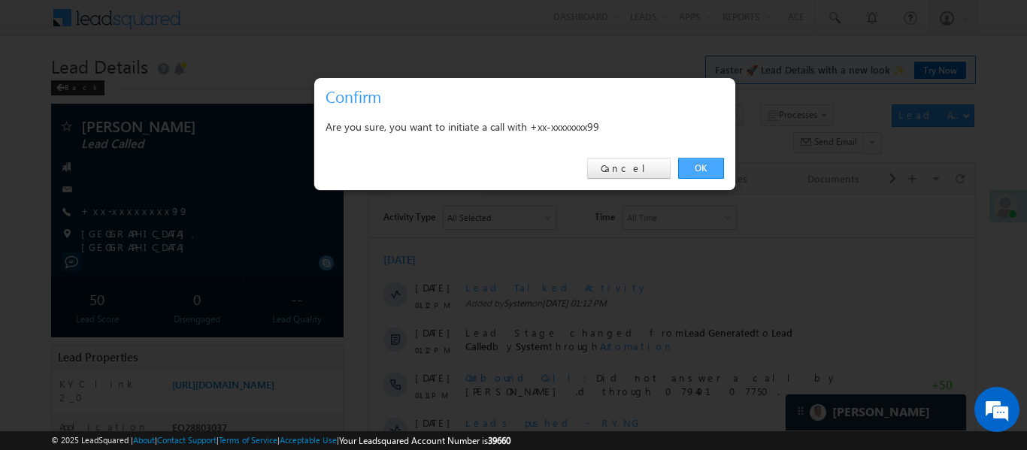
click at [716, 171] on link "OK" at bounding box center [701, 168] width 46 height 21
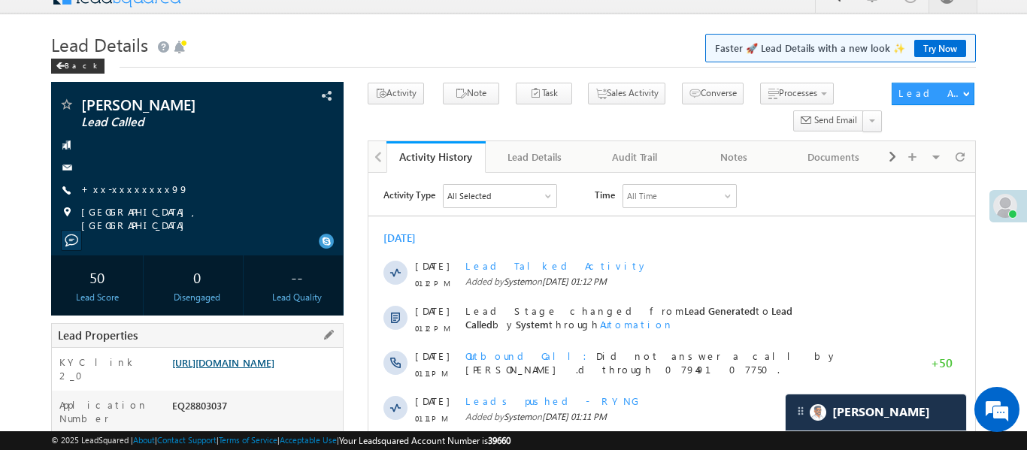
scroll to position [156, 0]
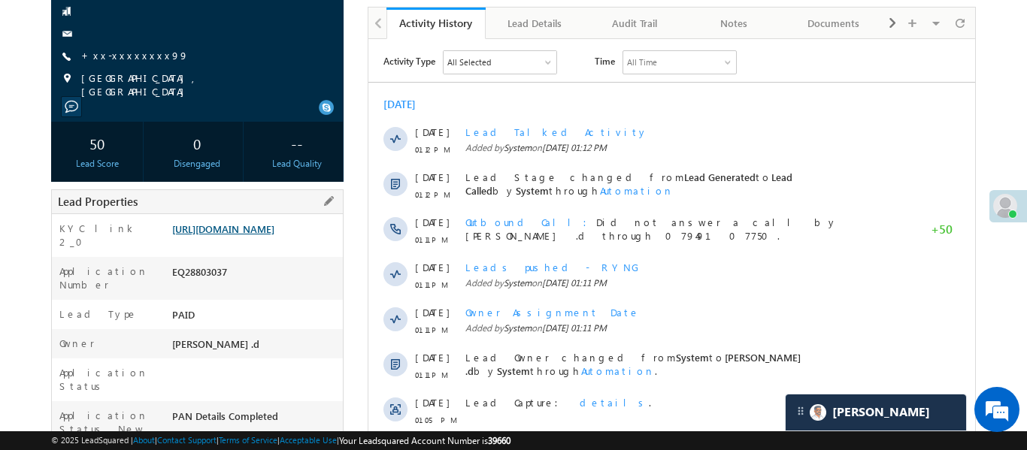
click at [274, 231] on link "[URL][DOMAIN_NAME]" at bounding box center [223, 229] width 102 height 13
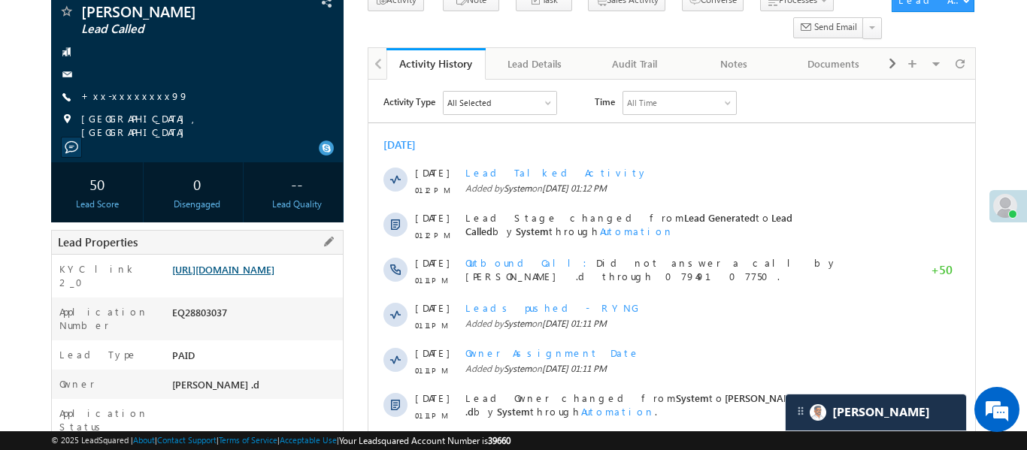
scroll to position [196, 0]
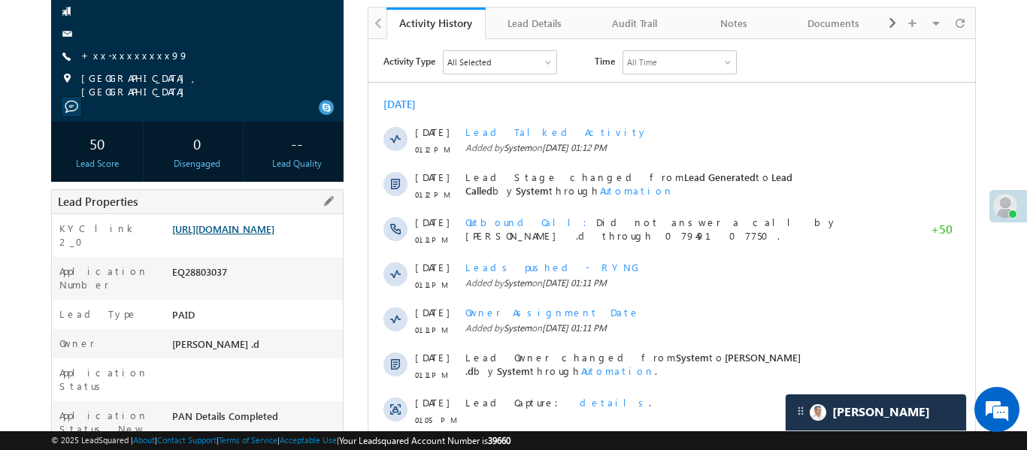
click at [217, 235] on link "[URL][DOMAIN_NAME]" at bounding box center [223, 229] width 102 height 13
click at [133, 49] on link "+xx-xxxxxxxx99" at bounding box center [135, 55] width 108 height 13
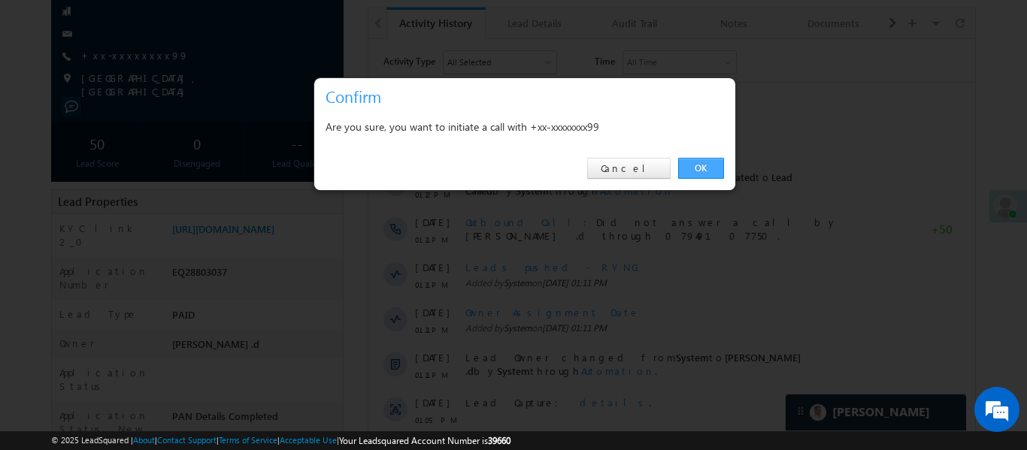
click at [691, 165] on link "OK" at bounding box center [701, 168] width 46 height 21
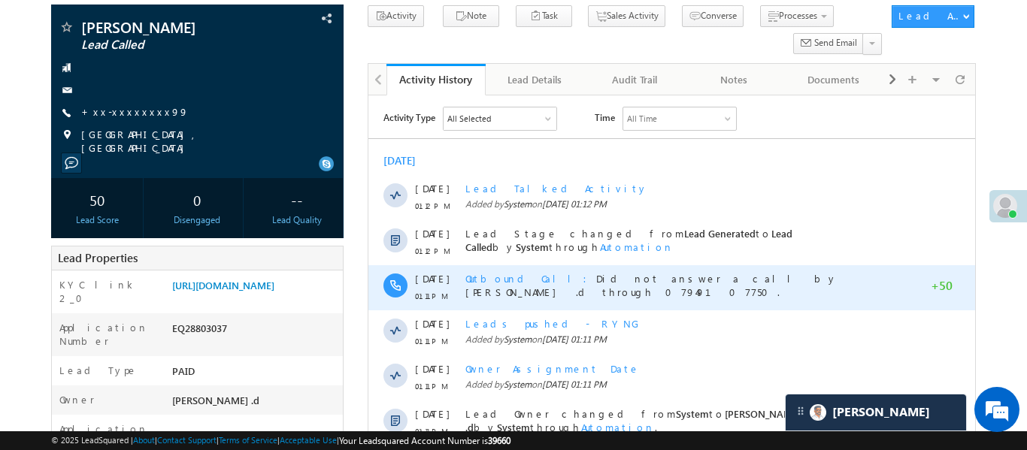
scroll to position [0, 0]
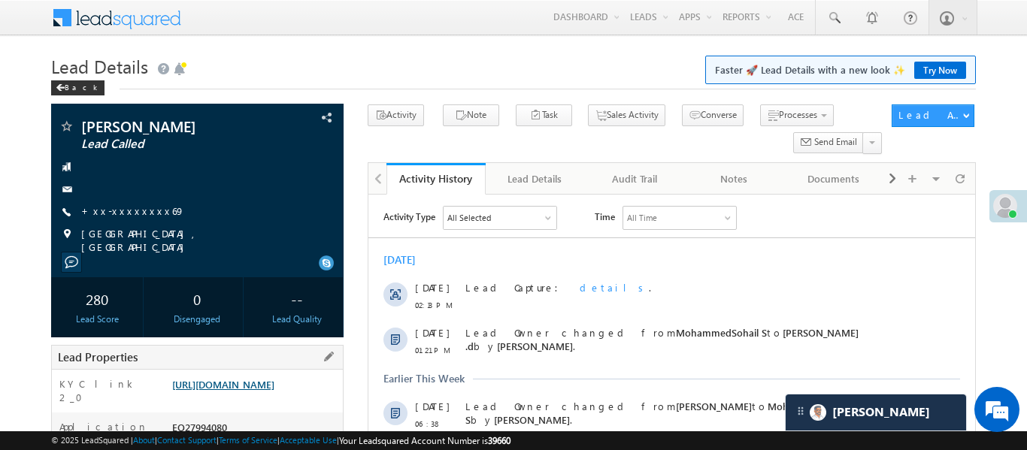
click at [268, 391] on link "[URL][DOMAIN_NAME]" at bounding box center [223, 384] width 102 height 13
click at [132, 211] on div "[PERSON_NAME] Lead Called +xx-xxxxxxxx69" at bounding box center [197, 186] width 277 height 135
click at [140, 217] on link "+xx-xxxxxxxx69" at bounding box center [133, 210] width 104 height 13
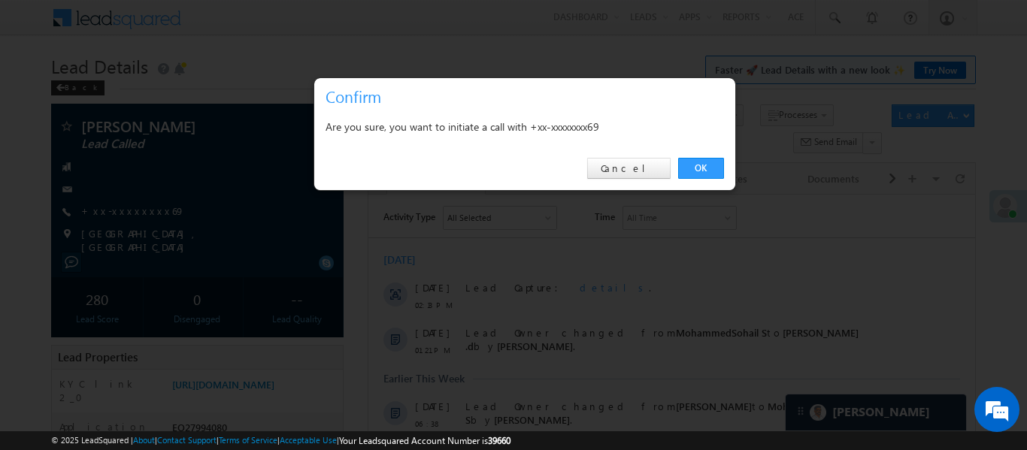
click at [699, 179] on div "OK Cancel" at bounding box center [524, 168] width 421 height 43
click at [695, 162] on link "OK" at bounding box center [701, 168] width 46 height 21
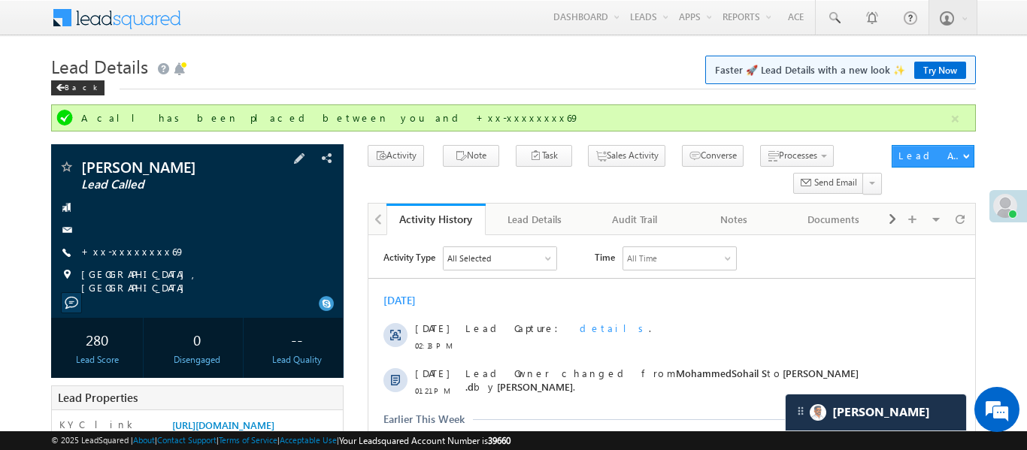
click at [118, 251] on div "[PERSON_NAME] Lead Called +xx-xxxxxxxx69" at bounding box center [197, 226] width 277 height 135
click at [120, 258] on link "+xx-xxxxxxxx69" at bounding box center [133, 251] width 104 height 13
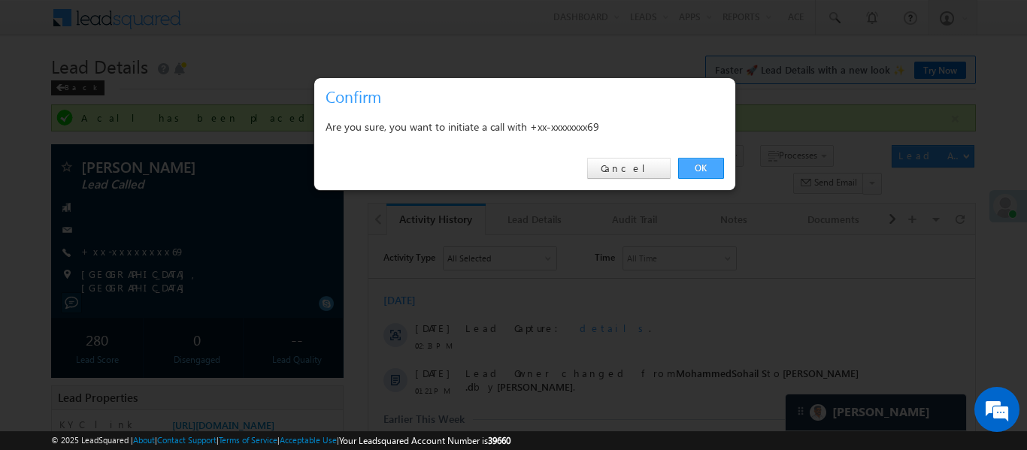
click at [715, 160] on link "OK" at bounding box center [701, 168] width 46 height 21
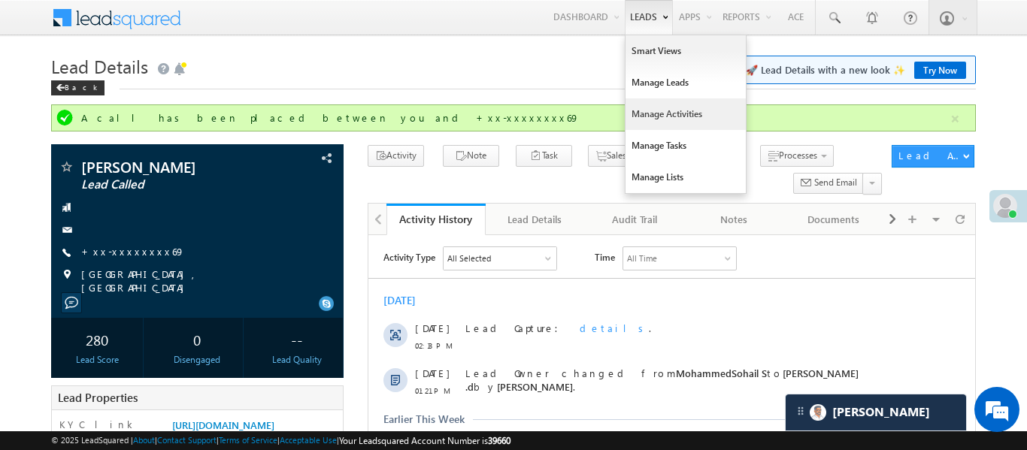
click at [671, 109] on link "Manage Activities" at bounding box center [686, 114] width 120 height 32
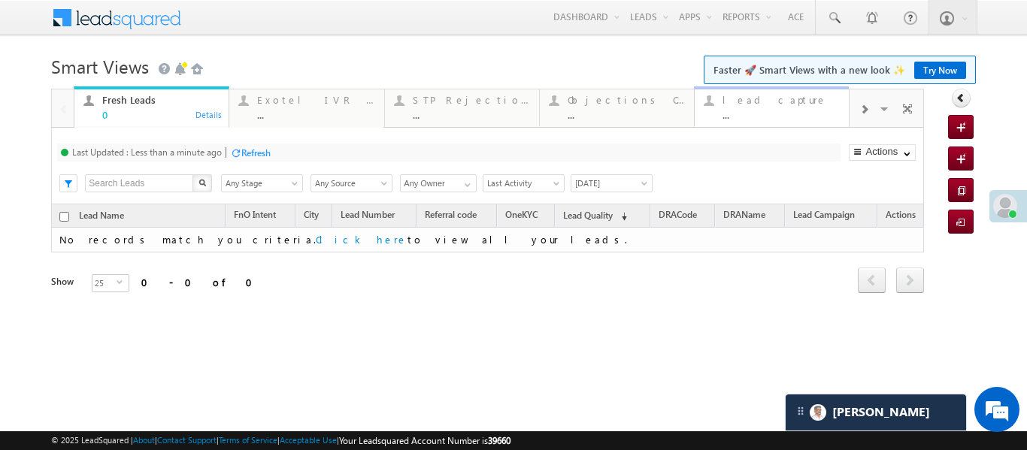
click at [808, 109] on div "..." at bounding box center [780, 114] width 117 height 11
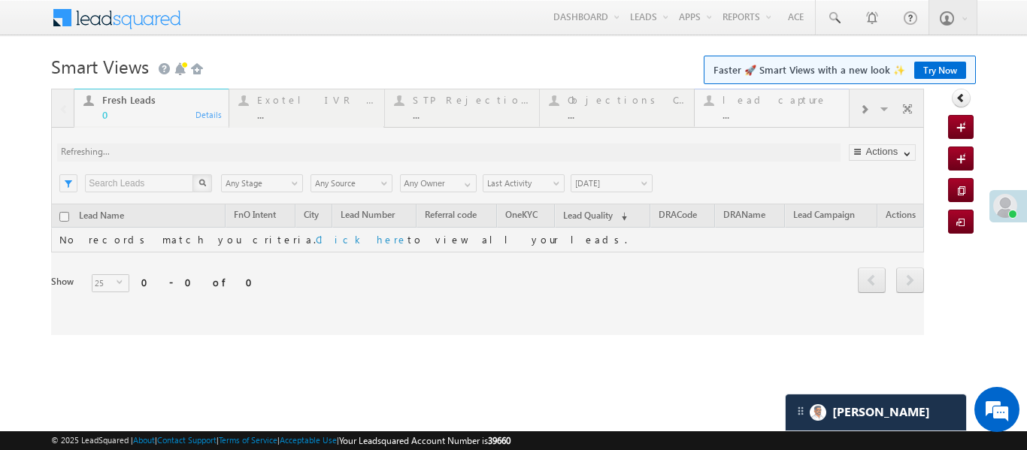
click at [808, 108] on div at bounding box center [487, 212] width 873 height 247
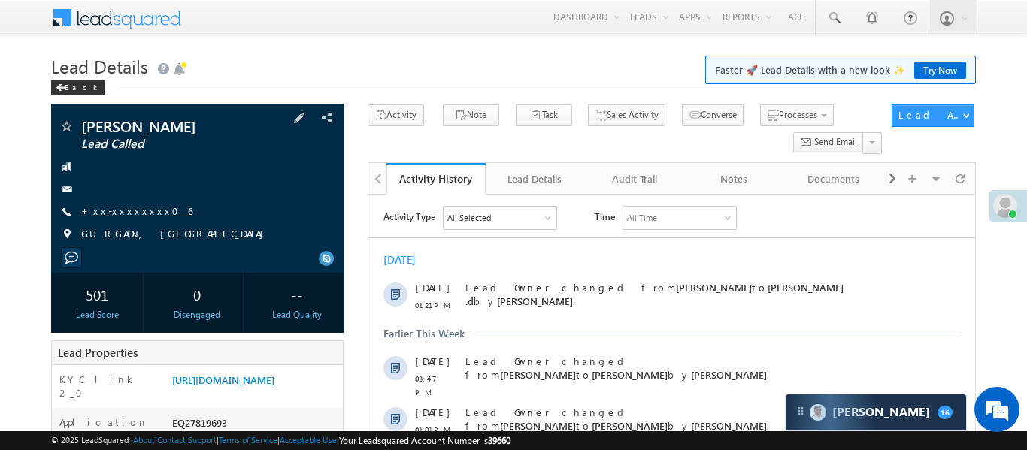
click at [132, 210] on link "+xx-xxxxxxxx06" at bounding box center [136, 210] width 111 height 13
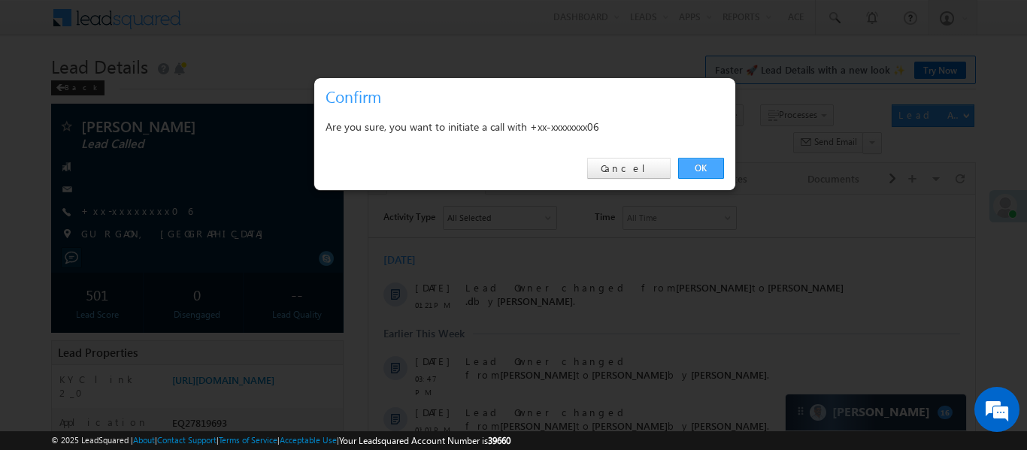
click at [687, 168] on link "OK" at bounding box center [701, 168] width 46 height 21
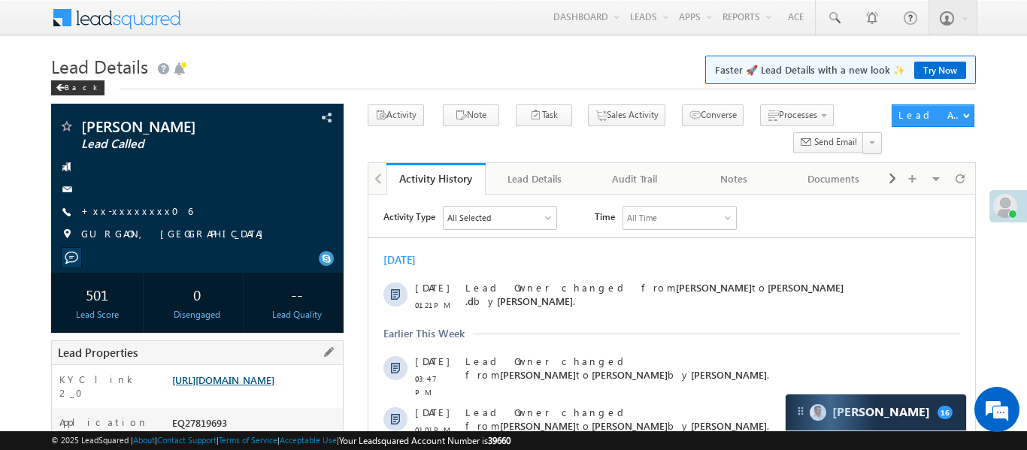
click at [262, 386] on link "[URL][DOMAIN_NAME]" at bounding box center [223, 380] width 102 height 13
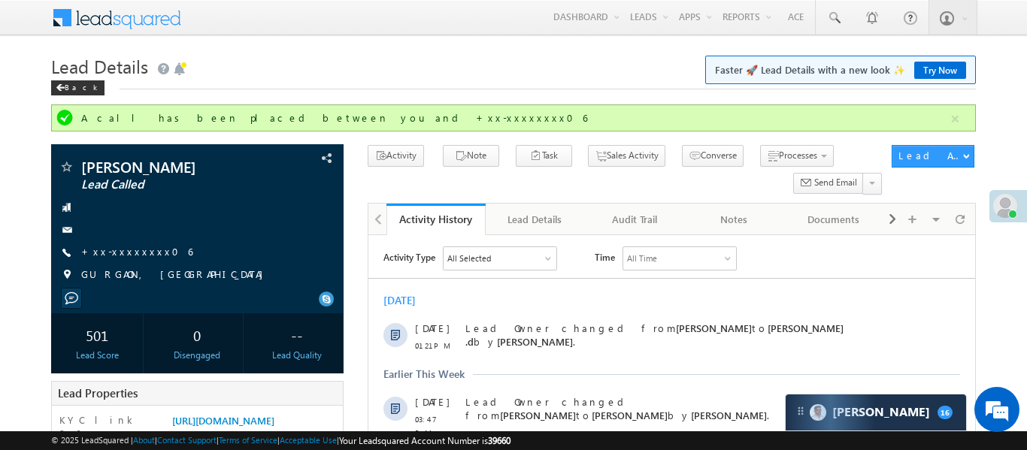
drag, startPoint x: 953, startPoint y: 112, endPoint x: 628, endPoint y: 44, distance: 331.8
click at [950, 111] on button "button" at bounding box center [955, 119] width 19 height 19
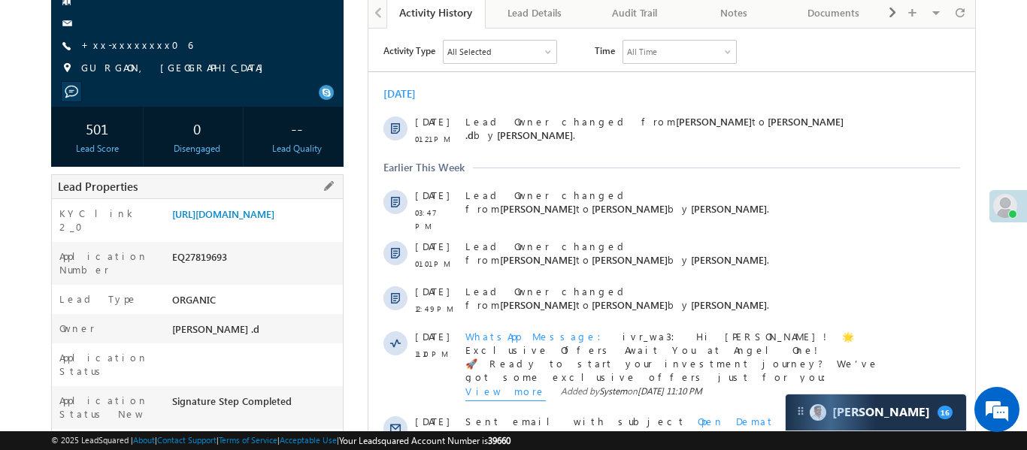
scroll to position [189, 0]
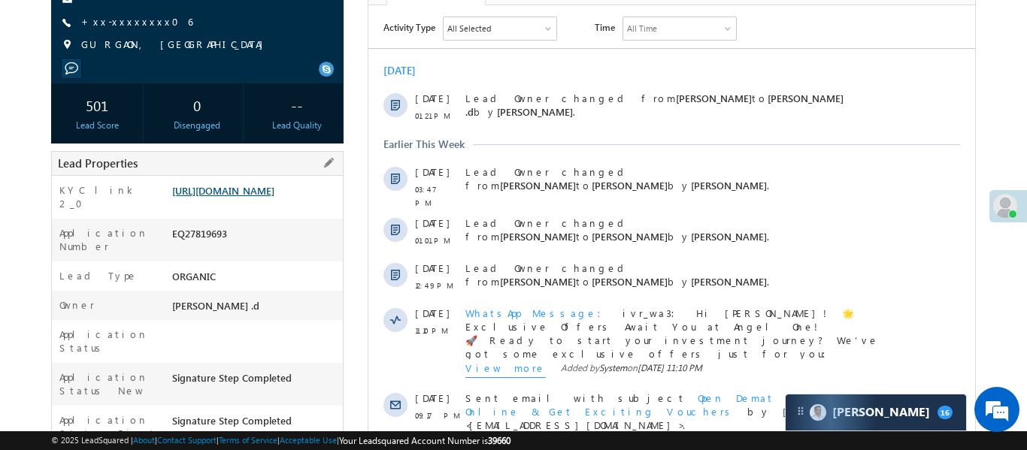
click at [265, 197] on link "https://angelbroking1-pk3em7sa.customui-test.leadsquared.com?leadId=2c4ea738-0f…" at bounding box center [223, 190] width 102 height 13
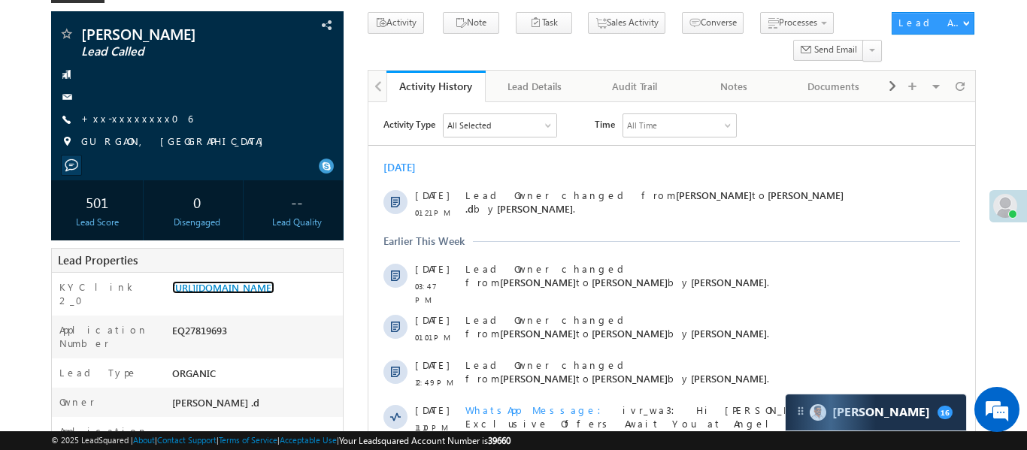
scroll to position [83, 0]
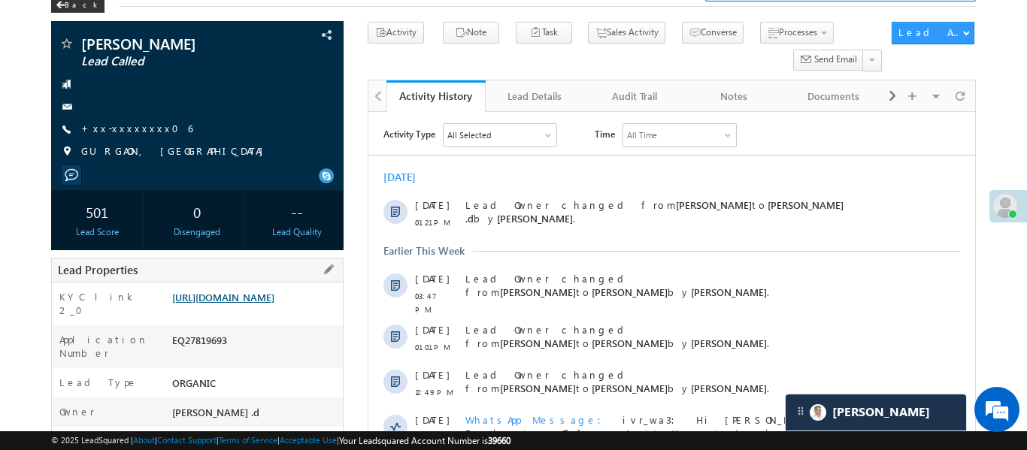
drag, startPoint x: 210, startPoint y: 329, endPoint x: 220, endPoint y: 323, distance: 11.5
click at [214, 311] on div "https://angelbroking1-pk3em7sa.customui-test.leadsquared.com?leadId=2c4ea738-0f…" at bounding box center [255, 300] width 174 height 21
click at [222, 304] on link "https://angelbroking1-pk3em7sa.customui-test.leadsquared.com?leadId=2c4ea738-0f…" at bounding box center [223, 297] width 102 height 13
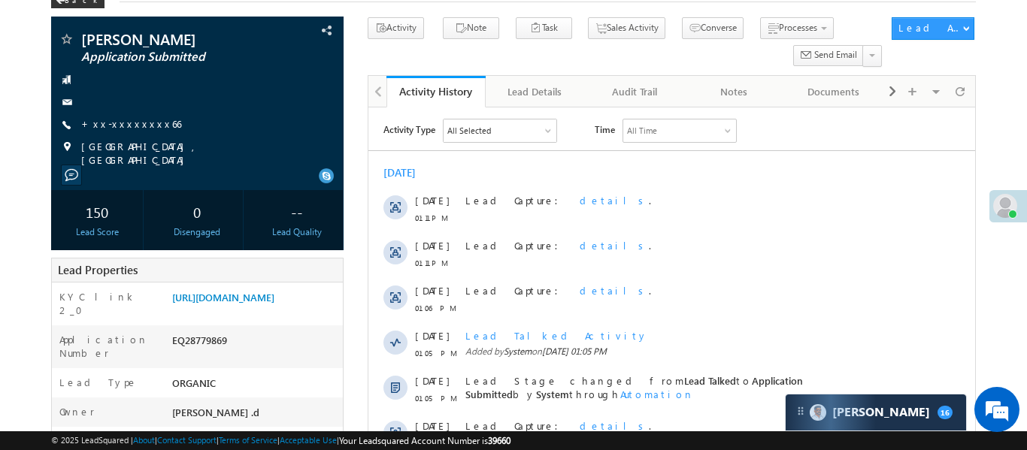
scroll to position [71, 0]
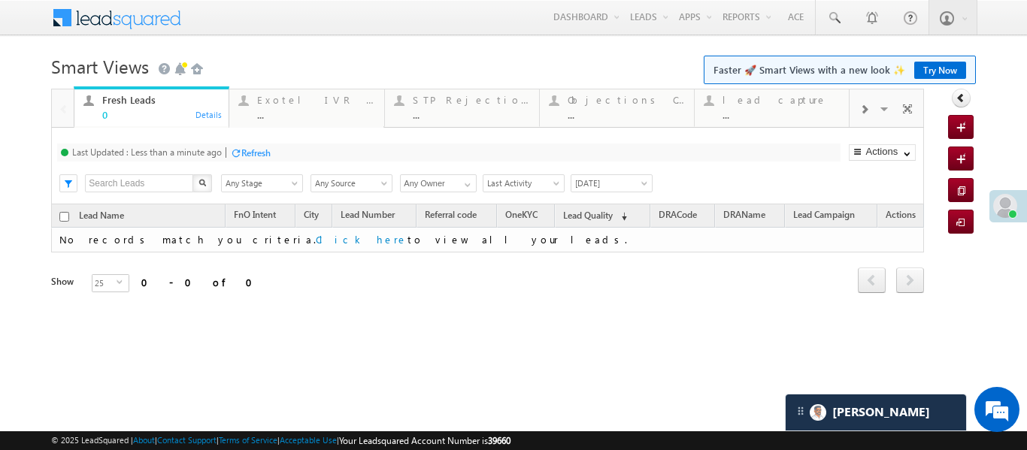
click at [865, 124] on div at bounding box center [864, 109] width 29 height 34
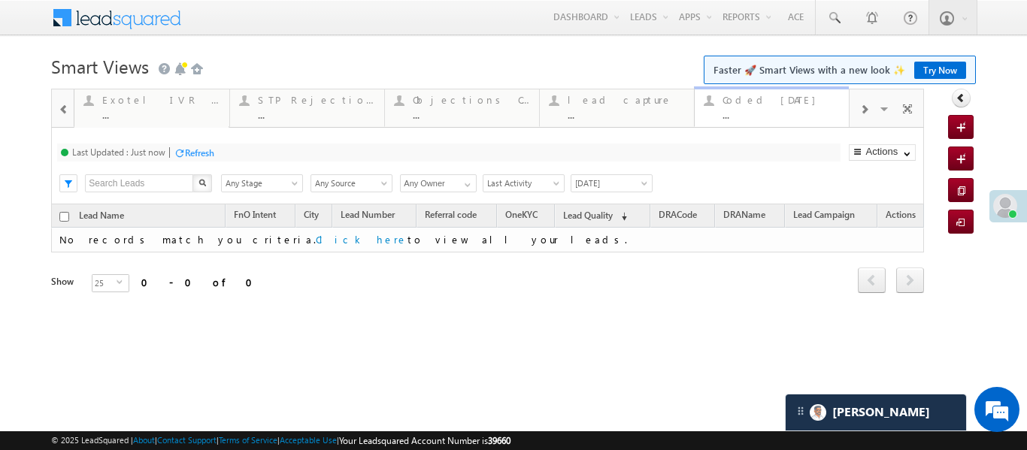
click at [806, 109] on div "..." at bounding box center [780, 114] width 117 height 11
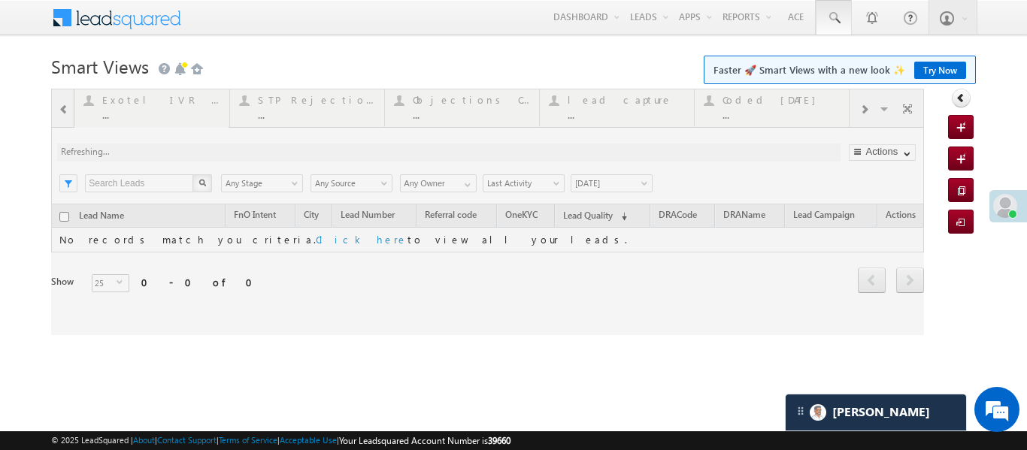
drag, startPoint x: 806, startPoint y: 108, endPoint x: 845, endPoint y: 2, distance: 113.7
click at [808, 103] on div at bounding box center [487, 212] width 873 height 247
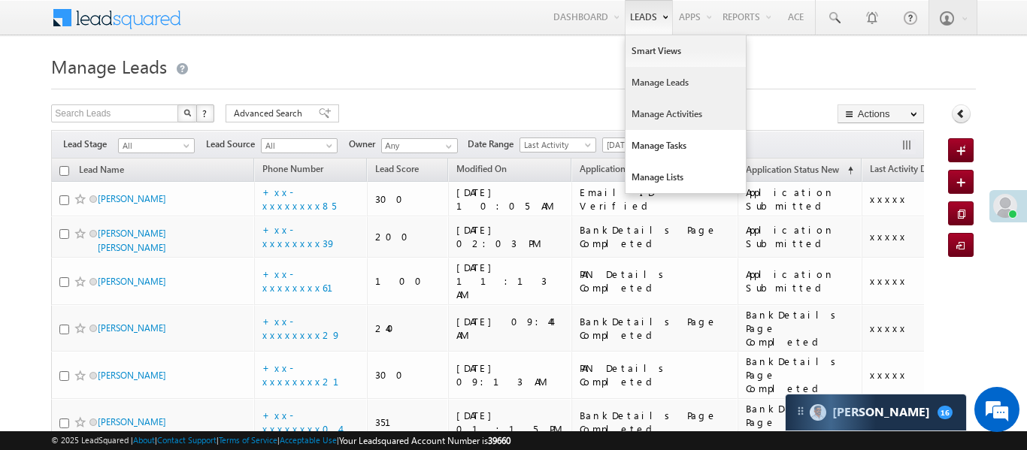
click at [660, 108] on link "Manage Activities" at bounding box center [686, 114] width 120 height 32
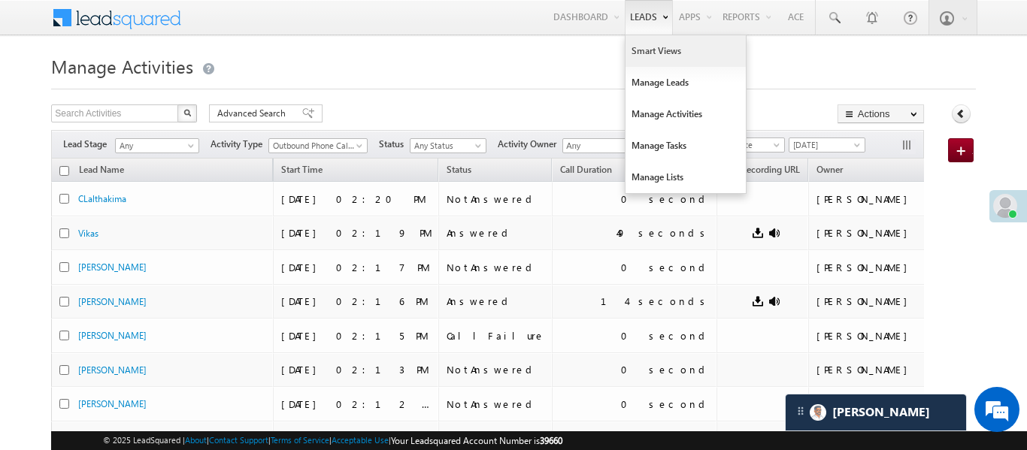
click at [647, 59] on link "Smart Views" at bounding box center [686, 51] width 120 height 32
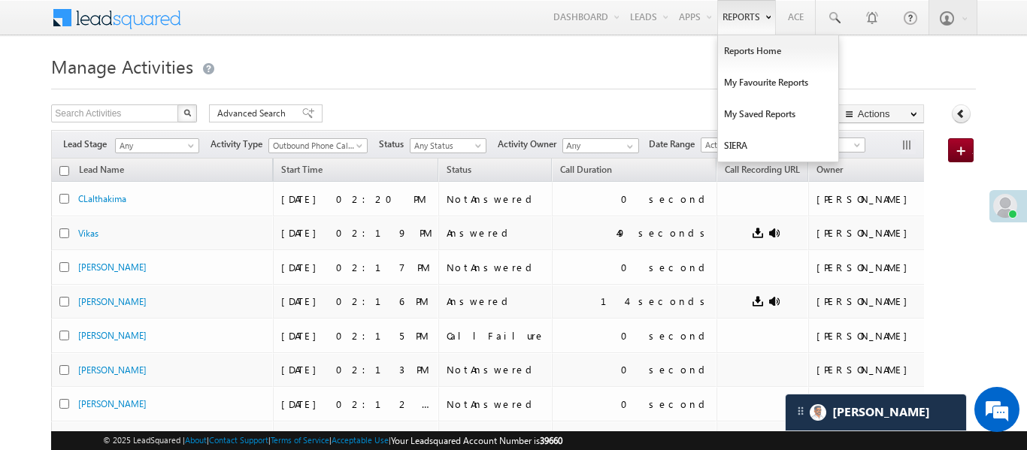
drag, startPoint x: 647, startPoint y: 59, endPoint x: 715, endPoint y: 6, distance: 86.8
click at [0, 0] on link "Smart Views" at bounding box center [0, 0] width 0 height 0
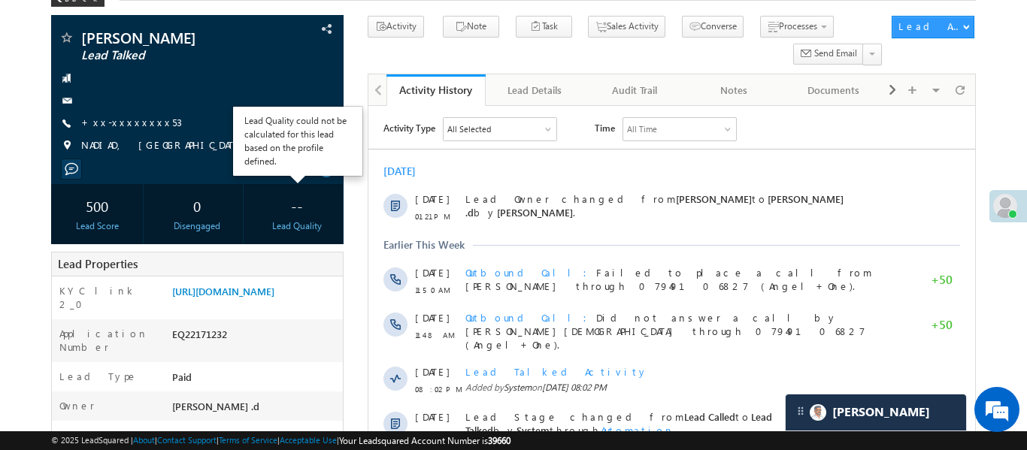
scroll to position [92, 0]
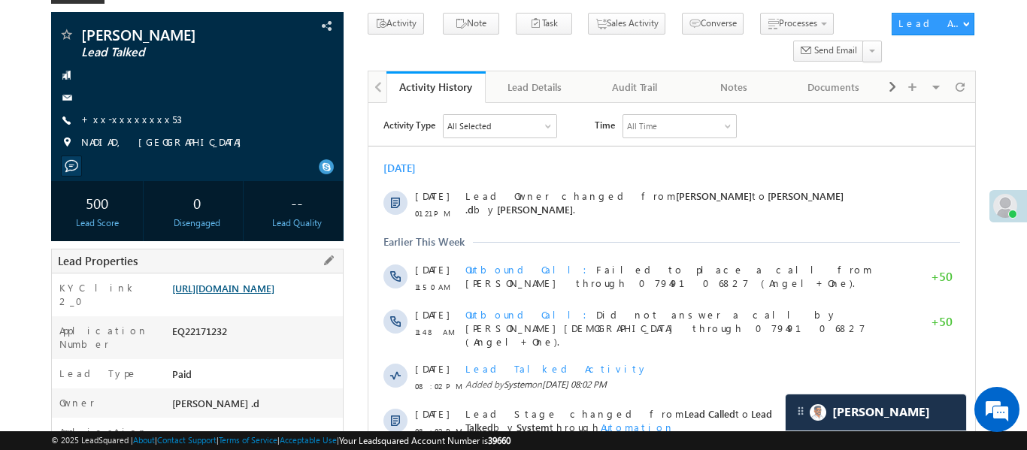
click at [274, 292] on link "[URL][DOMAIN_NAME]" at bounding box center [223, 288] width 102 height 13
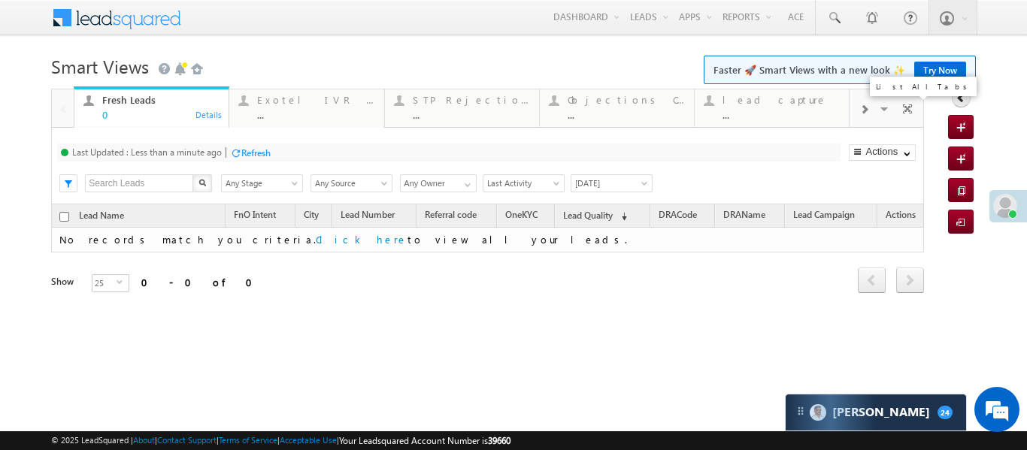
click at [881, 113] on span at bounding box center [885, 111] width 15 height 32
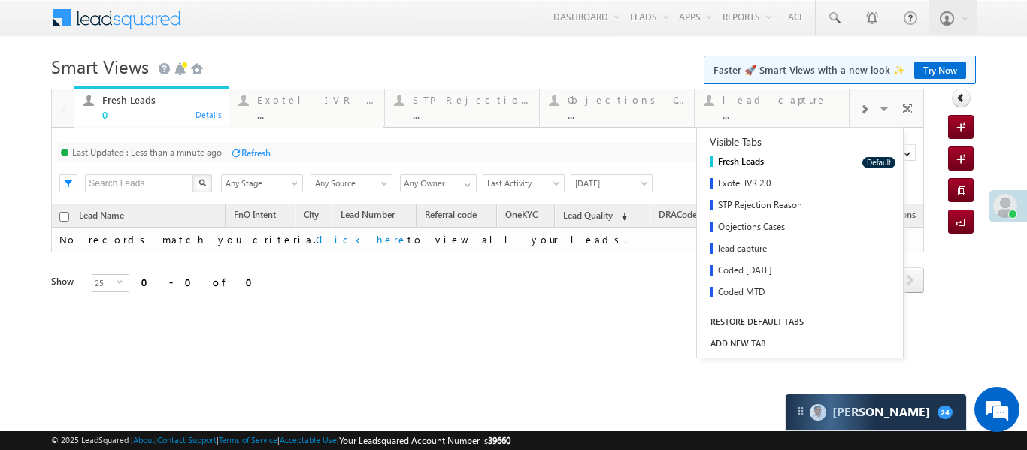
click at [867, 114] on span at bounding box center [863, 110] width 9 height 12
click at [793, 106] on div "Coded [DATE] ..." at bounding box center [780, 105] width 117 height 29
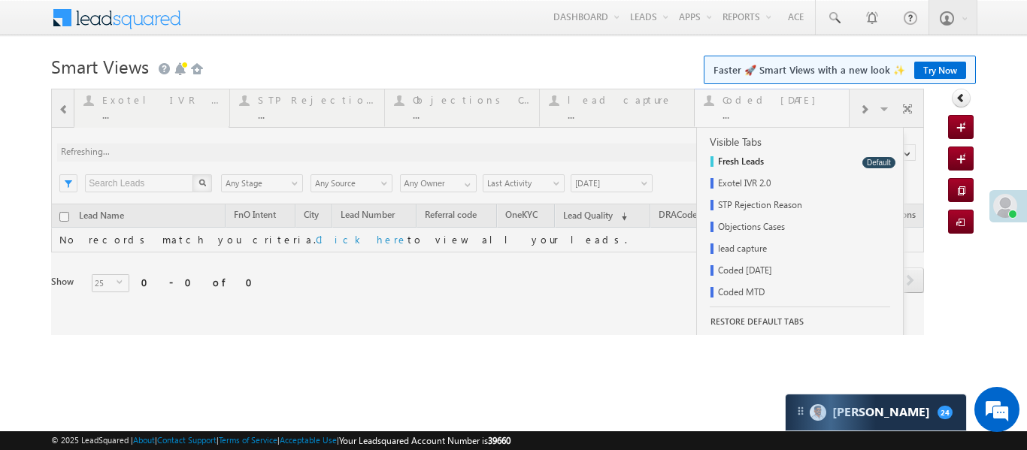
click at [793, 106] on div at bounding box center [487, 212] width 873 height 247
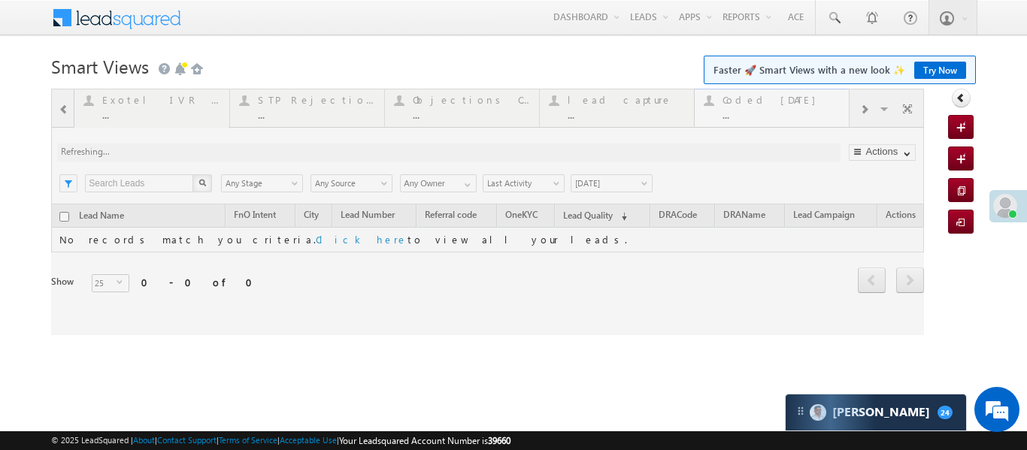
click at [793, 106] on div at bounding box center [487, 212] width 873 height 247
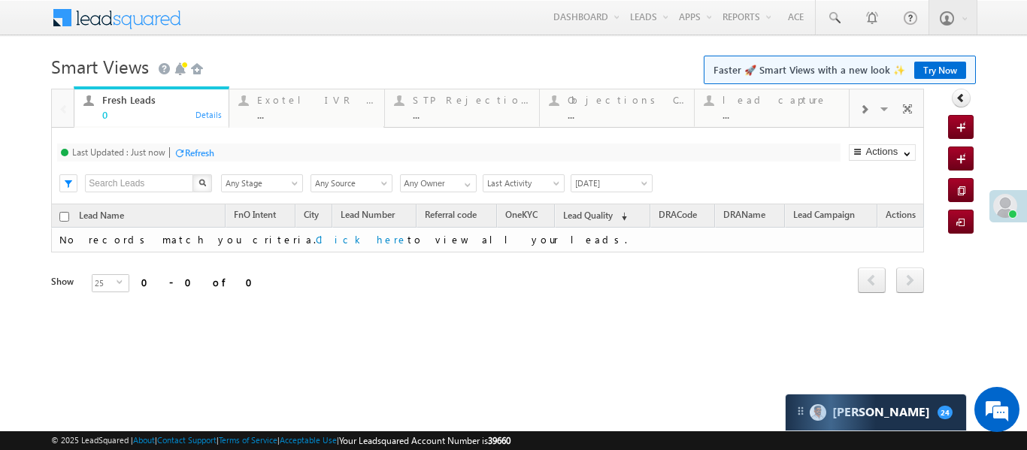
click at [860, 115] on span at bounding box center [863, 110] width 9 height 12
click at [777, 111] on div "..." at bounding box center [780, 114] width 117 height 11
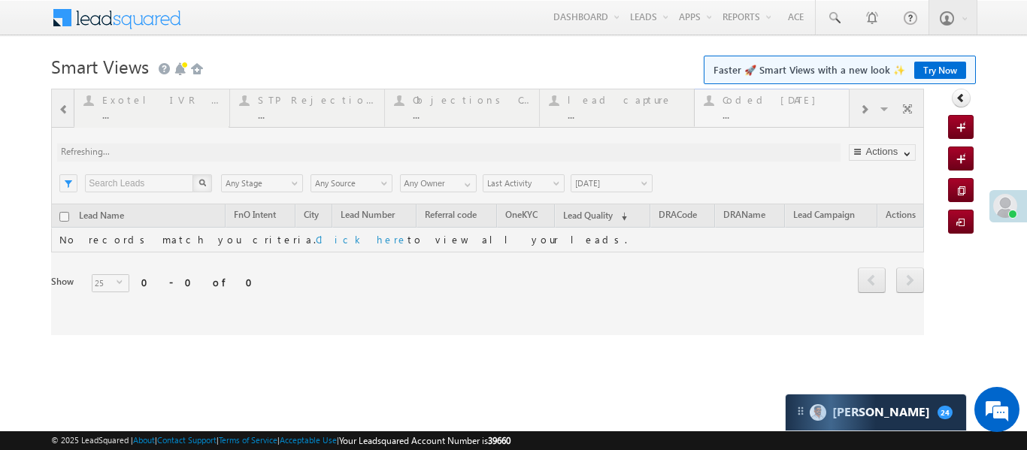
click at [777, 111] on div at bounding box center [487, 212] width 873 height 247
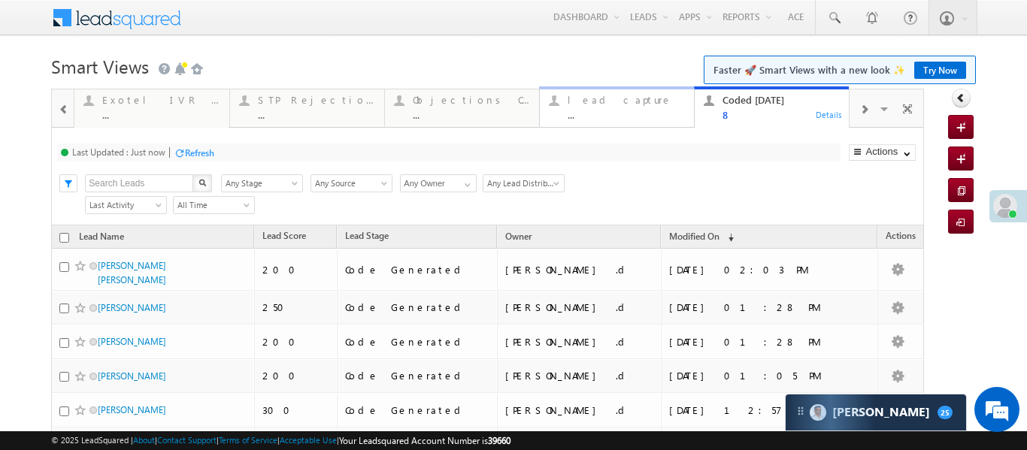
click at [642, 97] on div "lead capture" at bounding box center [626, 100] width 117 height 12
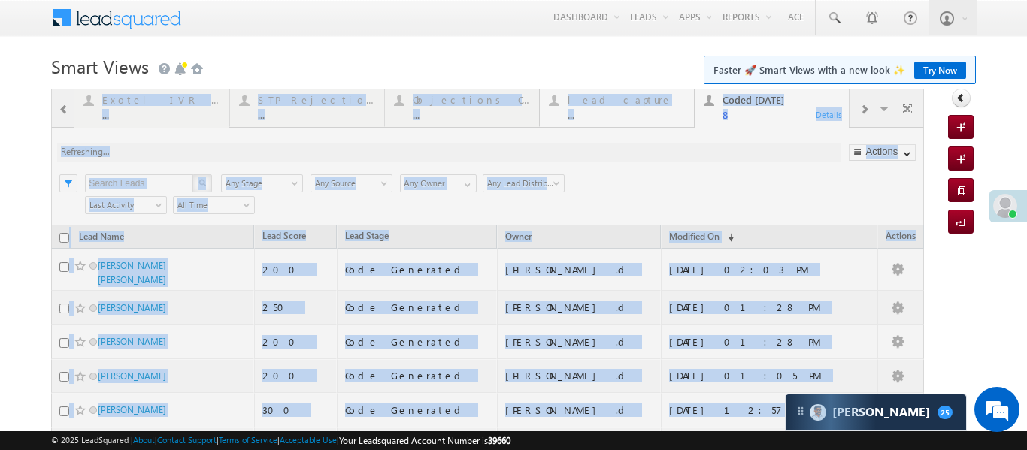
click at [642, 97] on div at bounding box center [487, 351] width 873 height 525
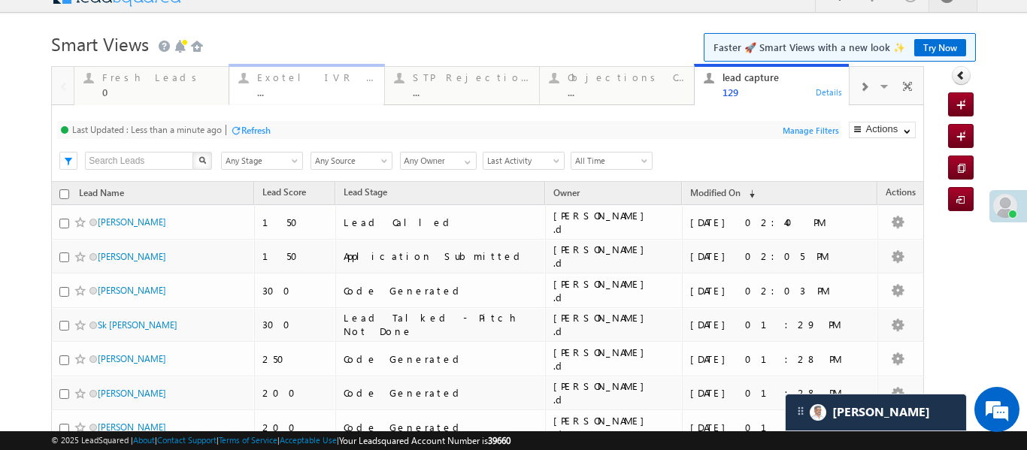
scroll to position [37, 0]
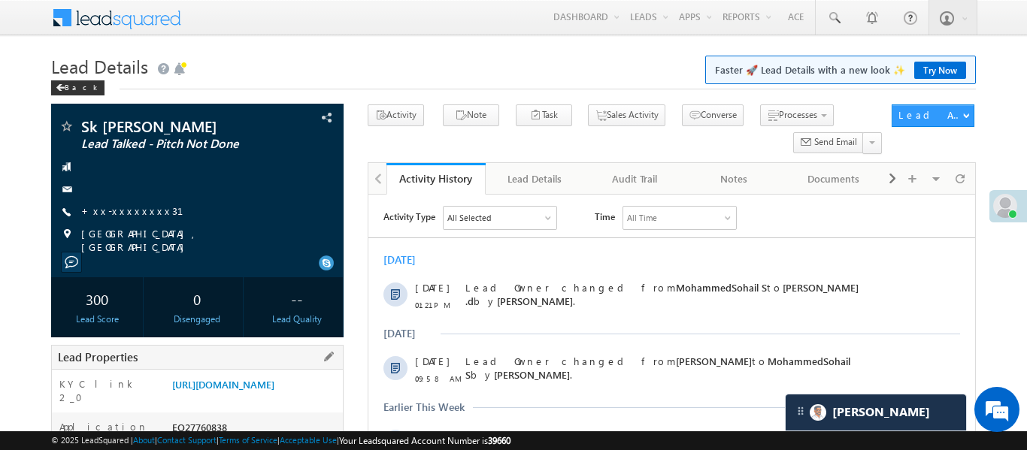
click at [276, 398] on div "[URL][DOMAIN_NAME]" at bounding box center [255, 387] width 174 height 21
click at [274, 391] on link "[URL][DOMAIN_NAME]" at bounding box center [223, 384] width 102 height 13
click at [234, 378] on link "[URL][DOMAIN_NAME]" at bounding box center [223, 384] width 102 height 13
click at [274, 391] on link "[URL][DOMAIN_NAME]" at bounding box center [223, 384] width 102 height 13
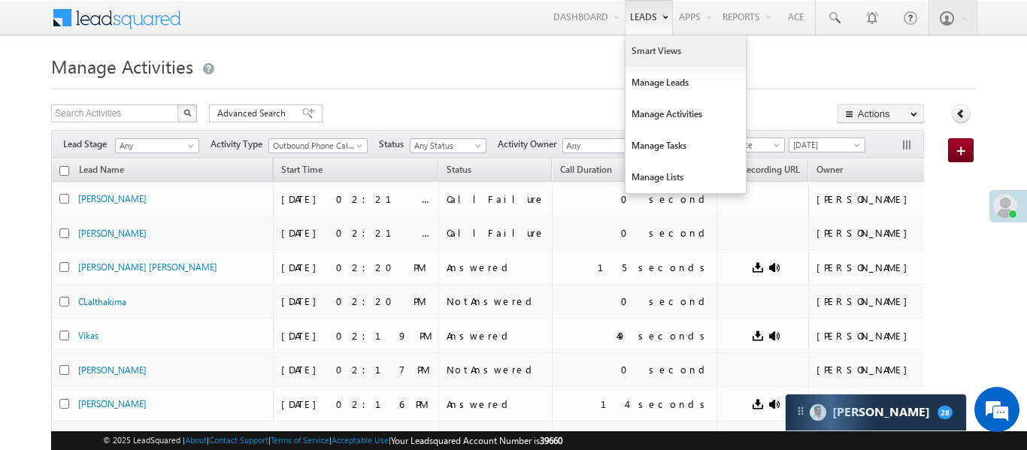
click at [652, 58] on link "Smart Views" at bounding box center [686, 51] width 120 height 32
click link "Smart Views"
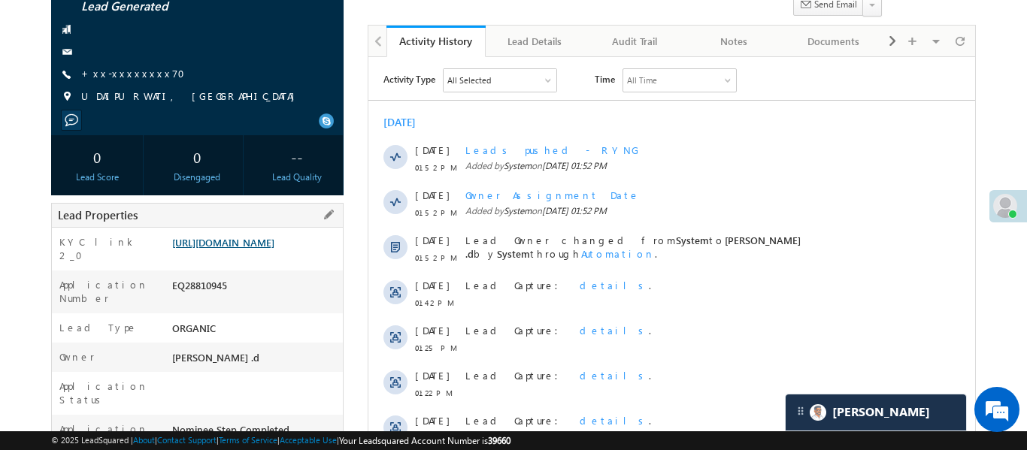
click at [274, 244] on link "[URL][DOMAIN_NAME]" at bounding box center [223, 242] width 102 height 13
click at [274, 249] on link "[URL][DOMAIN_NAME]" at bounding box center [223, 242] width 102 height 13
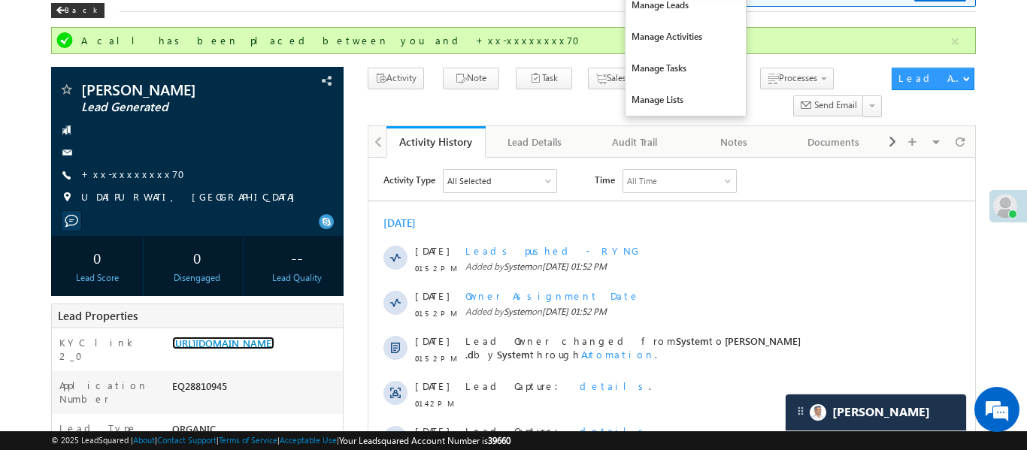
scroll to position [0, 0]
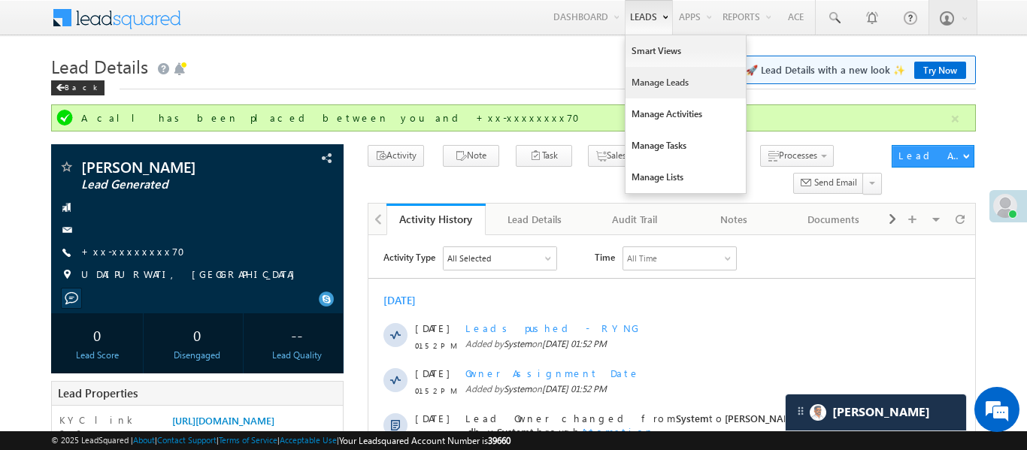
click at [689, 96] on link "Manage Leads" at bounding box center [686, 83] width 120 height 32
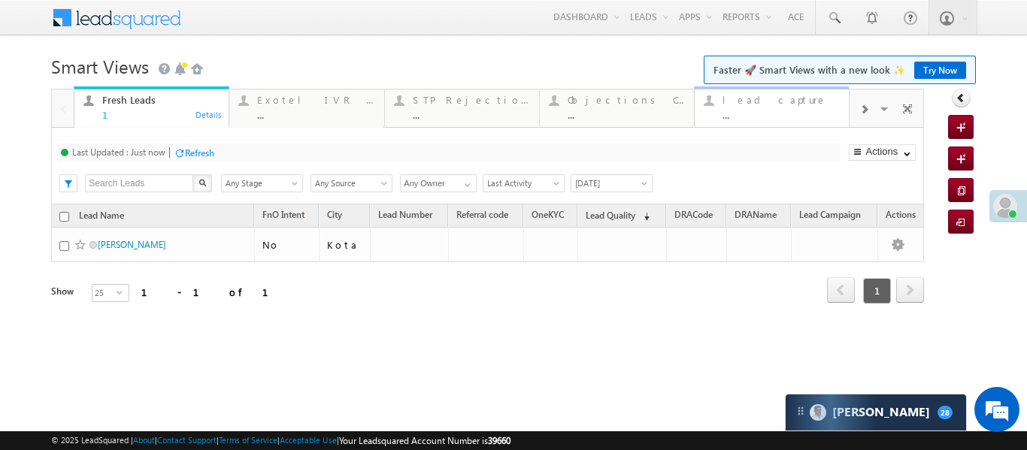
click at [792, 109] on div "..." at bounding box center [780, 114] width 117 height 11
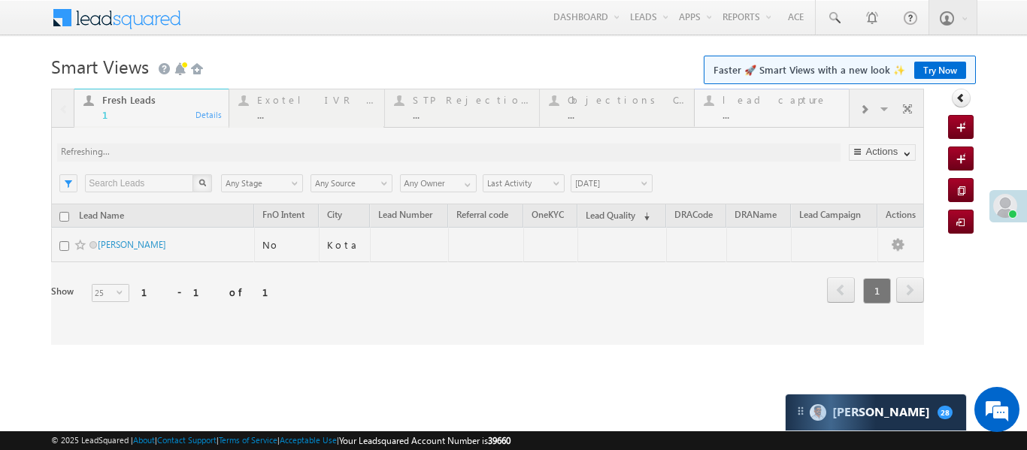
click at [792, 109] on div at bounding box center [487, 217] width 873 height 256
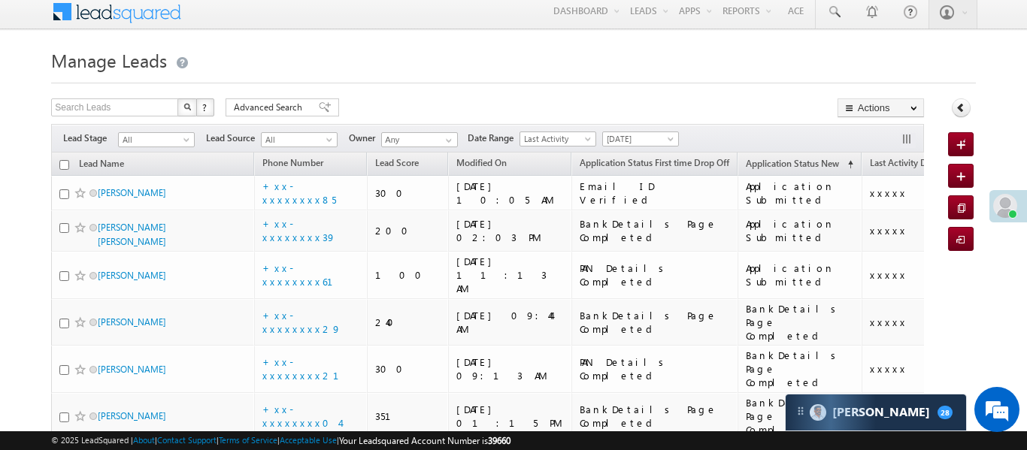
scroll to position [15, 0]
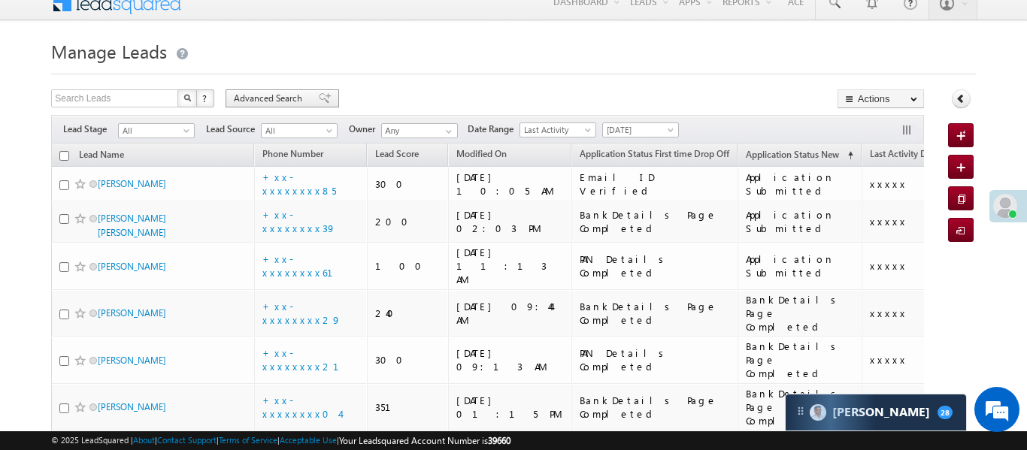
click at [295, 105] on span "Advanced Search" at bounding box center [270, 99] width 73 height 14
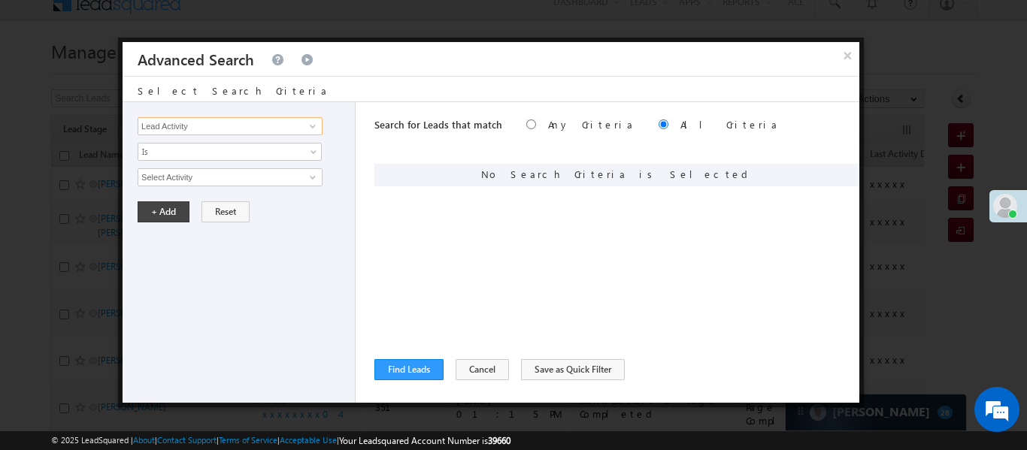
click at [247, 127] on input "Lead Activity" at bounding box center [230, 126] width 185 height 18
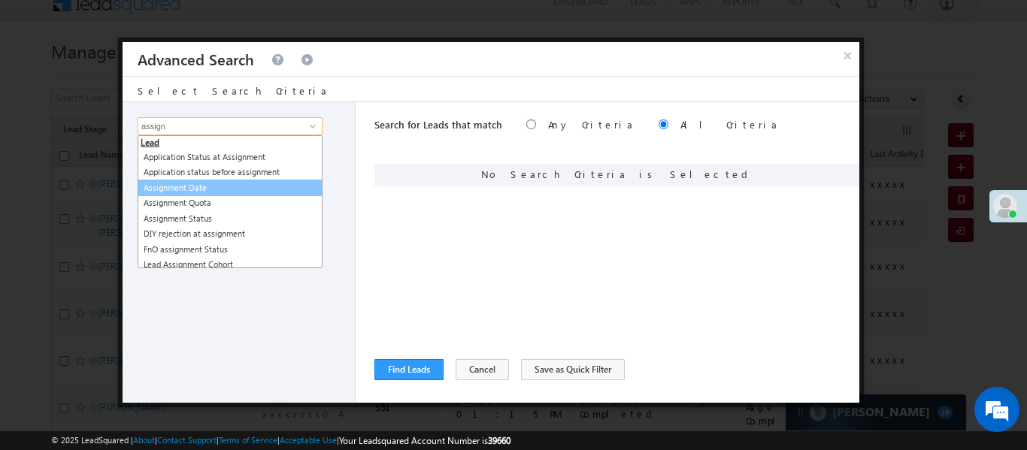
click at [198, 193] on link "Assignment Date" at bounding box center [230, 188] width 185 height 17
type input "Assignment Date"
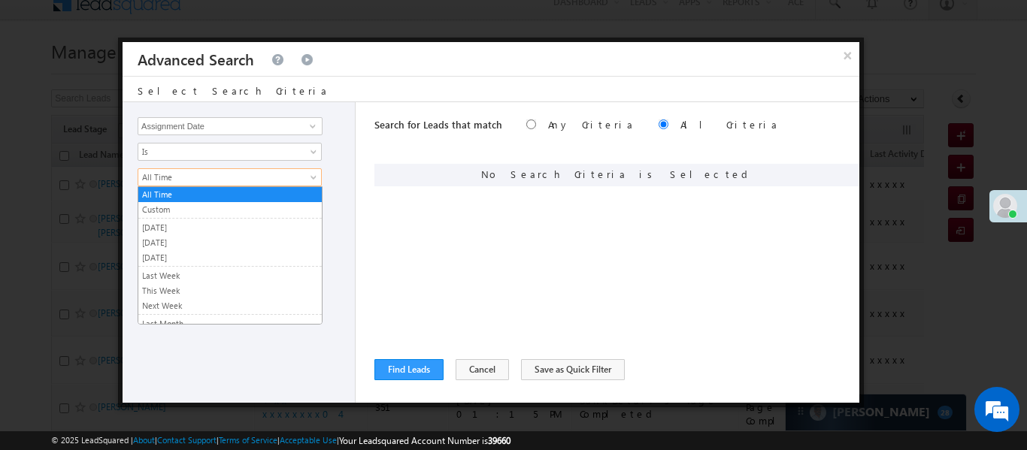
click at [178, 209] on link "Custom" at bounding box center [229, 210] width 183 height 14
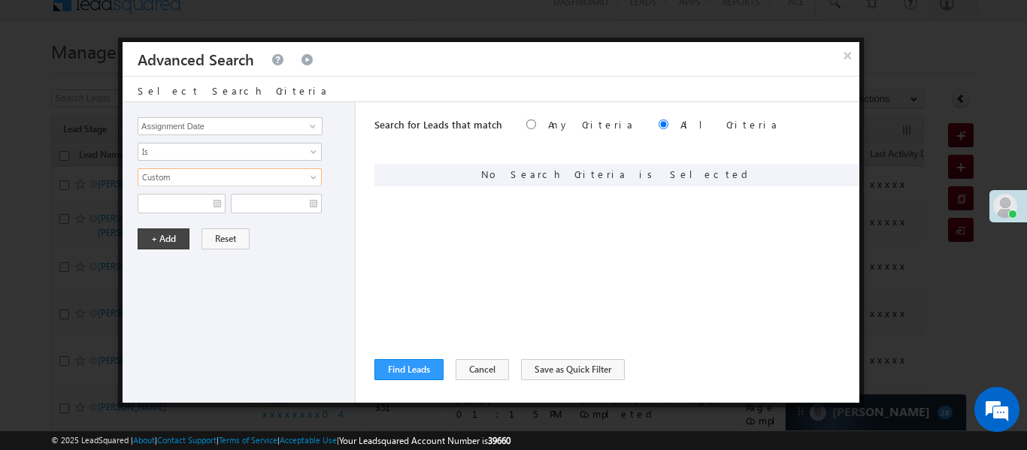
scroll to position [0, 0]
click at [178, 209] on input "text" at bounding box center [182, 204] width 88 height 20
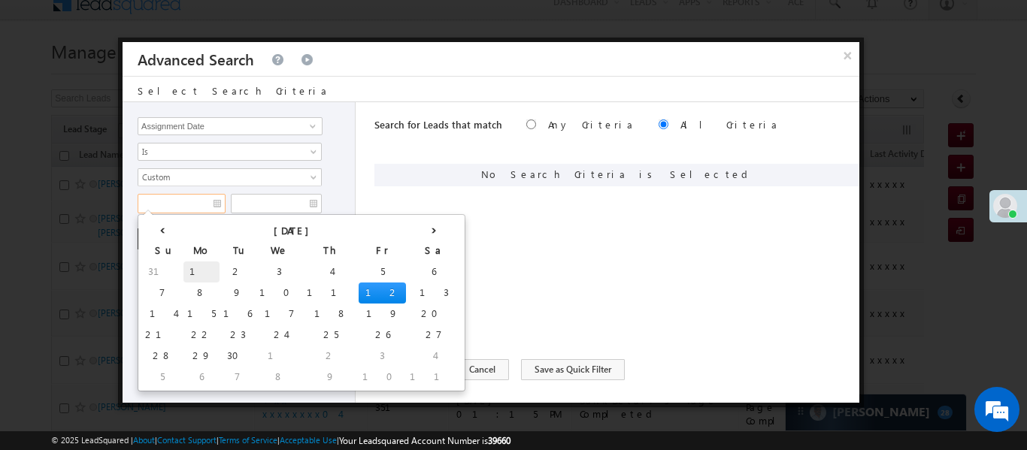
click at [183, 271] on td "1" at bounding box center [201, 272] width 36 height 21
click at [298, 198] on input "text" at bounding box center [276, 204] width 91 height 20
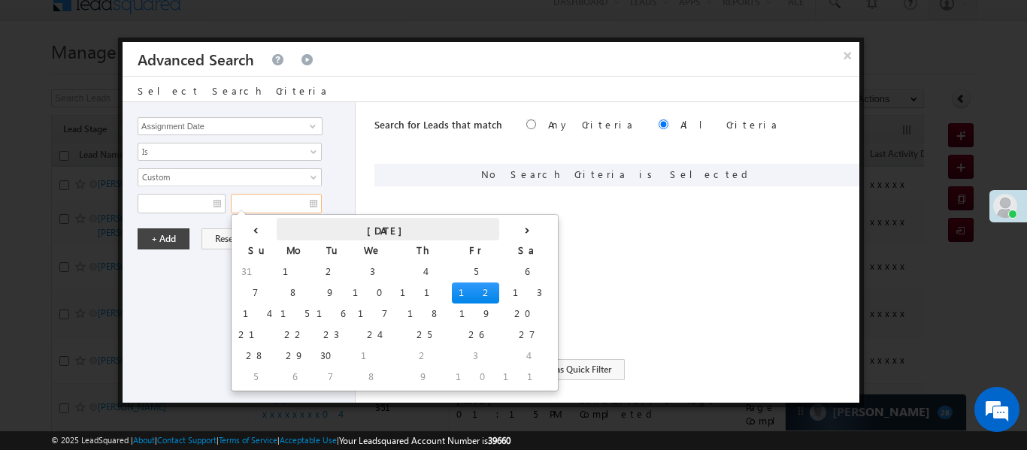
type input "01/09/25"
click at [396, 267] on td "4" at bounding box center [424, 272] width 56 height 21
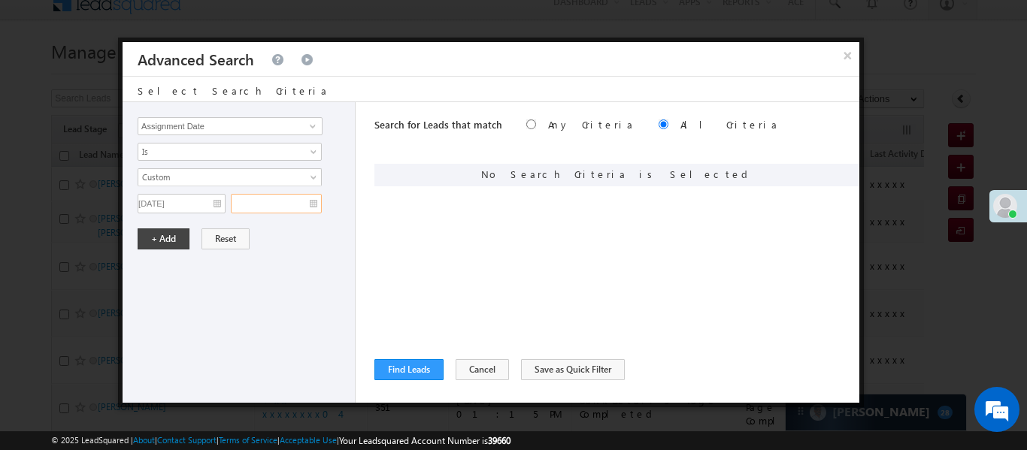
type input "04/09/25"
click at [159, 243] on button "+ Add" at bounding box center [164, 239] width 52 height 21
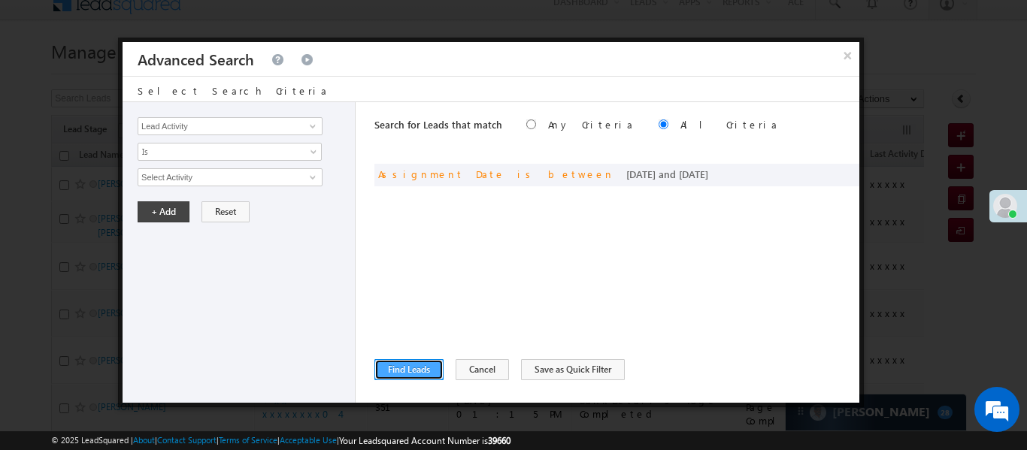
click at [422, 373] on button "Find Leads" at bounding box center [408, 369] width 69 height 21
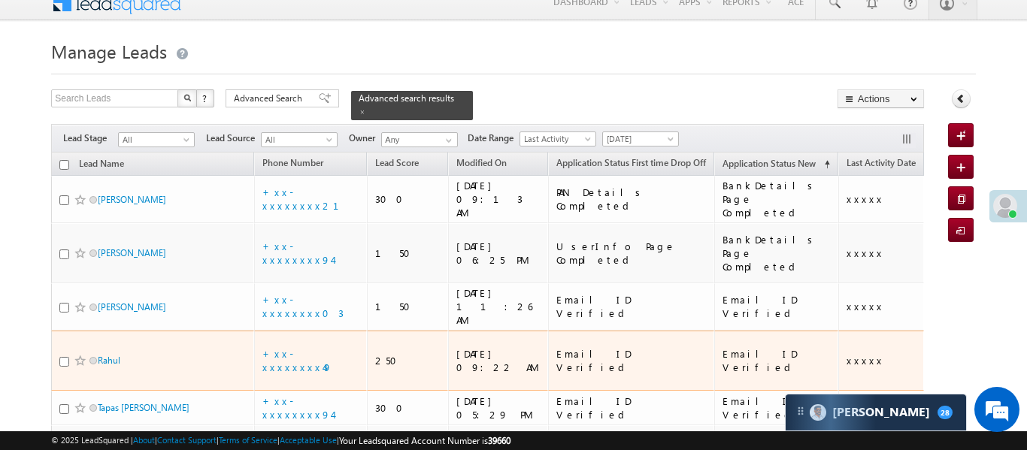
scroll to position [23, 0]
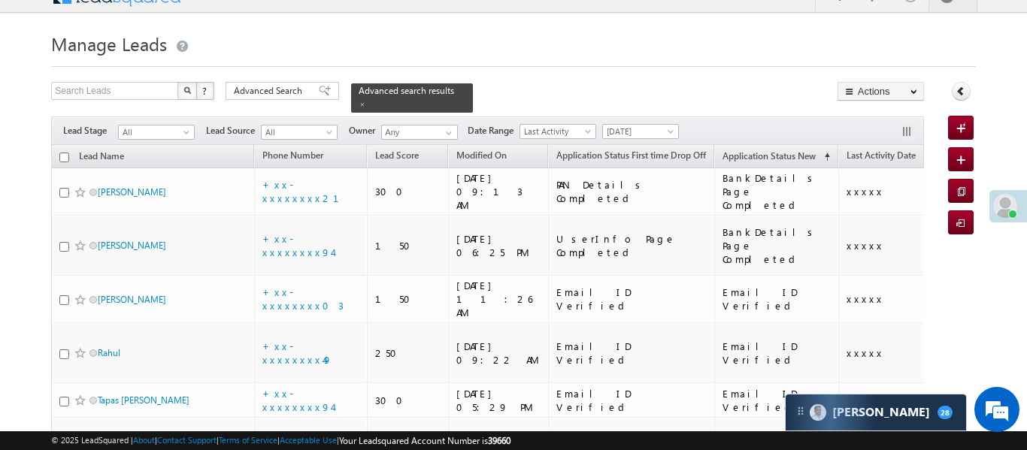
click at [629, 124] on link "Today" at bounding box center [640, 131] width 77 height 15
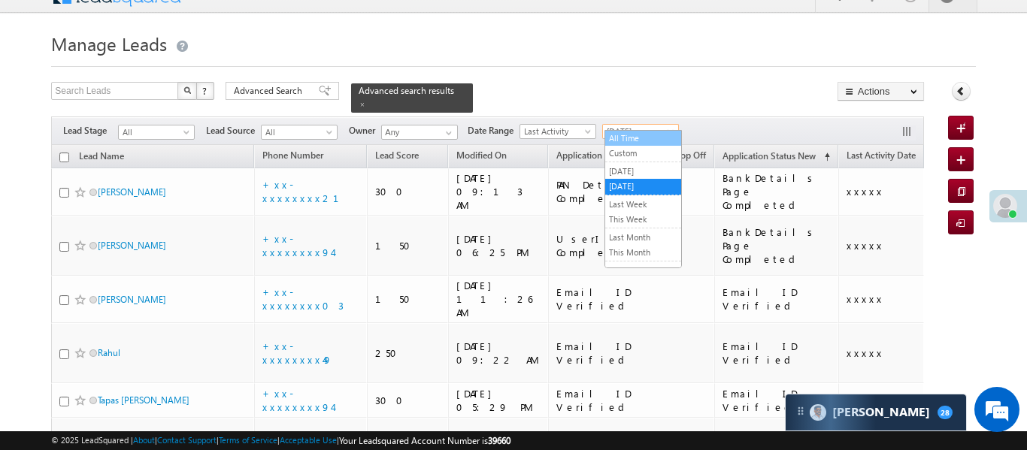
click at [639, 138] on link "All Time" at bounding box center [643, 139] width 76 height 14
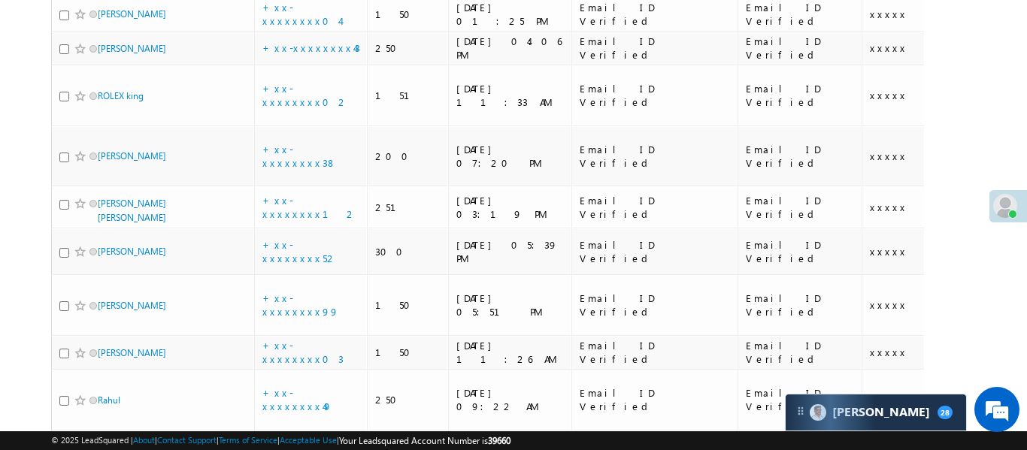
scroll to position [0, 0]
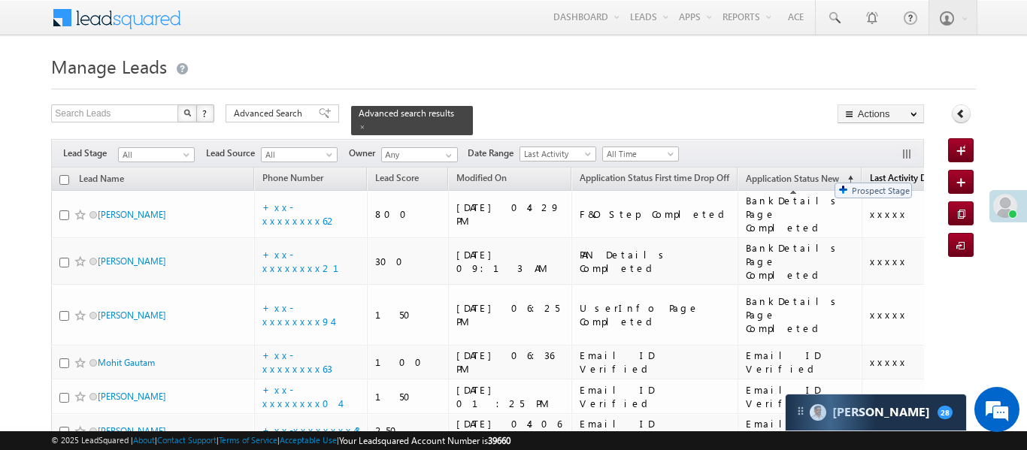
drag, startPoint x: 900, startPoint y: 168, endPoint x: 827, endPoint y: 175, distance: 73.2
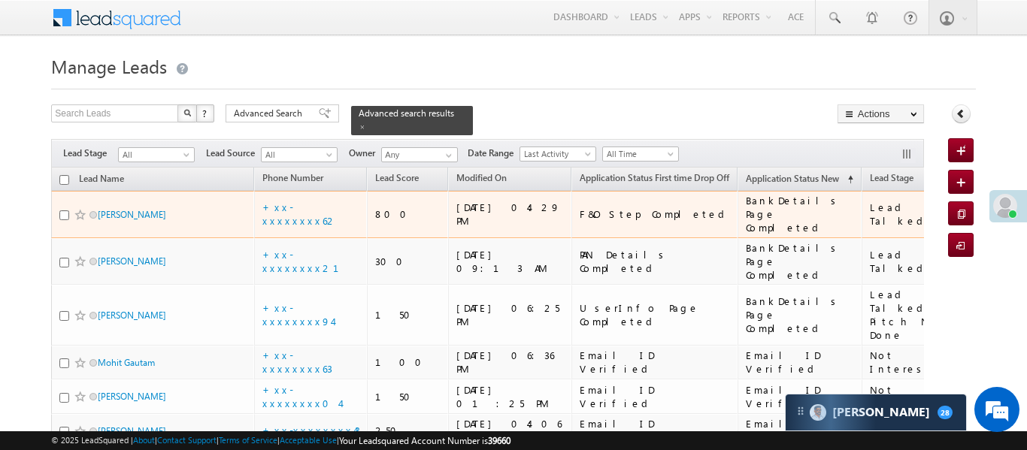
drag, startPoint x: 865, startPoint y: 200, endPoint x: 914, endPoint y: 198, distance: 48.9
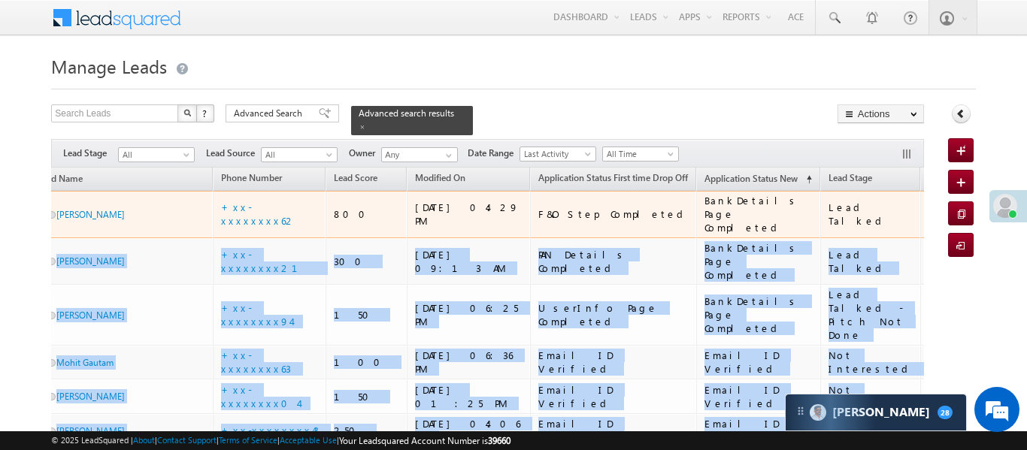
click at [920, 211] on td "xxxxx" at bounding box center [963, 214] width 86 height 47
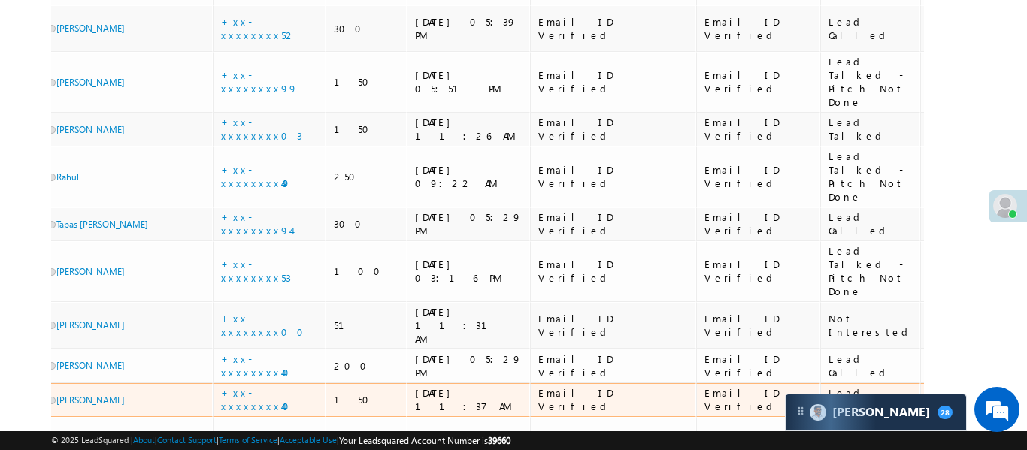
scroll to position [686, 0]
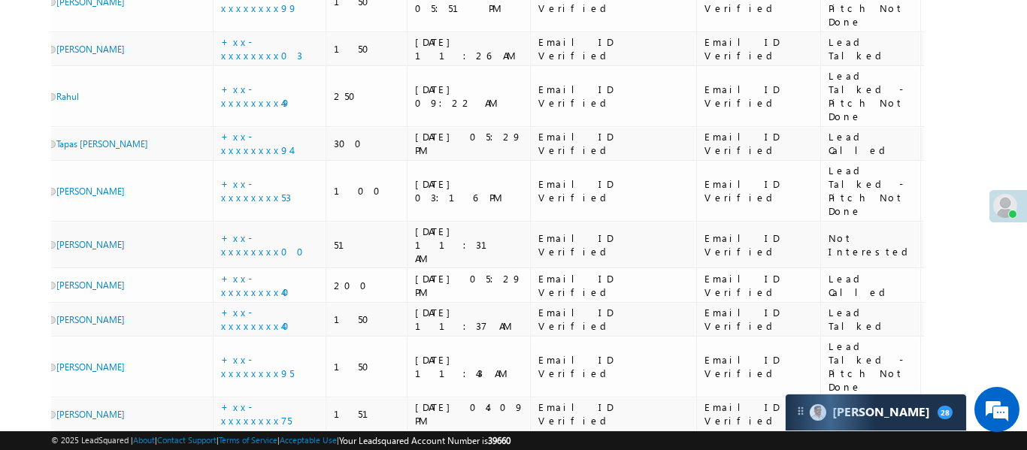
drag, startPoint x: 776, startPoint y: 188, endPoint x: 740, endPoint y: 66, distance: 127.0
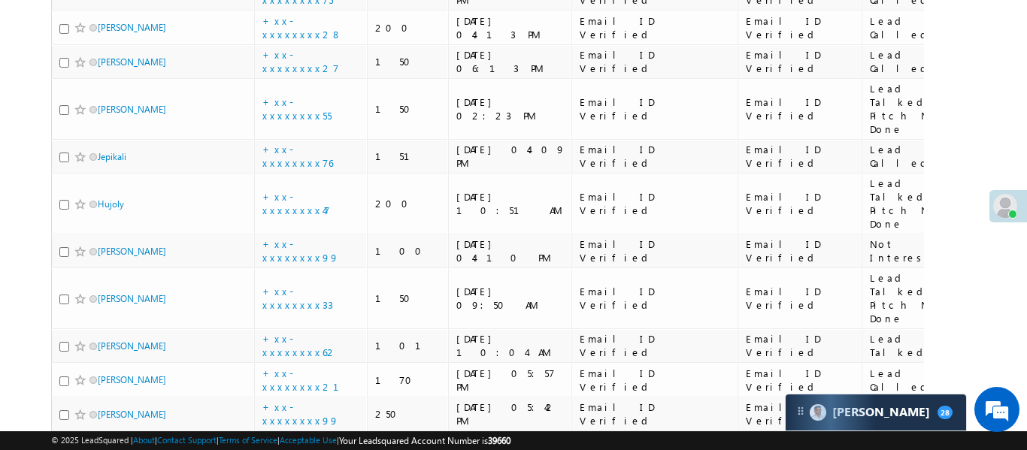
scroll to position [0, 0]
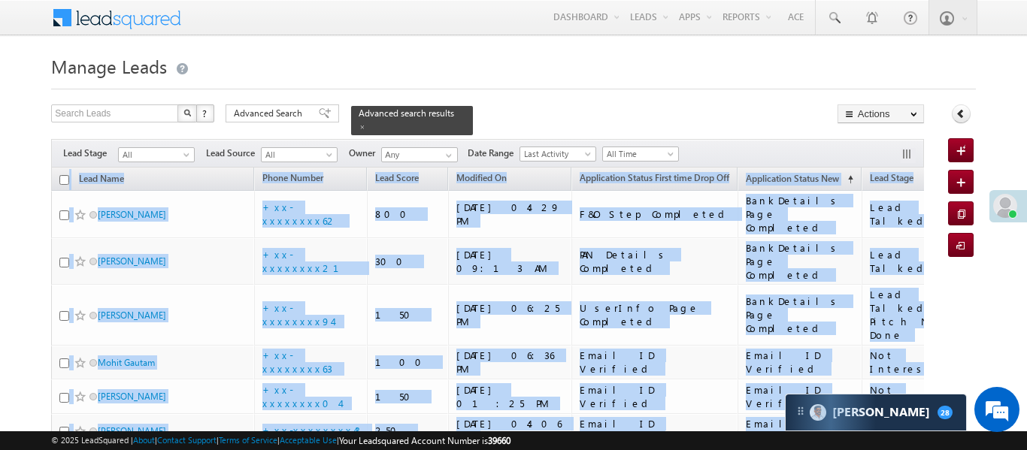
click at [751, 89] on div at bounding box center [513, 85] width 924 height 10
click at [755, 65] on h1 "Manage Leads" at bounding box center [513, 64] width 924 height 29
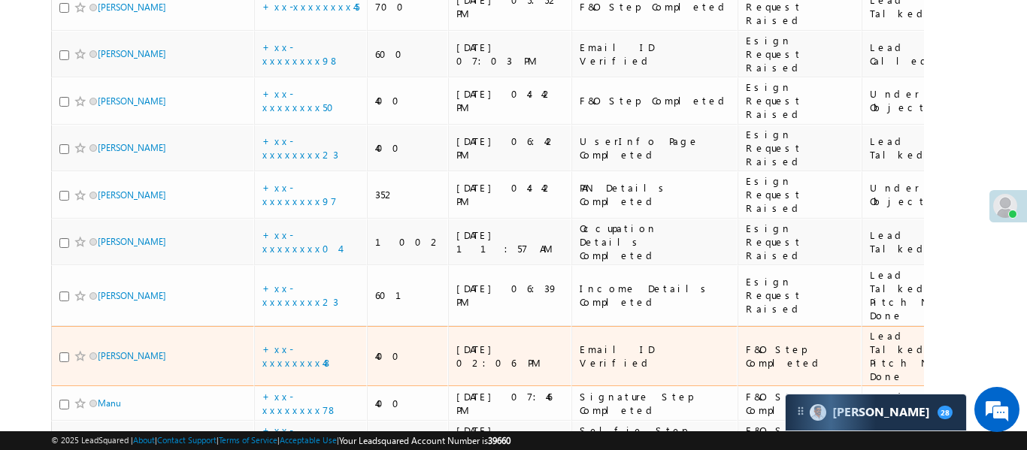
scroll to position [3759, 0]
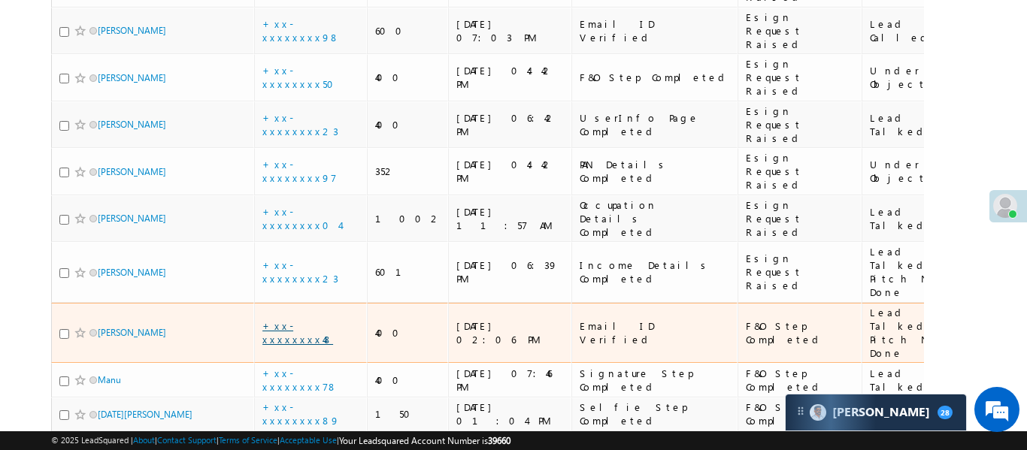
click at [309, 320] on link "+xx-xxxxxxxx48" at bounding box center [297, 333] width 71 height 26
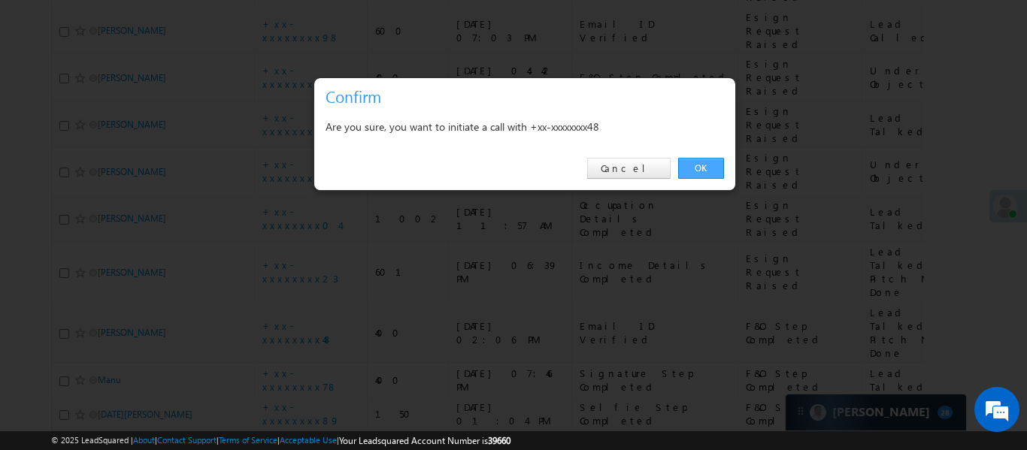
click at [713, 169] on link "OK" at bounding box center [701, 168] width 46 height 21
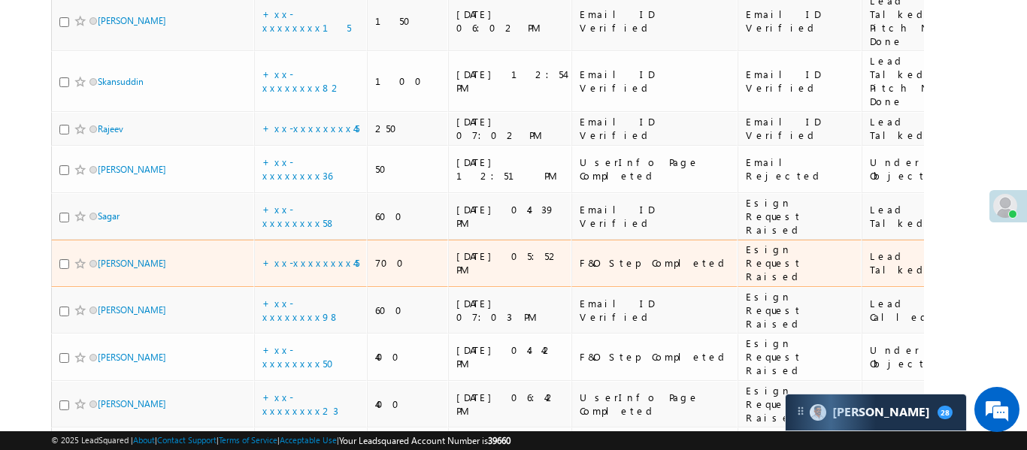
scroll to position [3522, 0]
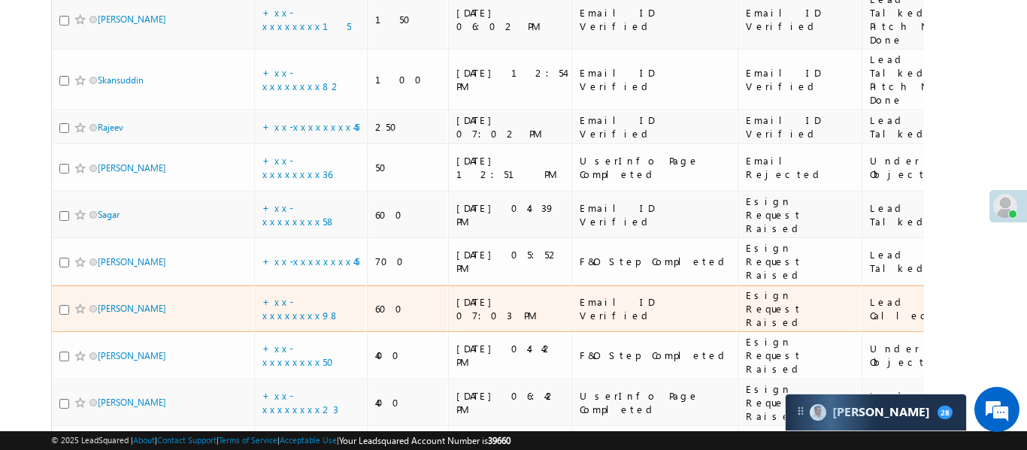
click at [329, 295] on div "+xx-xxxxxxxx98" at bounding box center [311, 308] width 98 height 27
click at [305, 295] on link "+xx-xxxxxxxx98" at bounding box center [300, 308] width 77 height 26
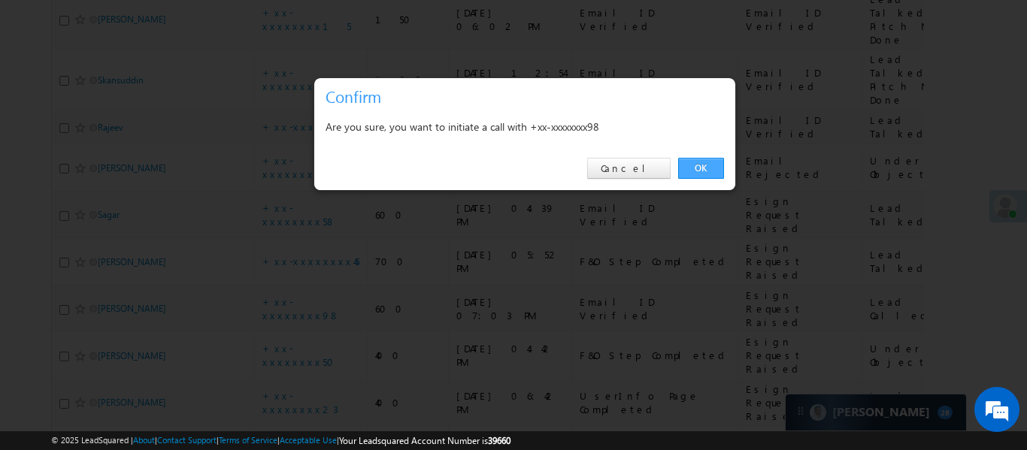
click at [700, 165] on link "OK" at bounding box center [701, 168] width 46 height 21
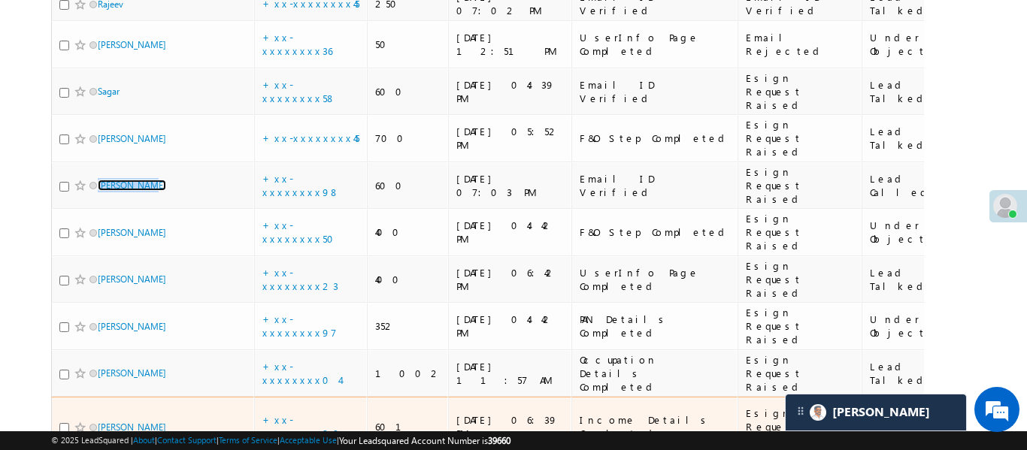
scroll to position [3646, 0]
click at [295, 413] on link "+xx-xxxxxxxx23" at bounding box center [300, 426] width 76 height 26
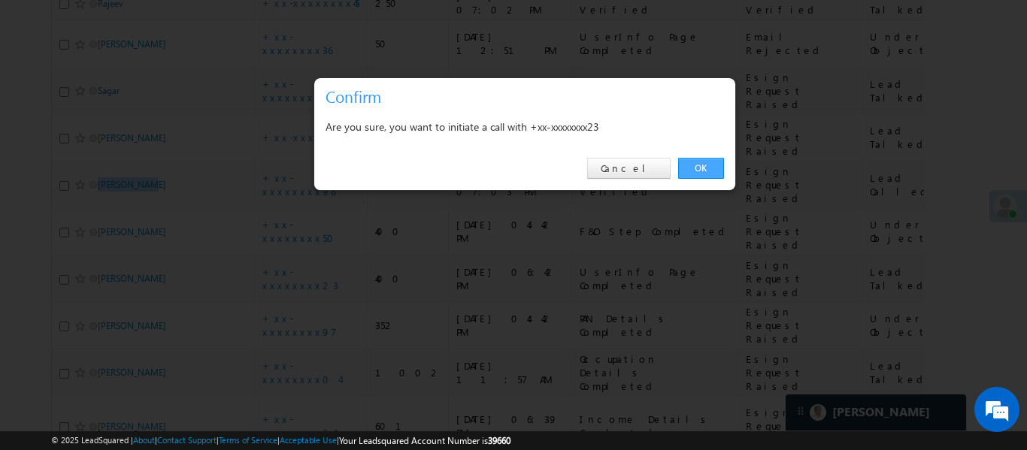
click at [705, 165] on link "OK" at bounding box center [701, 168] width 46 height 21
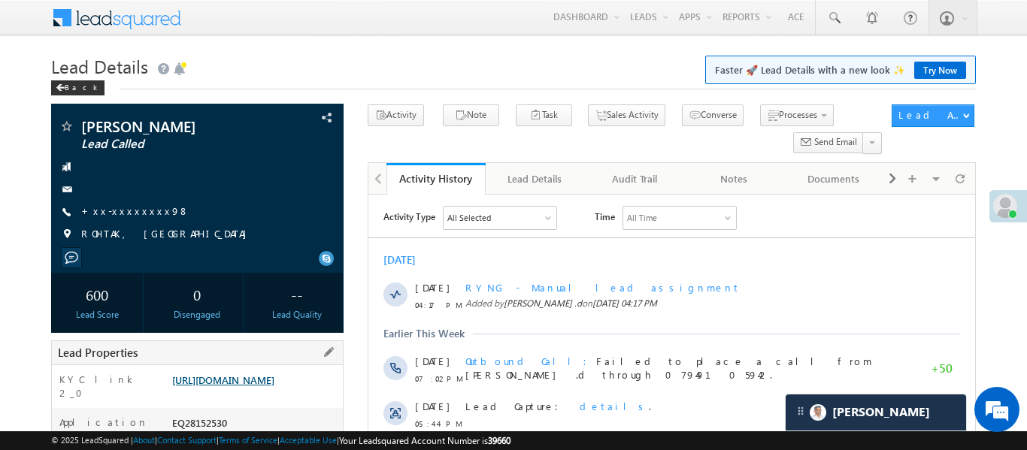
click at [271, 386] on link "[URL][DOMAIN_NAME]" at bounding box center [223, 380] width 102 height 13
click at [239, 386] on link "[URL][DOMAIN_NAME]" at bounding box center [223, 380] width 102 height 13
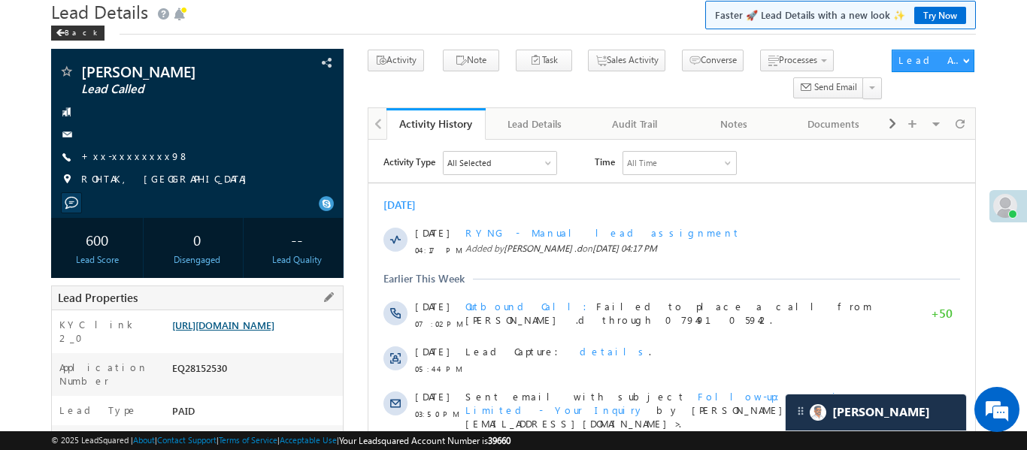
scroll to position [61, 0]
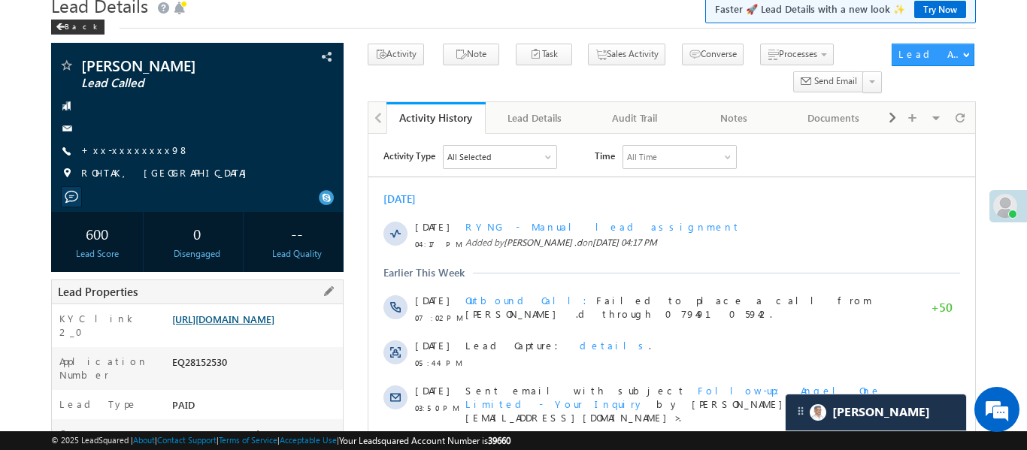
click at [274, 326] on link "[URL][DOMAIN_NAME]" at bounding box center [223, 319] width 102 height 13
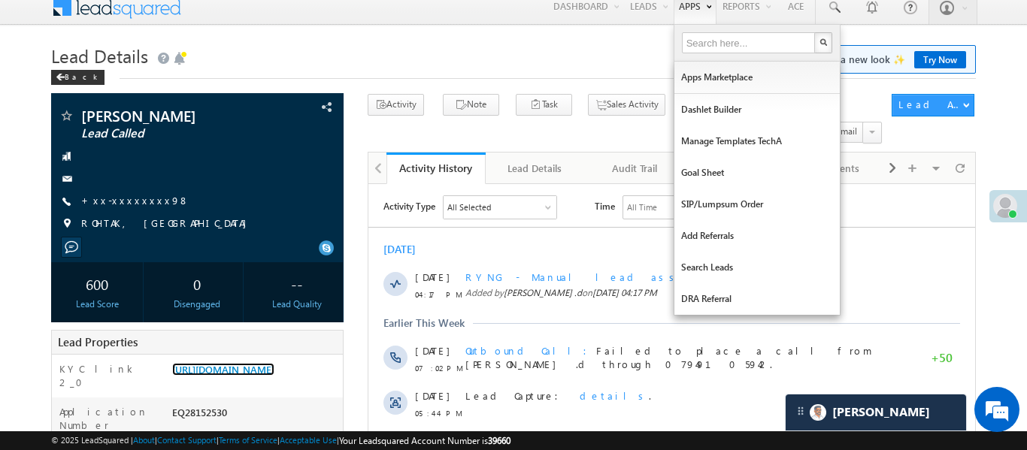
scroll to position [0, 0]
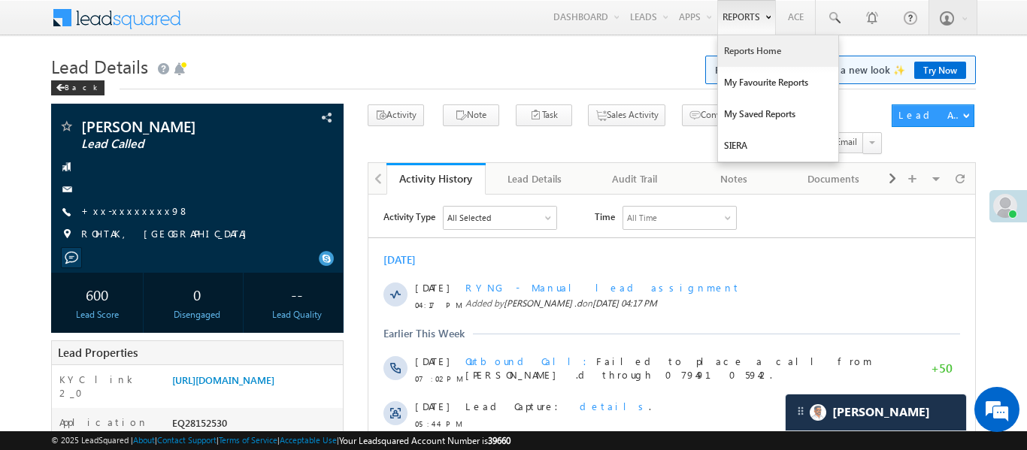
click at [732, 48] on link "Reports Home" at bounding box center [778, 51] width 120 height 32
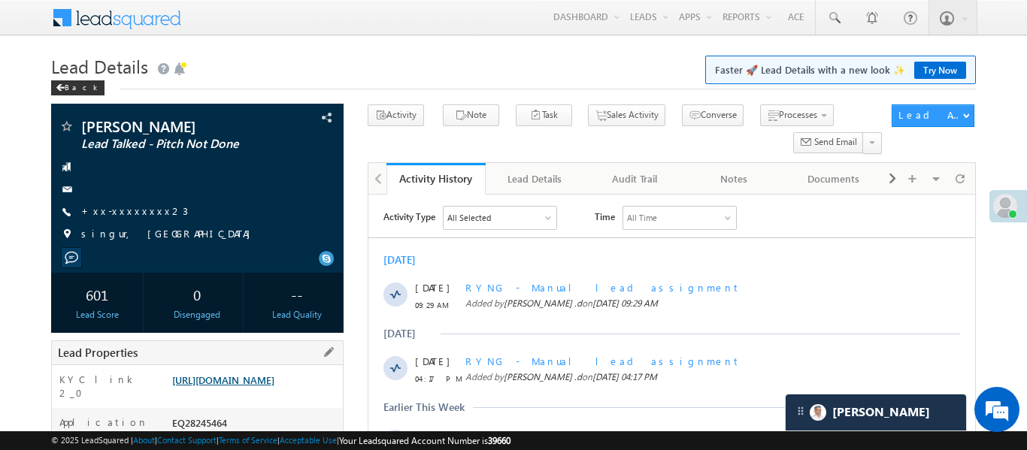
click at [273, 384] on link "[URL][DOMAIN_NAME]" at bounding box center [223, 380] width 102 height 13
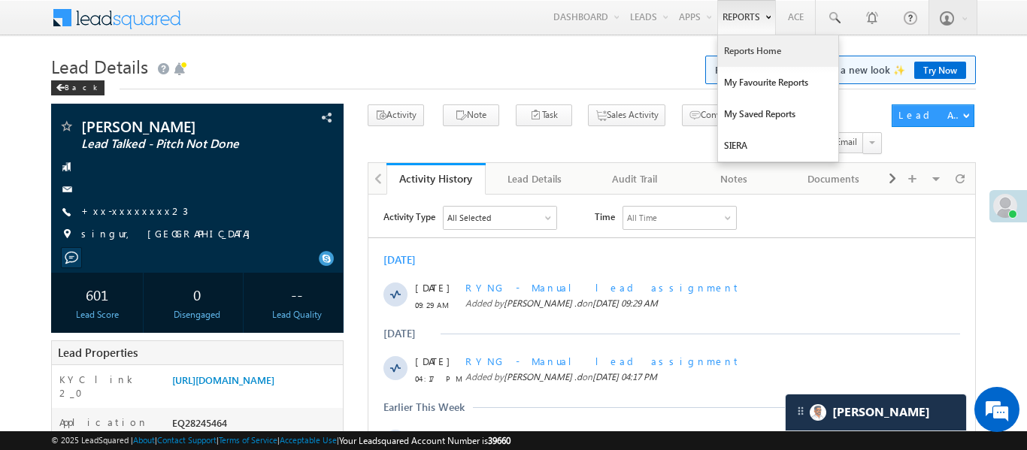
click at [756, 65] on link "Reports Home" at bounding box center [778, 51] width 120 height 32
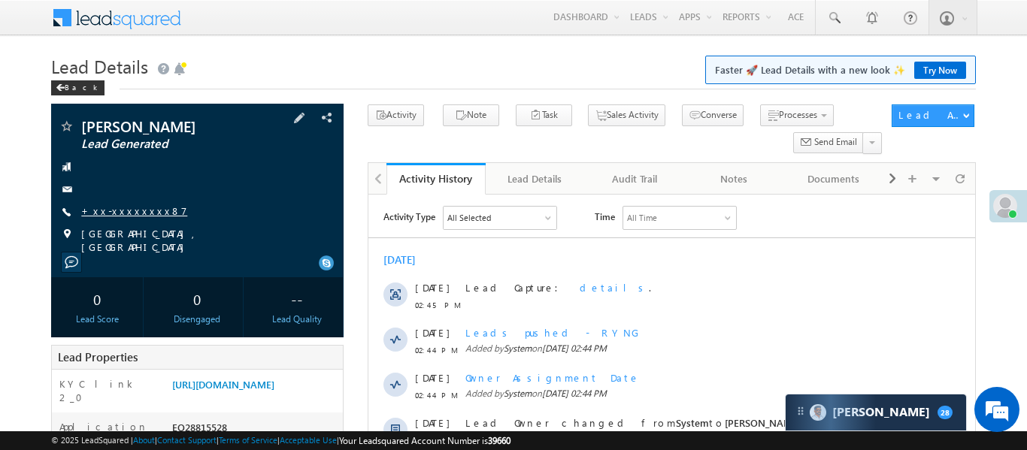
click at [133, 205] on link "+xx-xxxxxxxx87" at bounding box center [134, 210] width 106 height 13
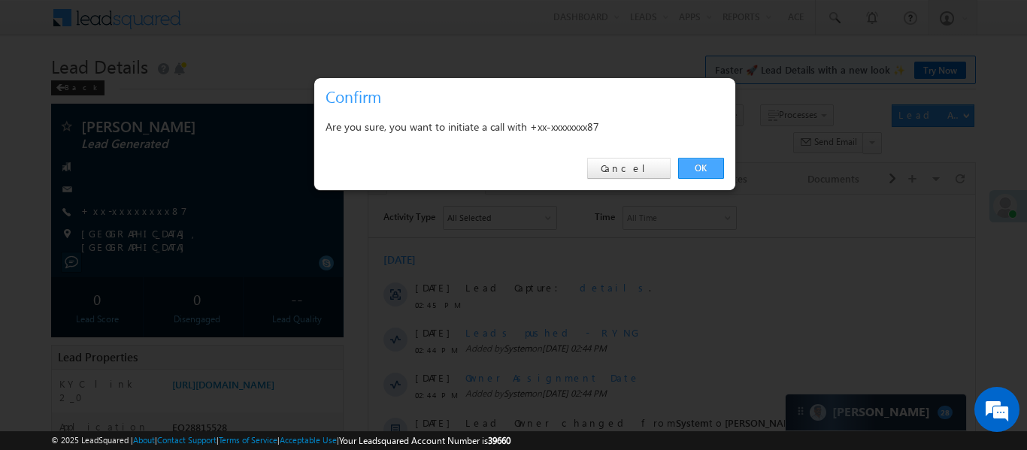
click at [710, 168] on link "OK" at bounding box center [701, 168] width 46 height 21
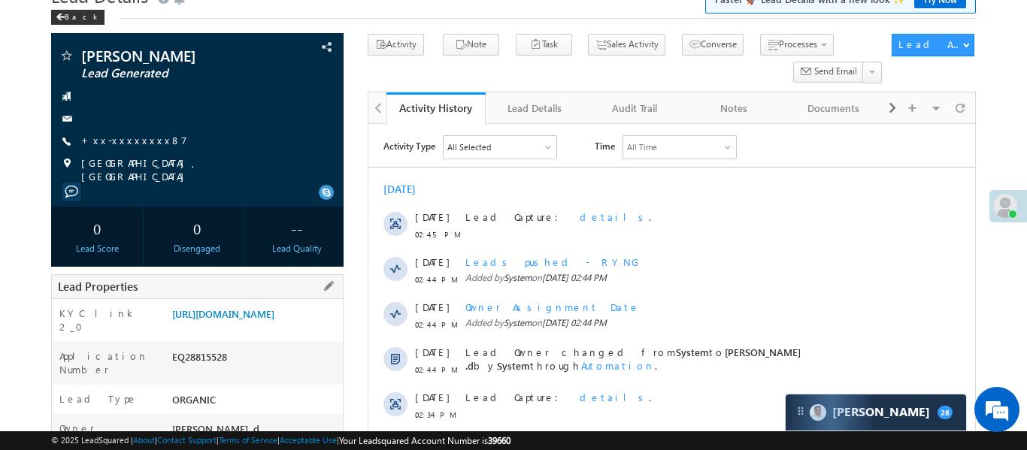
scroll to position [80, 0]
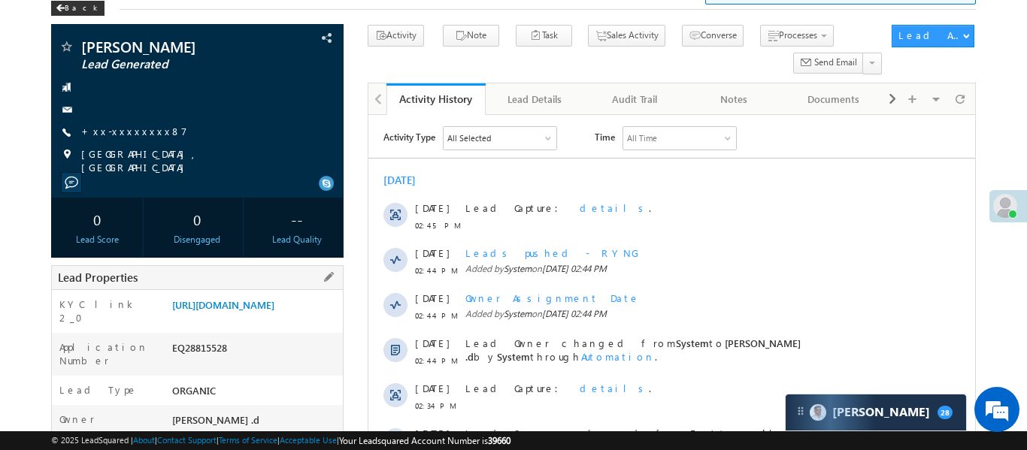
click at [236, 298] on div "https://angelbroking1-pk3em7sa.customui-test.leadsquared.com?leadId=85305488-cb…" at bounding box center [255, 308] width 174 height 21
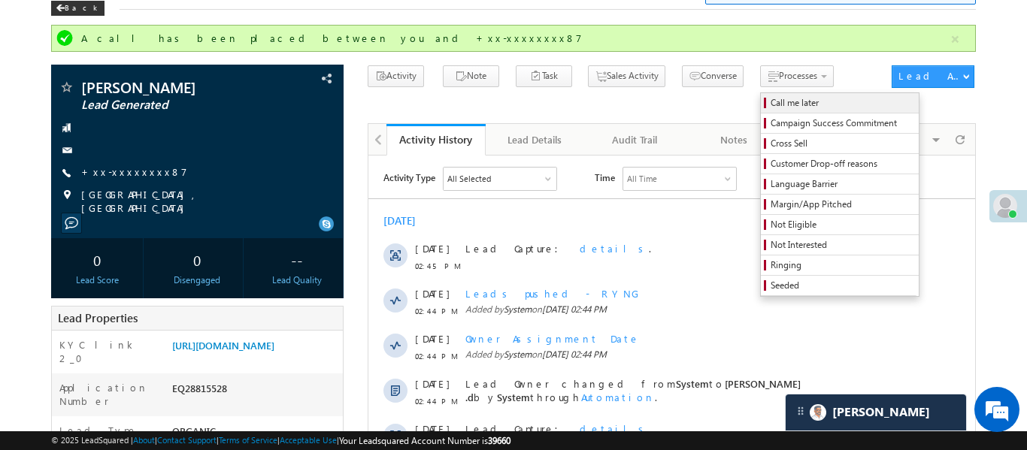
click at [771, 101] on span "Call me later" at bounding box center [842, 103] width 143 height 14
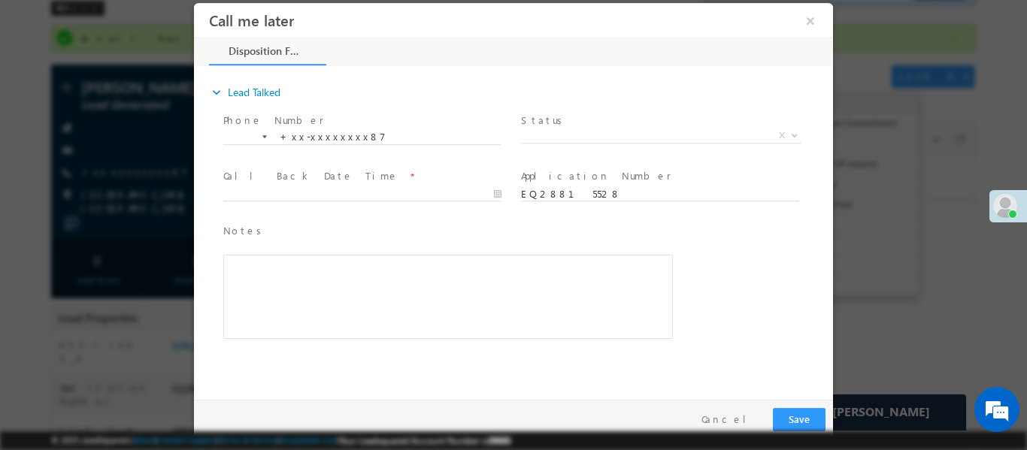
scroll to position [0, 0]
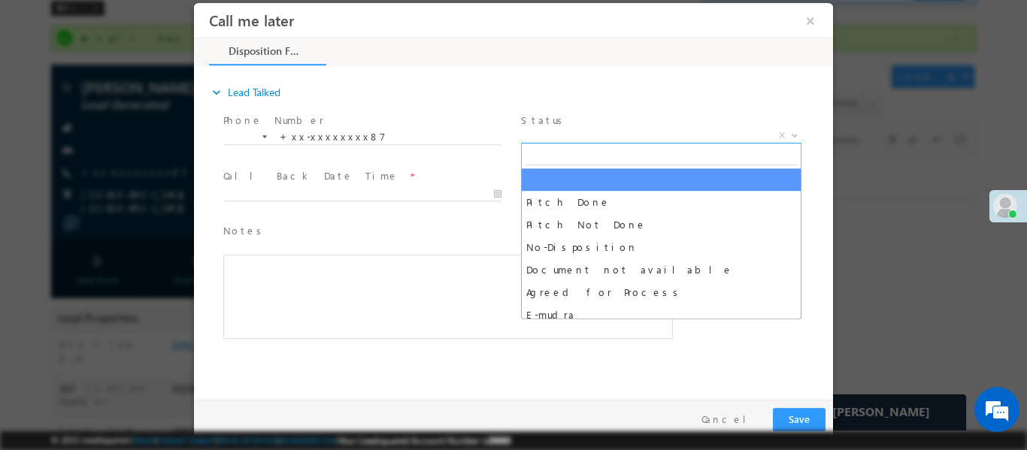
click at [591, 136] on span "X" at bounding box center [661, 135] width 280 height 15
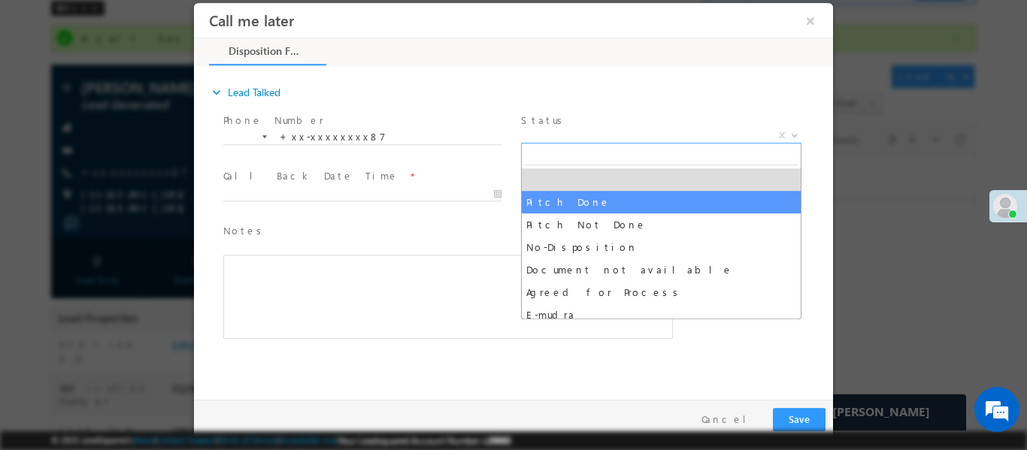
select select "Pitch Done"
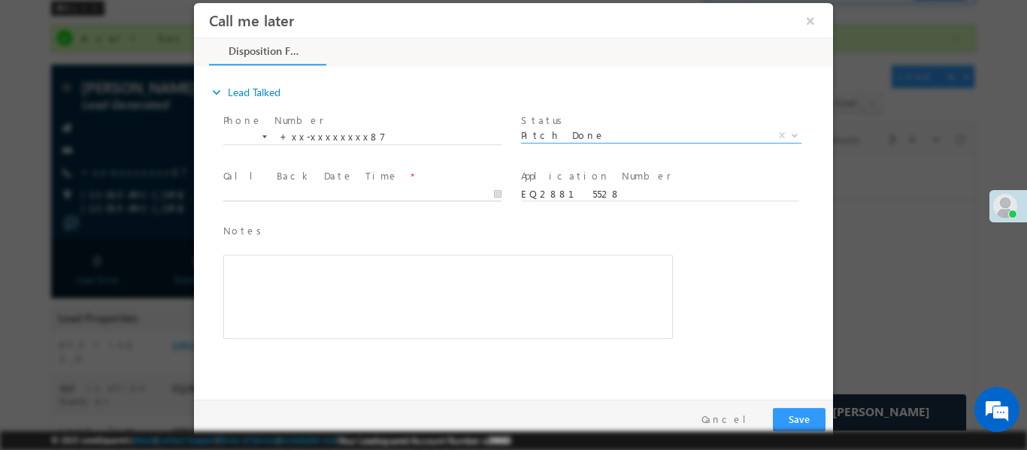
type input "12/09/25 2:51 PM"
click at [435, 192] on input "12/09/25 2:51 PM" at bounding box center [362, 193] width 278 height 15
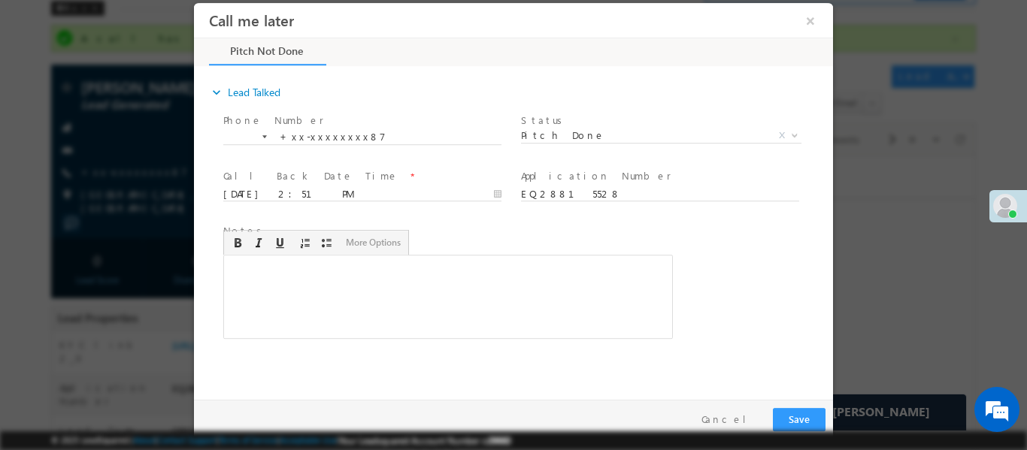
click at [466, 292] on div "Rich Text Editor, 40788eee-0fb2-11ec-a811-0adc8a9d82c2__tab1__section1__Notes__…" at bounding box center [448, 296] width 450 height 84
click at [789, 413] on button "Save" at bounding box center [799, 418] width 53 height 23
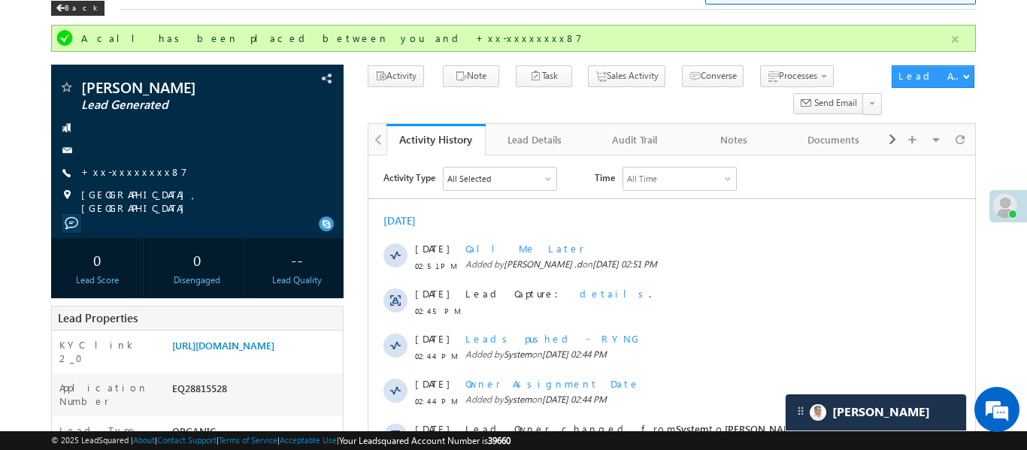
click at [964, 41] on button "button" at bounding box center [955, 39] width 19 height 19
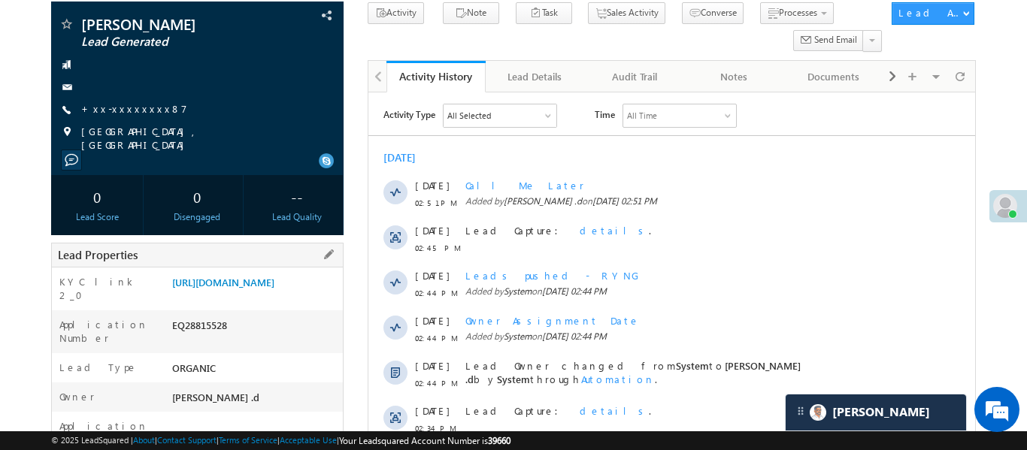
scroll to position [103, 0]
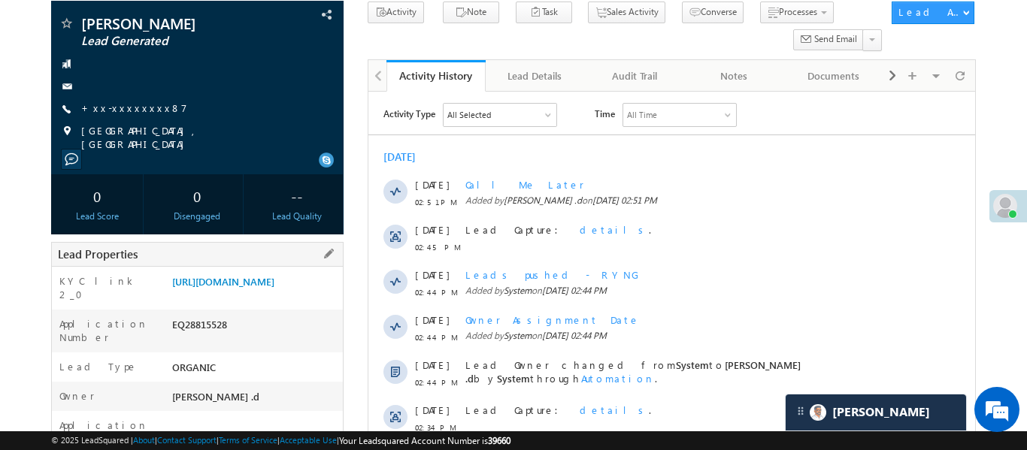
click at [192, 338] on div "EQ28815528" at bounding box center [255, 327] width 174 height 21
copy div "EQ28815528"
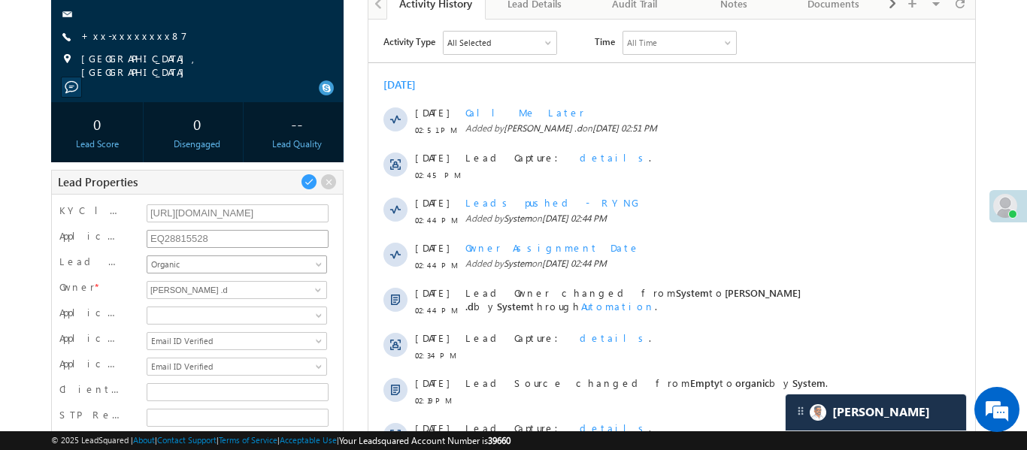
scroll to position [176, 0]
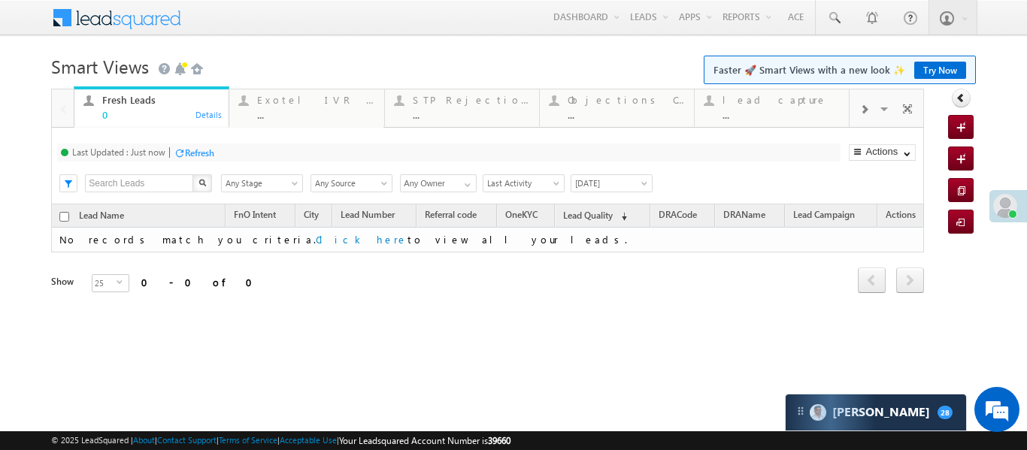
drag, startPoint x: 864, startPoint y: 126, endPoint x: 864, endPoint y: 117, distance: 9.0
click at [865, 125] on div "Visible Tabs Fresh Leads Default Exotel IVR 2.0 Default STP Rejection Reason De…" at bounding box center [886, 108] width 74 height 38
click at [863, 111] on span at bounding box center [863, 110] width 9 height 12
click at [760, 110] on div "..." at bounding box center [780, 114] width 117 height 11
